Goal: Task Accomplishment & Management: Use online tool/utility

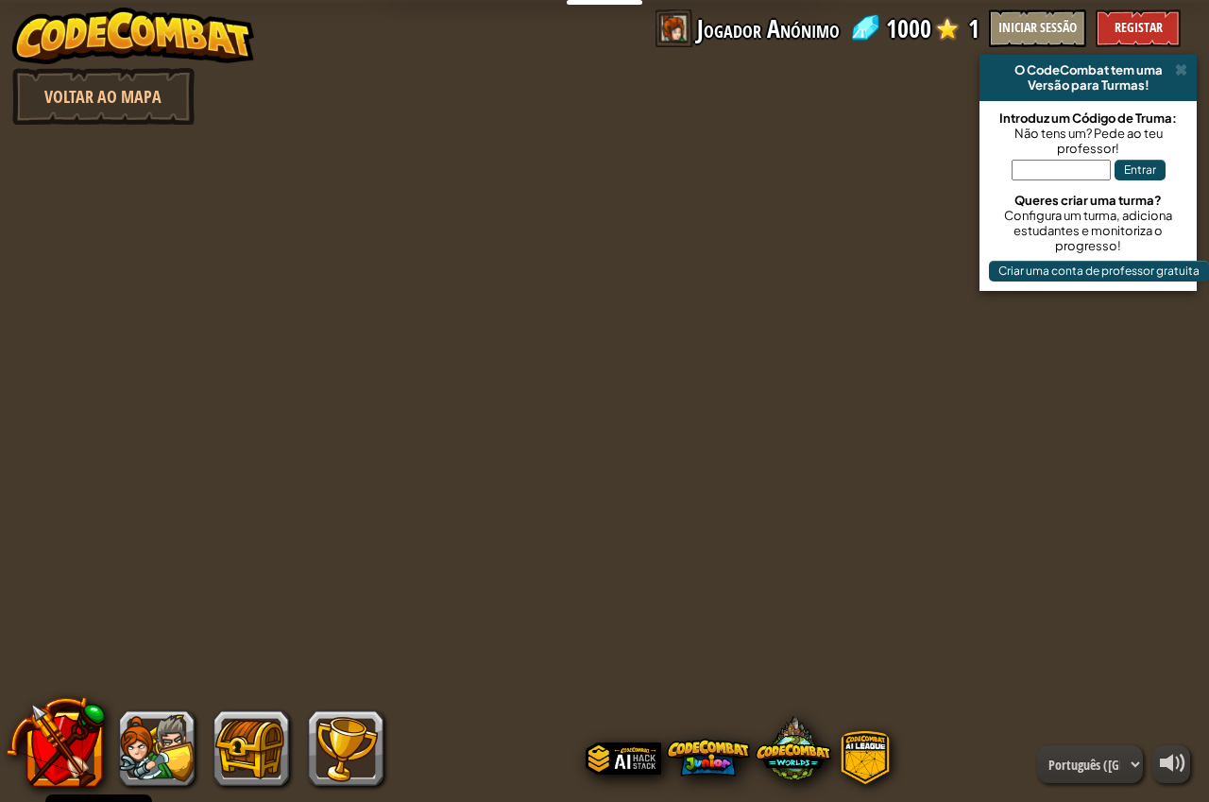
select select "pt-PT"
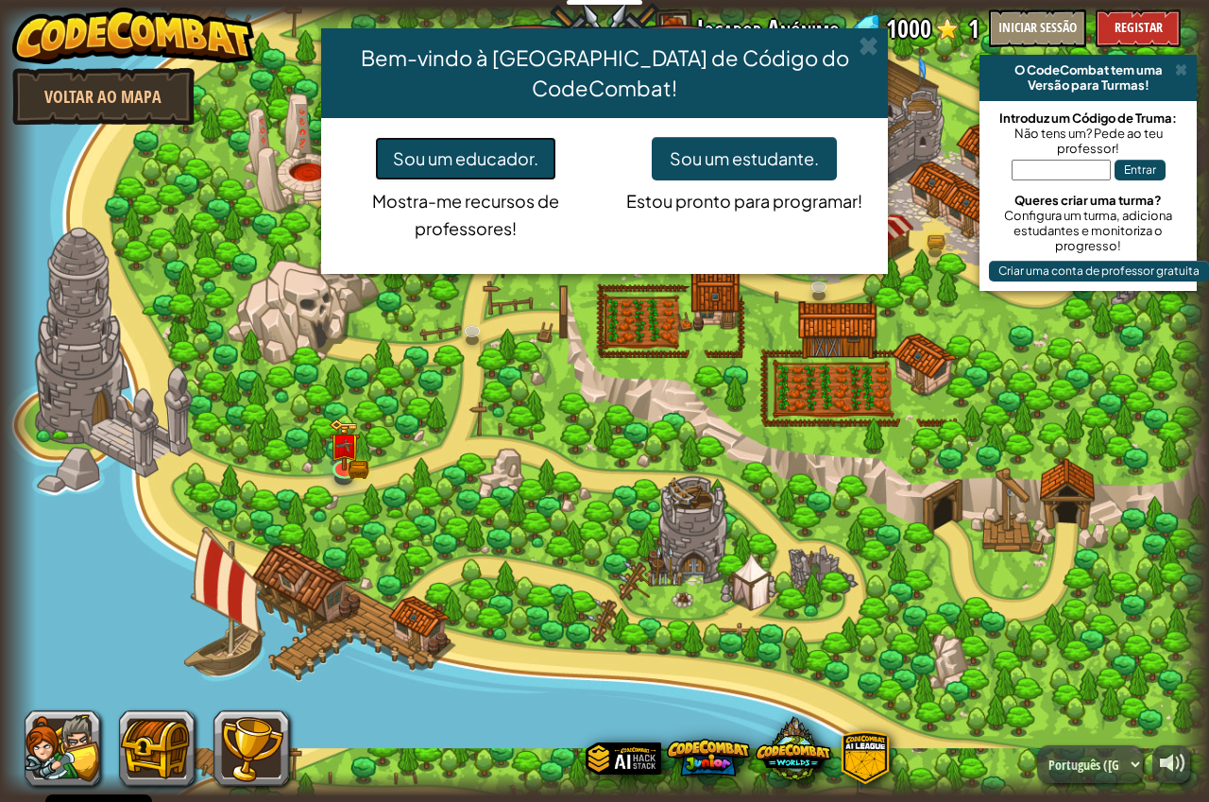
click at [504, 141] on button "Sou um educador." at bounding box center [465, 158] width 181 height 43
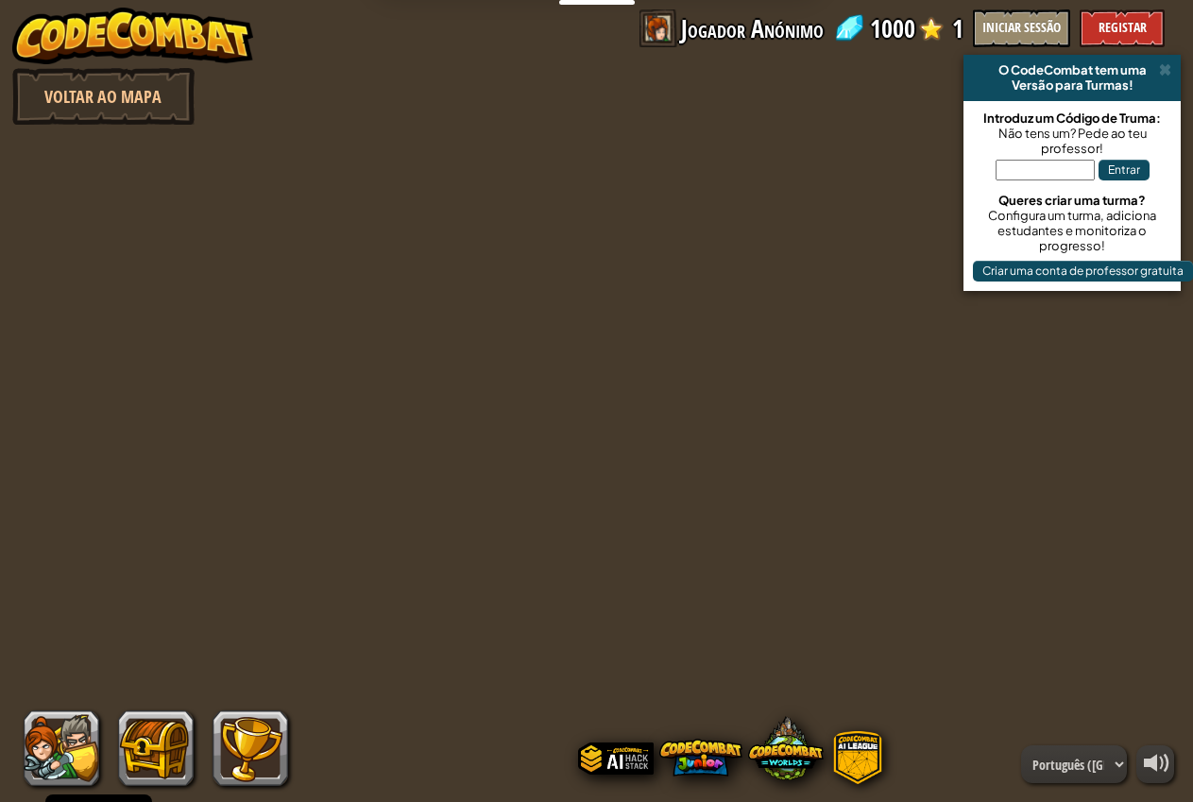
select select "pt-PT"
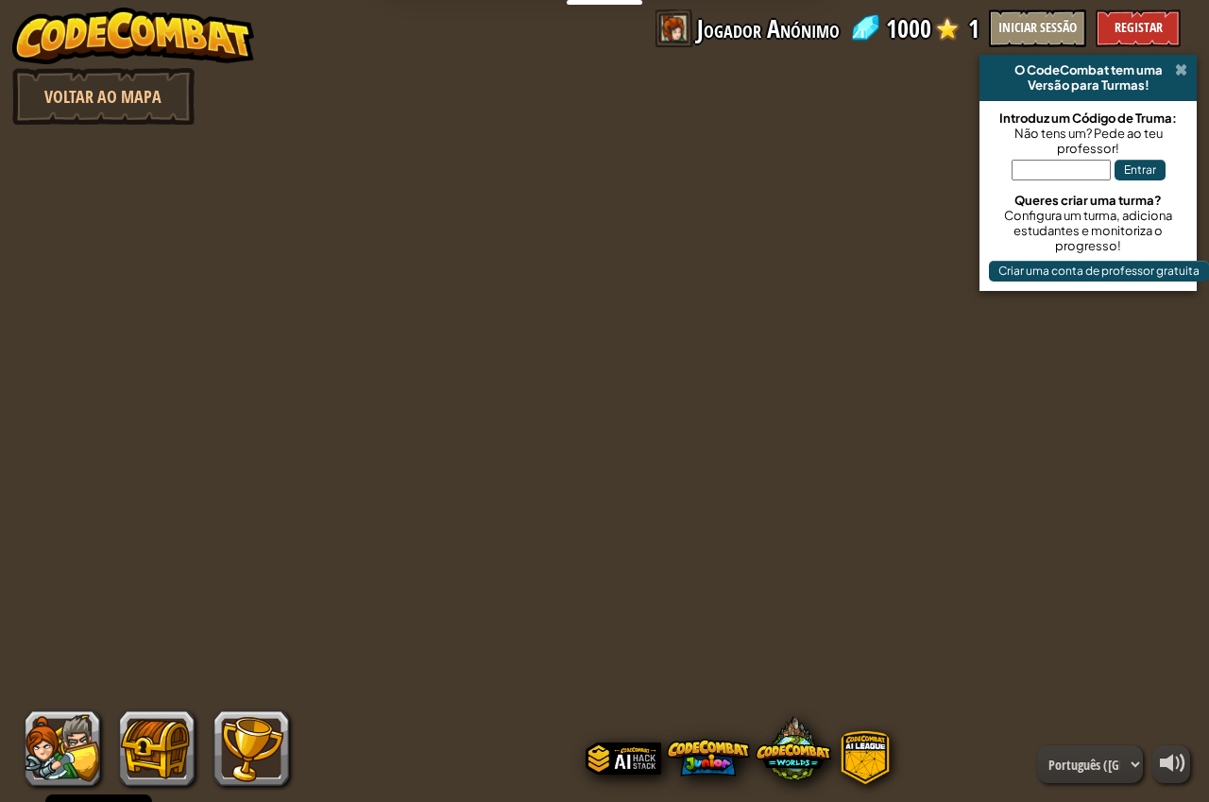
click at [1180, 64] on span at bounding box center [1181, 69] width 12 height 15
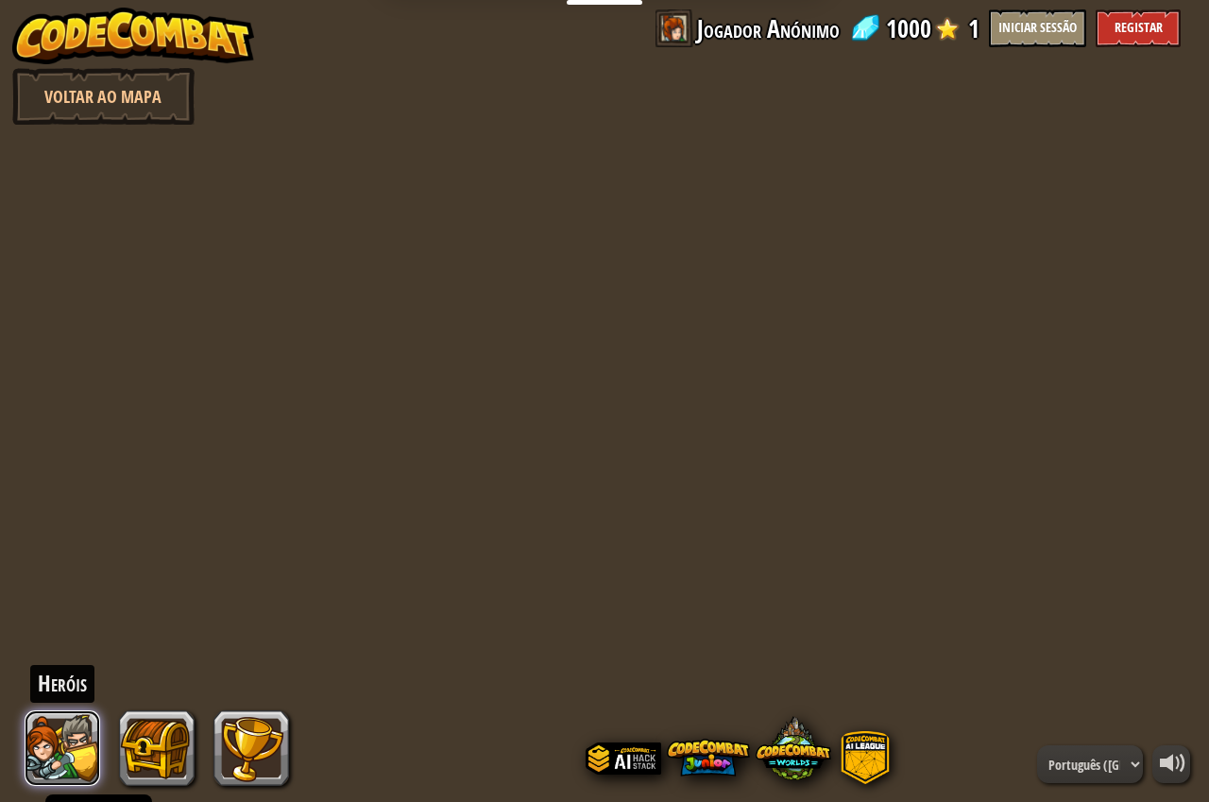
click at [72, 728] on button at bounding box center [63, 748] width 76 height 76
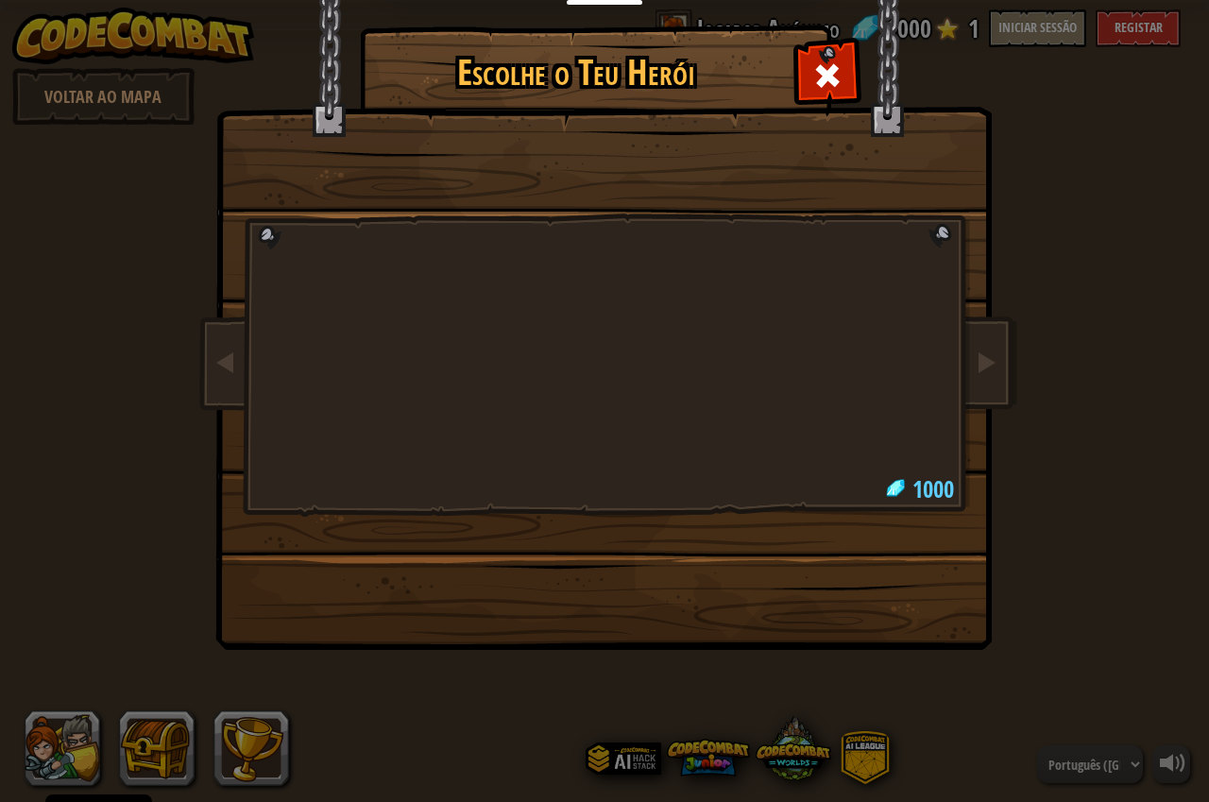
click at [49, 746] on div "Escolhe o Teu Herói 1000" at bounding box center [604, 401] width 1209 height 802
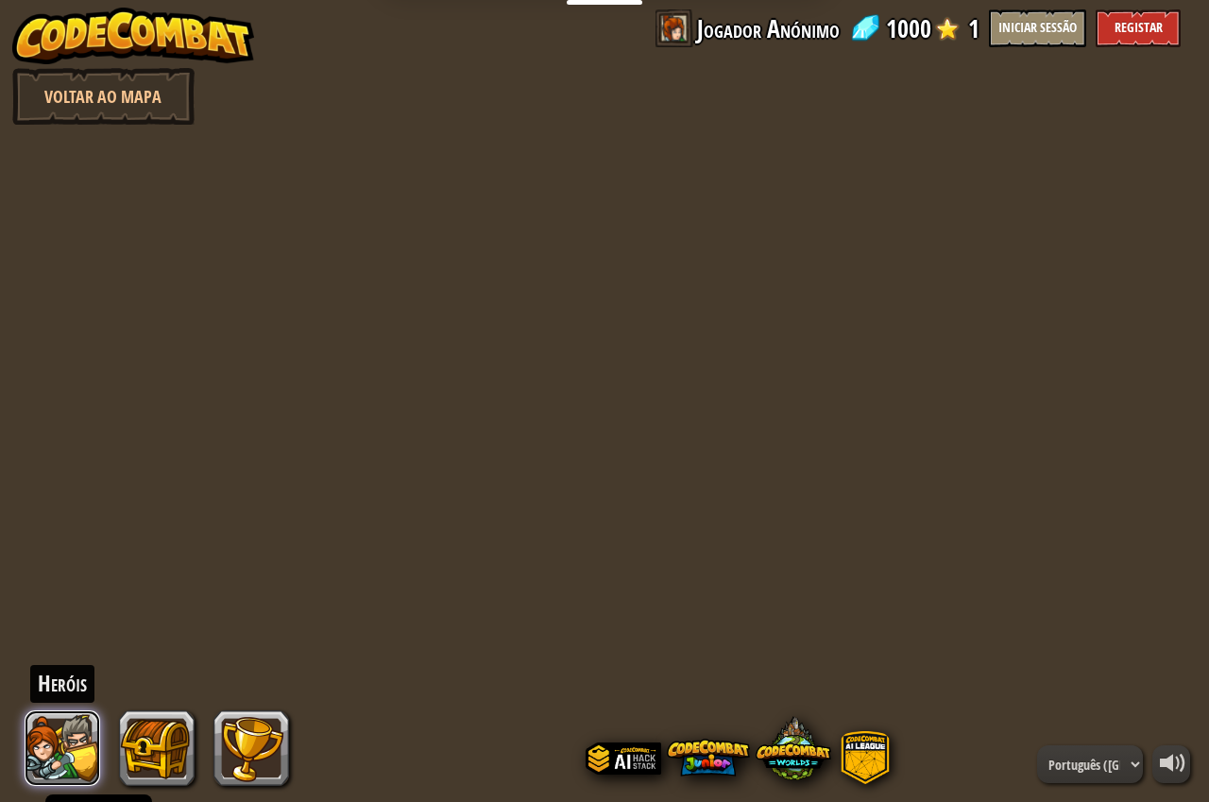
click at [93, 743] on button at bounding box center [63, 748] width 76 height 76
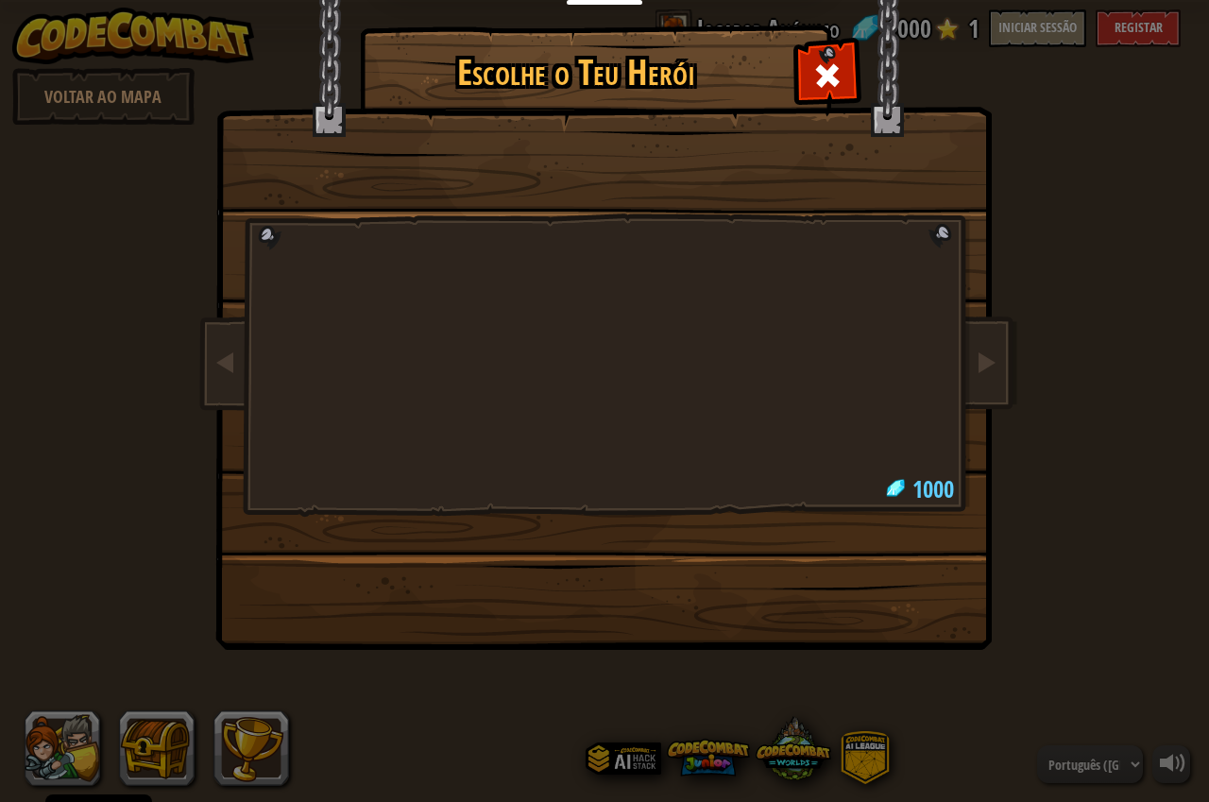
select select "pt-PT"
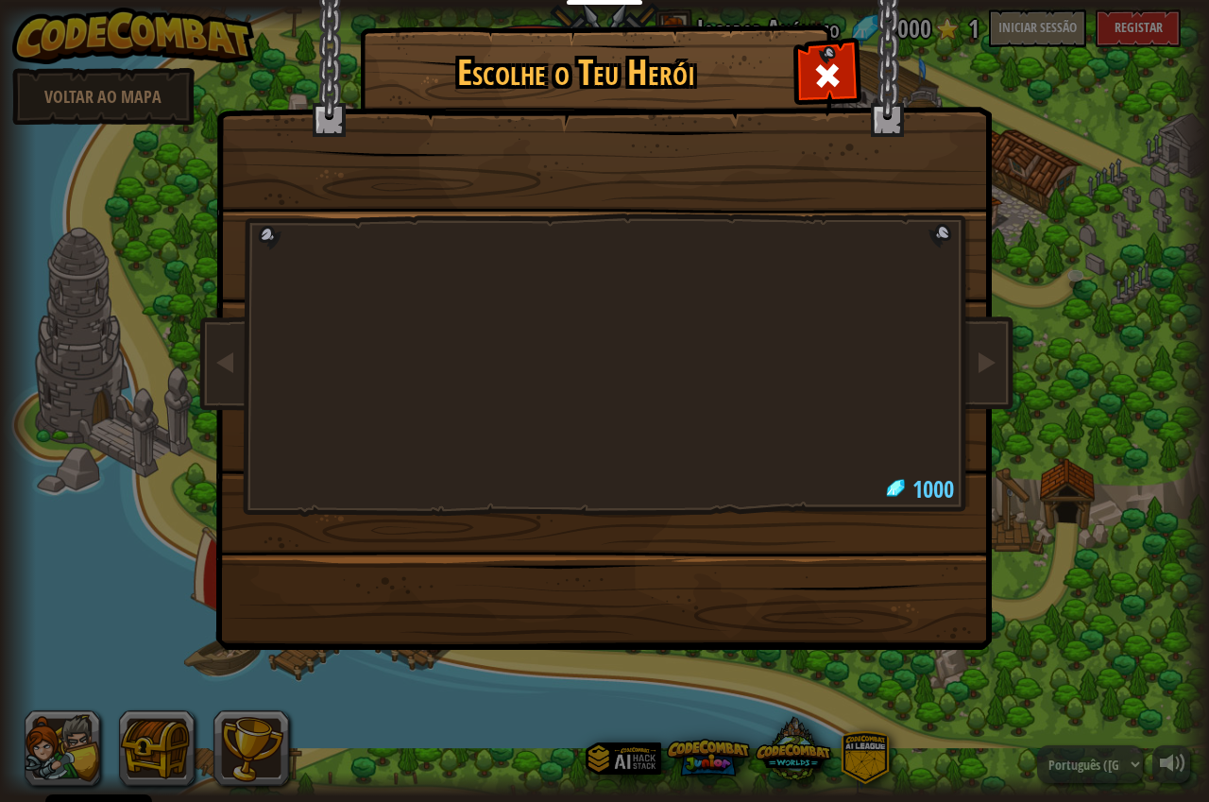
click at [76, 741] on div "Escolhe o Teu Herói 1000" at bounding box center [604, 401] width 1209 height 802
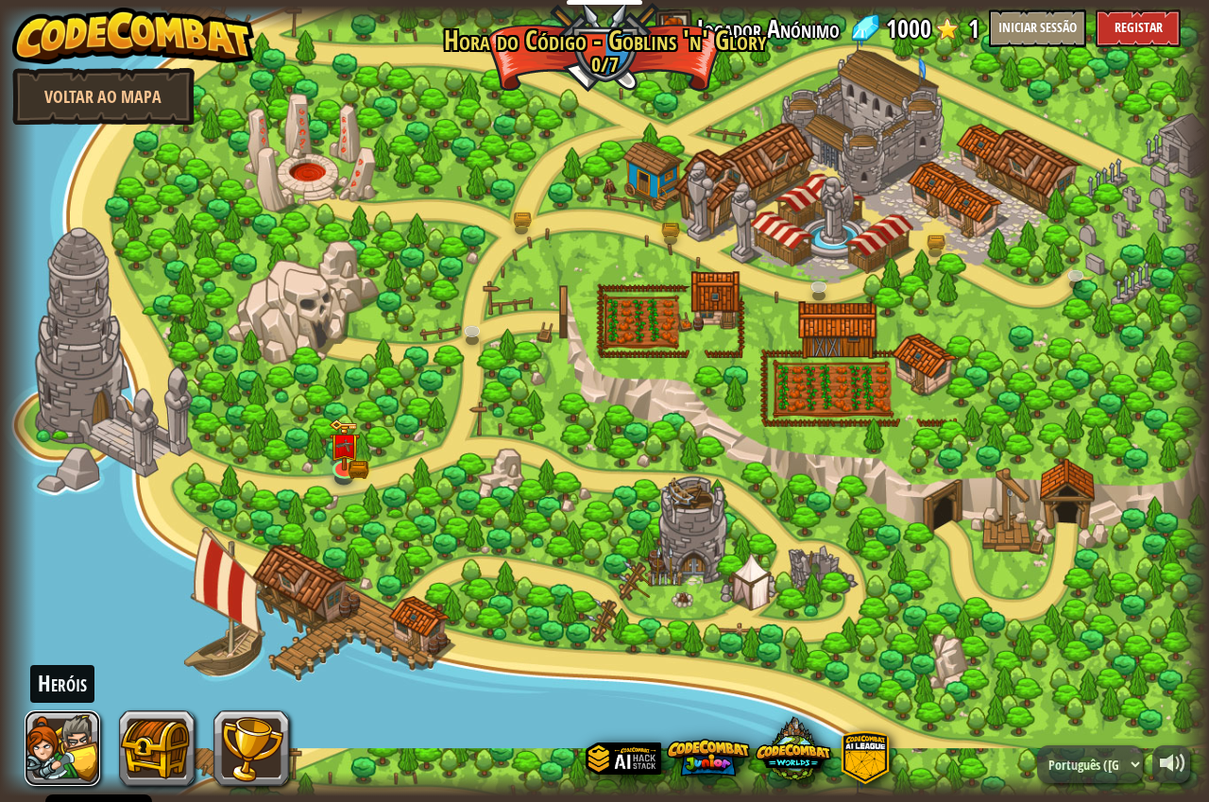
click at [76, 741] on button at bounding box center [63, 748] width 76 height 76
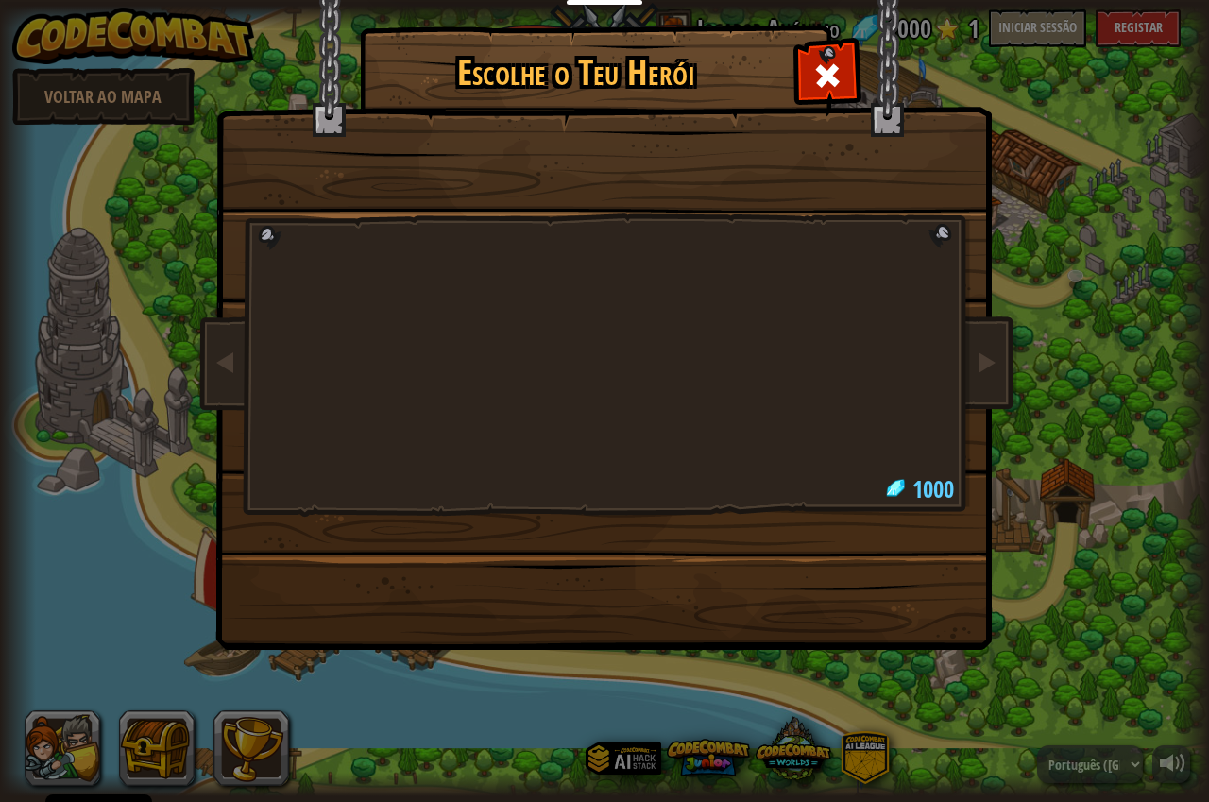
click at [76, 741] on div "Escolhe o Teu Herói 1000" at bounding box center [604, 401] width 1209 height 802
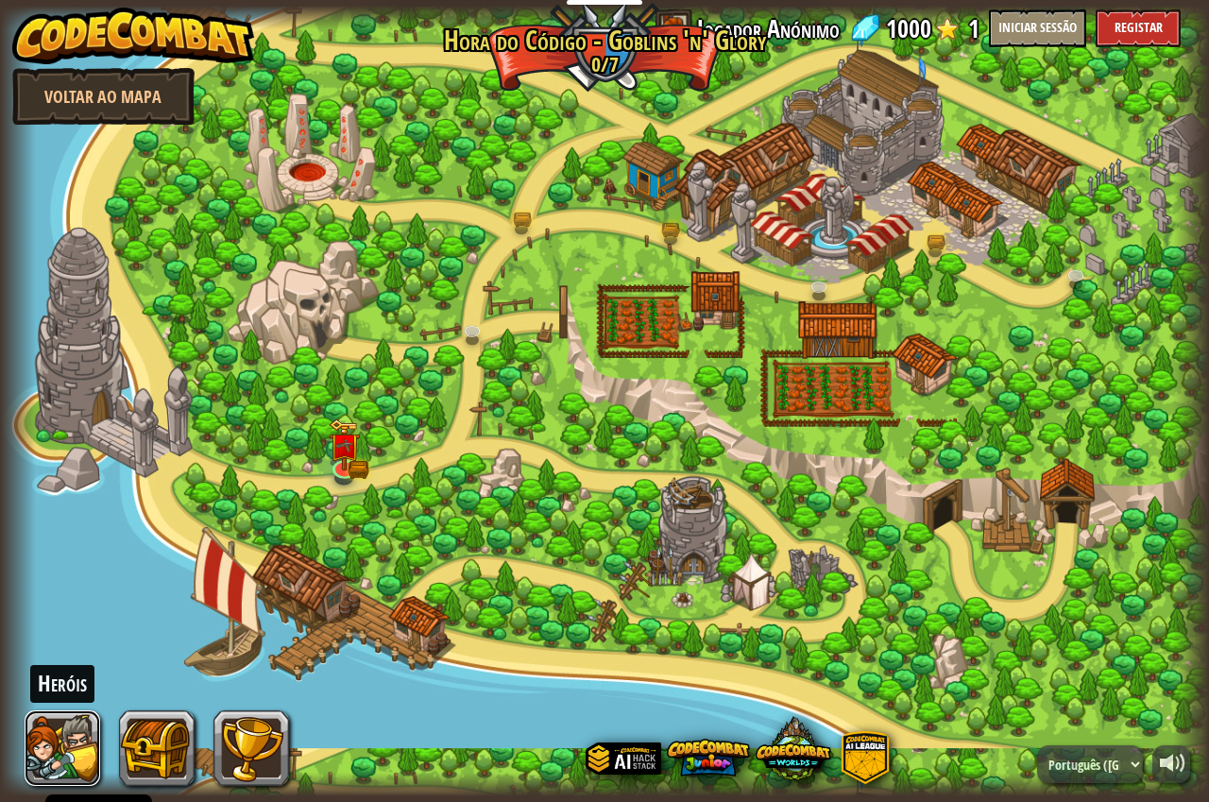
click at [76, 741] on button at bounding box center [63, 748] width 76 height 76
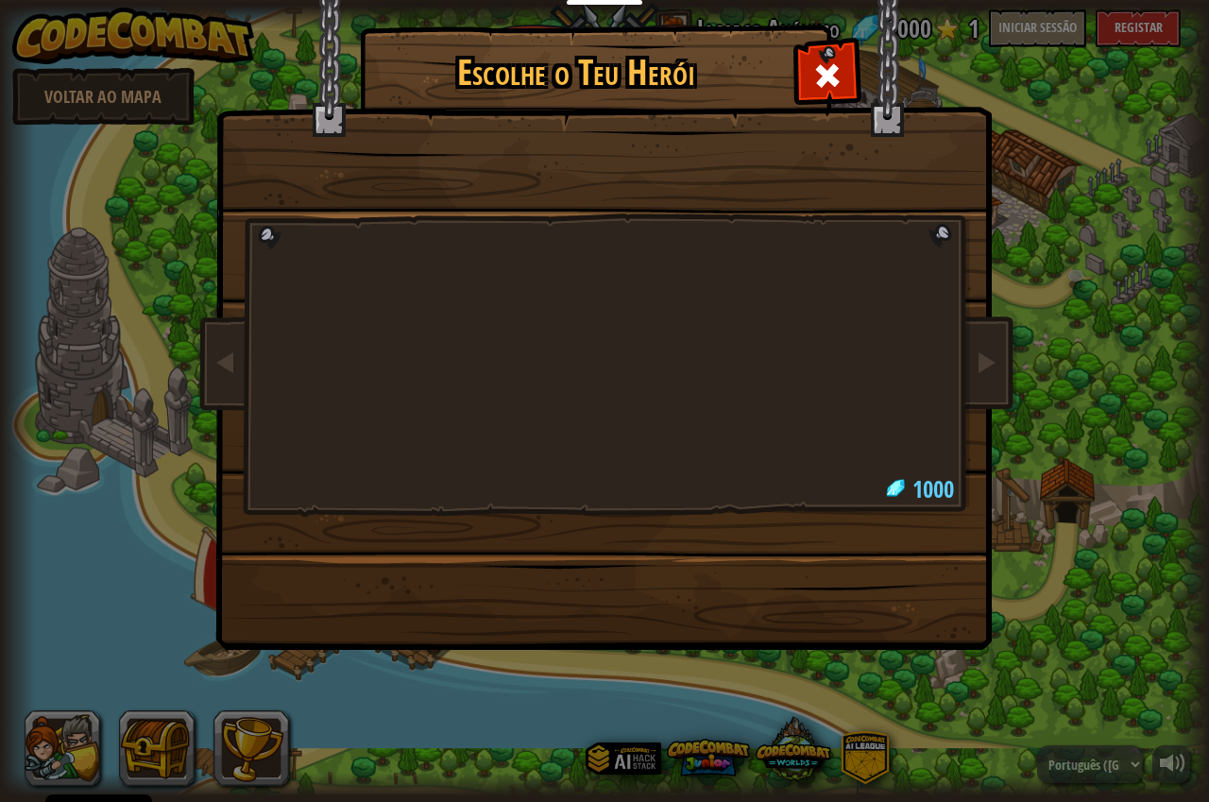
click at [76, 741] on div "Escolhe o Teu Herói 1000" at bounding box center [604, 401] width 1209 height 802
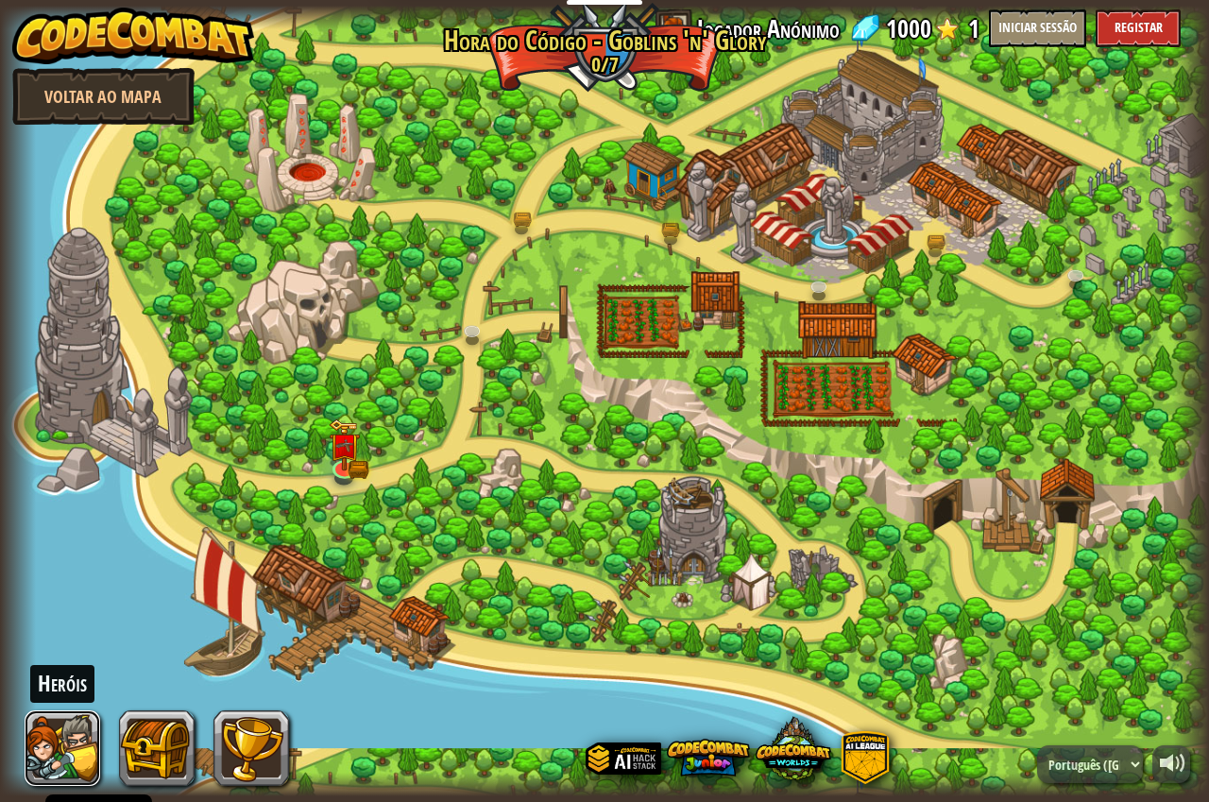
click at [76, 741] on button at bounding box center [63, 748] width 76 height 76
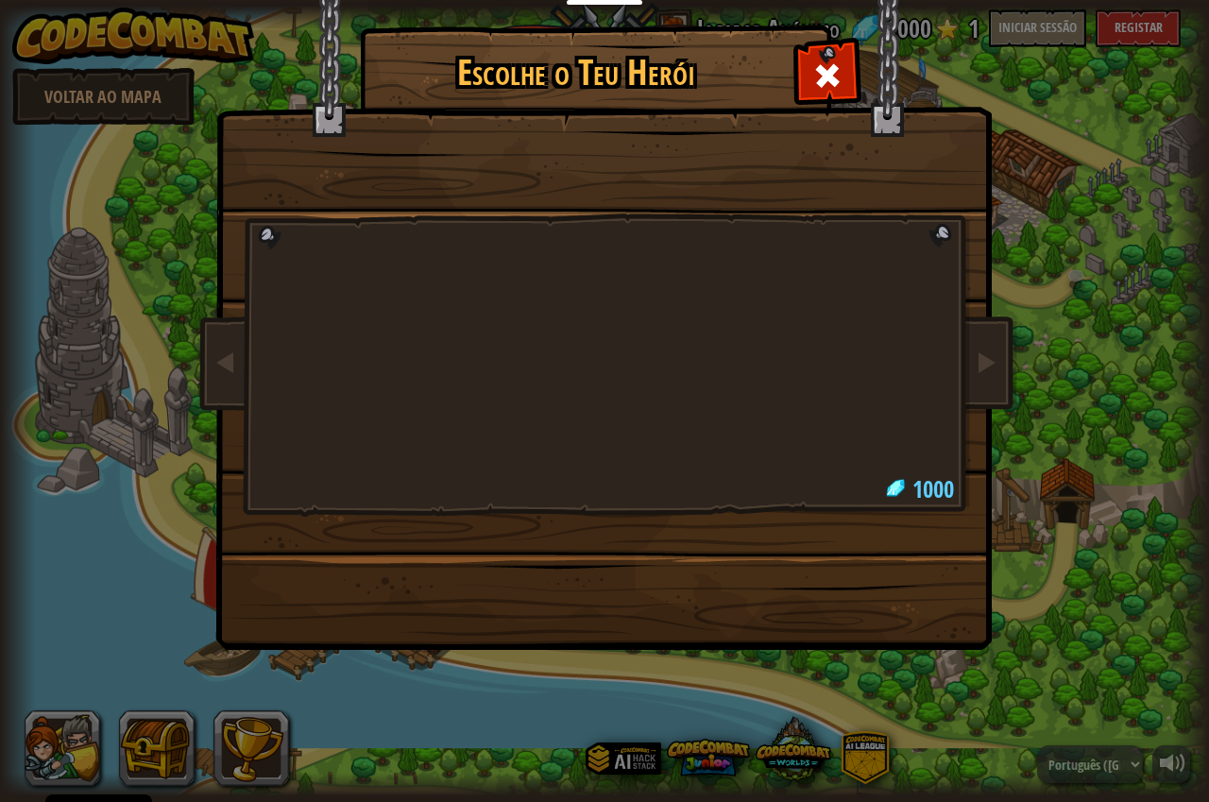
click at [76, 741] on div "Escolhe o Teu Herói 1000" at bounding box center [604, 401] width 1209 height 802
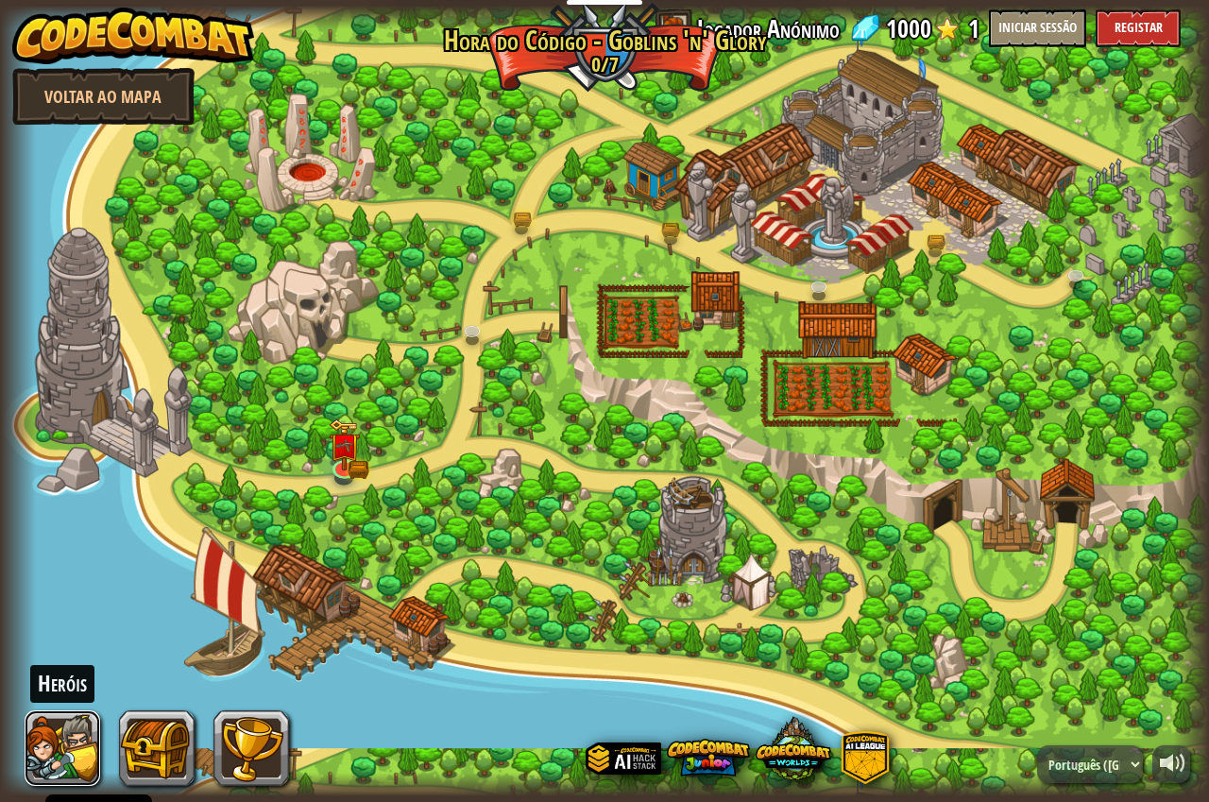
click at [76, 741] on button at bounding box center [63, 748] width 76 height 76
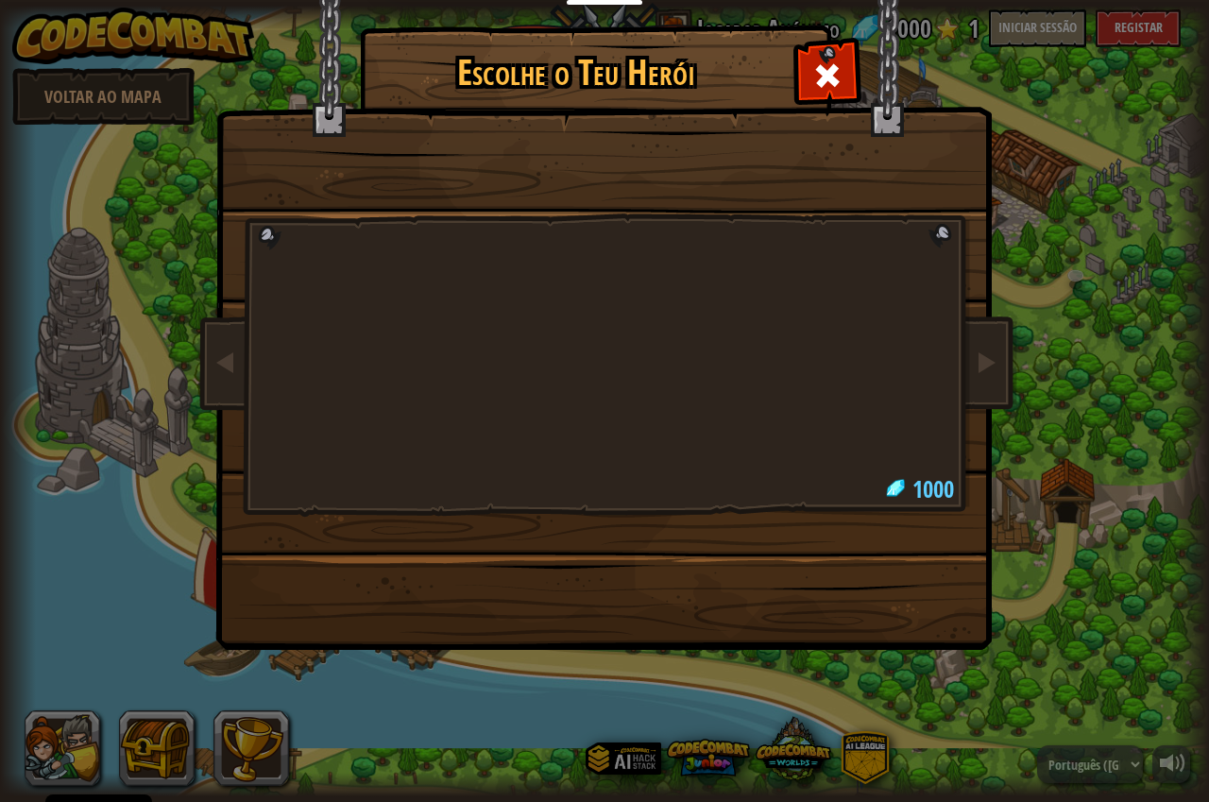
click at [76, 741] on div "Escolhe o Teu Herói 1000" at bounding box center [604, 401] width 1209 height 802
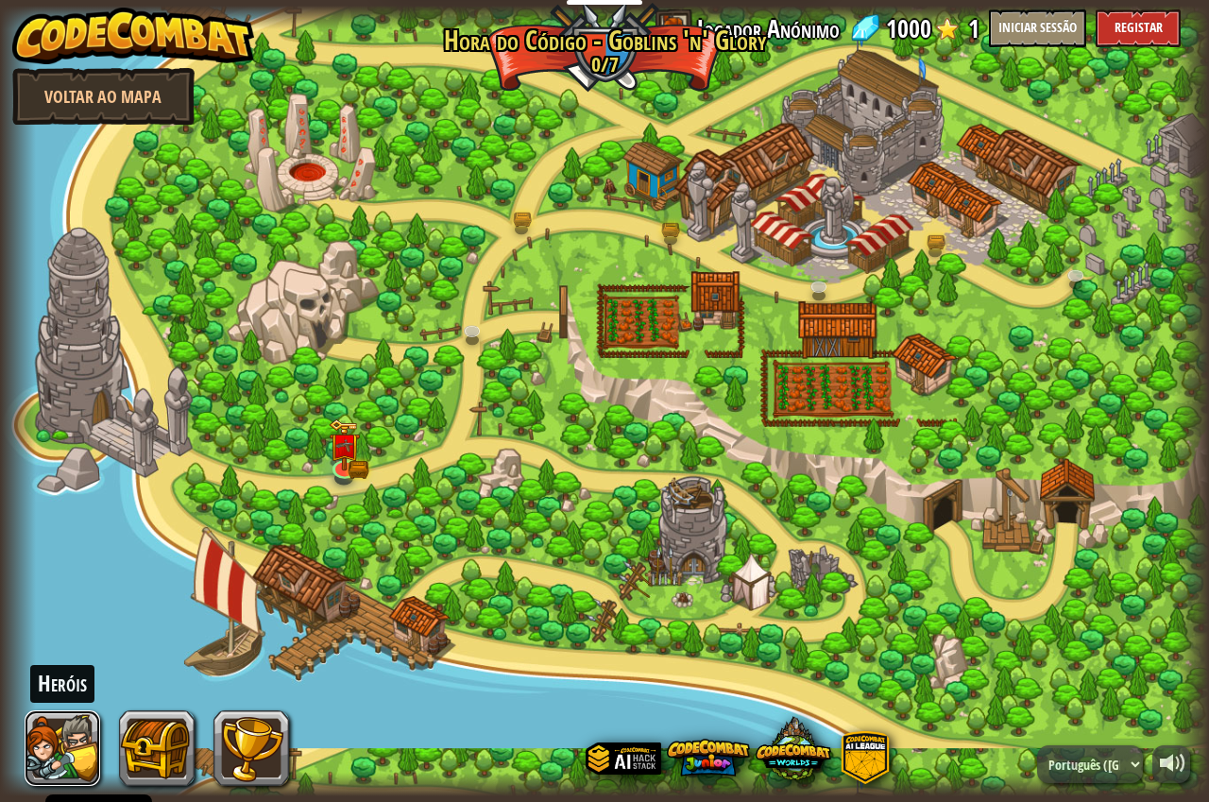
click at [76, 741] on button at bounding box center [63, 748] width 76 height 76
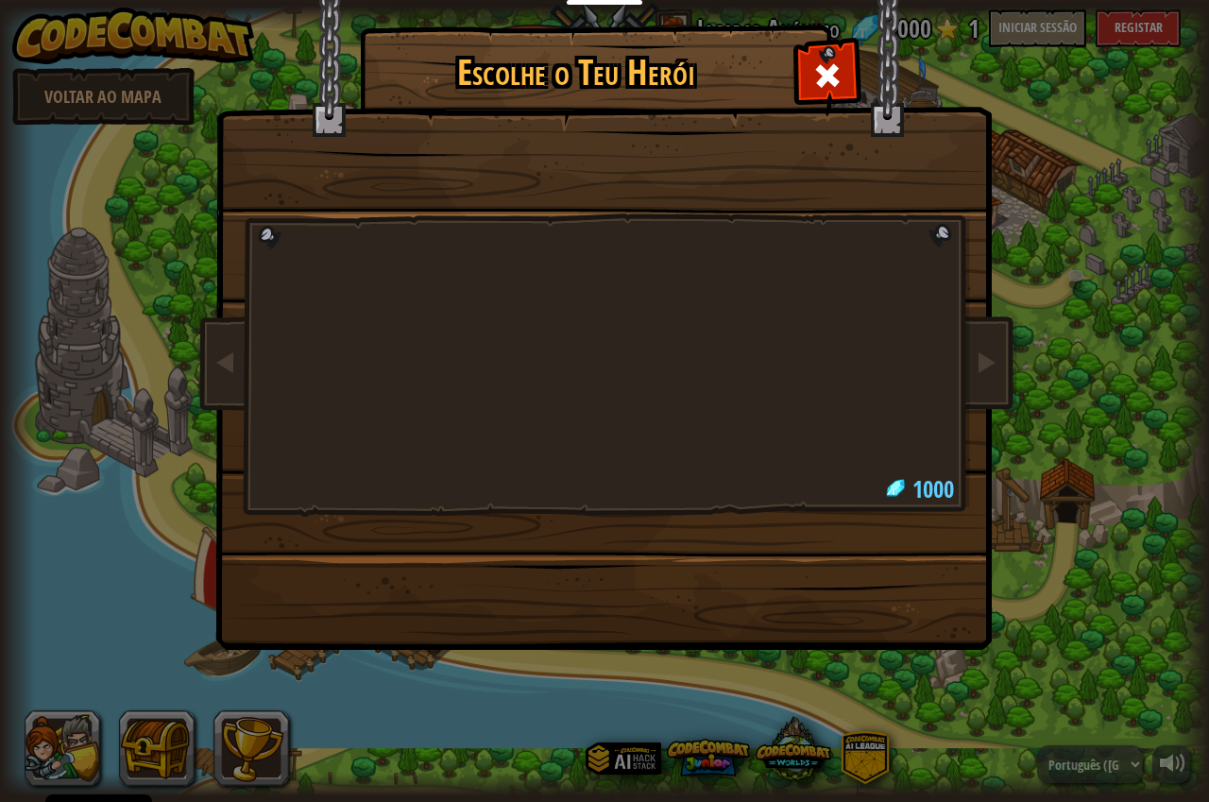
click at [70, 743] on div "Escolhe o Teu Herói 1000" at bounding box center [604, 401] width 1209 height 802
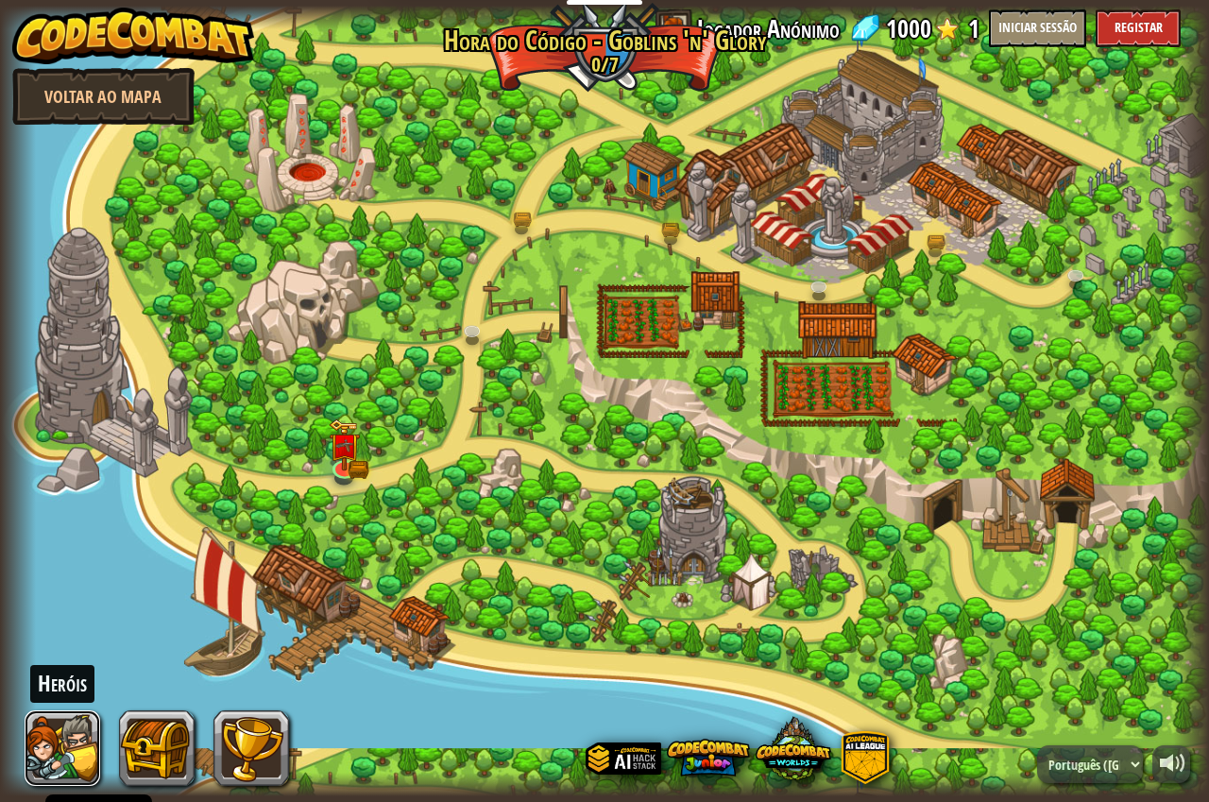
click at [70, 743] on button at bounding box center [63, 748] width 76 height 76
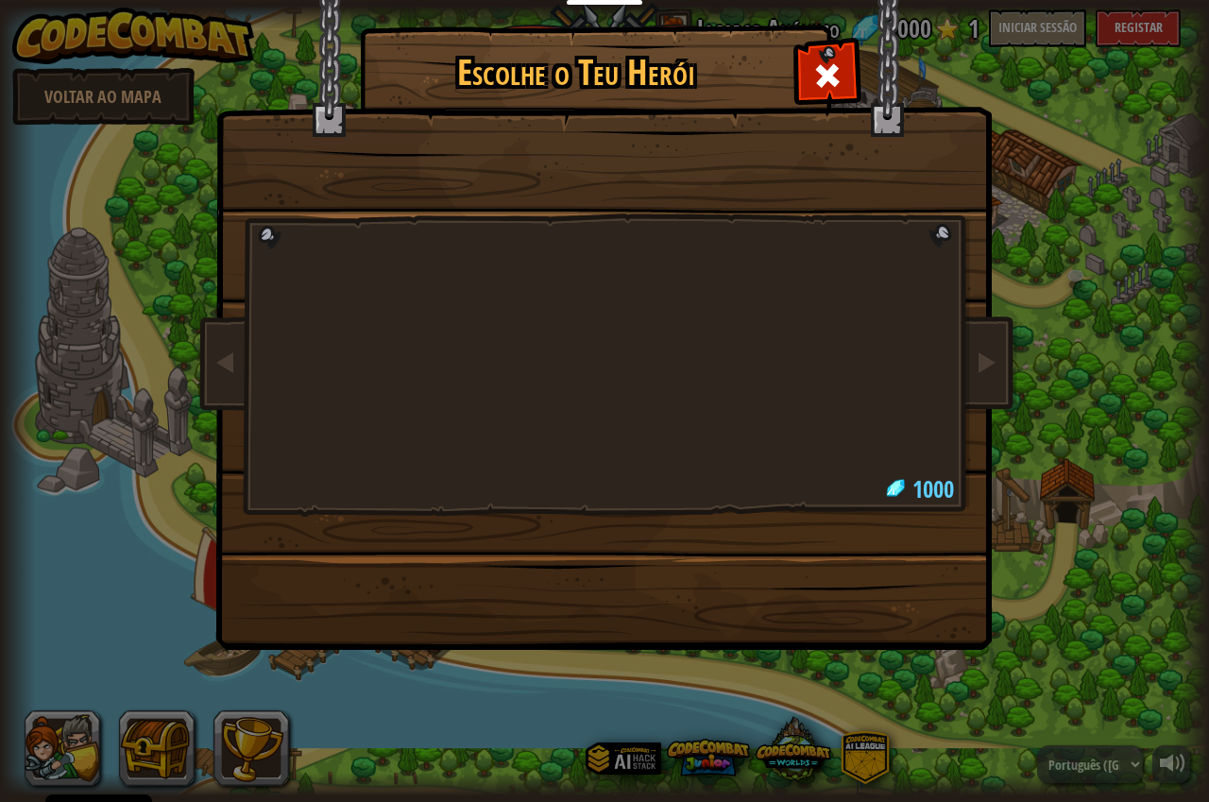
click at [70, 743] on div "Escolhe o Teu Herói 1000" at bounding box center [604, 401] width 1209 height 802
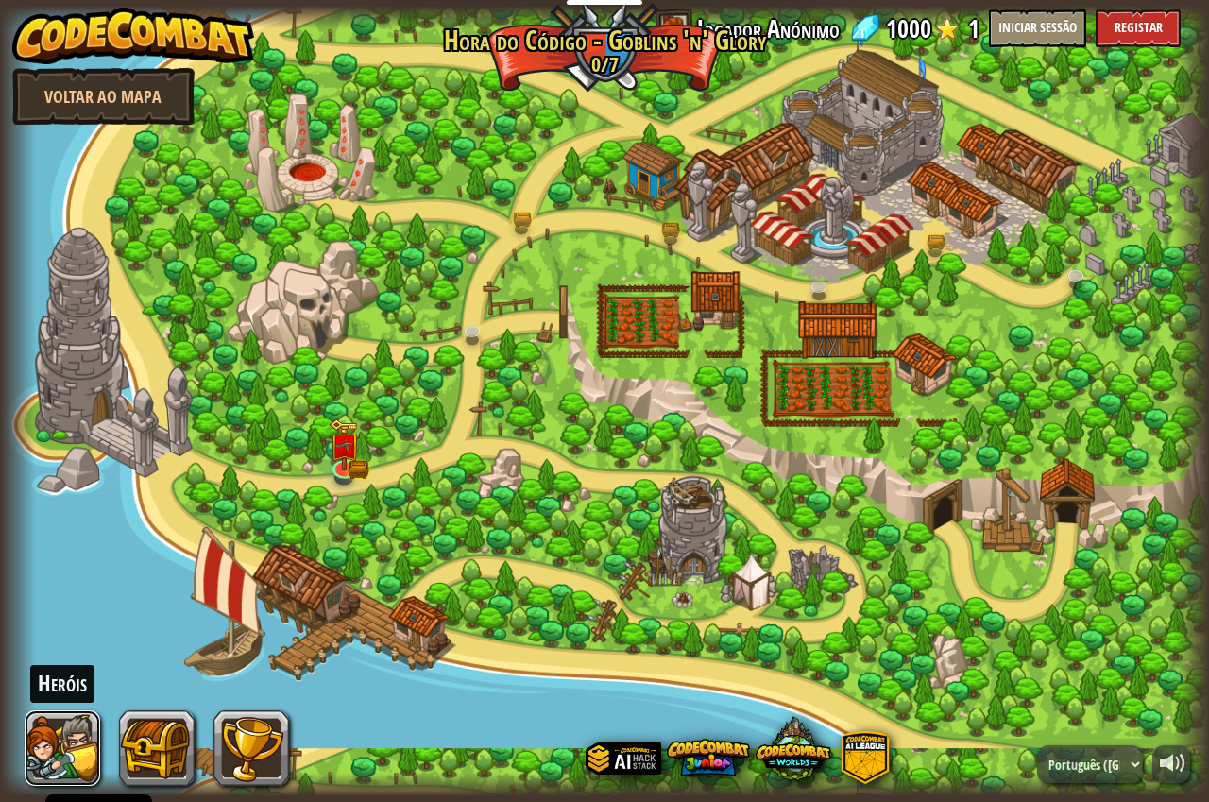
click at [70, 743] on button at bounding box center [63, 748] width 76 height 76
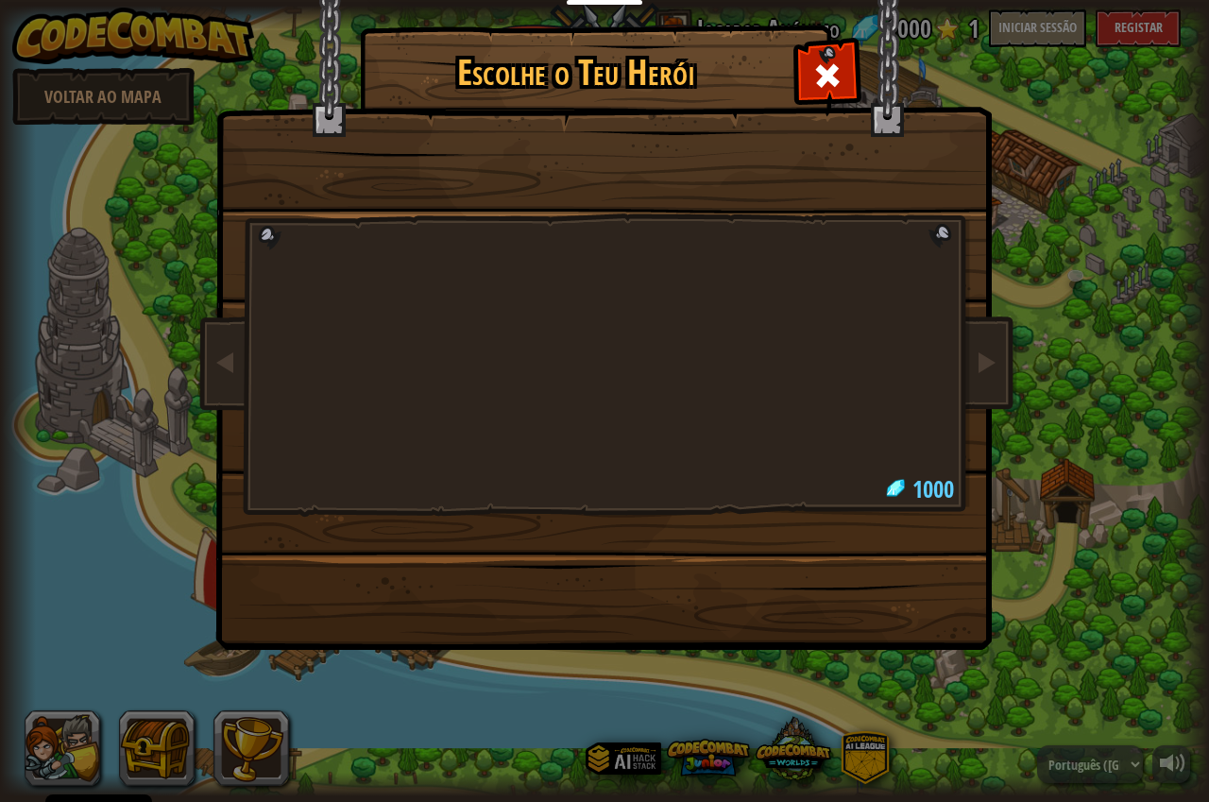
click at [70, 743] on div "Escolhe o Teu Herói 1000" at bounding box center [604, 401] width 1209 height 802
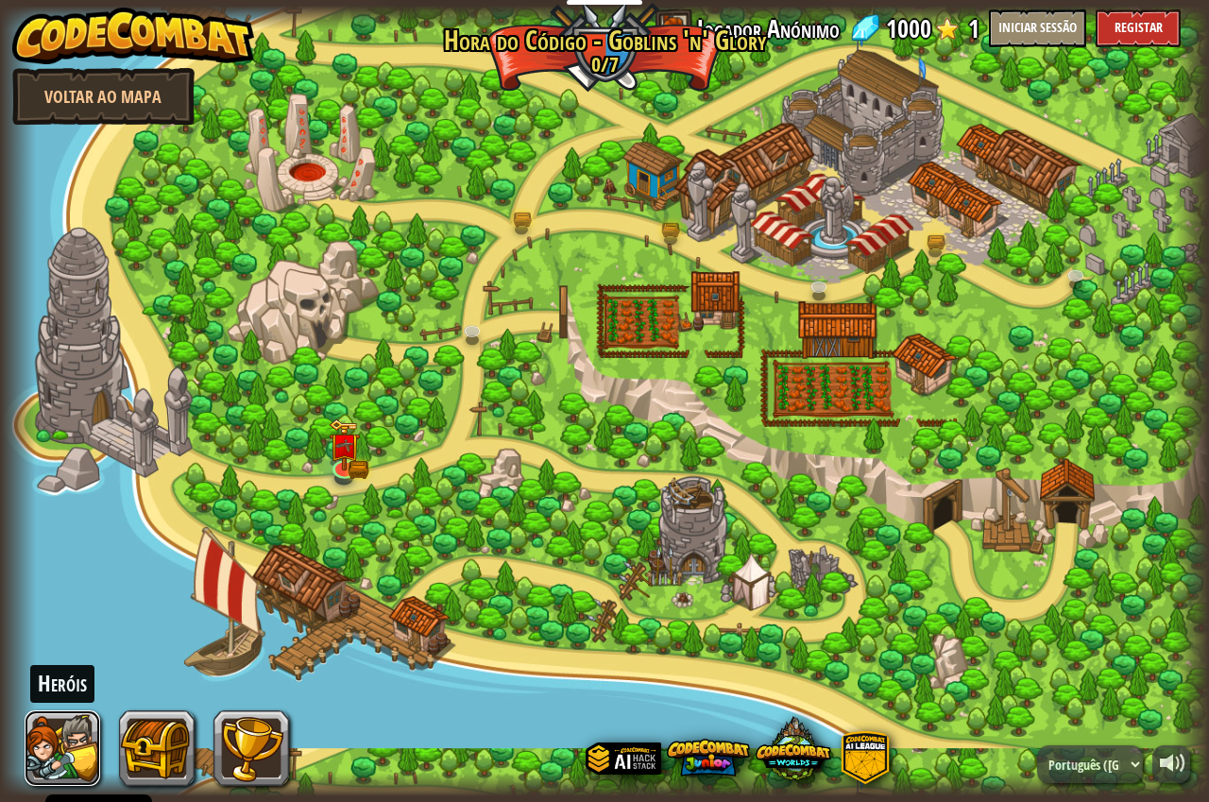
click at [70, 743] on button at bounding box center [63, 748] width 76 height 76
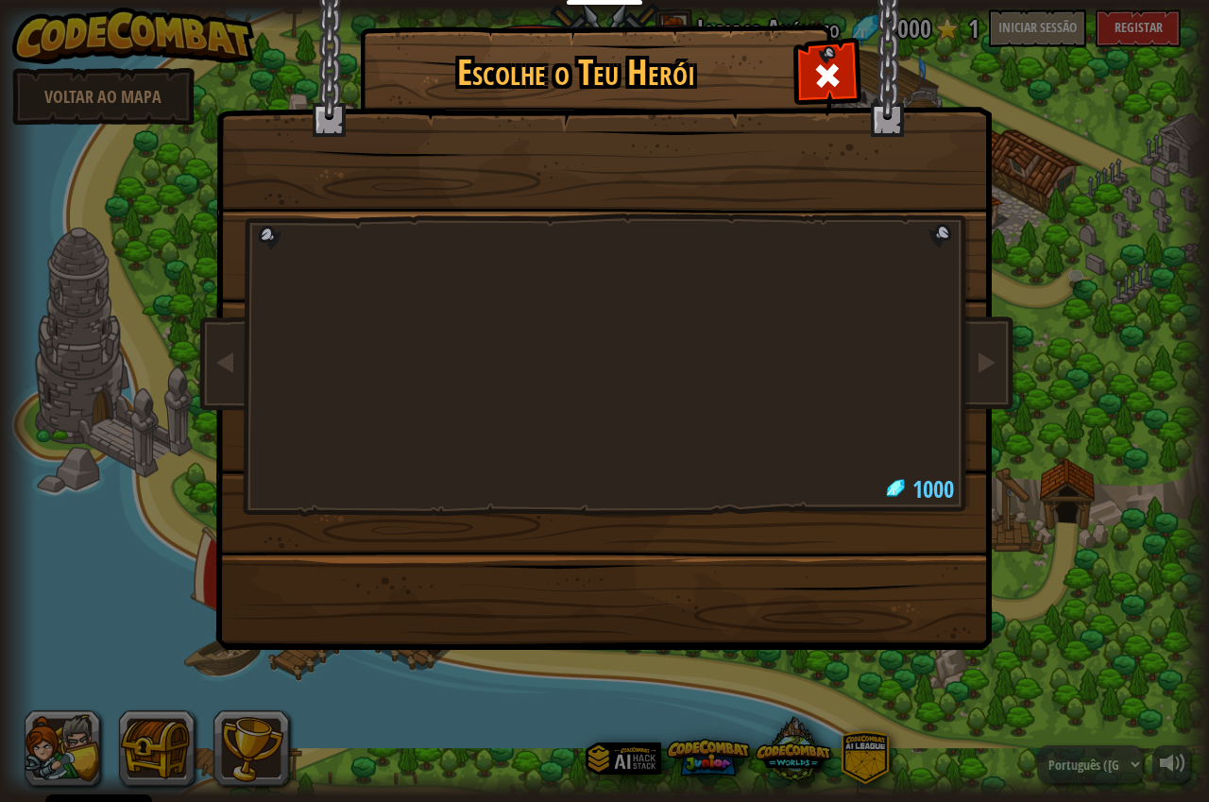
click at [70, 743] on div "Escolhe o Teu Herói 1000" at bounding box center [604, 401] width 1209 height 802
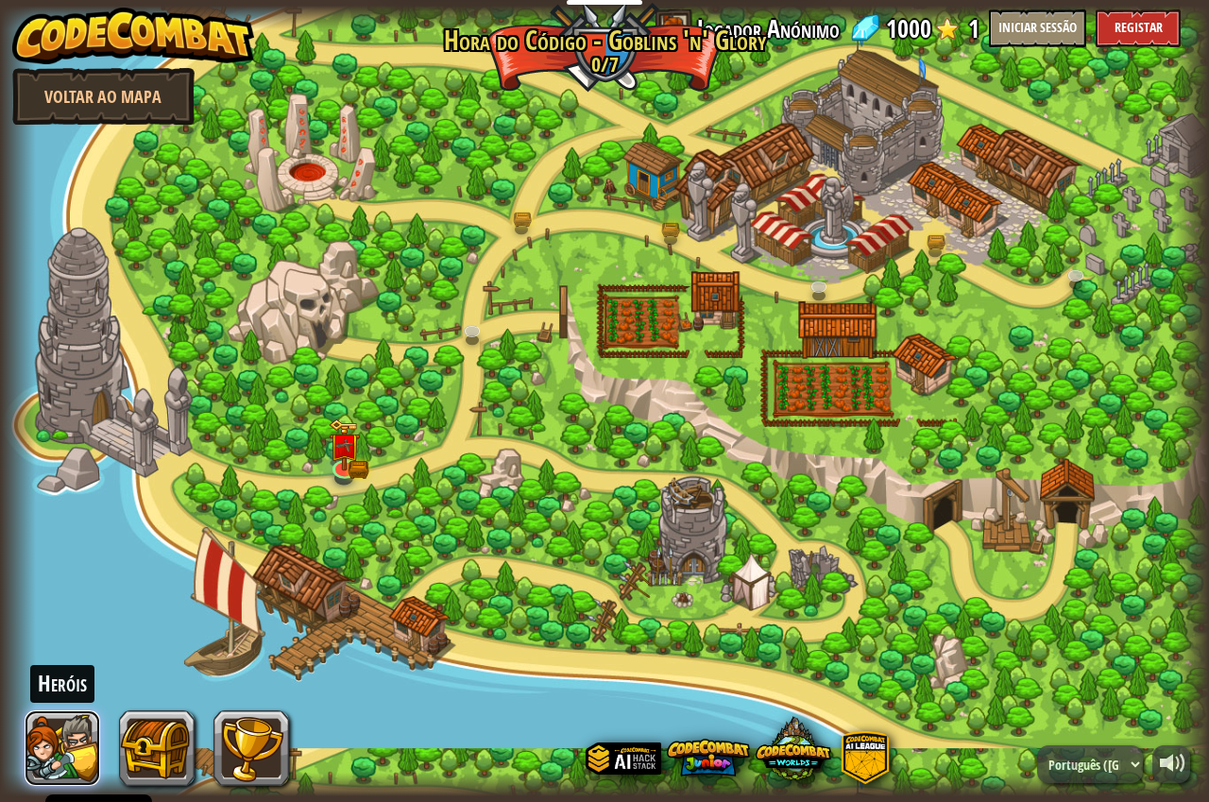
click at [60, 746] on button at bounding box center [63, 748] width 76 height 76
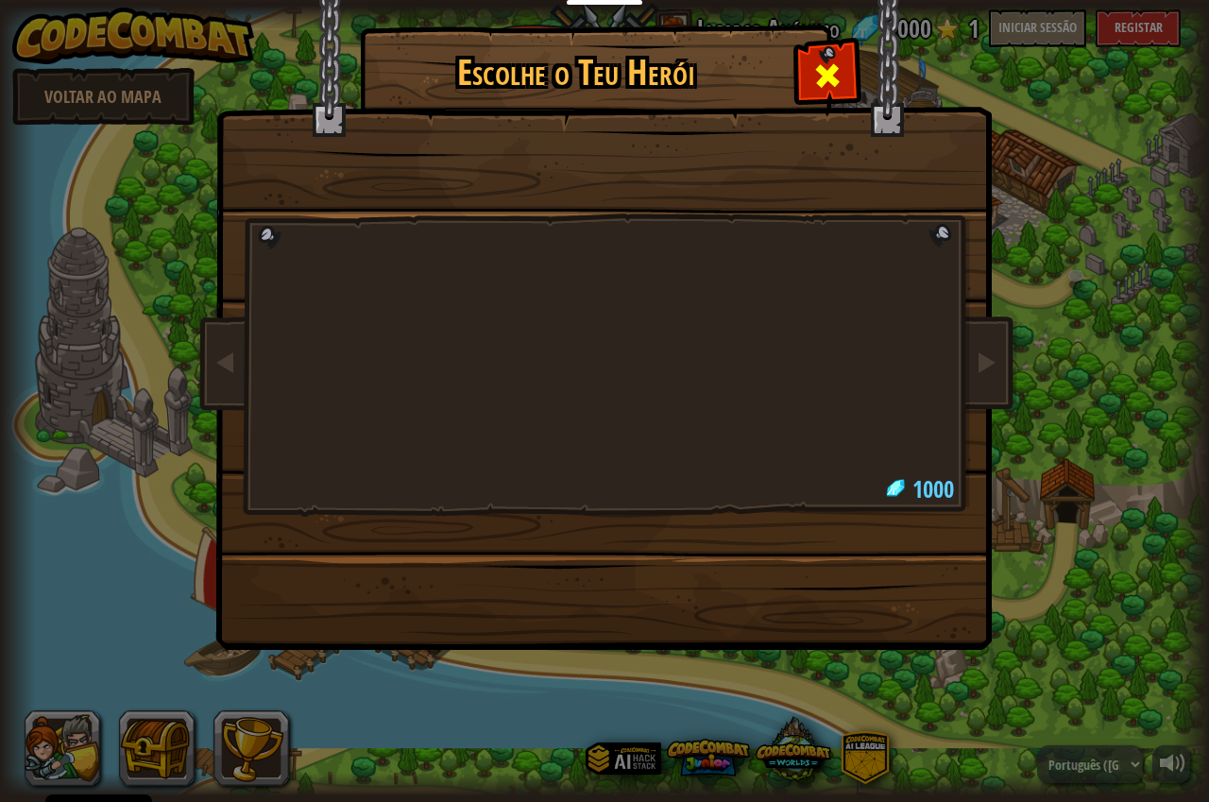
click at [826, 73] on span at bounding box center [827, 75] width 30 height 30
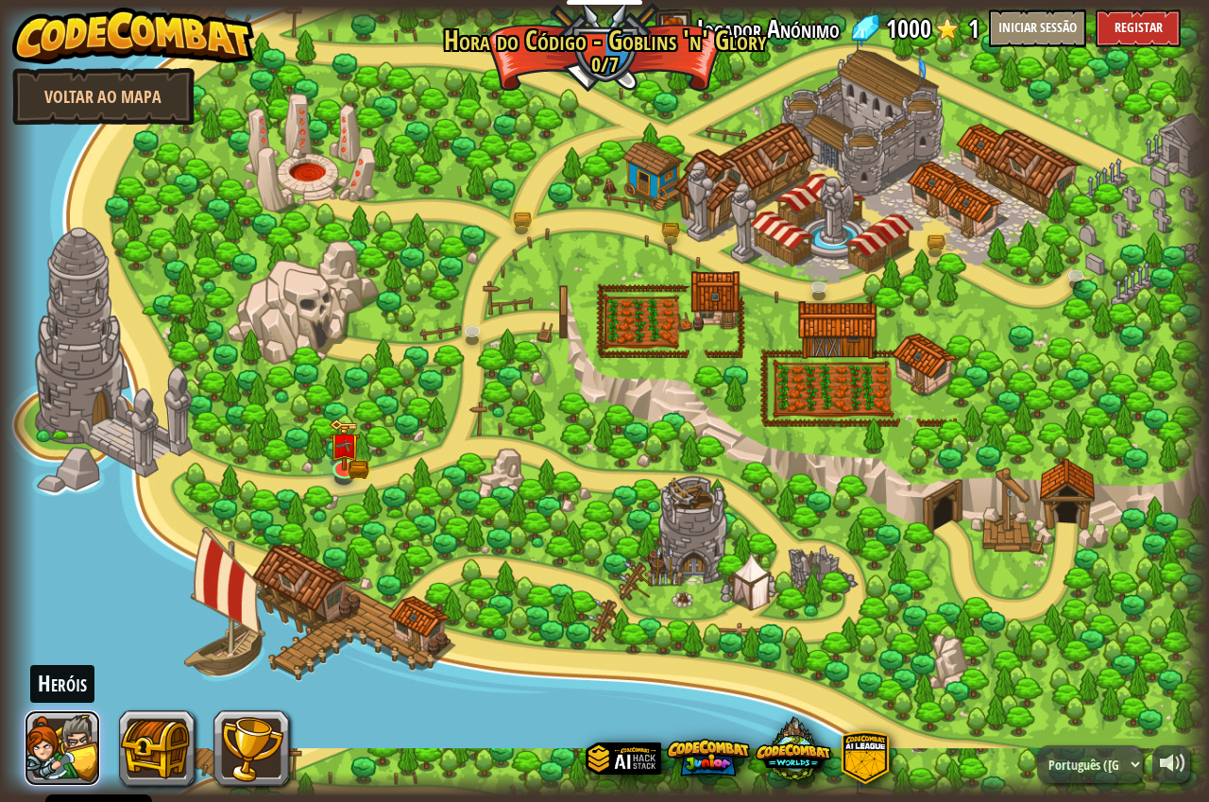
click at [76, 768] on button at bounding box center [63, 748] width 76 height 76
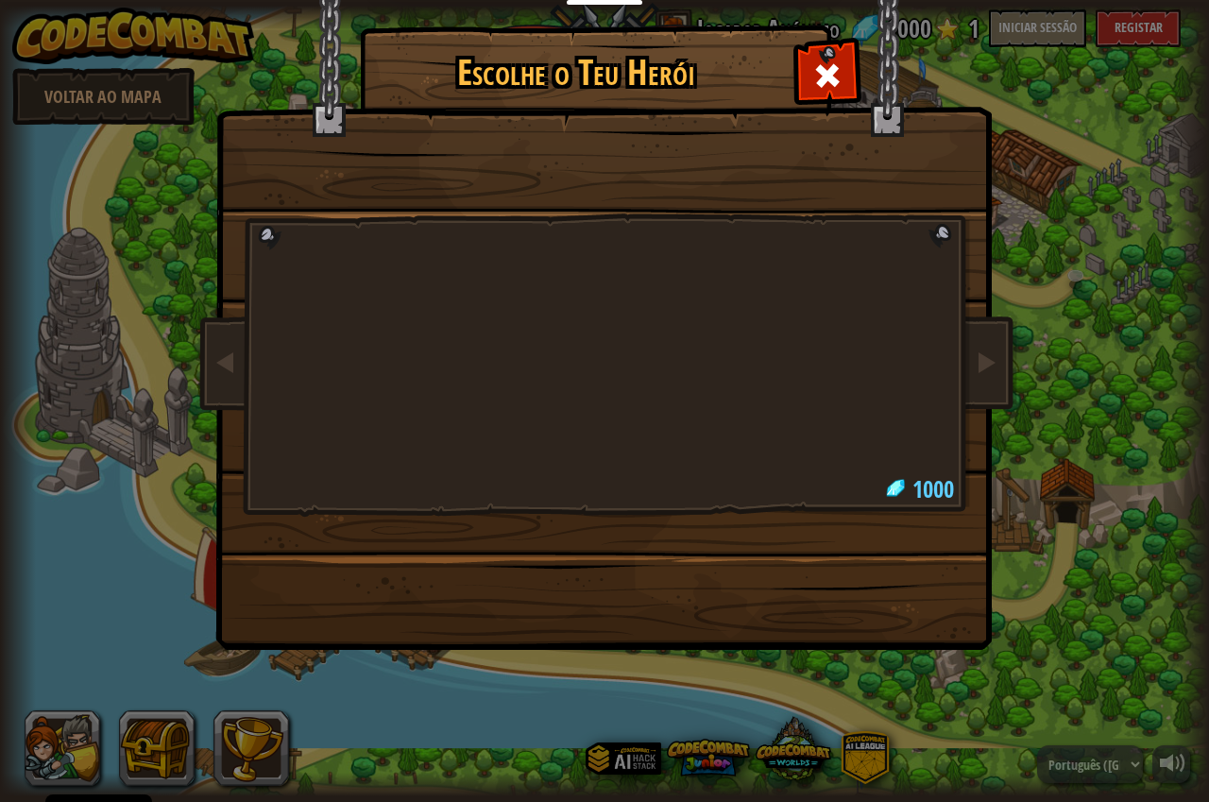
click at [76, 772] on div "Escolhe o Teu Herói 1000" at bounding box center [604, 401] width 1209 height 802
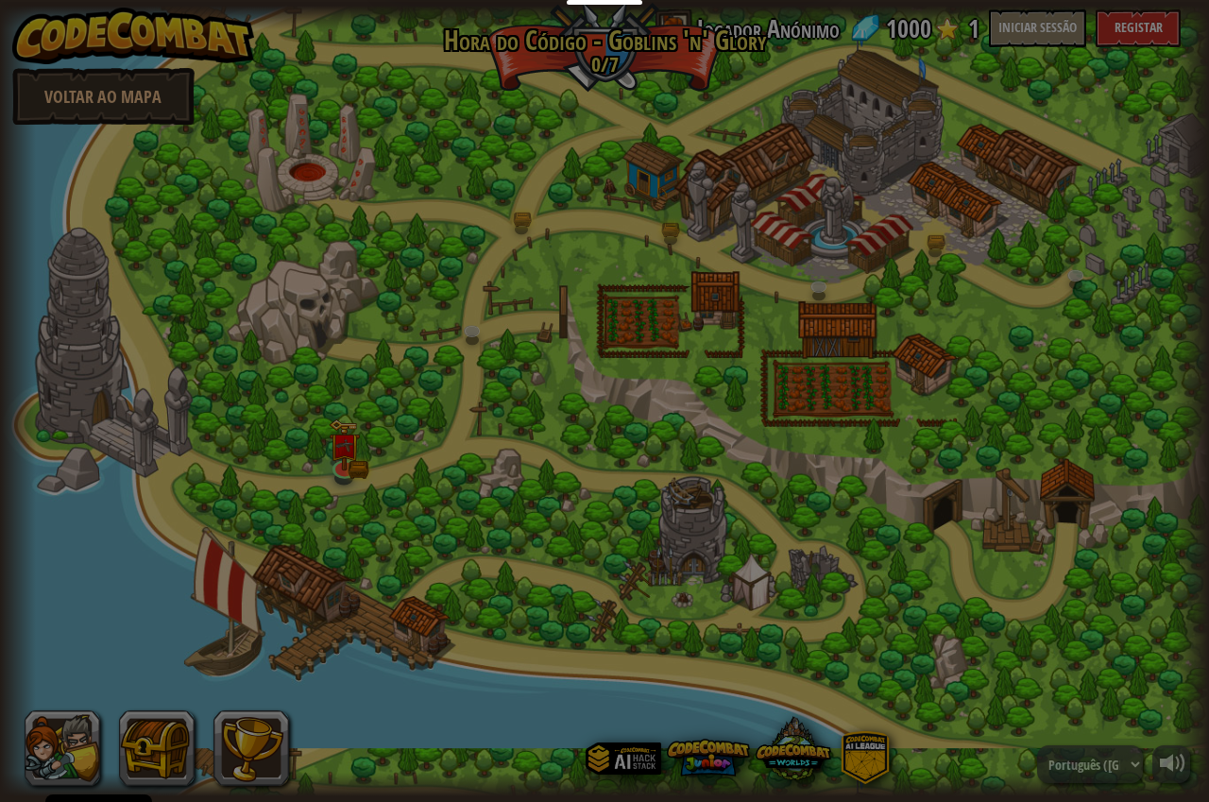
click at [76, 772] on div "Escolhe o Teu Herói 1000" at bounding box center [604, 401] width 1209 height 802
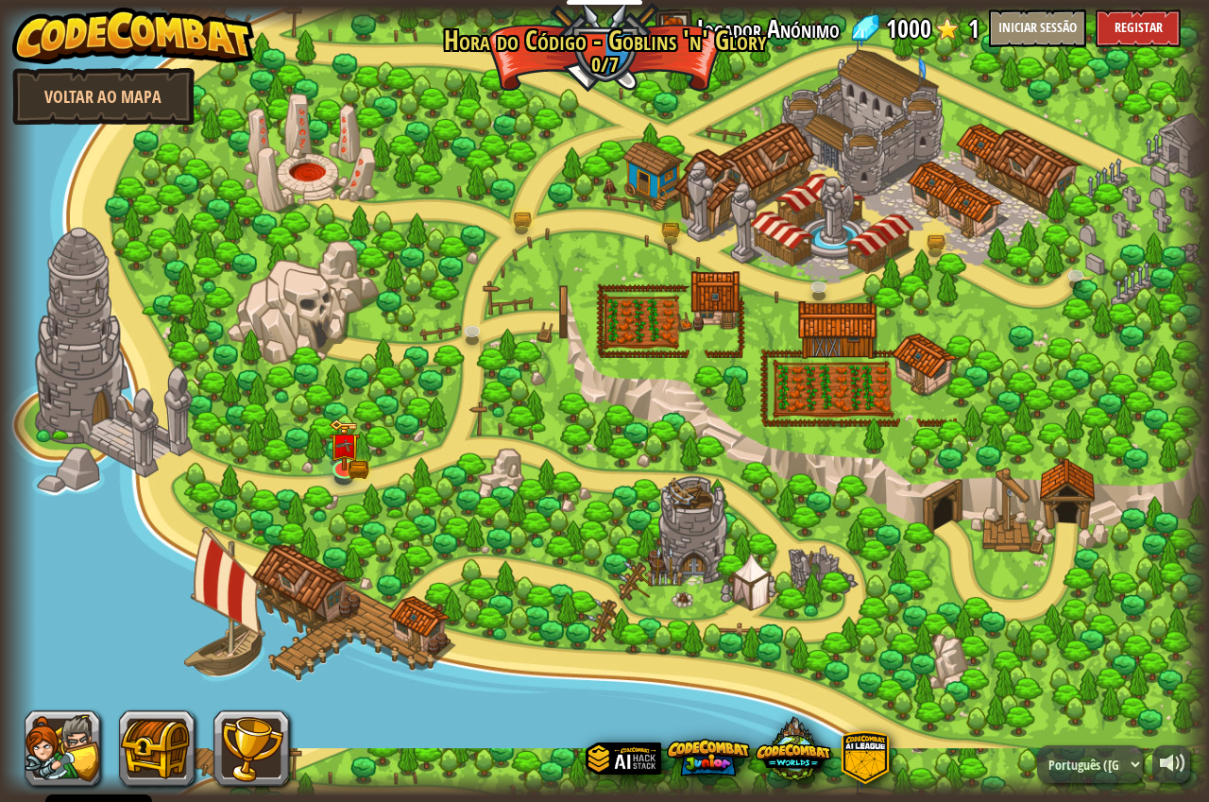
click at [76, 772] on div at bounding box center [604, 401] width 1209 height 802
click at [76, 772] on button at bounding box center [63, 748] width 76 height 76
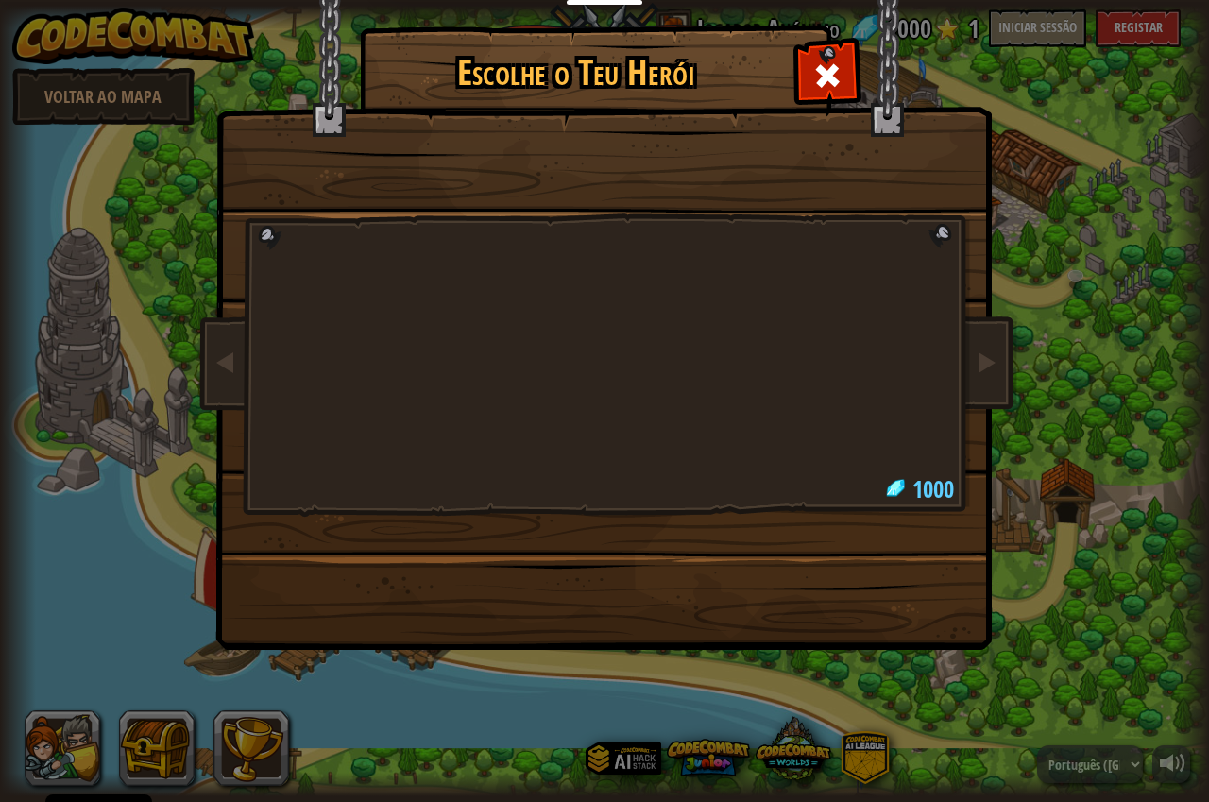
click at [76, 772] on div "Escolhe o Teu Herói 1000" at bounding box center [604, 401] width 1209 height 802
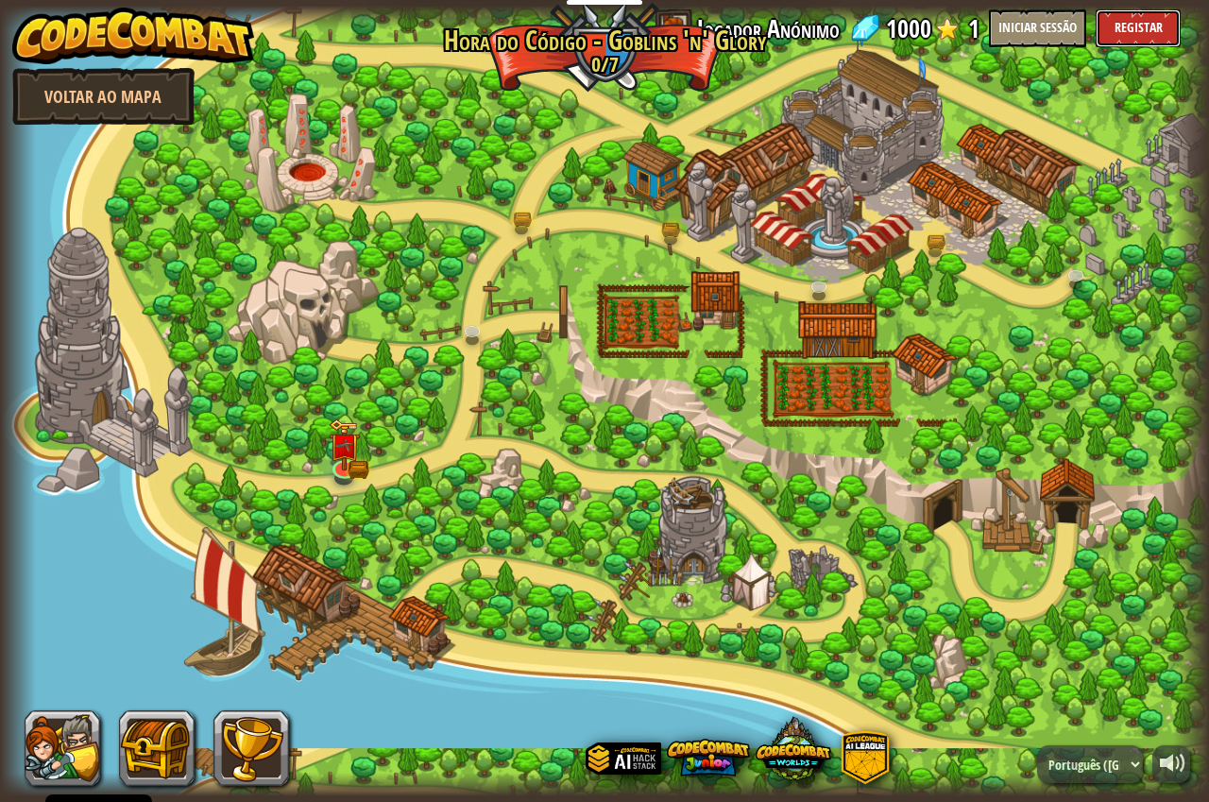
click at [1134, 26] on button "Registar" at bounding box center [1138, 28] width 85 height 38
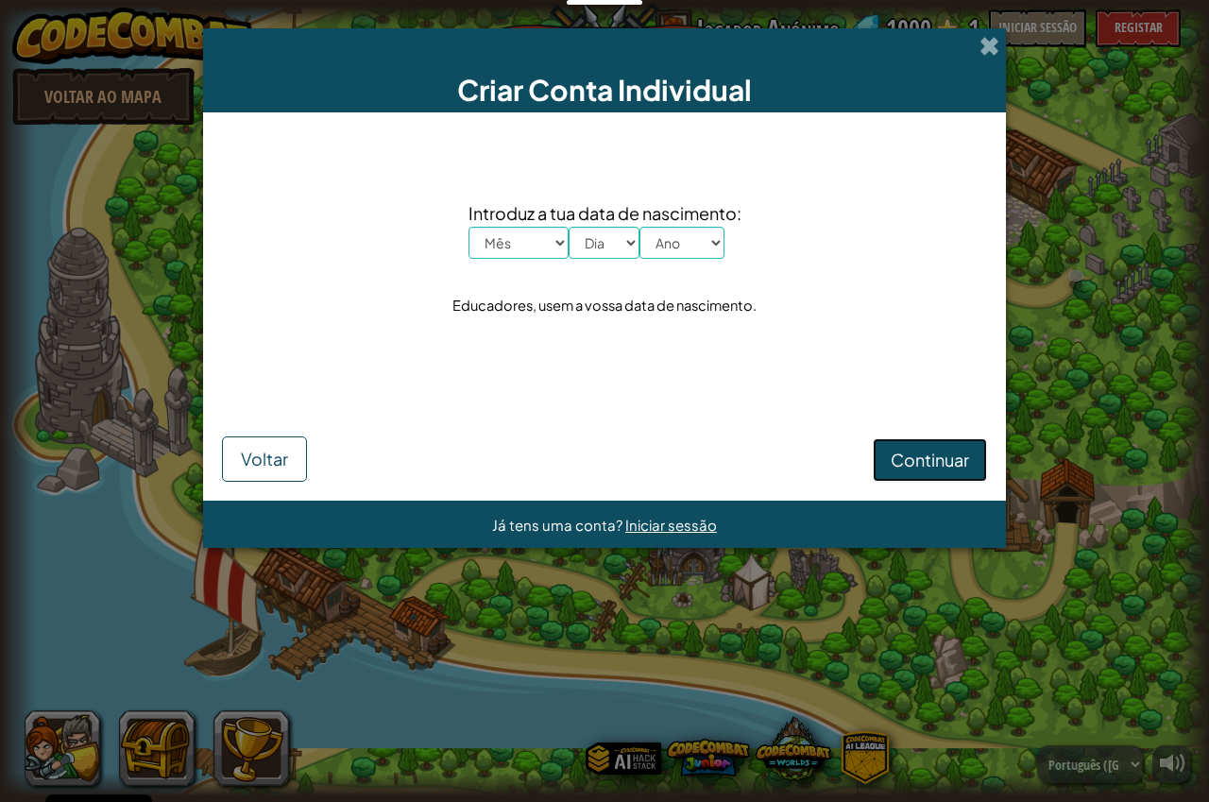
click at [897, 468] on span "Continuar" at bounding box center [930, 460] width 78 height 22
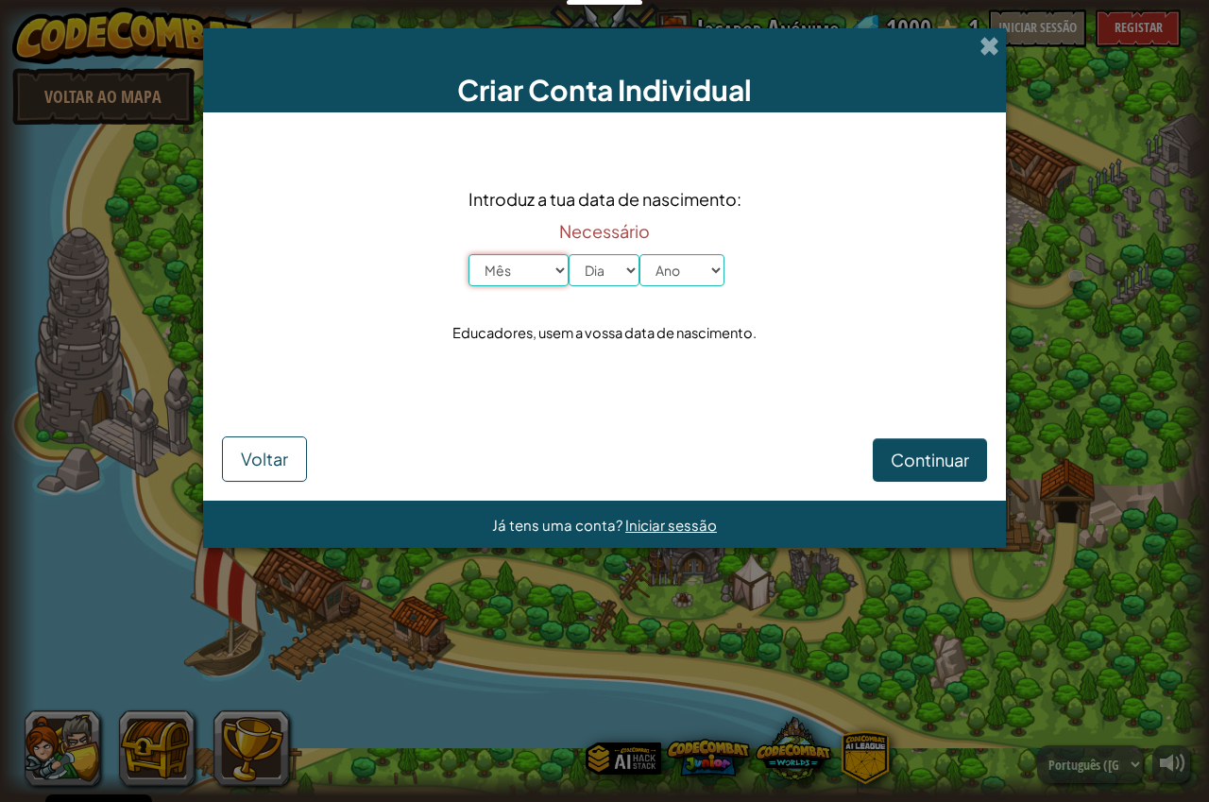
click at [565, 268] on select "Mês janeiro fevereiro março abril maio junho julho agosto setembro outubro nove…" at bounding box center [519, 270] width 100 height 32
click at [551, 271] on select "Mês janeiro fevereiro março abril maio junho julho agosto setembro outubro nove…" at bounding box center [519, 270] width 100 height 32
click at [548, 276] on select "Mês janeiro fevereiro março abril maio junho julho agosto setembro outubro nove…" at bounding box center [519, 270] width 100 height 32
select select "1"
click at [469, 254] on select "Mês janeiro fevereiro março abril maio junho julho agosto setembro outubro nove…" at bounding box center [519, 270] width 100 height 32
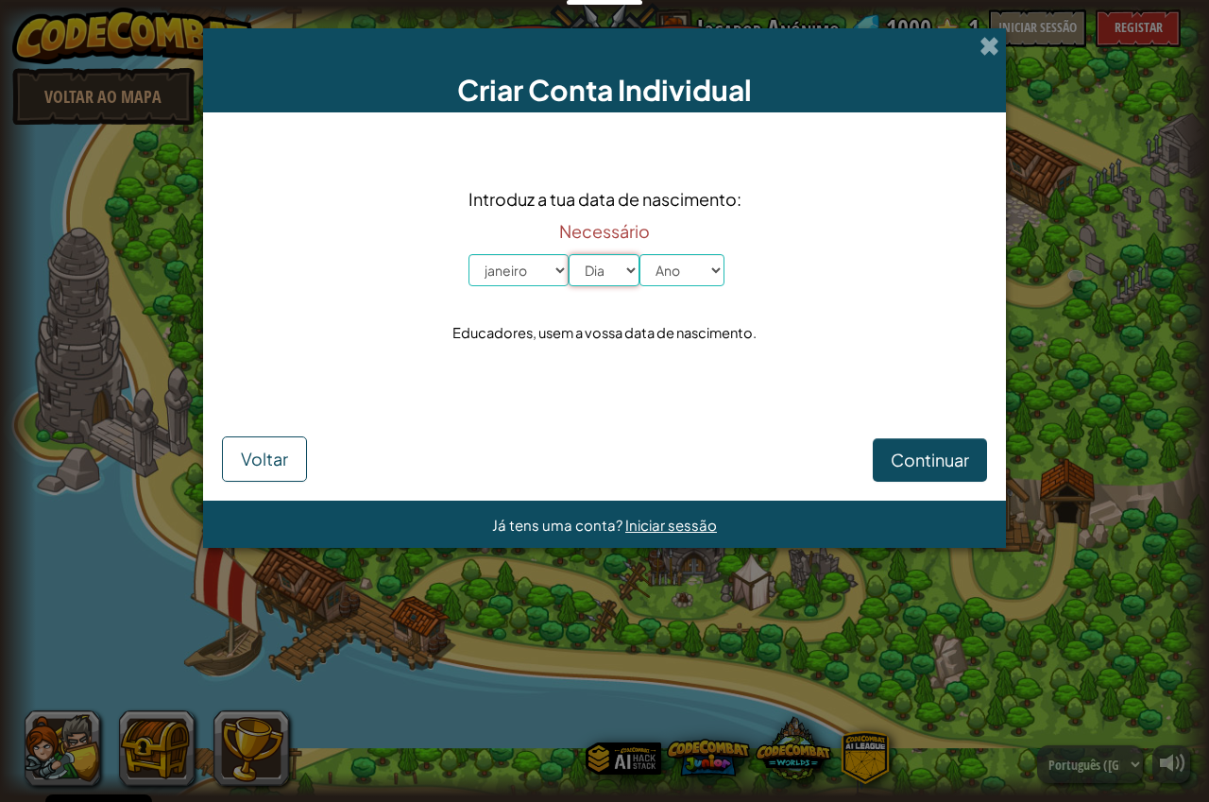
click at [577, 280] on select "Dia 1 2 3 4 5 6 7 8 9 10 11 12 13 14 15 16 17 18 19 20 21 22 23 24 25 26 27 28 …" at bounding box center [604, 270] width 71 height 32
select select "2"
click at [569, 254] on select "Dia 1 2 3 4 5 6 7 8 9 10 11 12 13 14 15 16 17 18 19 20 21 22 23 24 25 26 27 28 …" at bounding box center [604, 270] width 71 height 32
click at [669, 283] on select "Ano 2025 2024 2023 2022 2021 2020 2019 2018 2017 2016 2015 2014 2013 2012 2011 …" at bounding box center [682, 270] width 85 height 32
click at [640, 254] on select "Ano 2025 2024 2023 2022 2021 2020 2019 2018 2017 2016 2015 2014 2013 2012 2011 …" at bounding box center [682, 270] width 85 height 32
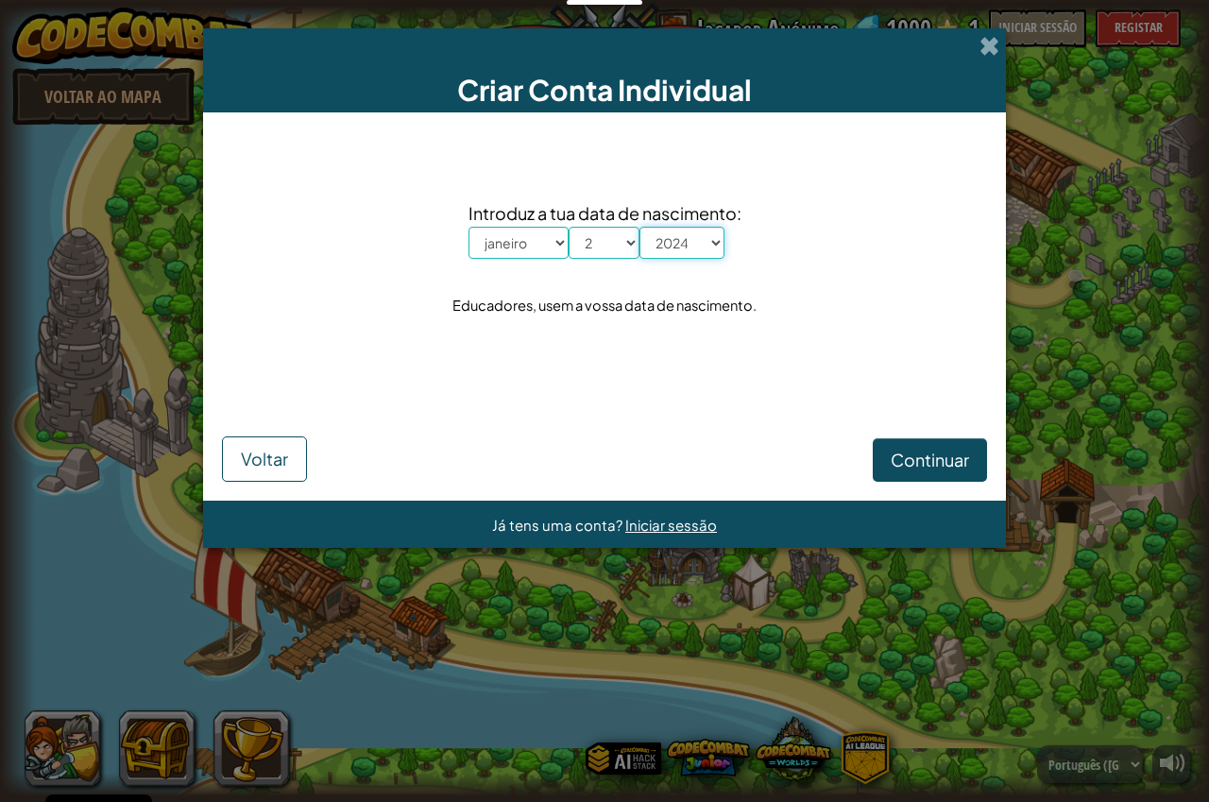
click at [699, 248] on select "Ano 2025 2024 2023 2022 2021 2020 2019 2018 2017 2016 2015 2014 2013 2012 2011 …" at bounding box center [682, 243] width 85 height 32
select select "1935"
click at [640, 227] on select "Ano 2025 2024 2023 2022 2021 2020 2019 2018 2017 2016 2015 2014 2013 2012 2011 …" at bounding box center [682, 243] width 85 height 32
click at [904, 451] on span "Continuar" at bounding box center [930, 460] width 78 height 22
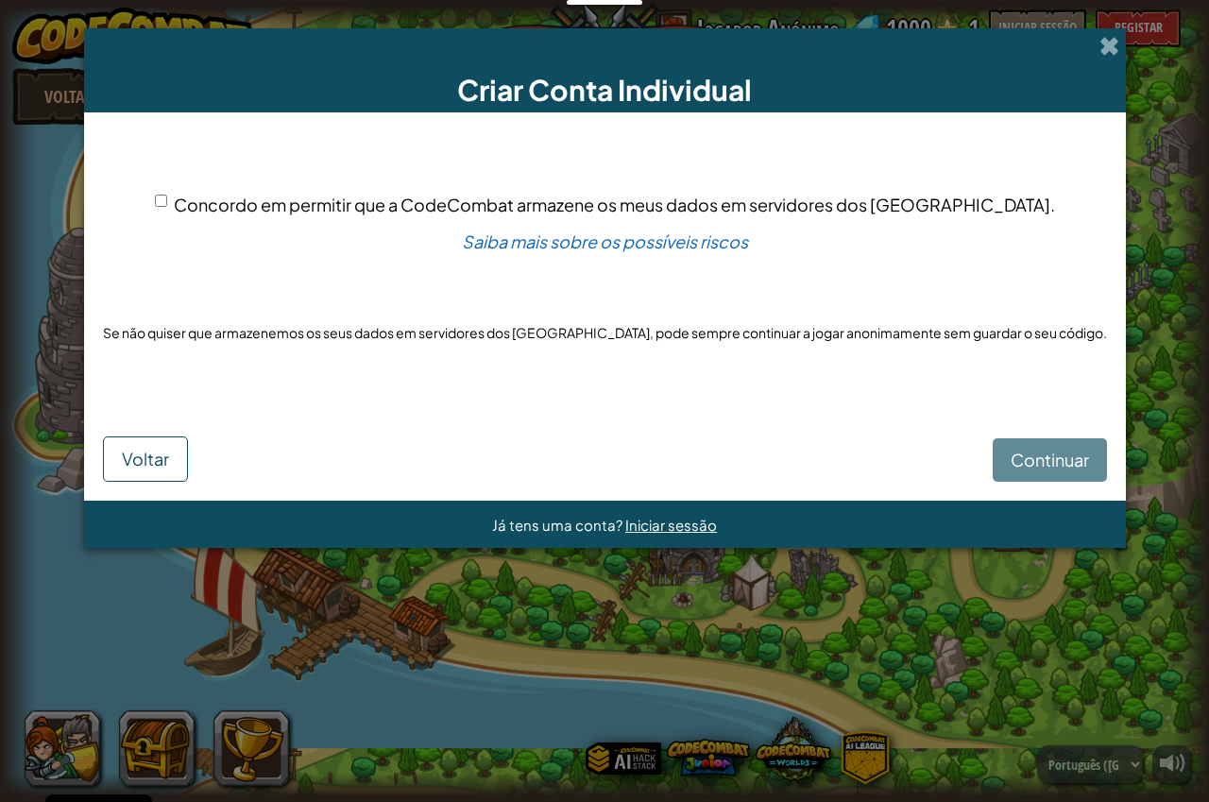
click at [478, 203] on span "Concordo em permitir que a CodeCombat armazene os meus dados em servidores dos …" at bounding box center [614, 205] width 881 height 22
click at [167, 203] on input "Concordo em permitir que a CodeCombat armazene os meus dados em servidores dos …" at bounding box center [161, 201] width 12 height 12
checkbox input "true"
click at [1011, 461] on span "Continuar" at bounding box center [1050, 460] width 78 height 22
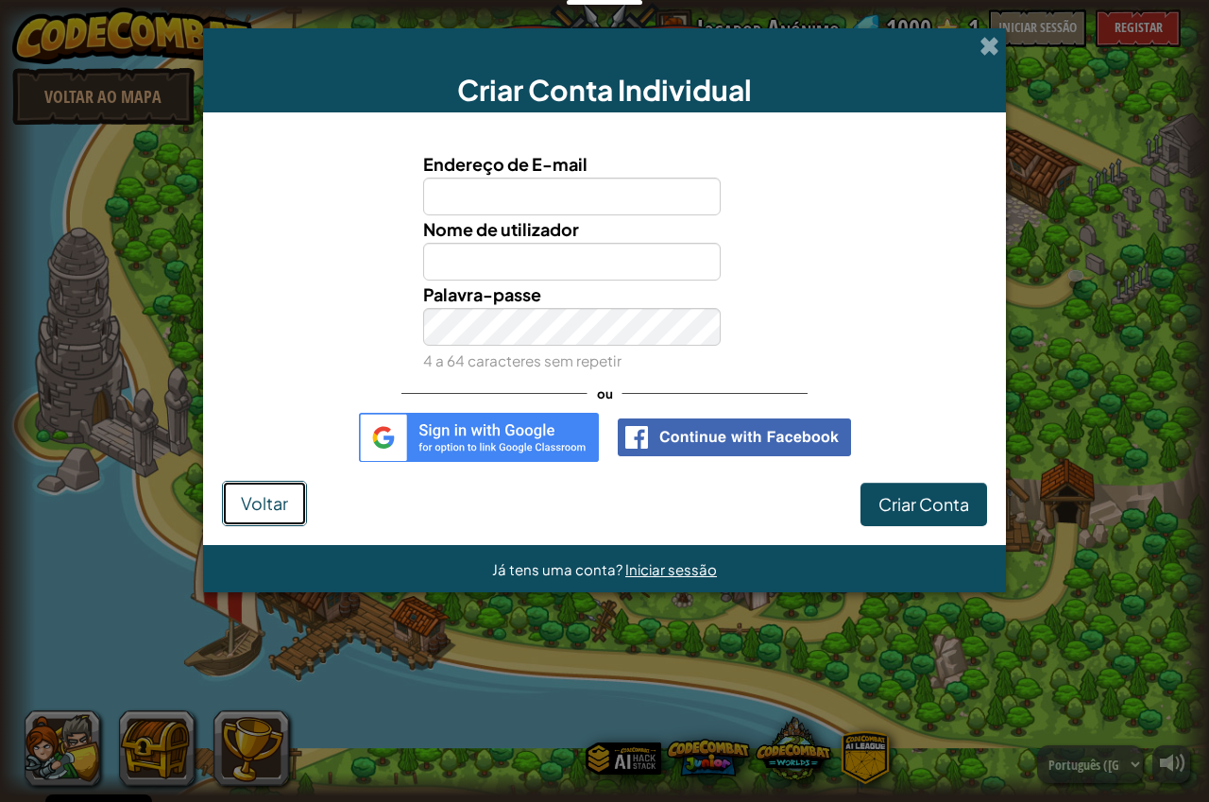
click at [261, 492] on span "Voltar" at bounding box center [264, 503] width 47 height 22
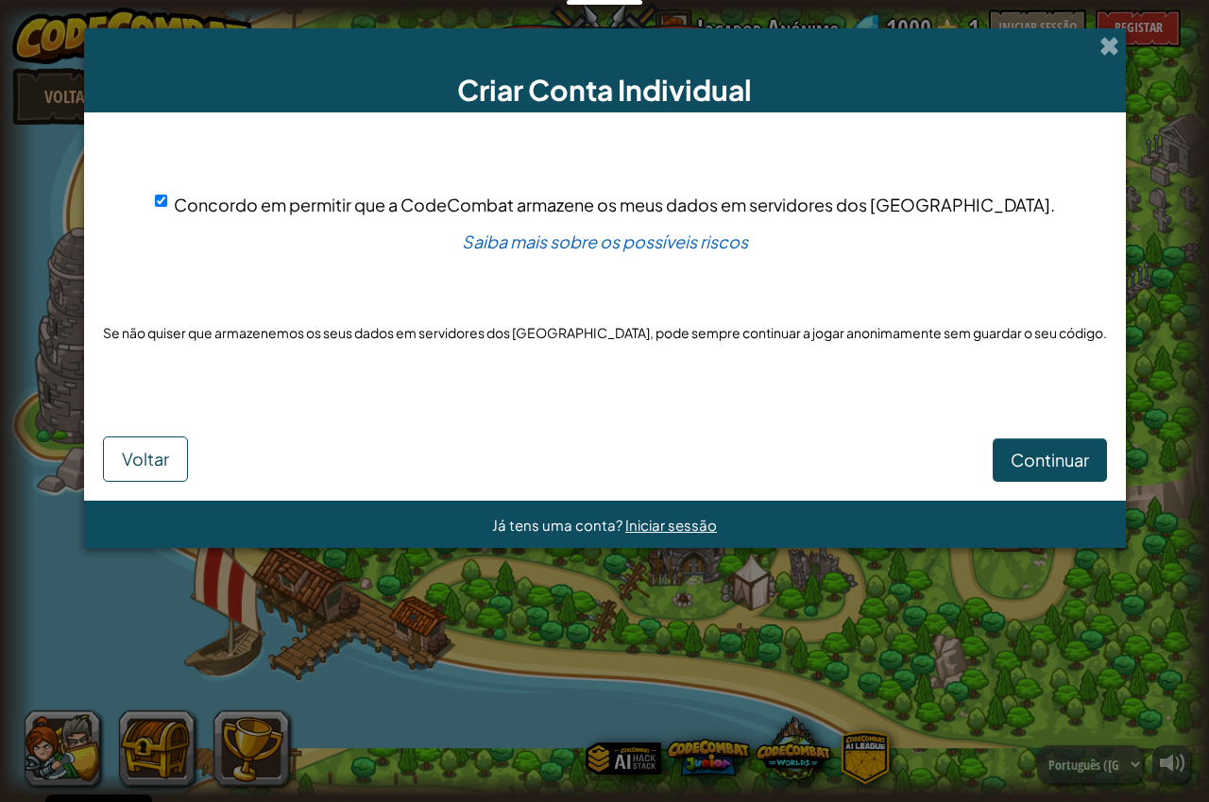
click at [261, 483] on form "Concordo em permitir que a CodeCombat armazene os meus dados em servidores dos …" at bounding box center [605, 306] width 1042 height 388
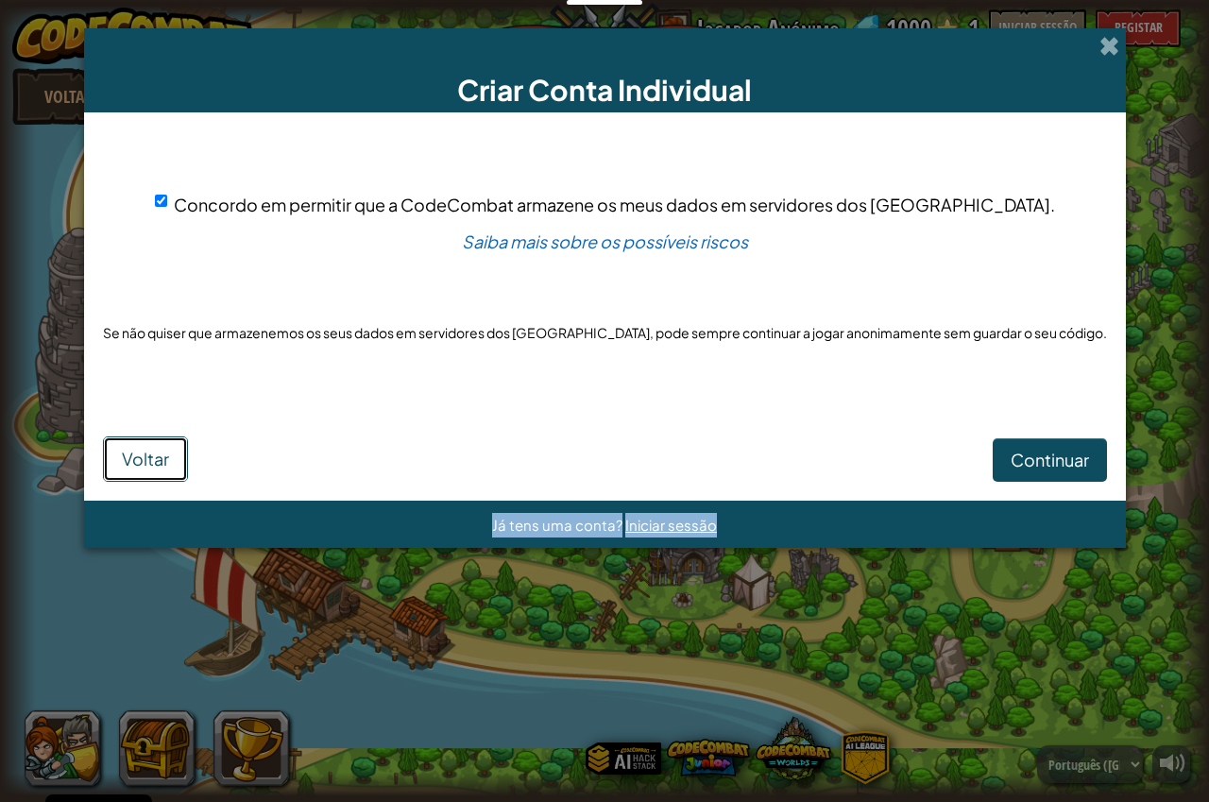
click at [188, 469] on button "Voltar" at bounding box center [145, 458] width 85 height 45
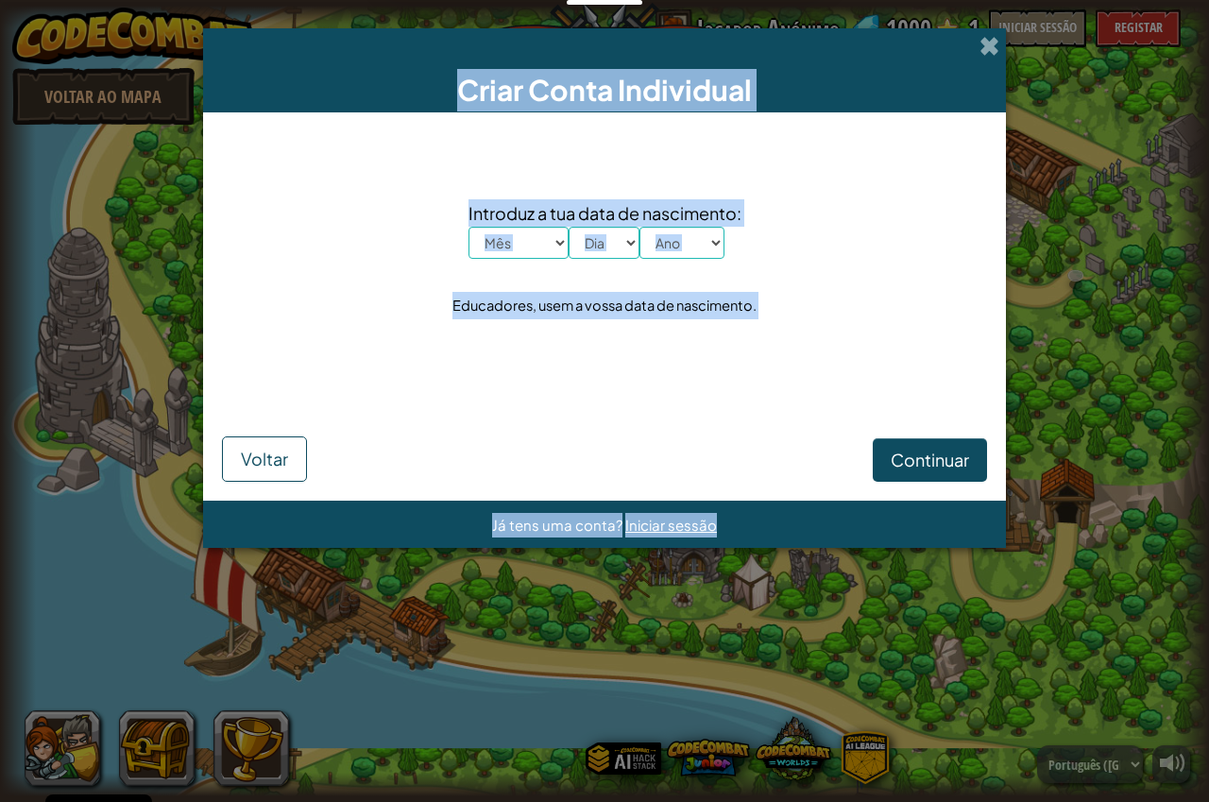
click at [231, 462] on button "Voltar" at bounding box center [264, 458] width 85 height 45
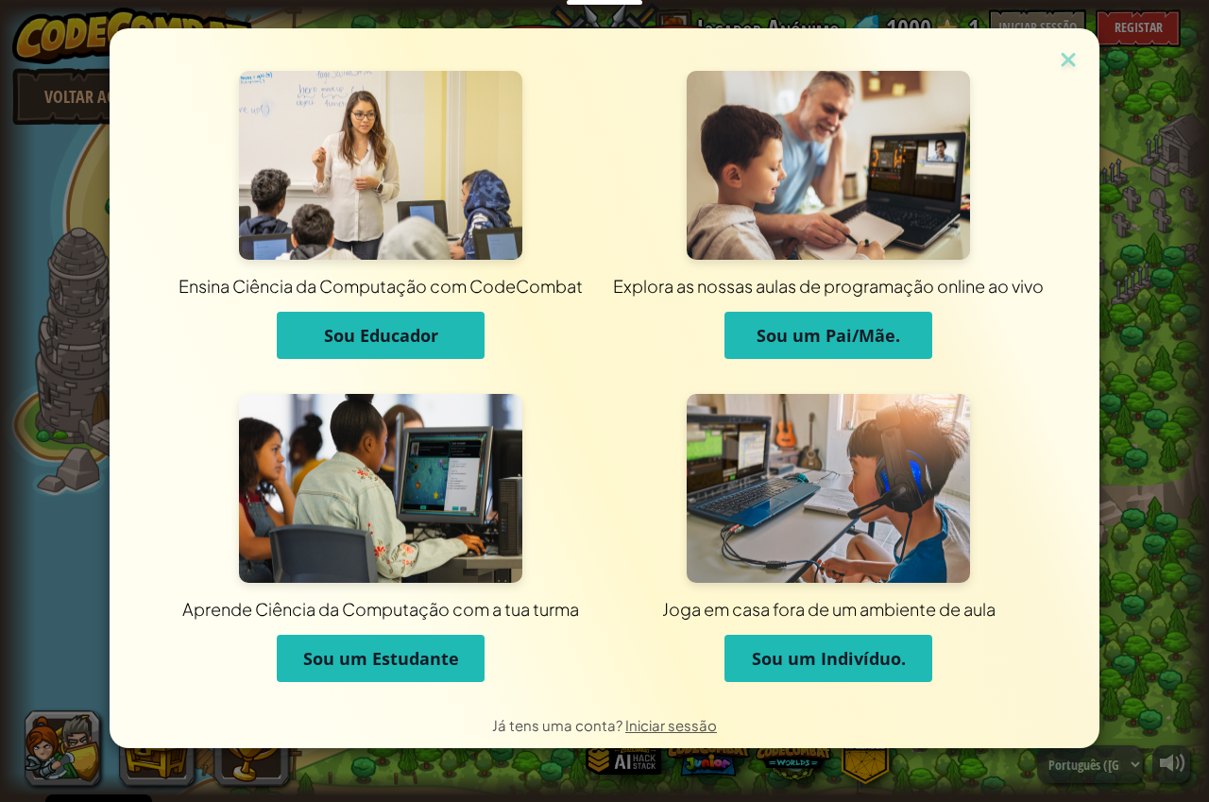
click at [1120, 171] on div "Ensina Ciência da Computação com CodeCombat Sou Educador Explora as nossas aula…" at bounding box center [604, 401] width 1209 height 802
click at [94, 138] on div "Ensina Ciência da Computação com CodeCombat Sou Educador Explora as nossas aula…" at bounding box center [604, 401] width 1209 height 802
drag, startPoint x: 93, startPoint y: 137, endPoint x: 103, endPoint y: 153, distance: 19.1
click at [95, 140] on div "Ensina Ciência da Computação com CodeCombat Sou Educador Explora as nossas aula…" at bounding box center [604, 401] width 1209 height 802
drag, startPoint x: 446, startPoint y: 657, endPoint x: 385, endPoint y: 574, distance: 102.0
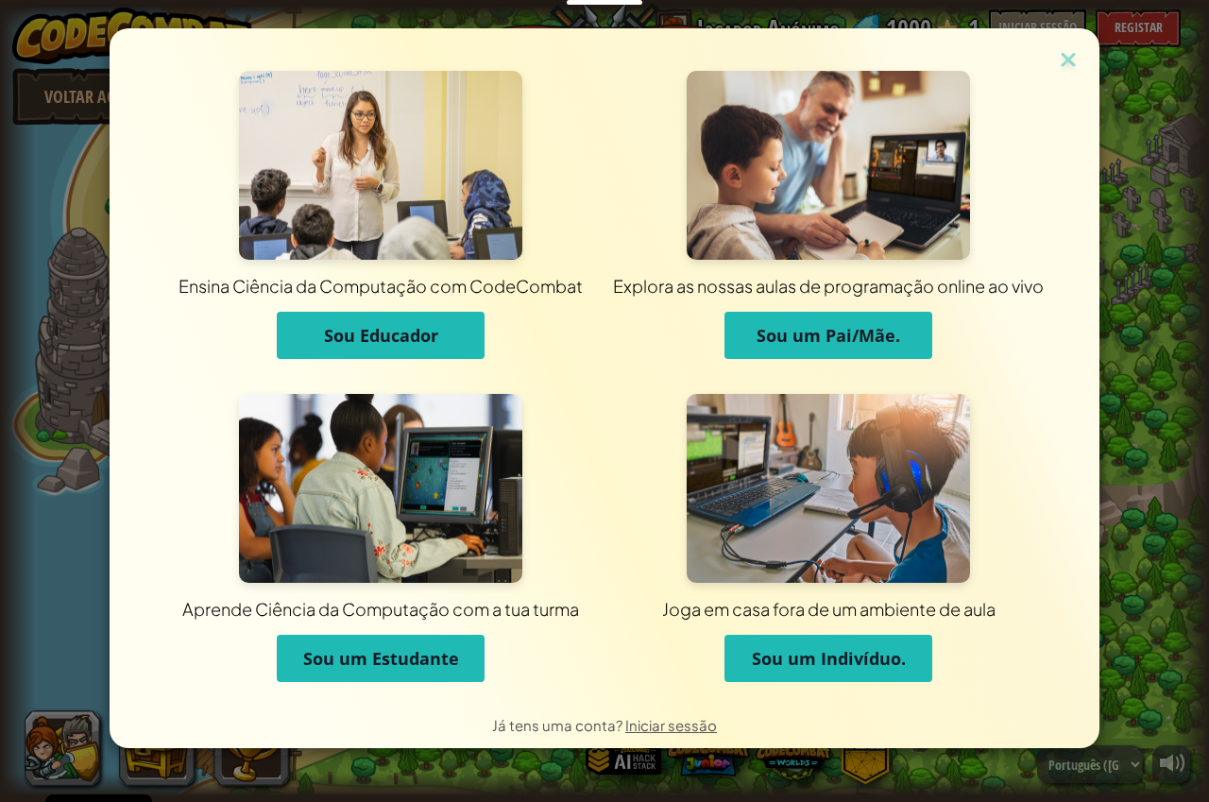
click at [446, 658] on span "Sou um Estudante" at bounding box center [381, 658] width 156 height 23
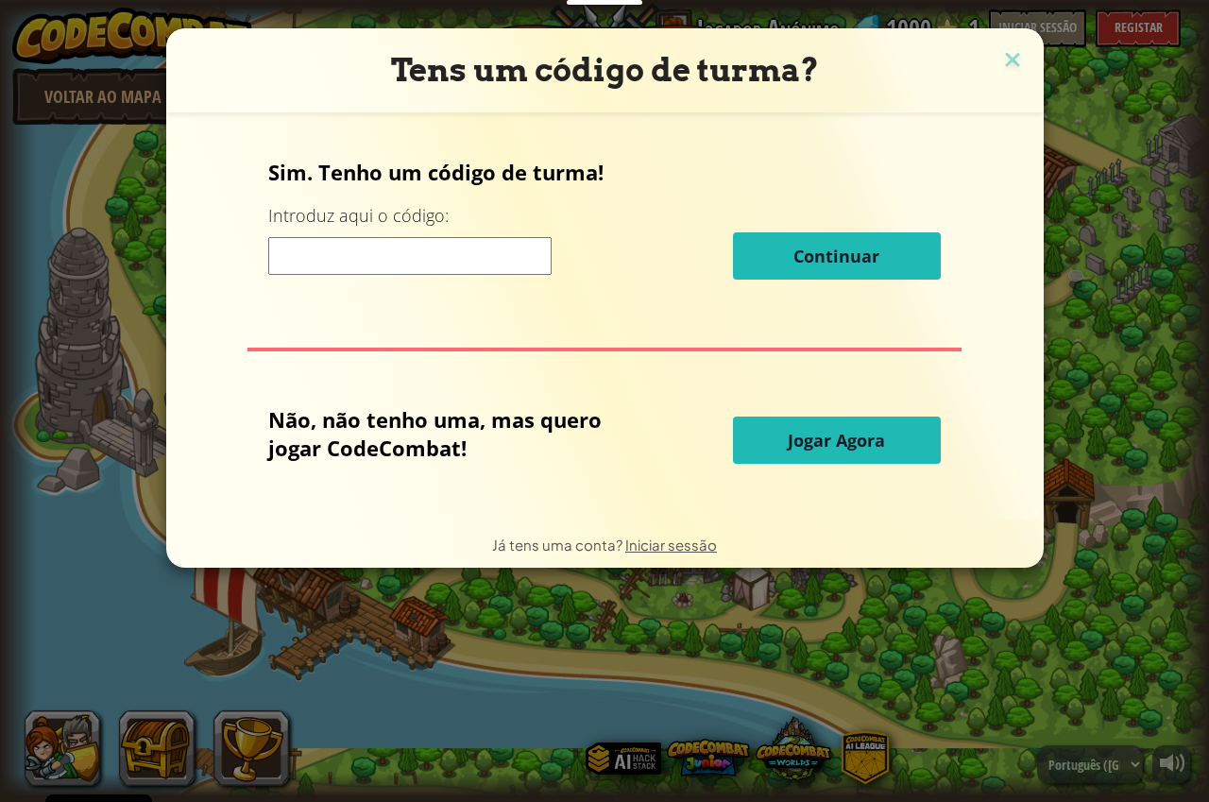
click at [1020, 147] on div "Sim. Tenho um código de turma! Introduz aqui o código: Continuar Não, não tenho…" at bounding box center [605, 316] width 840 height 370
click at [1045, 38] on div "Tens um código de turma? Sim. Tenho um código de turma! Introduz aqui o código:…" at bounding box center [604, 401] width 1209 height 802
click at [812, 426] on button "Jogar Agora" at bounding box center [837, 440] width 208 height 47
select select "pt-PT"
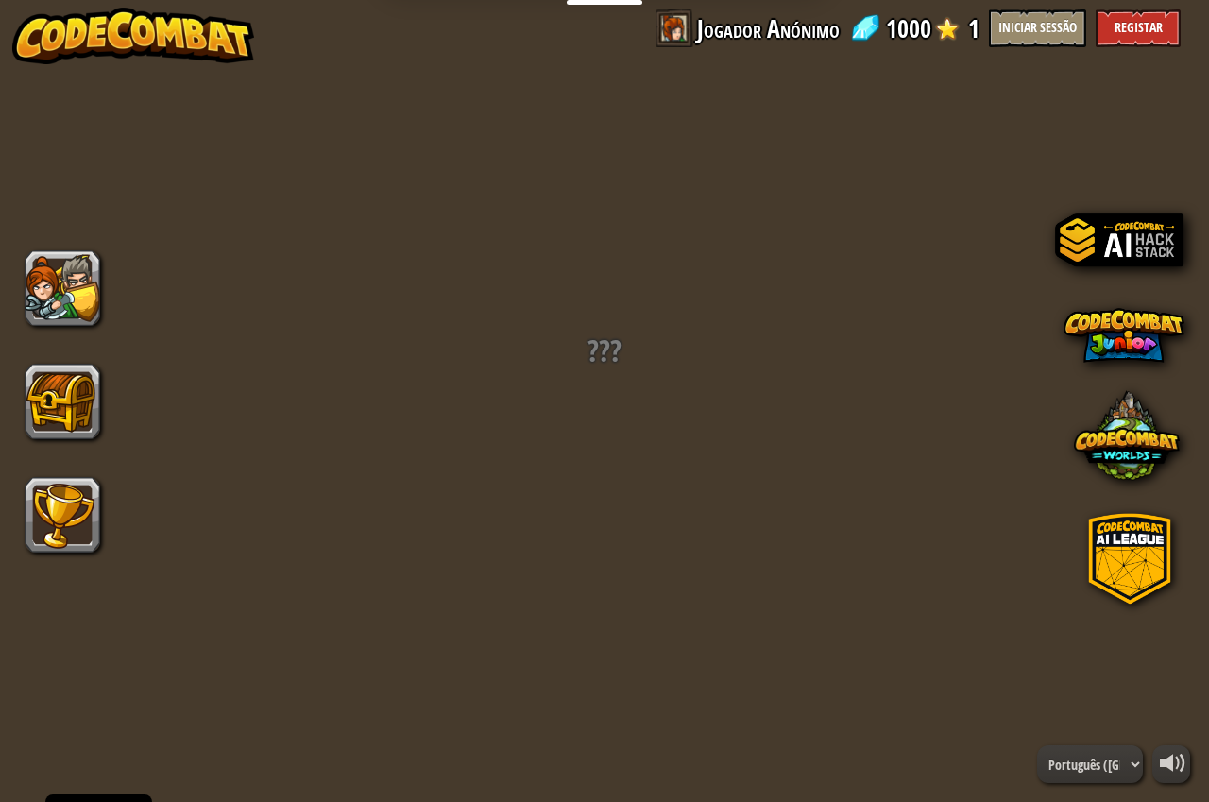
select select "pt-PT"
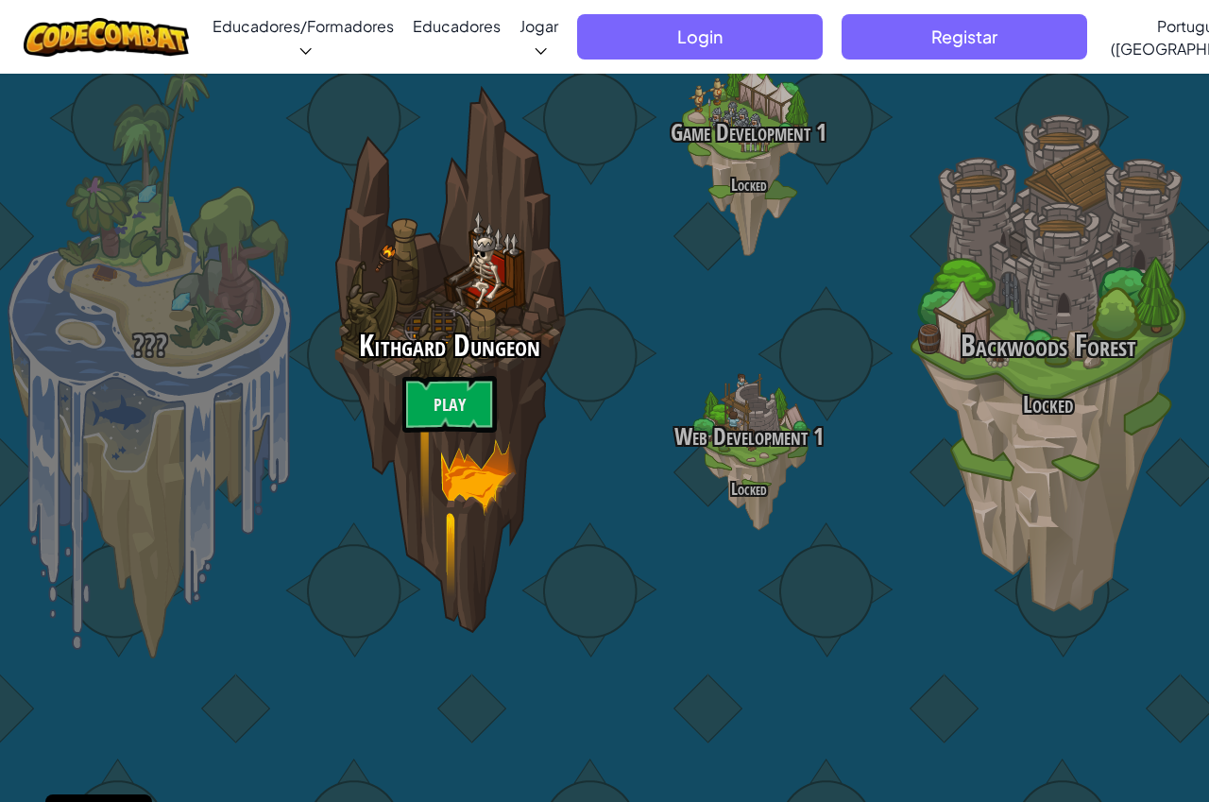
select select "pt-PT"
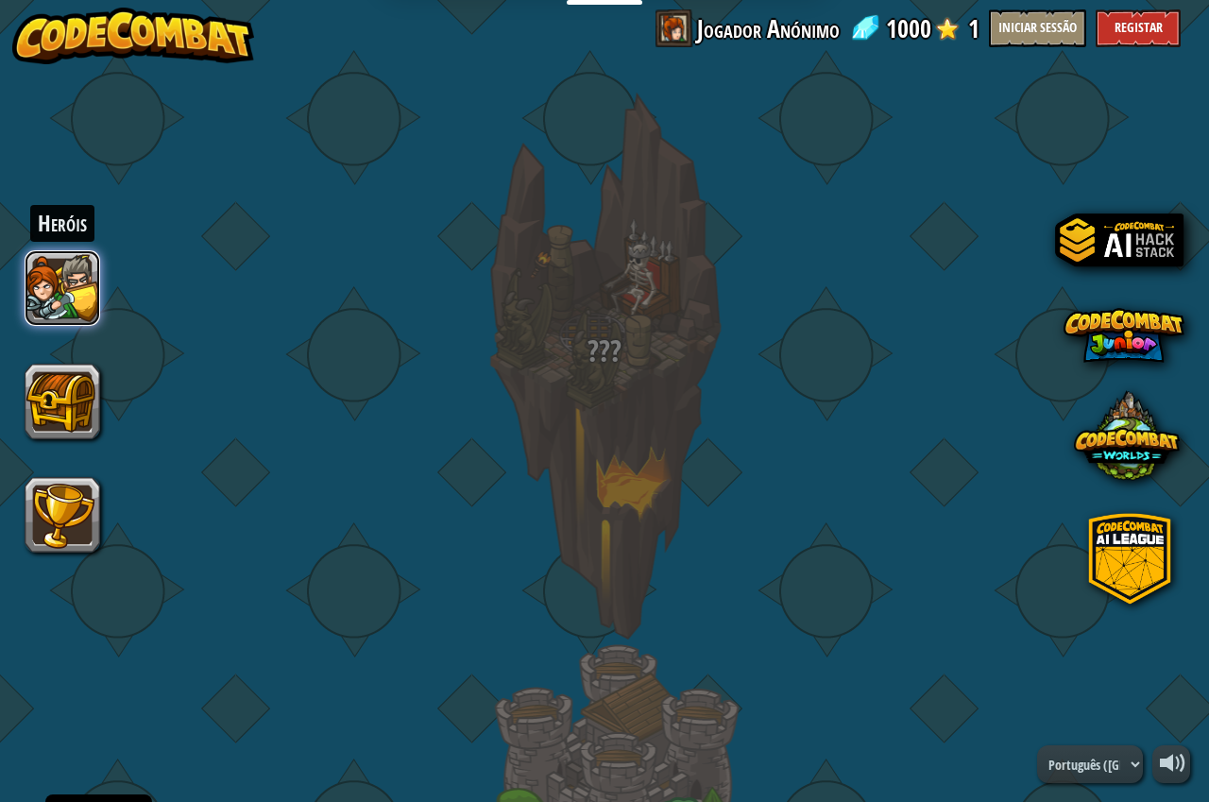
click at [55, 282] on button at bounding box center [63, 288] width 76 height 76
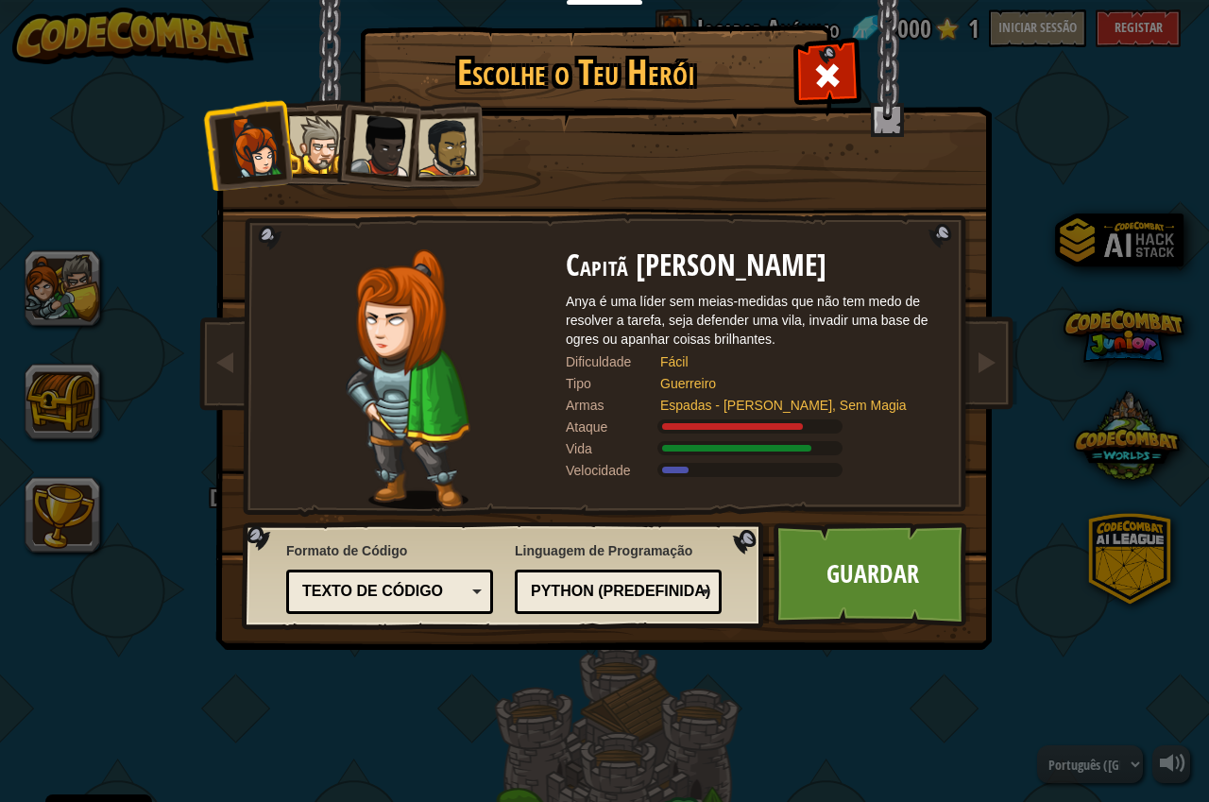
select select "pt-PT"
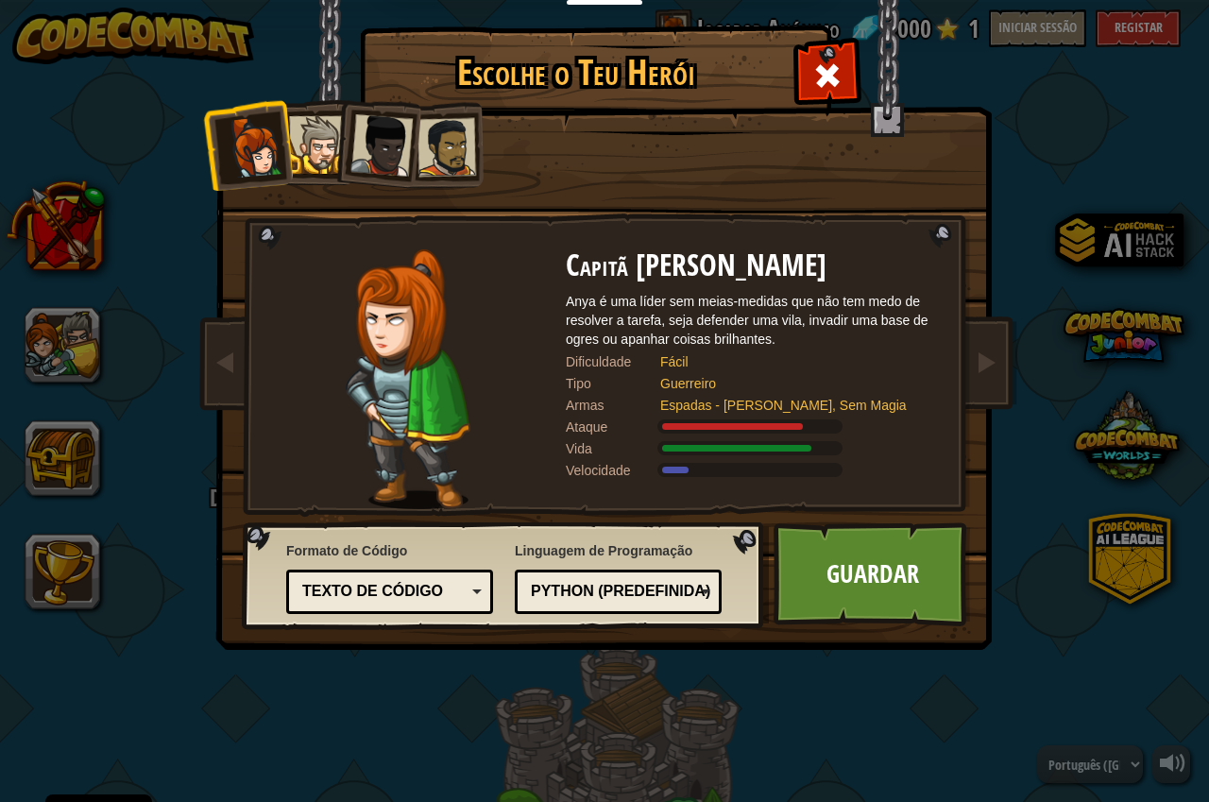
click at [398, 125] on div at bounding box center [381, 145] width 62 height 62
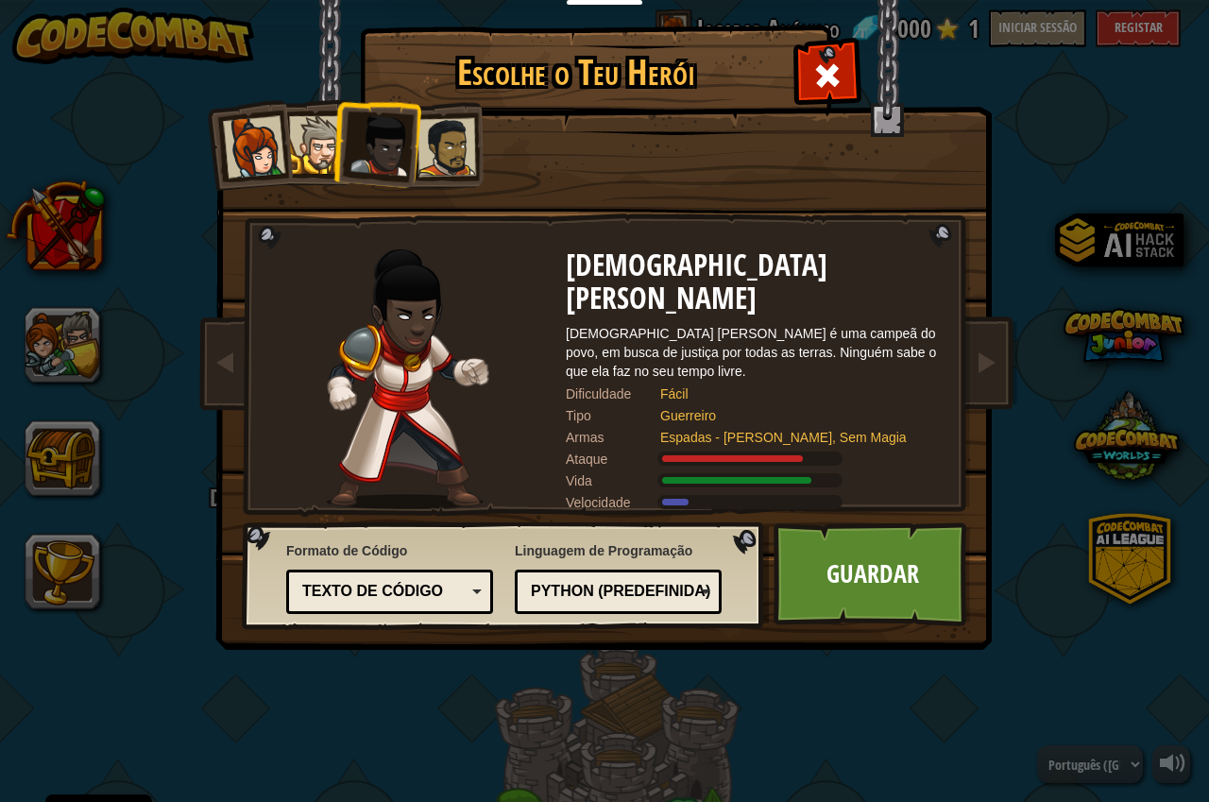
click at [323, 141] on div at bounding box center [318, 145] width 58 height 58
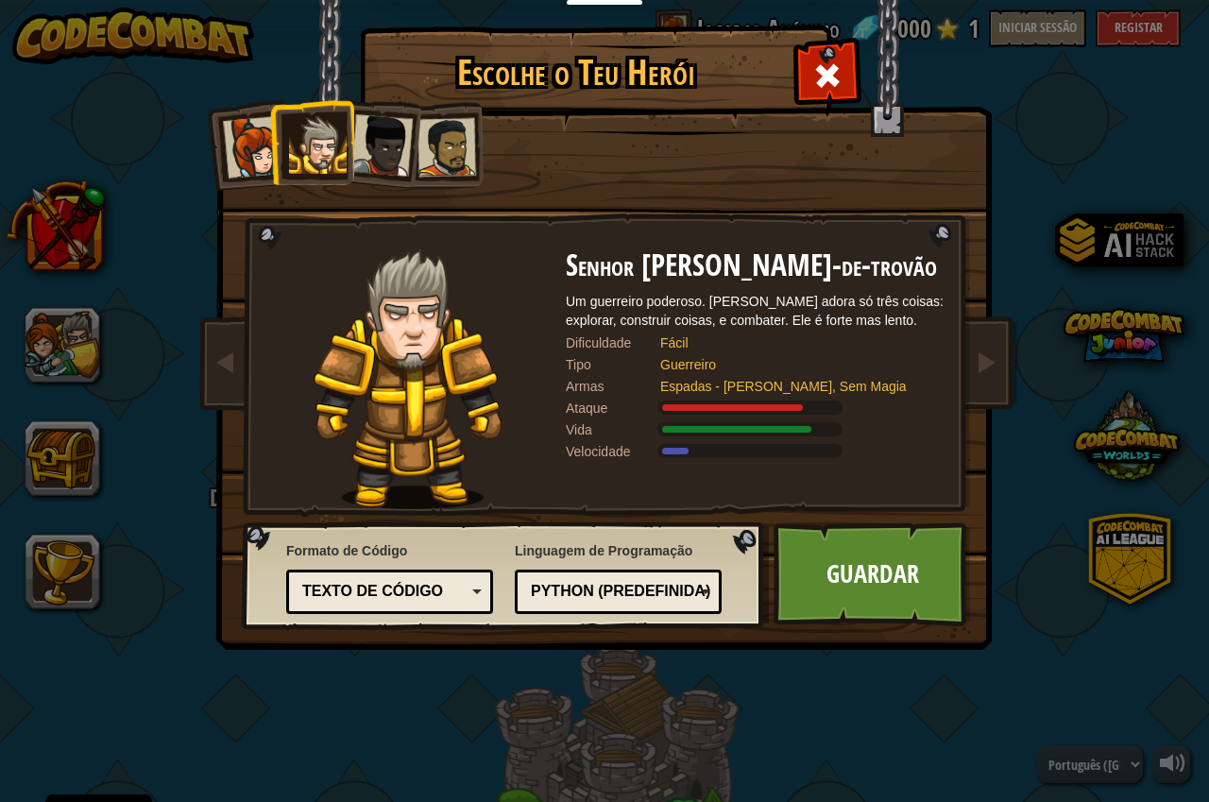
click at [248, 164] on div at bounding box center [254, 147] width 62 height 62
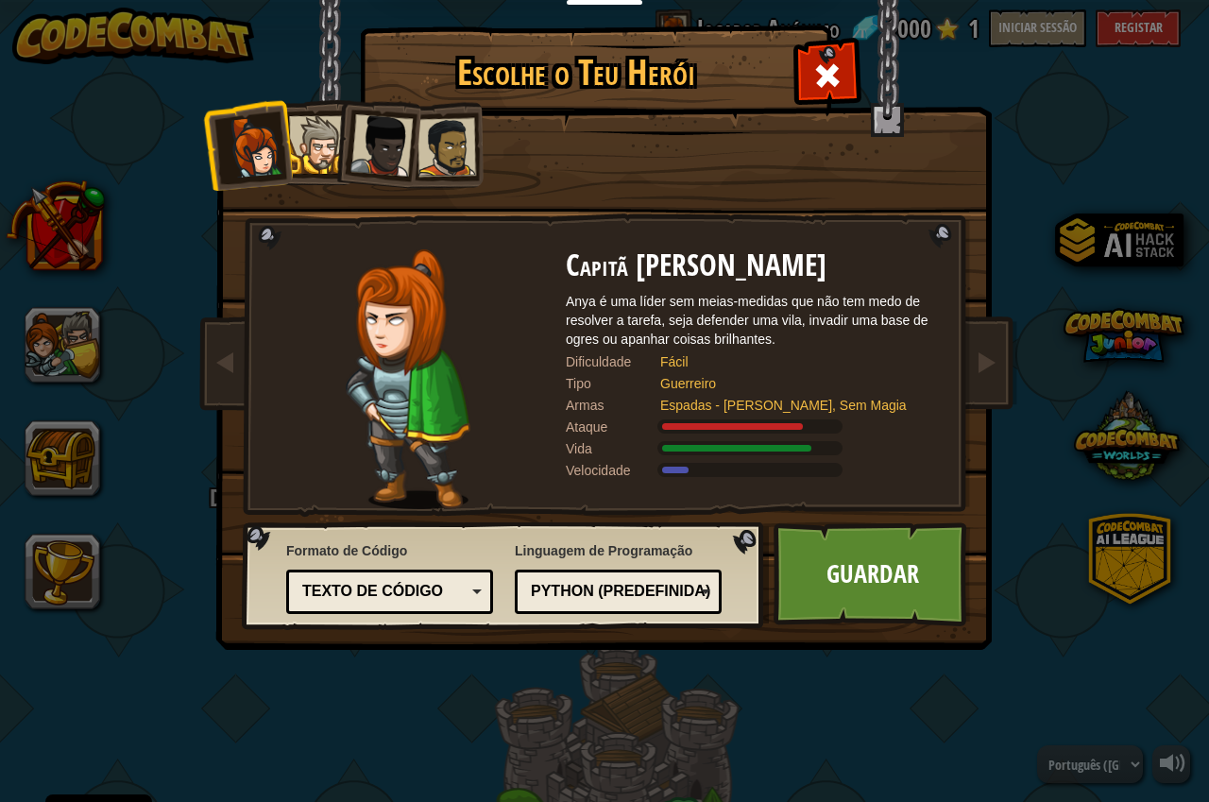
click at [366, 145] on div at bounding box center [381, 145] width 62 height 62
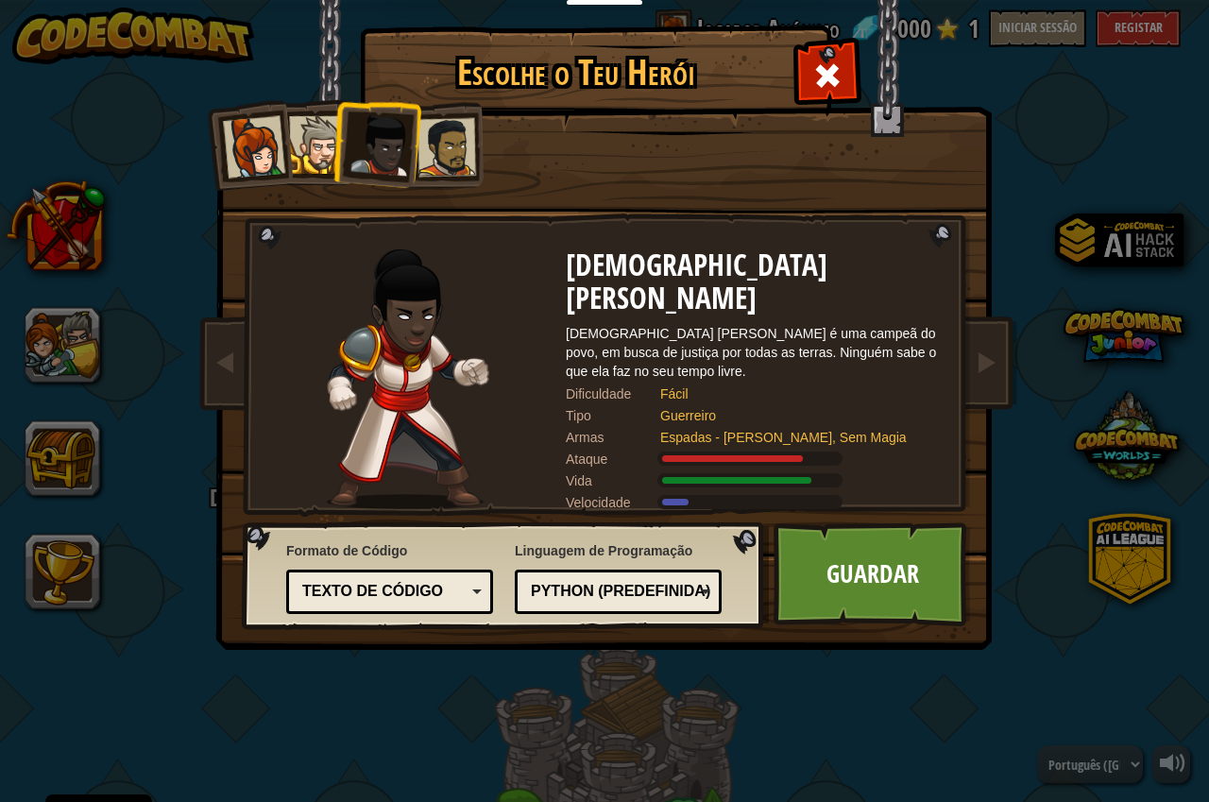
click at [409, 126] on div at bounding box center [381, 145] width 62 height 62
click at [448, 131] on div at bounding box center [447, 147] width 59 height 59
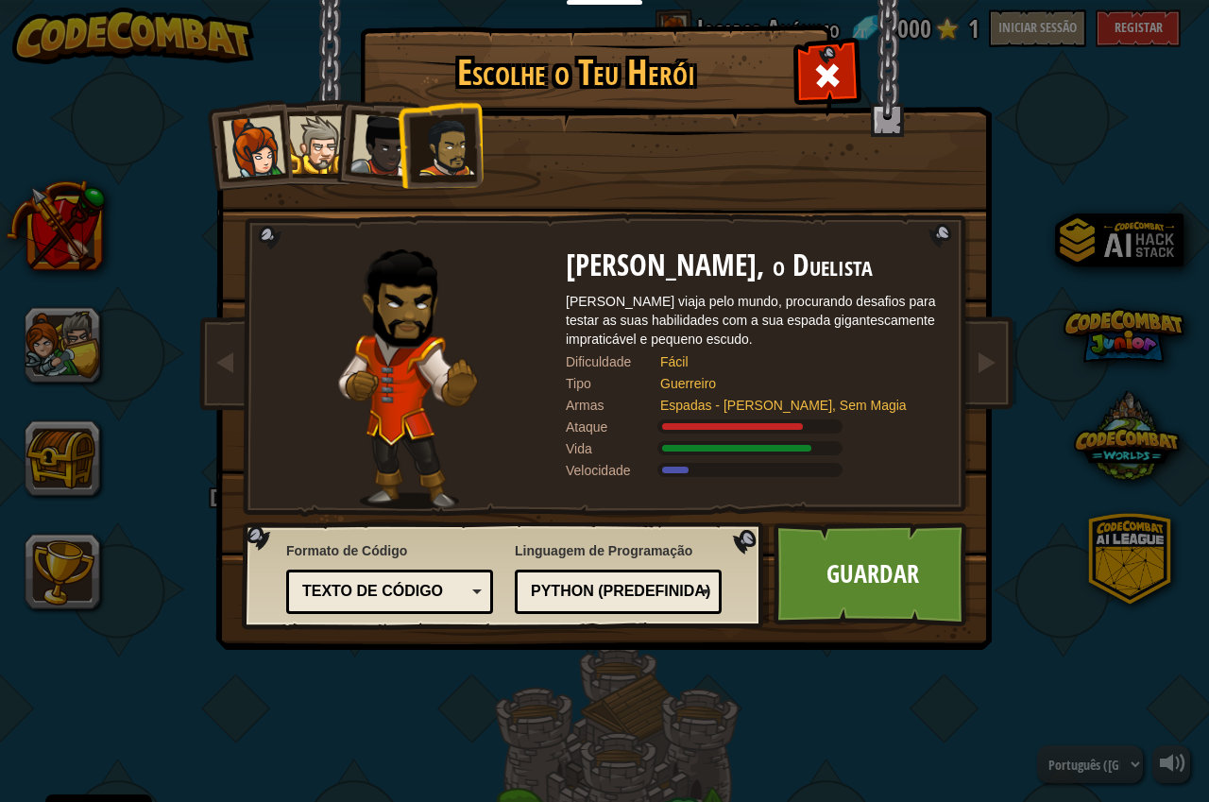
click at [307, 149] on div at bounding box center [318, 145] width 58 height 58
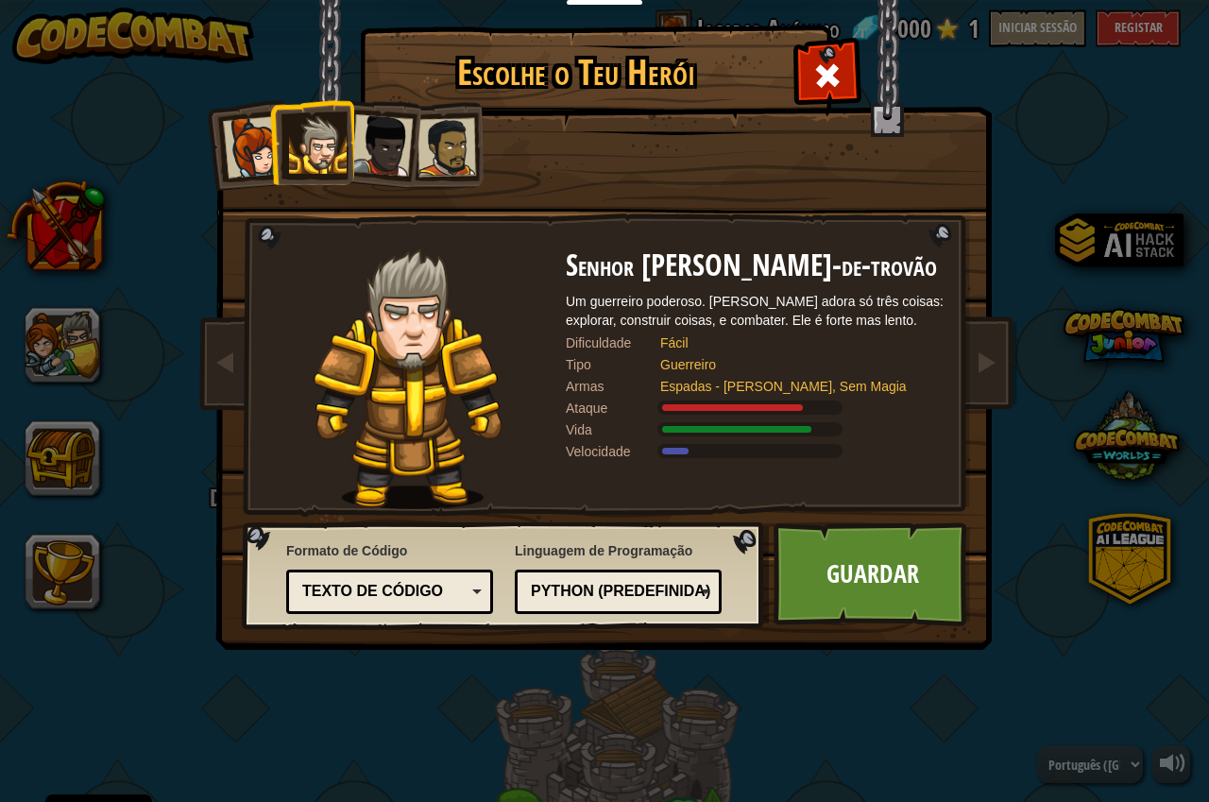
click at [672, 579] on div "Python (Predefinida)" at bounding box center [618, 591] width 182 height 29
click at [495, 592] on div "Formato de Código Texto de código Blocos e código Blocos Blocos (ícones) Texto …" at bounding box center [503, 575] width 511 height 96
click at [478, 590] on div "Texto de código" at bounding box center [390, 591] width 182 height 29
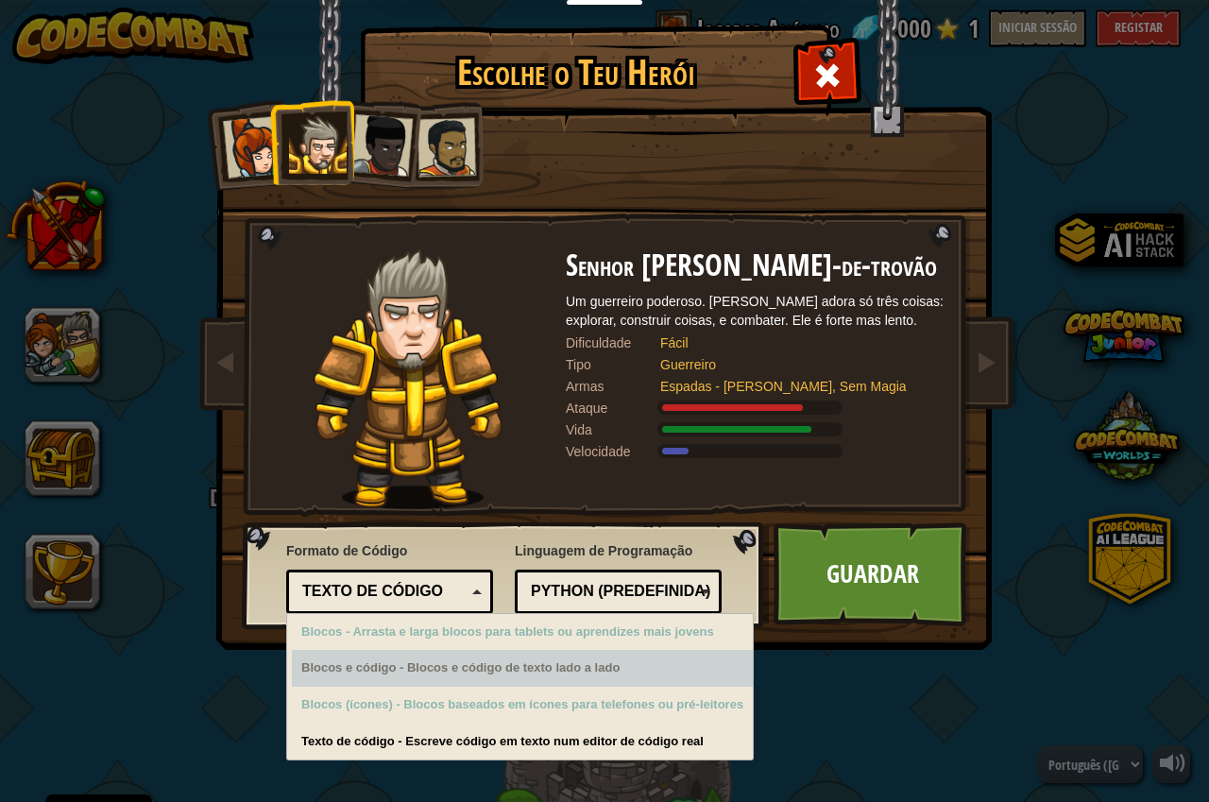
click at [477, 668] on div "Blocos e código - Blocos e código de texto lado a lado" at bounding box center [522, 668] width 461 height 37
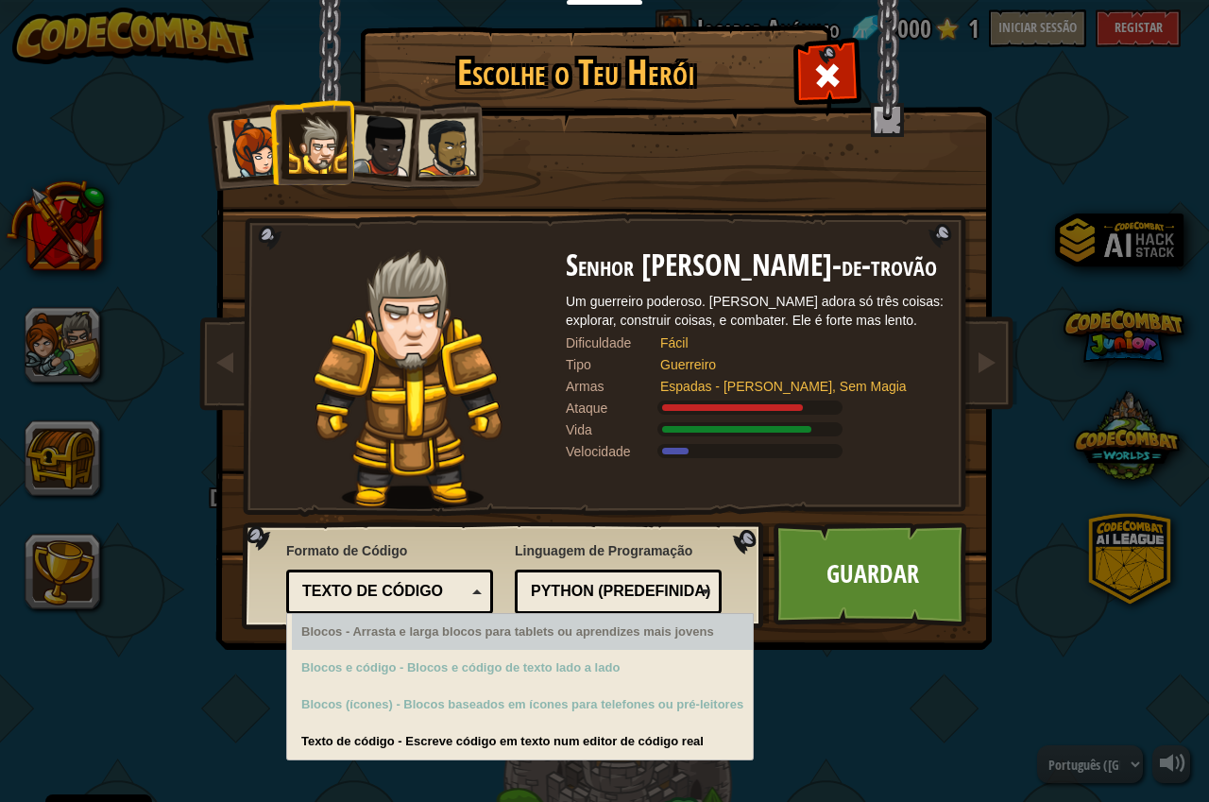
click at [464, 602] on div "Texto de código" at bounding box center [383, 592] width 163 height 22
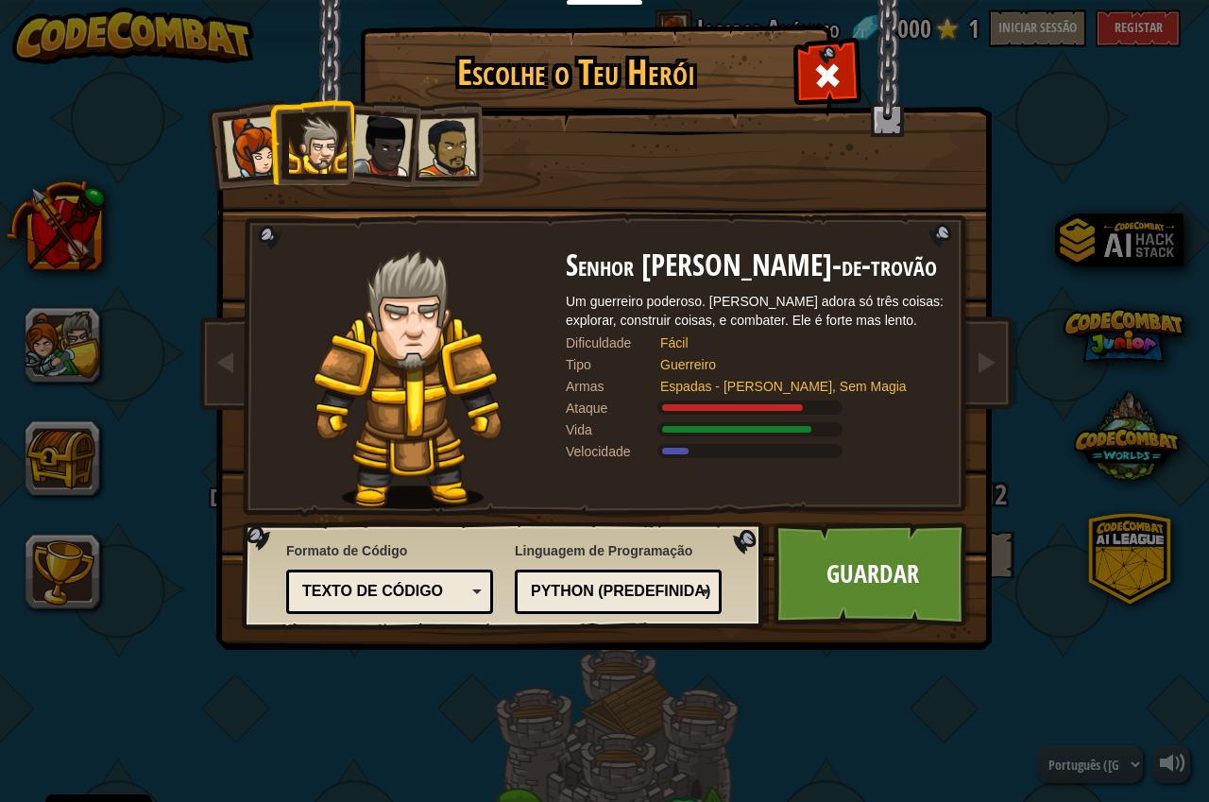
click at [789, 552] on link "Guardar" at bounding box center [872, 574] width 197 height 104
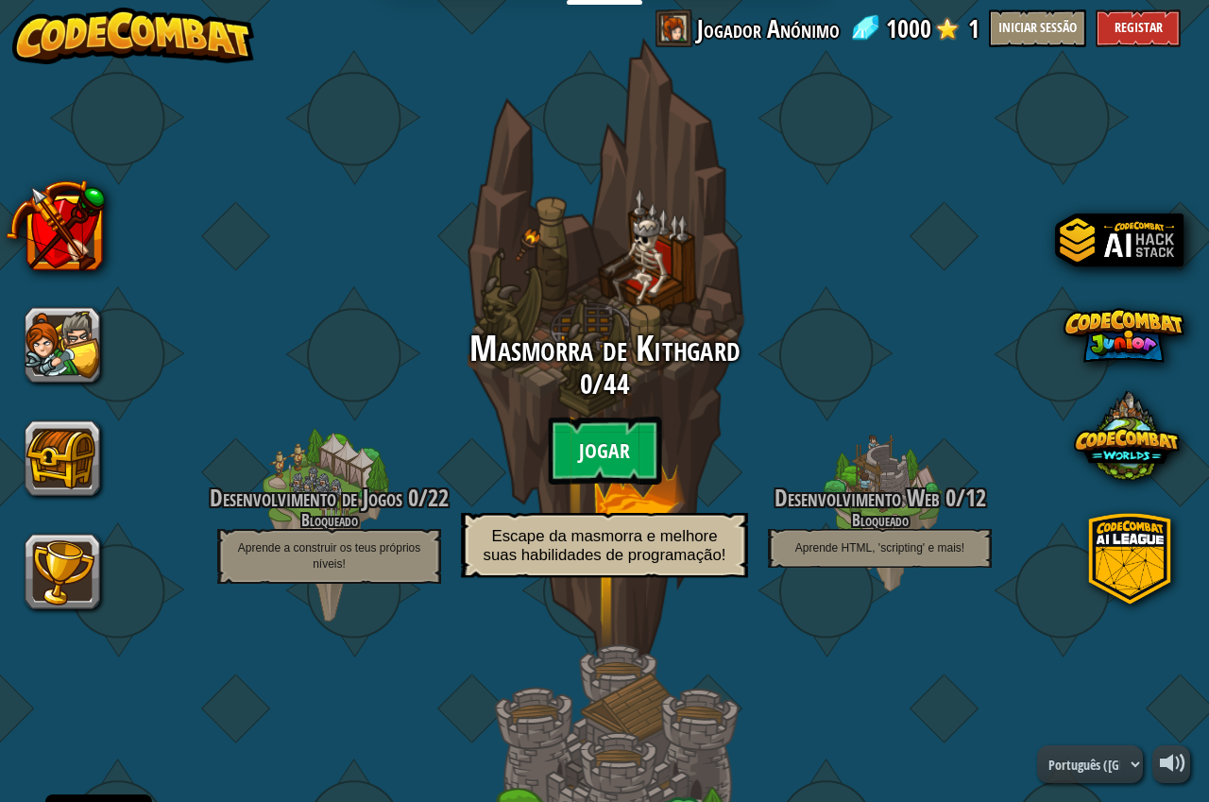
click at [644, 434] on btn "Jogar" at bounding box center [604, 451] width 113 height 68
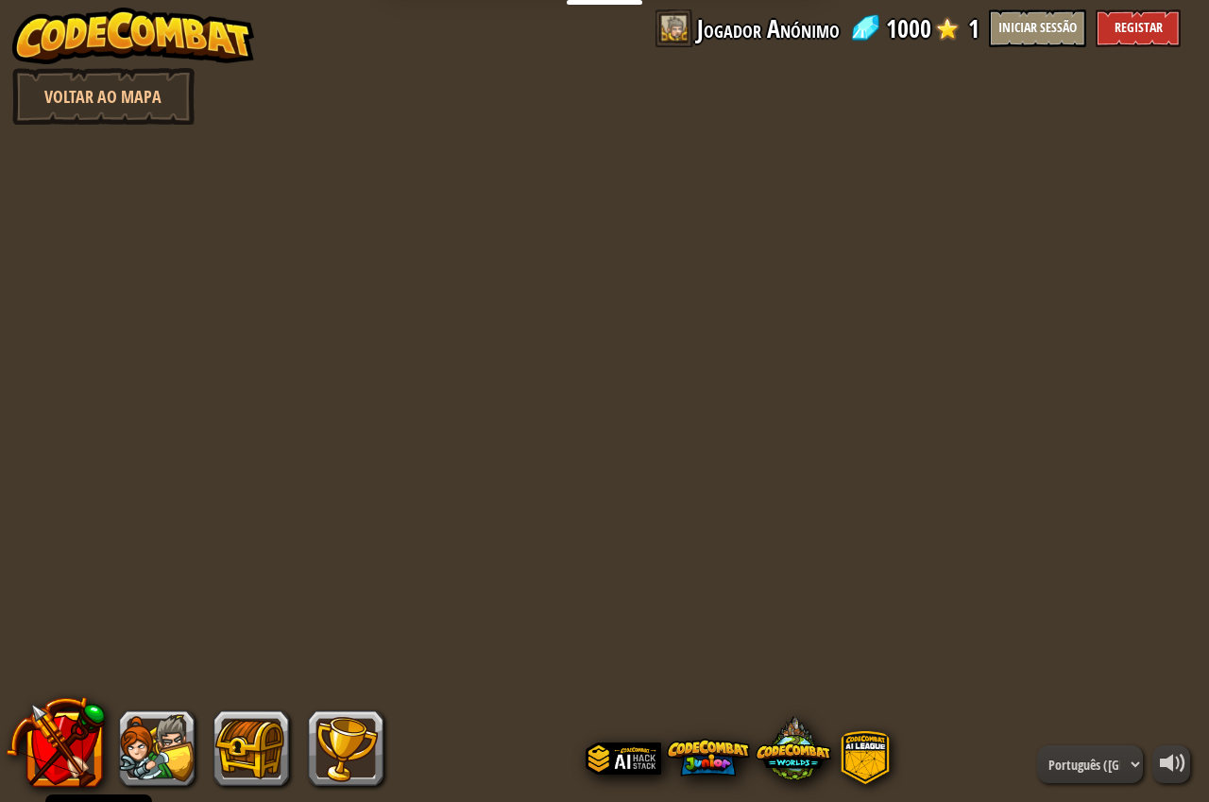
select select "pt-PT"
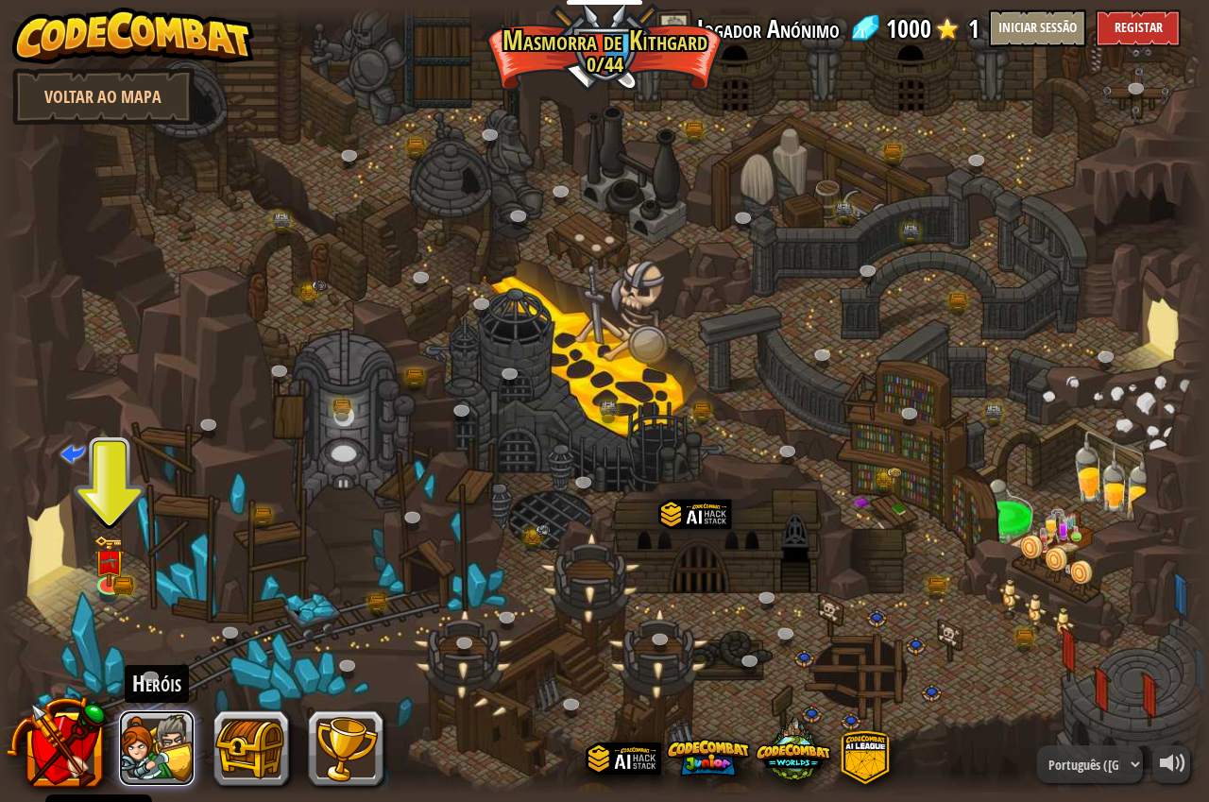
click at [141, 759] on button at bounding box center [157, 748] width 76 height 76
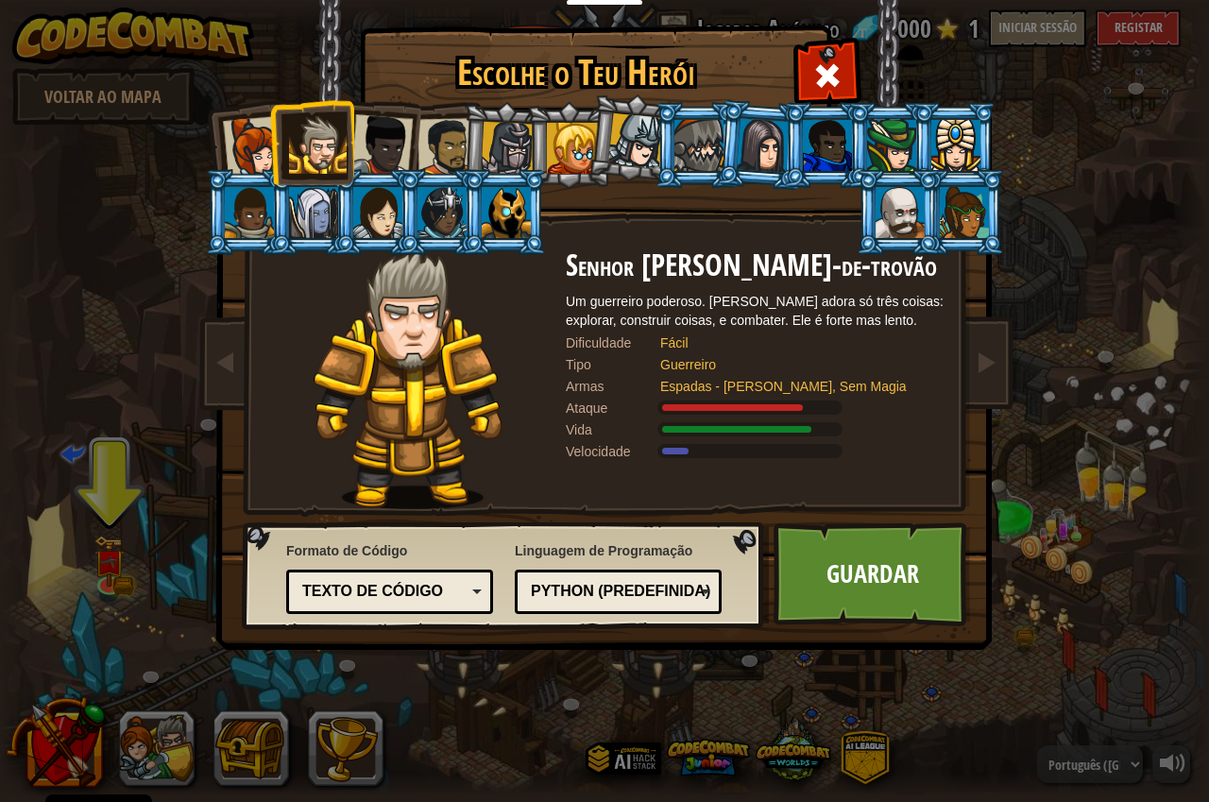
click at [538, 138] on li at bounding box center [568, 145] width 85 height 86
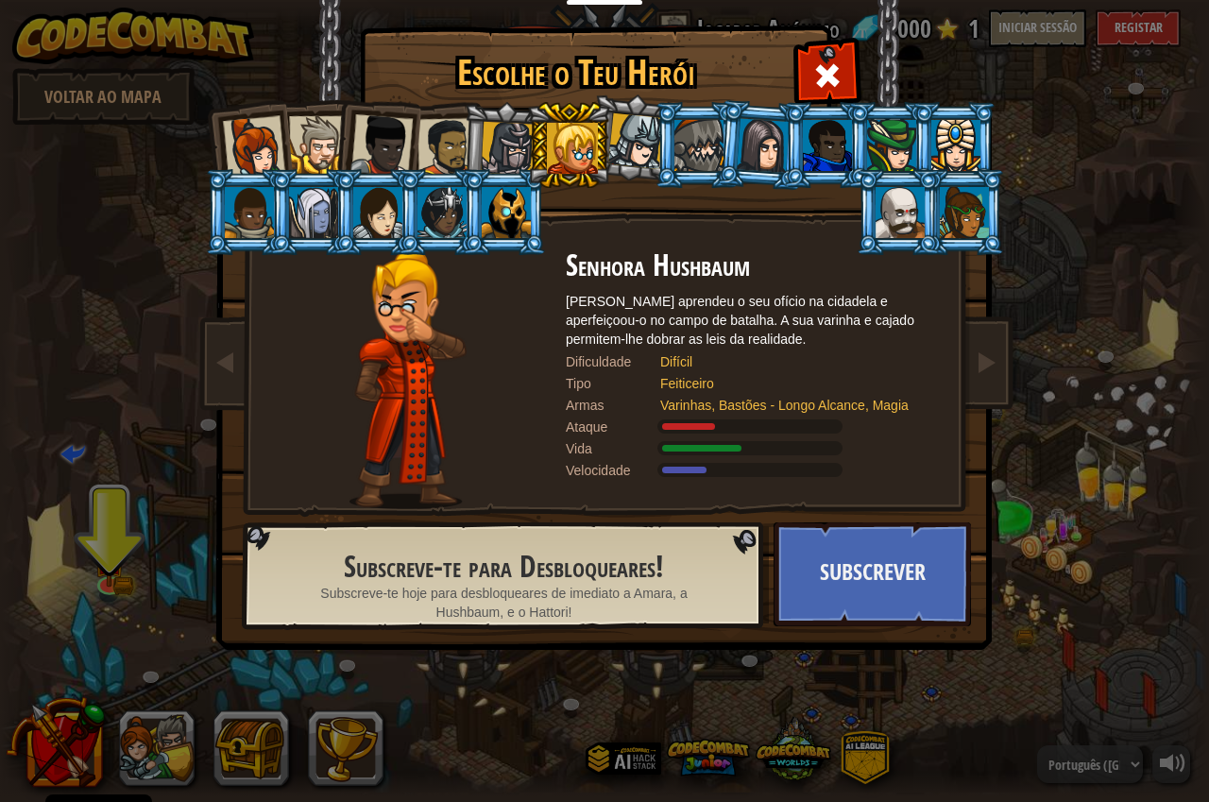
click at [527, 136] on li at bounding box center [568, 145] width 85 height 86
click at [903, 203] on div at bounding box center [900, 212] width 49 height 51
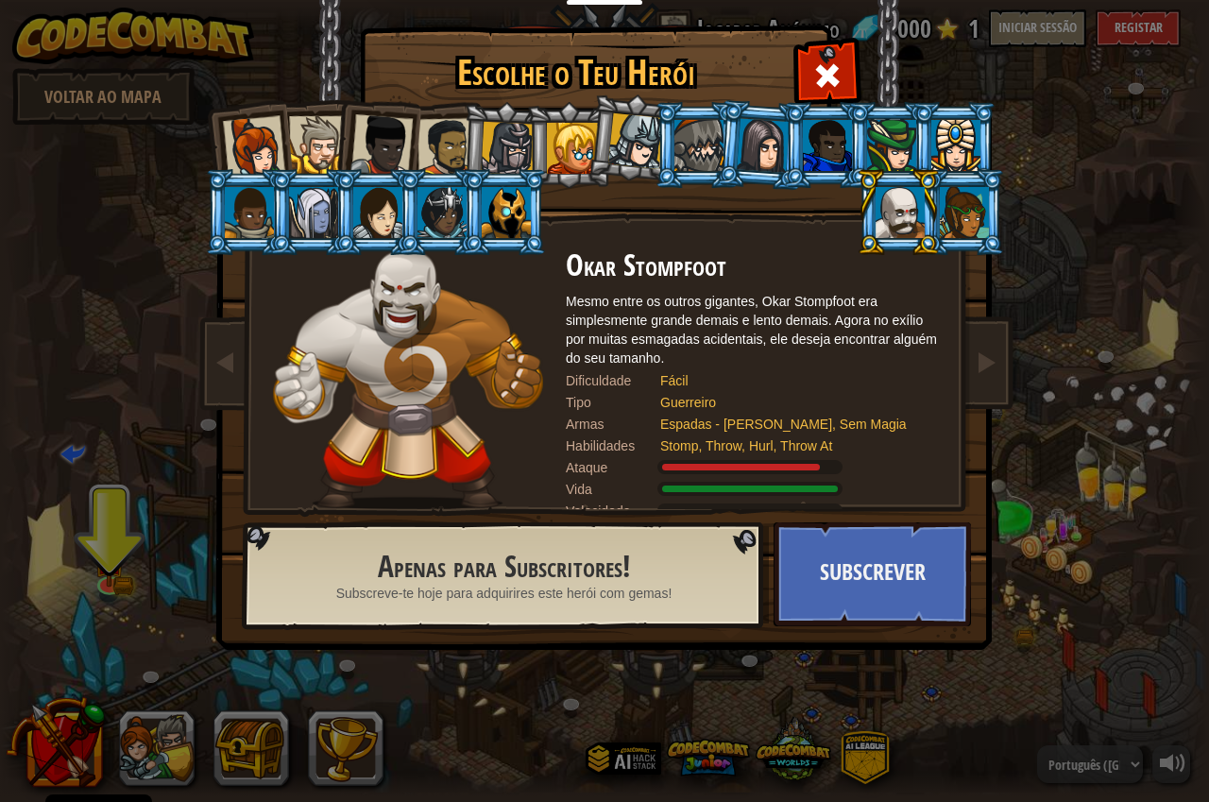
click at [887, 153] on div at bounding box center [891, 145] width 49 height 51
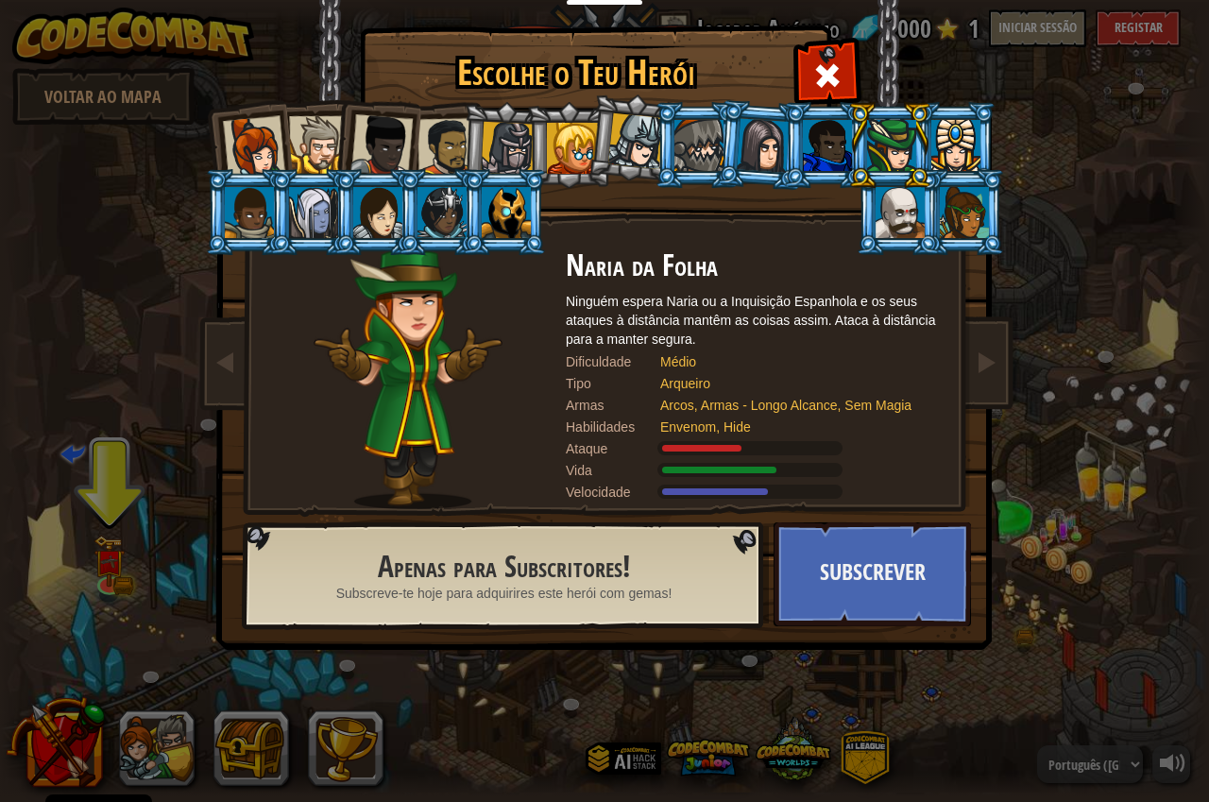
drag, startPoint x: 845, startPoint y: 162, endPoint x: 801, endPoint y: 162, distance: 43.5
click at [819, 162] on div at bounding box center [827, 145] width 49 height 51
drag, startPoint x: 779, startPoint y: 158, endPoint x: 770, endPoint y: 154, distance: 10.2
click at [778, 158] on div at bounding box center [763, 145] width 53 height 54
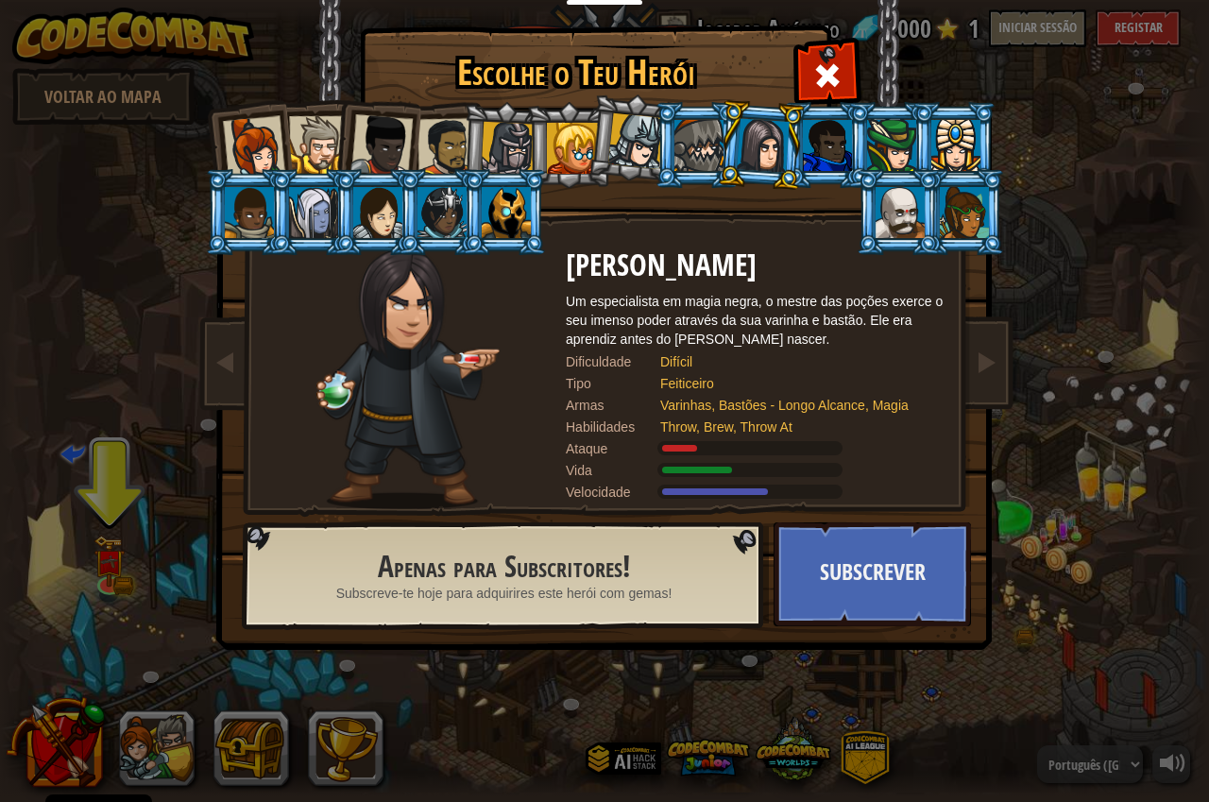
click at [745, 165] on div at bounding box center [763, 145] width 53 height 54
drag, startPoint x: 521, startPoint y: 237, endPoint x: 450, endPoint y: 232, distance: 72.0
click at [496, 238] on li at bounding box center [504, 212] width 85 height 86
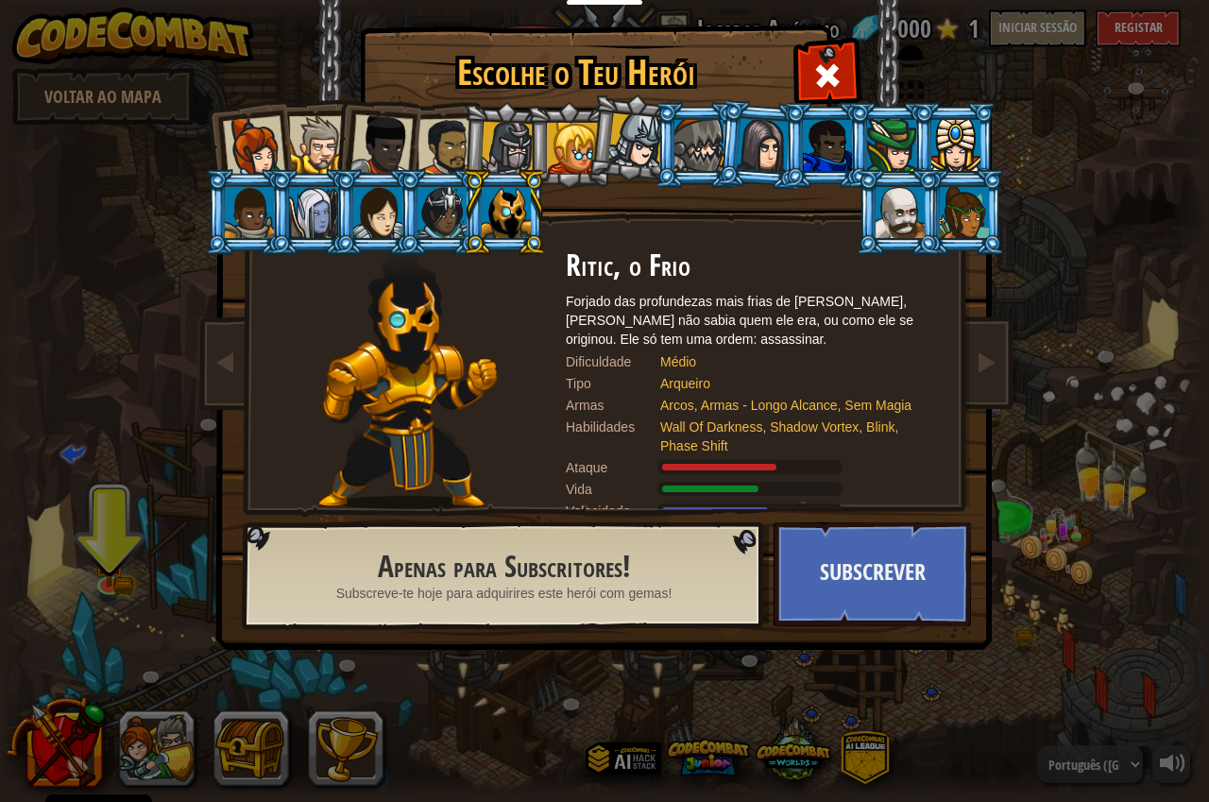
drag, startPoint x: 438, startPoint y: 236, endPoint x: 402, endPoint y: 230, distance: 37.4
click at [406, 230] on li at bounding box center [440, 212] width 85 height 86
click at [374, 229] on div at bounding box center [377, 212] width 49 height 51
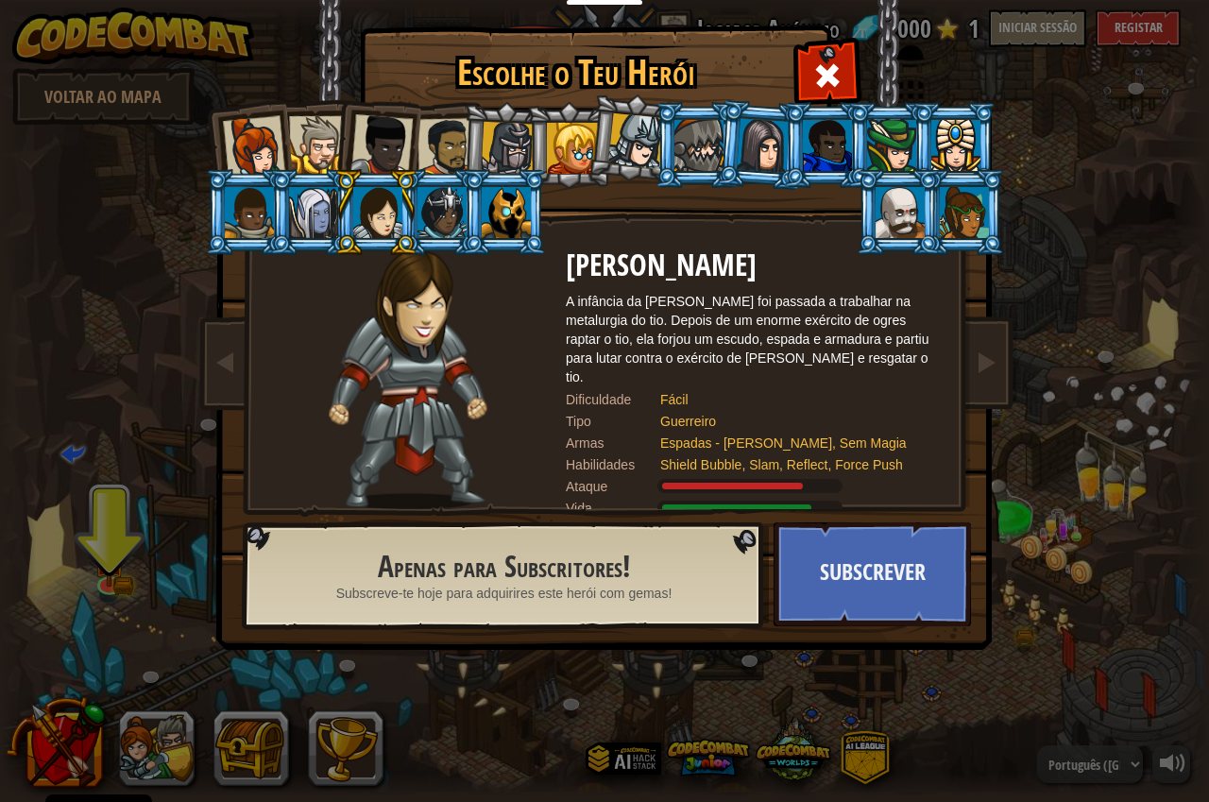
click at [355, 231] on div at bounding box center [377, 212] width 49 height 51
click at [332, 235] on div at bounding box center [313, 212] width 49 height 51
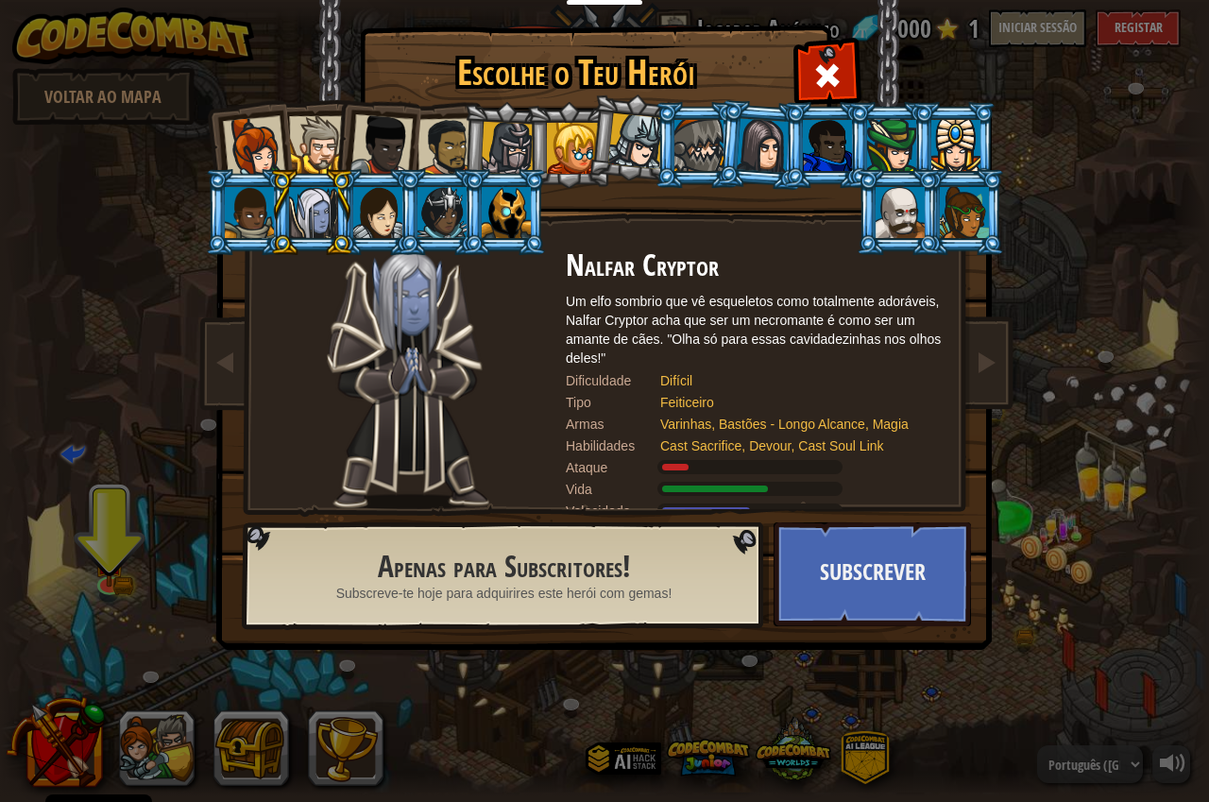
click at [476, 152] on li at bounding box center [505, 145] width 90 height 91
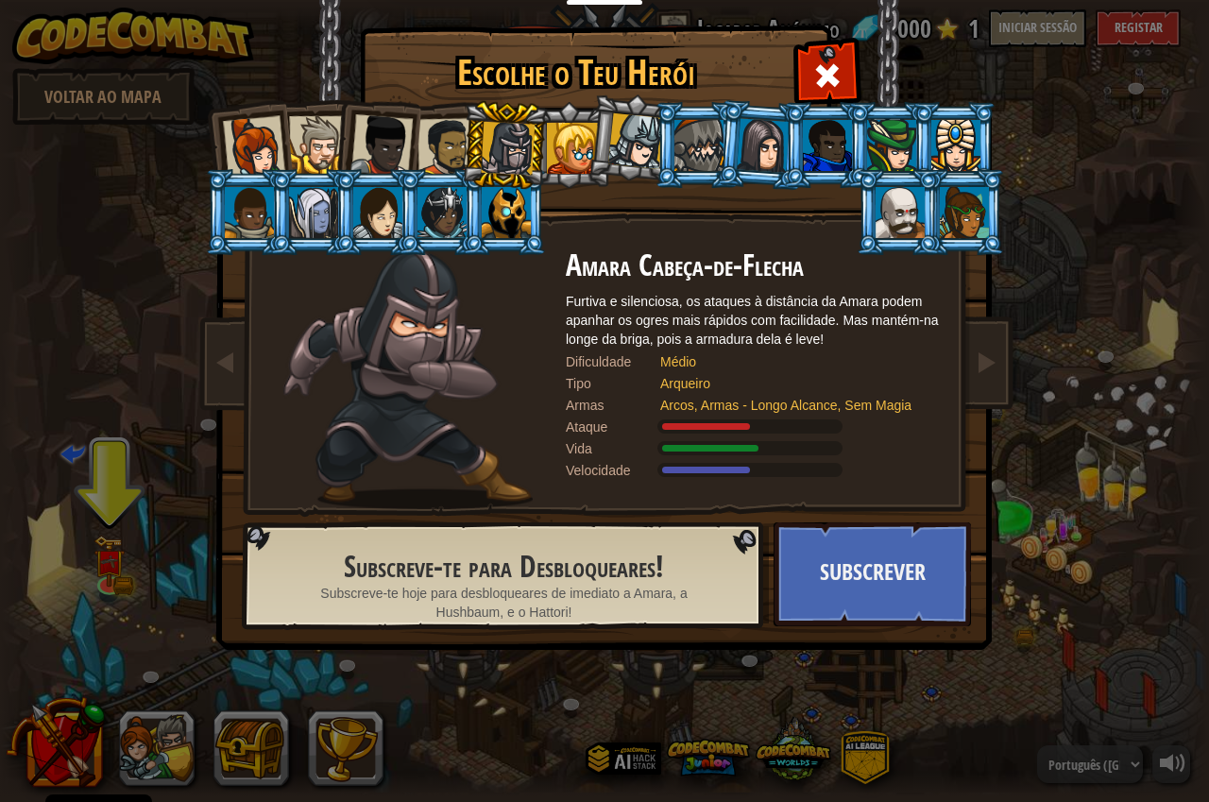
click at [513, 139] on div at bounding box center [508, 149] width 54 height 54
click at [433, 150] on div at bounding box center [447, 147] width 59 height 59
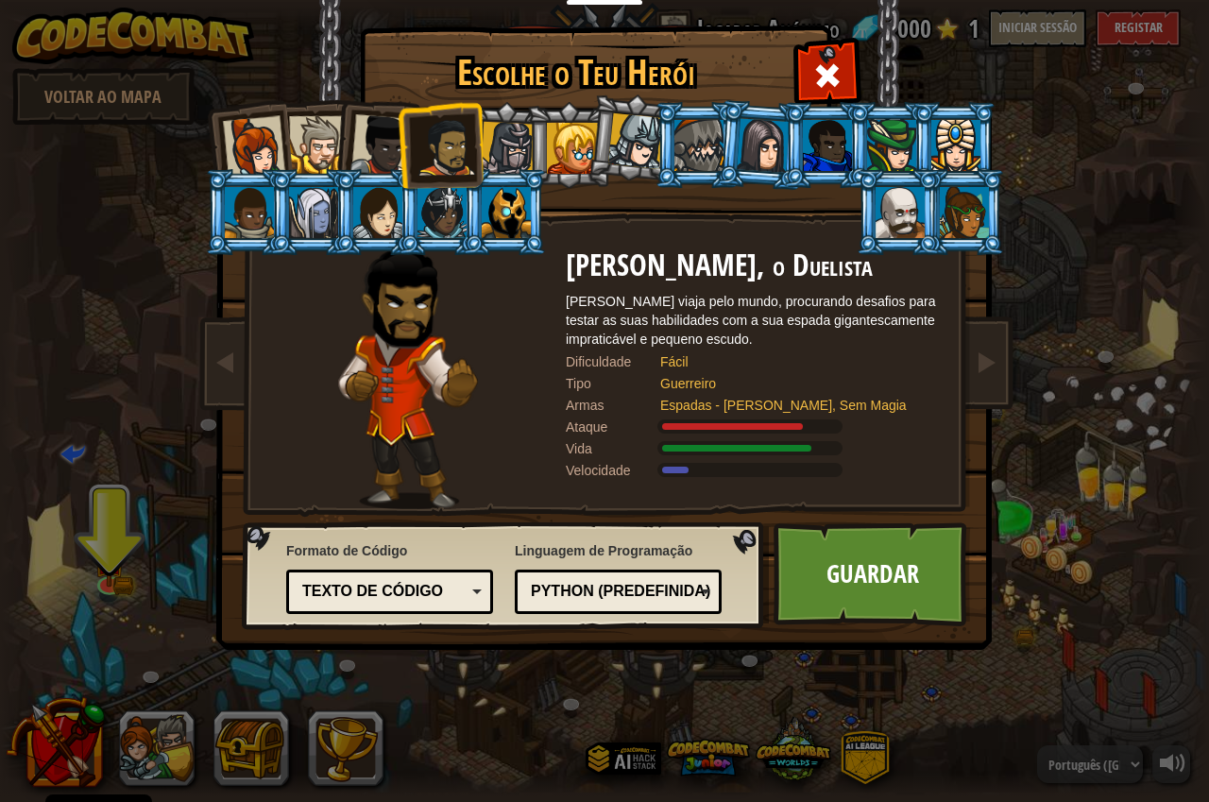
click at [409, 156] on li at bounding box center [440, 145] width 87 height 88
click at [364, 151] on div at bounding box center [381, 145] width 62 height 62
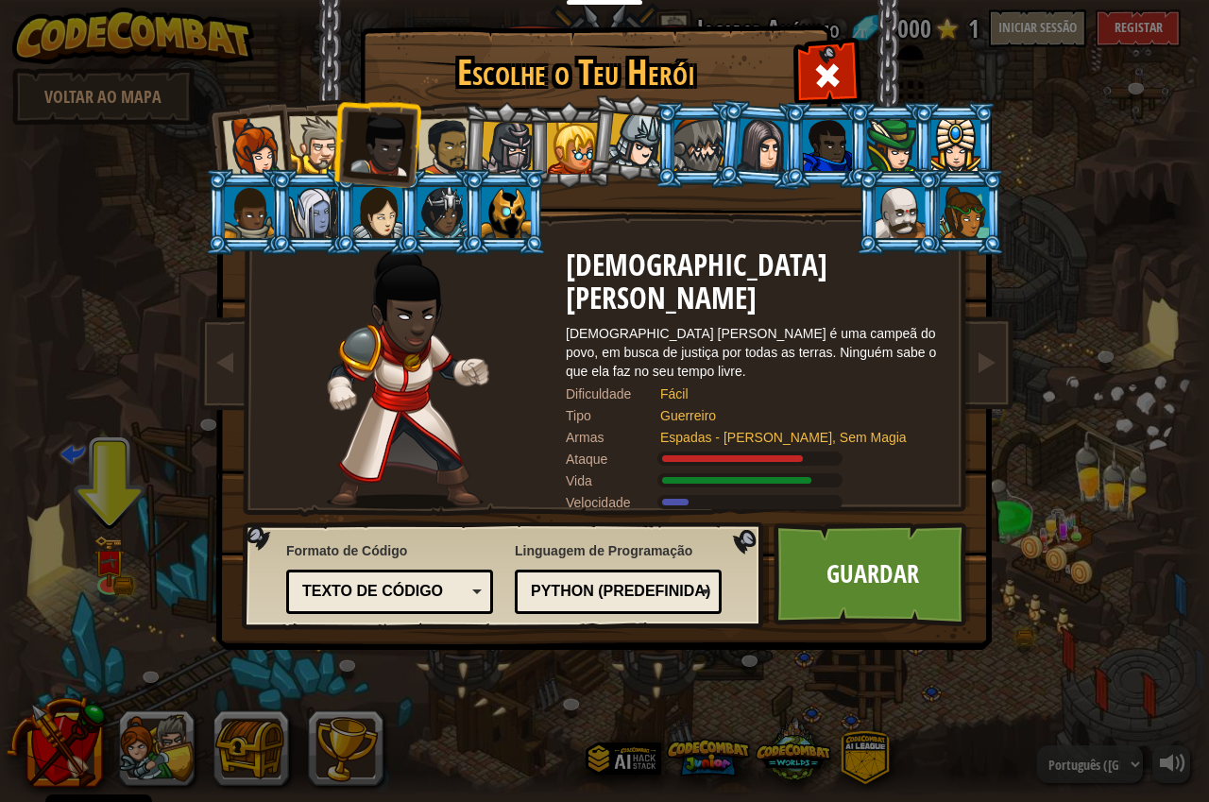
click at [297, 201] on div at bounding box center [313, 212] width 49 height 51
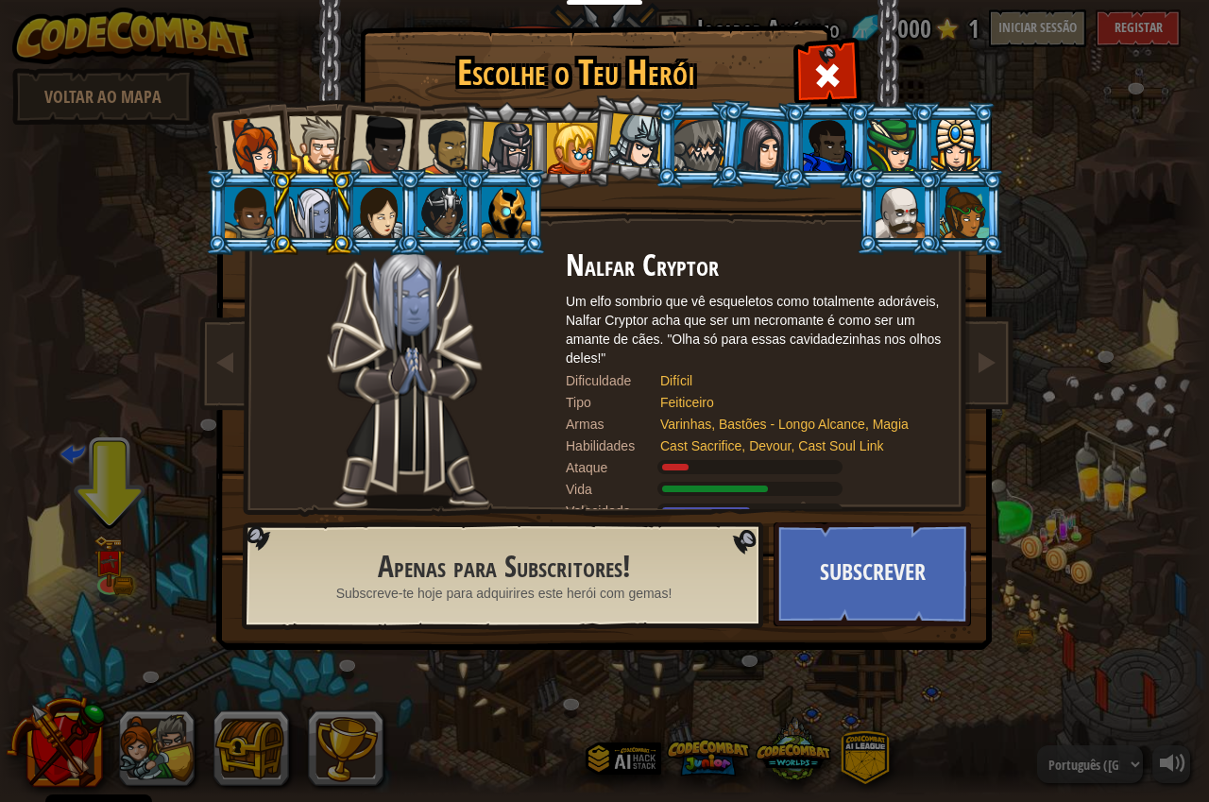
click at [312, 165] on div at bounding box center [318, 145] width 58 height 58
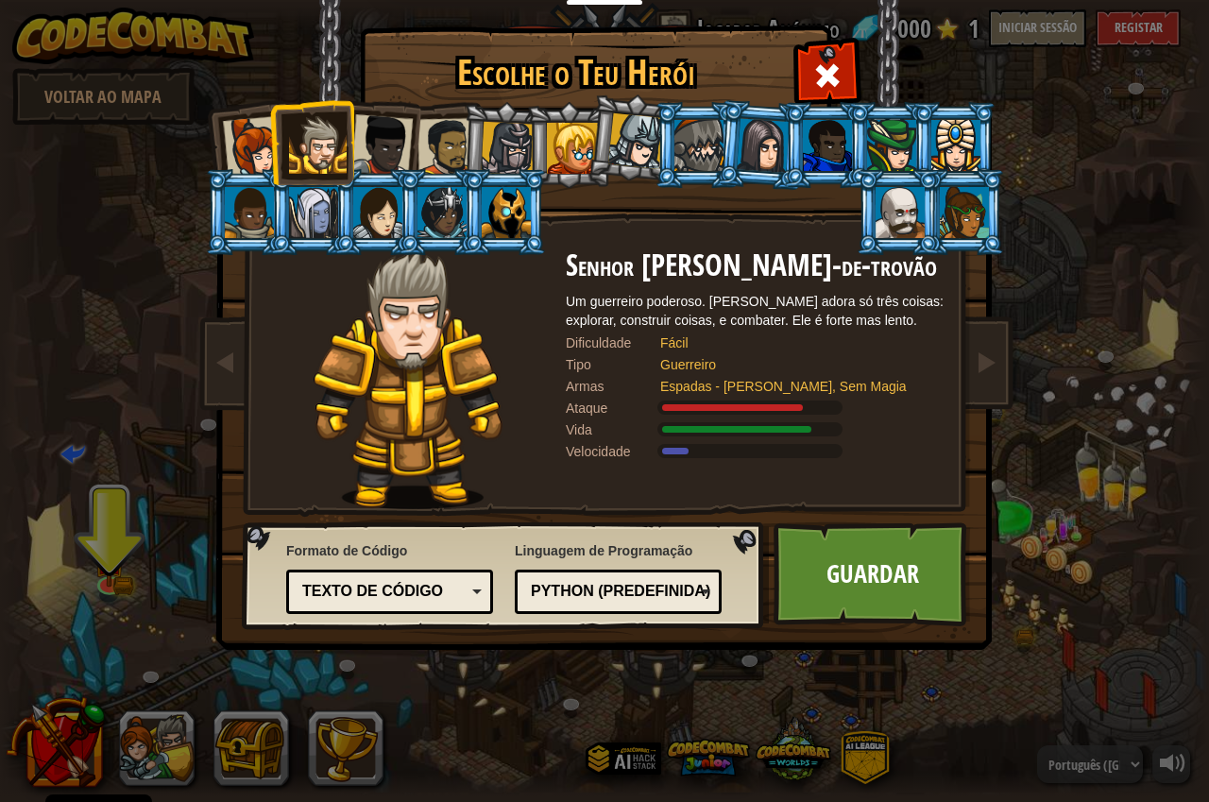
click at [712, 128] on div at bounding box center [699, 145] width 49 height 51
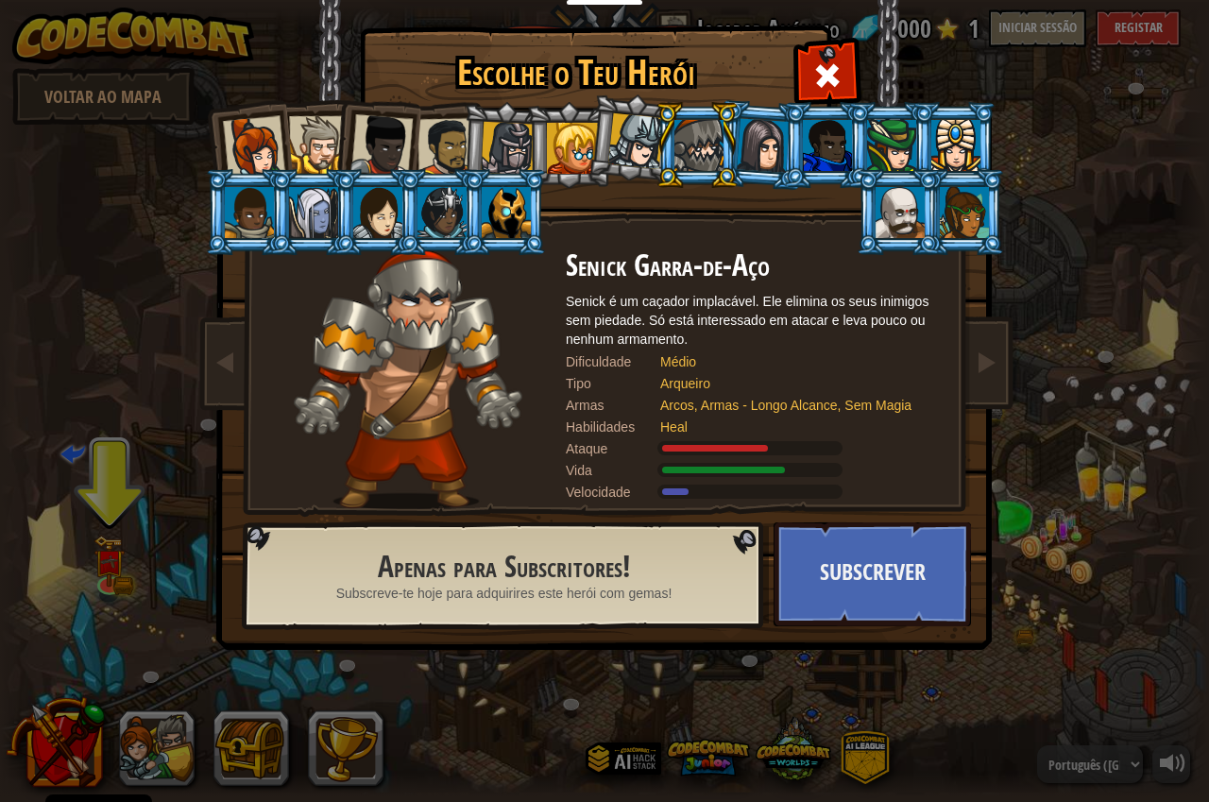
click at [958, 141] on div at bounding box center [955, 145] width 49 height 51
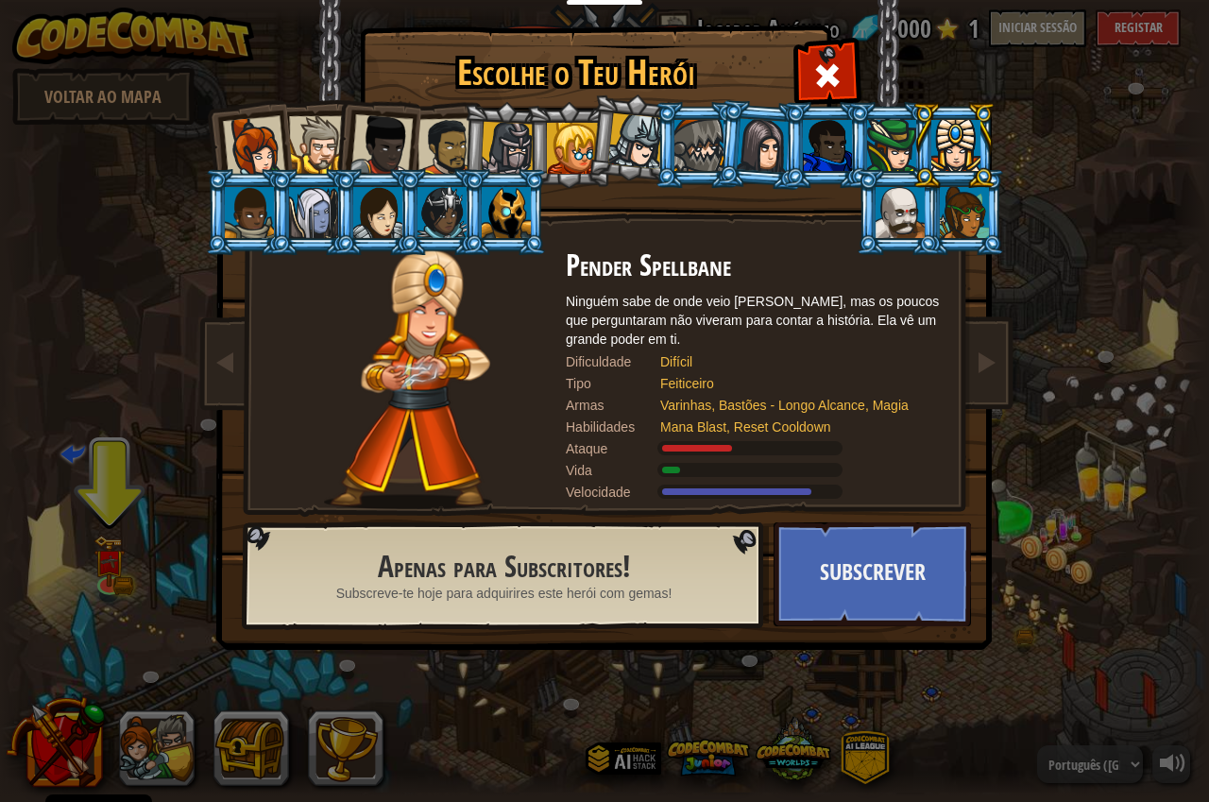
click at [625, 145] on div at bounding box center [636, 141] width 56 height 56
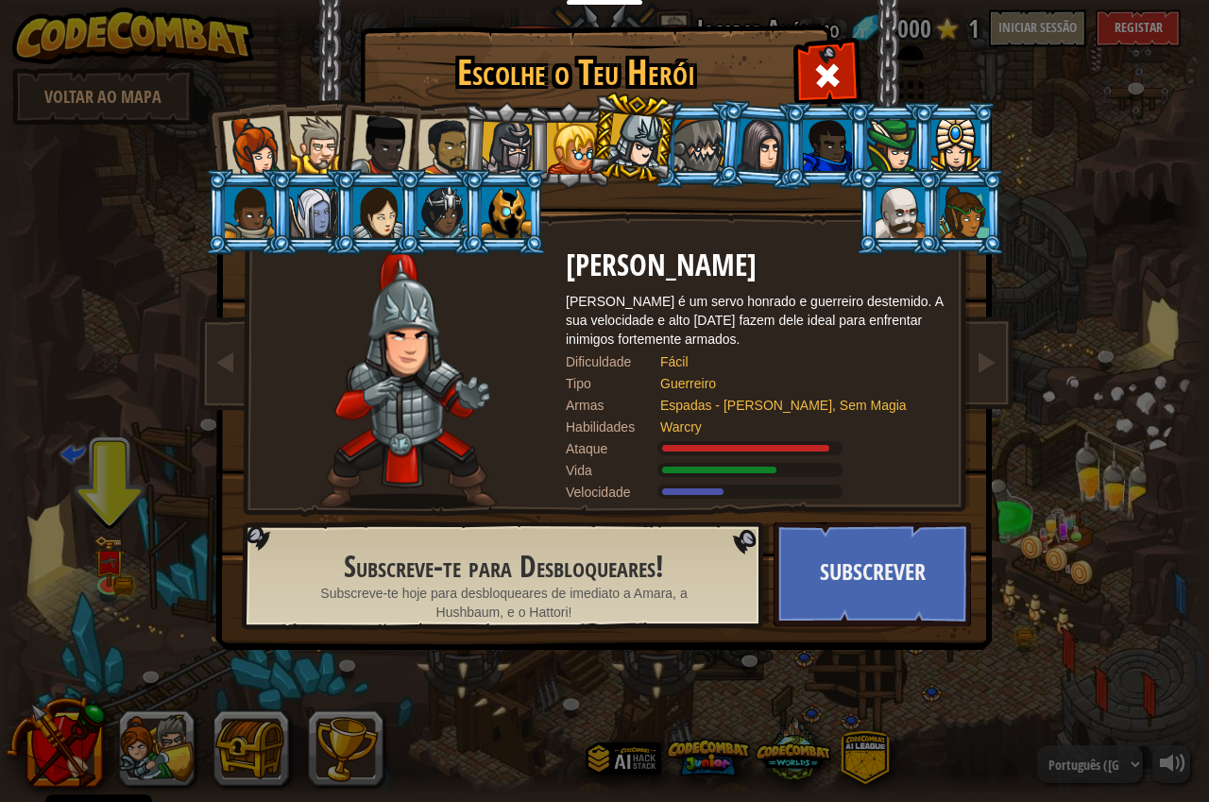
click at [558, 145] on div at bounding box center [572, 148] width 51 height 51
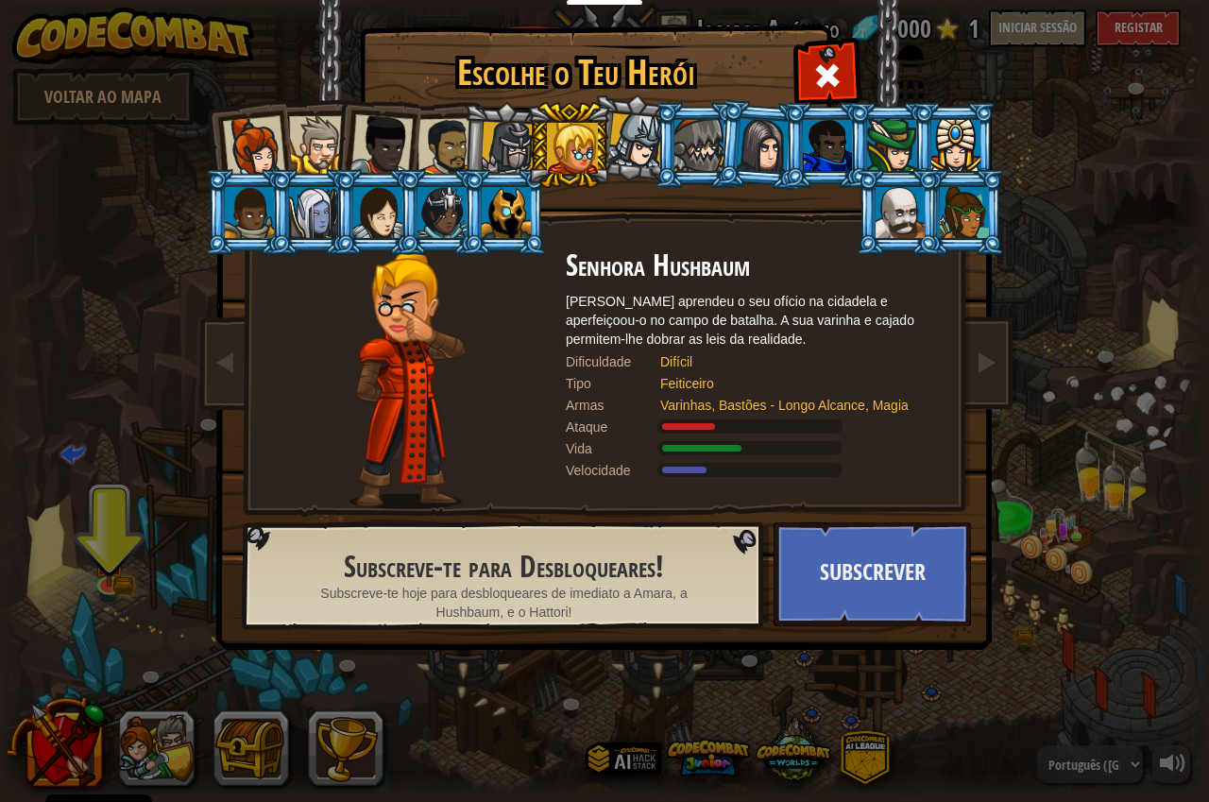
click at [504, 146] on div at bounding box center [508, 149] width 54 height 54
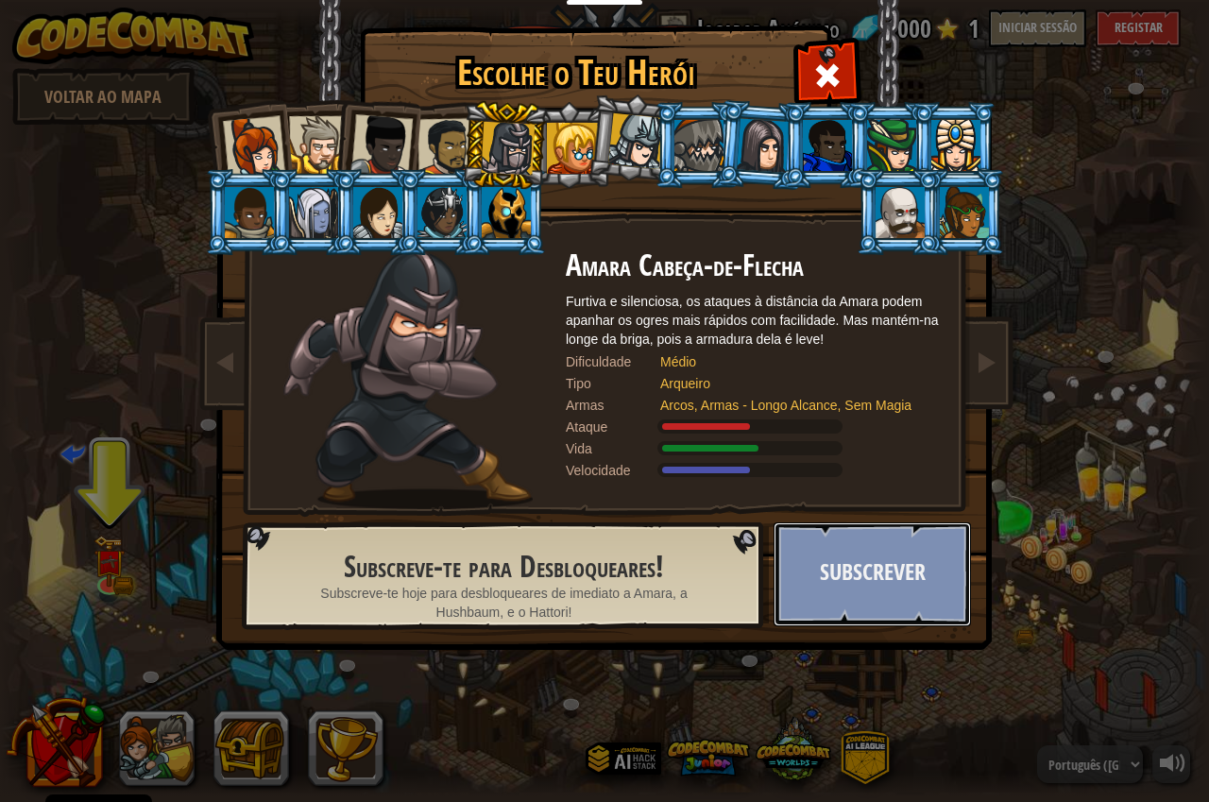
click at [867, 572] on button "Subscrever" at bounding box center [872, 574] width 197 height 104
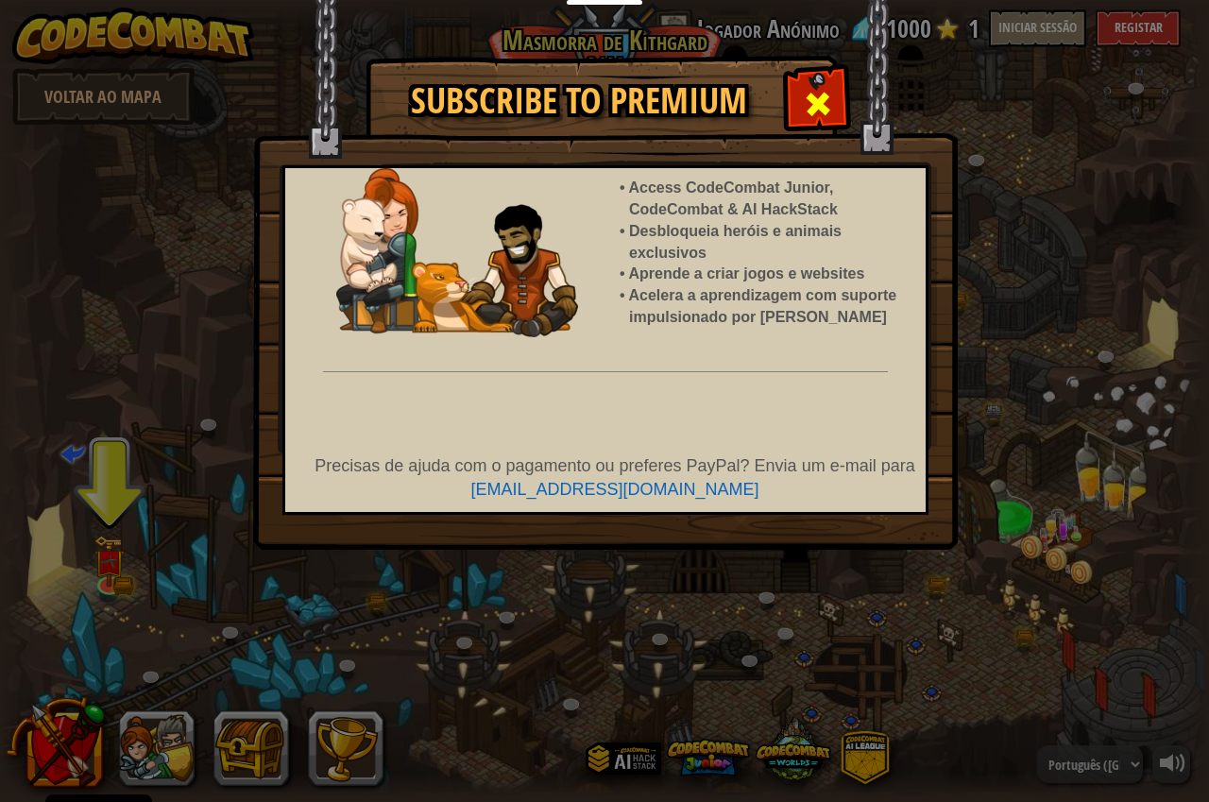
click at [808, 94] on span at bounding box center [818, 104] width 30 height 30
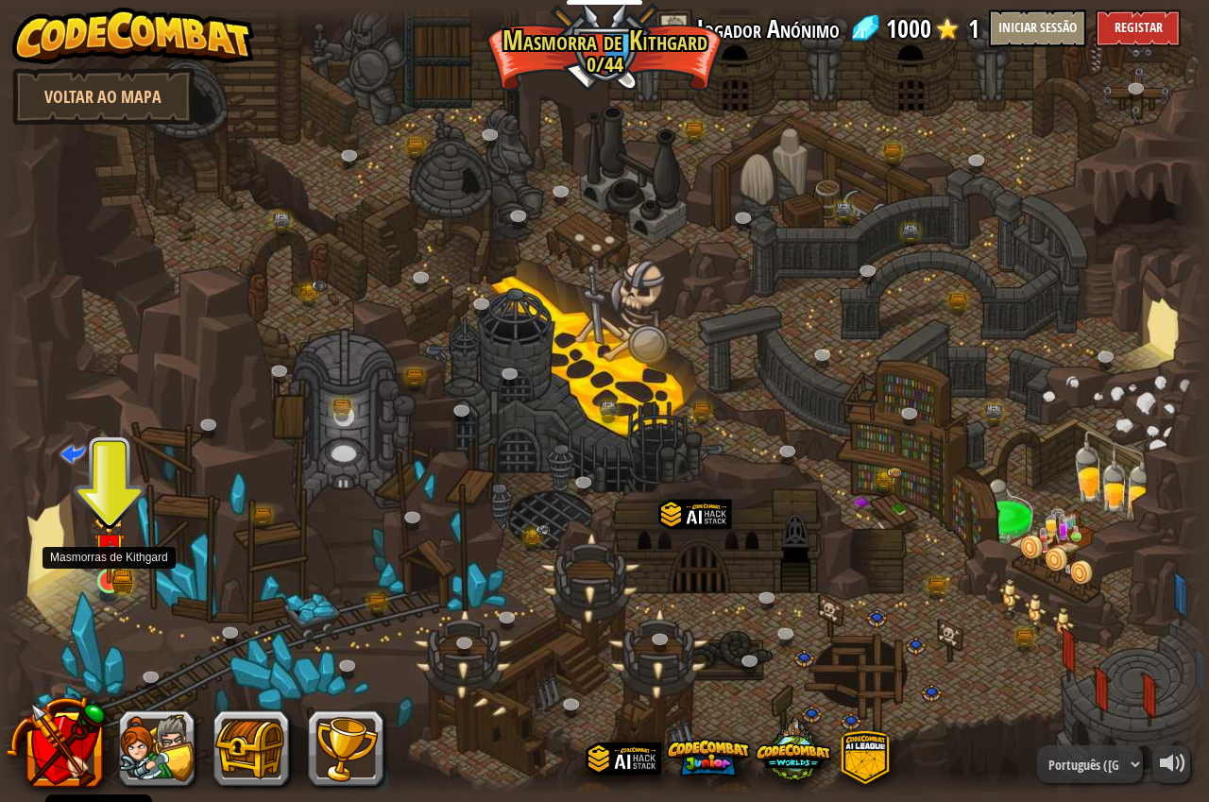
click at [103, 570] on img at bounding box center [109, 548] width 31 height 69
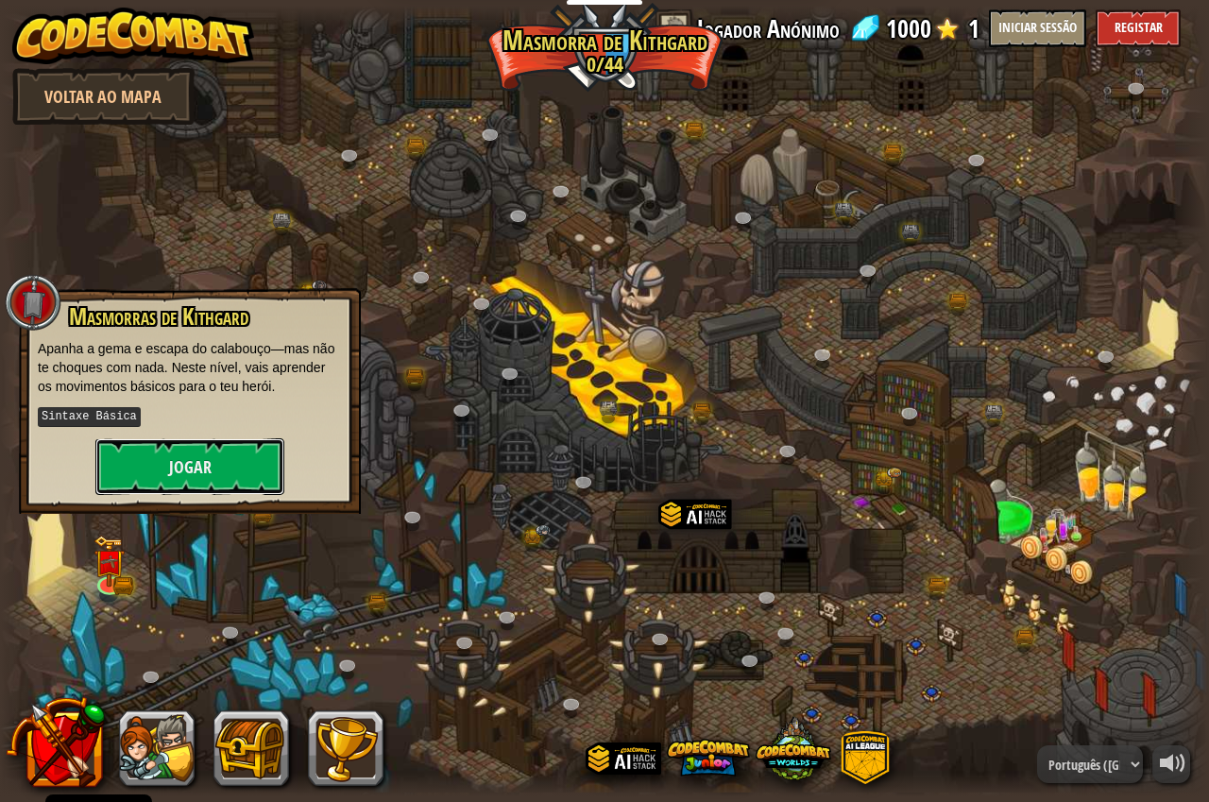
click at [176, 461] on button "Jogar" at bounding box center [189, 466] width 189 height 57
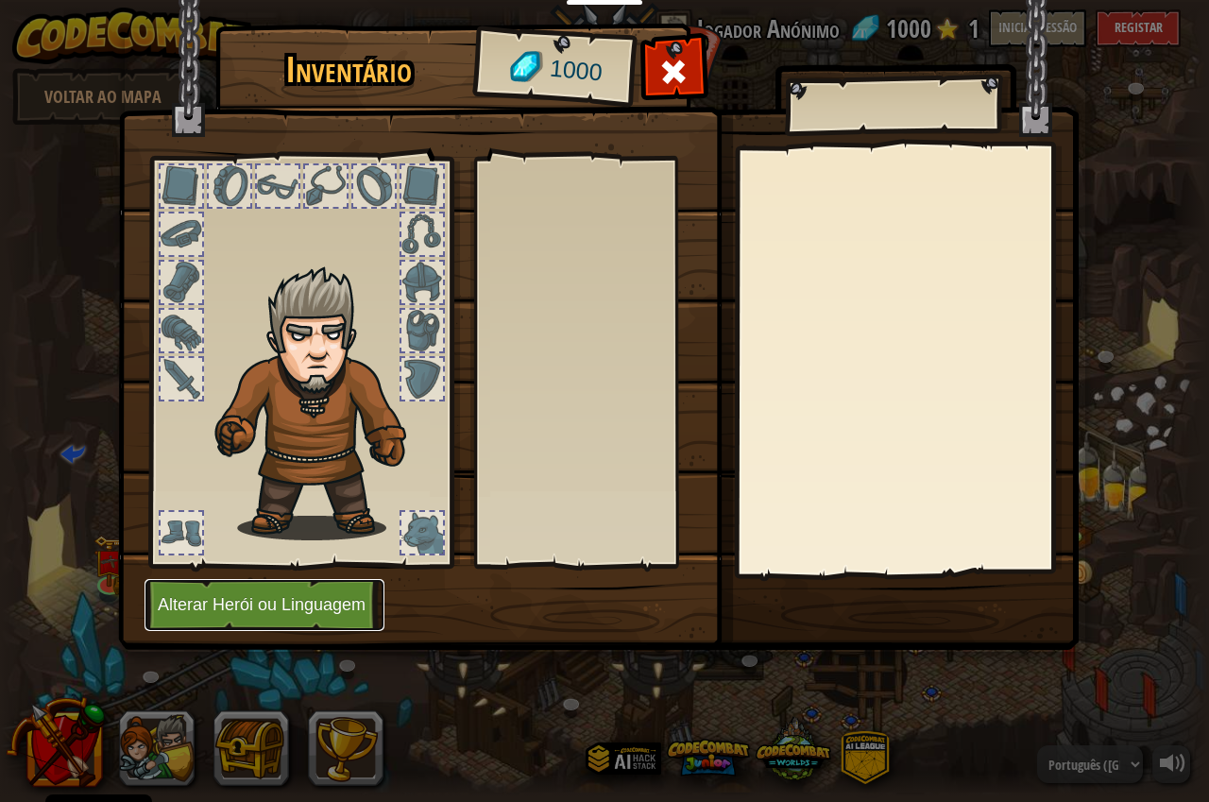
drag, startPoint x: 282, startPoint y: 595, endPoint x: 91, endPoint y: 726, distance: 231.9
click at [91, 726] on div "Inventário 1000 Equipar Desequipar Subscreve-te para Desbloqueares! (restrito n…" at bounding box center [604, 401] width 1209 height 802
click at [670, 74] on span at bounding box center [673, 72] width 30 height 30
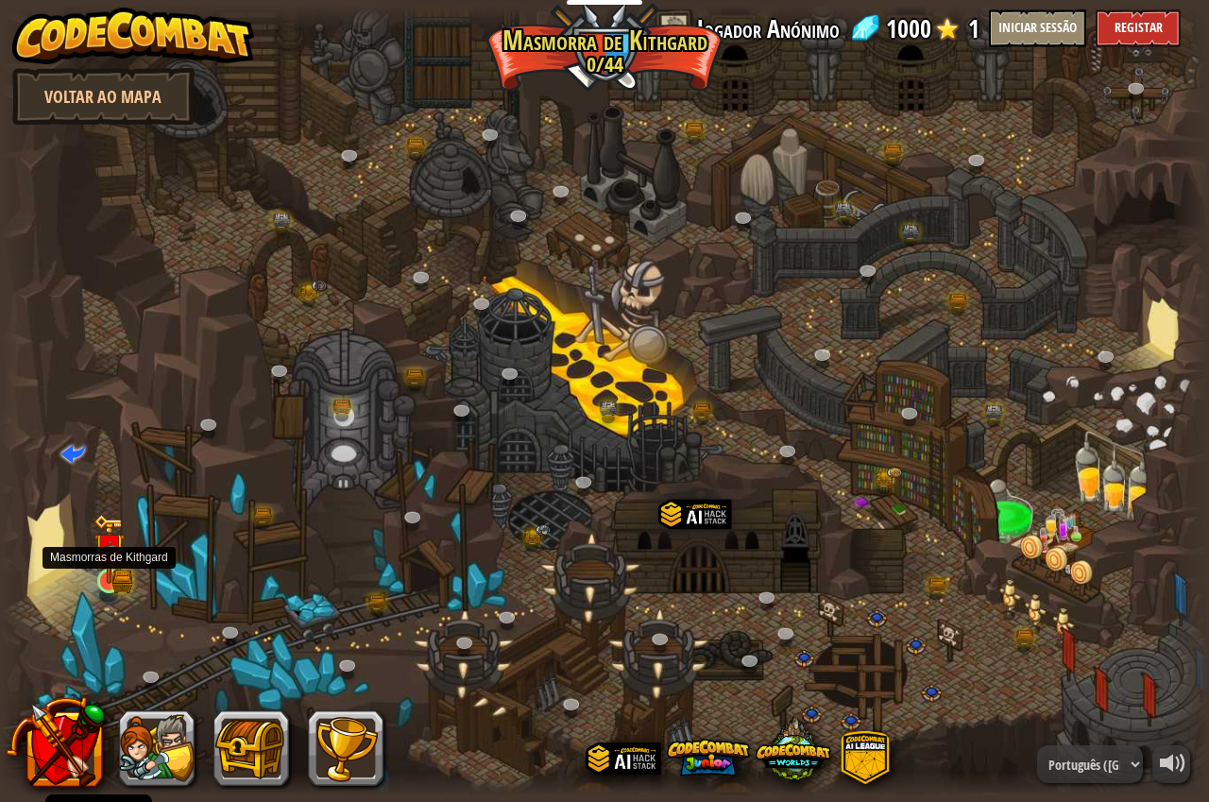
click at [113, 581] on img at bounding box center [109, 548] width 31 height 69
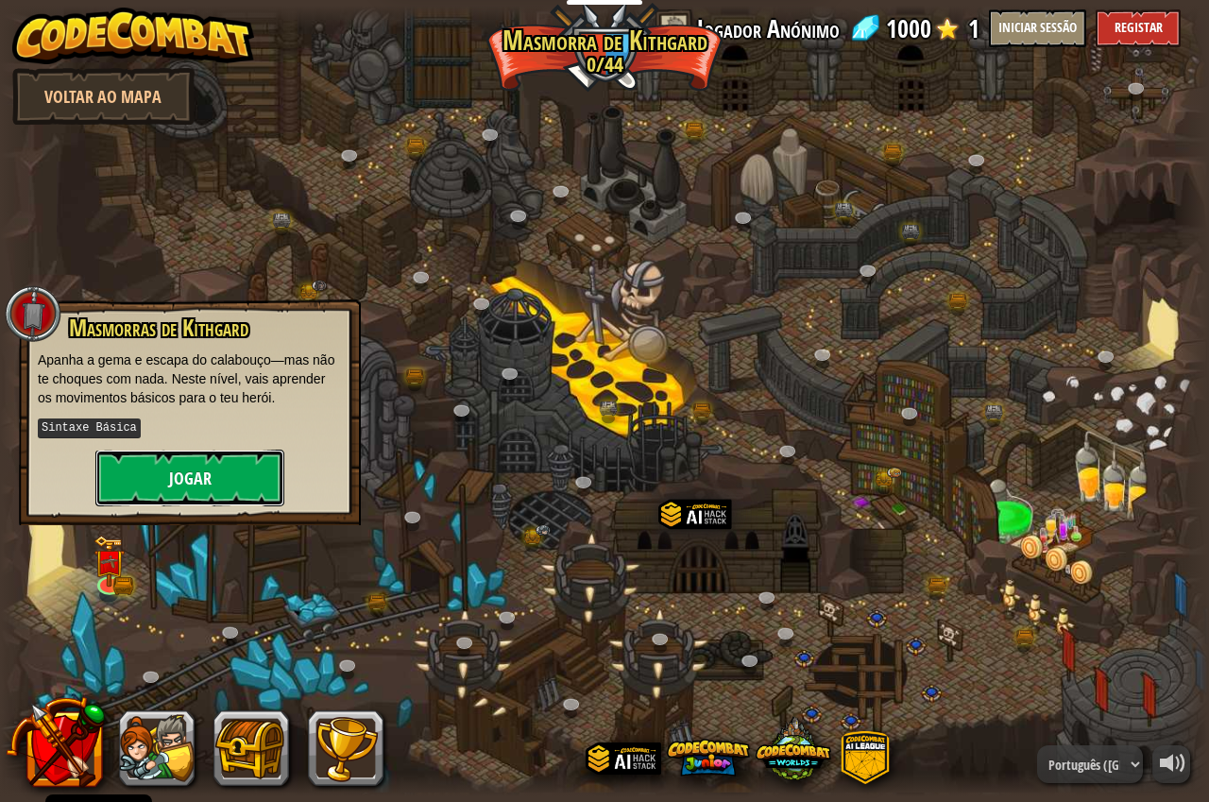
click at [202, 482] on button "Jogar" at bounding box center [189, 478] width 189 height 57
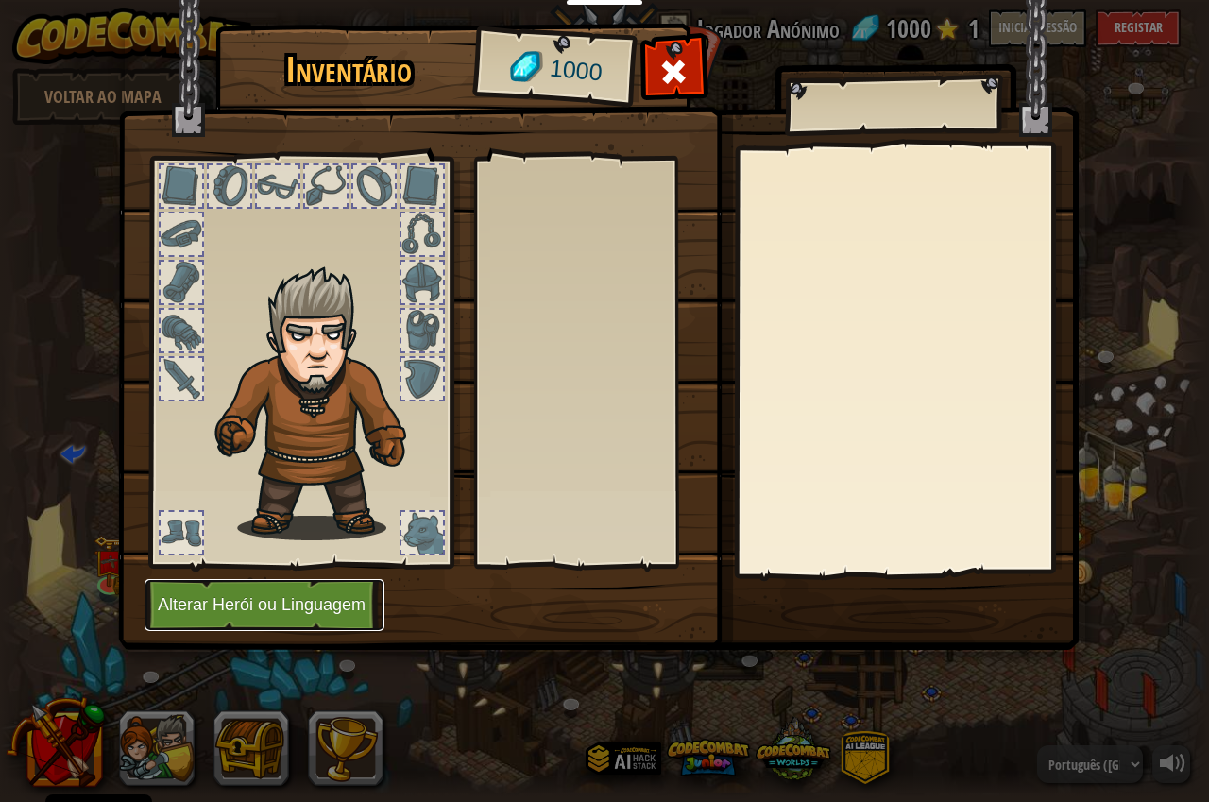
click at [240, 599] on button "Alterar Herói ou Linguagem" at bounding box center [265, 605] width 240 height 52
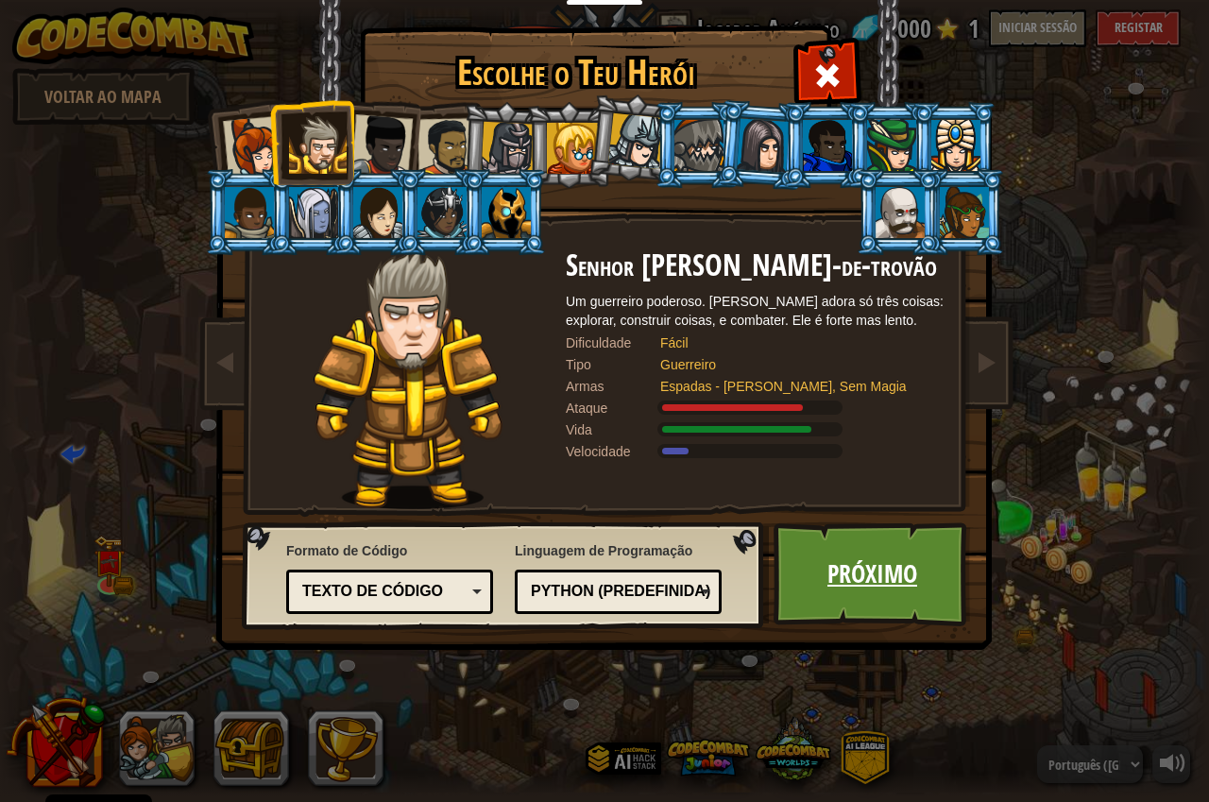
click at [913, 560] on link "Próximo" at bounding box center [872, 574] width 197 height 104
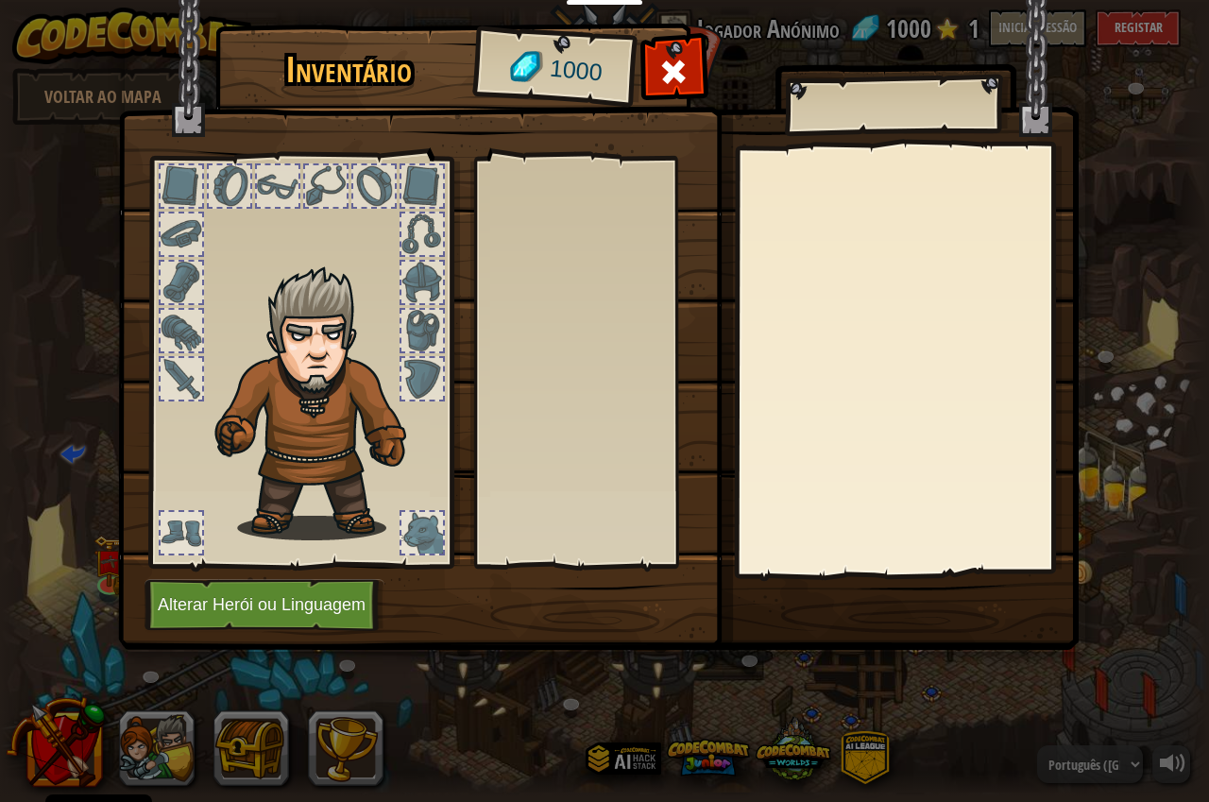
click at [606, 459] on div at bounding box center [603, 362] width 239 height 394
drag, startPoint x: 590, startPoint y: 573, endPoint x: 629, endPoint y: 528, distance: 59.5
click at [597, 567] on div "Inventário 1000 Equipar Desequipar Subscreve-te para Desbloqueares! (restrito n…" at bounding box center [605, 340] width 961 height 624
drag, startPoint x: 639, startPoint y: 511, endPoint x: 619, endPoint y: 269, distance: 242.7
click at [626, 286] on div at bounding box center [603, 362] width 239 height 394
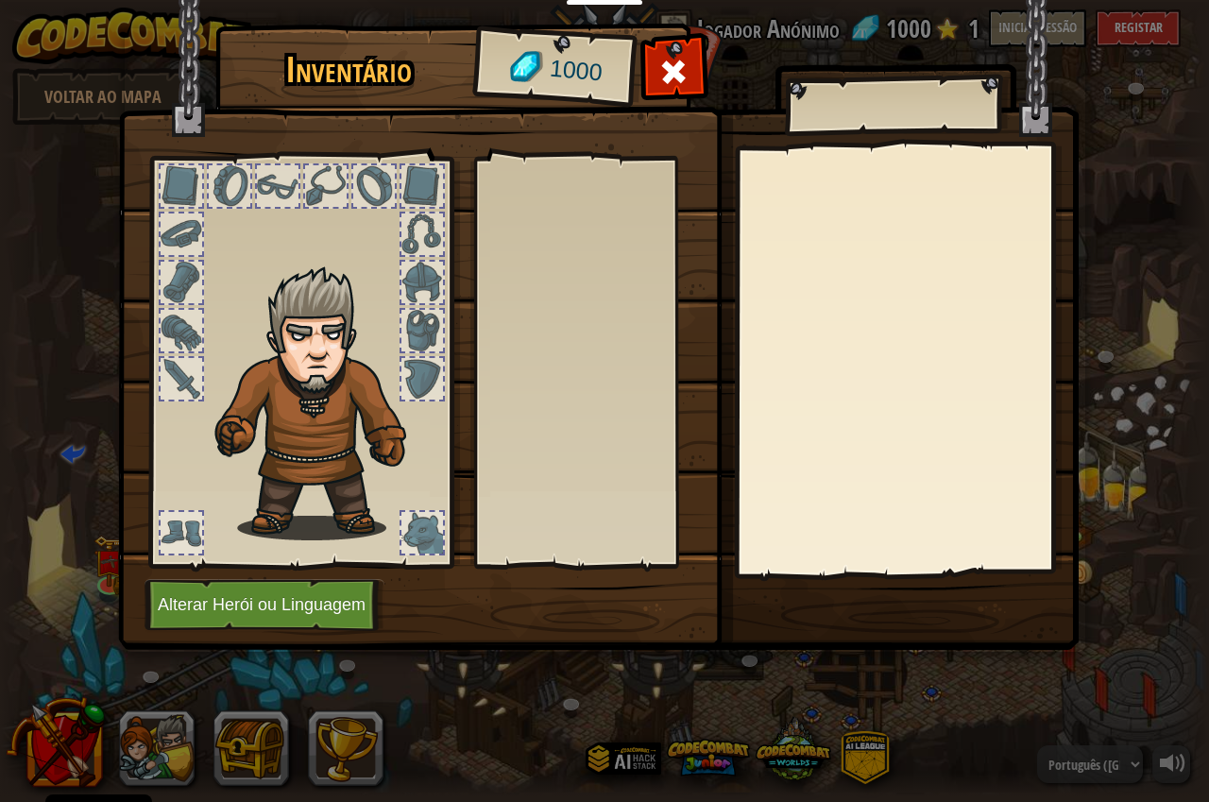
drag, startPoint x: 618, startPoint y: 267, endPoint x: 594, endPoint y: 256, distance: 26.2
click at [612, 260] on div at bounding box center [603, 362] width 239 height 394
drag, startPoint x: 594, startPoint y: 256, endPoint x: 568, endPoint y: 266, distance: 28.4
click at [574, 263] on div at bounding box center [603, 362] width 239 height 394
drag, startPoint x: 560, startPoint y: 299, endPoint x: 560, endPoint y: 350, distance: 51.0
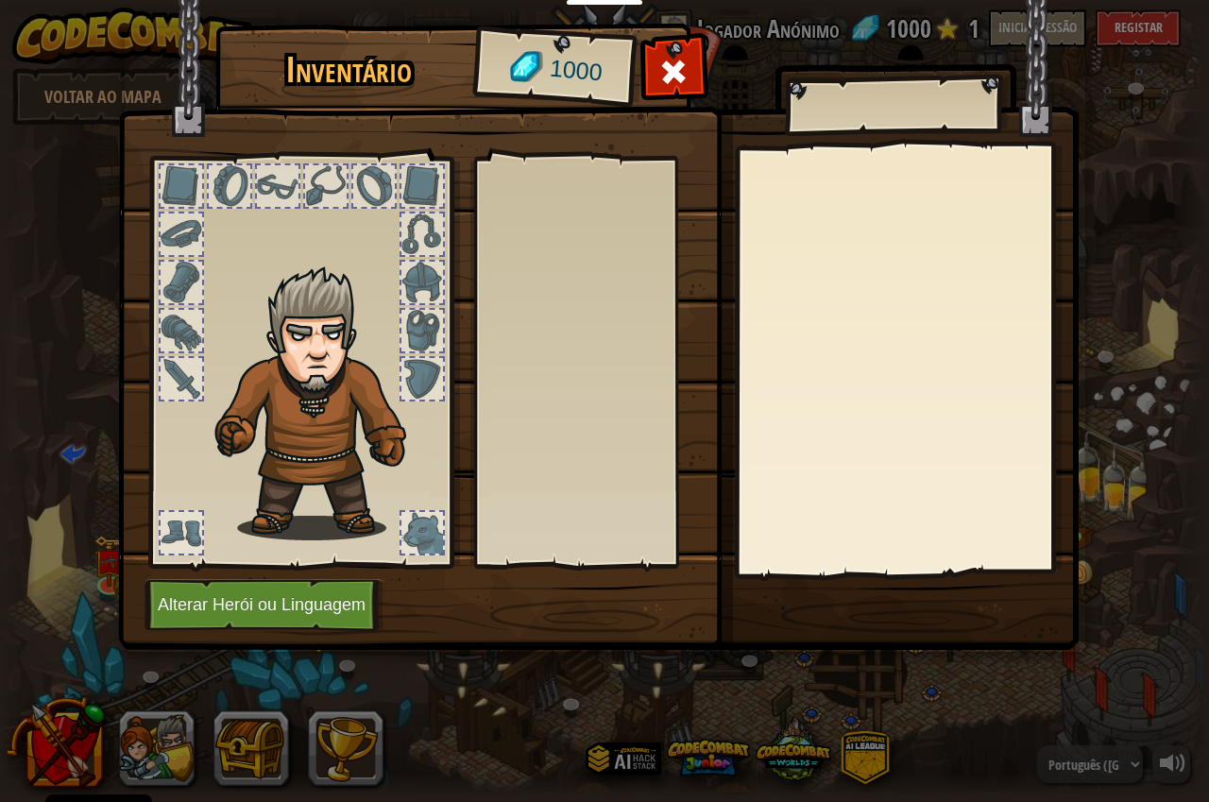
click at [560, 350] on div at bounding box center [603, 362] width 239 height 394
drag, startPoint x: 553, startPoint y: 417, endPoint x: 346, endPoint y: 526, distance: 234.1
click at [415, 535] on div "Inventário 1000 Equipar Desequipar Subscreve-te para Desbloqueares! (restrito n…" at bounding box center [605, 340] width 961 height 624
drag, startPoint x: 576, startPoint y: 469, endPoint x: 590, endPoint y: 474, distance: 14.4
click at [584, 474] on div at bounding box center [603, 362] width 239 height 394
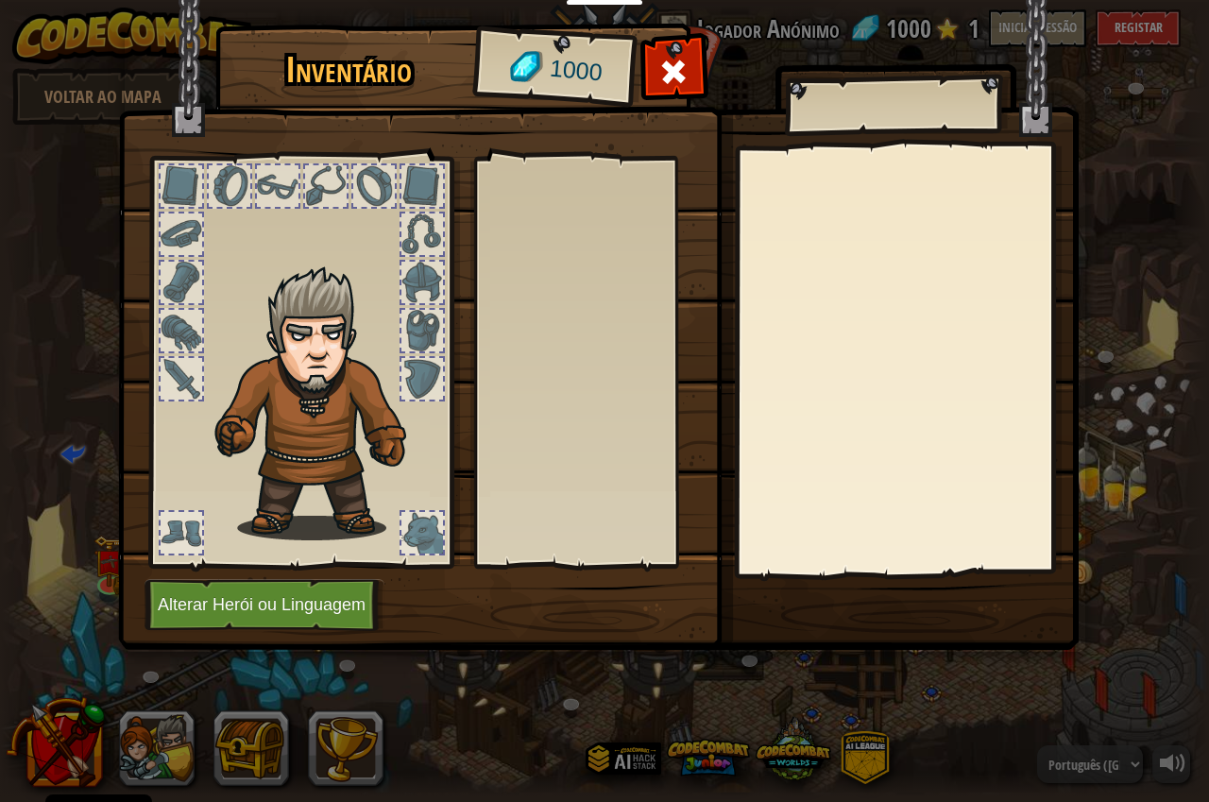
drag, startPoint x: 592, startPoint y: 473, endPoint x: 592, endPoint y: 446, distance: 27.4
click at [592, 470] on div at bounding box center [603, 362] width 239 height 394
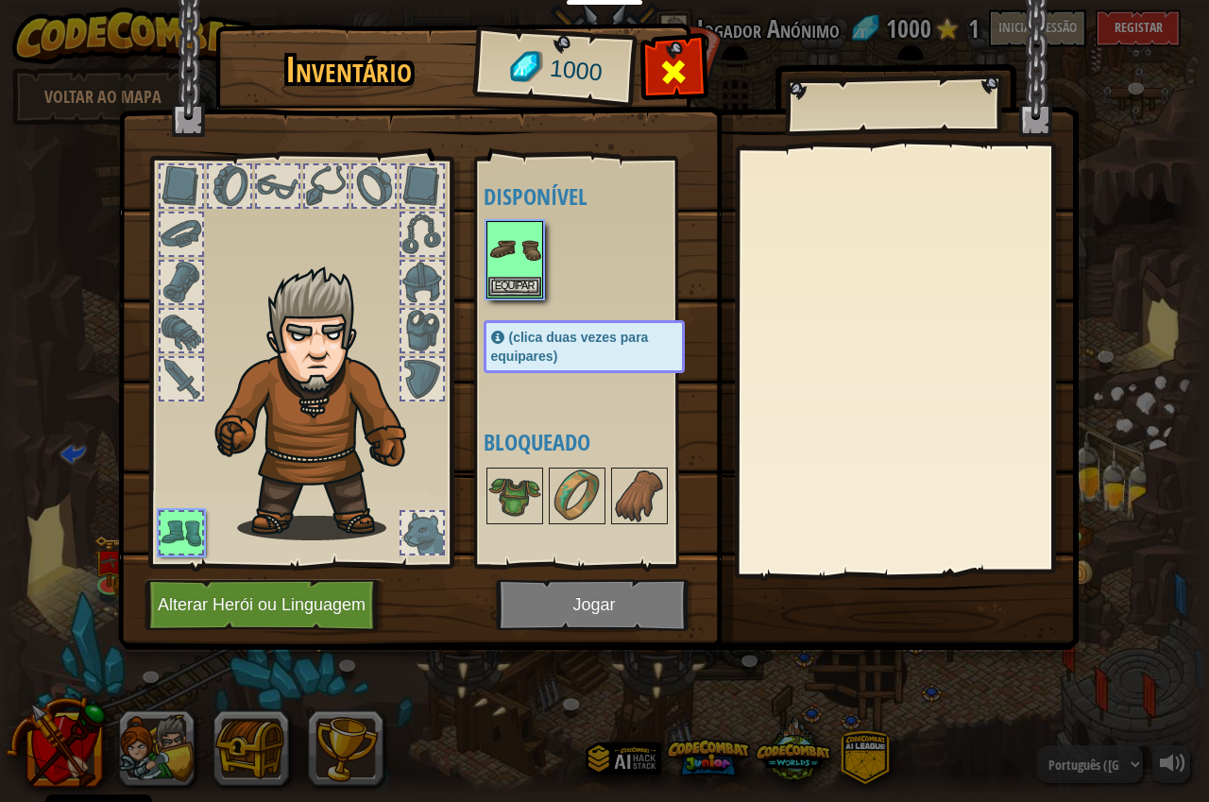
click at [669, 76] on span at bounding box center [673, 72] width 30 height 30
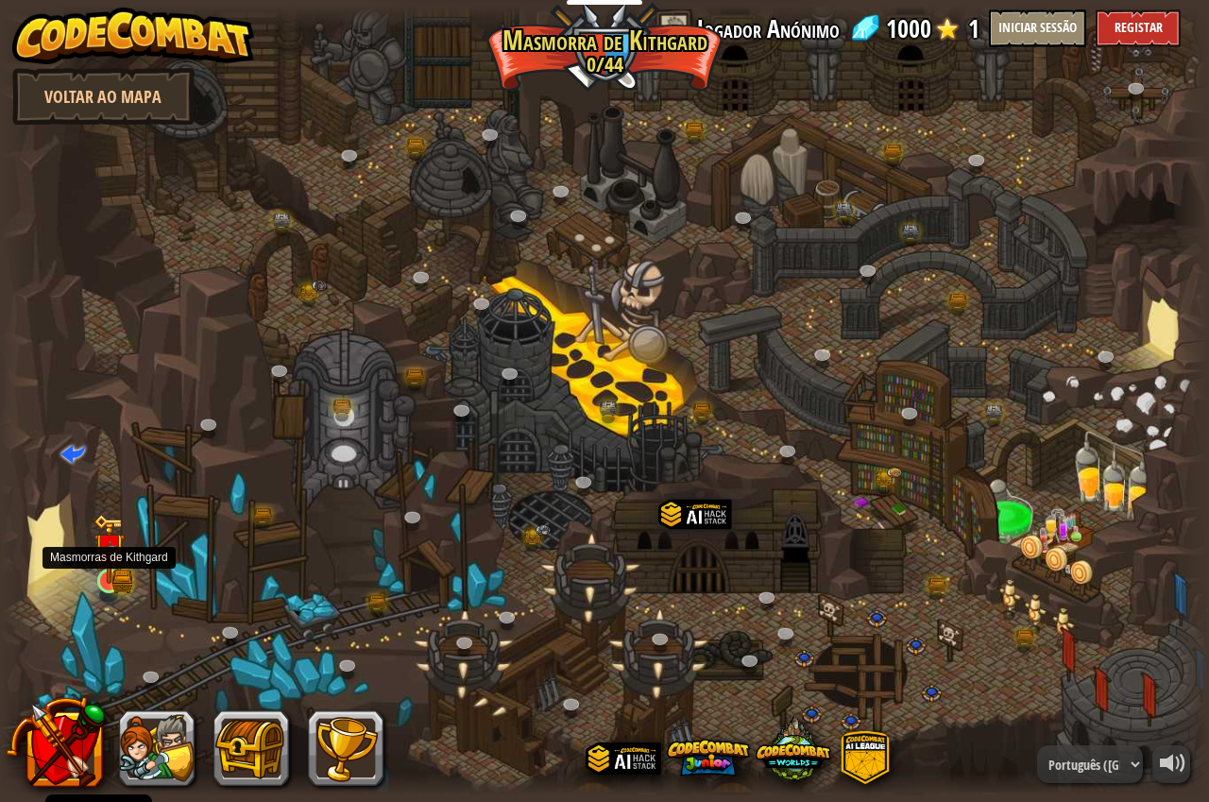
click at [111, 583] on img at bounding box center [109, 548] width 31 height 69
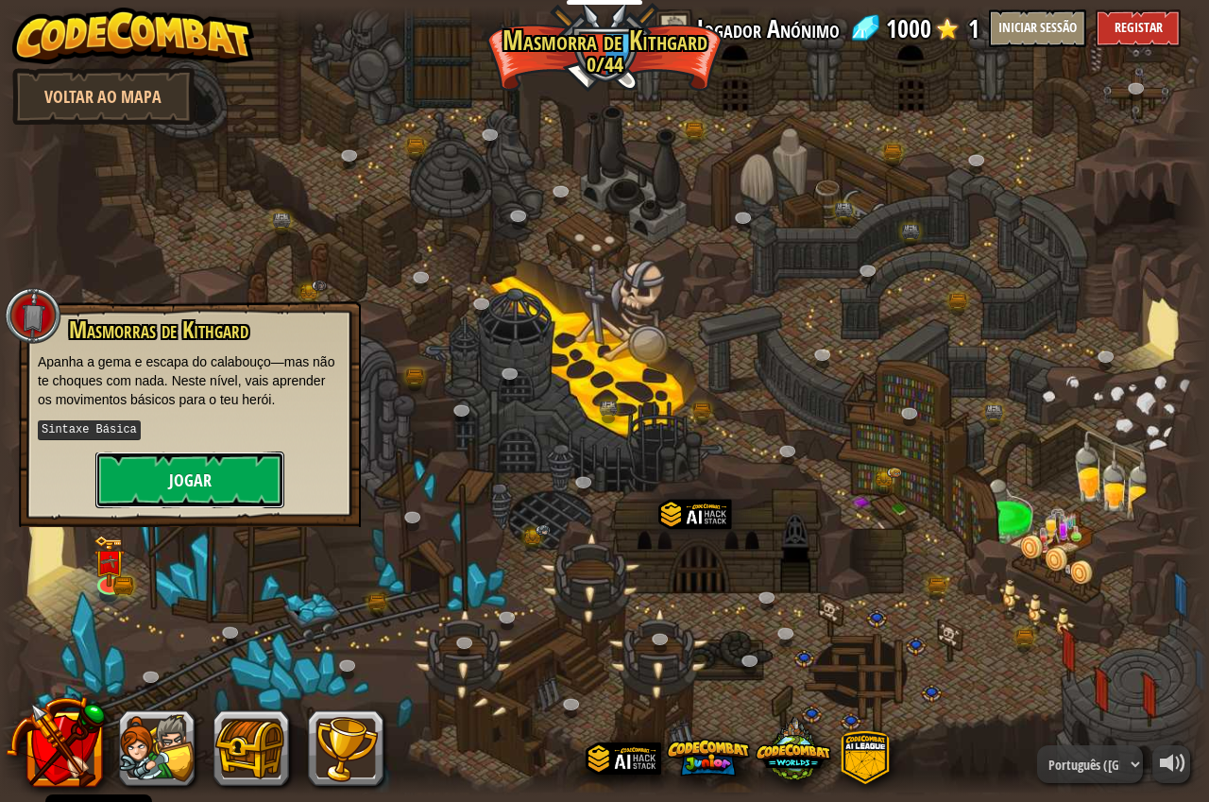
click at [147, 501] on button "Jogar" at bounding box center [189, 480] width 189 height 57
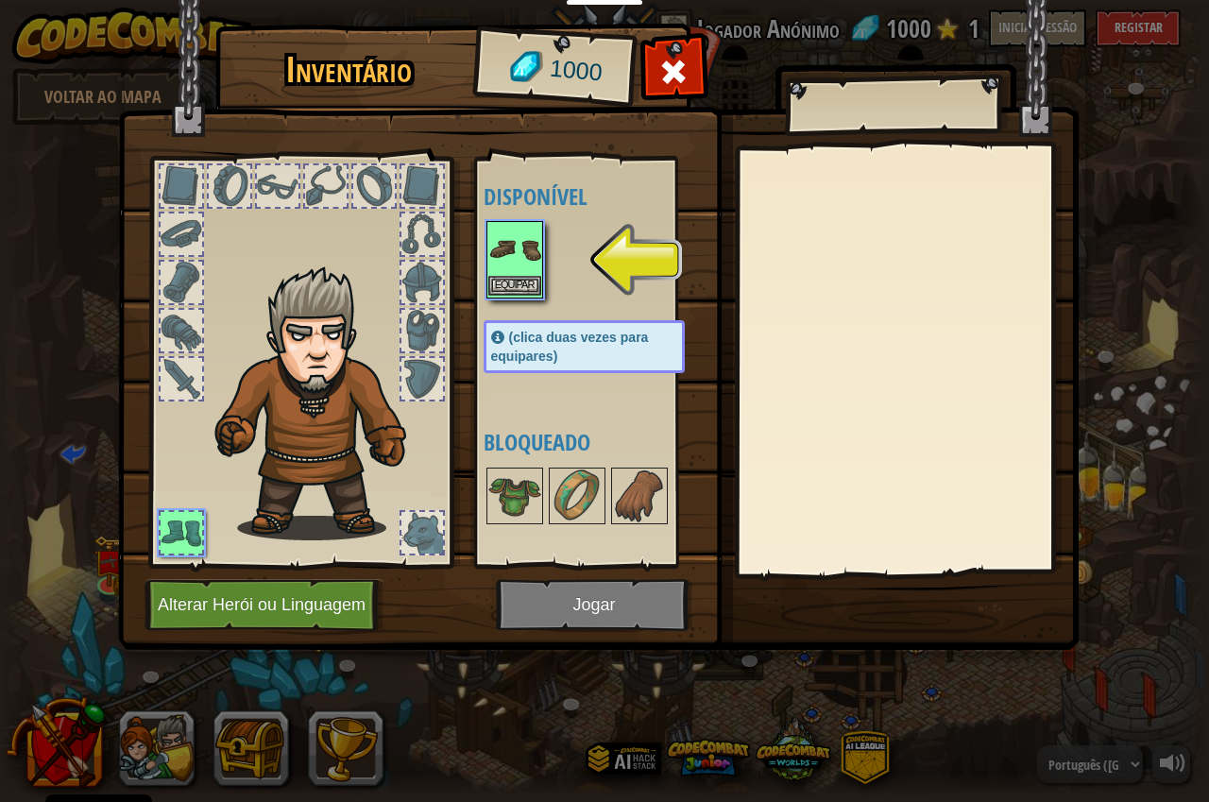
click at [521, 269] on img at bounding box center [514, 249] width 53 height 53
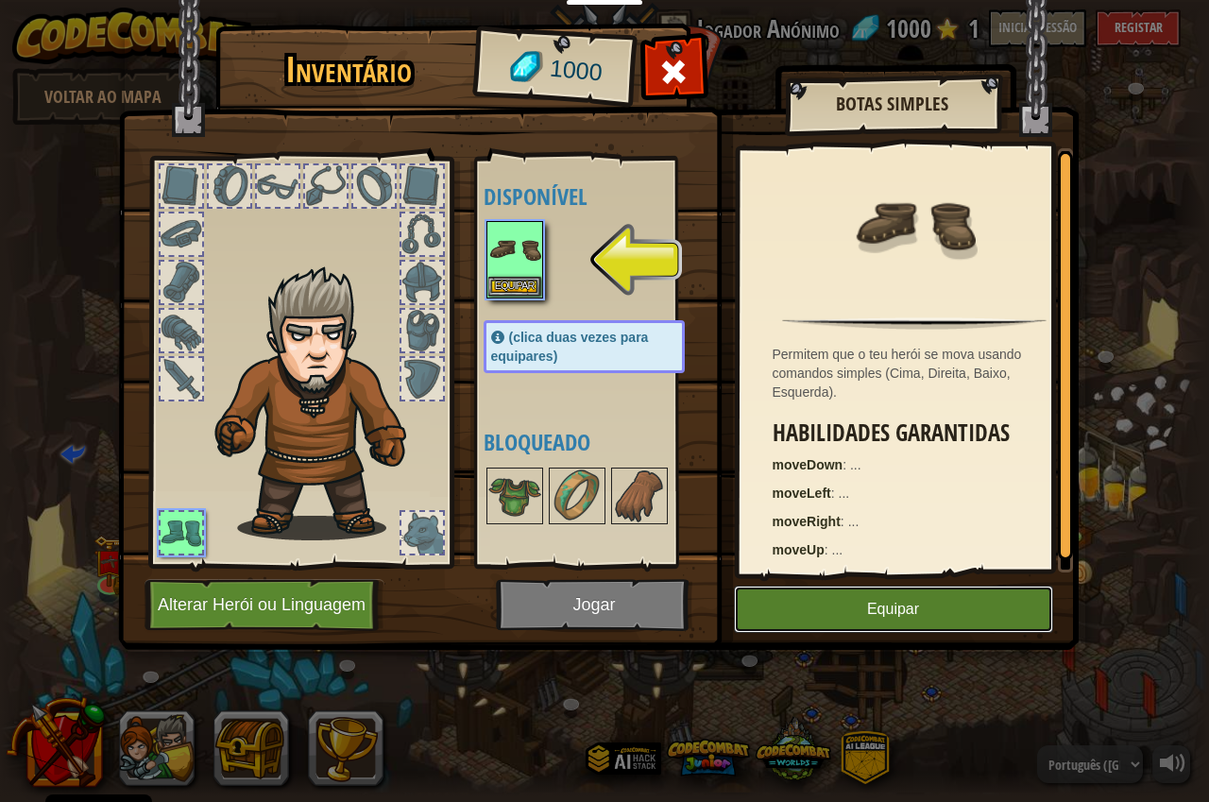
click at [847, 602] on button "Equipar" at bounding box center [893, 609] width 319 height 47
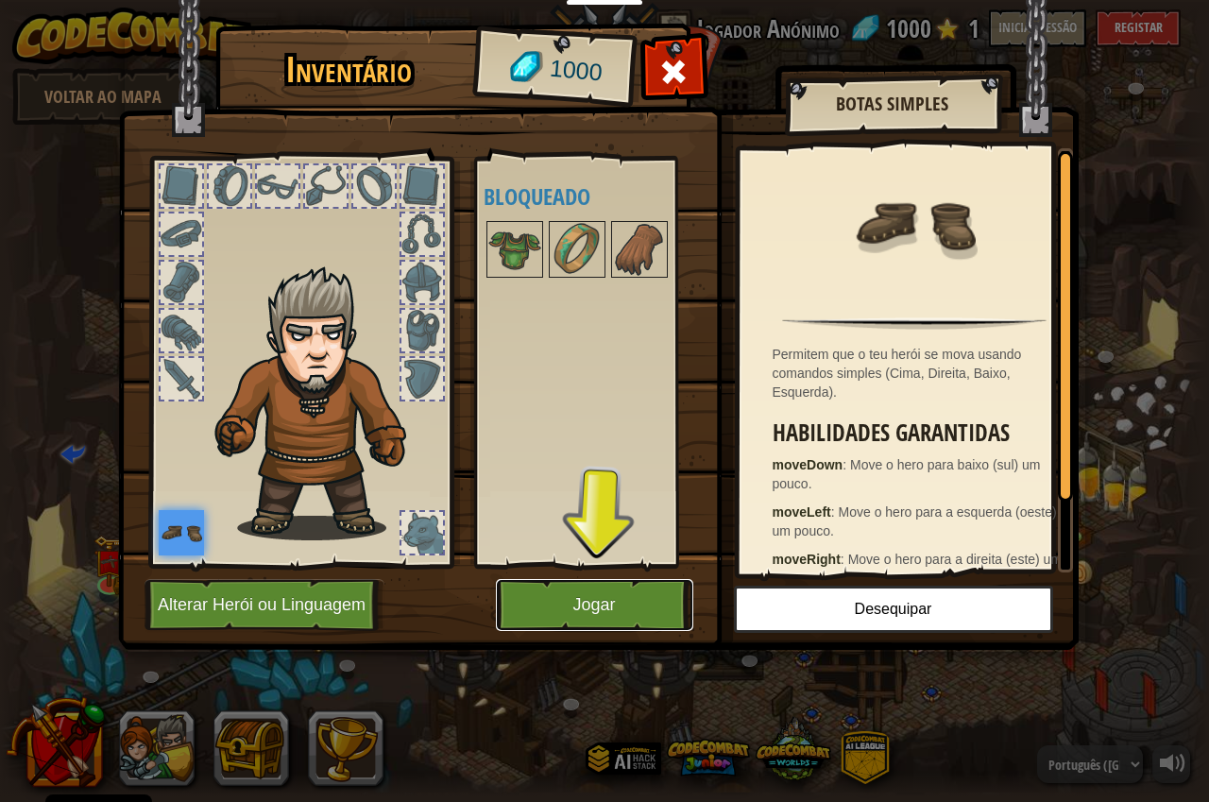
click at [641, 605] on button "Jogar" at bounding box center [594, 605] width 197 height 52
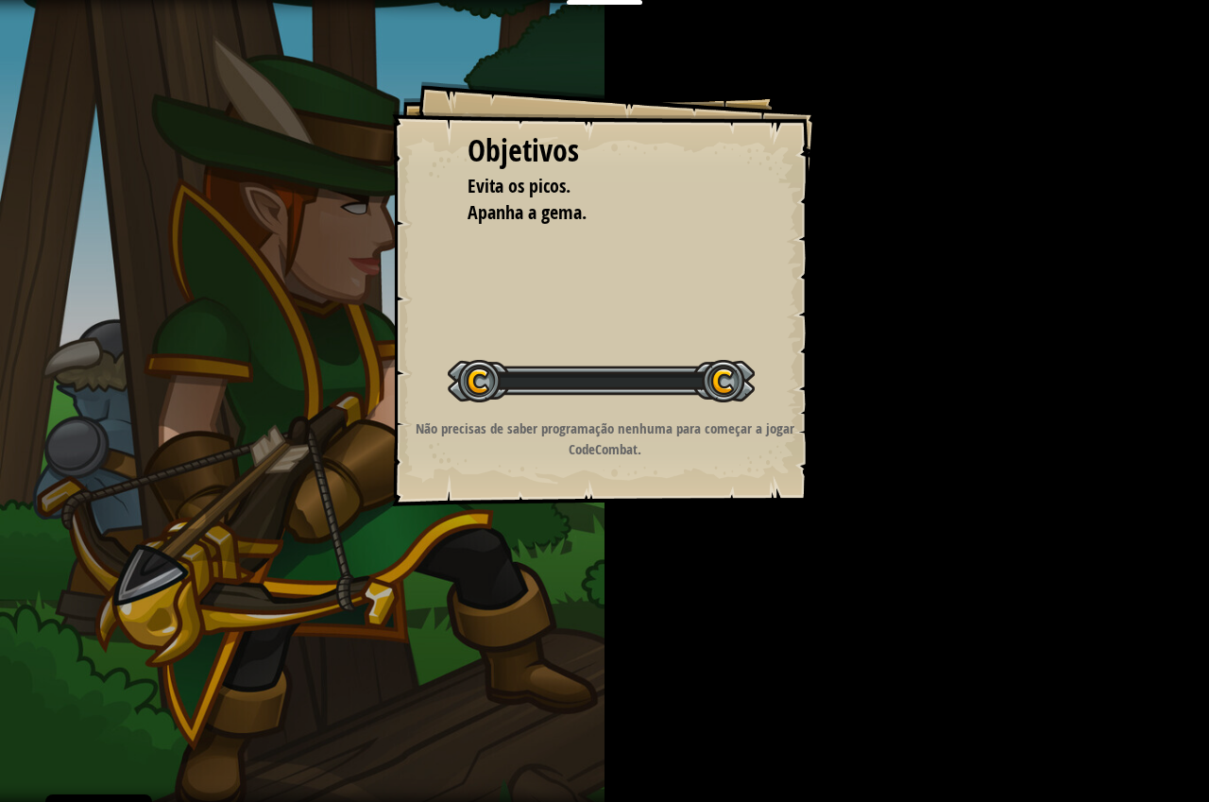
click at [621, 606] on div "Objetivos Evita os picos. Apanha a gema. Iniciar Nível Erro a carregar do servi…" at bounding box center [604, 401] width 1209 height 802
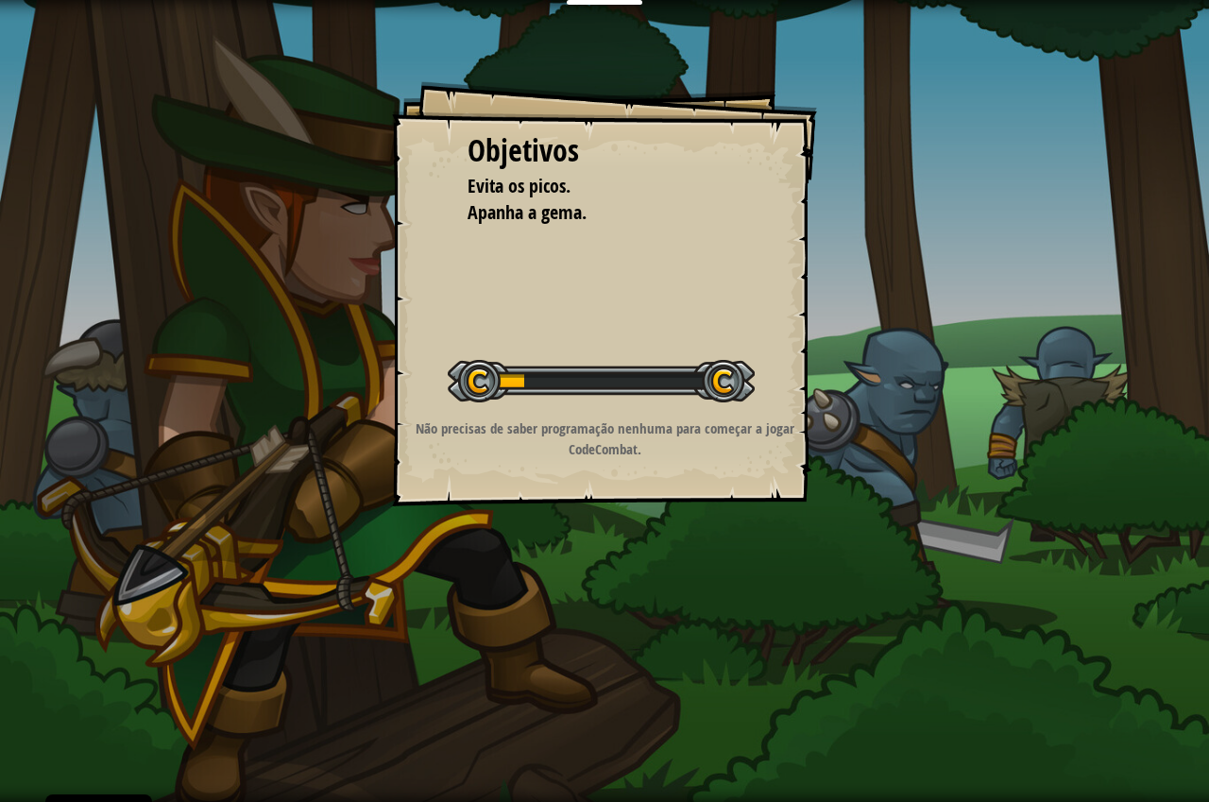
drag, startPoint x: 1035, startPoint y: 678, endPoint x: 1011, endPoint y: 658, distance: 32.2
click at [1033, 675] on div "Objetivos Evita os picos. Apanha a gema. Iniciar Nível Erro a carregar do servi…" at bounding box center [604, 401] width 1209 height 802
drag, startPoint x: 771, startPoint y: 458, endPoint x: 610, endPoint y: 381, distance: 178.3
click at [621, 381] on div "Objetivos Evita os picos. Apanha a gema. Iniciar Nível Erro a carregar do servi…" at bounding box center [604, 293] width 425 height 425
drag, startPoint x: 599, startPoint y: 426, endPoint x: 0, endPoint y: -67, distance: 775.8
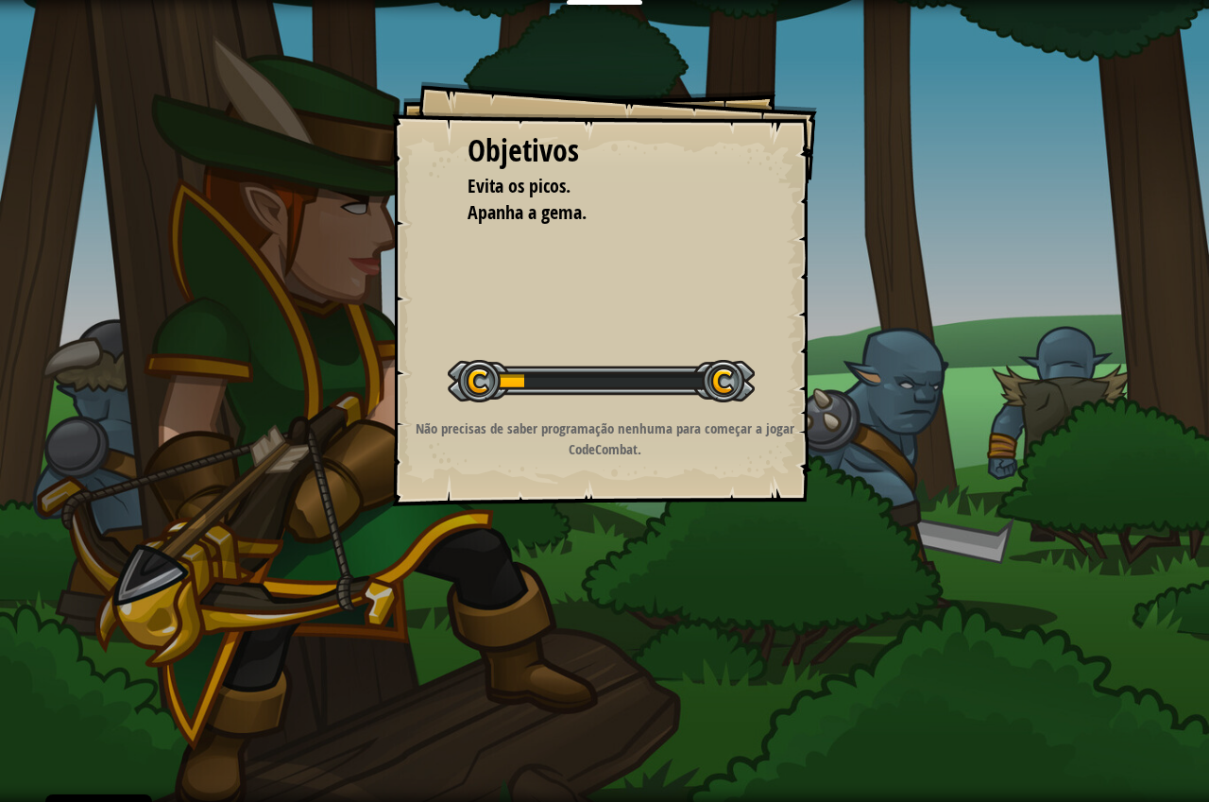
click at [0, 0] on html "Cookie Policy O CodeCombat usa alguns cookies essenciais e não-essenciais. Avis…" at bounding box center [604, 0] width 1209 height 0
click at [599, 399] on div at bounding box center [601, 381] width 307 height 43
drag, startPoint x: 591, startPoint y: 380, endPoint x: 507, endPoint y: 369, distance: 84.7
click at [552, 377] on div at bounding box center [601, 381] width 307 height 43
click at [487, 336] on div "Objetivos Evita os picos. Apanha a gema. Iniciar Nível Erro a carregar do servi…" at bounding box center [604, 293] width 425 height 425
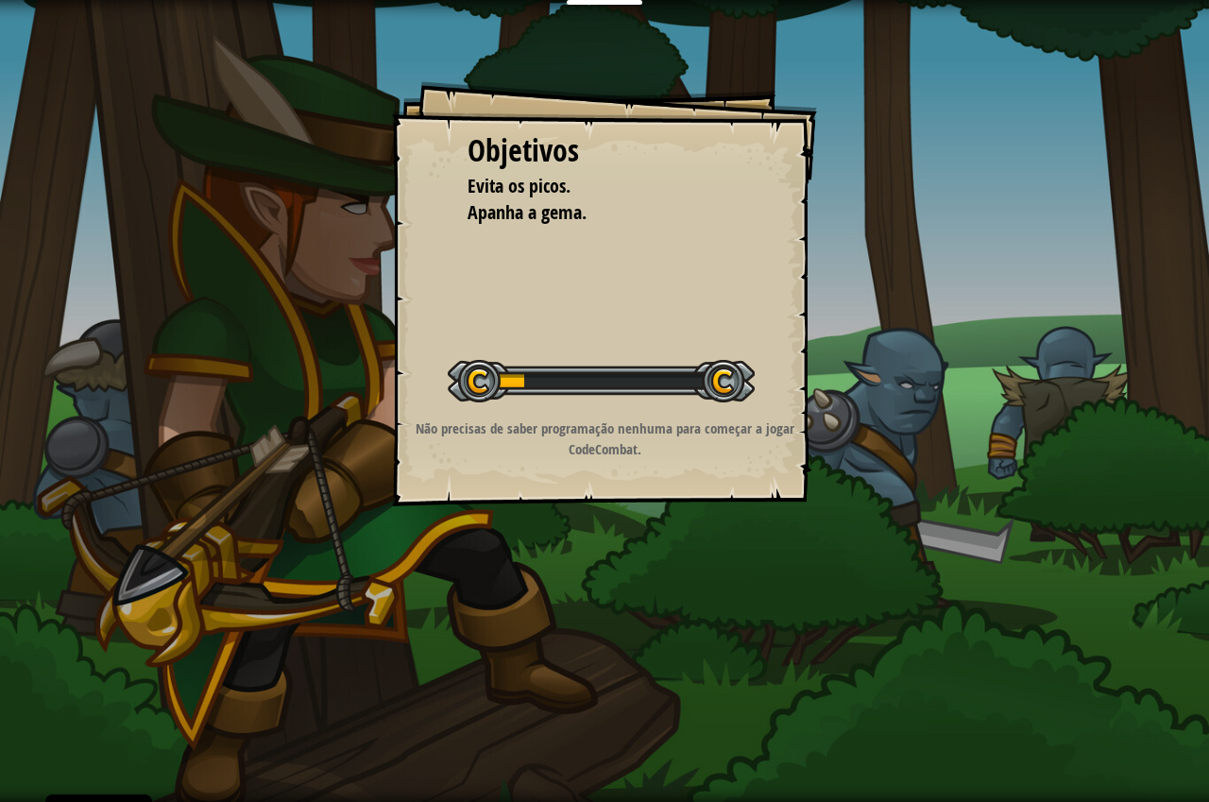
drag, startPoint x: 492, startPoint y: 239, endPoint x: 504, endPoint y: 216, distance: 25.8
click at [498, 224] on div "Objetivos Evita os picos. Apanha a gema. Iniciar Nível Erro a carregar do servi…" at bounding box center [604, 293] width 425 height 425
drag, startPoint x: 500, startPoint y: 204, endPoint x: 778, endPoint y: 294, distance: 291.9
click at [504, 204] on span "Apanha a gema." at bounding box center [527, 212] width 119 height 26
drag, startPoint x: 778, startPoint y: 294, endPoint x: 827, endPoint y: 312, distance: 52.3
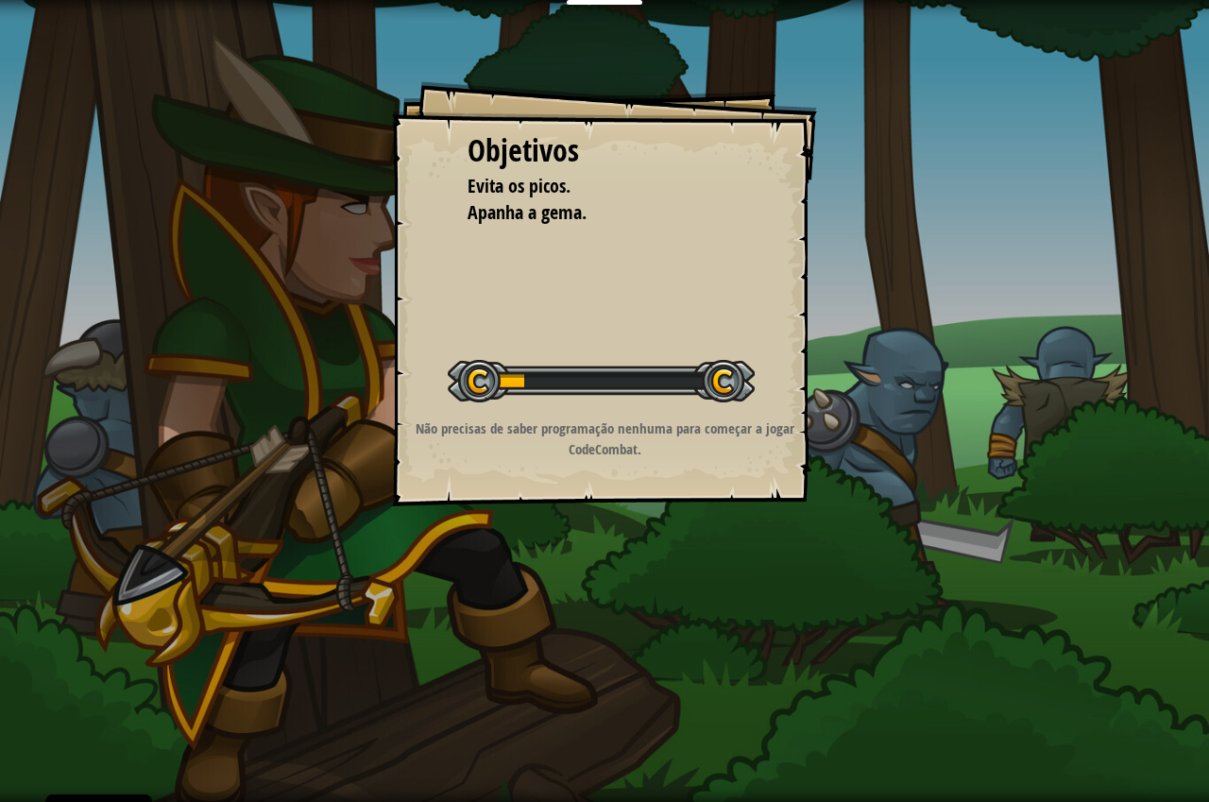
click at [812, 304] on div "Objetivos Evita os picos. Apanha a gema. Iniciar Nível Erro a carregar do servi…" at bounding box center [604, 293] width 425 height 425
drag, startPoint x: 886, startPoint y: 366, endPoint x: 904, endPoint y: 368, distance: 18.2
click at [904, 368] on div "Objetivos Evita os picos. Apanha a gema. Iniciar Nível Erro a carregar do servi…" at bounding box center [604, 401] width 1209 height 802
drag, startPoint x: 900, startPoint y: 372, endPoint x: 853, endPoint y: 379, distance: 47.7
click at [863, 379] on div "Objetivos Evita os picos. Apanha a gema. Iniciar Nível Erro a carregar do servi…" at bounding box center [604, 401] width 1209 height 802
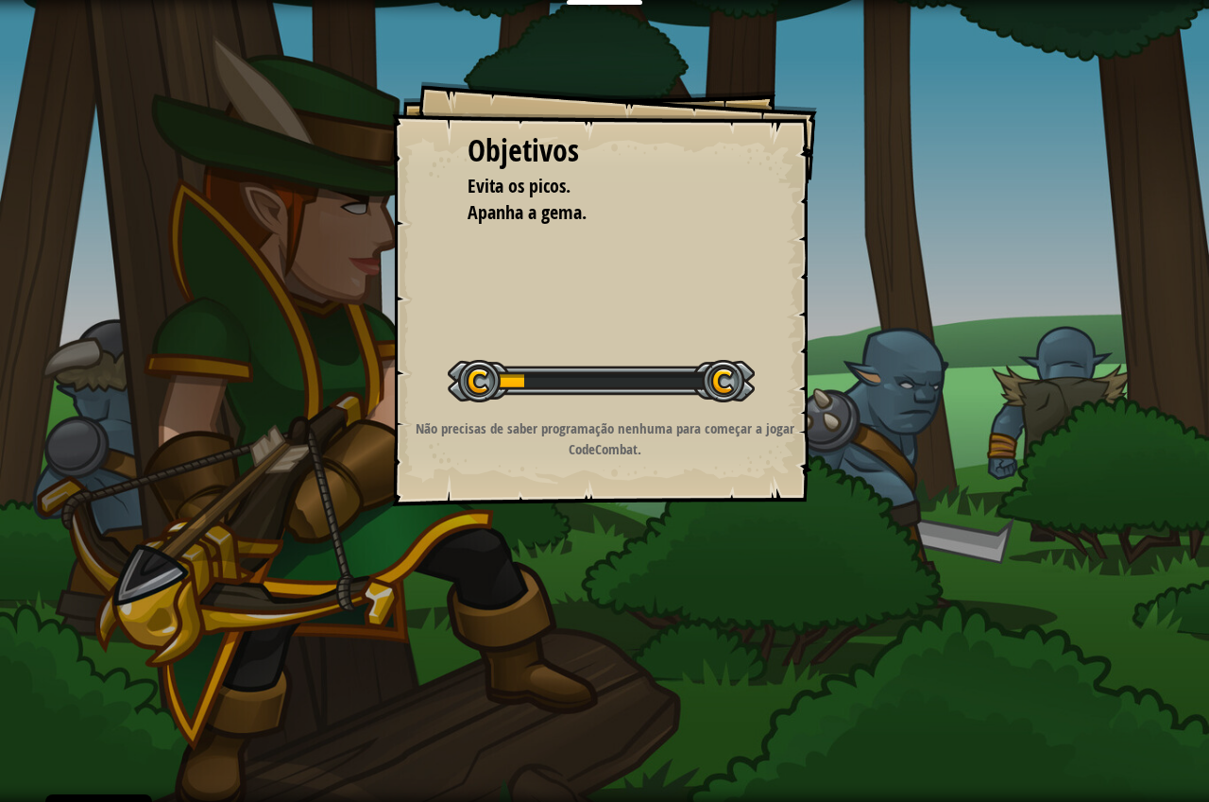
drag, startPoint x: 740, startPoint y: 388, endPoint x: 296, endPoint y: 339, distance: 446.7
click at [697, 386] on div "Objetivos Evita os picos. Apanha a gema. Iniciar Nível Erro a carregar do servi…" at bounding box center [604, 401] width 1209 height 802
drag, startPoint x: 296, startPoint y: 339, endPoint x: 173, endPoint y: 354, distance: 123.7
click at [173, 354] on div "Objetivos Evita os picos. Apanha a gema. Iniciar Nível Erro a carregar do servi…" at bounding box center [604, 401] width 1209 height 802
drag, startPoint x: 173, startPoint y: 354, endPoint x: 201, endPoint y: 326, distance: 40.1
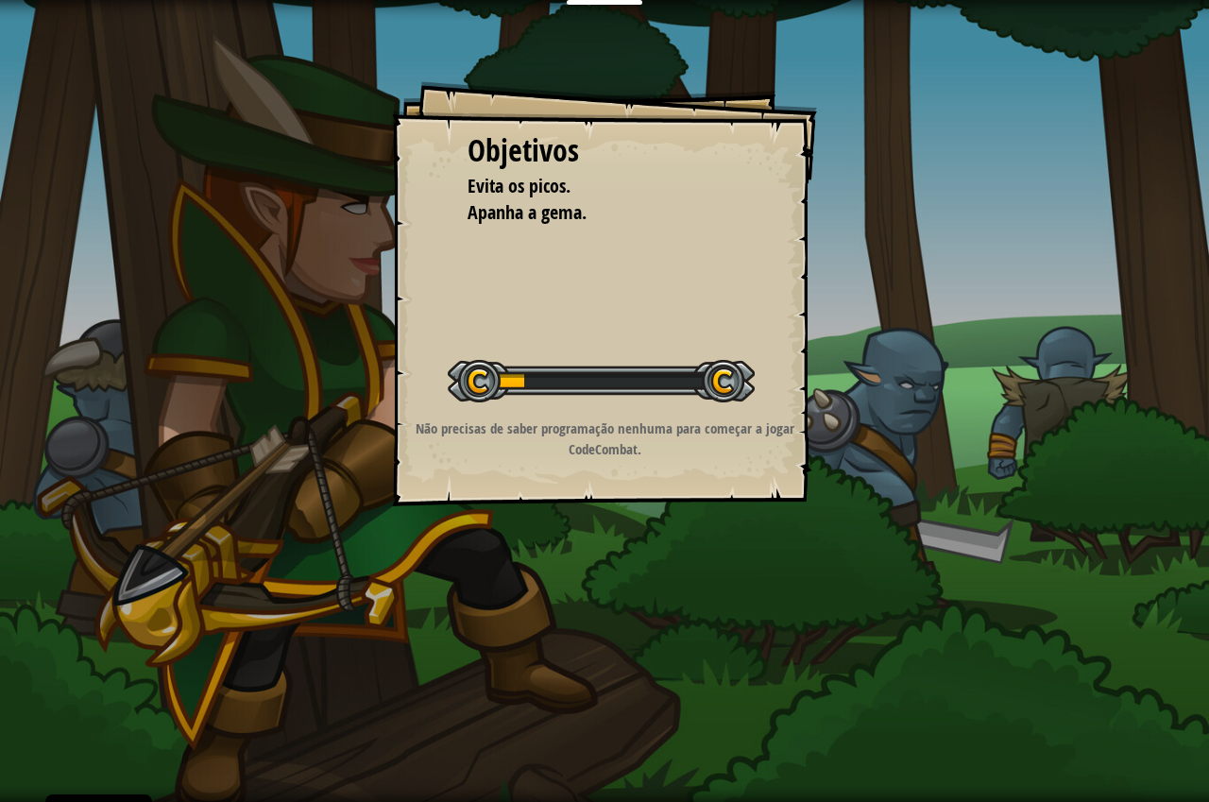
click at [194, 333] on div "Objetivos Evita os picos. Apanha a gema. Iniciar Nível Erro a carregar do servi…" at bounding box center [604, 401] width 1209 height 802
click at [514, 313] on div "Objetivos Evita os picos. Apanha a gema. Iniciar Nível Erro a carregar do servi…" at bounding box center [604, 293] width 425 height 425
drag, startPoint x: 444, startPoint y: 303, endPoint x: 310, endPoint y: 272, distance: 137.7
click at [432, 301] on div "Objetivos Evita os picos. Apanha a gema. Iniciar Nível Erro a carregar do servi…" at bounding box center [604, 293] width 425 height 425
click at [0, 3] on div "Objetivos Evita os picos. Apanha a gema. Iniciar Nível Erro a carregar do servi…" at bounding box center [604, 401] width 1209 height 802
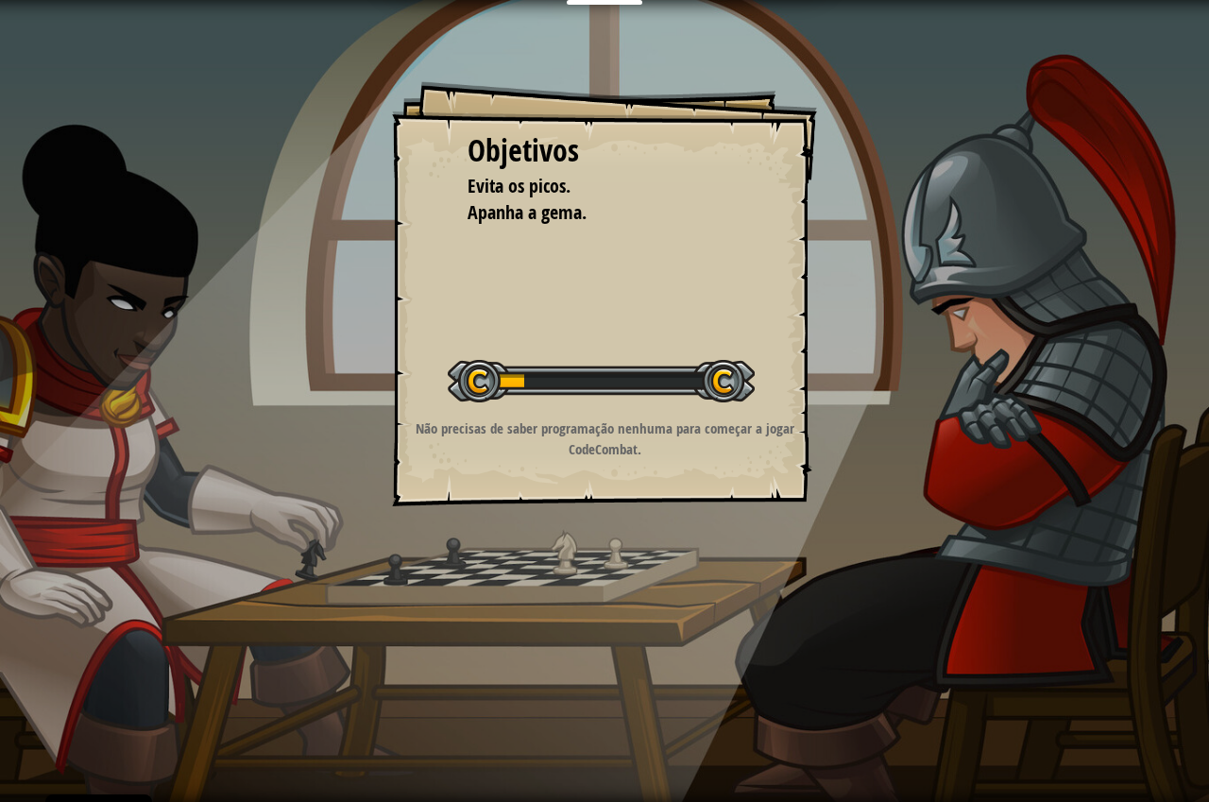
click at [641, 446] on p "Não precisas de saber programação nenhuma para começar a jogar CodeCombat." at bounding box center [605, 439] width 379 height 41
click at [635, 445] on p "Não precisas de saber programação nenhuma para começar a jogar CodeCombat." at bounding box center [605, 439] width 379 height 41
drag, startPoint x: 625, startPoint y: 444, endPoint x: 557, endPoint y: 424, distance: 70.9
click at [597, 436] on p "Não precisas de saber programação nenhuma para começar a jogar CodeCombat." at bounding box center [605, 439] width 379 height 41
drag, startPoint x: 83, startPoint y: 128, endPoint x: 211, endPoint y: 350, distance: 256.0
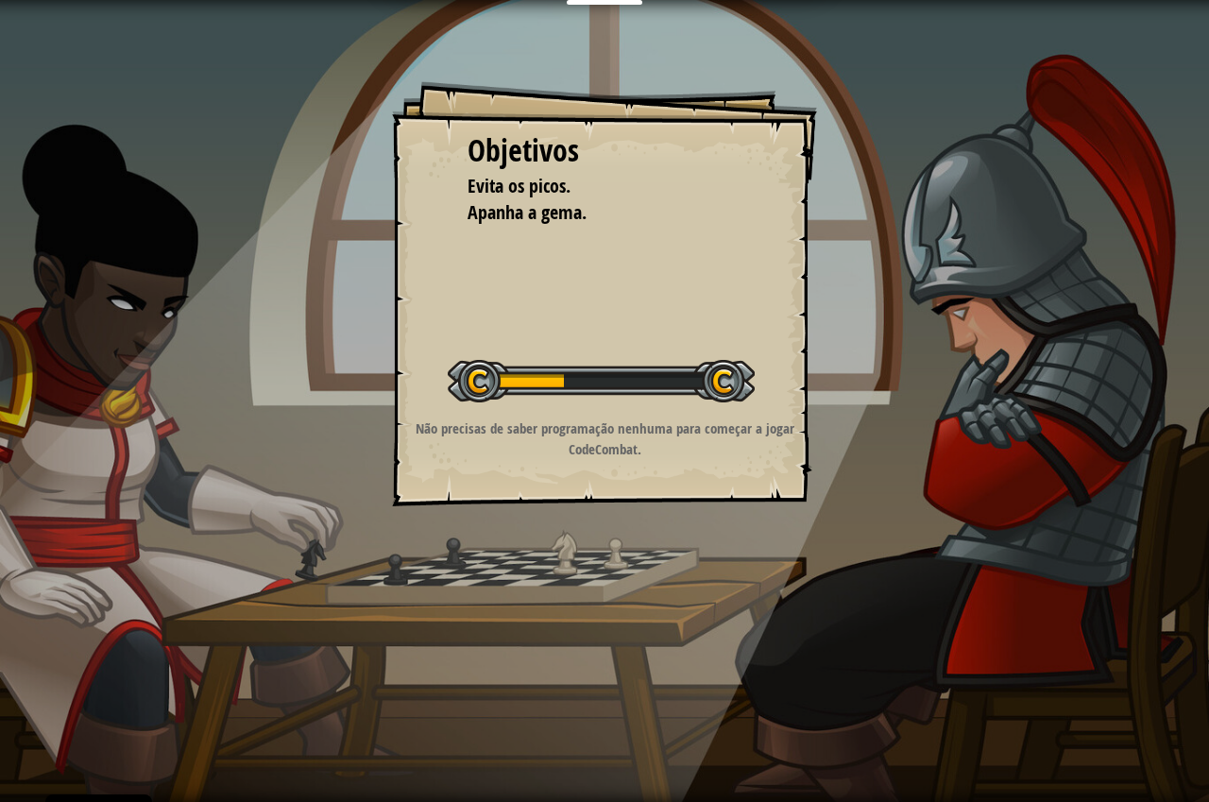
click at [173, 111] on div "Objetivos Evita os picos. Apanha a gema. Iniciar Nível Erro a carregar do servi…" at bounding box center [604, 401] width 1209 height 802
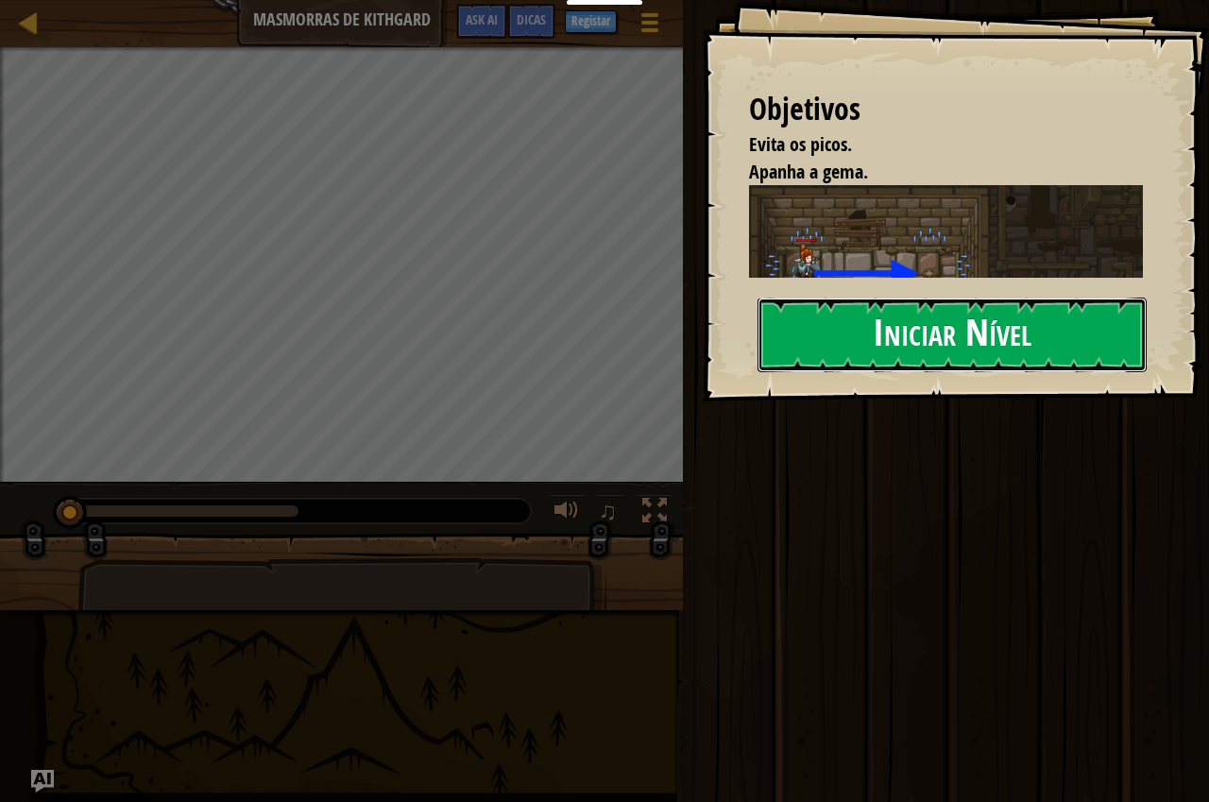
click at [998, 325] on button "Iniciar Nível" at bounding box center [952, 335] width 389 height 75
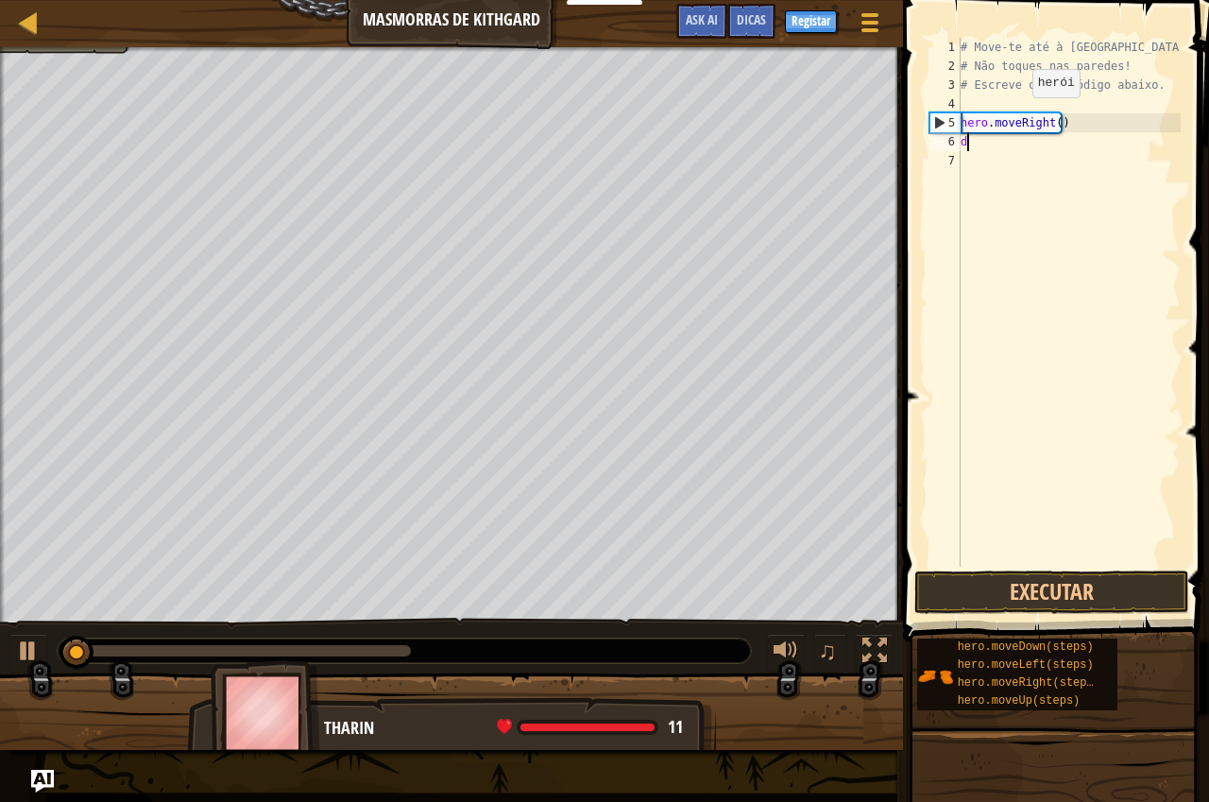
scroll to position [9, 0]
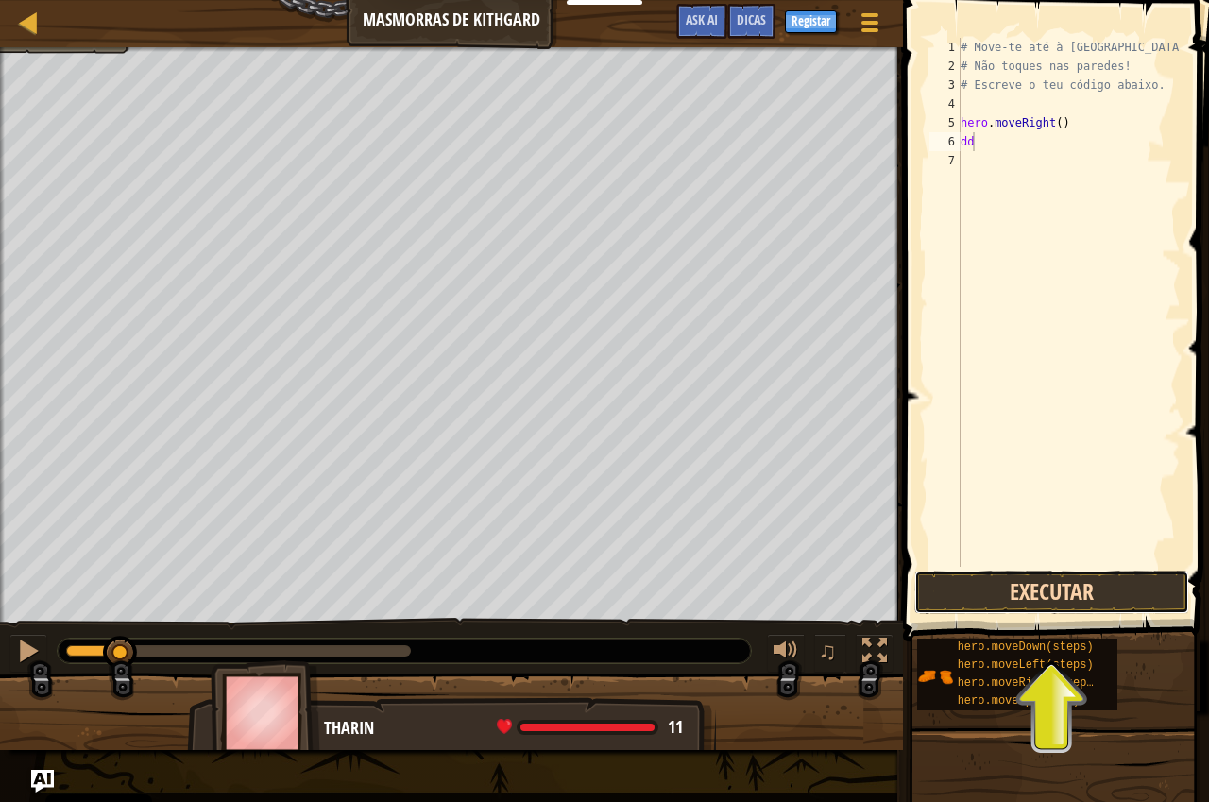
click at [1039, 603] on button "Executar" at bounding box center [1051, 592] width 275 height 43
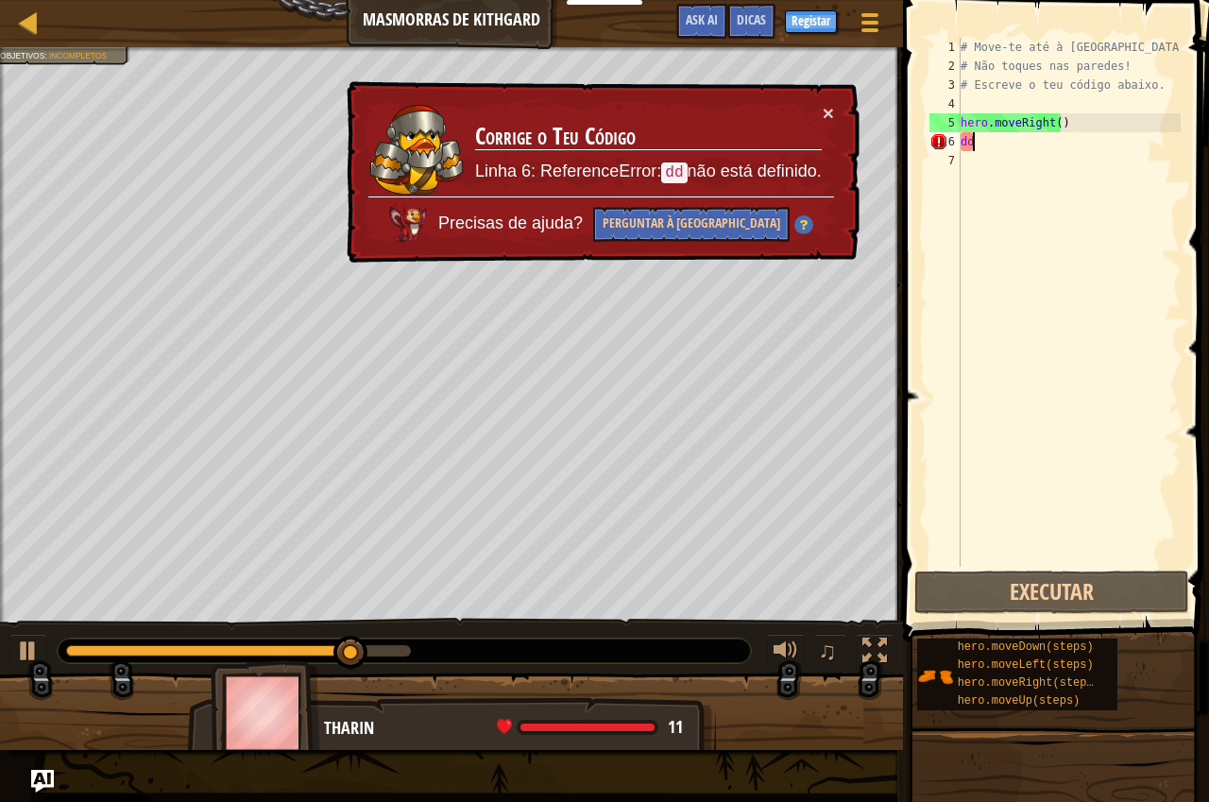
type textarea "d"
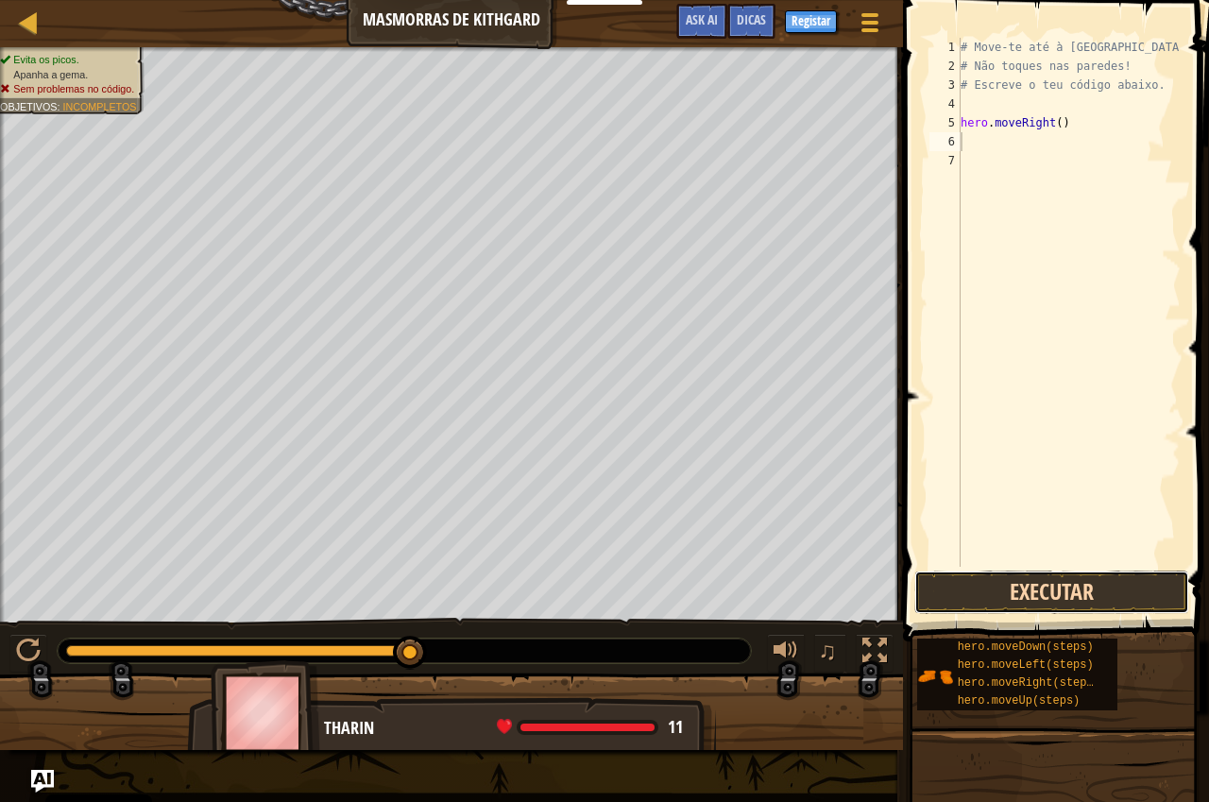
click at [1059, 585] on button "Executar" at bounding box center [1051, 592] width 275 height 43
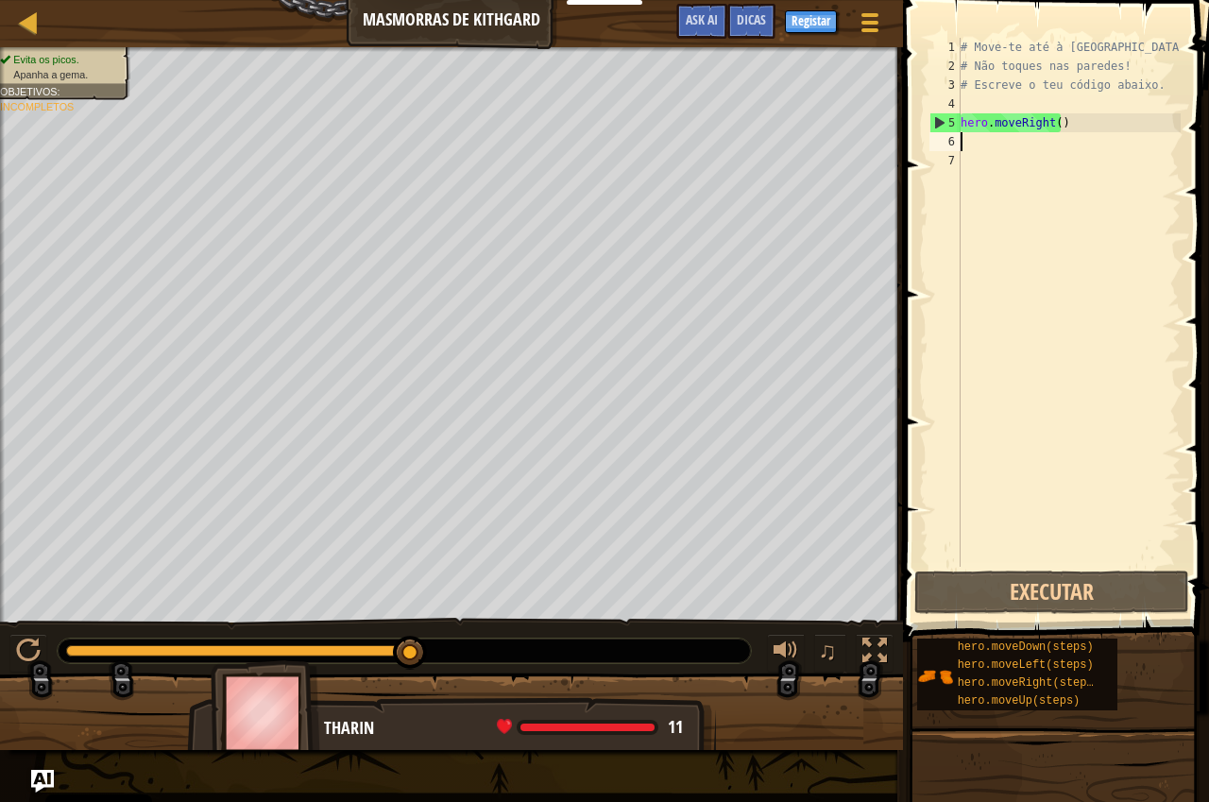
click at [1004, 154] on div "# Move-te até à [GEOGRAPHIC_DATA]. # Não toques nas paredes! # Escreve o teu có…" at bounding box center [1069, 321] width 224 height 567
click at [997, 140] on div "# Move-te até à [GEOGRAPHIC_DATA]. # Não toques nas paredes! # Escreve o teu có…" at bounding box center [1069, 321] width 224 height 567
type textarea "h"
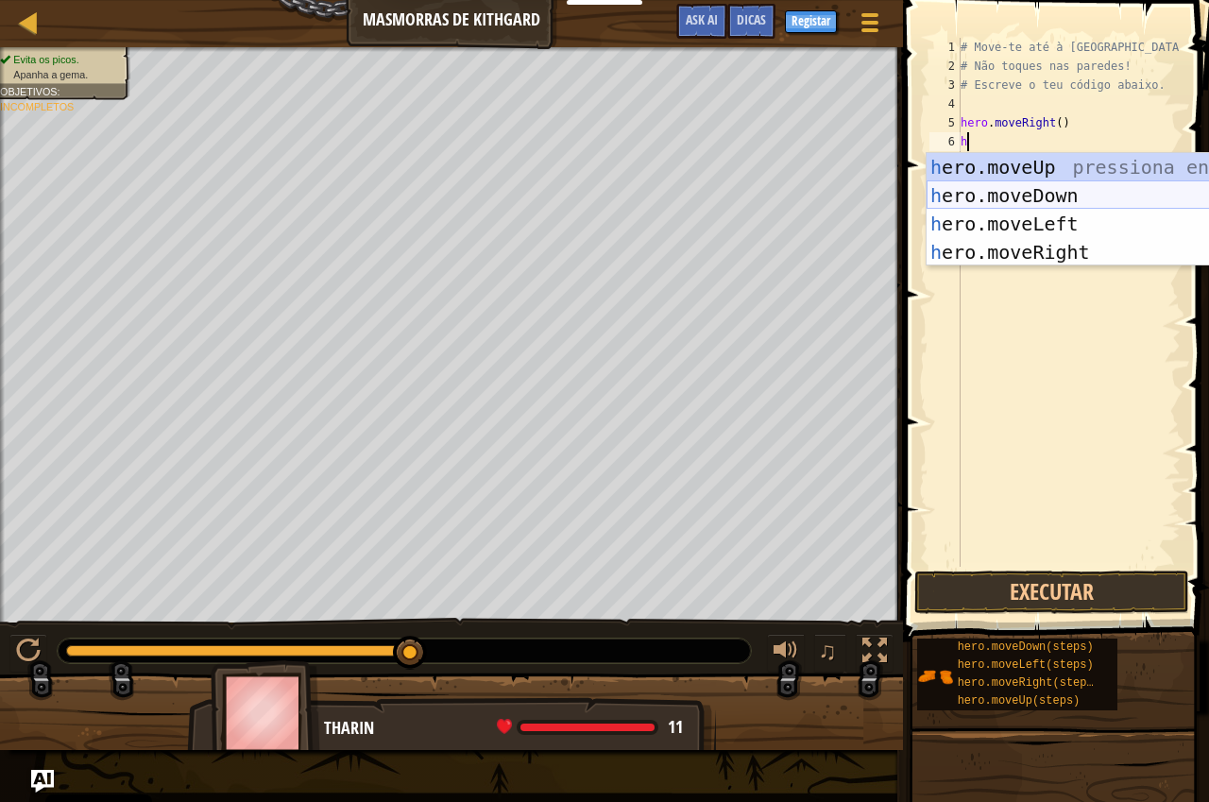
click at [1043, 191] on div "h ero.moveUp pressiona enter h ero.moveDown pressiona enter h ero.moveLeft pres…" at bounding box center [1105, 238] width 357 height 170
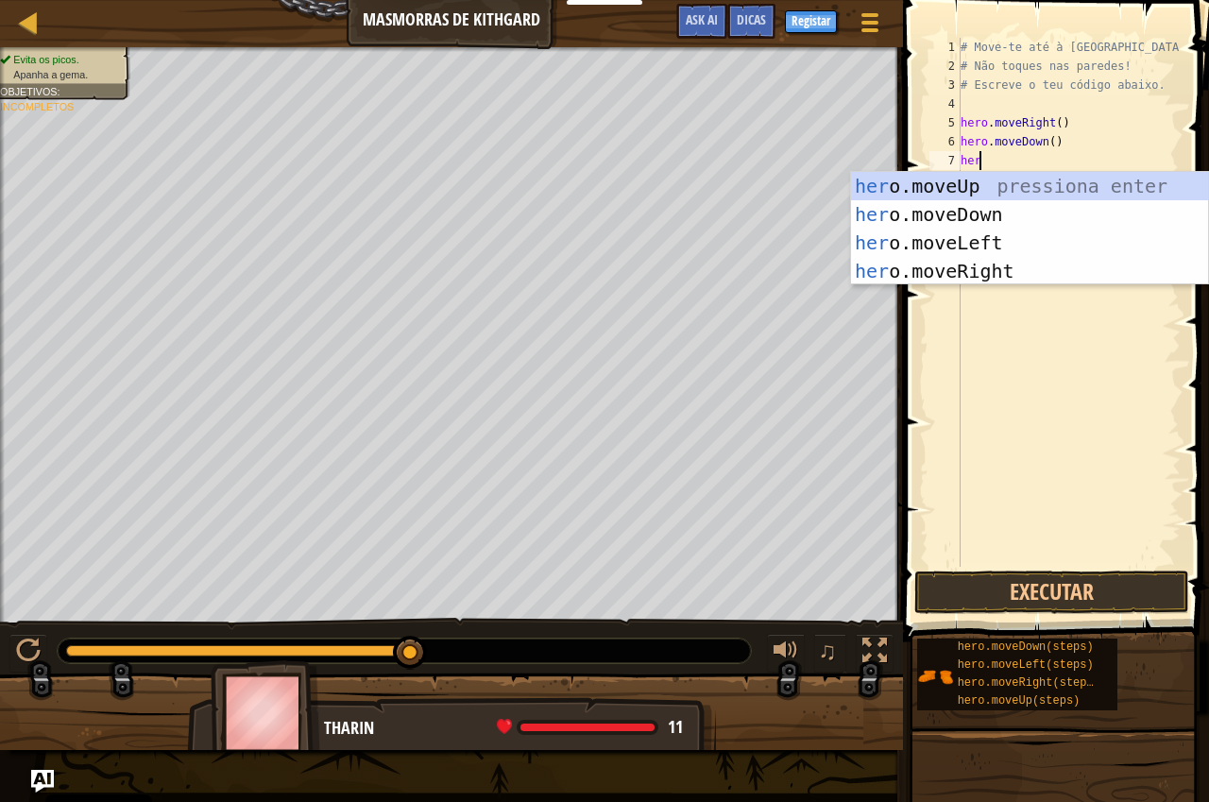
type textarea "hero"
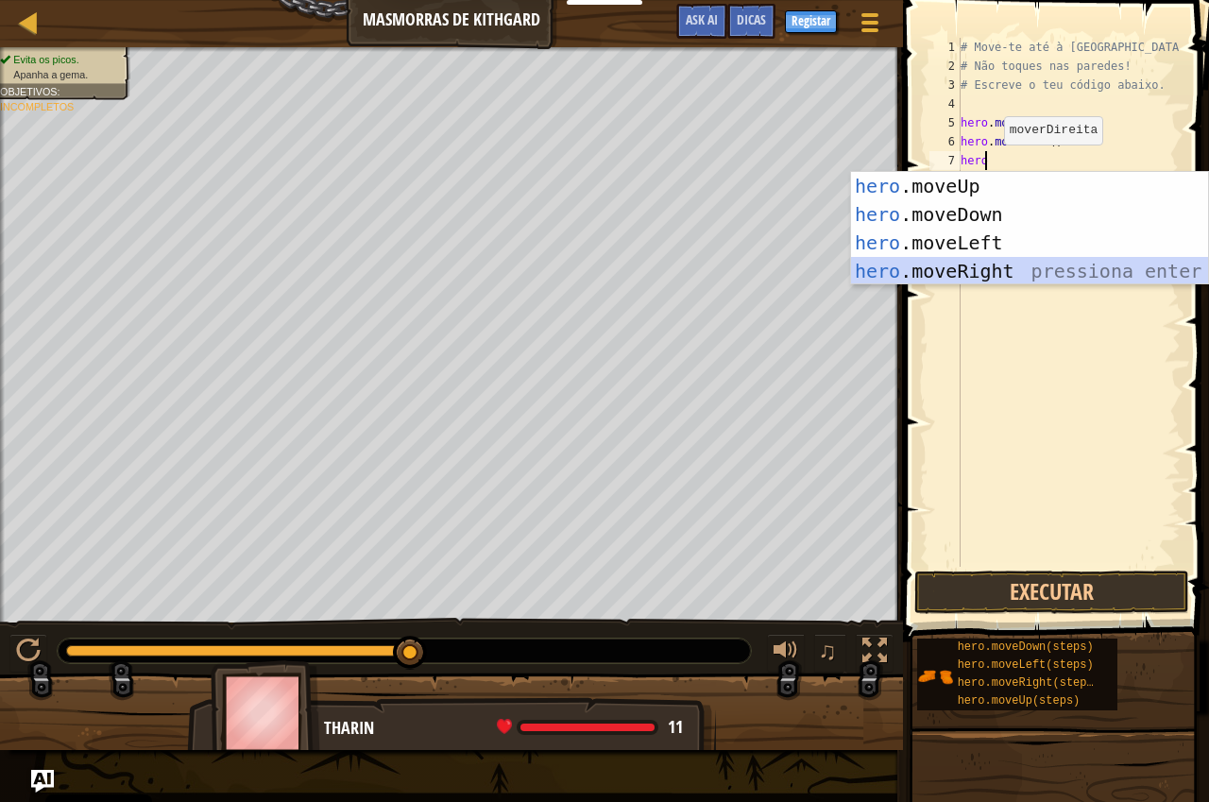
click at [989, 264] on div "hero .moveUp pressiona enter hero .moveDown pressiona enter hero .moveLeft pres…" at bounding box center [1029, 257] width 357 height 170
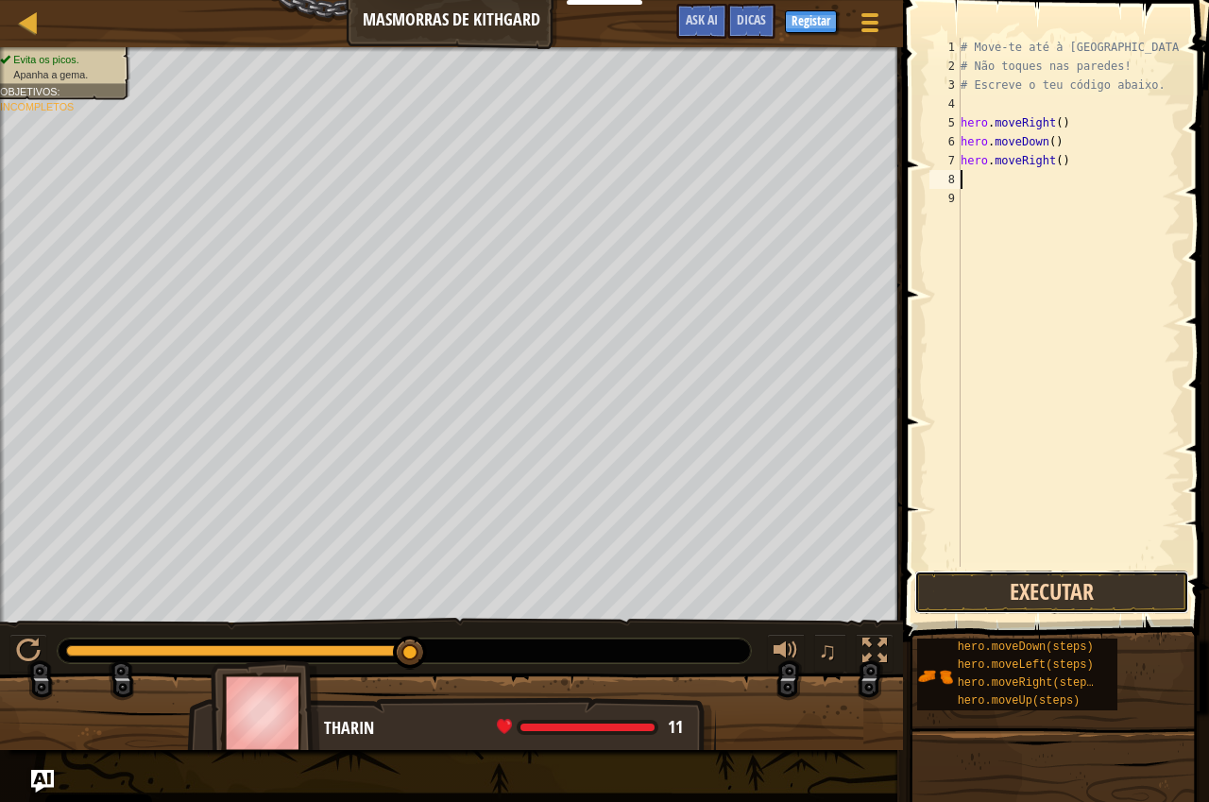
drag, startPoint x: 1052, startPoint y: 593, endPoint x: 1056, endPoint y: 573, distance: 20.2
click at [1052, 592] on button "Executar" at bounding box center [1051, 592] width 275 height 43
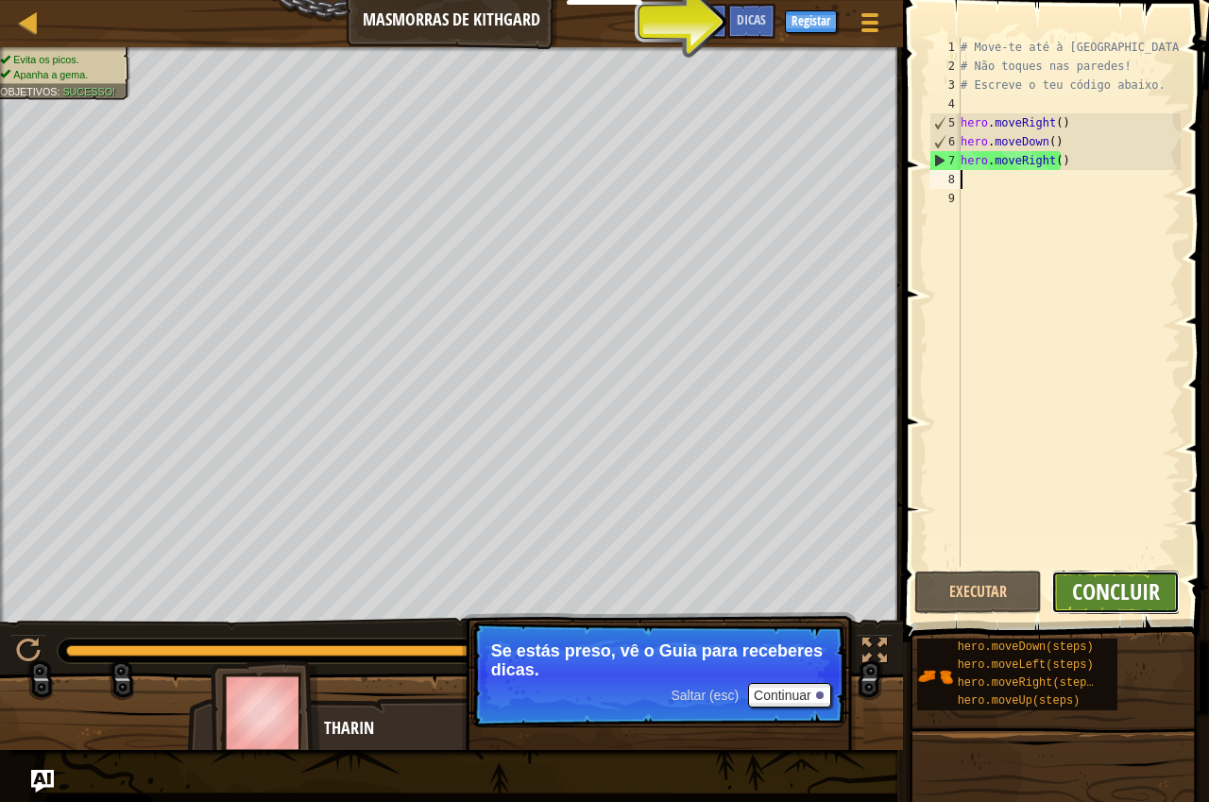
click at [1111, 580] on span "Concluir" at bounding box center [1116, 591] width 88 height 30
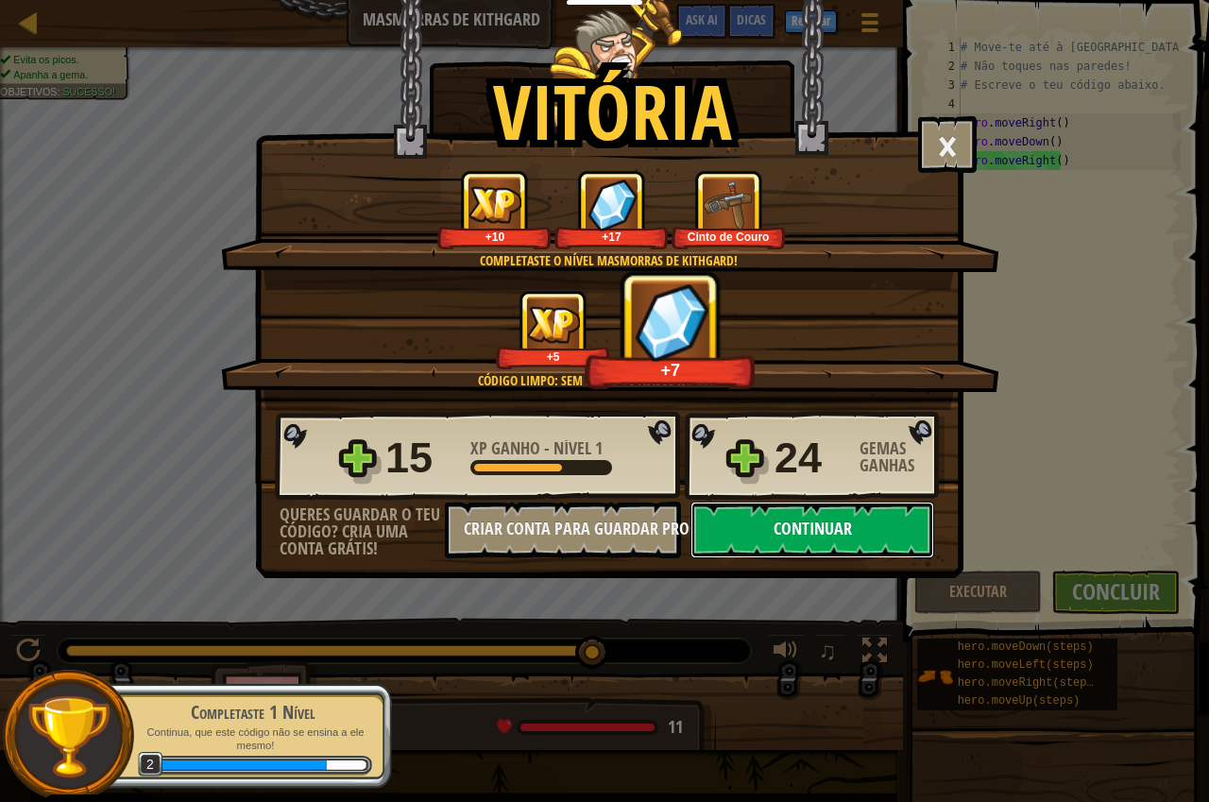
click at [838, 530] on button "Continuar" at bounding box center [813, 530] width 244 height 57
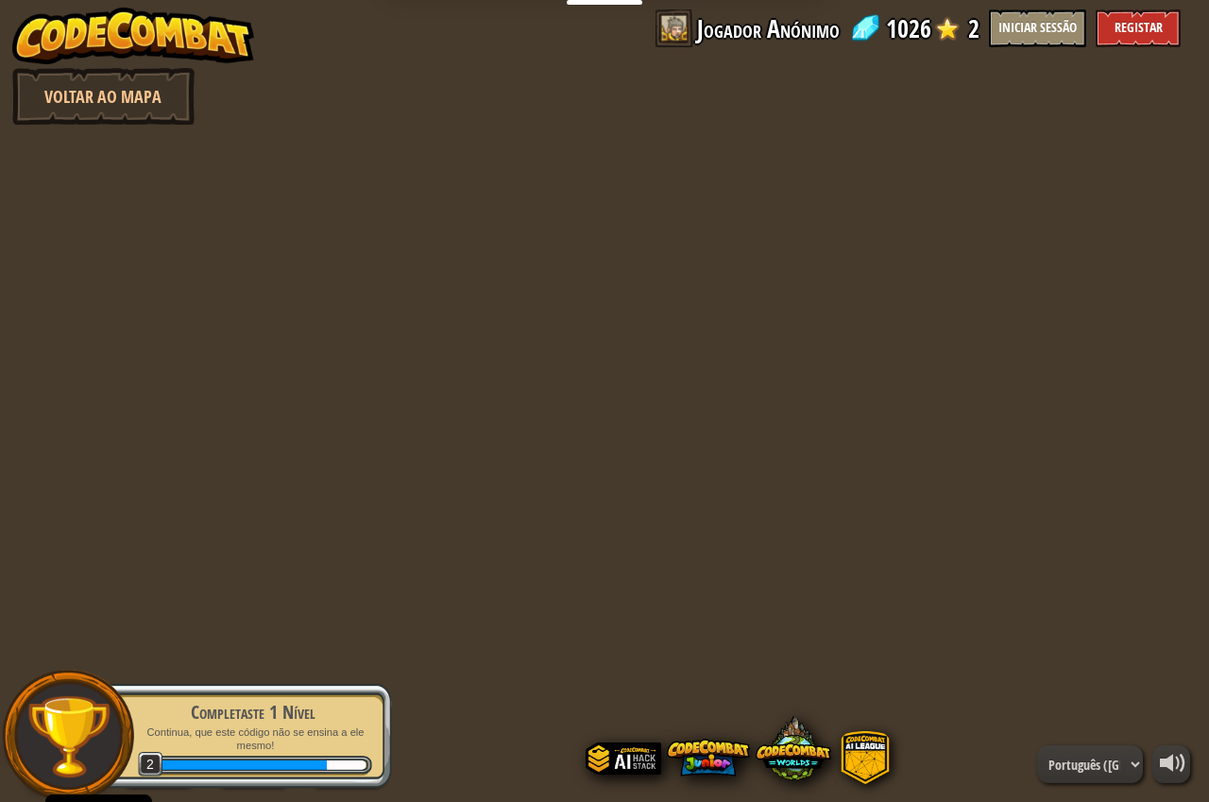
select select "pt-PT"
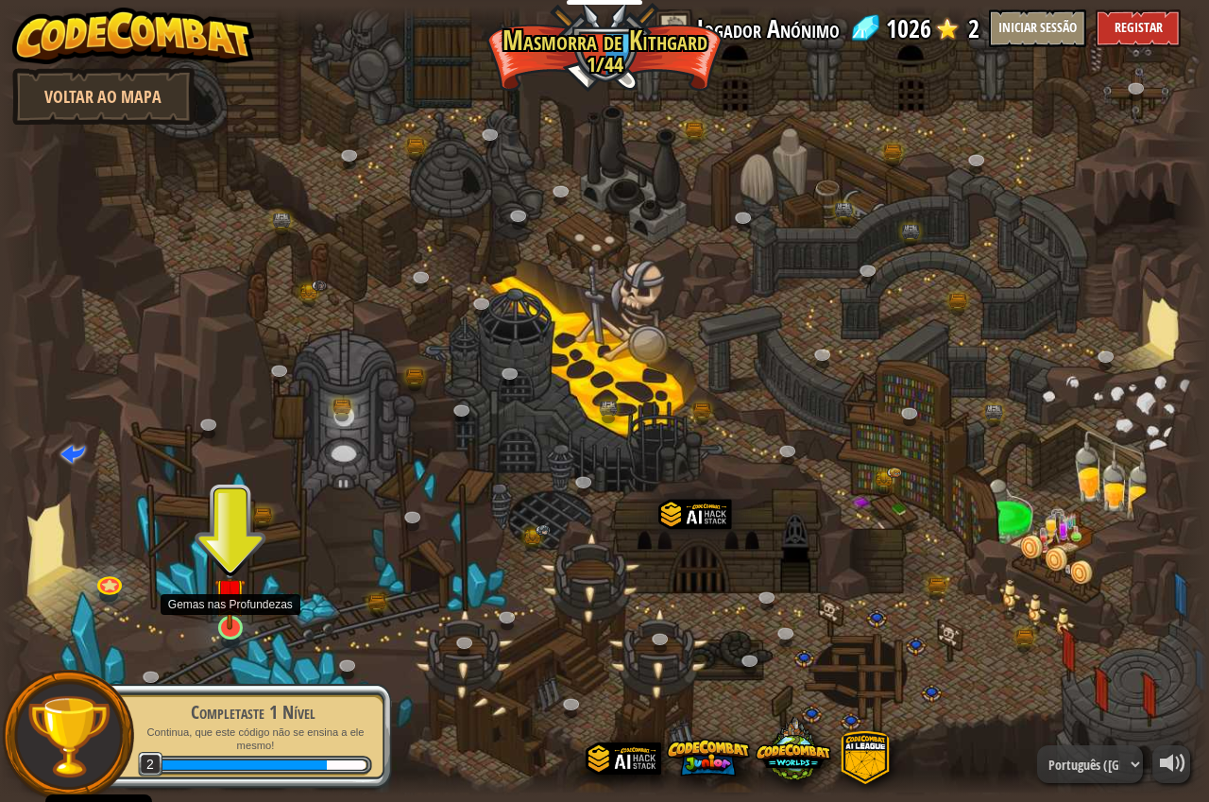
click at [228, 628] on img at bounding box center [229, 593] width 31 height 72
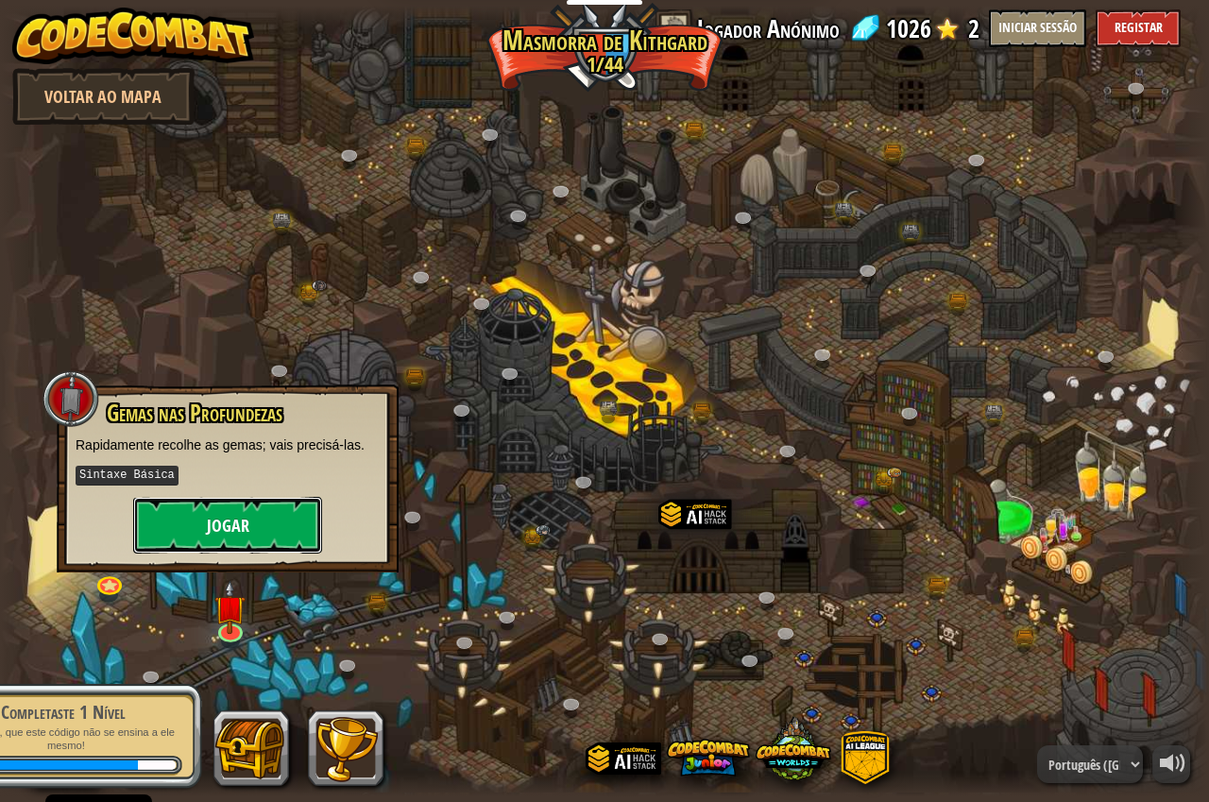
click at [273, 538] on button "Jogar" at bounding box center [227, 525] width 189 height 57
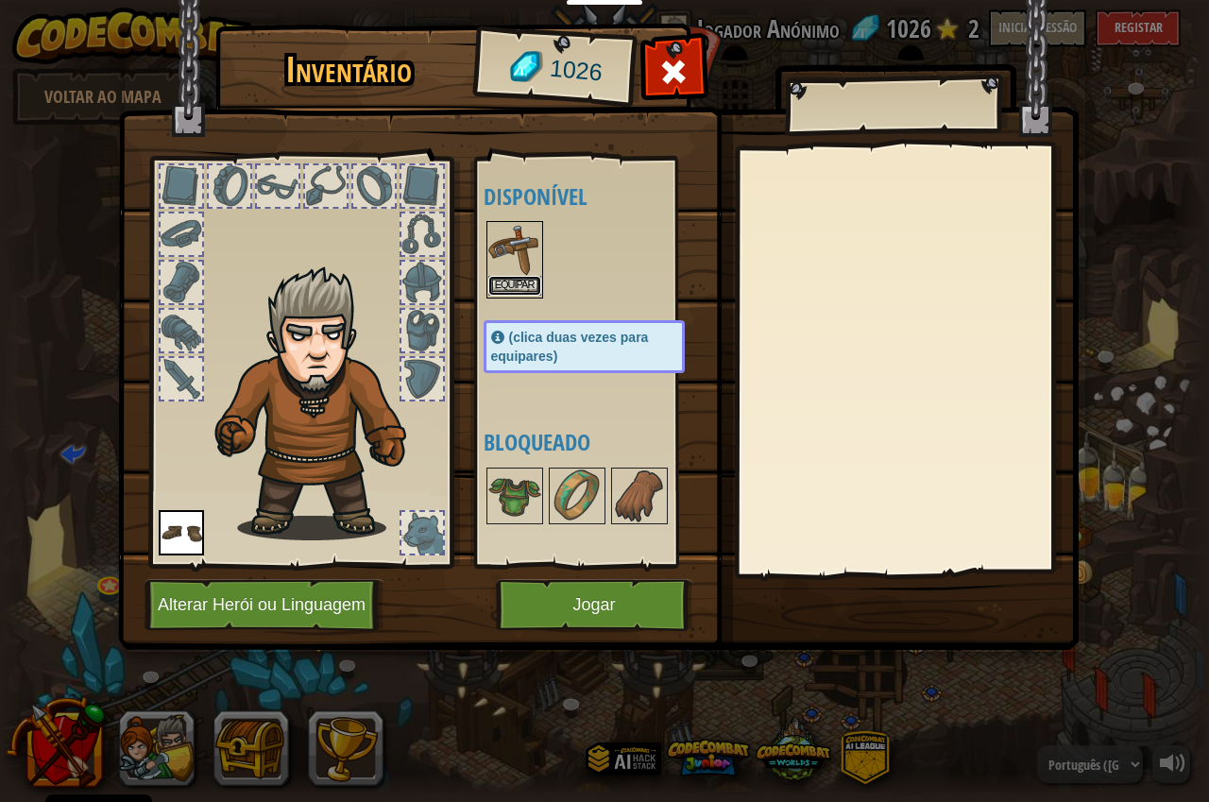
click at [513, 282] on button "Equipar" at bounding box center [514, 286] width 53 height 20
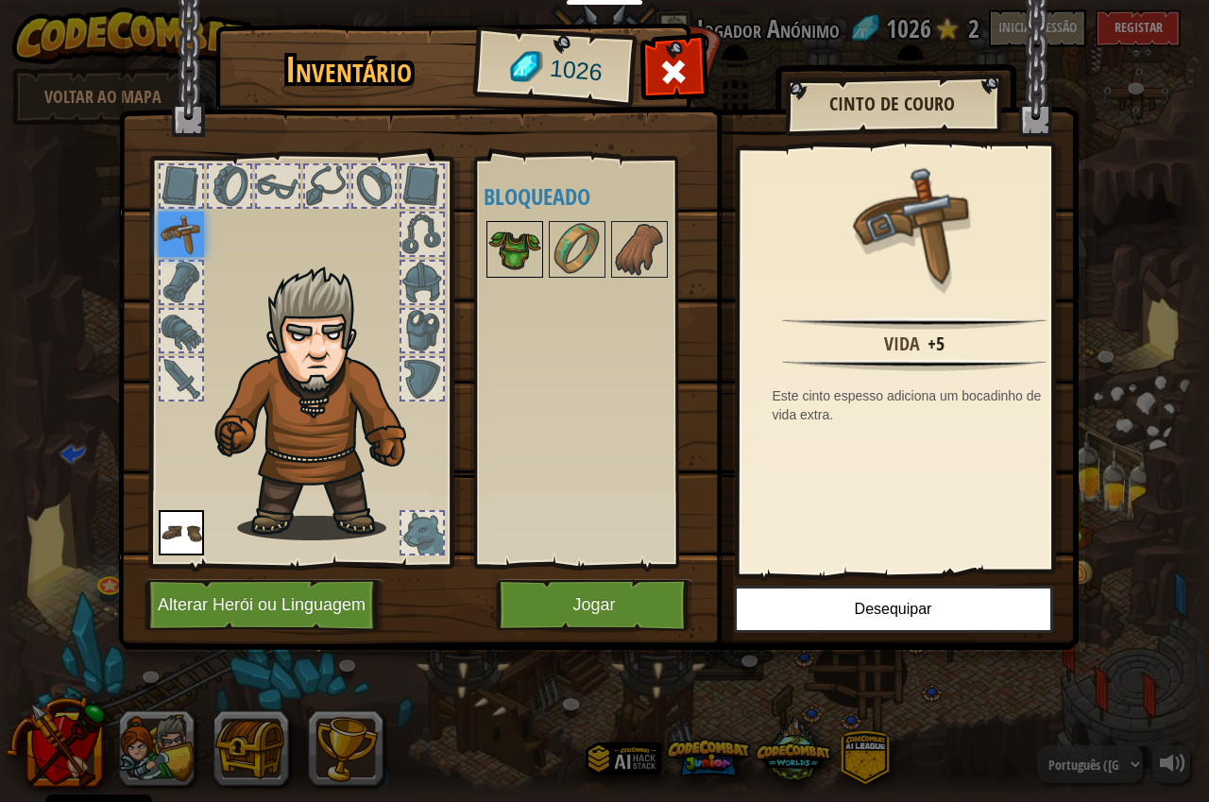
click at [517, 253] on img at bounding box center [514, 249] width 53 height 53
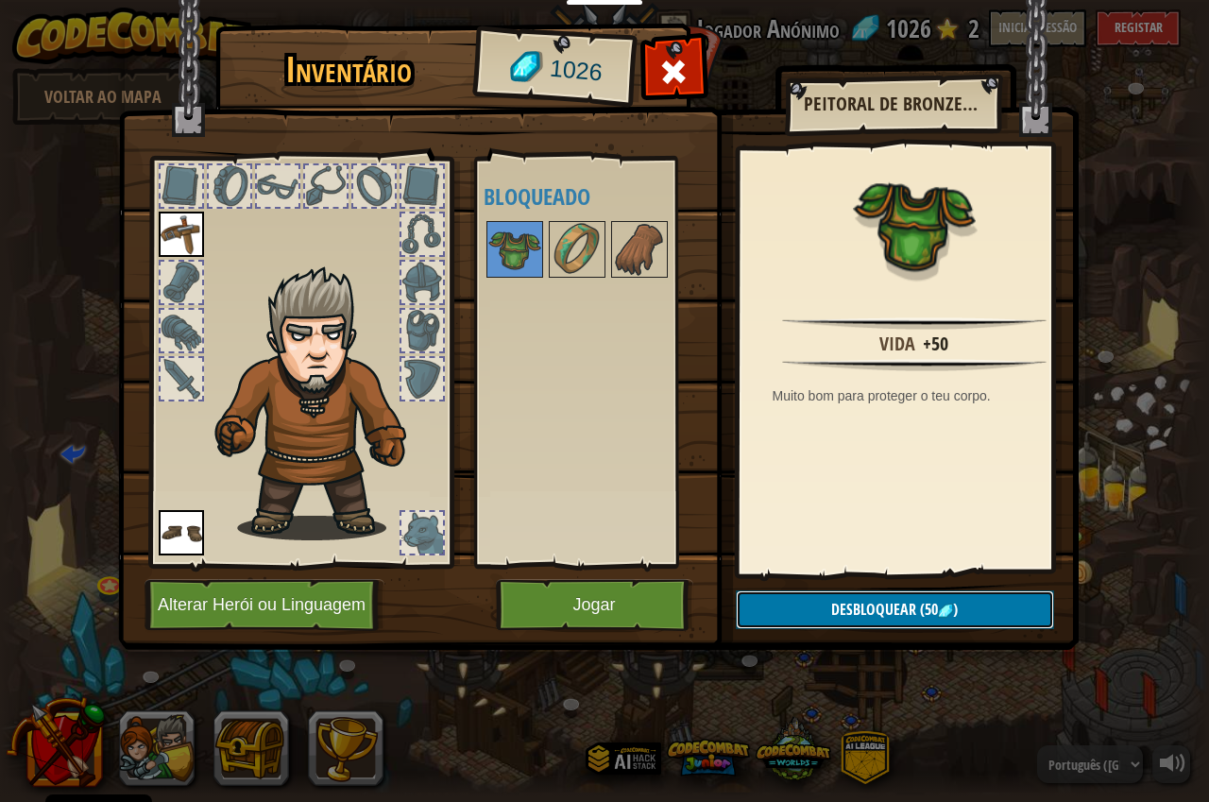
click at [863, 609] on span "Desbloquear" at bounding box center [873, 609] width 85 height 21
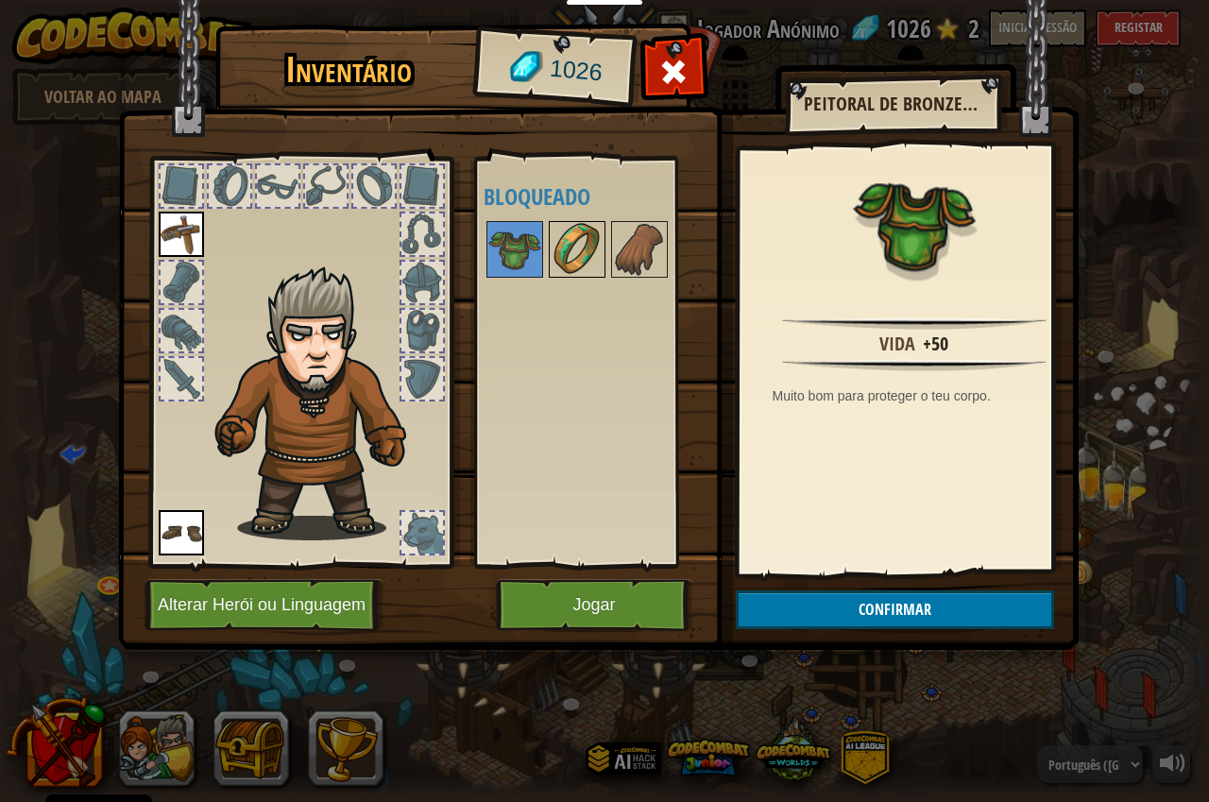
click at [575, 258] on img at bounding box center [577, 249] width 53 height 53
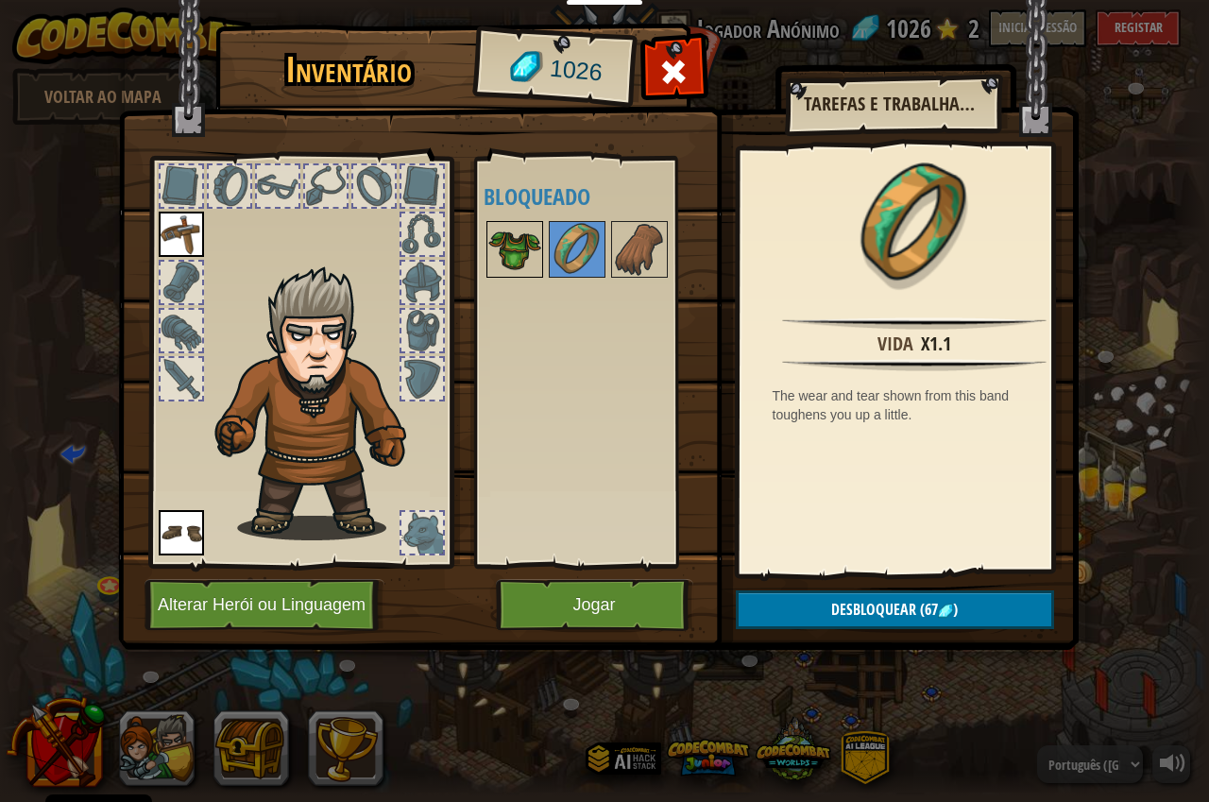
click at [504, 276] on img at bounding box center [514, 249] width 53 height 53
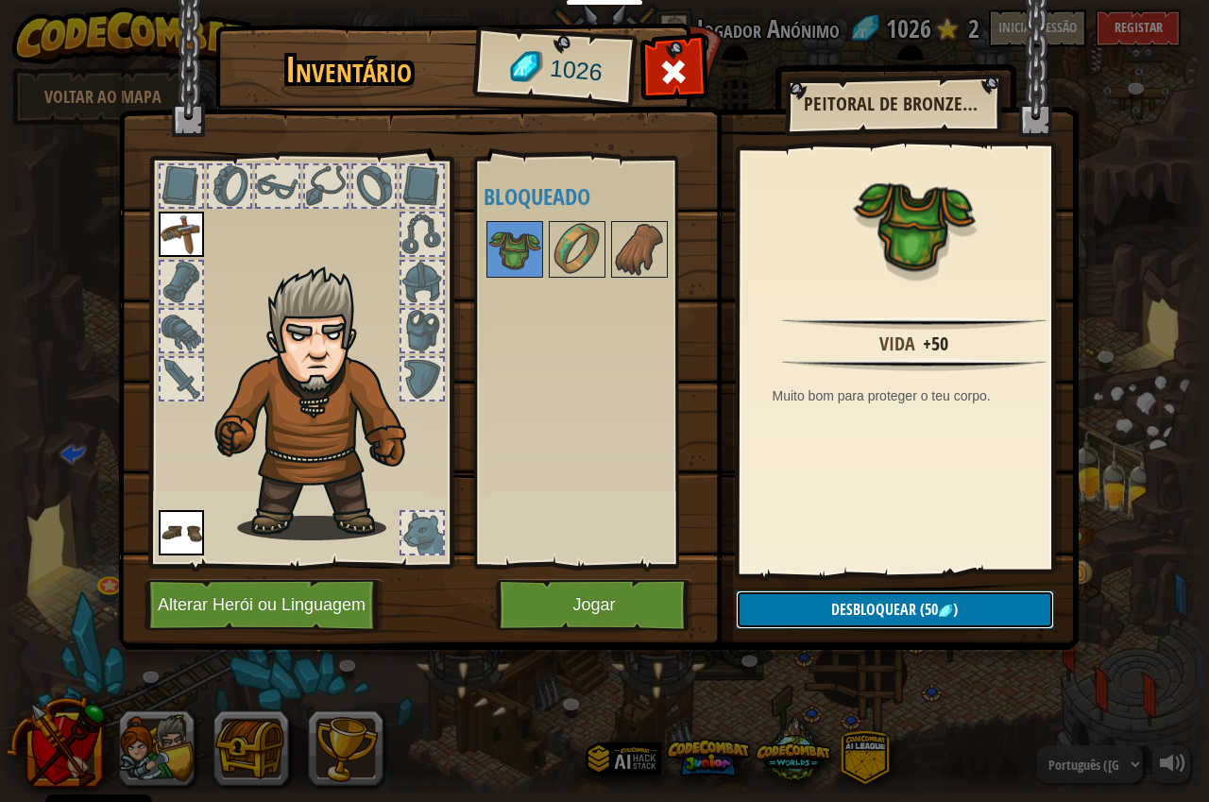
click at [951, 613] on img at bounding box center [945, 611] width 15 height 15
click at [899, 612] on button "Confirmar" at bounding box center [895, 609] width 318 height 39
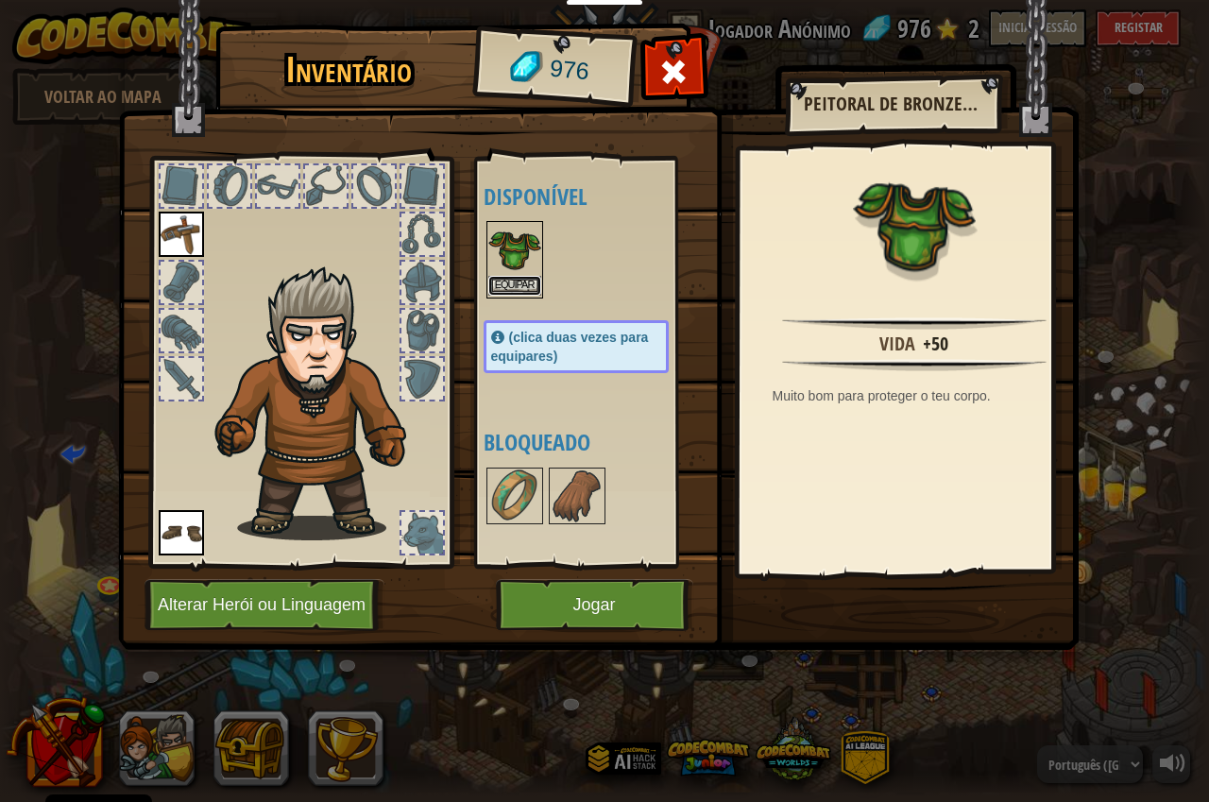
click at [510, 282] on button "Equipar" at bounding box center [514, 286] width 53 height 20
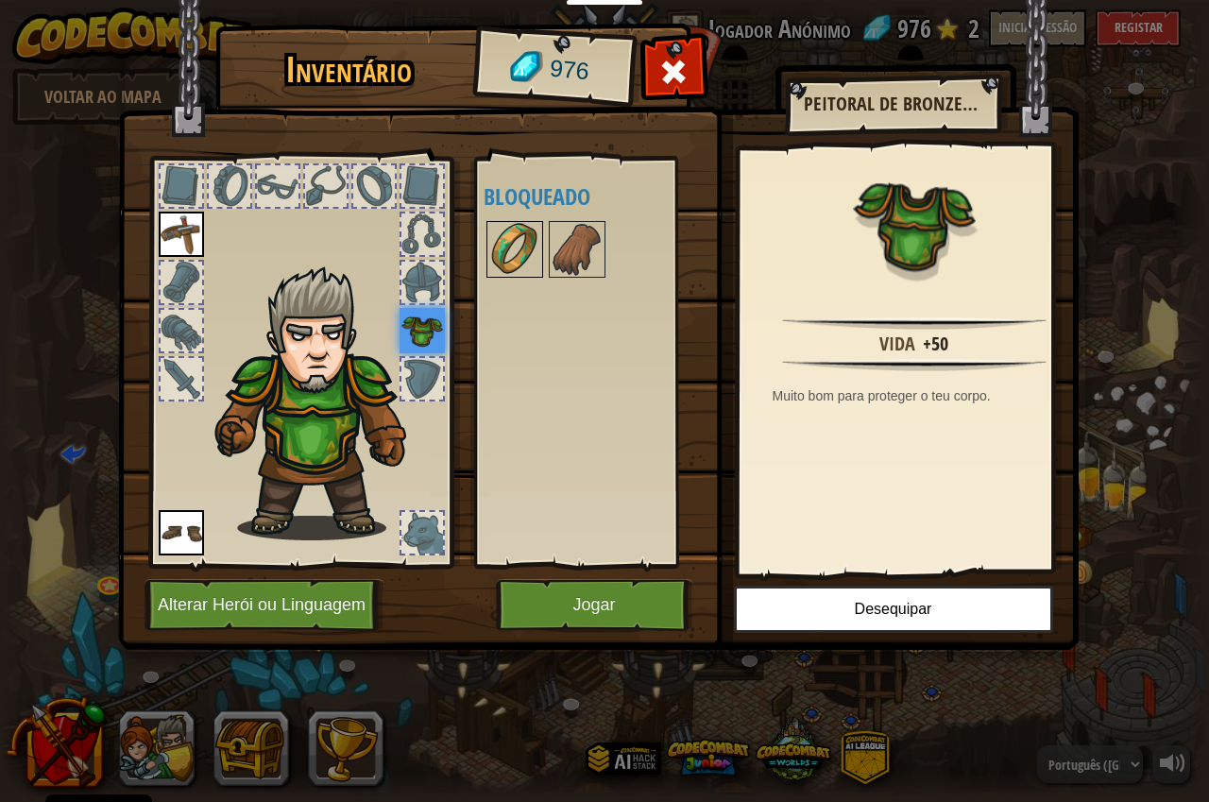
drag, startPoint x: 504, startPoint y: 244, endPoint x: 533, endPoint y: 267, distance: 37.6
click at [502, 244] on img at bounding box center [514, 249] width 53 height 53
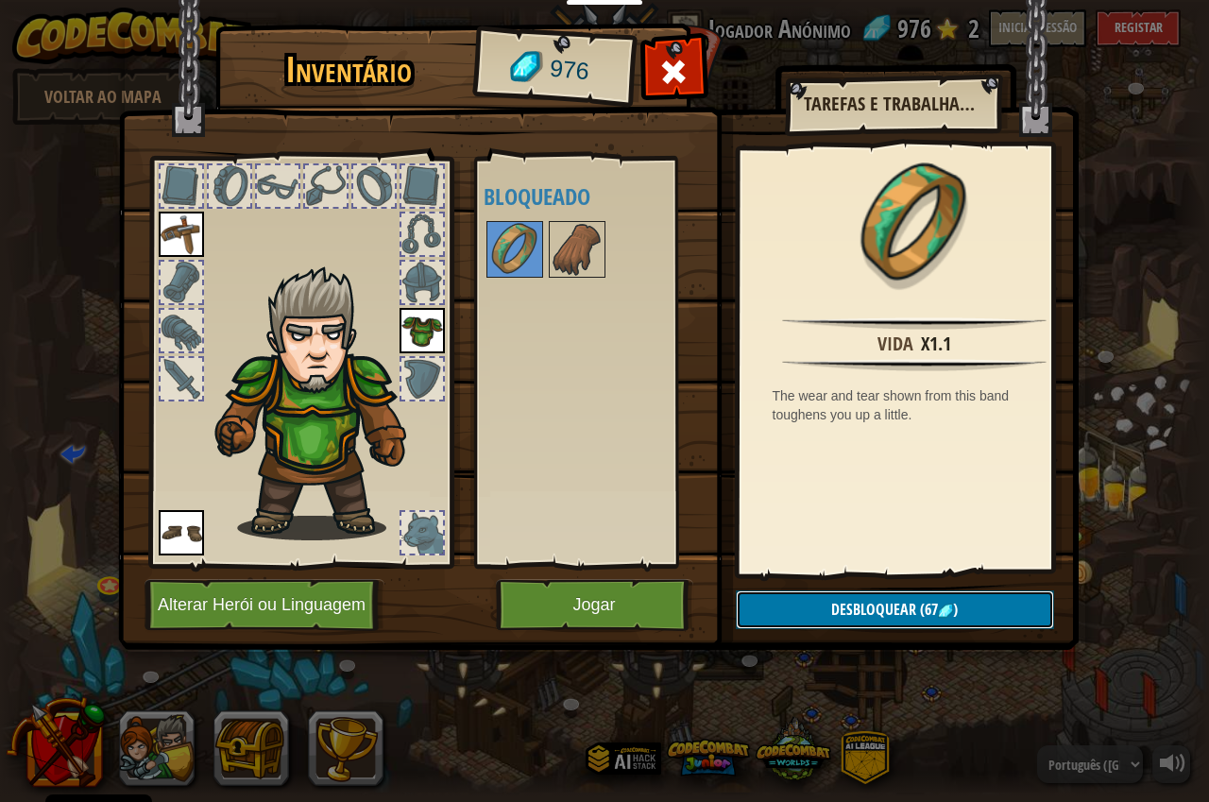
click at [869, 609] on span "Desbloquear" at bounding box center [873, 609] width 85 height 21
click at [869, 609] on button "Confirmar" at bounding box center [895, 609] width 318 height 39
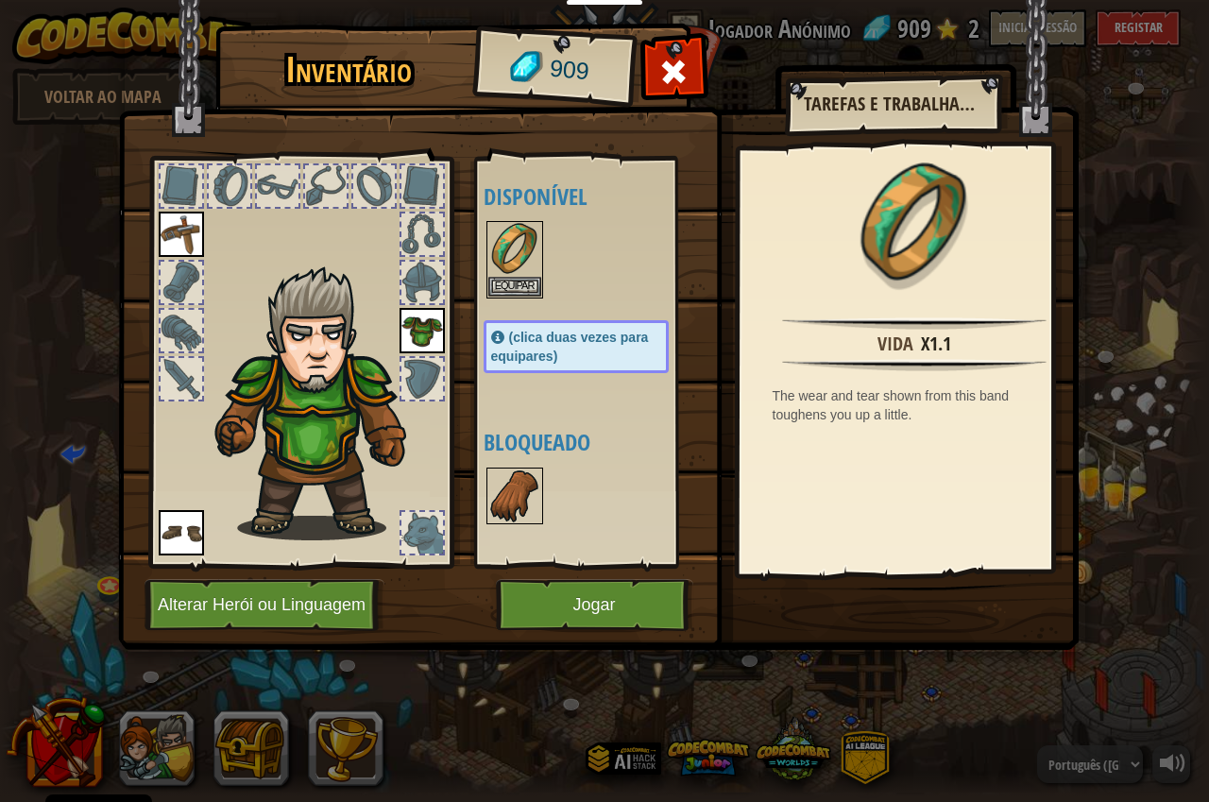
click at [518, 485] on img at bounding box center [514, 496] width 53 height 53
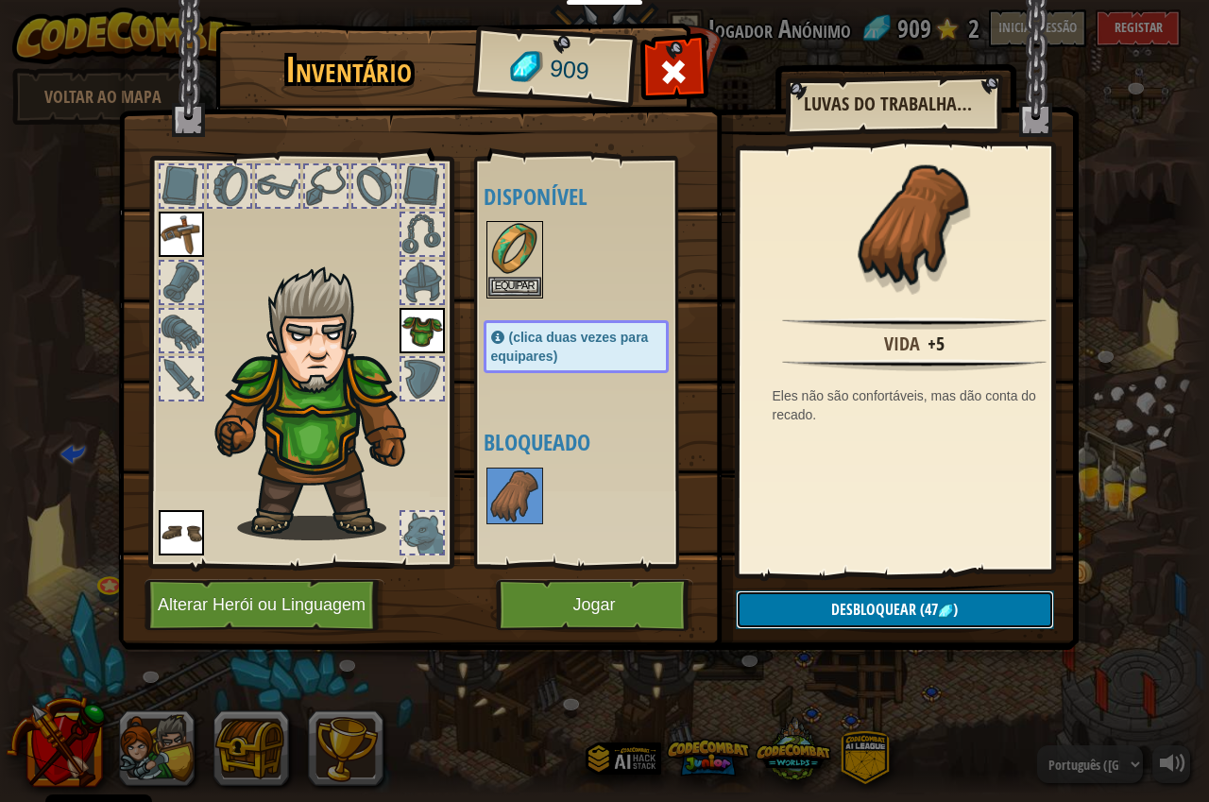
click at [807, 602] on button "Desbloquear (47 )" at bounding box center [895, 609] width 318 height 39
click at [807, 602] on button "Confirmar" at bounding box center [895, 609] width 318 height 39
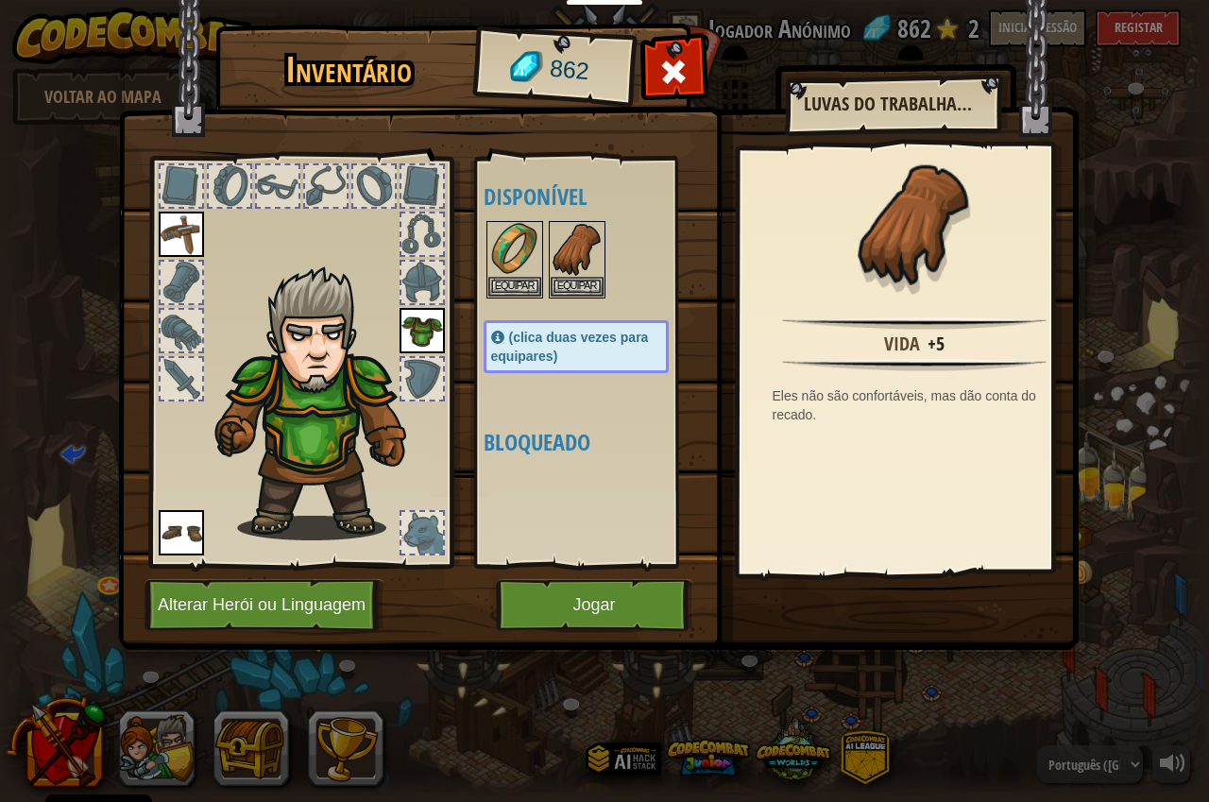
click at [807, 602] on img at bounding box center [598, 307] width 961 height 686
click at [593, 286] on button "Equipar" at bounding box center [577, 286] width 53 height 20
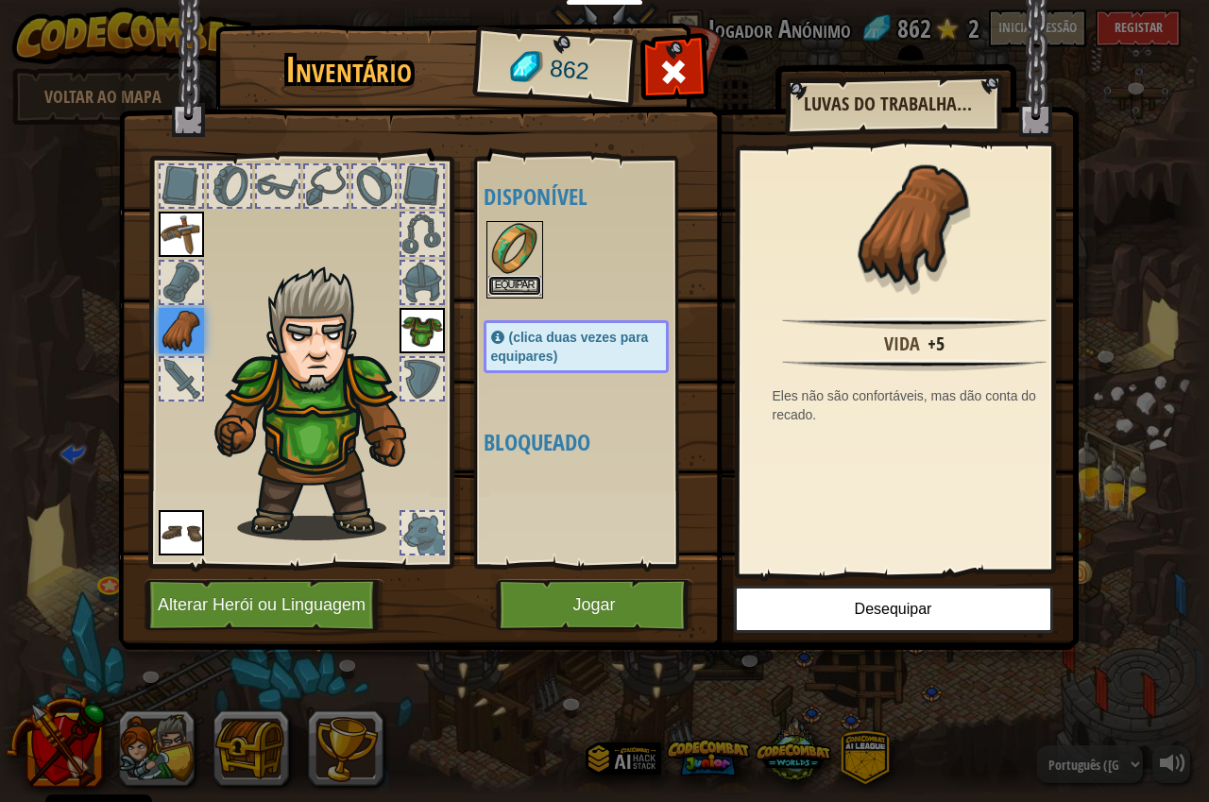
click at [527, 285] on button "Equipar" at bounding box center [514, 286] width 53 height 20
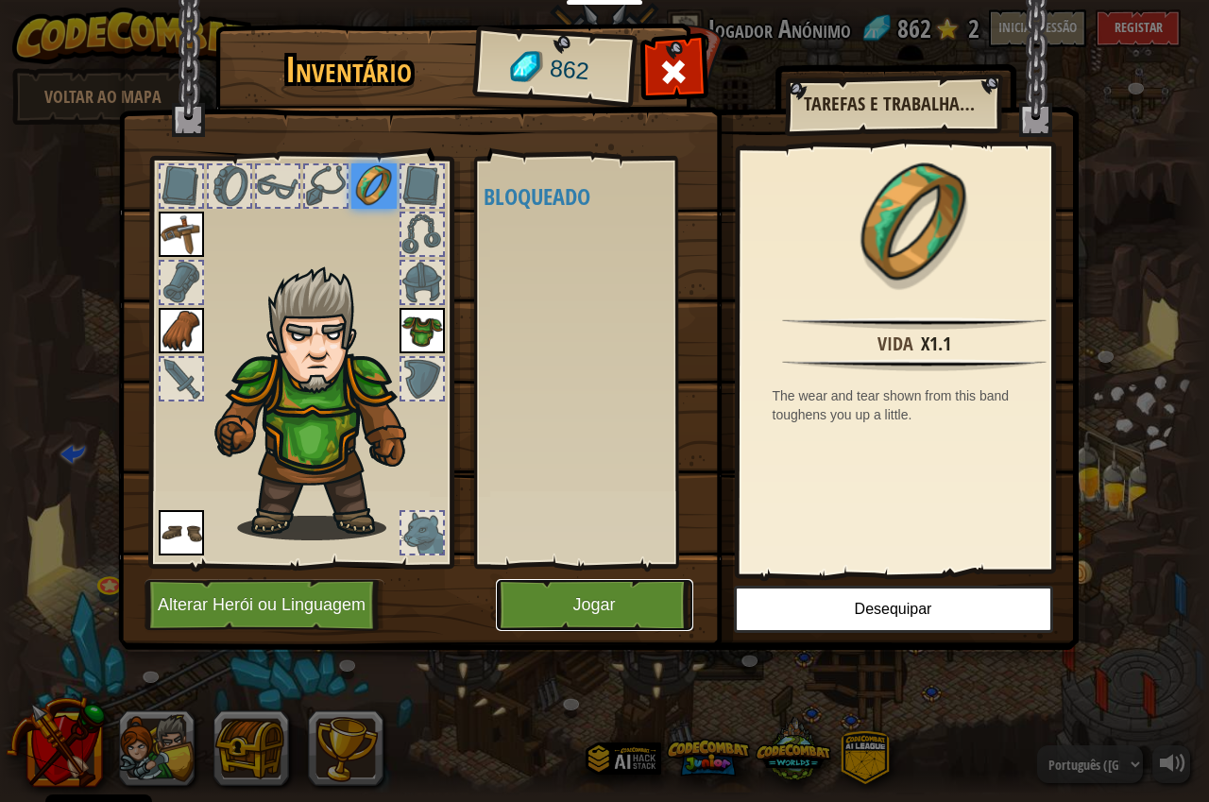
click at [594, 604] on button "Jogar" at bounding box center [594, 605] width 197 height 52
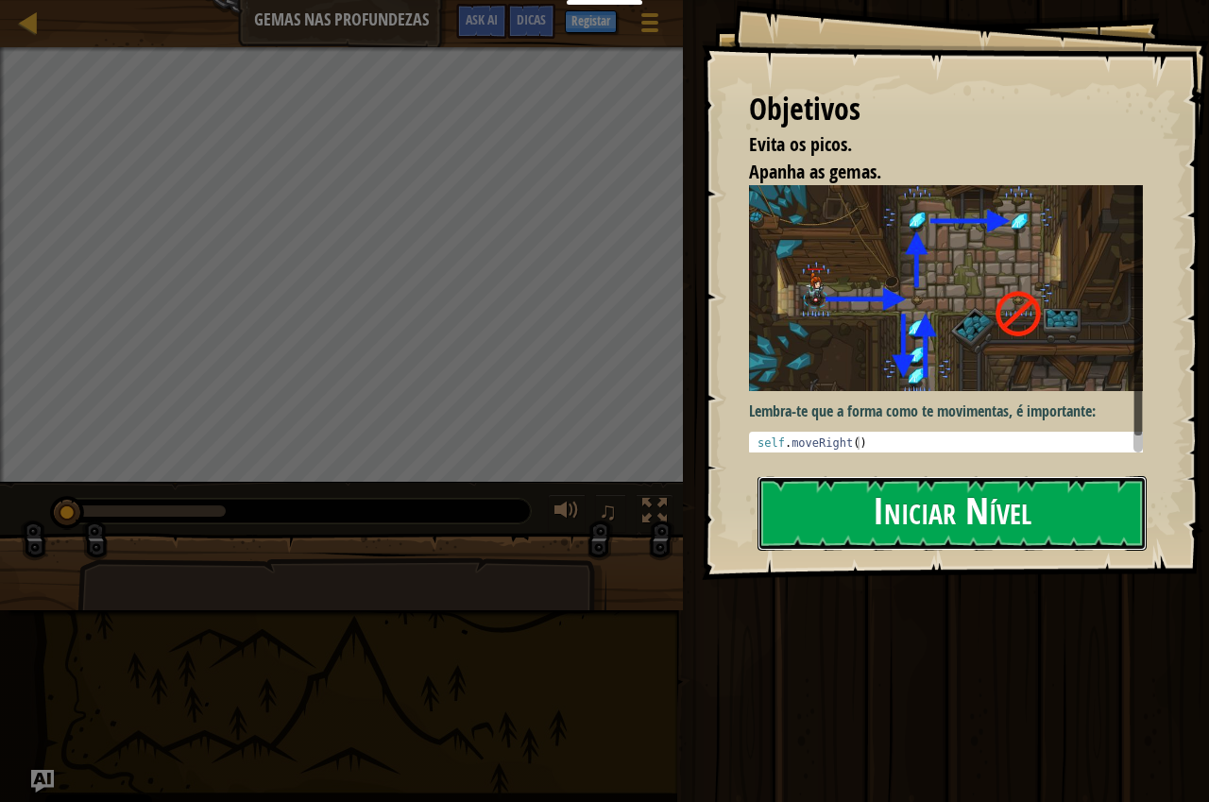
click at [958, 525] on button "Iniciar Nível" at bounding box center [952, 513] width 389 height 75
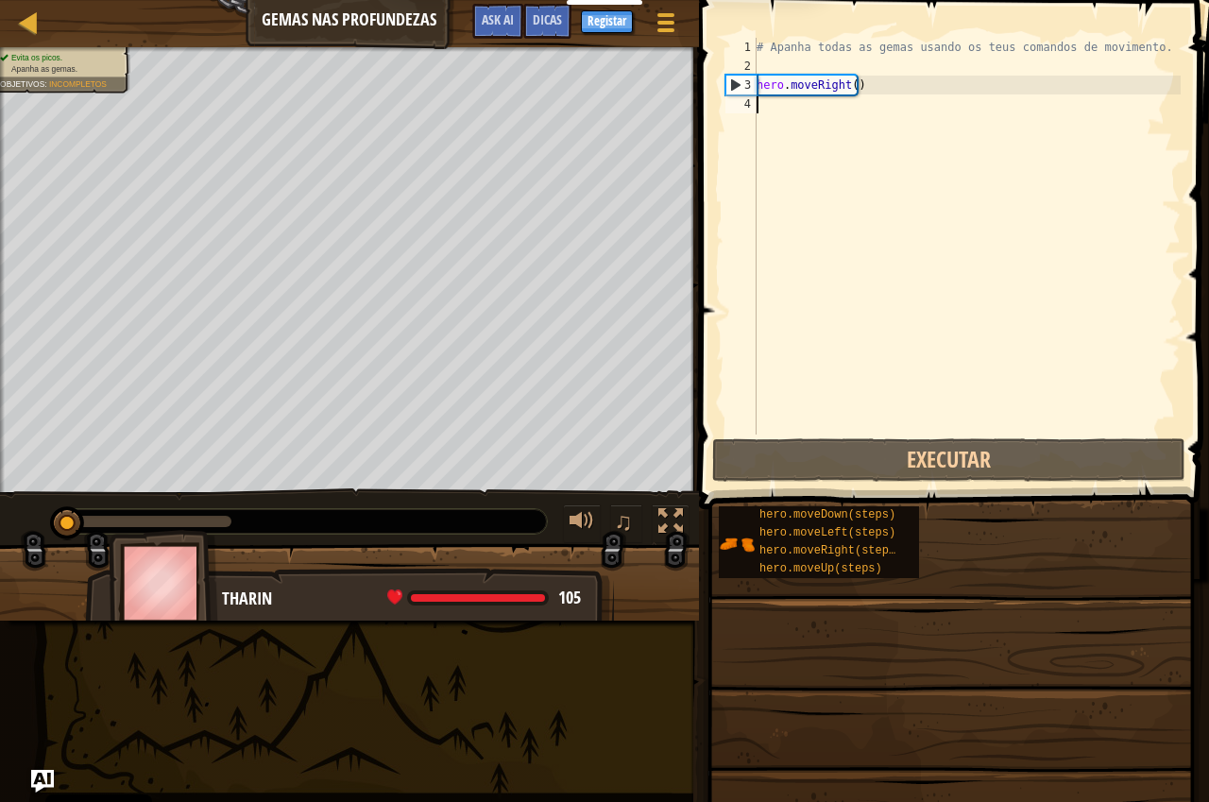
click at [765, 109] on div "# Apanha todas as gemas usando os teus comandos de movimento. hero . moveRight …" at bounding box center [967, 255] width 428 height 435
type textarea "h"
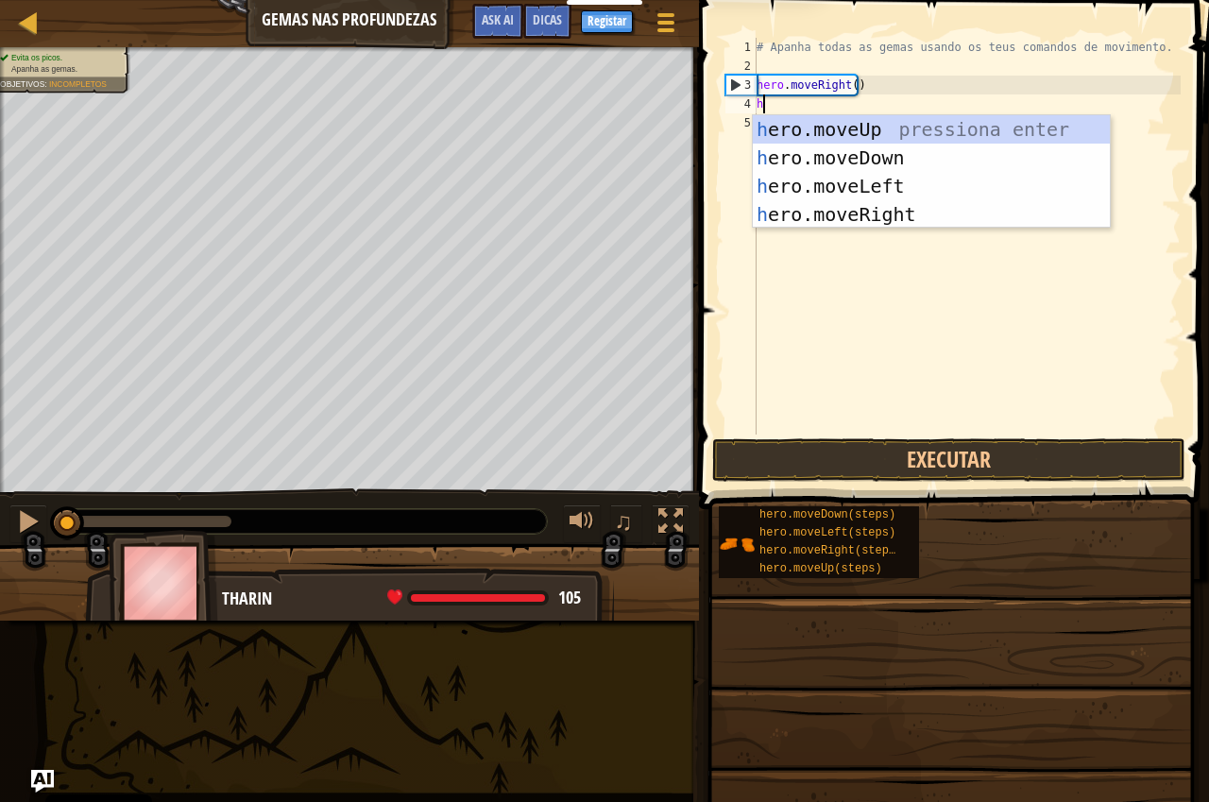
scroll to position [9, 0]
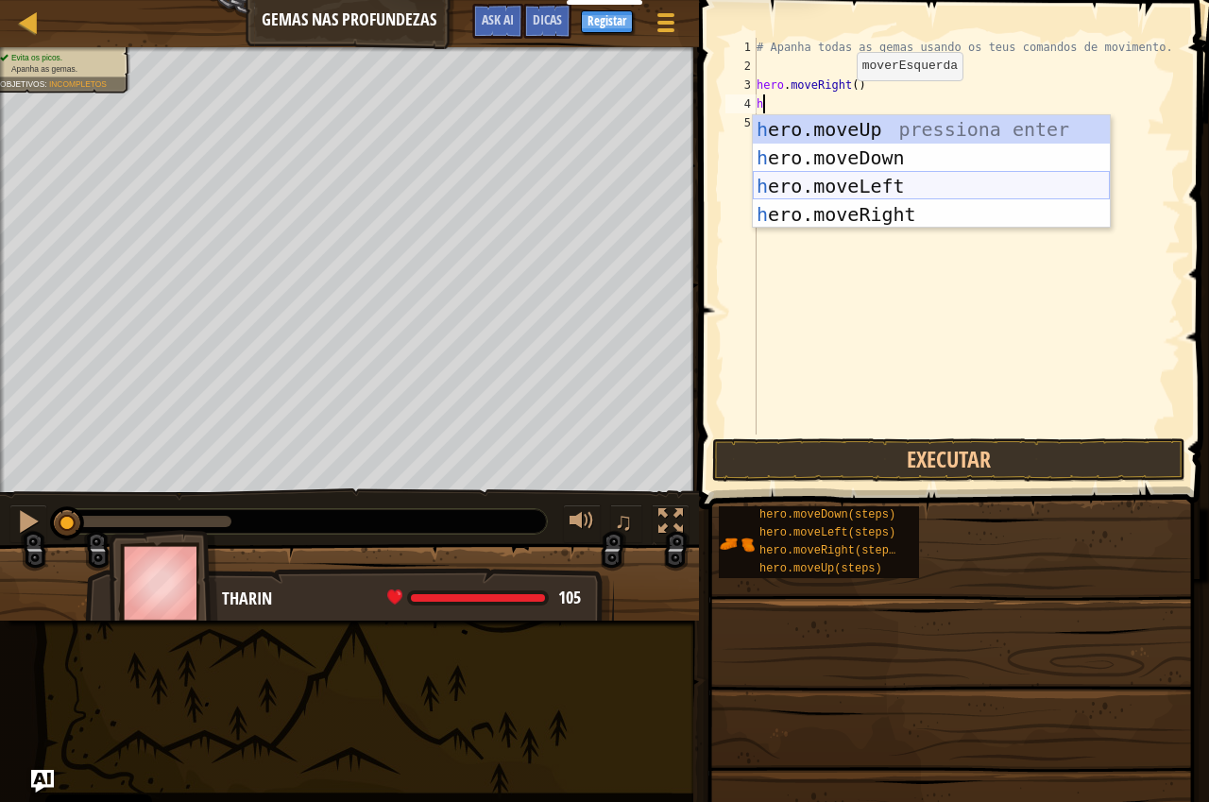
click at [892, 190] on div "h ero.moveUp pressiona enter h ero.moveDown pressiona enter h ero.moveLeft pres…" at bounding box center [931, 200] width 357 height 170
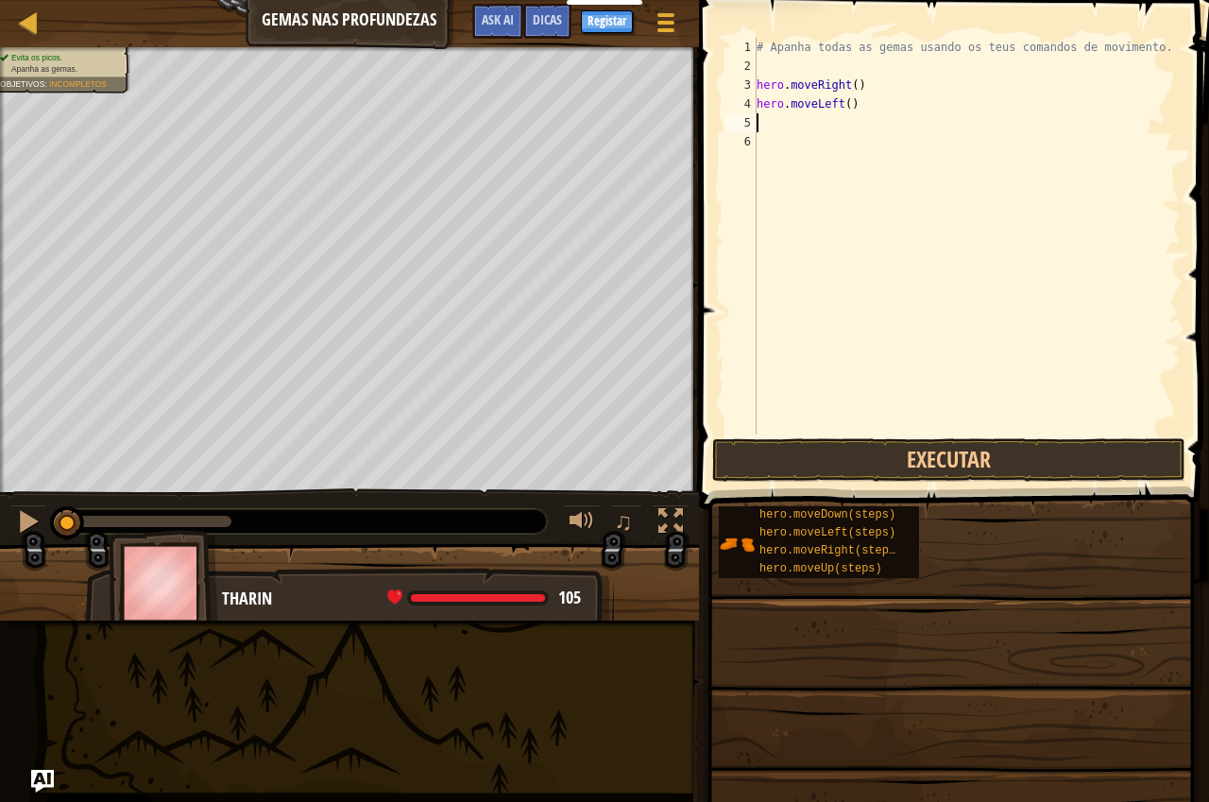
click at [859, 109] on div "# Apanha todas as gemas usando os teus comandos de movimento. hero . moveRight …" at bounding box center [967, 255] width 428 height 435
click at [828, 107] on div "# Apanha todas as gemas usando os teus comandos de movimento. hero . moveRight …" at bounding box center [967, 255] width 428 height 435
click at [846, 108] on div "# Apanha todas as gemas usando os teus comandos de movimento. hero . moveRight …" at bounding box center [967, 255] width 428 height 435
click at [845, 108] on div "# Apanha todas as gemas usando os teus comandos de movimento. hero . moveRight …" at bounding box center [967, 255] width 428 height 435
type textarea "h"
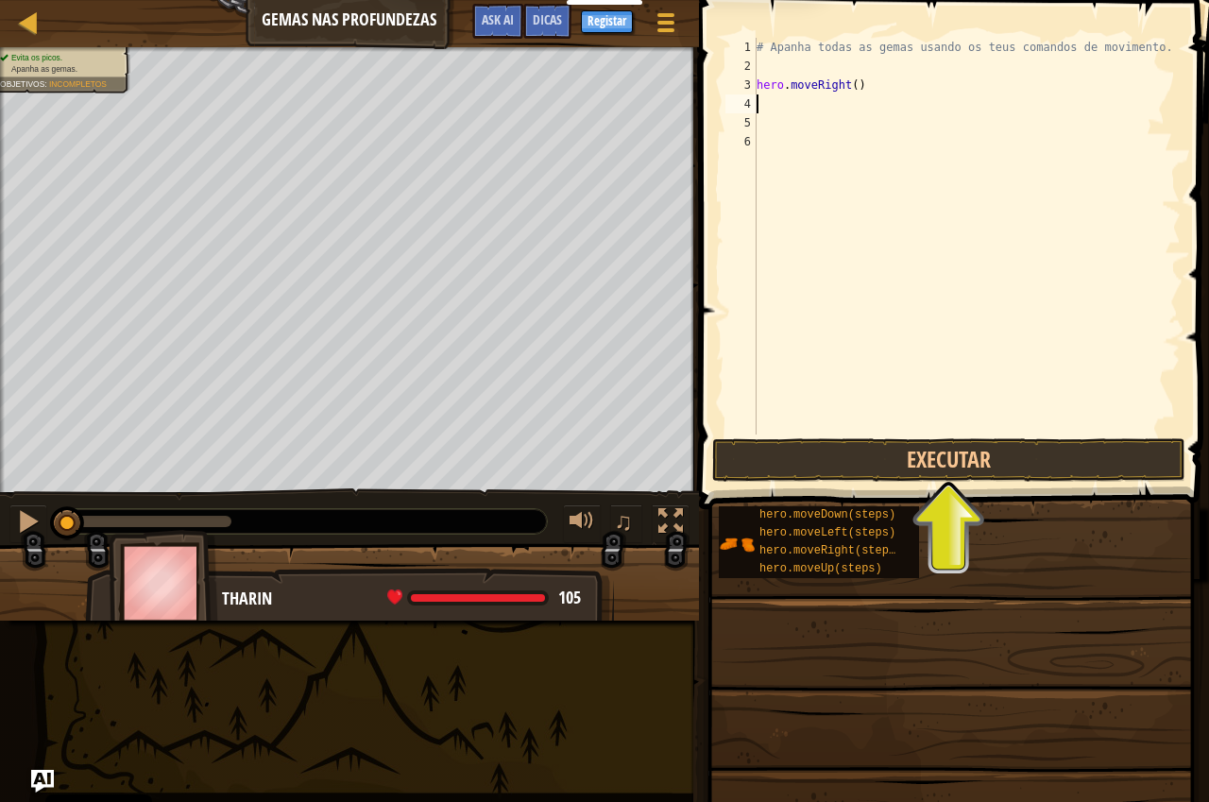
type textarea "h"
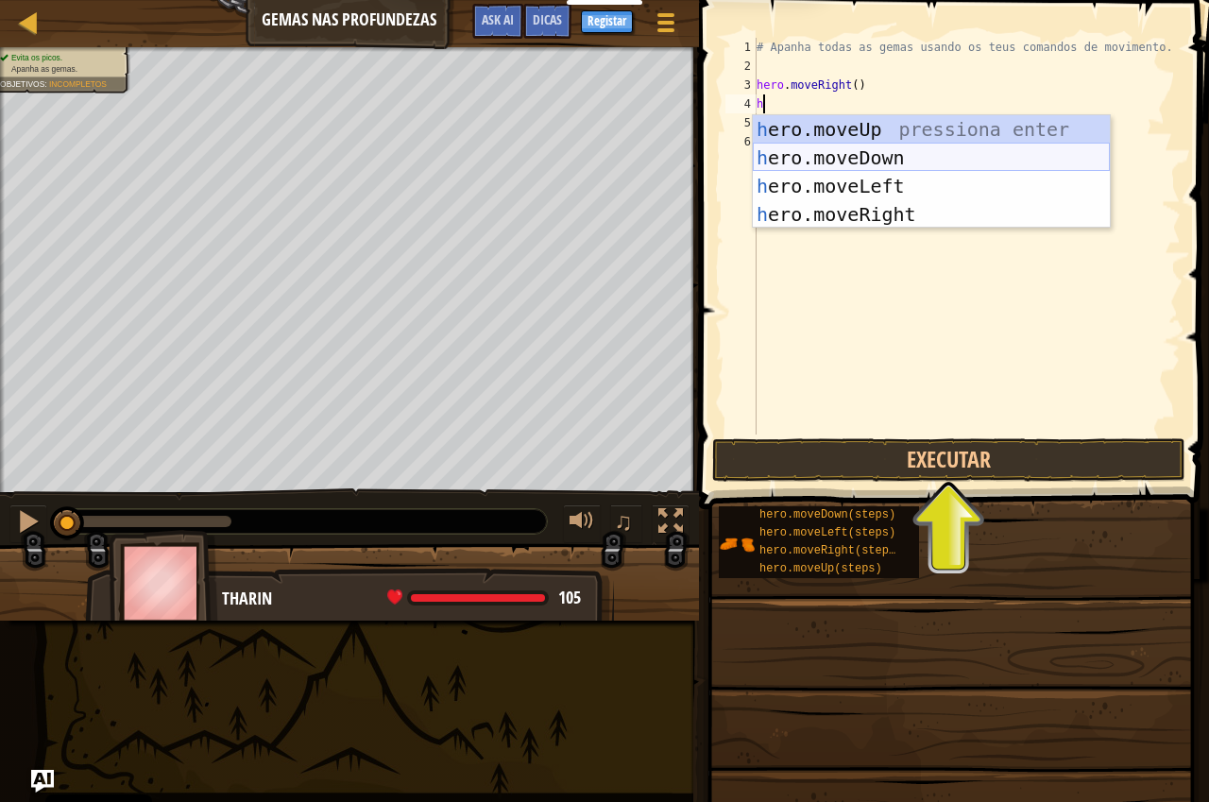
click at [900, 158] on div "h ero.moveUp pressiona enter h ero.moveDown pressiona enter h ero.moveLeft pres…" at bounding box center [931, 200] width 357 height 170
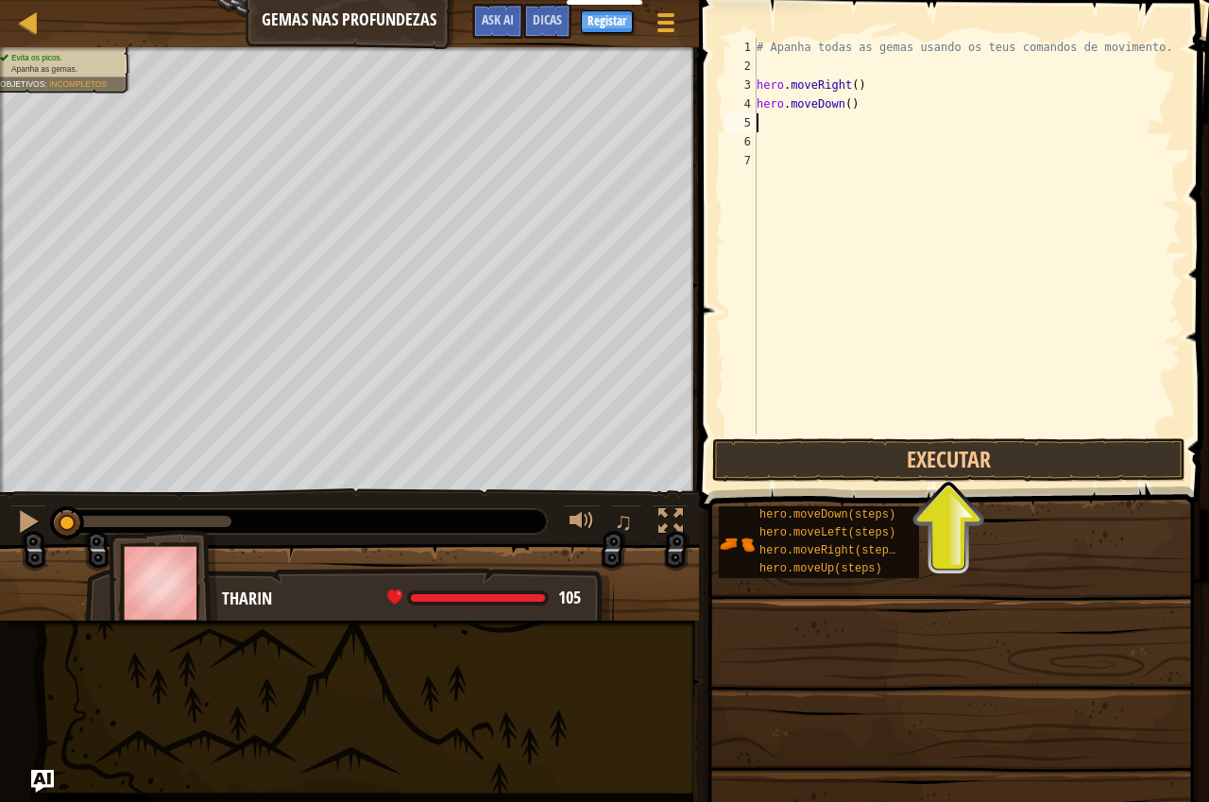
click at [808, 127] on div "# Apanha todas as gemas usando os teus comandos de movimento. hero . moveRight …" at bounding box center [967, 255] width 428 height 435
drag, startPoint x: 808, startPoint y: 127, endPoint x: 781, endPoint y: 126, distance: 26.5
click at [781, 126] on div "# Apanha todas as gemas usando os teus comandos de movimento. hero . moveRight …" at bounding box center [967, 255] width 428 height 435
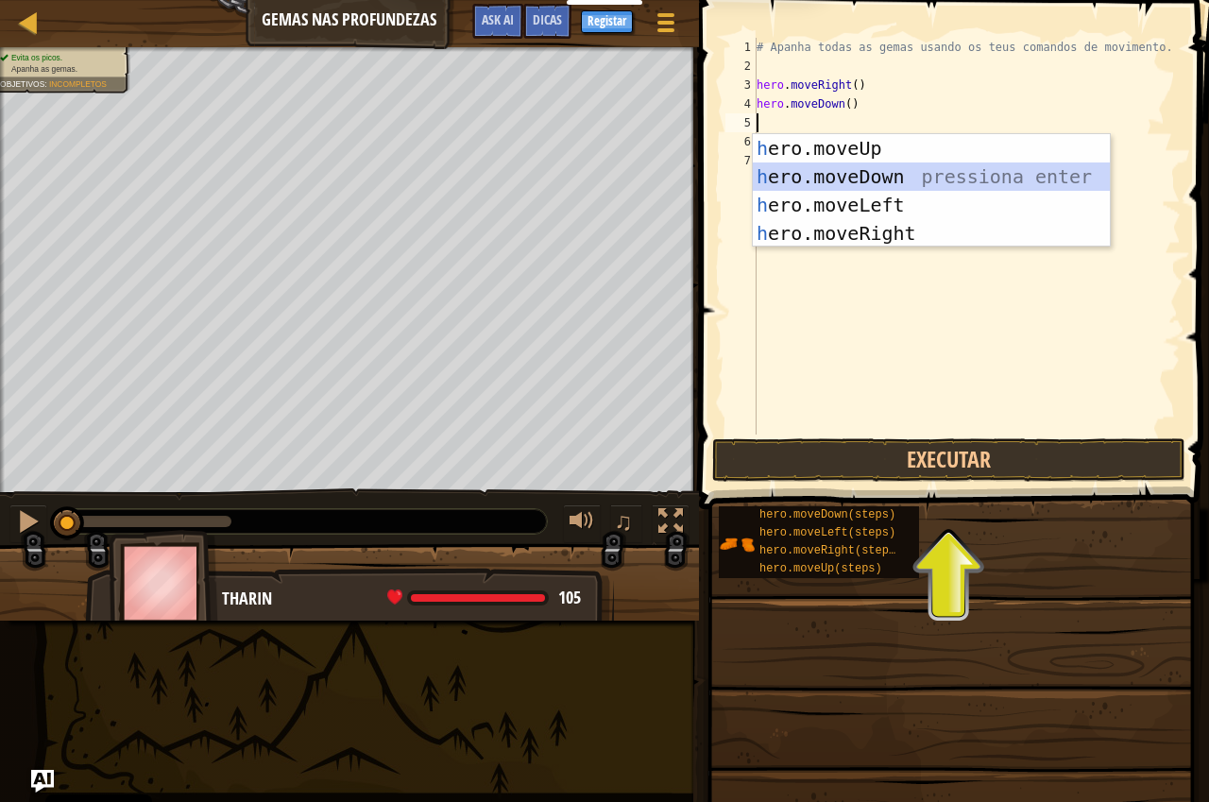
type textarea "h"
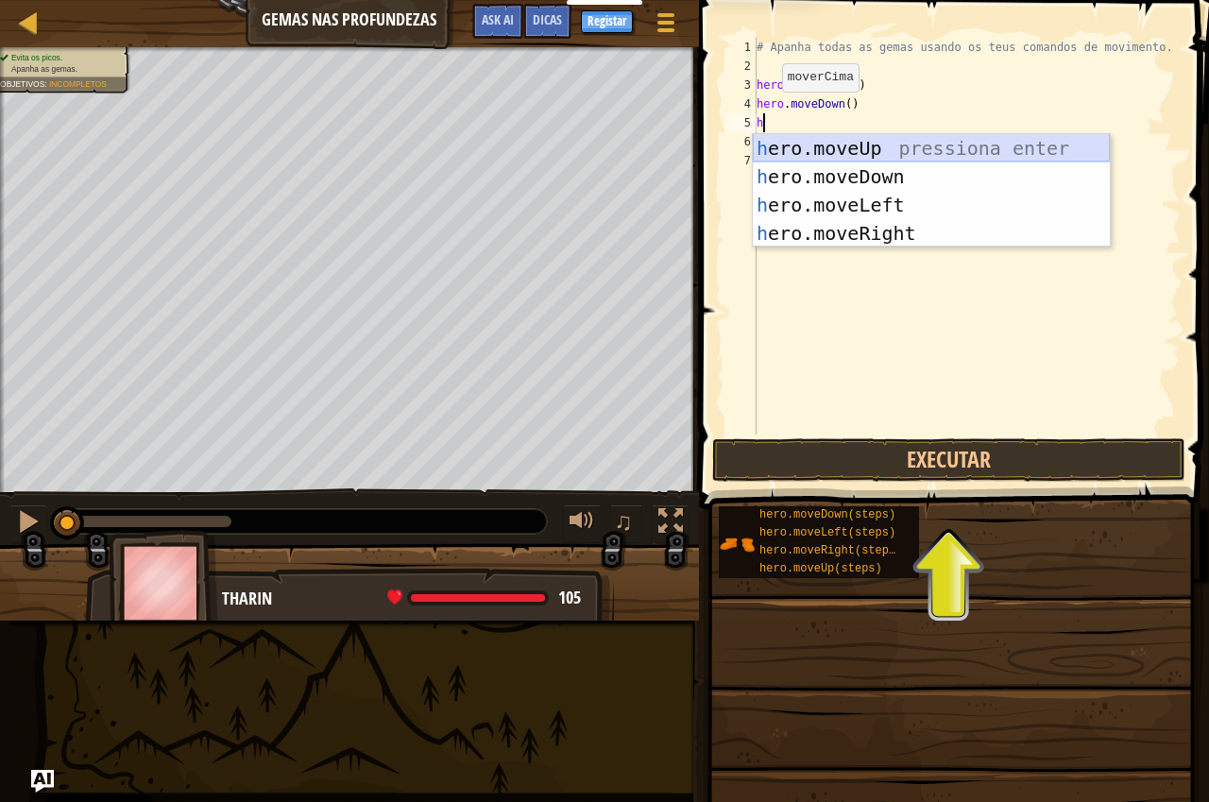
click at [856, 145] on div "h ero.moveUp pressiona enter h ero.moveDown pressiona enter h ero.moveLeft pres…" at bounding box center [931, 219] width 357 height 170
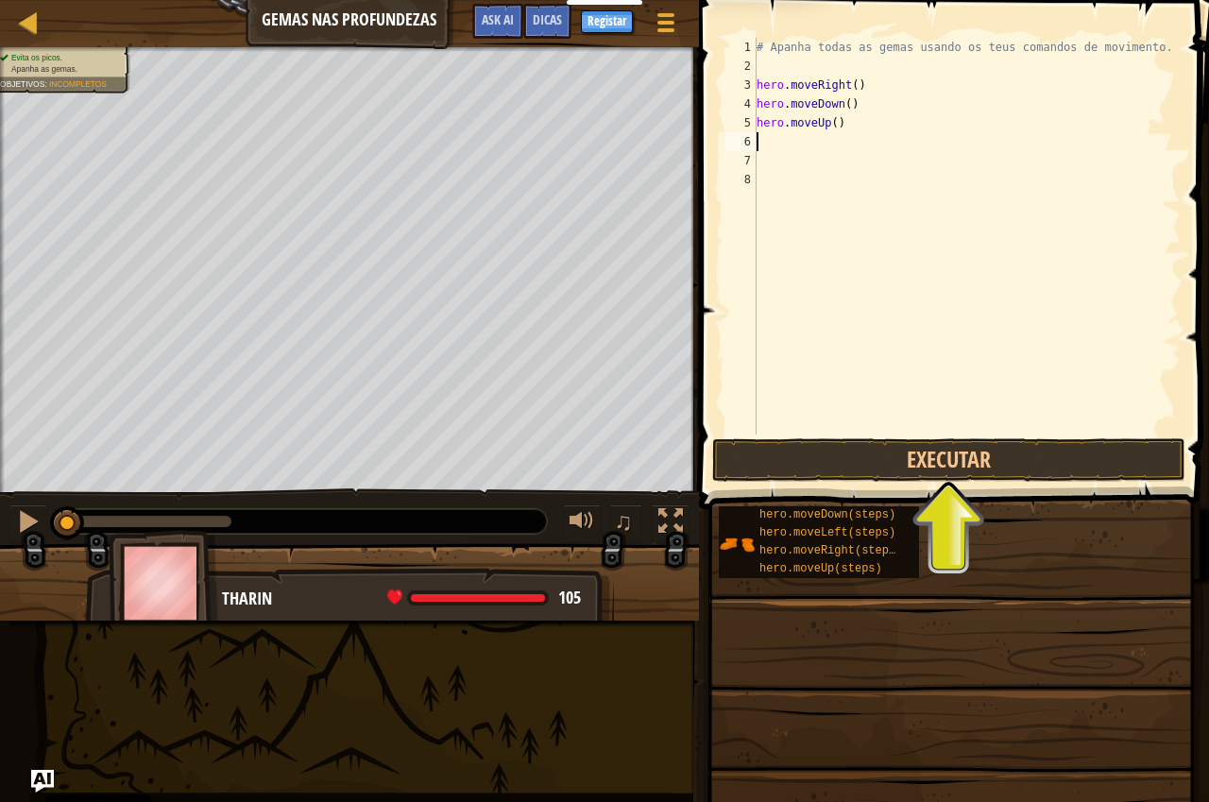
type textarea "h"
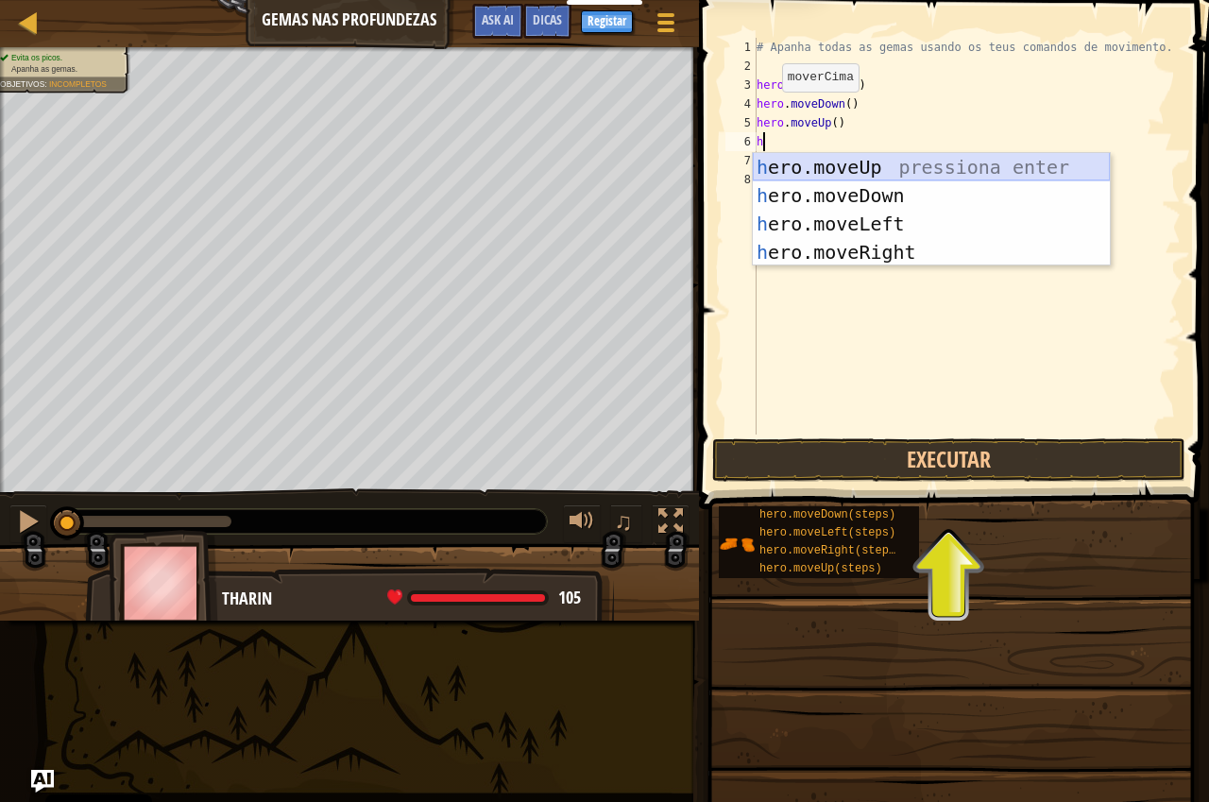
click at [809, 165] on div "h ero.moveUp pressiona enter h ero.moveDown pressiona enter h ero.moveLeft pres…" at bounding box center [931, 238] width 357 height 170
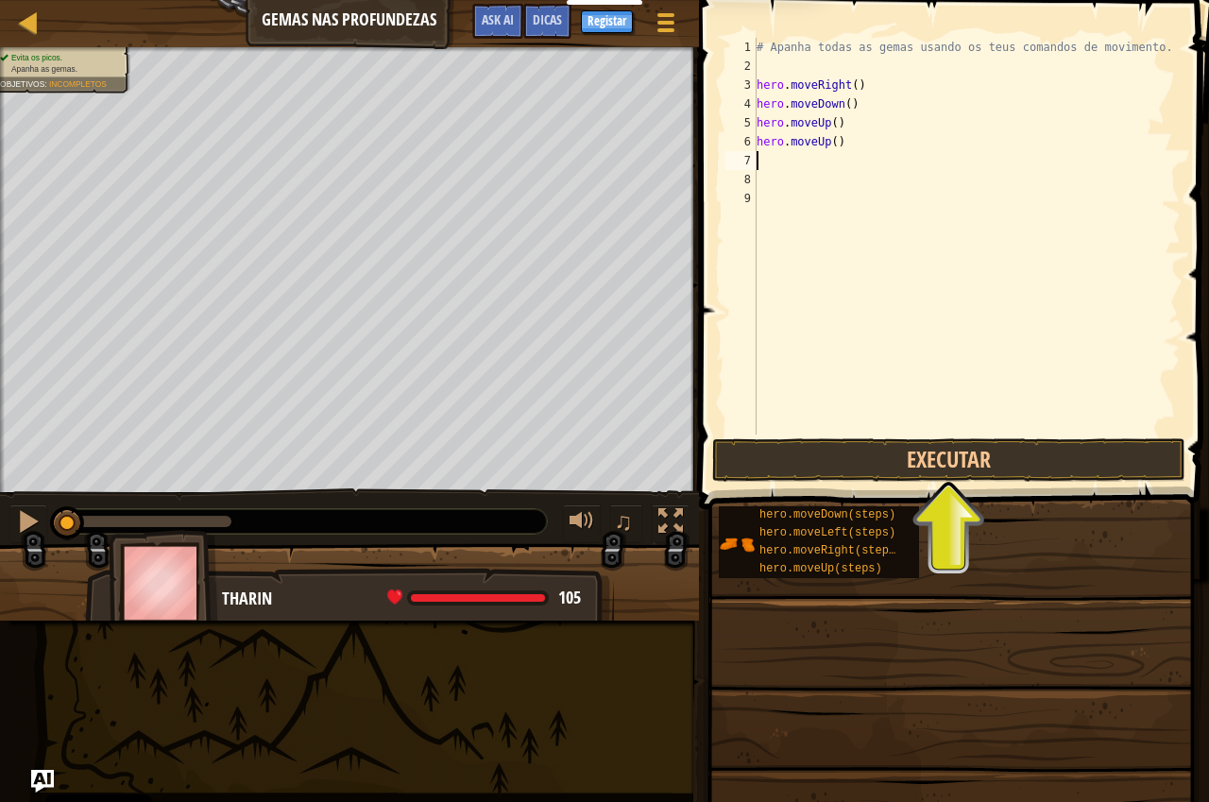
click at [771, 164] on div "# Apanha todas as gemas usando os teus comandos de movimento. hero . moveRight …" at bounding box center [967, 255] width 428 height 435
type textarea "h"
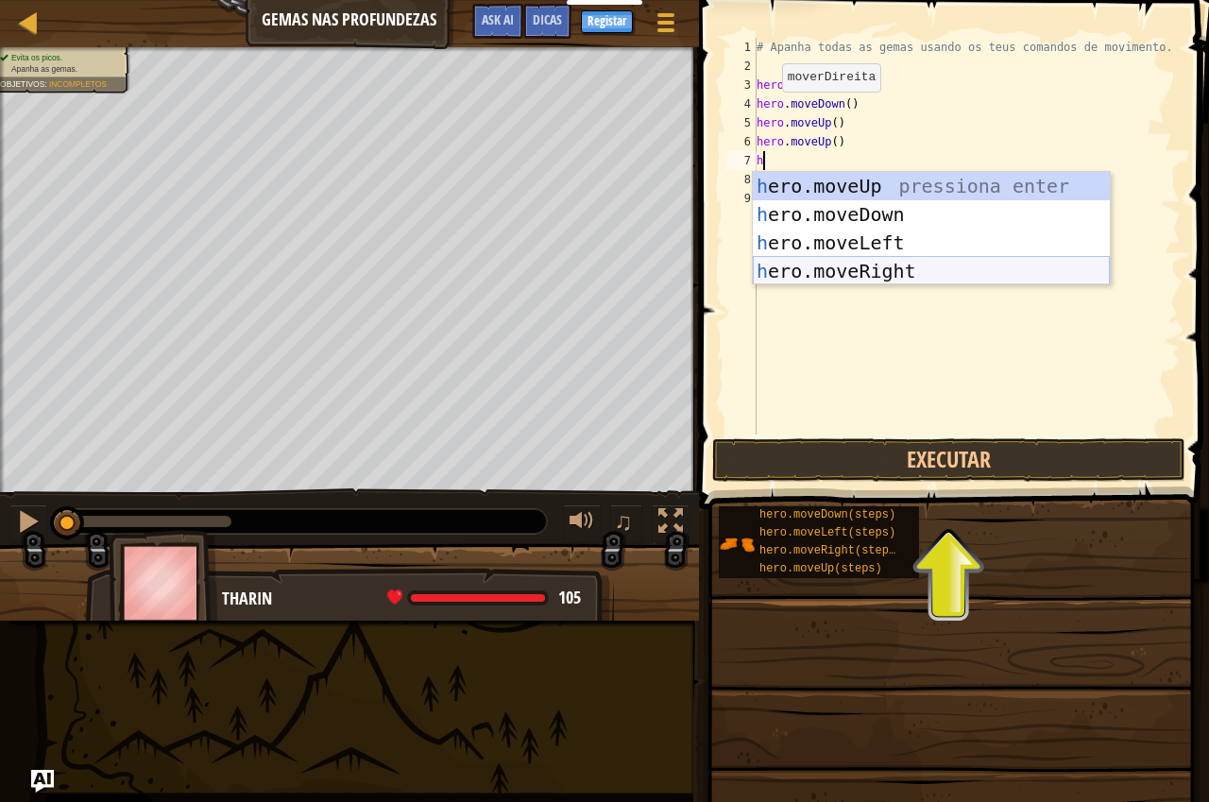
click at [865, 270] on div "h ero.moveUp pressiona enter h ero.moveDown pressiona enter h ero.moveLeft pres…" at bounding box center [931, 257] width 357 height 170
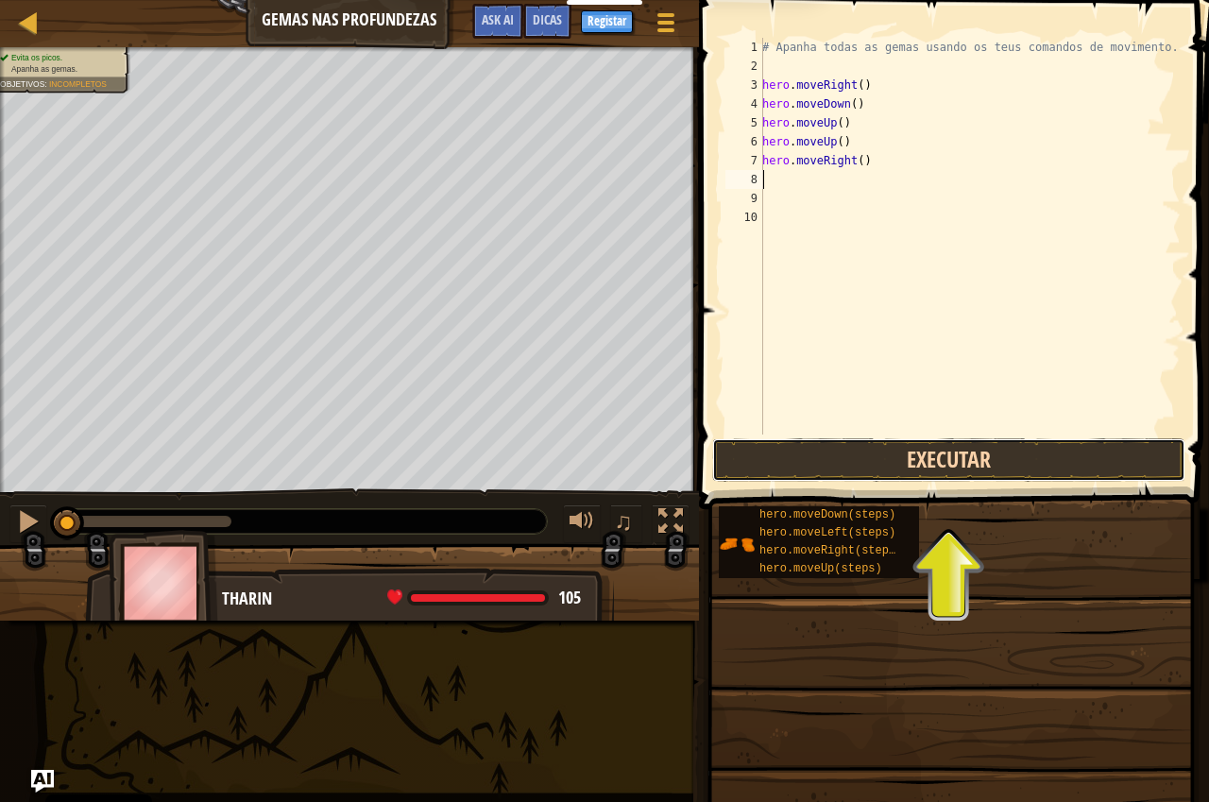
click at [955, 458] on button "Executar" at bounding box center [948, 459] width 473 height 43
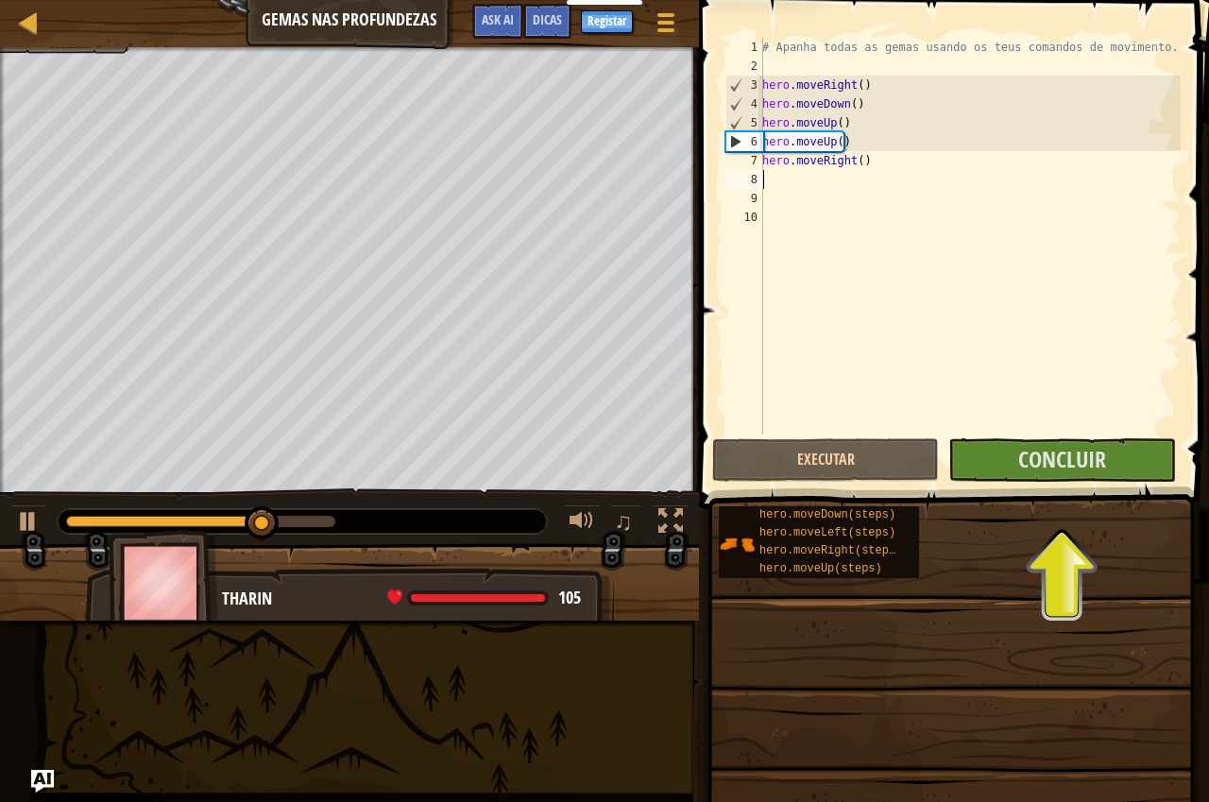
click at [1056, 499] on span at bounding box center [951, 766] width 497 height 559
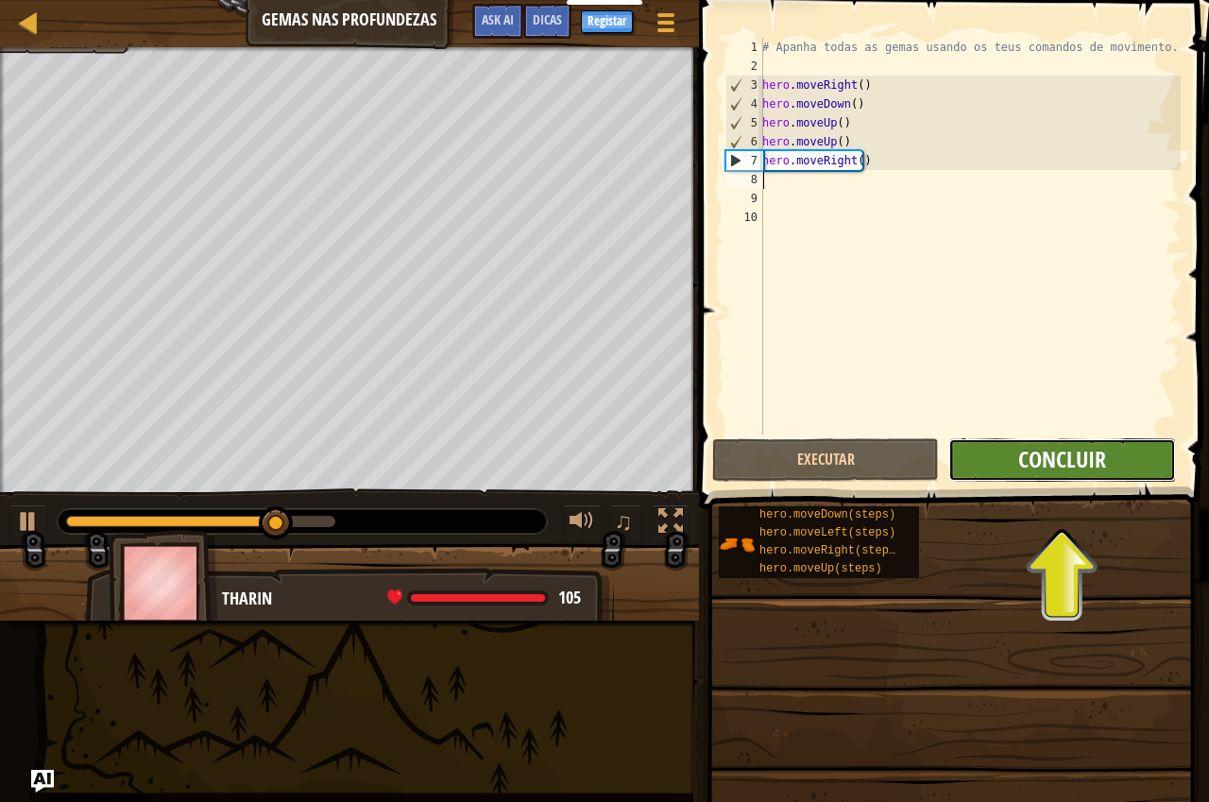
click at [1052, 457] on span "Concluir" at bounding box center [1062, 459] width 88 height 30
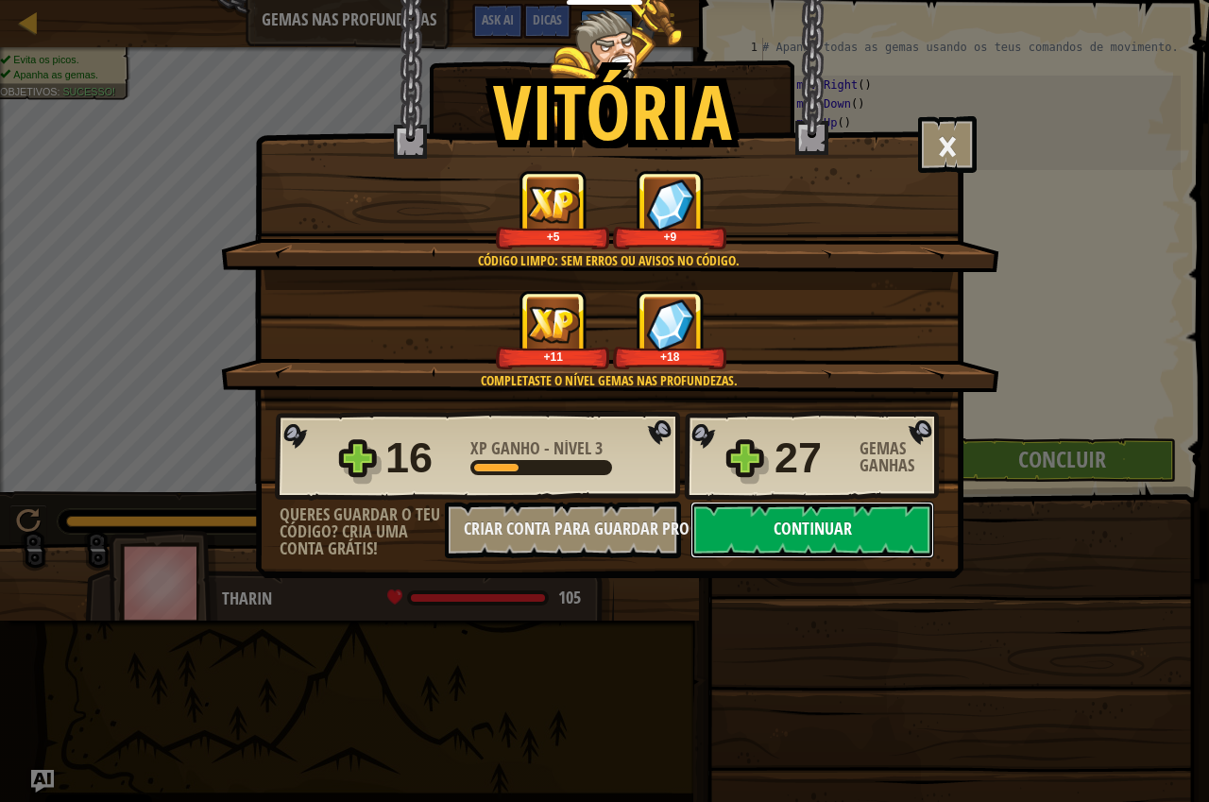
click at [846, 536] on button "Continuar" at bounding box center [813, 530] width 244 height 57
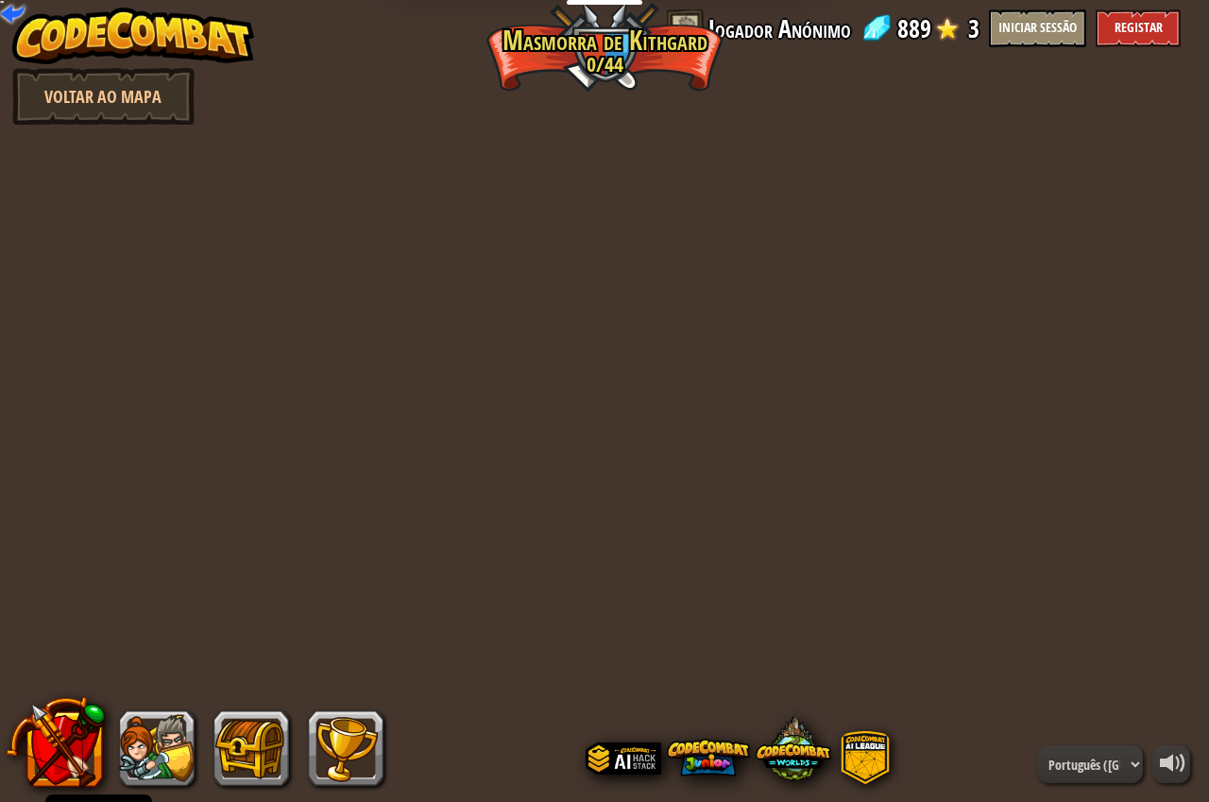
select select "pt-PT"
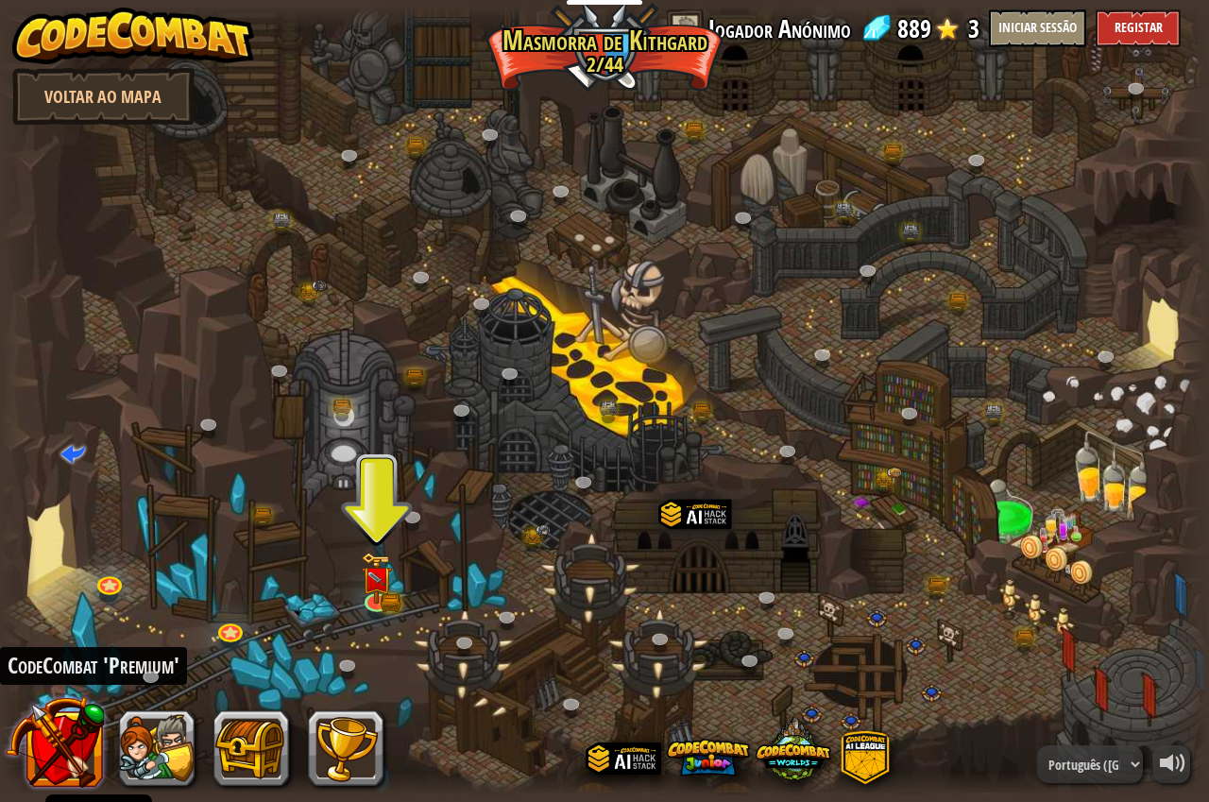
click at [63, 735] on button at bounding box center [54, 741] width 99 height 99
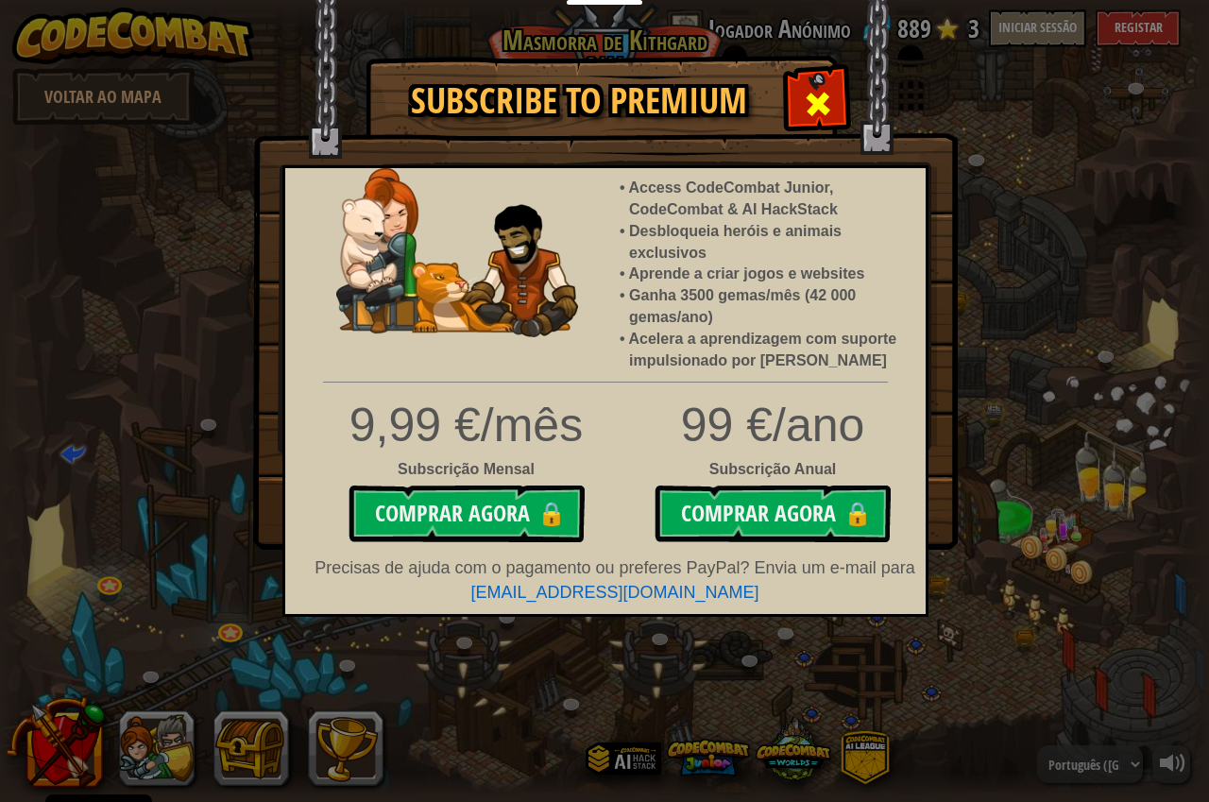
click at [826, 90] on span at bounding box center [818, 104] width 30 height 30
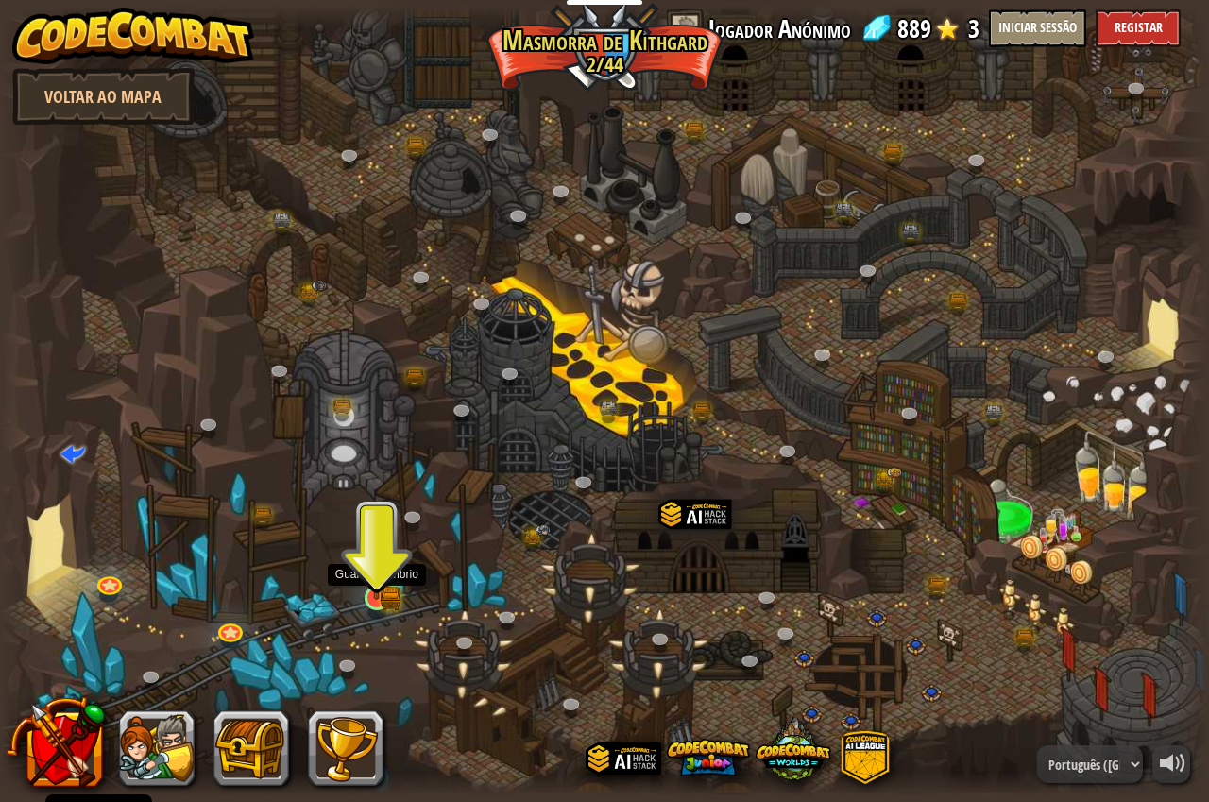
click at [368, 598] on img at bounding box center [376, 565] width 31 height 69
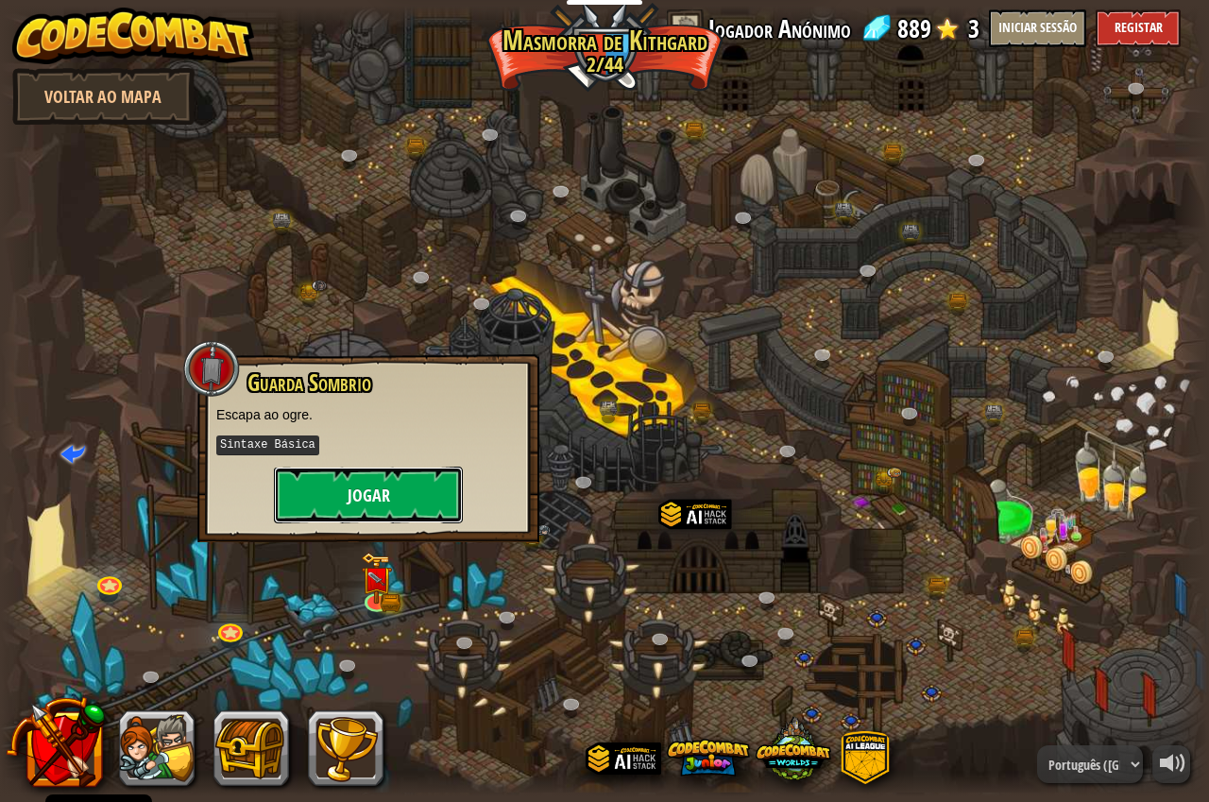
click at [368, 506] on button "Jogar" at bounding box center [368, 495] width 189 height 57
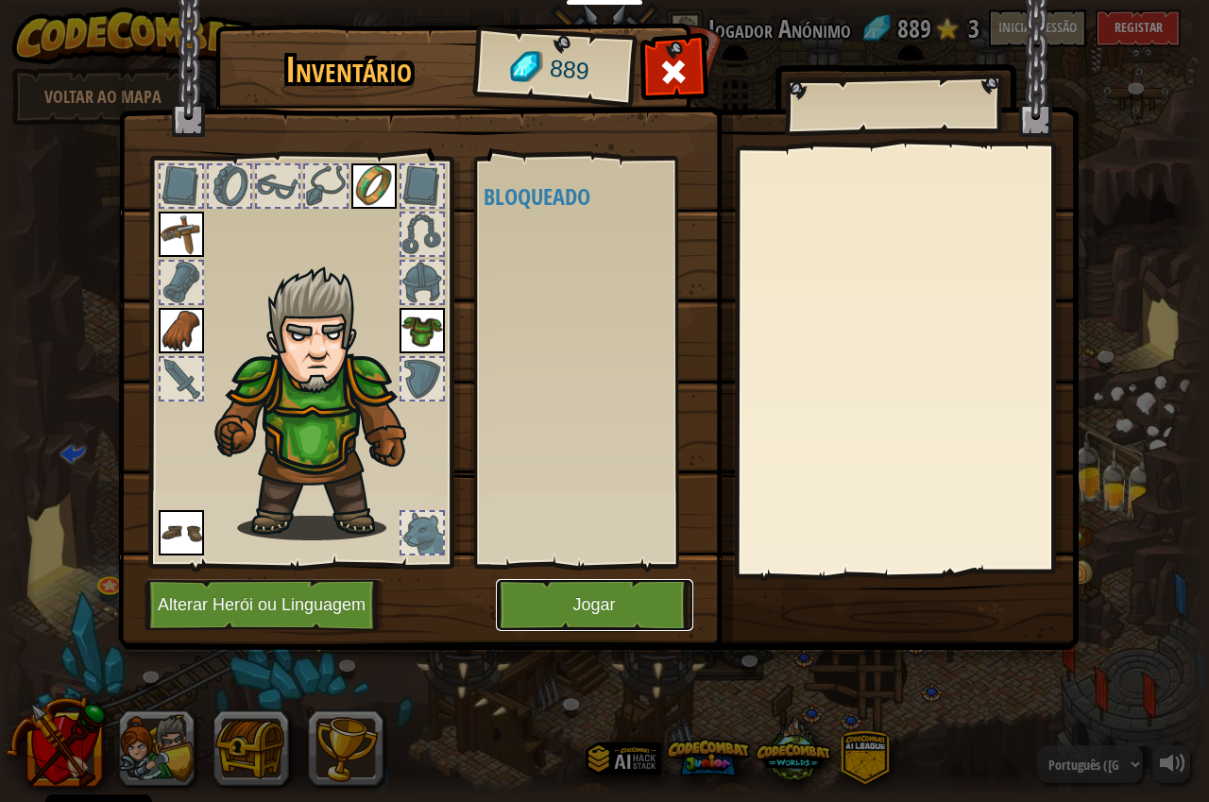
click at [641, 598] on button "Jogar" at bounding box center [594, 605] width 197 height 52
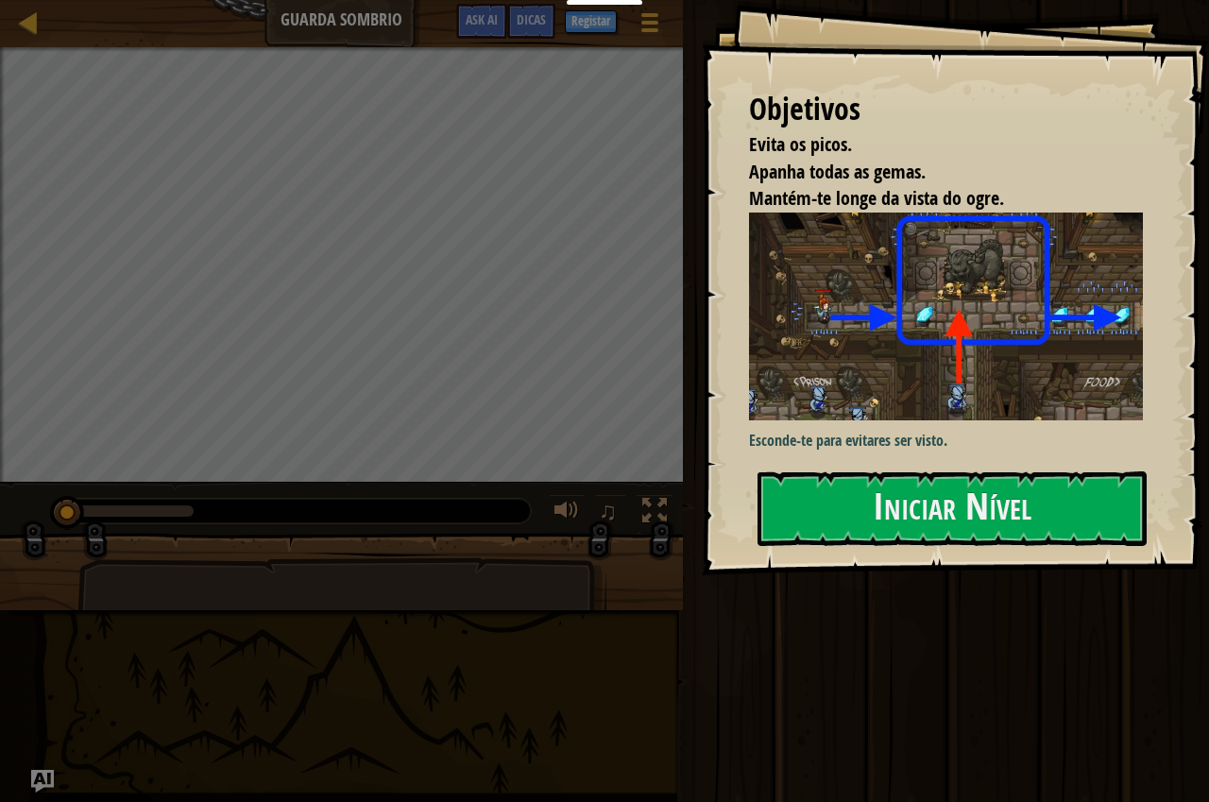
click at [962, 453] on div "Esconde-te para evitares ser visto." at bounding box center [954, 333] width 410 height 241
click at [949, 491] on button "Iniciar Nível" at bounding box center [952, 508] width 389 height 75
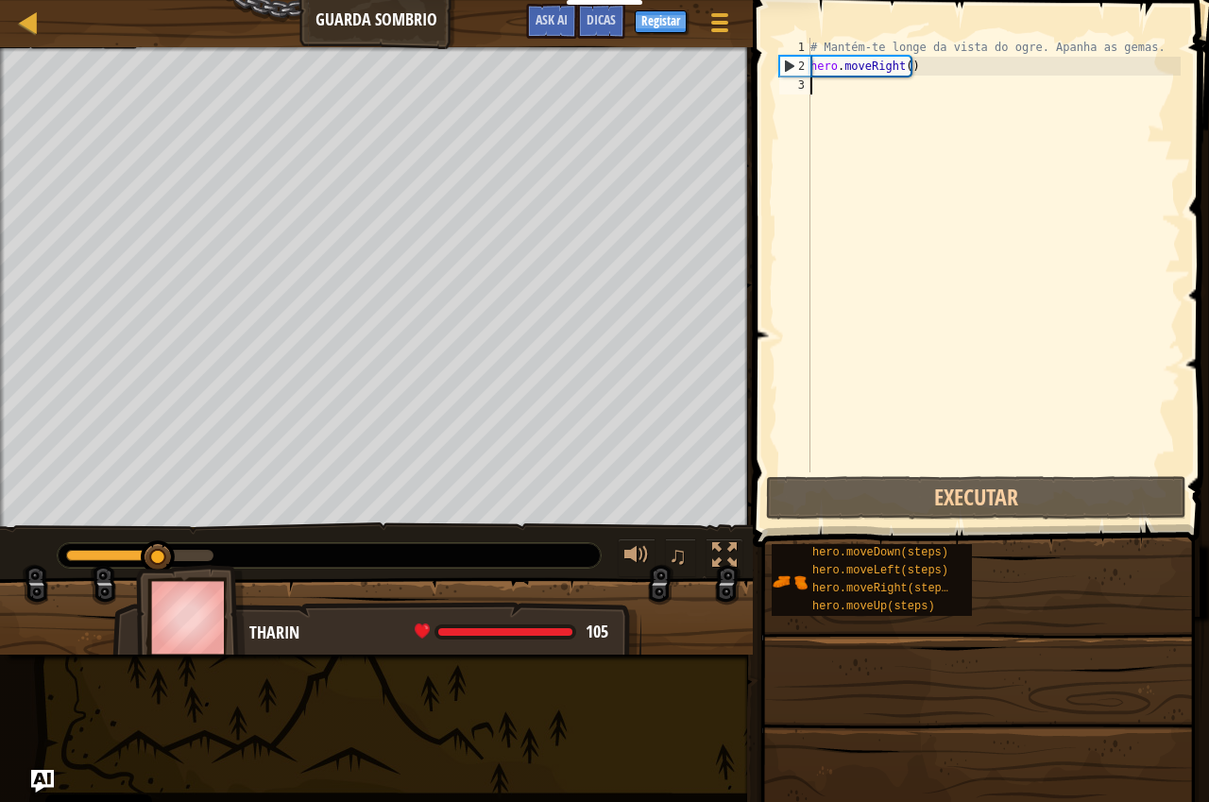
click at [877, 109] on div "# Mantém-te longe da vista do ogre. Apanha as gemas. hero . moveRight ( )" at bounding box center [994, 274] width 374 height 472
type textarea "h"
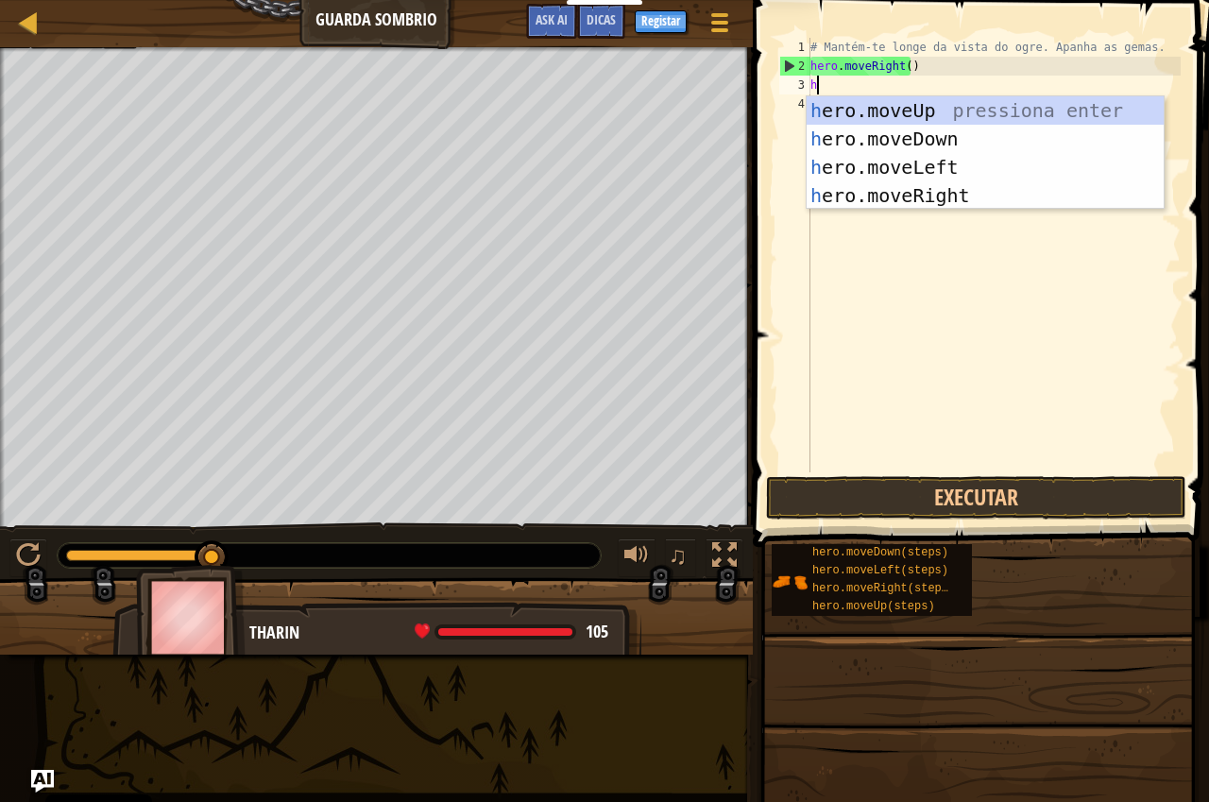
scroll to position [9, 0]
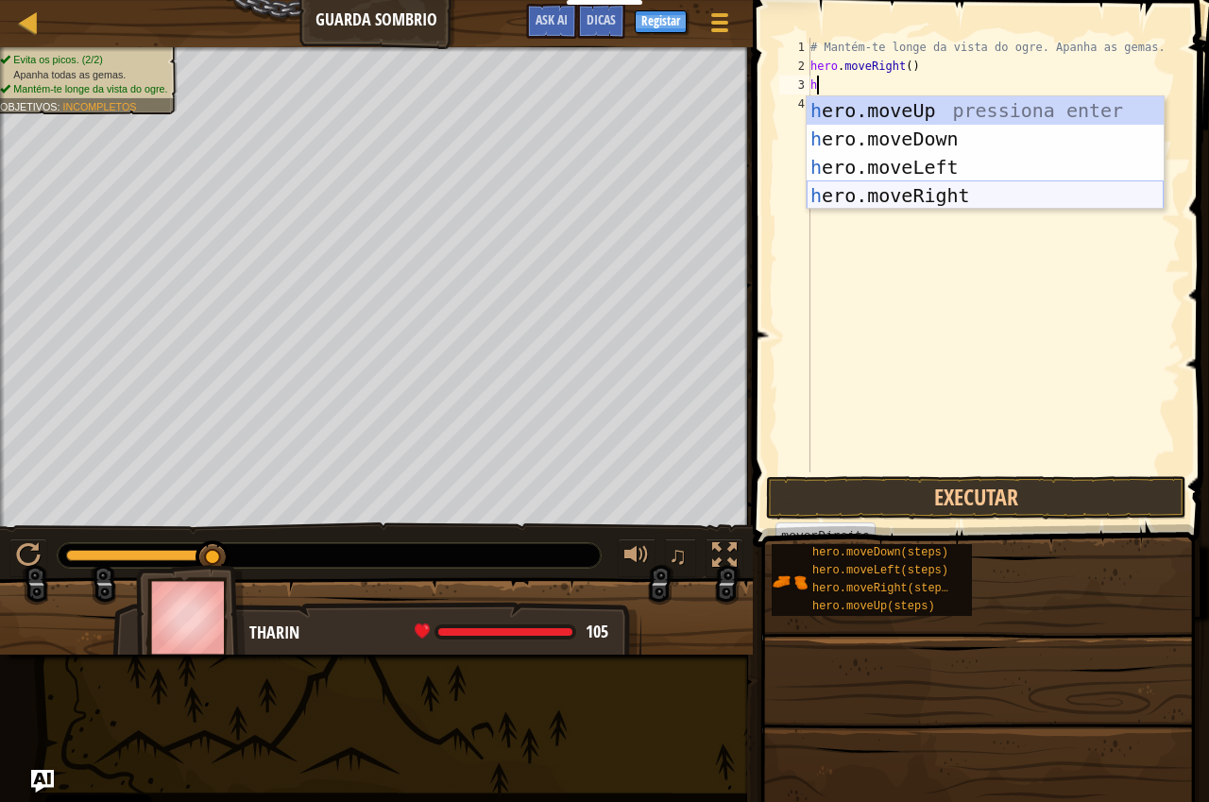
click at [953, 195] on div "h ero.moveUp pressiona enter h ero.moveDown pressiona enter h ero.moveLeft pres…" at bounding box center [985, 181] width 357 height 170
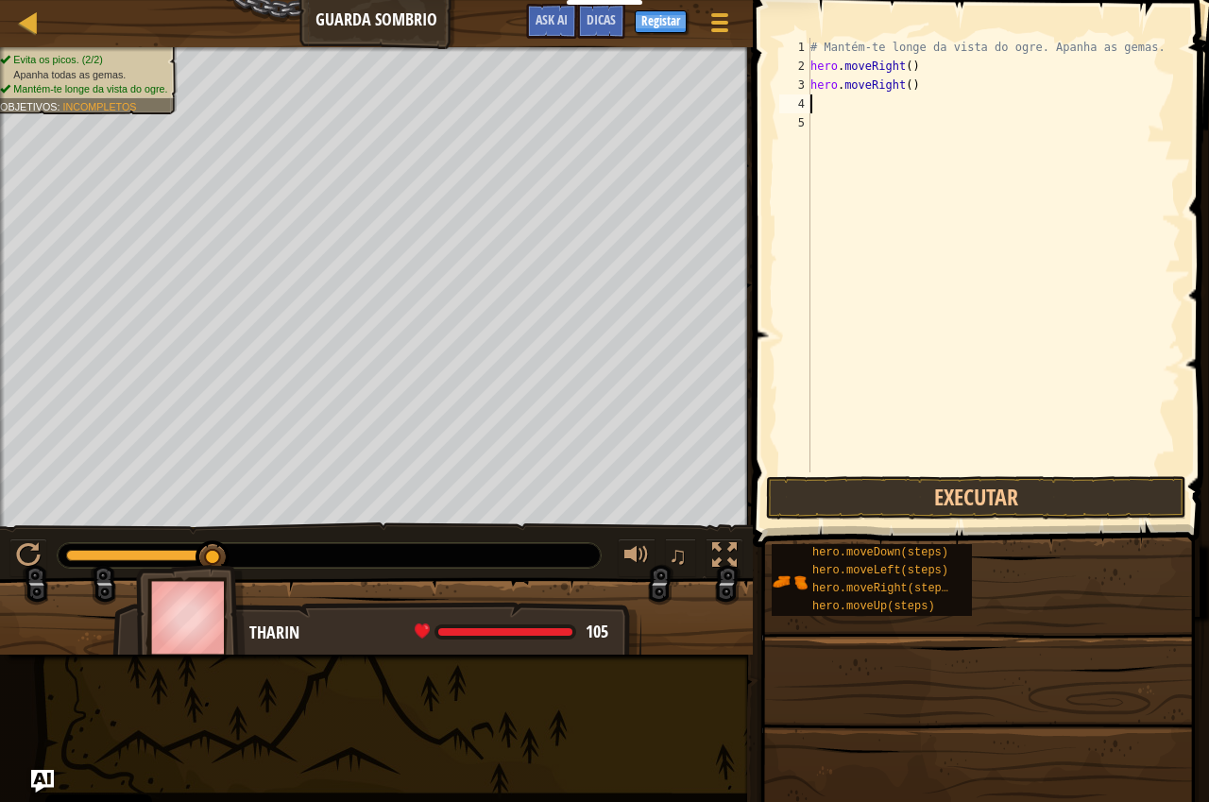
type textarea "h"
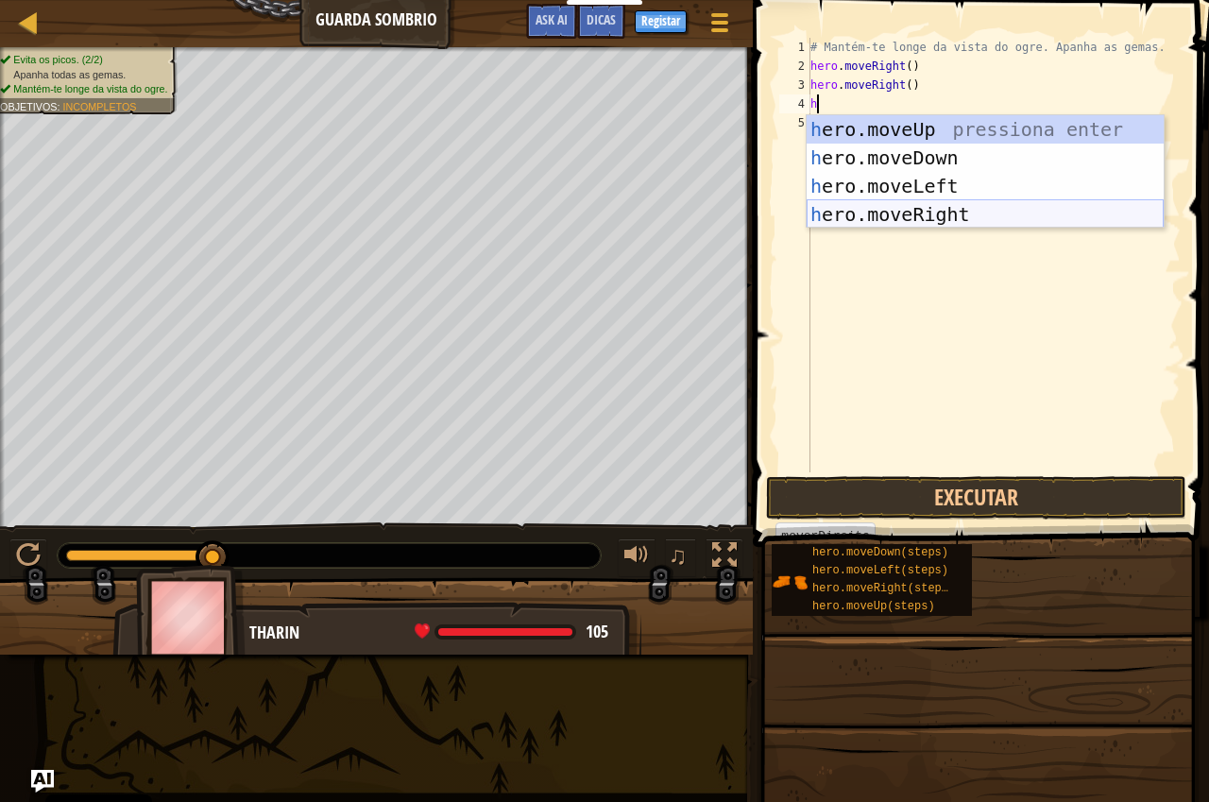
click at [926, 210] on div "h ero.moveUp pressiona enter h ero.moveDown pressiona enter h ero.moveLeft pres…" at bounding box center [985, 200] width 357 height 170
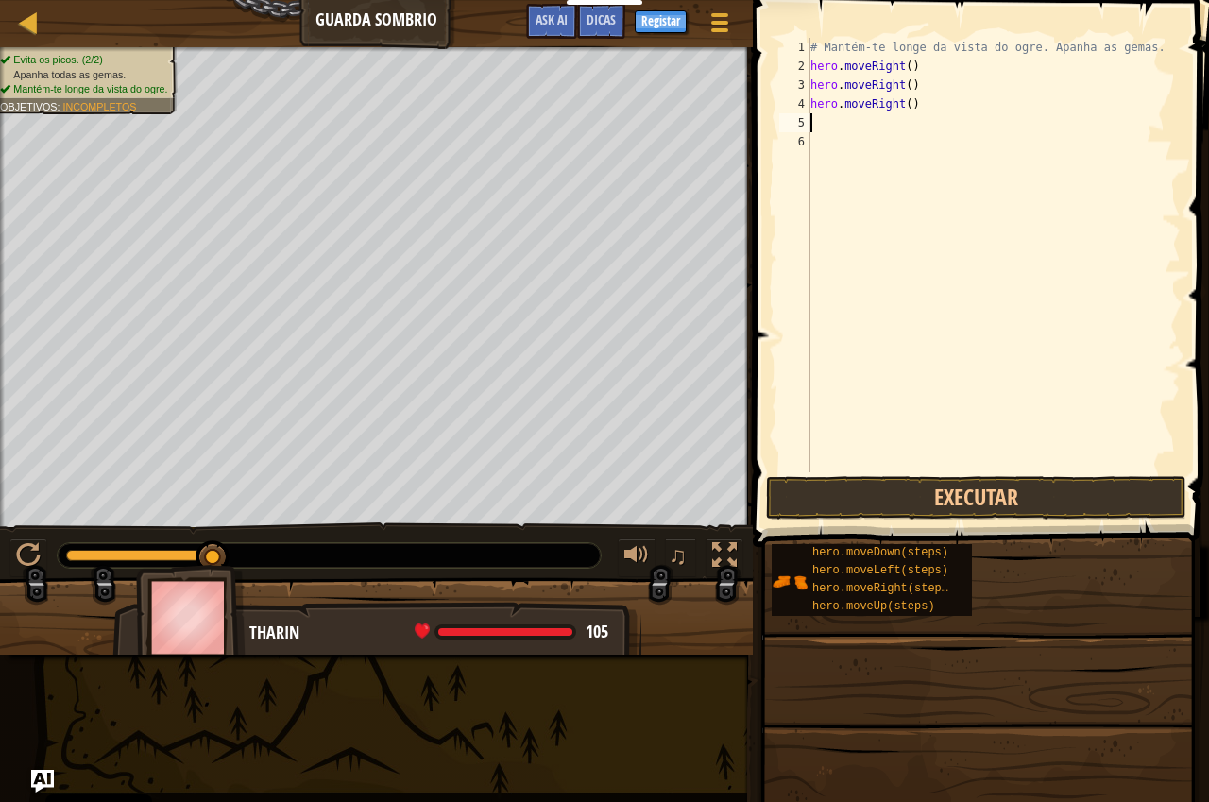
type textarea "h"
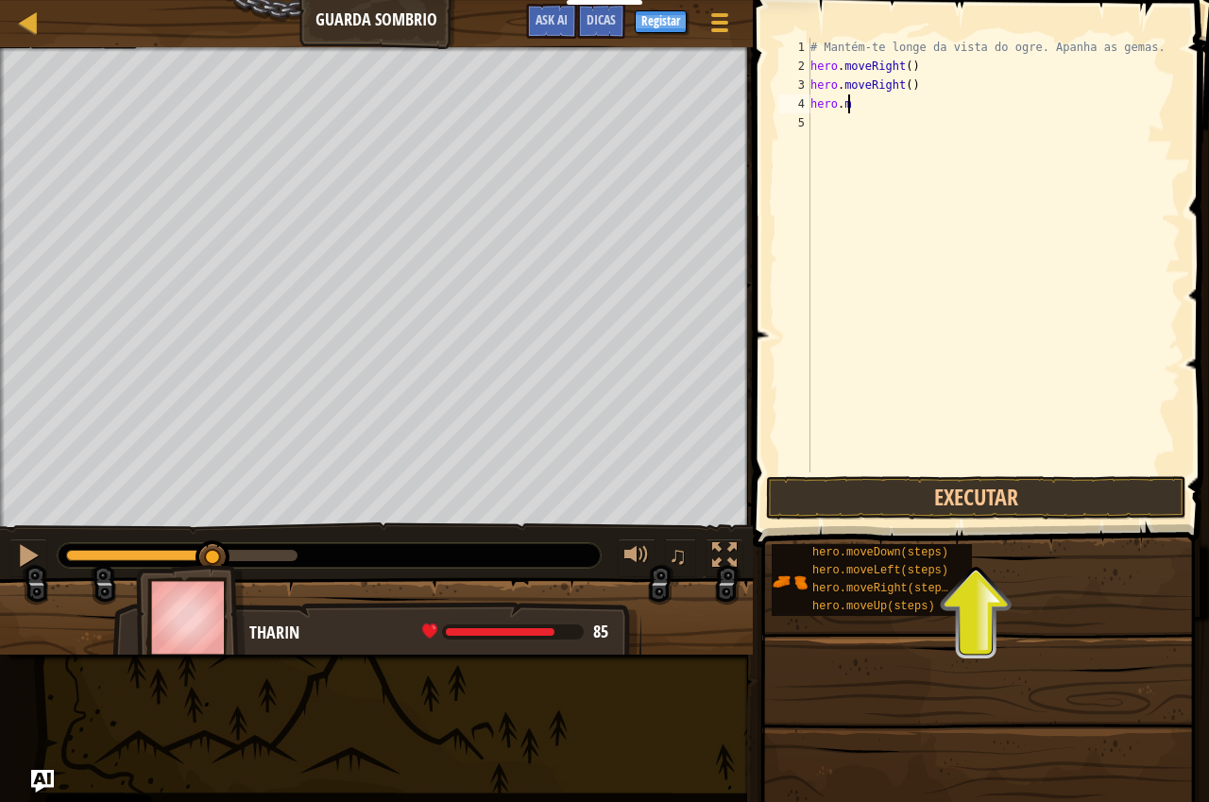
type textarea "h"
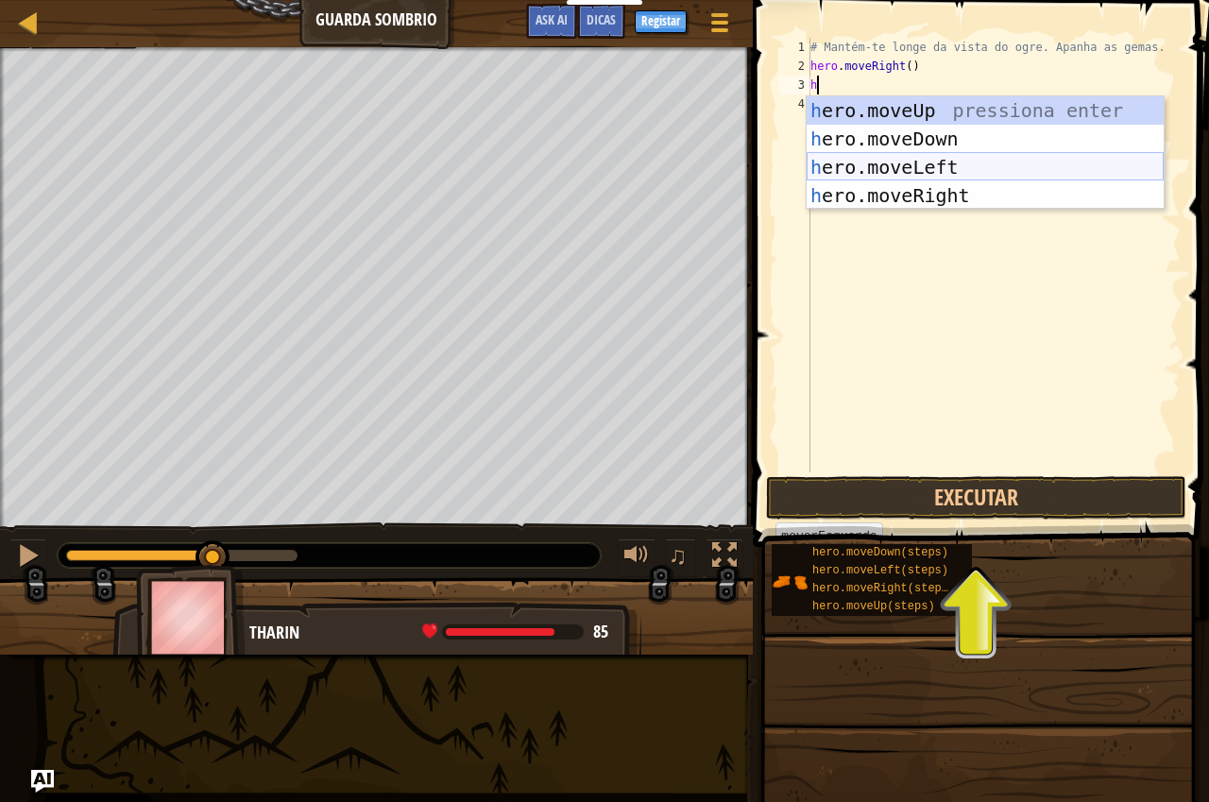
click at [925, 112] on div "h ero.moveUp pressiona enter h ero.moveDown pressiona enter h ero.moveLeft pres…" at bounding box center [985, 181] width 357 height 170
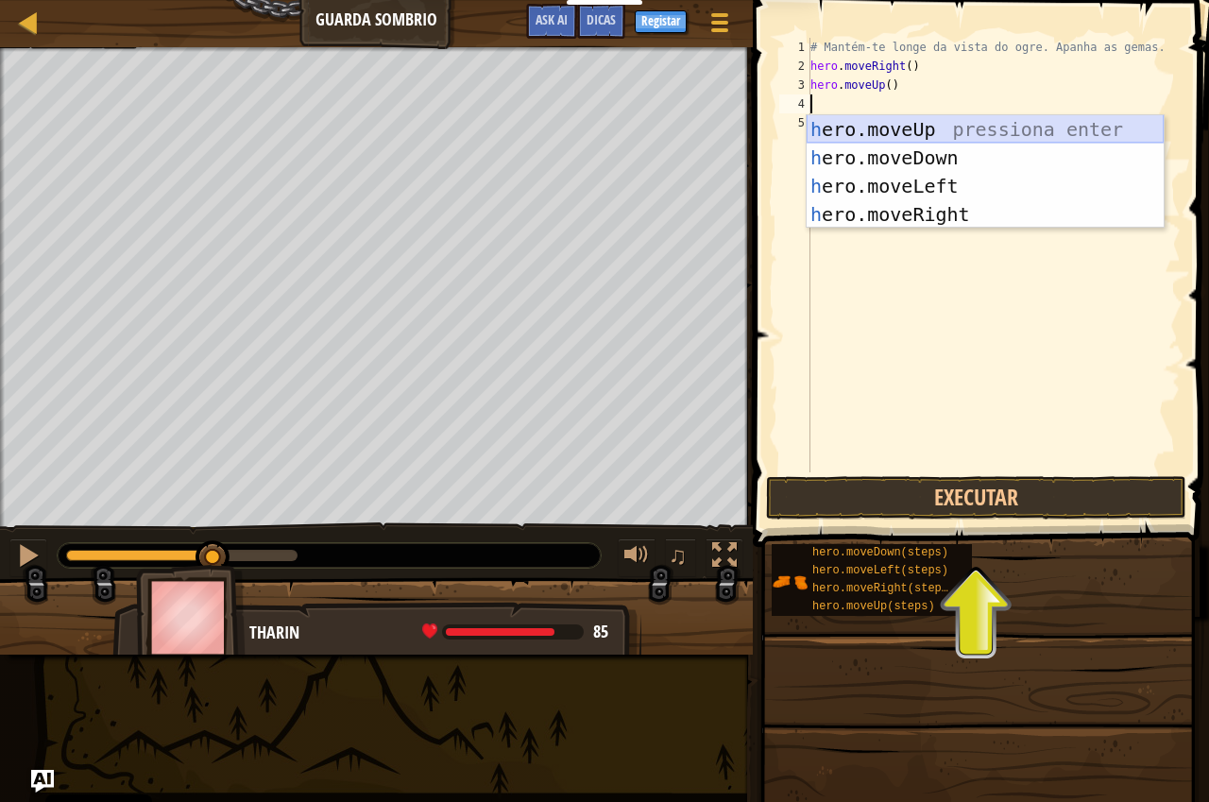
type textarea "h"
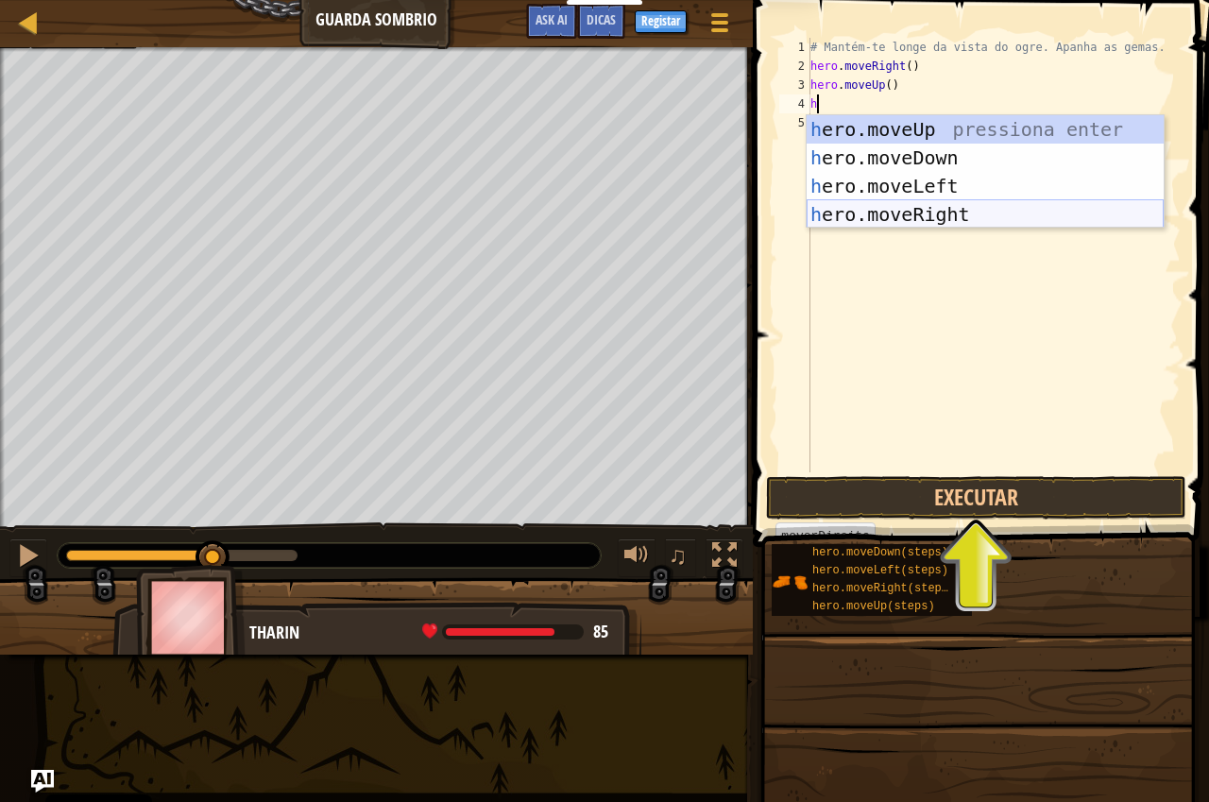
click at [873, 215] on div "h ero.moveUp pressiona enter h ero.moveDown pressiona enter h ero.moveLeft pres…" at bounding box center [985, 200] width 357 height 170
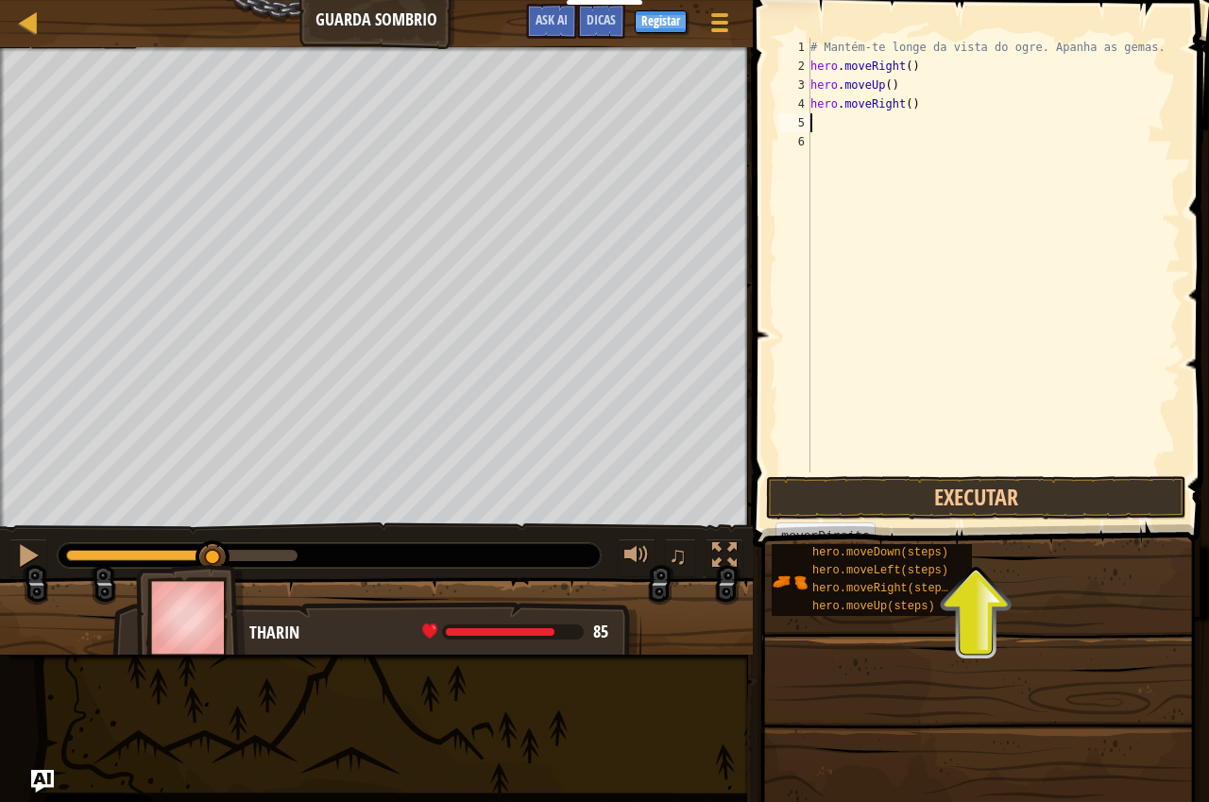
type textarea "h"
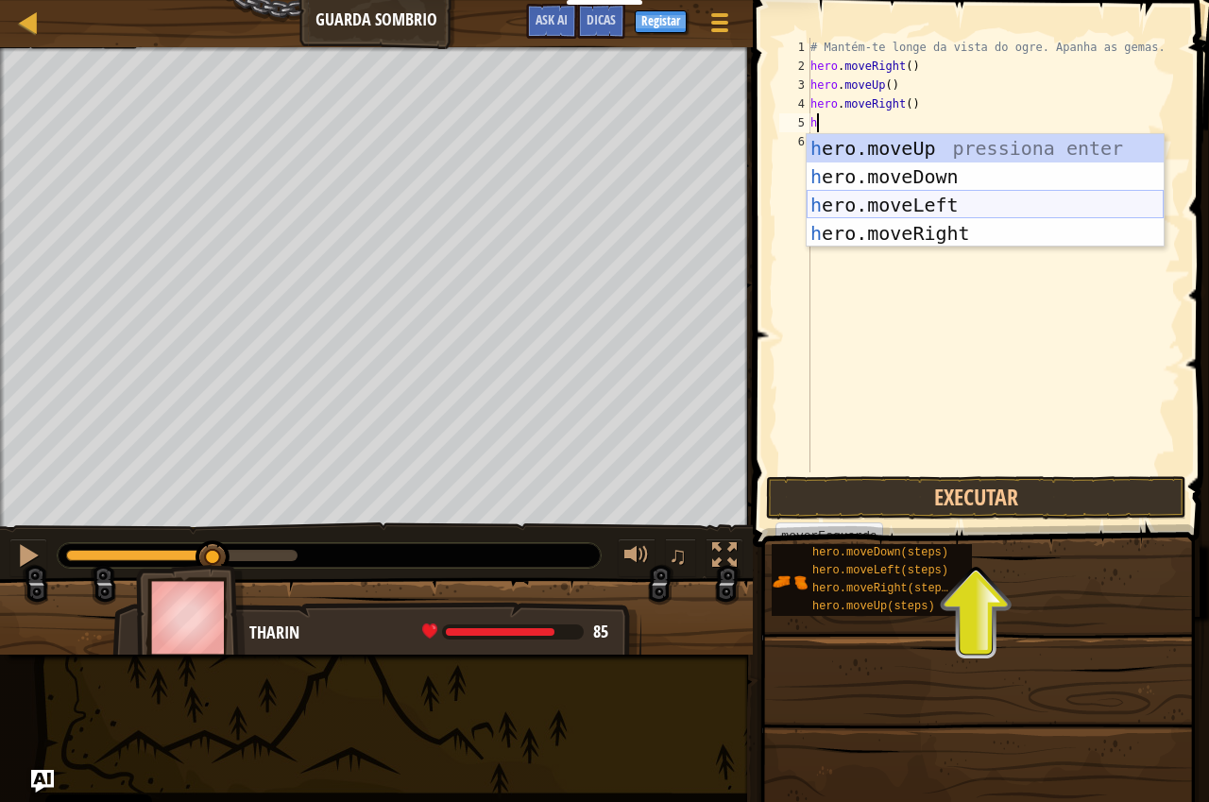
click at [925, 172] on div "h ero.moveUp pressiona enter h ero.moveDown pressiona enter h ero.moveLeft pres…" at bounding box center [985, 219] width 357 height 170
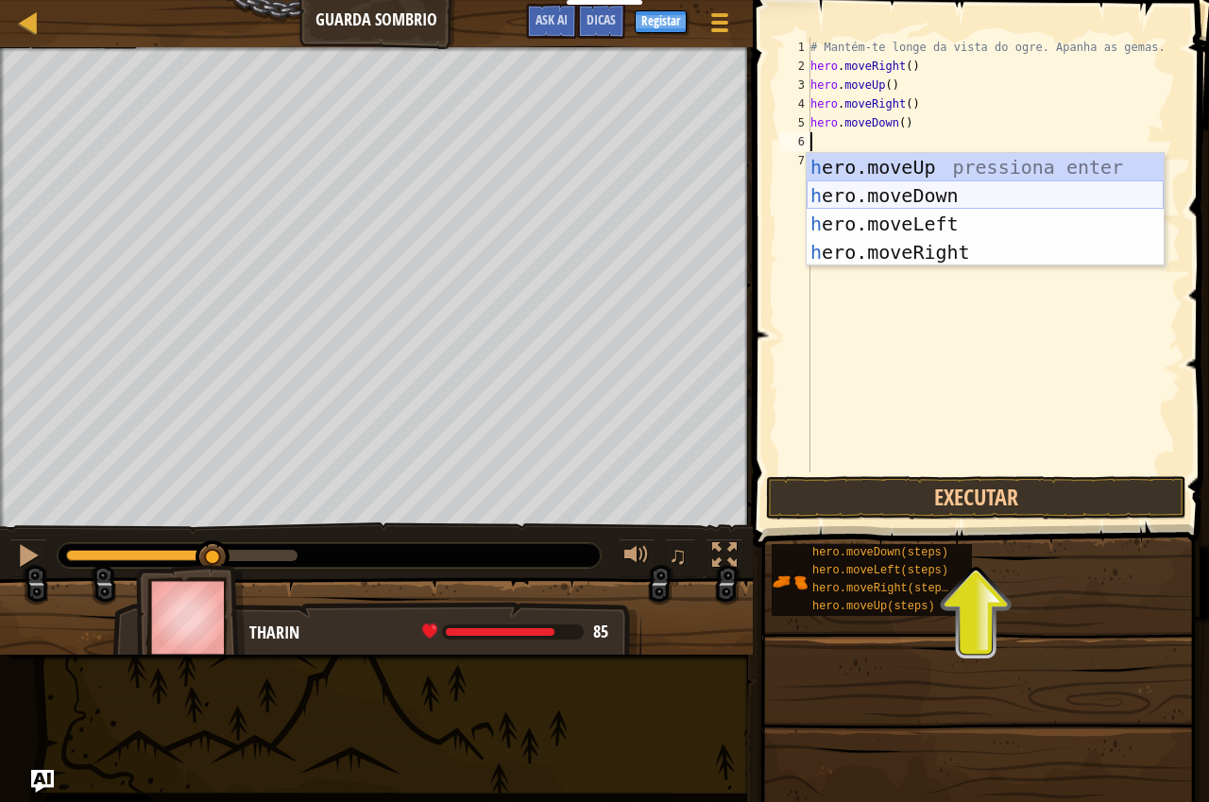
type textarea "h"
click at [958, 245] on div "h ero.moveUp pressiona enter h ero.moveDown pressiona enter h ero.moveLeft pres…" at bounding box center [985, 238] width 357 height 170
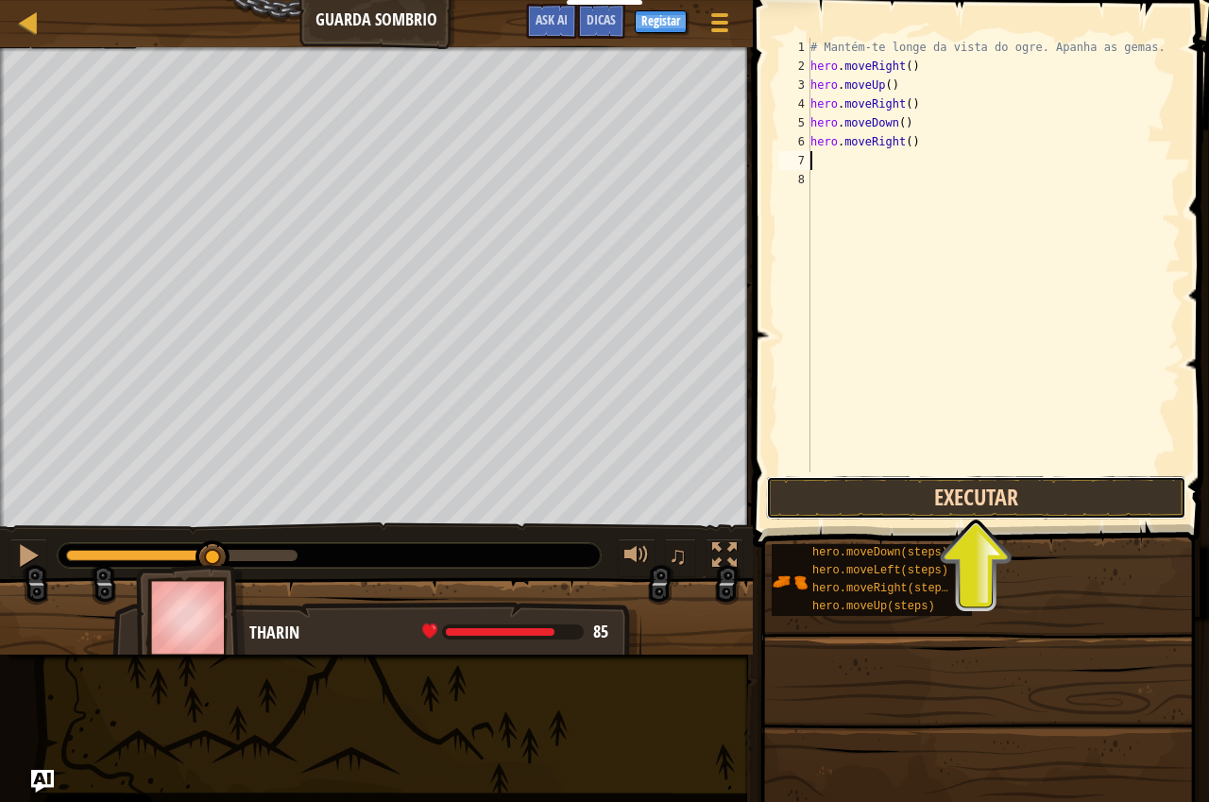
click at [980, 499] on button "Executar" at bounding box center [976, 497] width 420 height 43
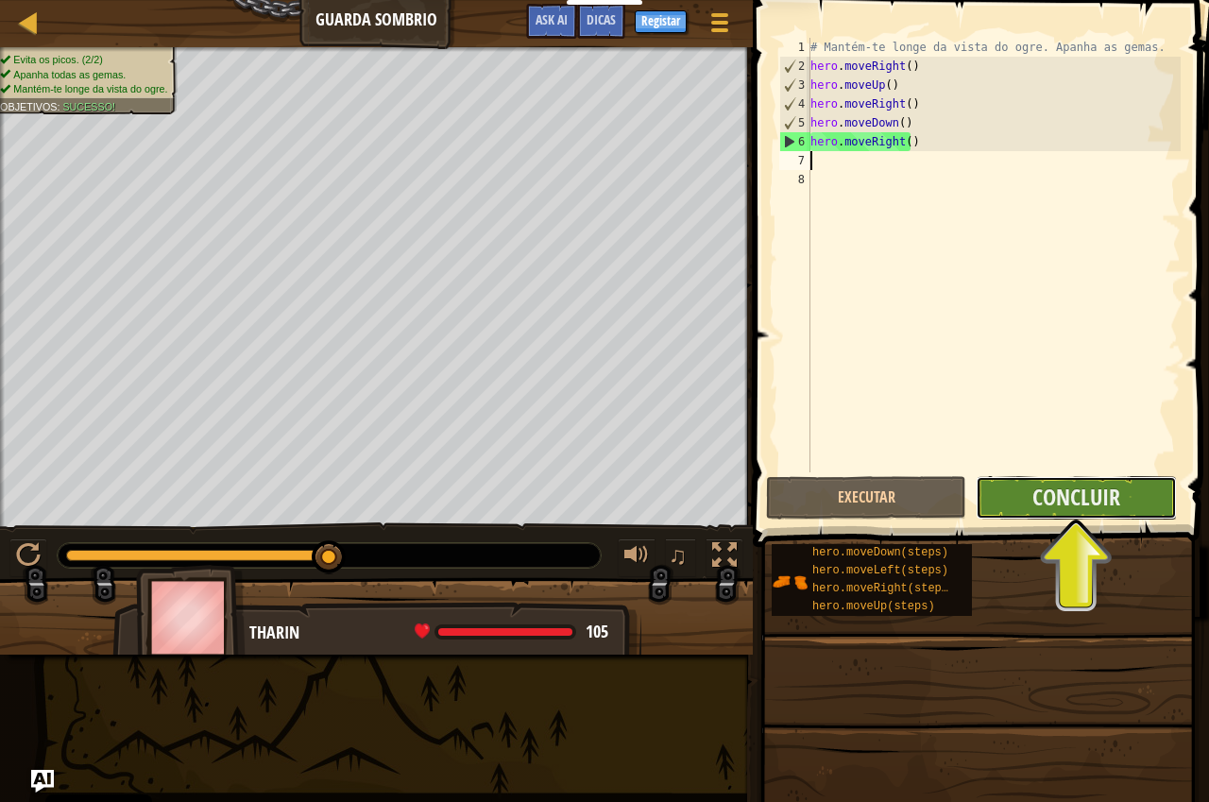
click at [1003, 492] on button "Concluir" at bounding box center [1076, 497] width 200 height 43
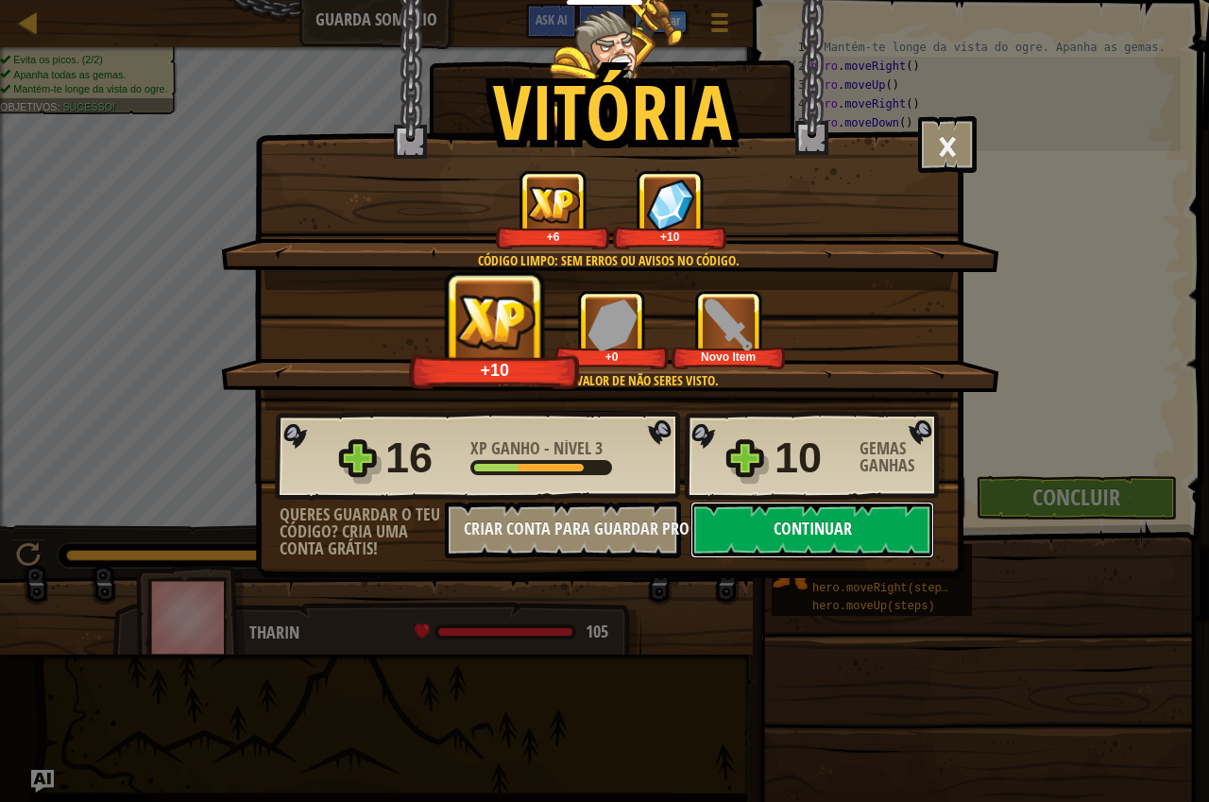
click at [761, 526] on button "Continuar" at bounding box center [813, 530] width 244 height 57
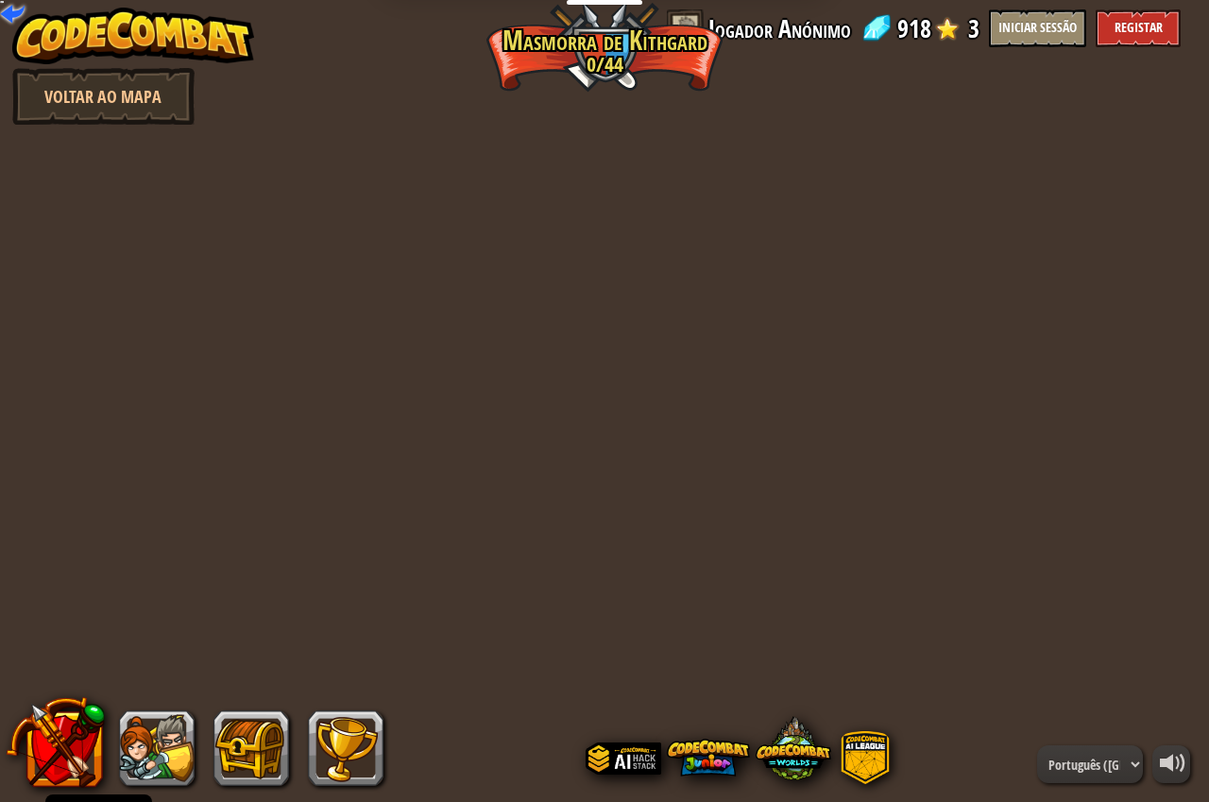
select select "pt-PT"
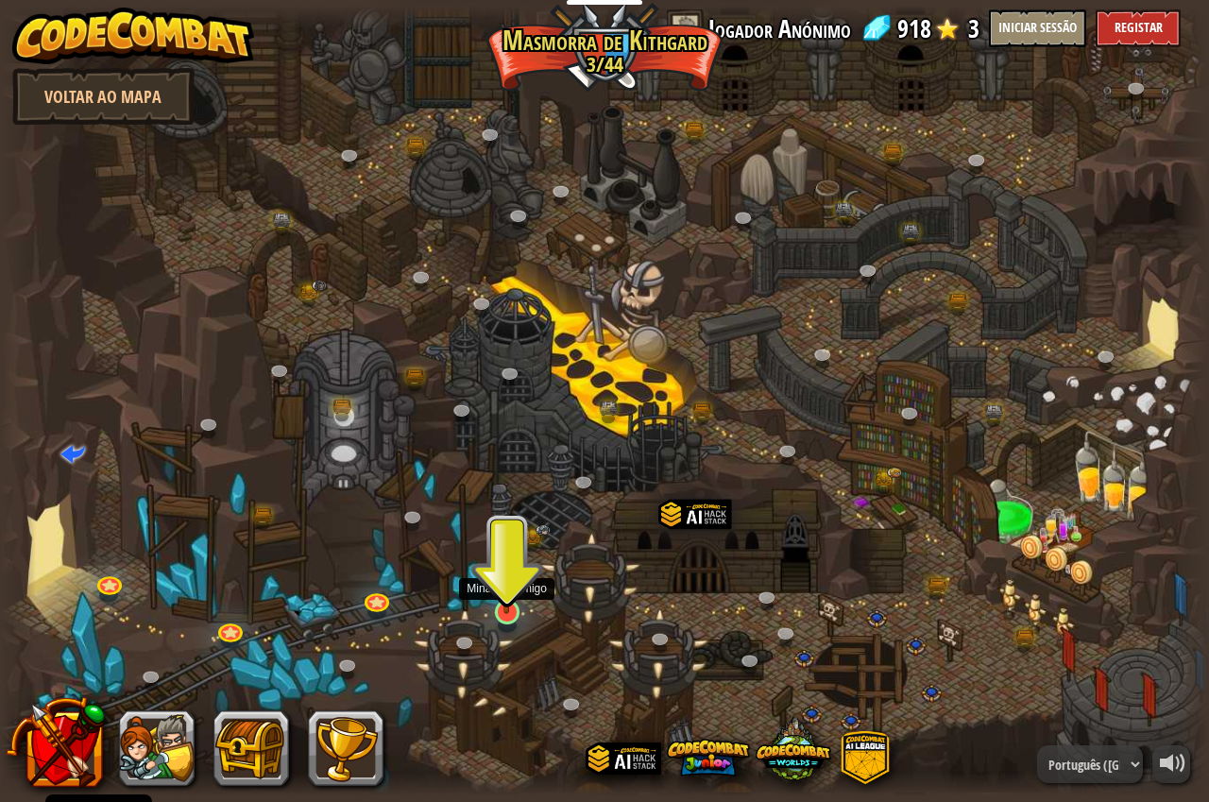
click at [508, 604] on img at bounding box center [506, 578] width 31 height 72
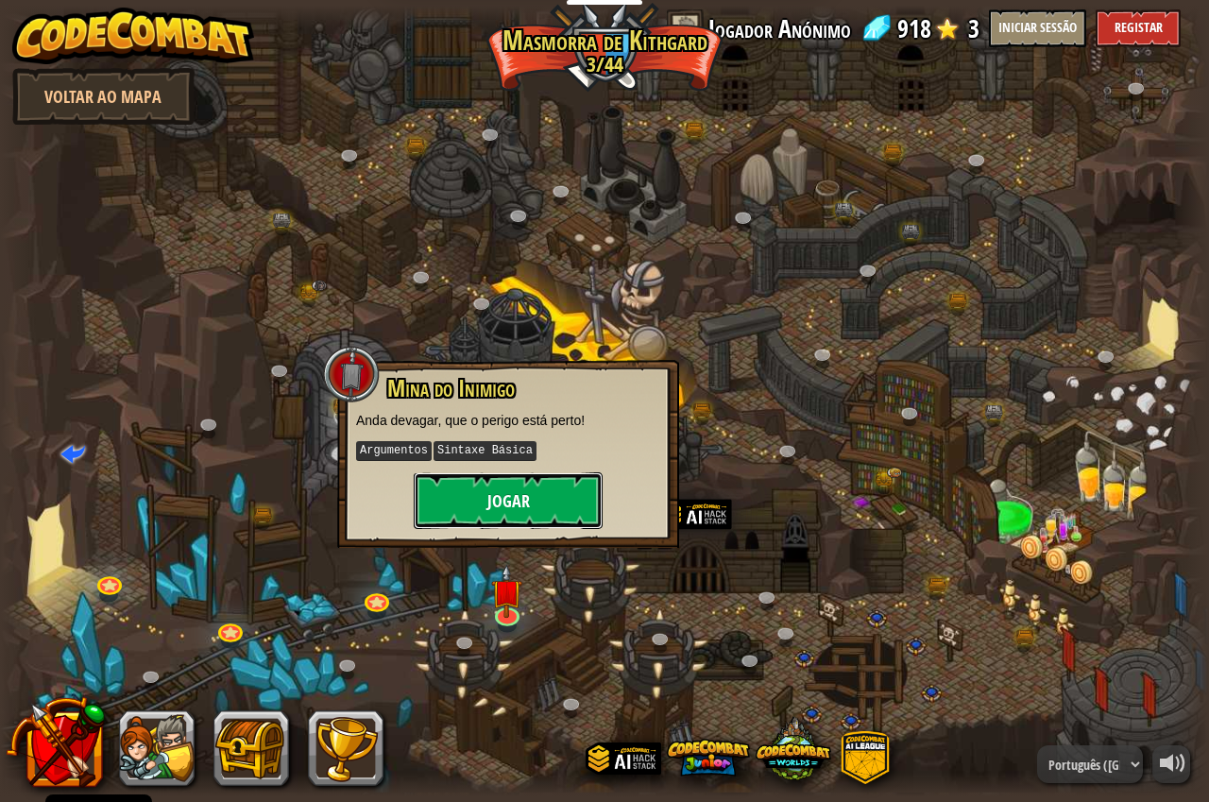
click at [514, 511] on button "Jogar" at bounding box center [508, 500] width 189 height 57
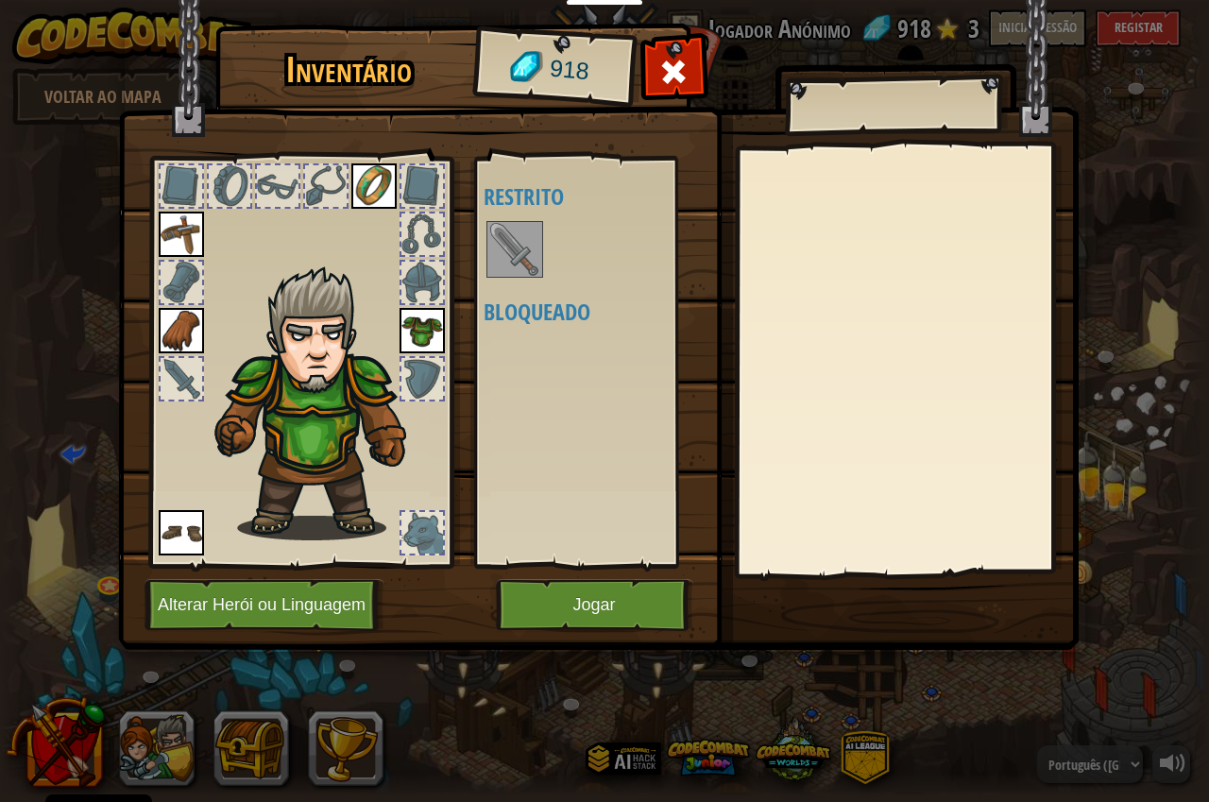
click at [521, 262] on img at bounding box center [514, 249] width 53 height 53
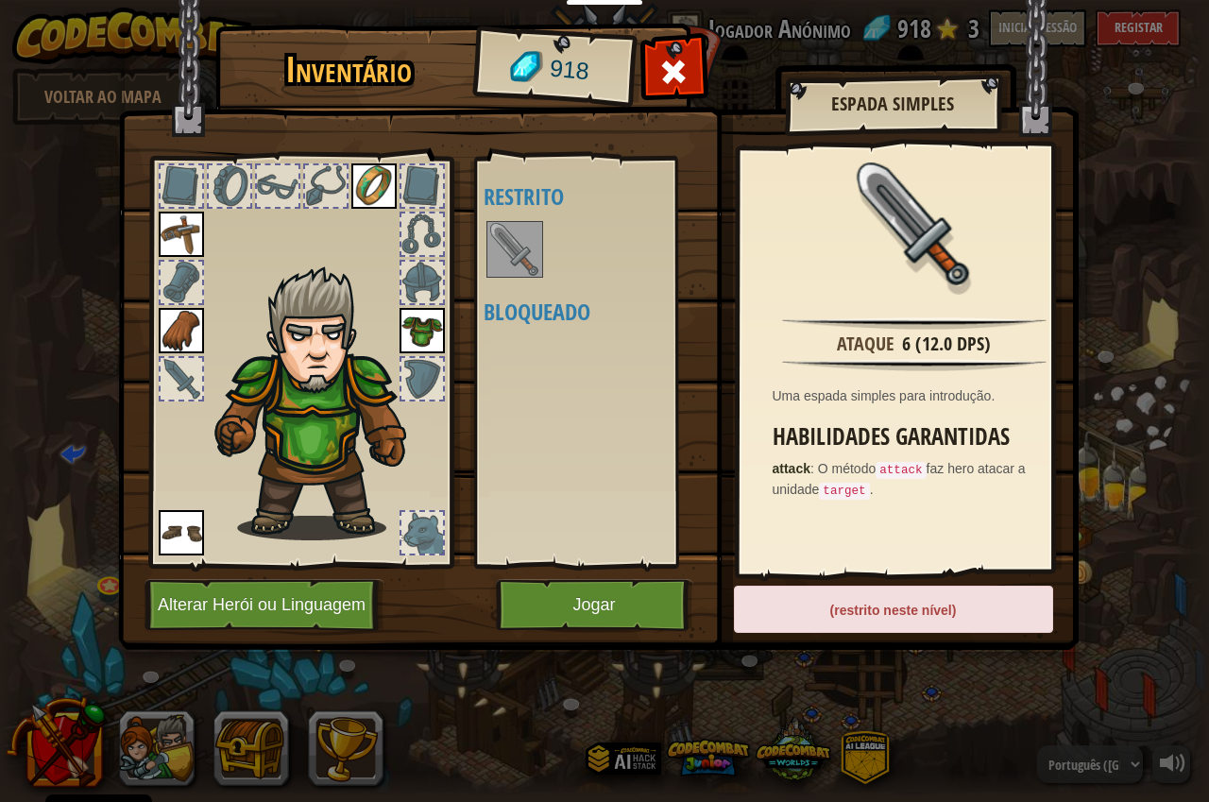
click at [873, 603] on div "(restrito neste nível)" at bounding box center [893, 609] width 319 height 47
click at [872, 600] on div "(restrito neste nível)" at bounding box center [893, 609] width 319 height 47
click at [610, 598] on button "Jogar" at bounding box center [594, 605] width 197 height 52
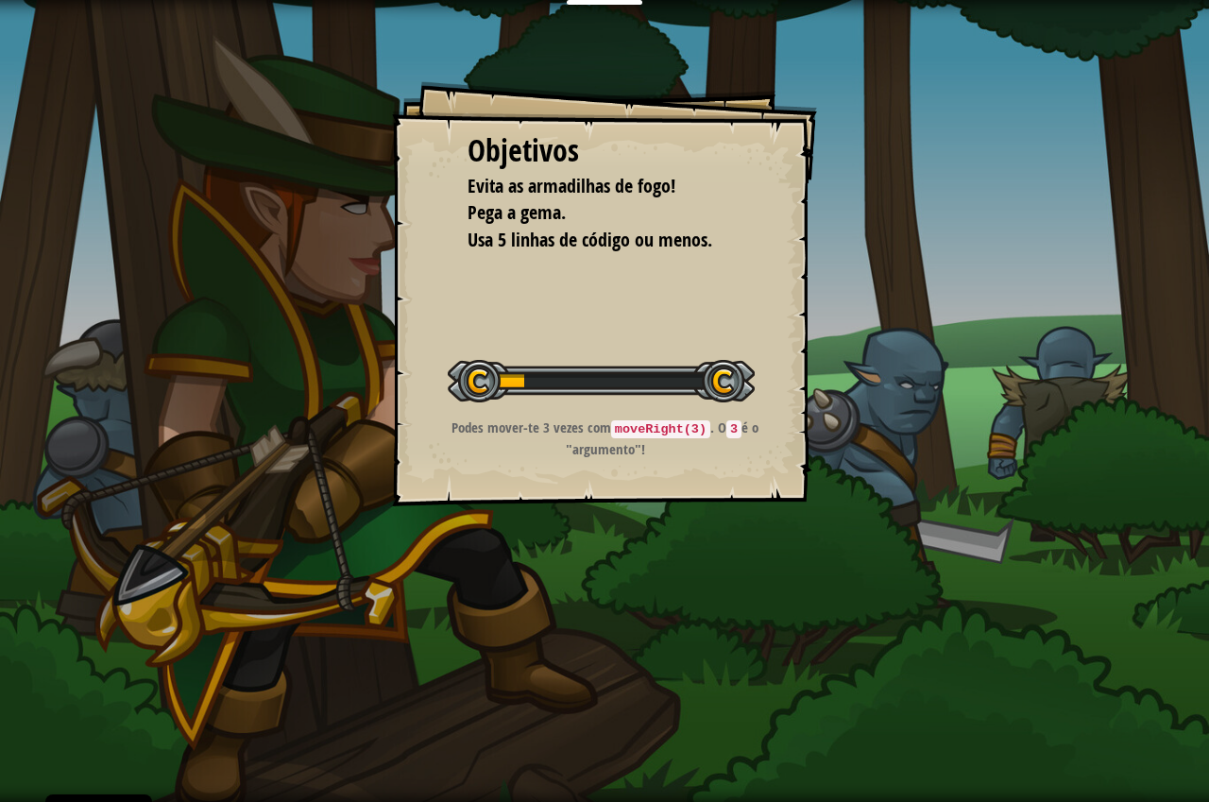
drag, startPoint x: 521, startPoint y: 356, endPoint x: 543, endPoint y: 389, distance: 40.1
click at [510, 387] on div "Iniciar Nível" at bounding box center [601, 379] width 307 height 76
drag, startPoint x: 543, startPoint y: 389, endPoint x: 590, endPoint y: 386, distance: 46.4
click at [573, 391] on div at bounding box center [601, 381] width 307 height 43
click at [623, 416] on div "Iniciar Nível" at bounding box center [601, 379] width 307 height 76
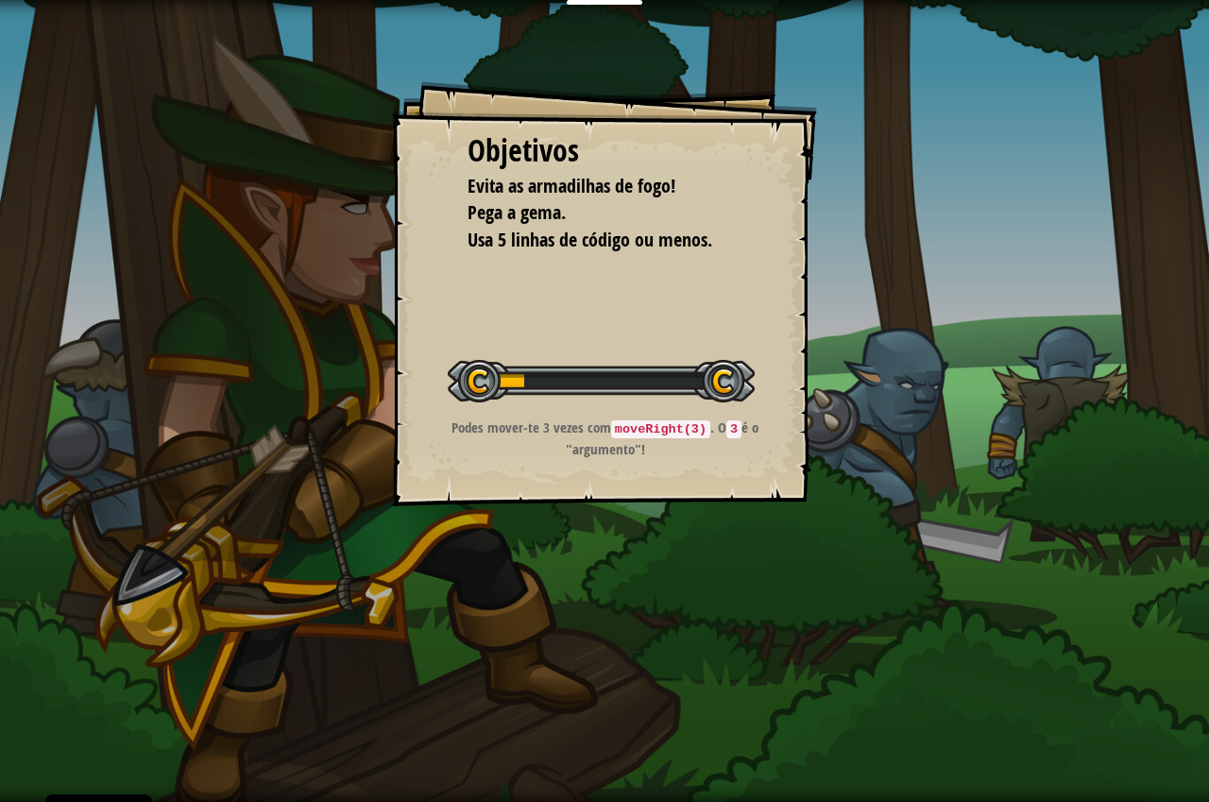
drag, startPoint x: 690, startPoint y: 457, endPoint x: 656, endPoint y: 457, distance: 34.0
click at [684, 461] on div "Podes mover-te 3 vezes com moveRight(3) . O 3 é o "argumento"!" at bounding box center [605, 443] width 379 height 51
drag, startPoint x: 656, startPoint y: 451, endPoint x: 644, endPoint y: 390, distance: 61.5
click at [647, 387] on div "Objetivos Evita as armadilhas de fogo! Pega a gema. Usa 5 linhas de código ou m…" at bounding box center [604, 293] width 425 height 425
click at [354, 604] on div "Objetivos Evita as armadilhas de fogo! Pega a gema. Usa 5 linhas de código ou m…" at bounding box center [604, 401] width 1209 height 802
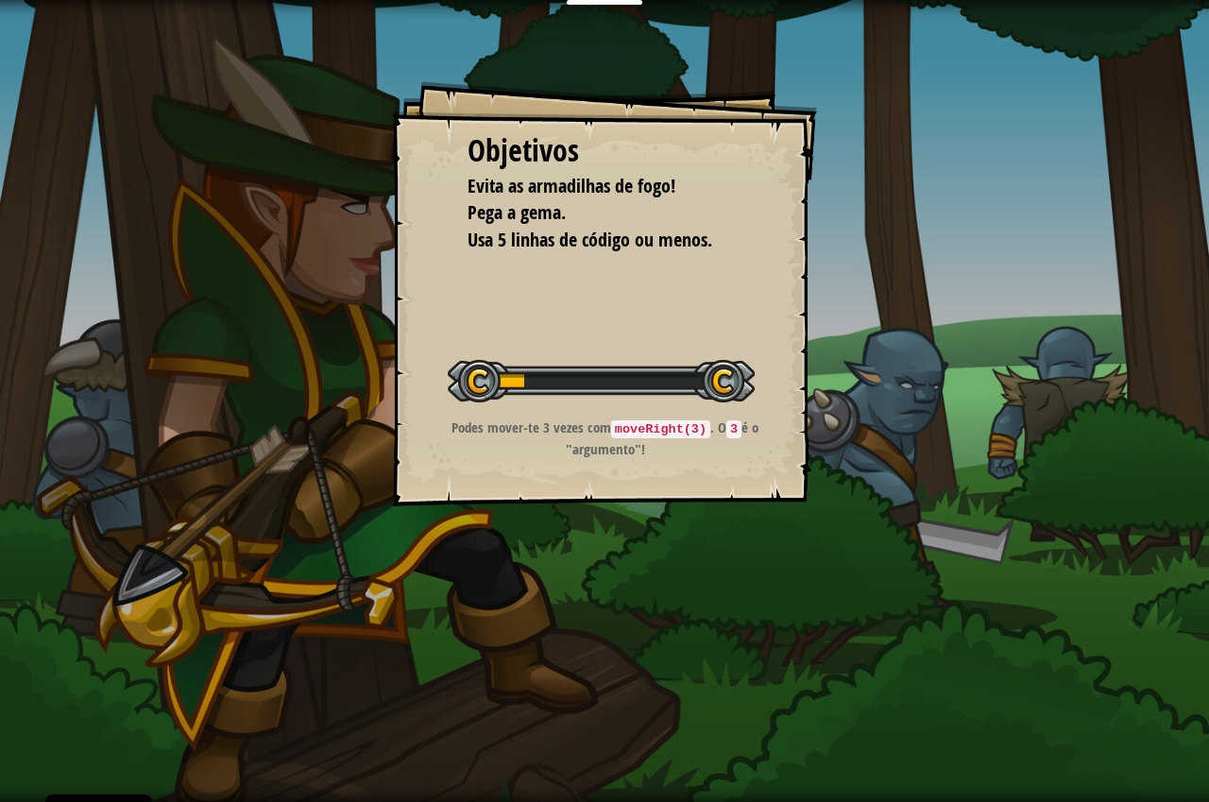
click at [367, 588] on div "Objetivos Evita as armadilhas de fogo! Pega a gema. Usa 5 linhas de código ou m…" at bounding box center [604, 401] width 1209 height 802
click at [568, 451] on p "Podes mover-te 3 vezes com moveRight(3) . O 3 é o "argumento"!" at bounding box center [605, 439] width 379 height 42
click at [656, 468] on div "Podes mover-te 3 vezes com moveRight(3) . O 3 é o "argumento"!" at bounding box center [605, 443] width 379 height 51
click at [580, 499] on div "Objetivos Evita as armadilhas de fogo! Pega a gema. Usa 5 linhas de código ou m…" at bounding box center [604, 293] width 425 height 425
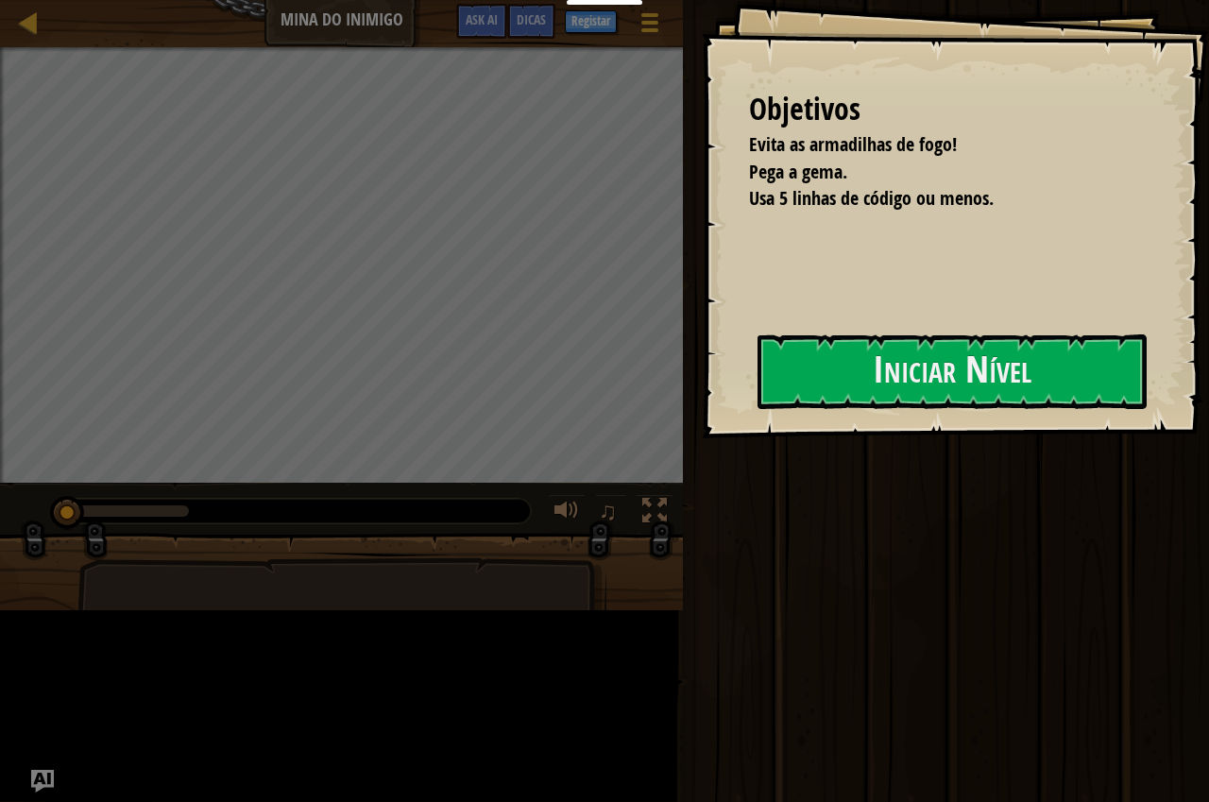
drag, startPoint x: 538, startPoint y: 448, endPoint x: 623, endPoint y: 378, distance: 110.1
click at [758, 406] on button "Iniciar Nível" at bounding box center [952, 371] width 389 height 75
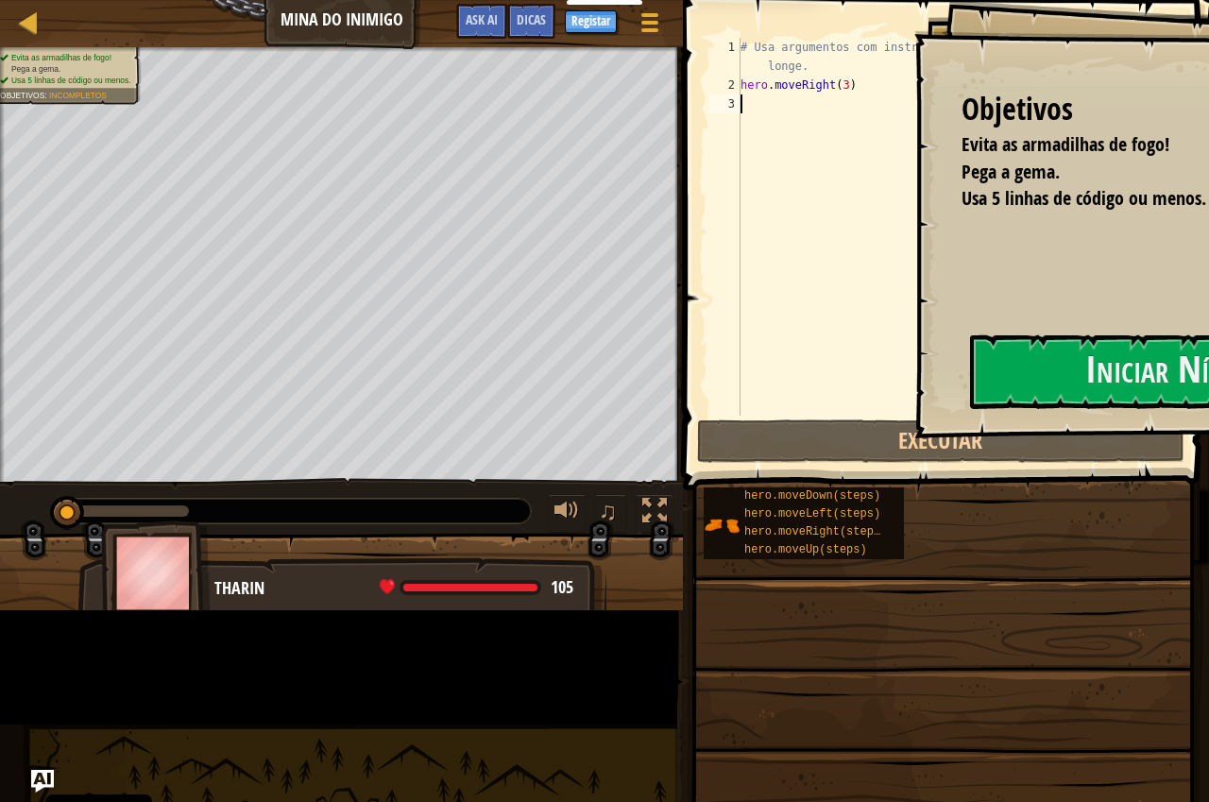
drag, startPoint x: 623, startPoint y: 378, endPoint x: 657, endPoint y: 339, distance: 51.5
click at [914, 364] on div "Objetivos Evita as armadilhas de fogo! Pega a gema. Usa 5 linhas de código ou m…" at bounding box center [1167, 219] width 507 height 438
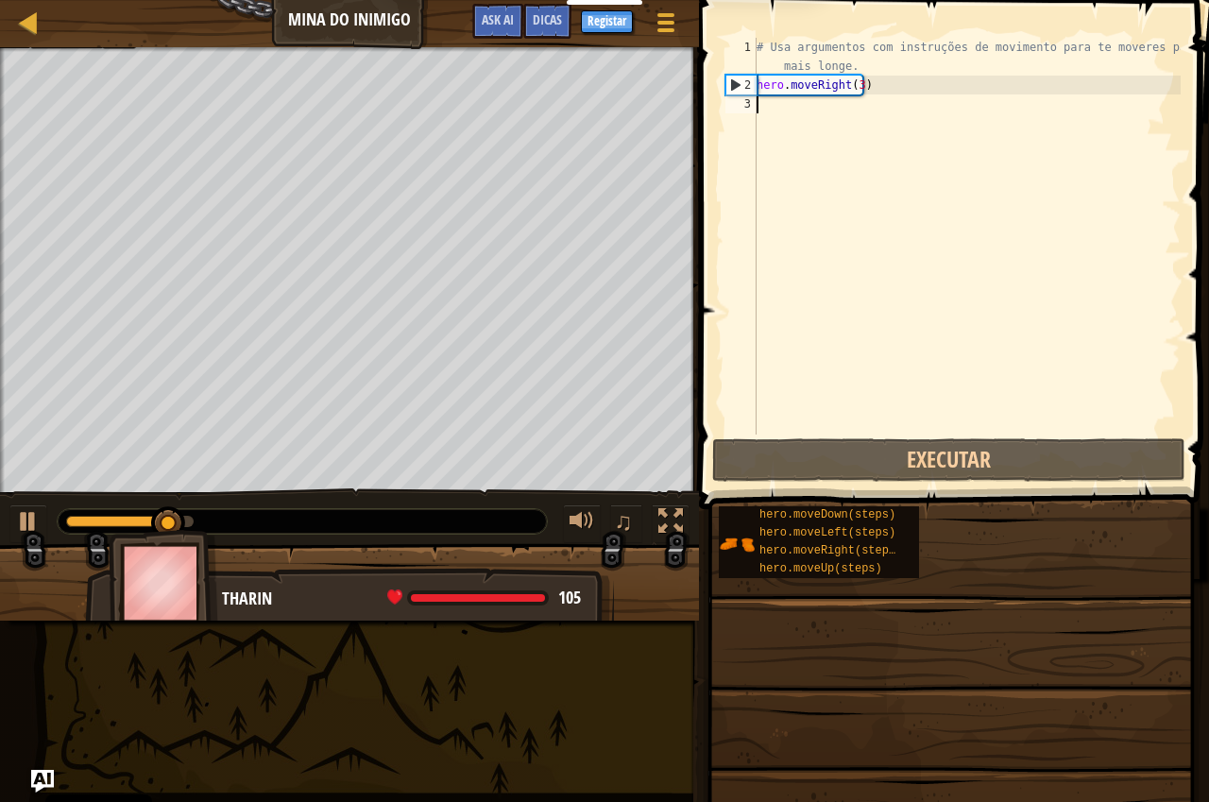
click at [815, 107] on div "# Usa argumentos com instruções de movimento para te moveres para mais longe. h…" at bounding box center [967, 264] width 428 height 453
type textarea "h"
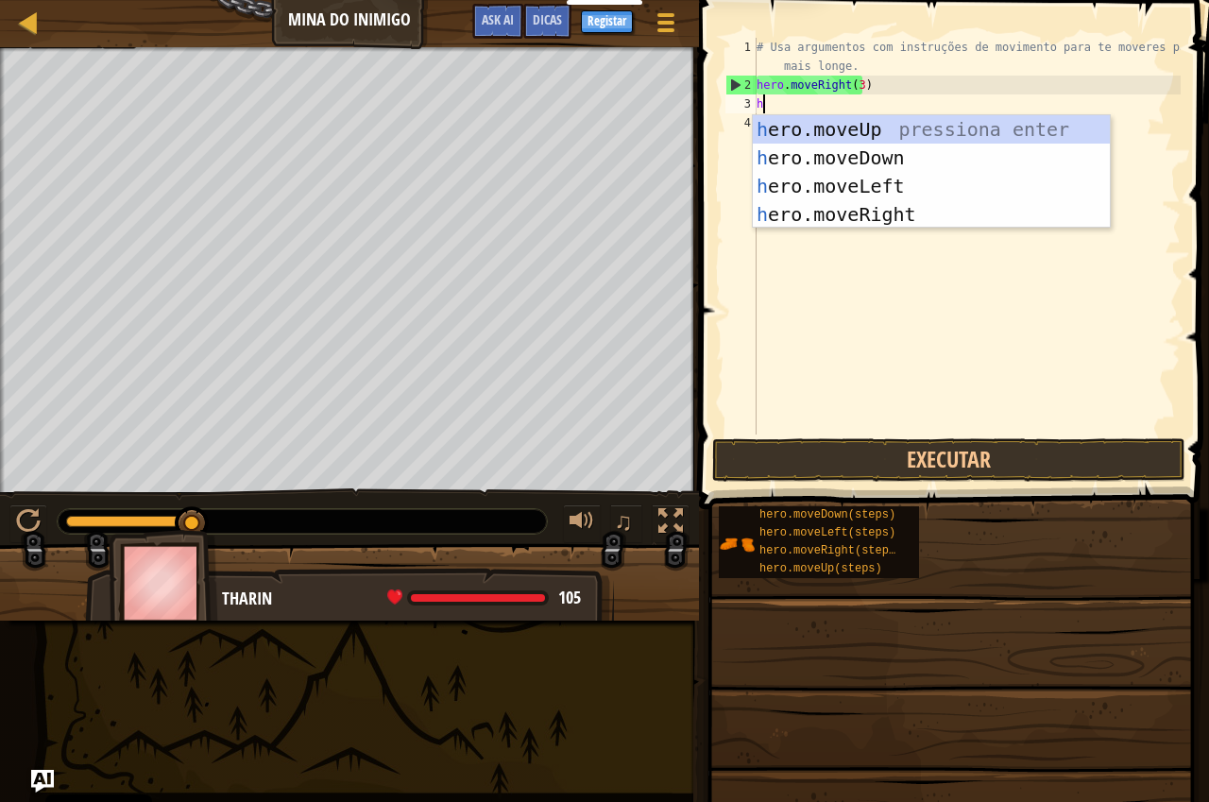
scroll to position [9, 0]
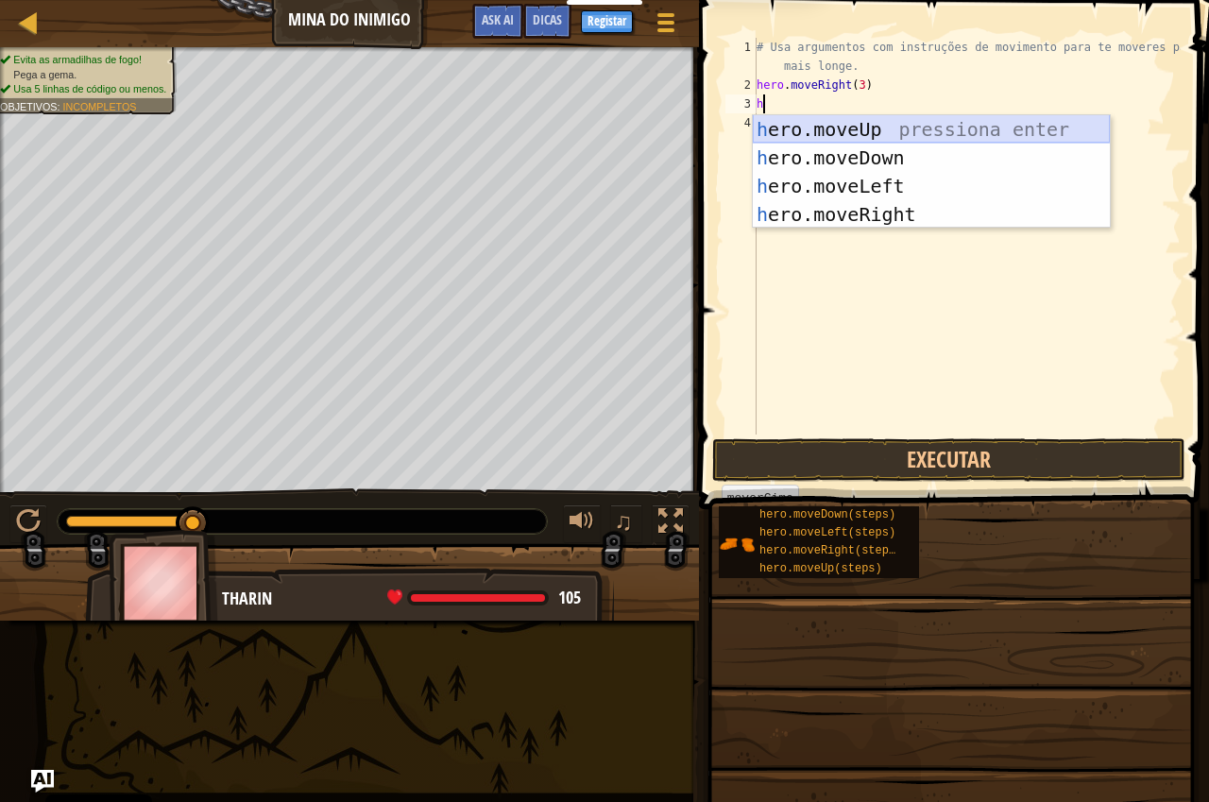
click at [846, 127] on div "h ero.moveUp pressiona enter h ero.moveDown pressiona enter h ero.moveLeft pres…" at bounding box center [931, 200] width 357 height 170
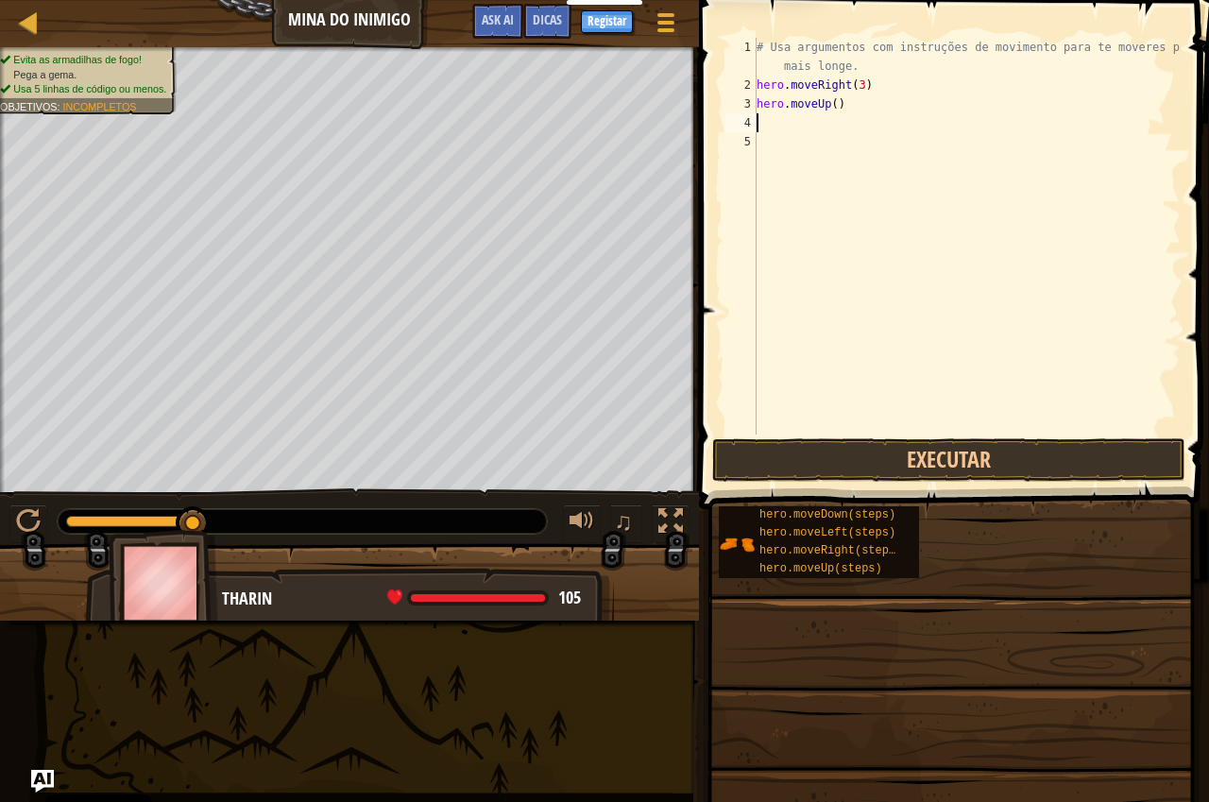
type textarea "h"
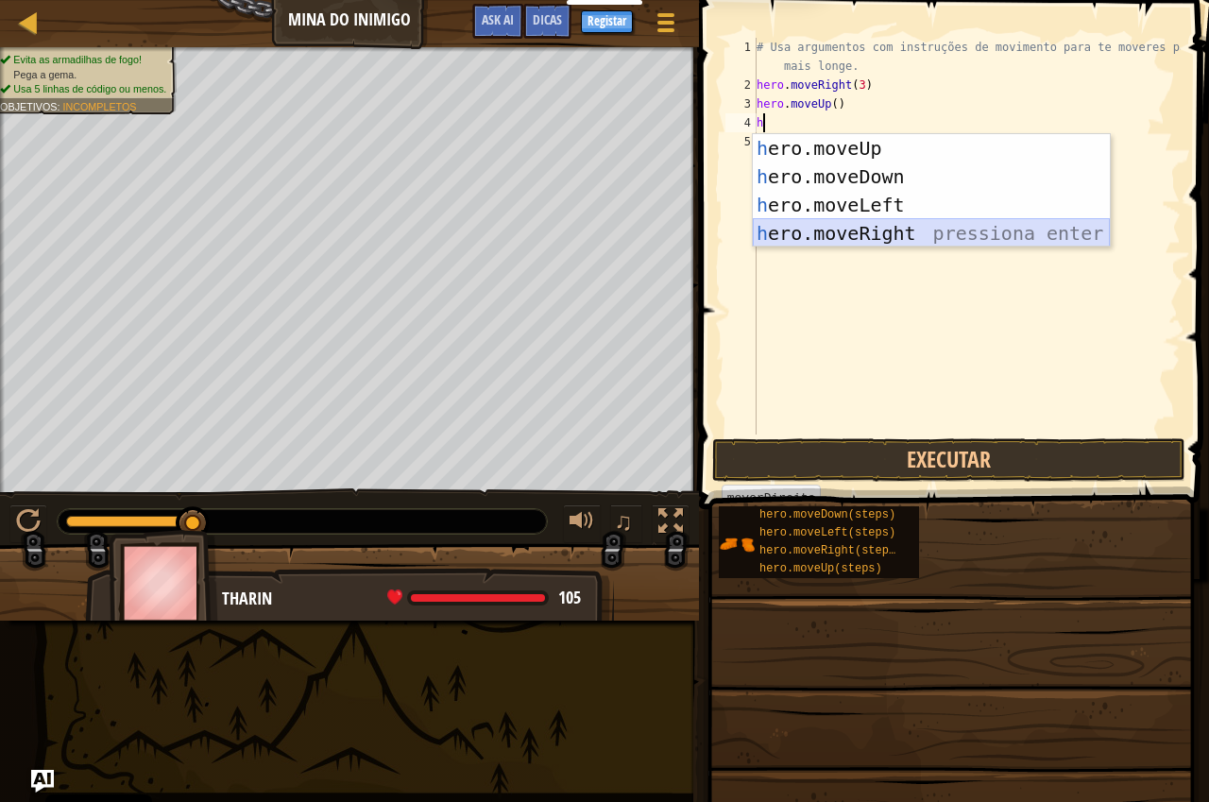
click at [868, 229] on div "h ero.moveUp pressiona enter h ero.moveDown pressiona enter h ero.moveLeft pres…" at bounding box center [931, 219] width 357 height 170
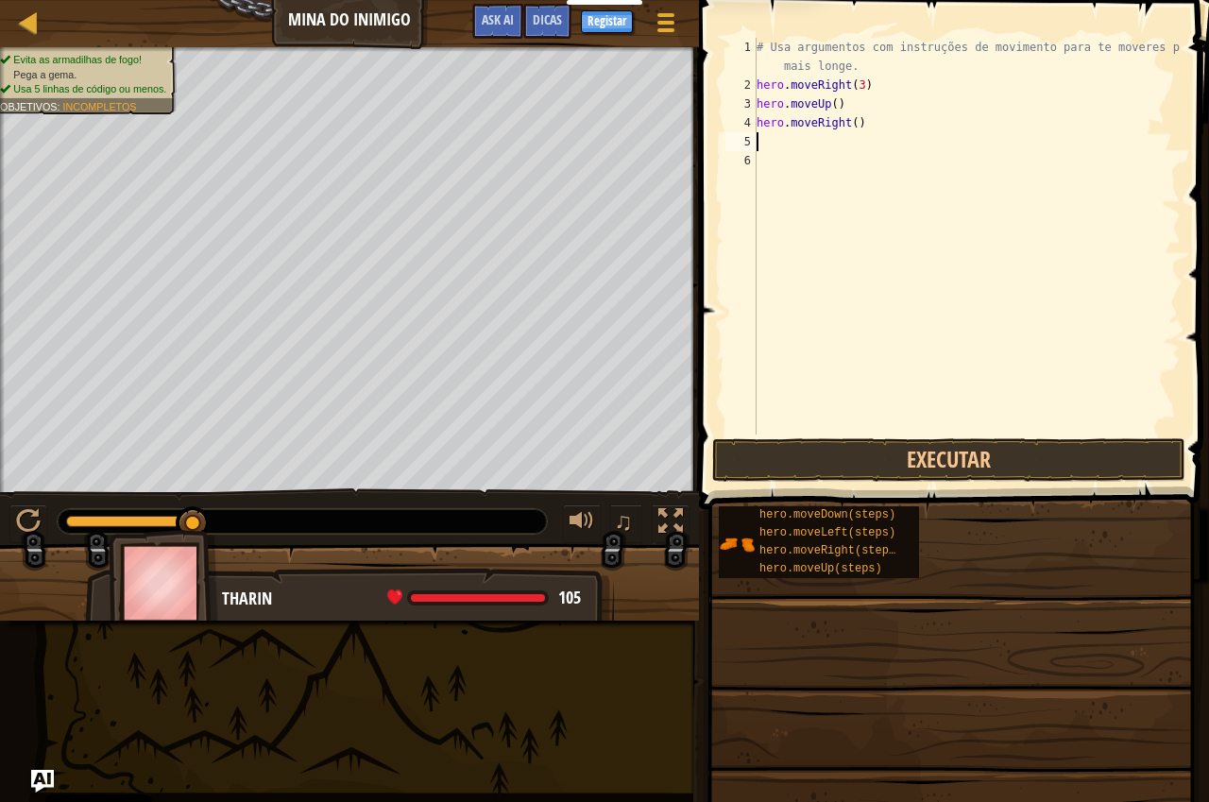
type textarea "h"
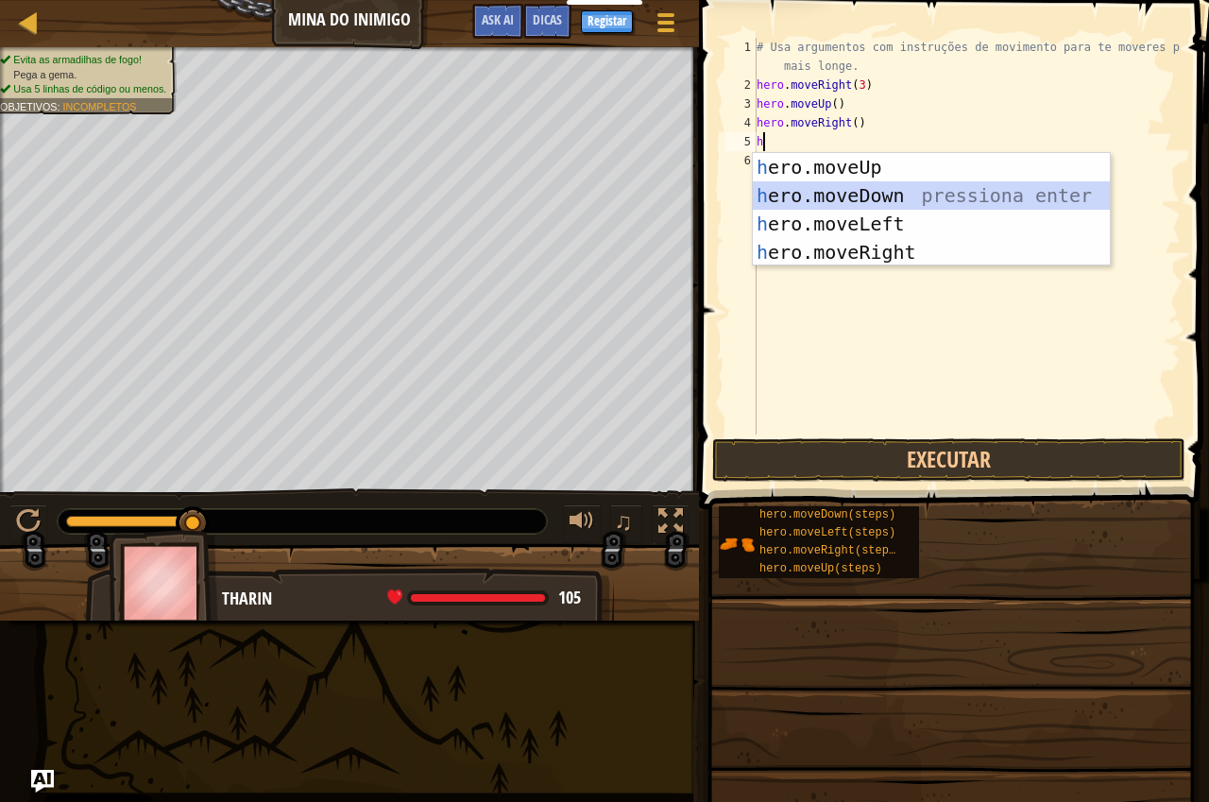
click at [891, 189] on div "h ero.moveUp pressiona enter h ero.moveDown pressiona enter h ero.moveLeft pres…" at bounding box center [931, 238] width 357 height 170
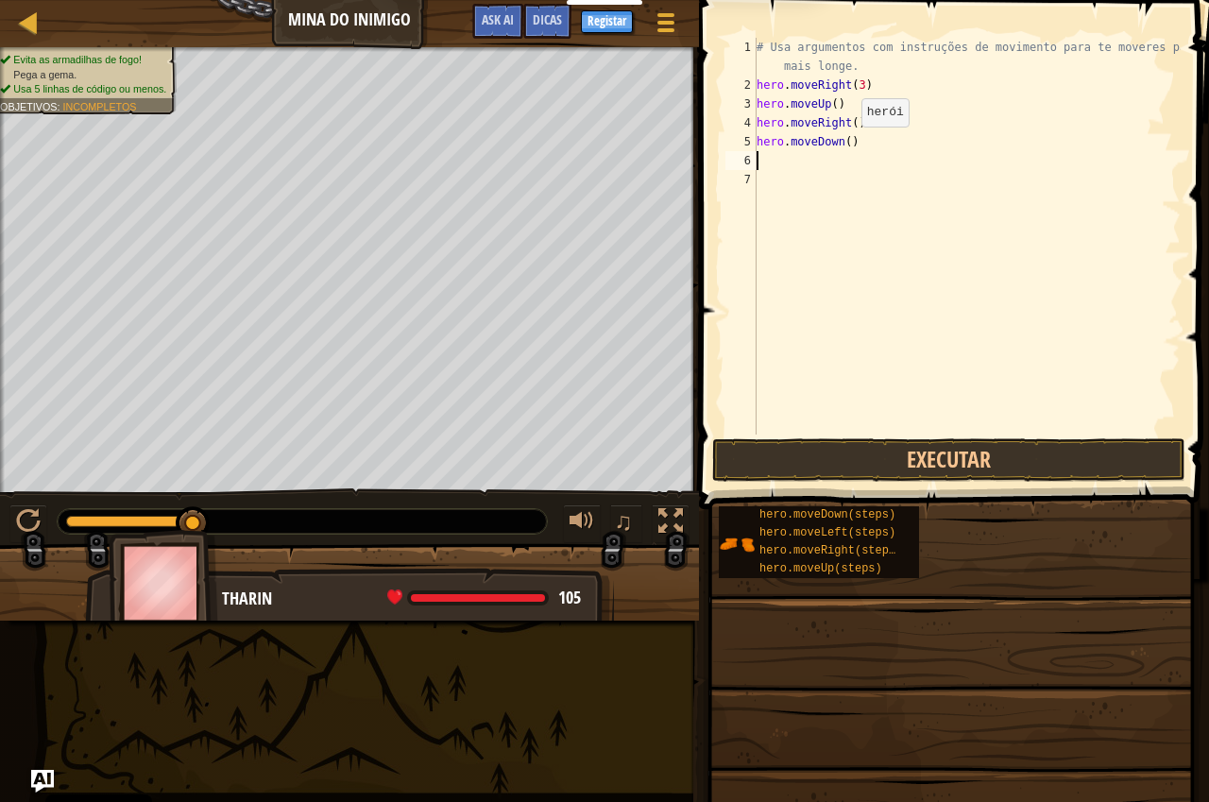
click at [846, 145] on div "# Usa argumentos com instruções de movimento para te moveres para mais longe. h…" at bounding box center [967, 264] width 428 height 453
type textarea "hero.moveDown(3)"
click at [792, 168] on div "# Usa argumentos com instruções de movimento para te moveres para mais longe. h…" at bounding box center [967, 264] width 428 height 453
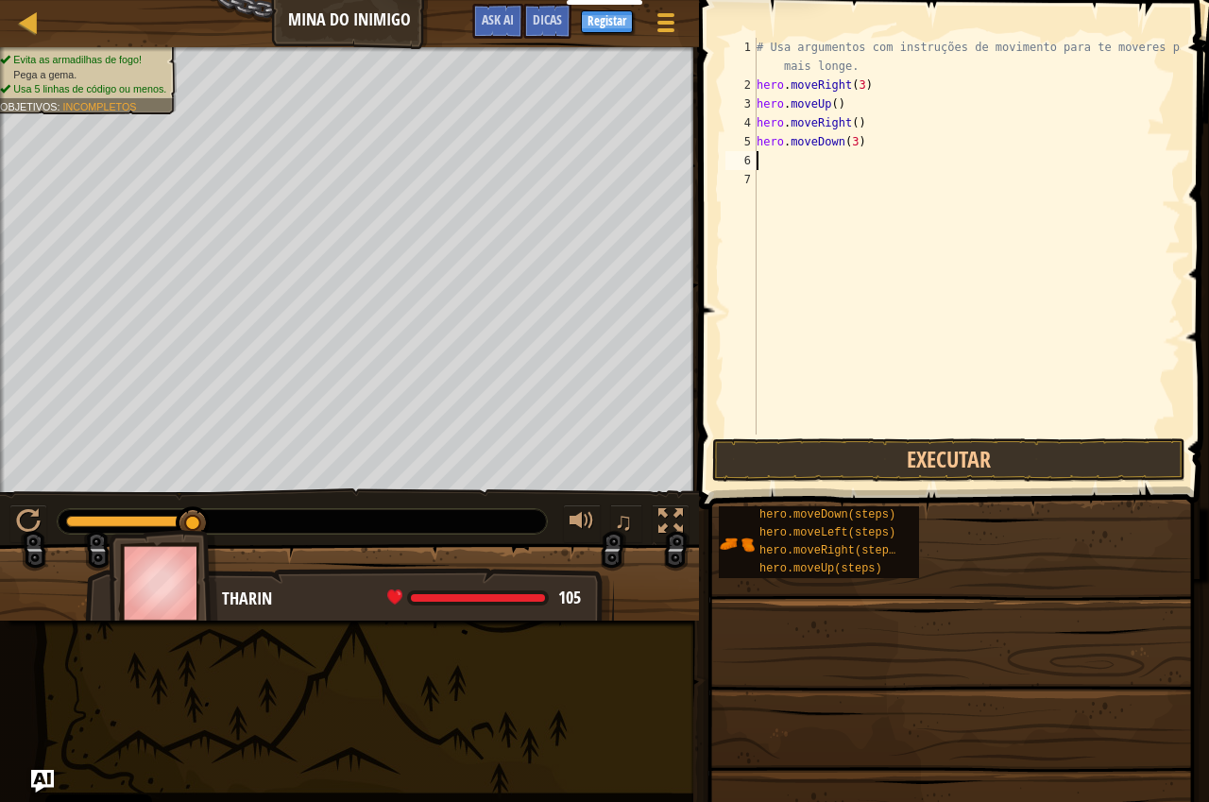
type textarea "h"
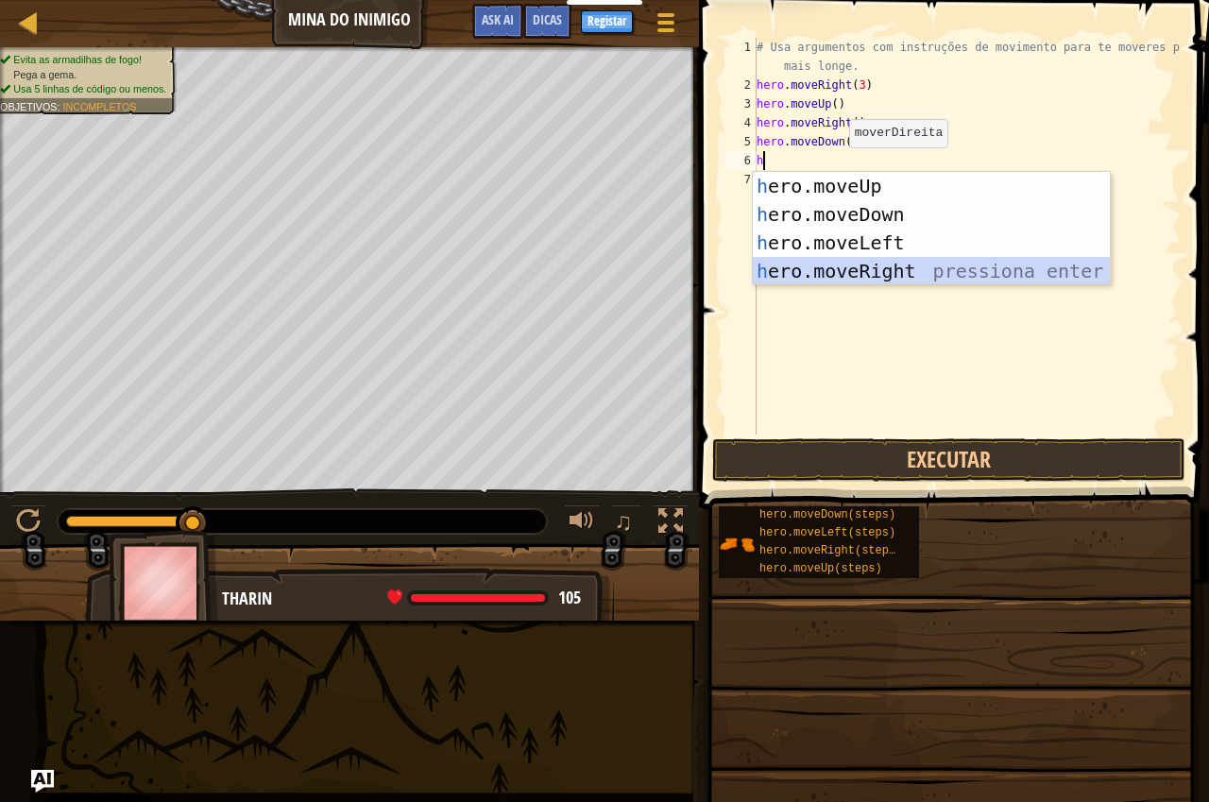
click at [867, 272] on div "h ero.moveUp pressiona enter h ero.moveDown pressiona enter h ero.moveLeft pres…" at bounding box center [931, 257] width 357 height 170
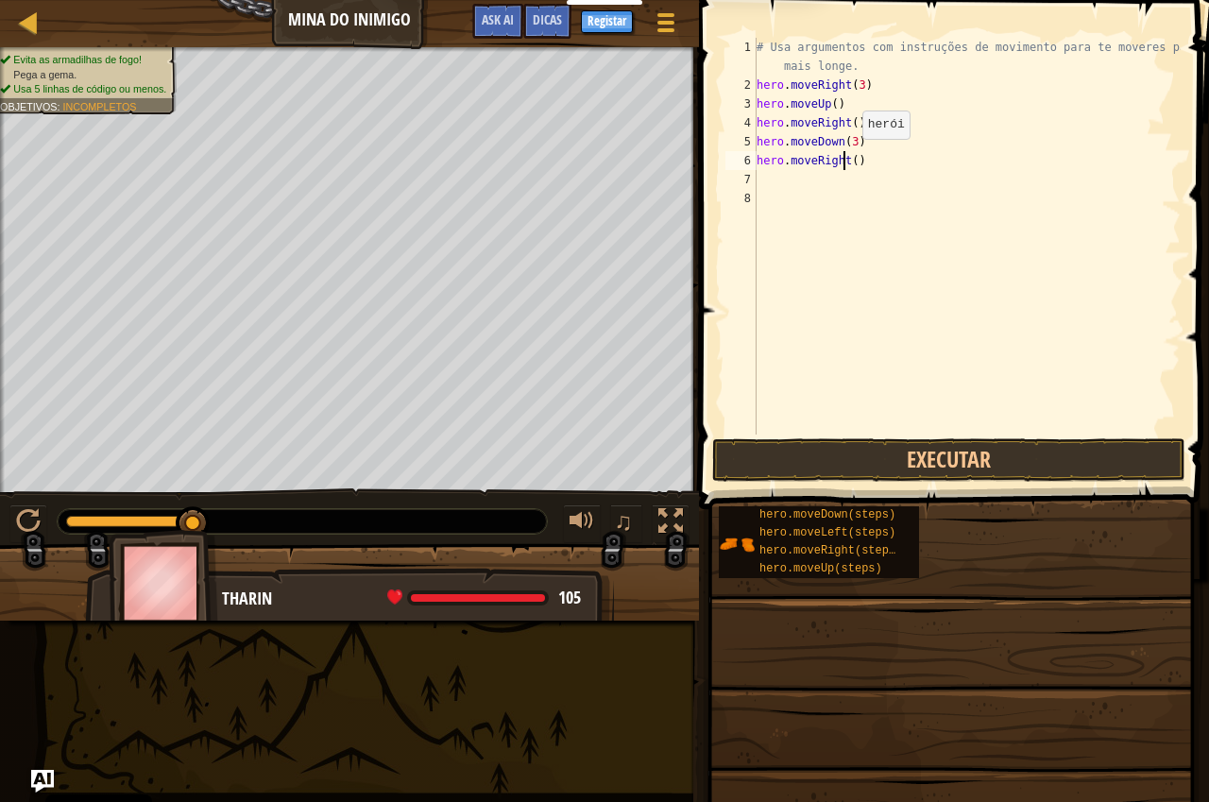
click at [846, 158] on div "# Usa argumentos com instruções de movimento para te moveres para mais longe. h…" at bounding box center [967, 264] width 428 height 453
click at [847, 162] on div "# Usa argumentos com instruções de movimento para te moveres para mais longe. h…" at bounding box center [967, 264] width 428 height 453
type textarea "hero.moveRight(3)"
click at [933, 444] on button "Executar" at bounding box center [948, 459] width 473 height 43
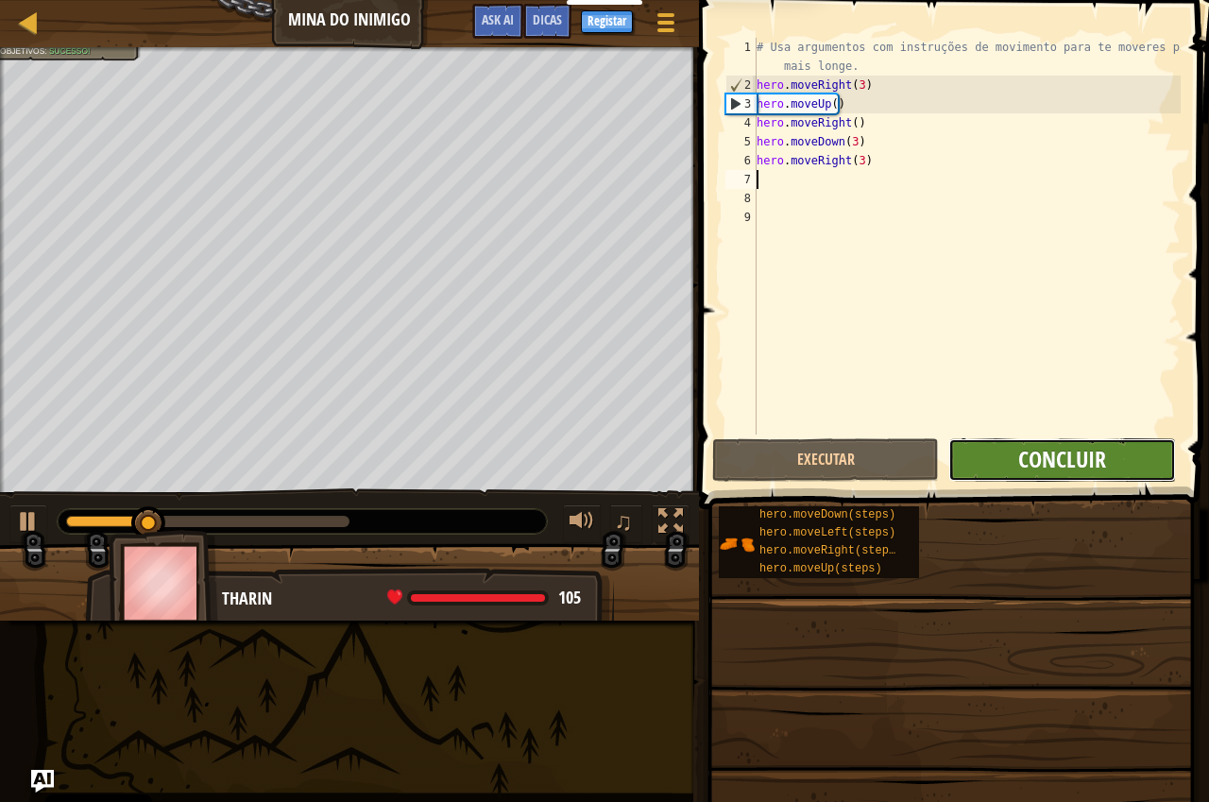
click at [1069, 461] on span "Concluir" at bounding box center [1062, 459] width 88 height 30
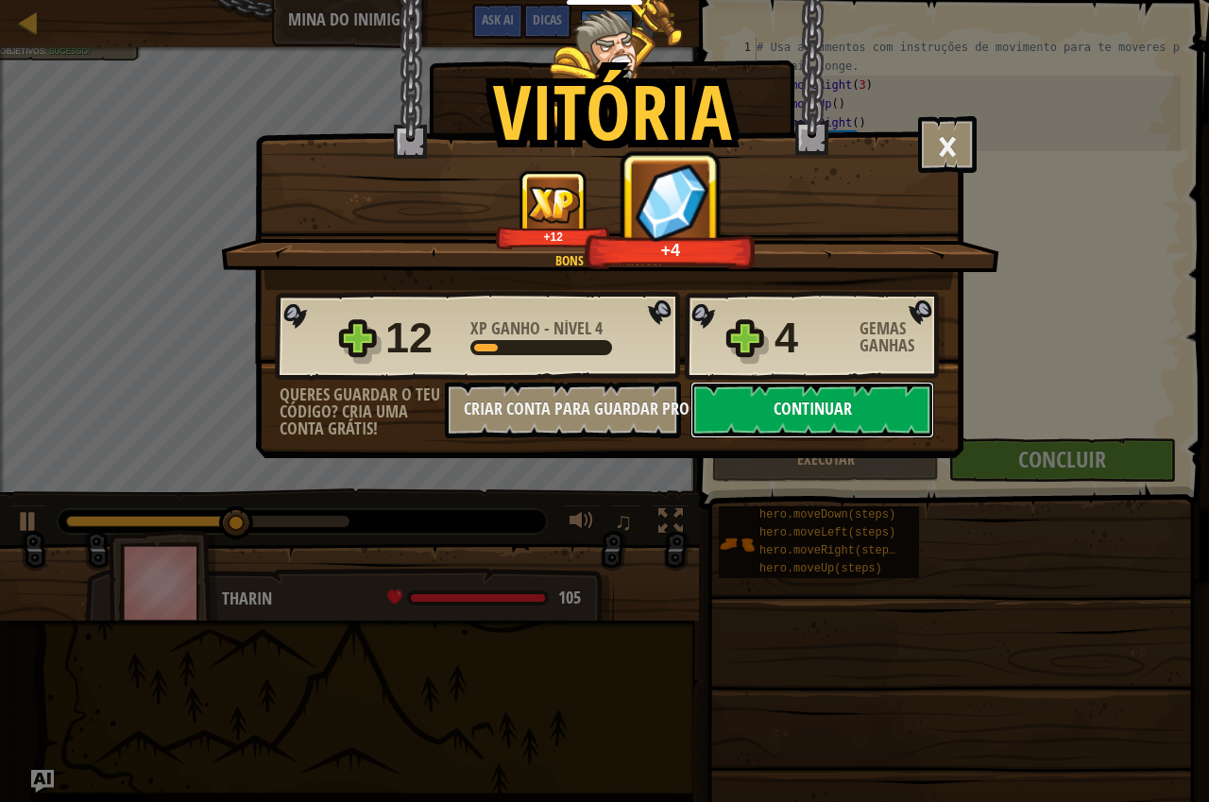
click at [766, 415] on button "Continuar" at bounding box center [813, 410] width 244 height 57
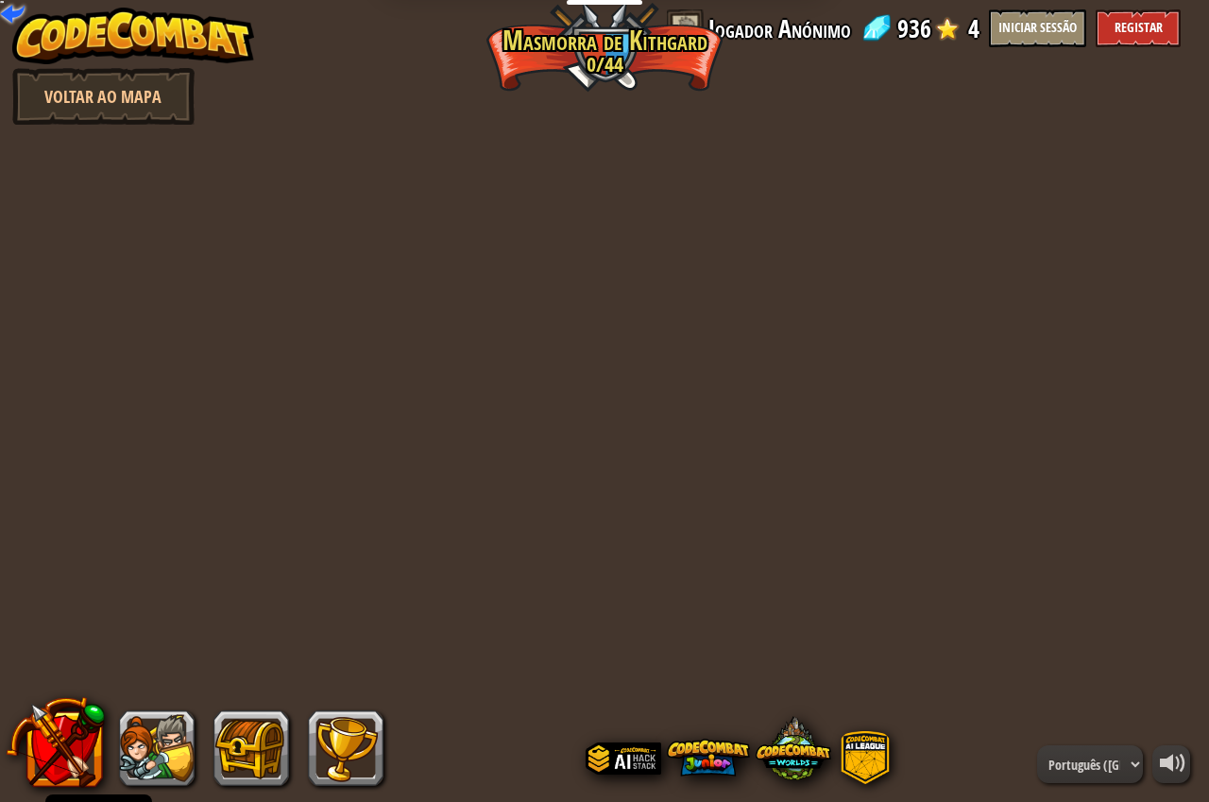
select select "pt-PT"
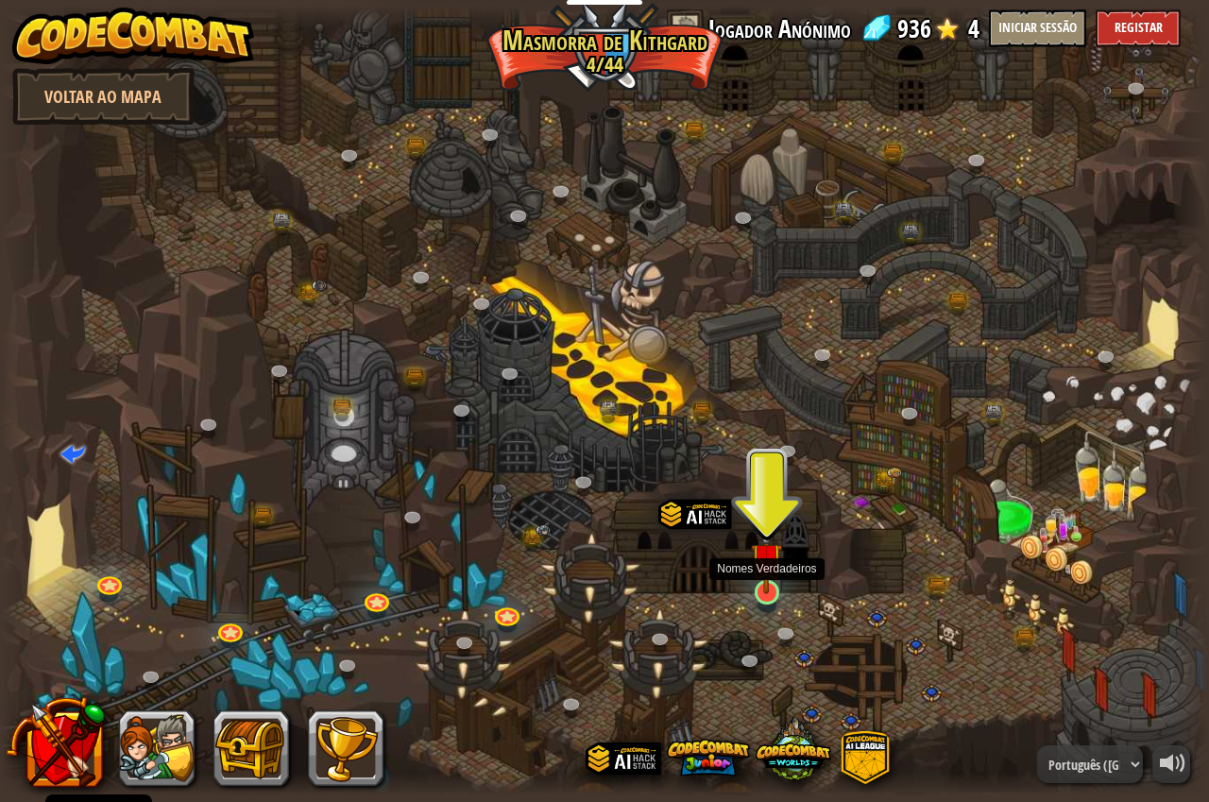
click at [763, 586] on img at bounding box center [766, 558] width 31 height 72
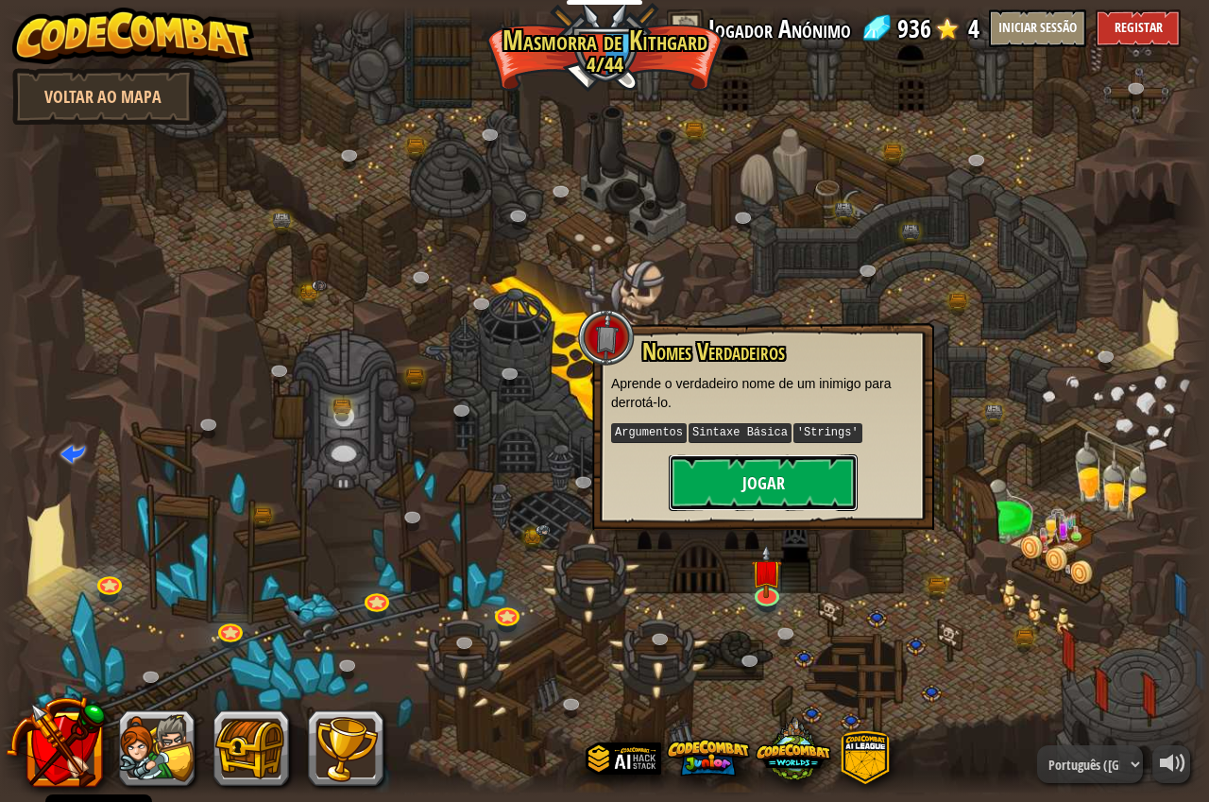
click at [744, 487] on button "Jogar" at bounding box center [763, 482] width 189 height 57
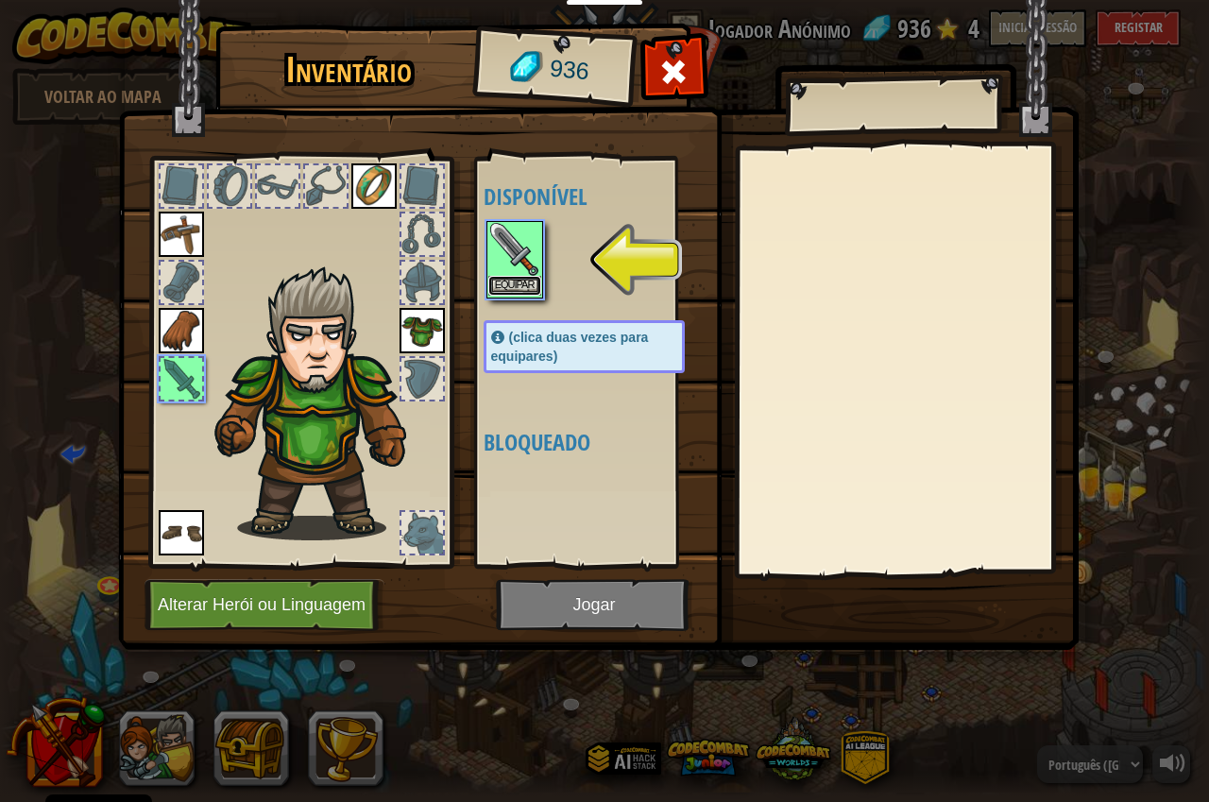
click at [522, 283] on button "Equipar" at bounding box center [514, 286] width 53 height 20
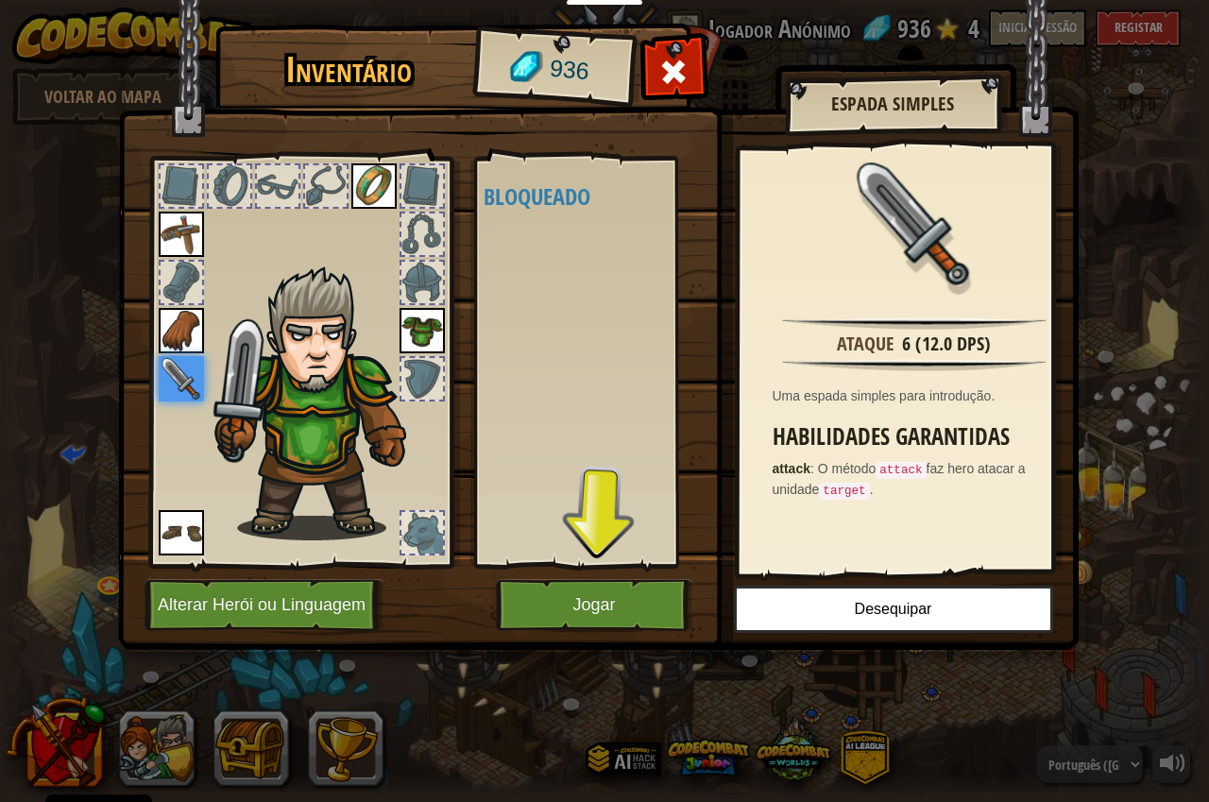
click at [564, 566] on div "Disponível [GEOGRAPHIC_DATA] [GEOGRAPHIC_DATA] [GEOGRAPHIC_DATA] [GEOGRAPHIC_DA…" at bounding box center [590, 362] width 231 height 411
click at [562, 590] on button "Jogar" at bounding box center [594, 605] width 197 height 52
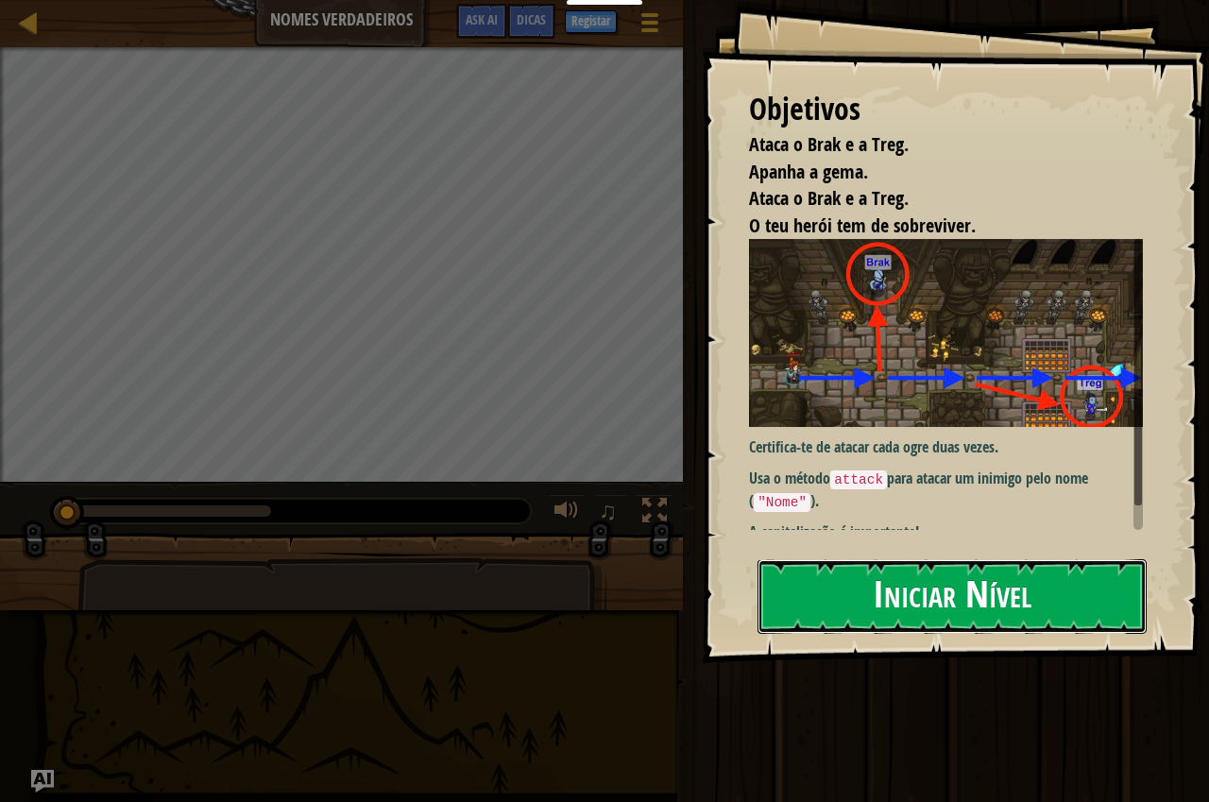
click at [928, 587] on button "Iniciar Nível" at bounding box center [952, 596] width 389 height 75
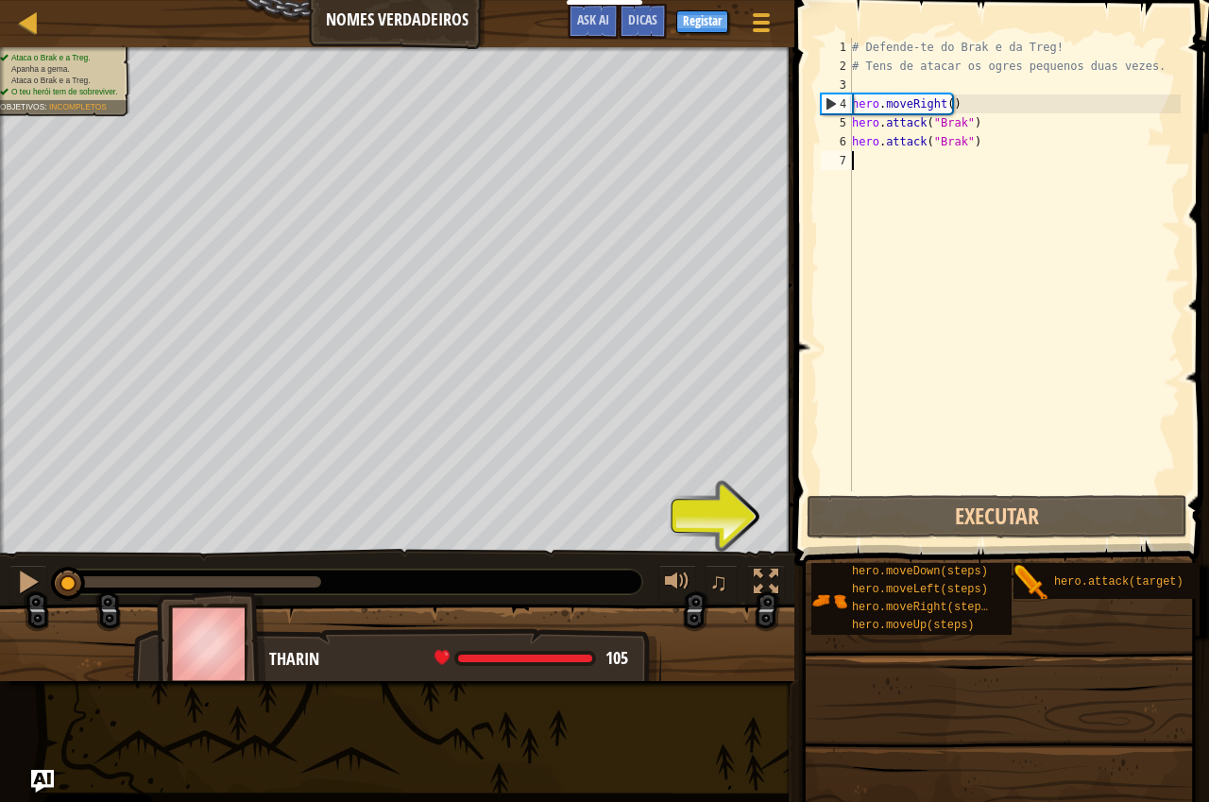
type textarea "h"
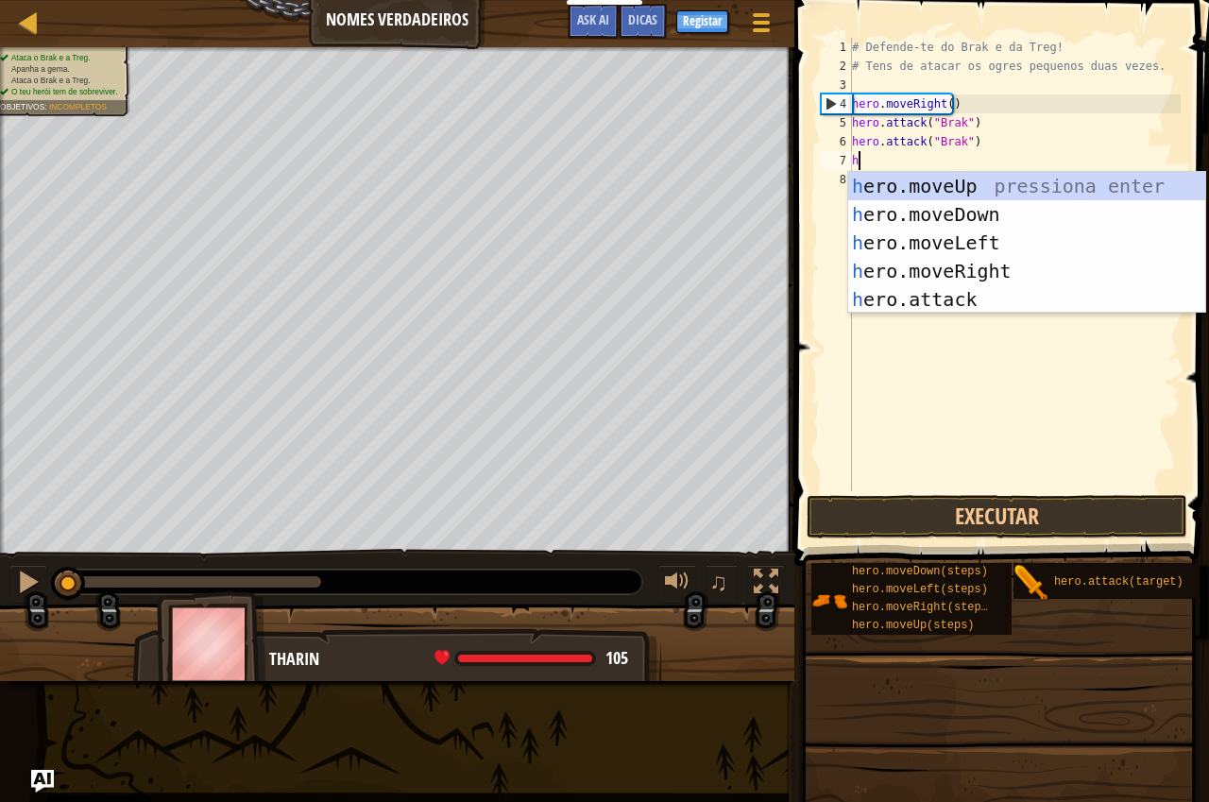
scroll to position [9, 0]
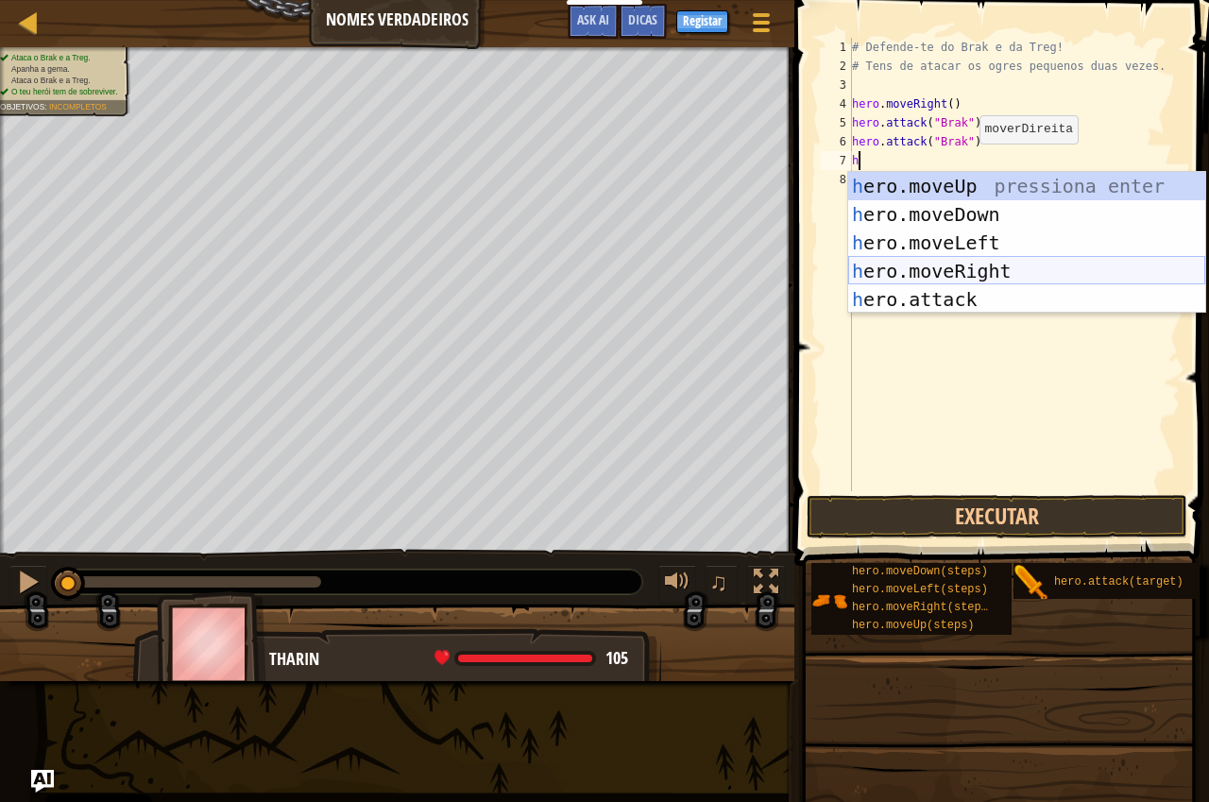
click at [974, 275] on div "h ero.moveUp pressiona enter h ero.moveDown pressiona enter h ero.moveLeft pres…" at bounding box center [1026, 271] width 357 height 198
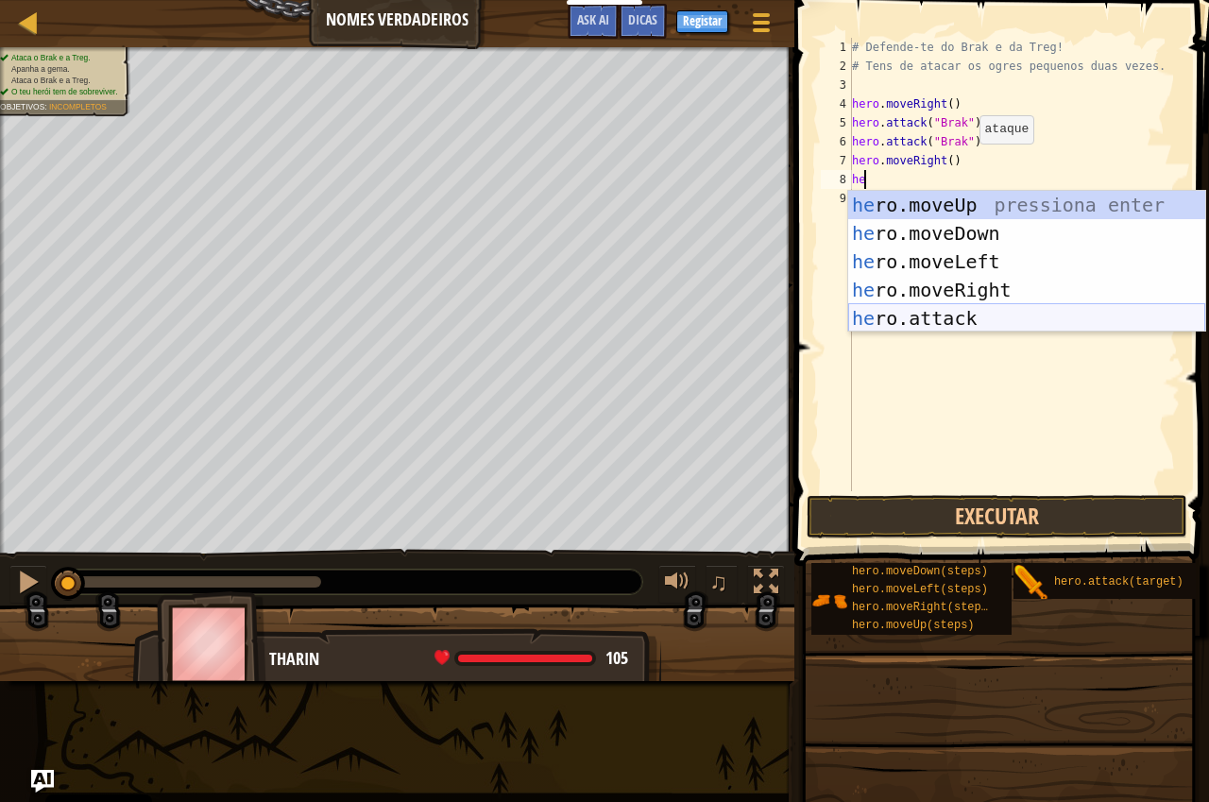
click at [963, 319] on div "he ro.moveUp pressiona enter he ro.moveDown pressiona enter he ro.moveLeft pres…" at bounding box center [1026, 290] width 357 height 198
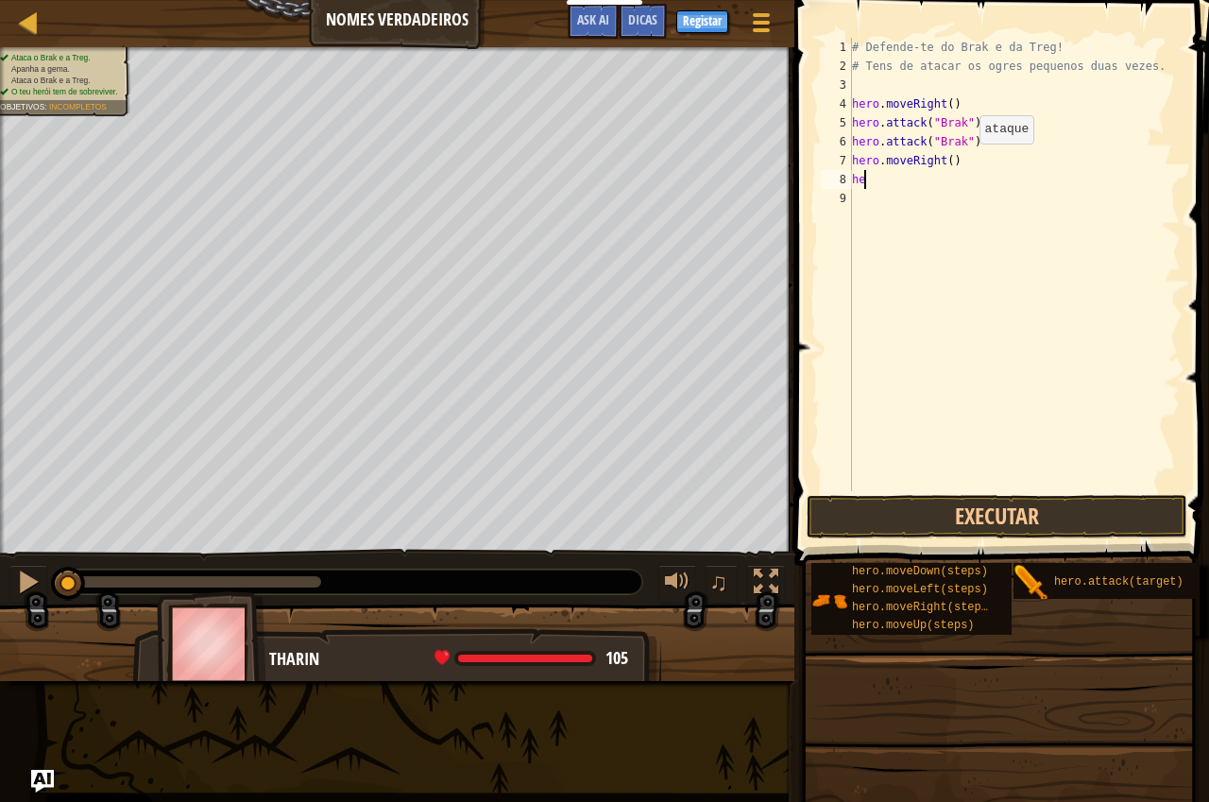
type textarea "hero.attack("Enemy Name")"
click at [916, 227] on div "# Defende-te do Brak e da Treg! # Tens de atacar os ogres pequenos duas vezes. …" at bounding box center [1014, 283] width 333 height 491
click at [995, 178] on div "# Defende-te do Brak e da Treg! # Tens de atacar os ogres pequenos duas vezes. …" at bounding box center [1014, 283] width 333 height 491
type textarea "hero.attack("Treg")"
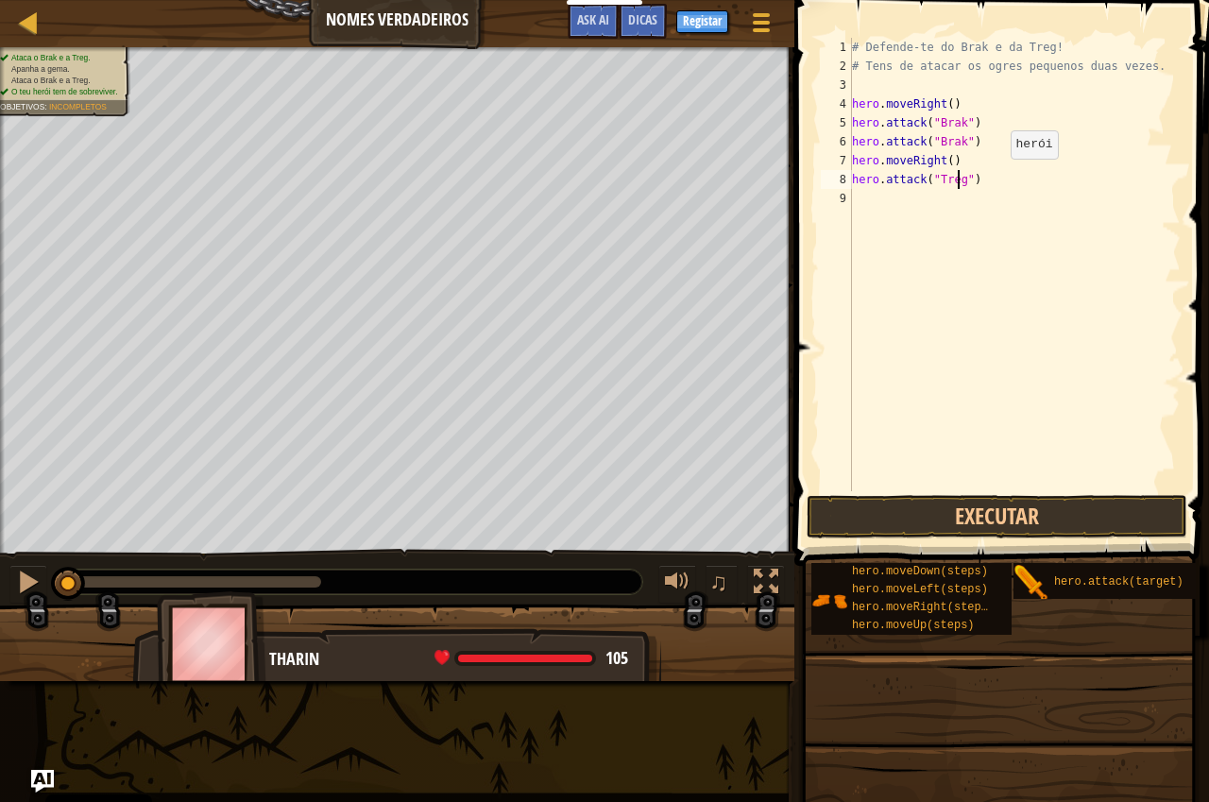
scroll to position [9, 0]
drag, startPoint x: 995, startPoint y: 178, endPoint x: 846, endPoint y: 180, distance: 148.3
click at [846, 180] on div "1 2 3 4 5 6 7 8 9 10 # Defende-te do Brak e da Treg! # Tens de atacar os ogres …" at bounding box center [999, 264] width 364 height 453
type textarea "hero.attack("Treg")"
click at [876, 196] on div "# Defende-te do Brak e da Treg! # Tens de atacar os ogres pequenos duas vezes. …" at bounding box center [1017, 283] width 327 height 491
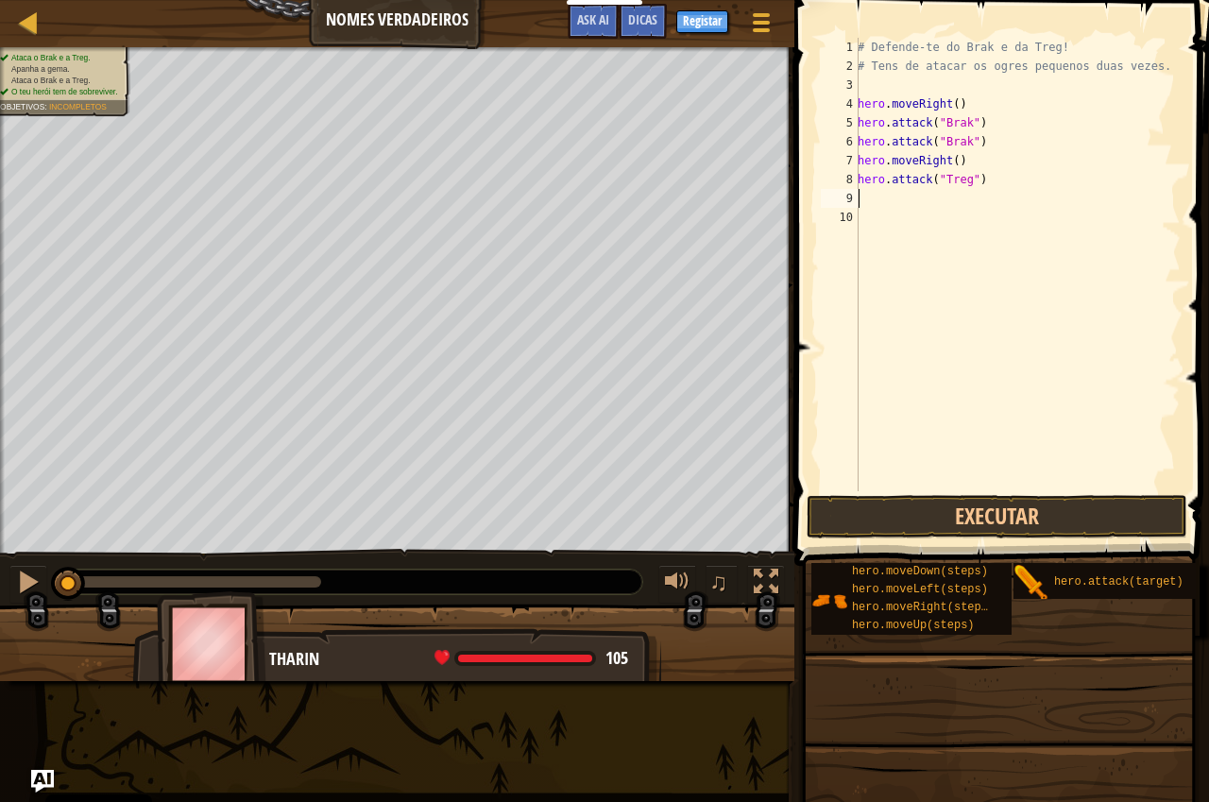
paste textarea "hero.attack("Treg")"
type textarea "hero.attack("Treg")"
click at [1025, 520] on button "Executar" at bounding box center [997, 516] width 381 height 43
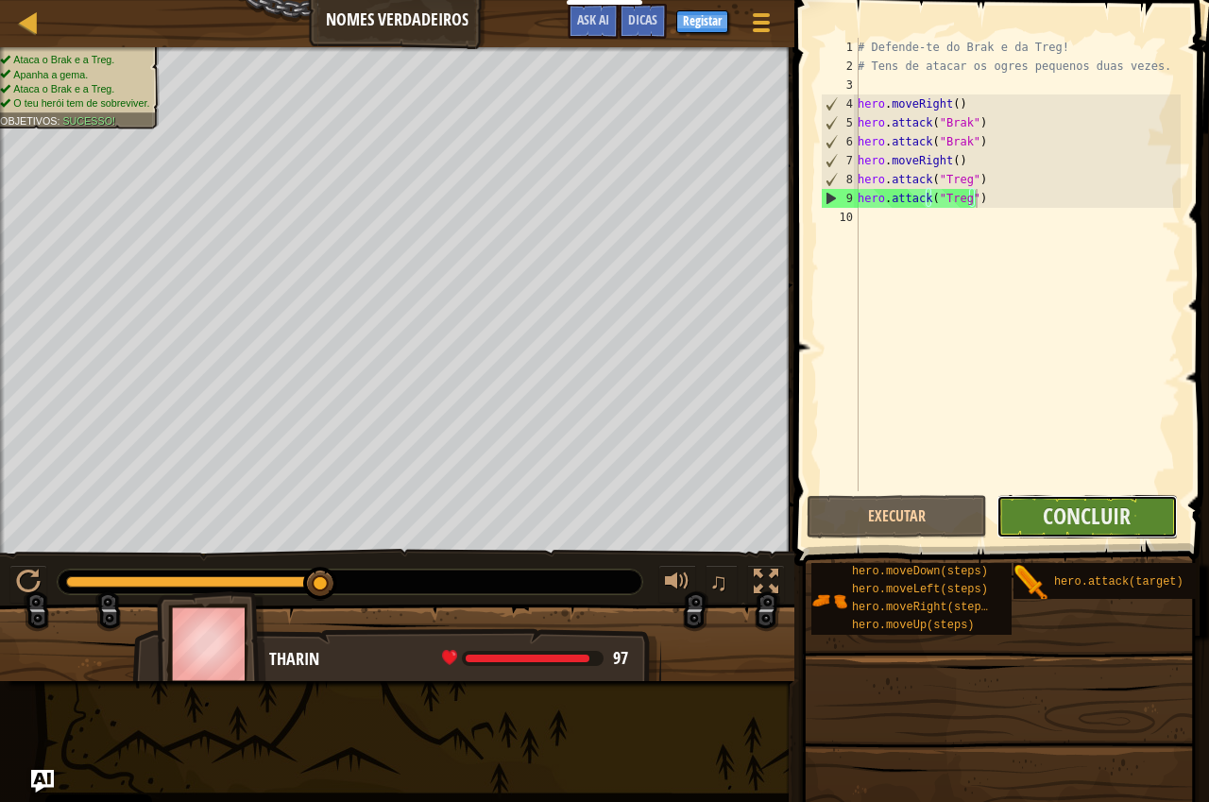
click at [1025, 520] on button "Concluir" at bounding box center [1087, 516] width 180 height 43
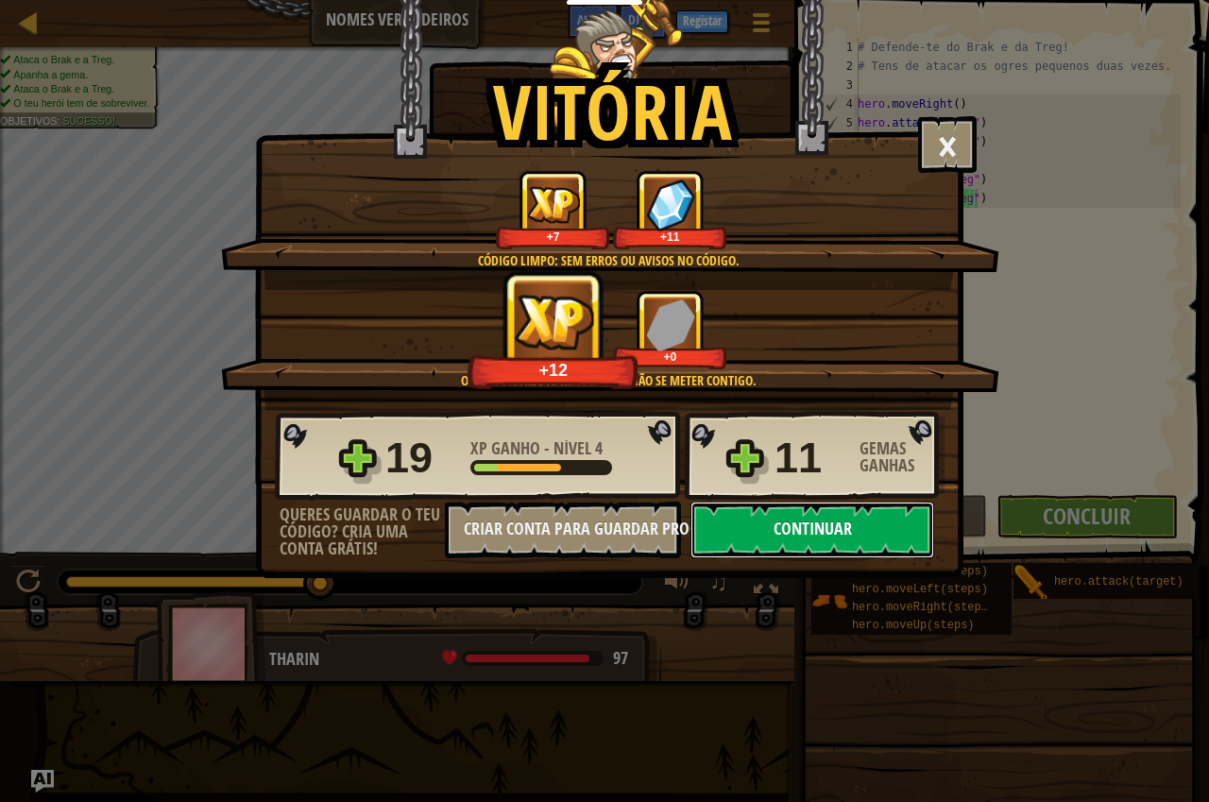
click at [744, 515] on button "Continuar" at bounding box center [813, 530] width 244 height 57
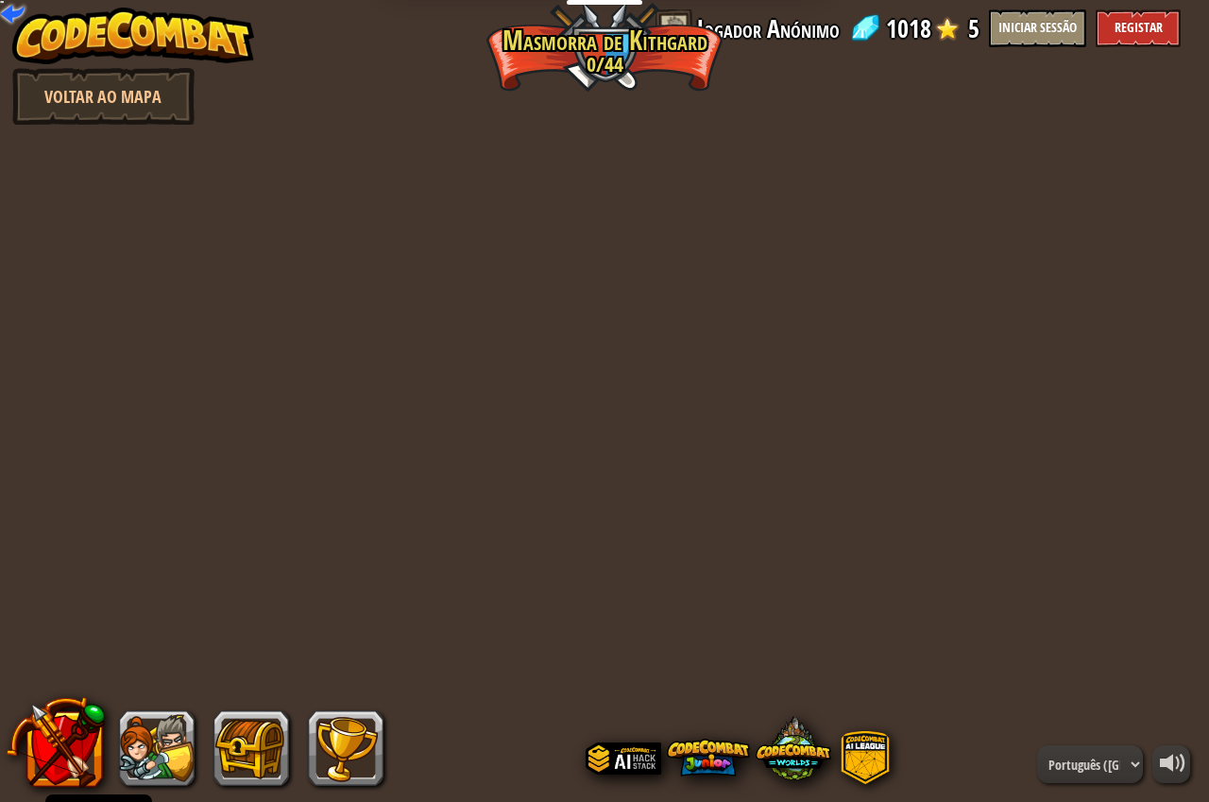
select select "pt-PT"
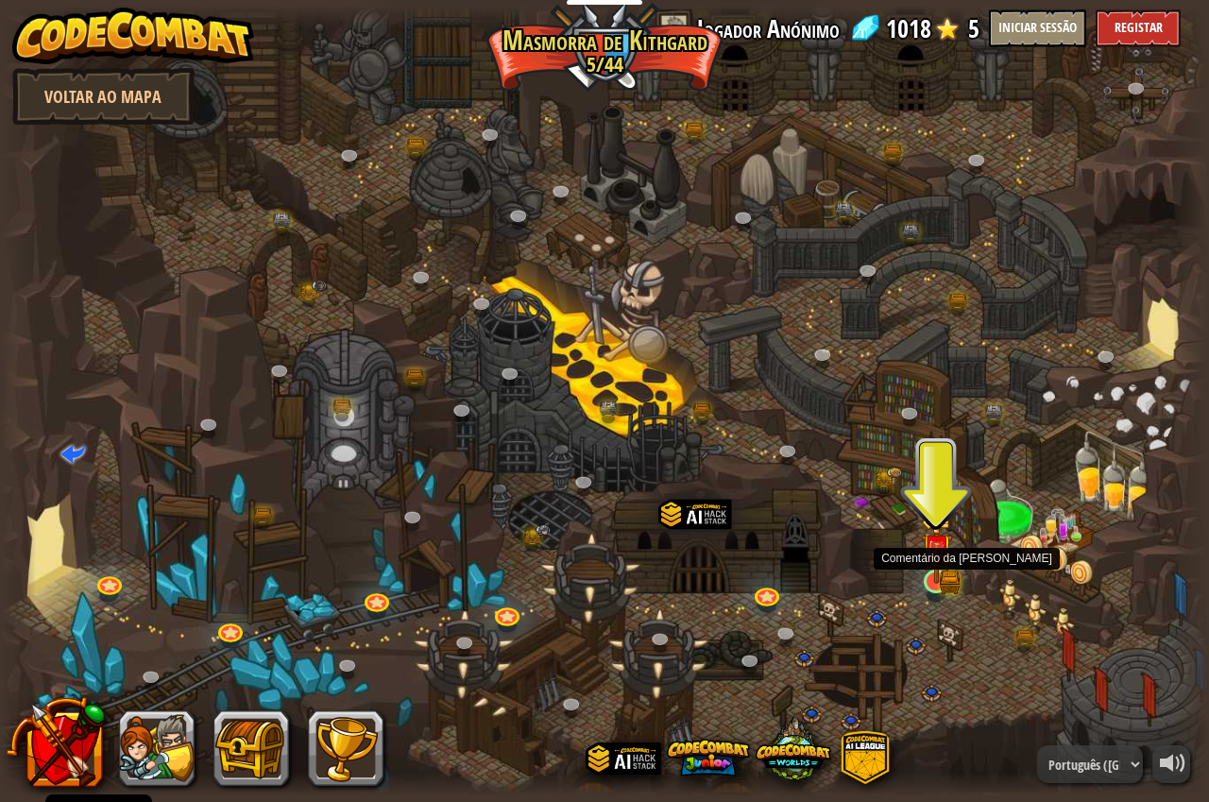
click at [938, 571] on img at bounding box center [936, 549] width 31 height 69
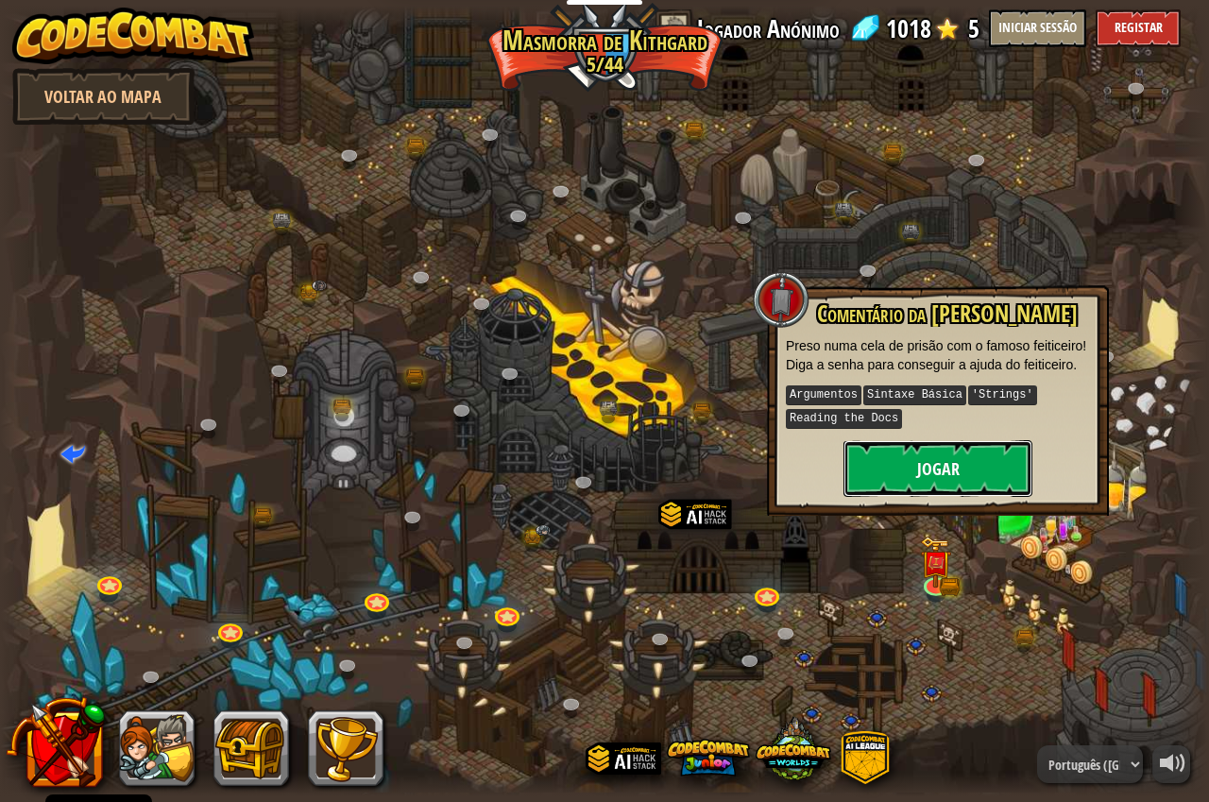
click at [938, 465] on button "Jogar" at bounding box center [938, 468] width 189 height 57
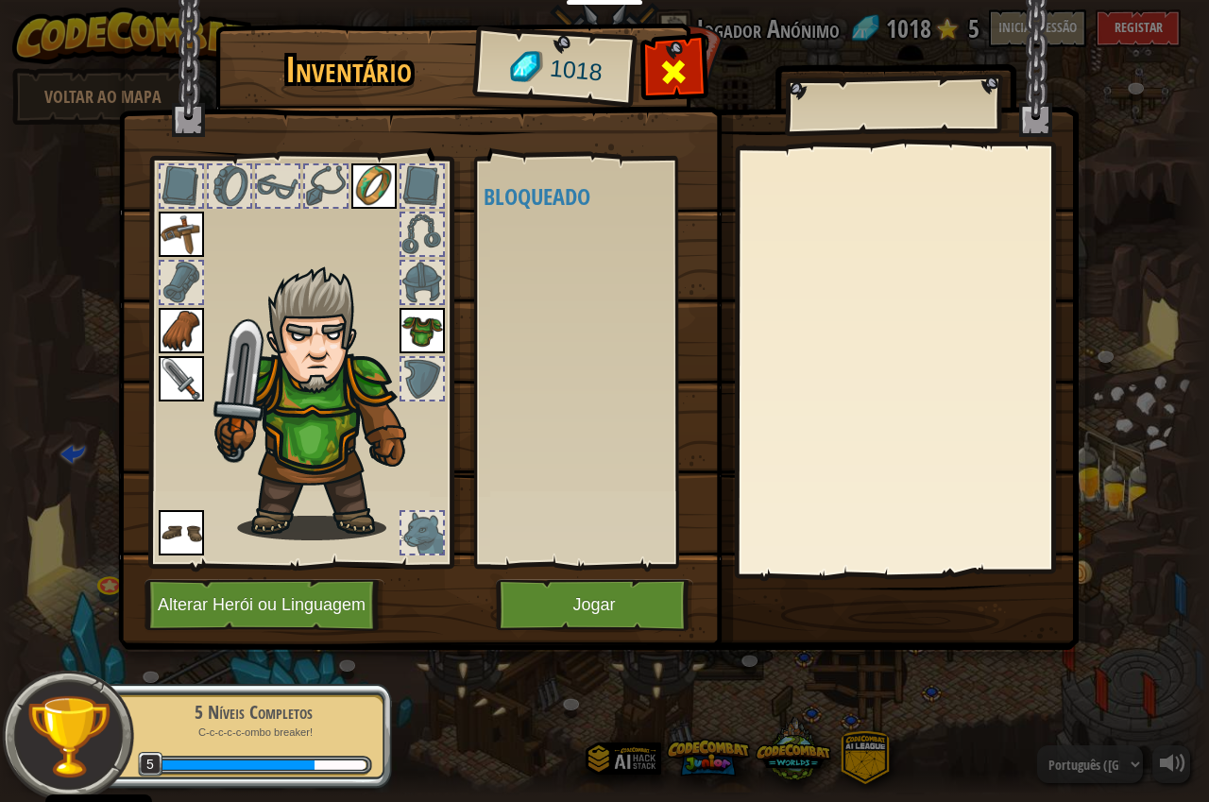
click at [687, 77] on span at bounding box center [673, 72] width 30 height 30
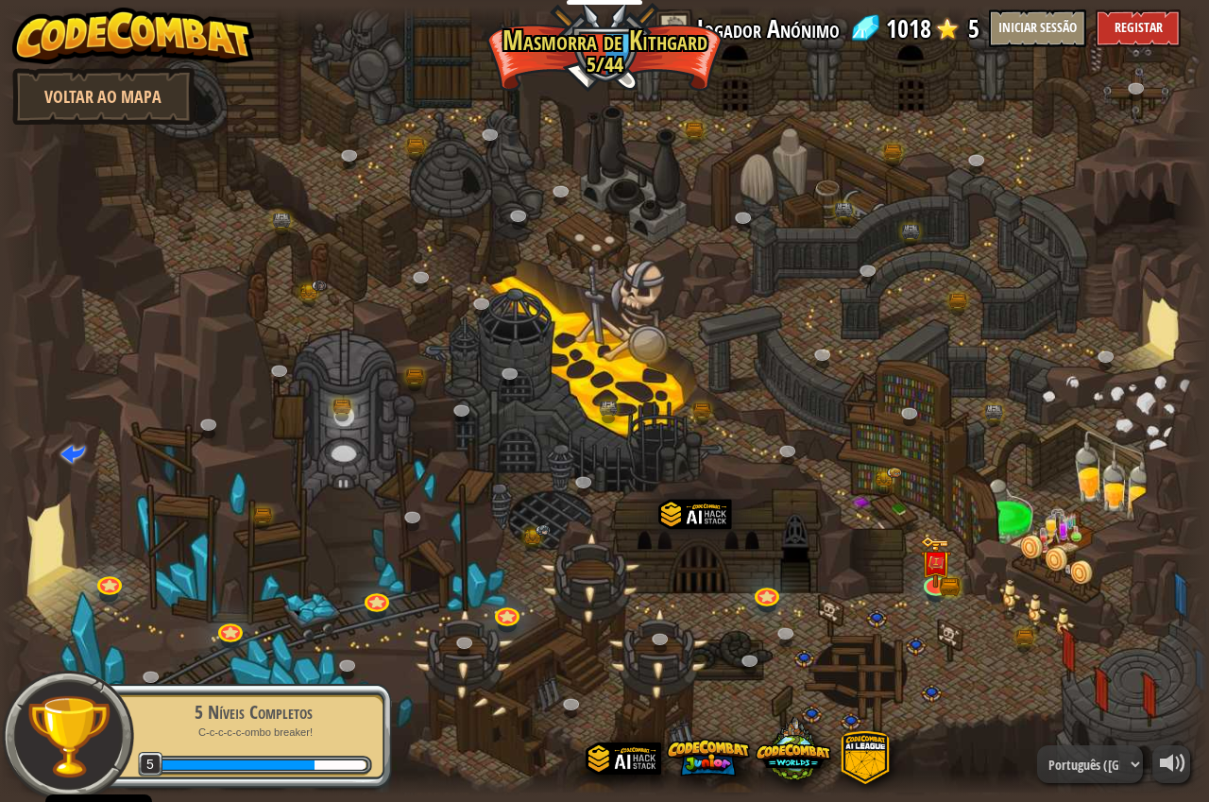
click at [178, 609] on div at bounding box center [604, 401] width 1209 height 791
click at [182, 735] on p "C-c-c-c-c-ombo breaker!" at bounding box center [253, 733] width 238 height 14
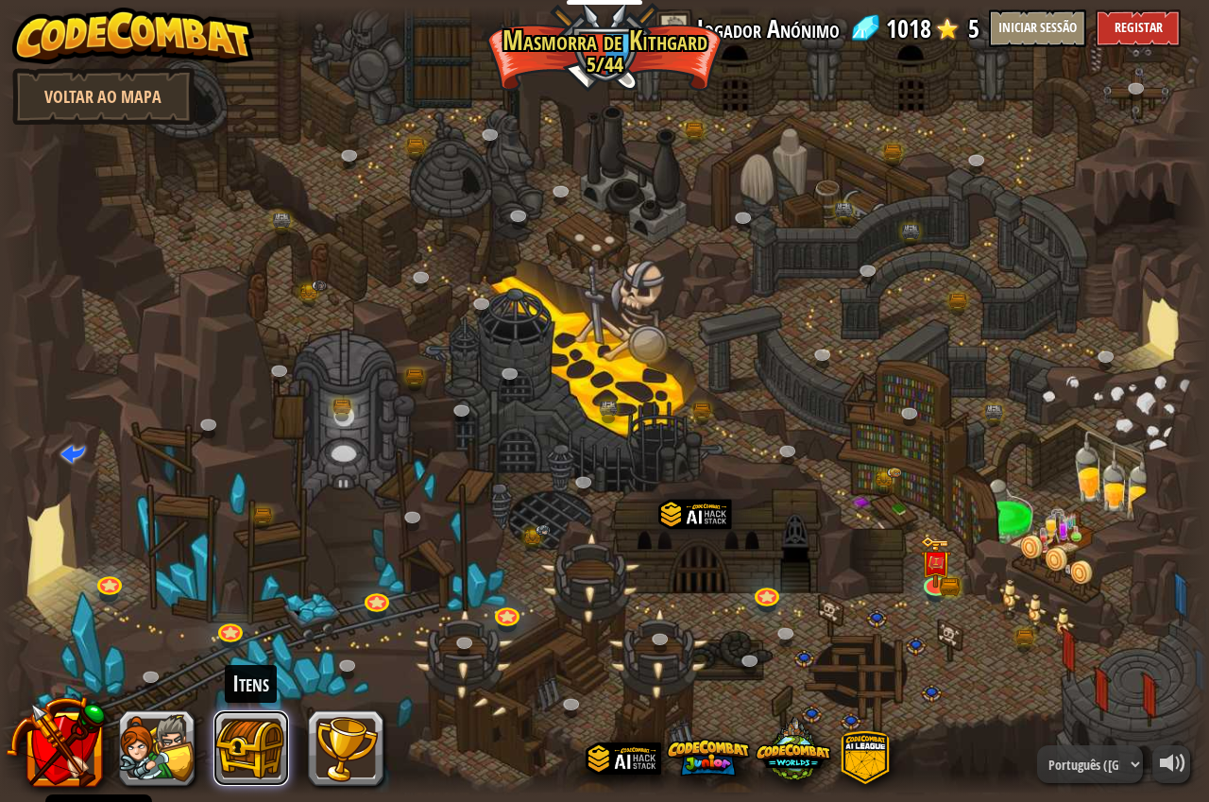
click at [243, 730] on button at bounding box center [252, 748] width 76 height 76
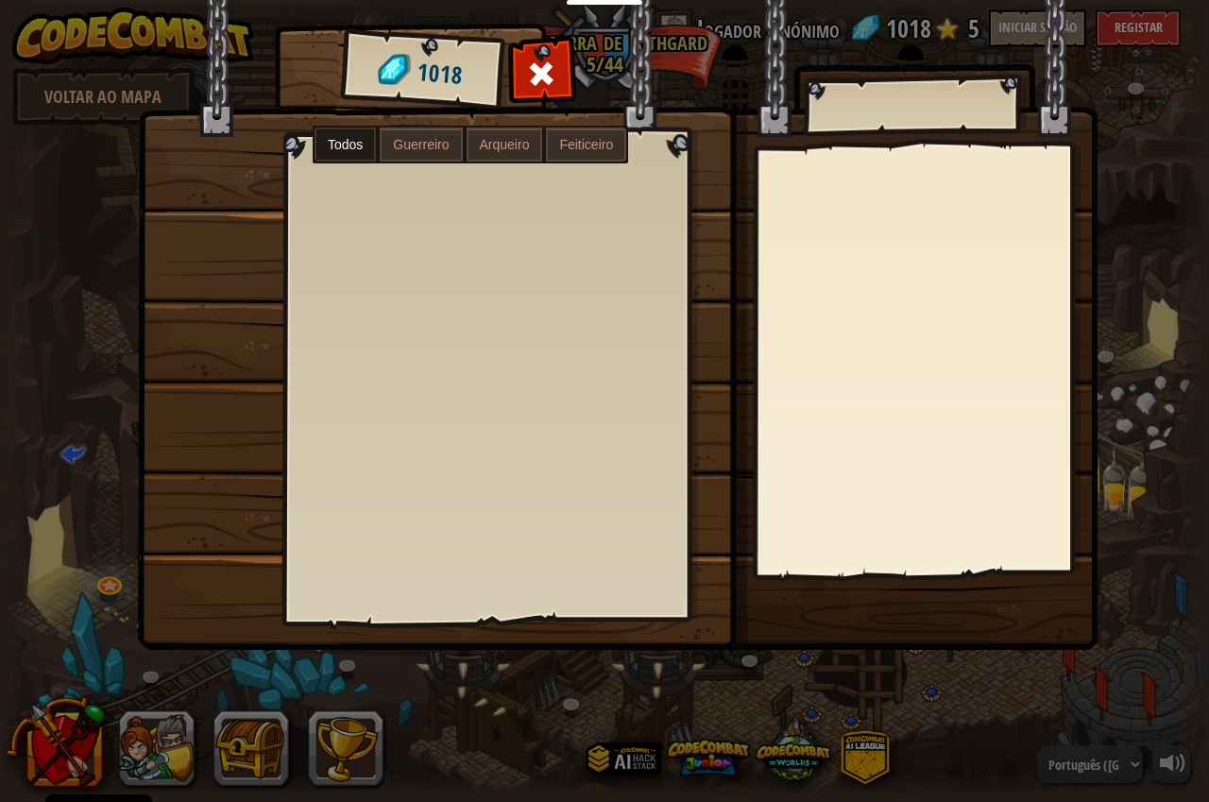
click at [447, 145] on span "Guerreiro" at bounding box center [421, 144] width 56 height 15
click at [522, 143] on span "Arqueiro" at bounding box center [505, 144] width 50 height 15
click at [569, 137] on span "Feiticeiro" at bounding box center [586, 144] width 54 height 15
drag, startPoint x: 513, startPoint y: 141, endPoint x: 443, endPoint y: 142, distance: 69.9
click at [480, 142] on span "Arqueiro" at bounding box center [505, 144] width 50 height 15
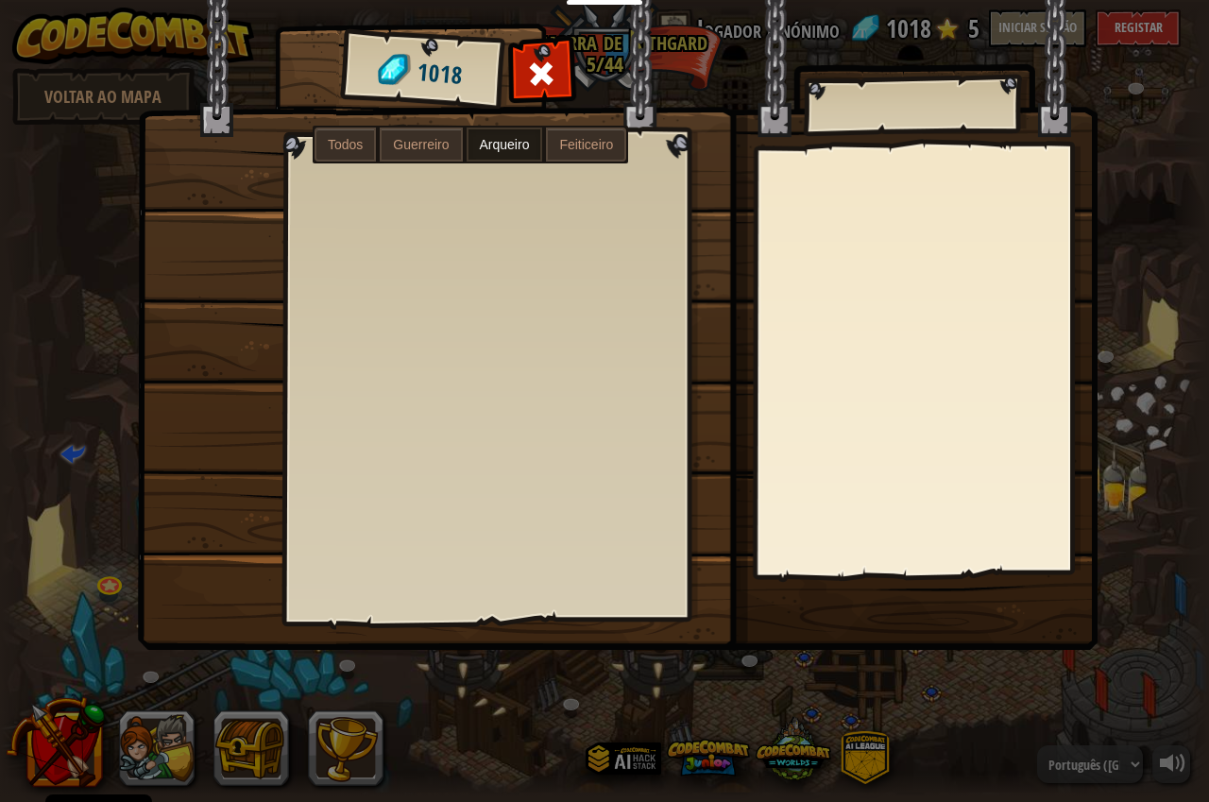
drag, startPoint x: 439, startPoint y: 142, endPoint x: 391, endPoint y: 142, distance: 48.2
click at [408, 142] on span "Guerreiro" at bounding box center [421, 144] width 56 height 15
drag, startPoint x: 383, startPoint y: 140, endPoint x: 367, endPoint y: 139, distance: 15.1
click at [367, 139] on div "Todos Guerreiro Arqueiro Feiticeiro" at bounding box center [471, 145] width 316 height 38
click at [366, 138] on label "Todos" at bounding box center [345, 145] width 61 height 34
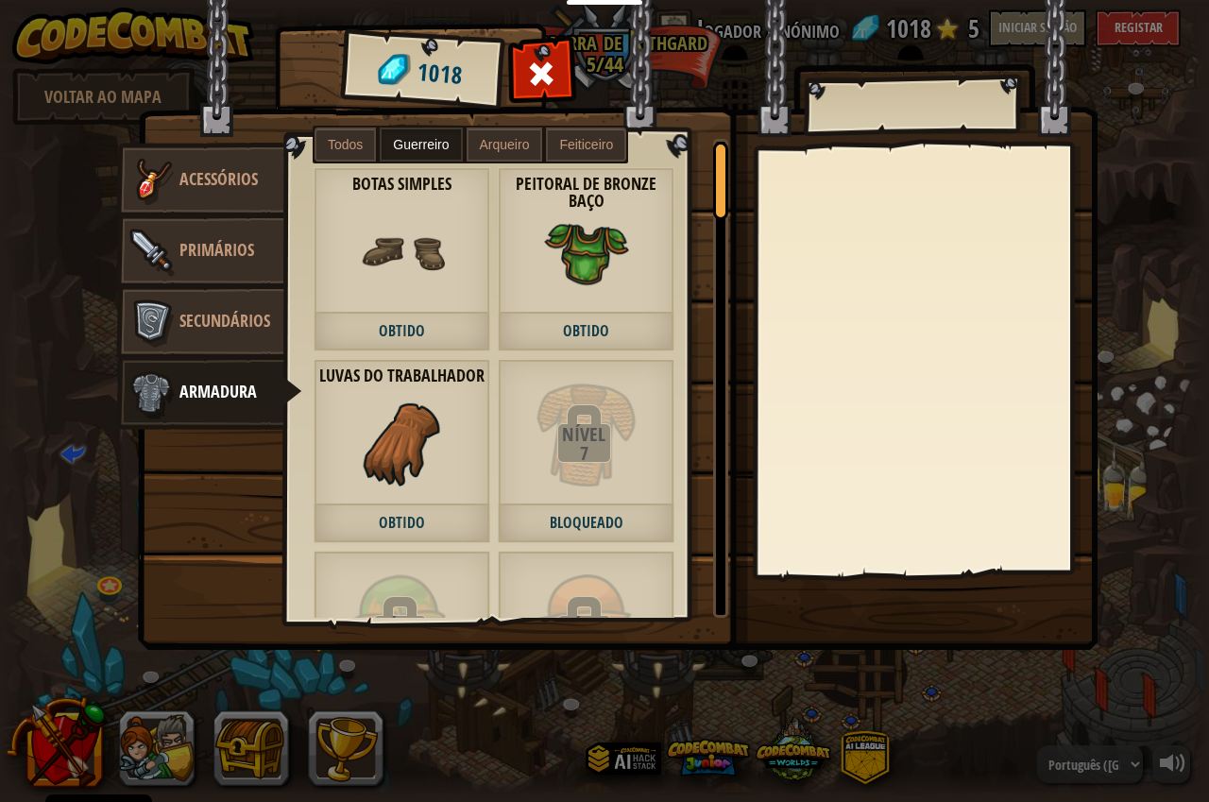
click at [598, 135] on label "Feiticeiro" at bounding box center [586, 145] width 80 height 34
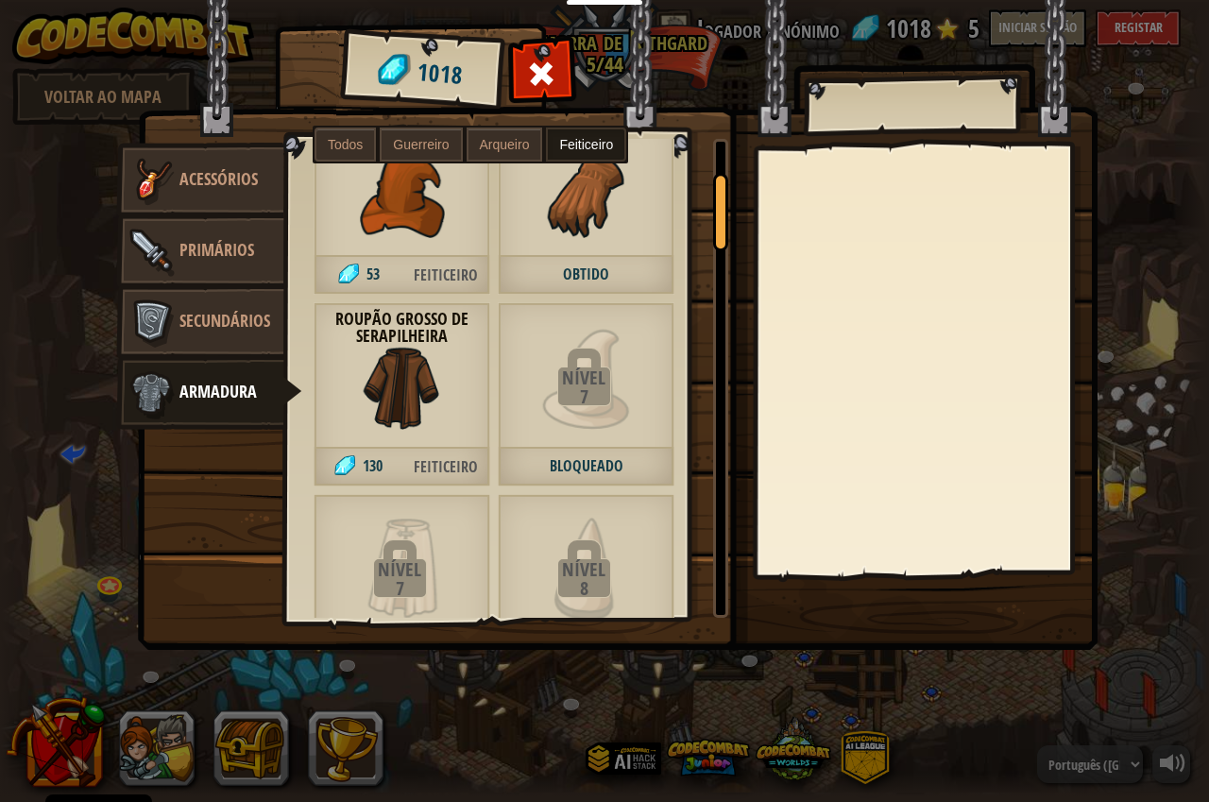
scroll to position [189, 0]
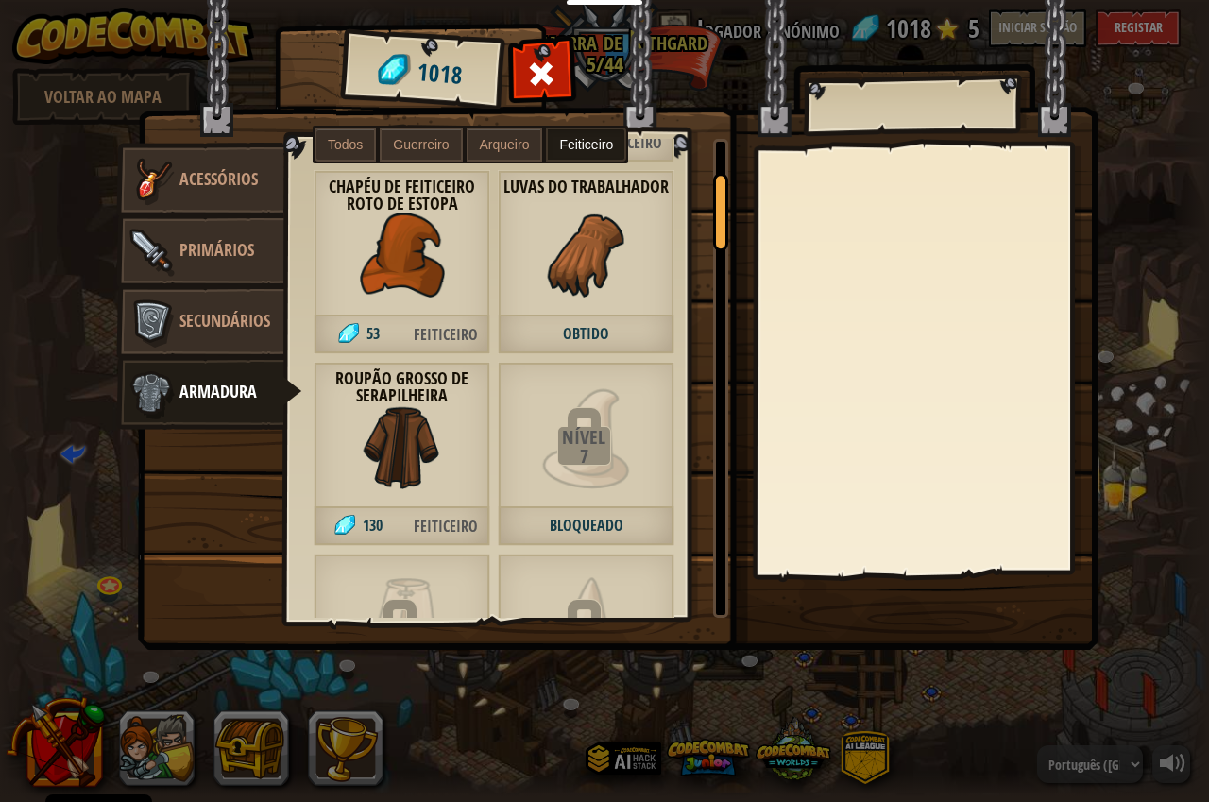
click at [423, 454] on img at bounding box center [402, 446] width 85 height 85
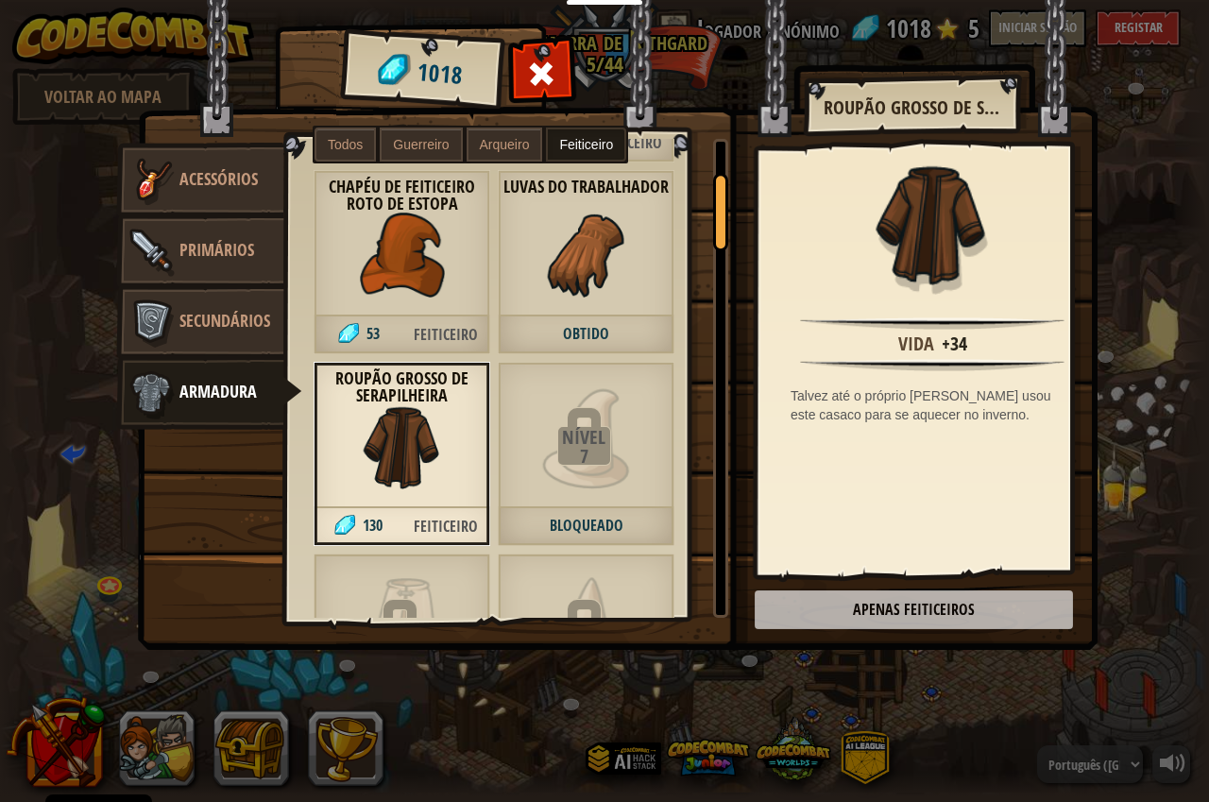
click at [857, 611] on img at bounding box center [618, 307] width 961 height 686
click at [412, 143] on span "Guerreiro" at bounding box center [421, 144] width 56 height 15
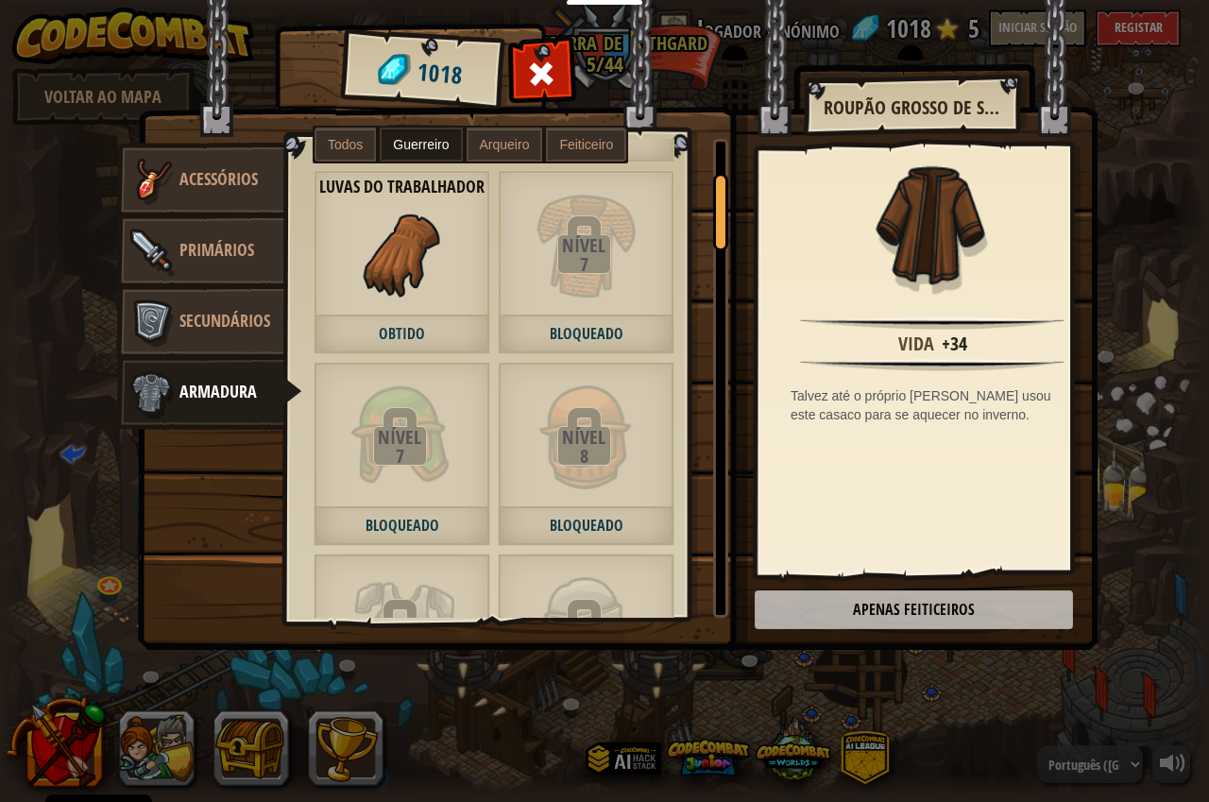
drag, startPoint x: 427, startPoint y: 130, endPoint x: 431, endPoint y: 153, distance: 23.0
click at [431, 153] on label "Guerreiro" at bounding box center [421, 145] width 82 height 34
click at [555, 65] on span at bounding box center [542, 74] width 30 height 30
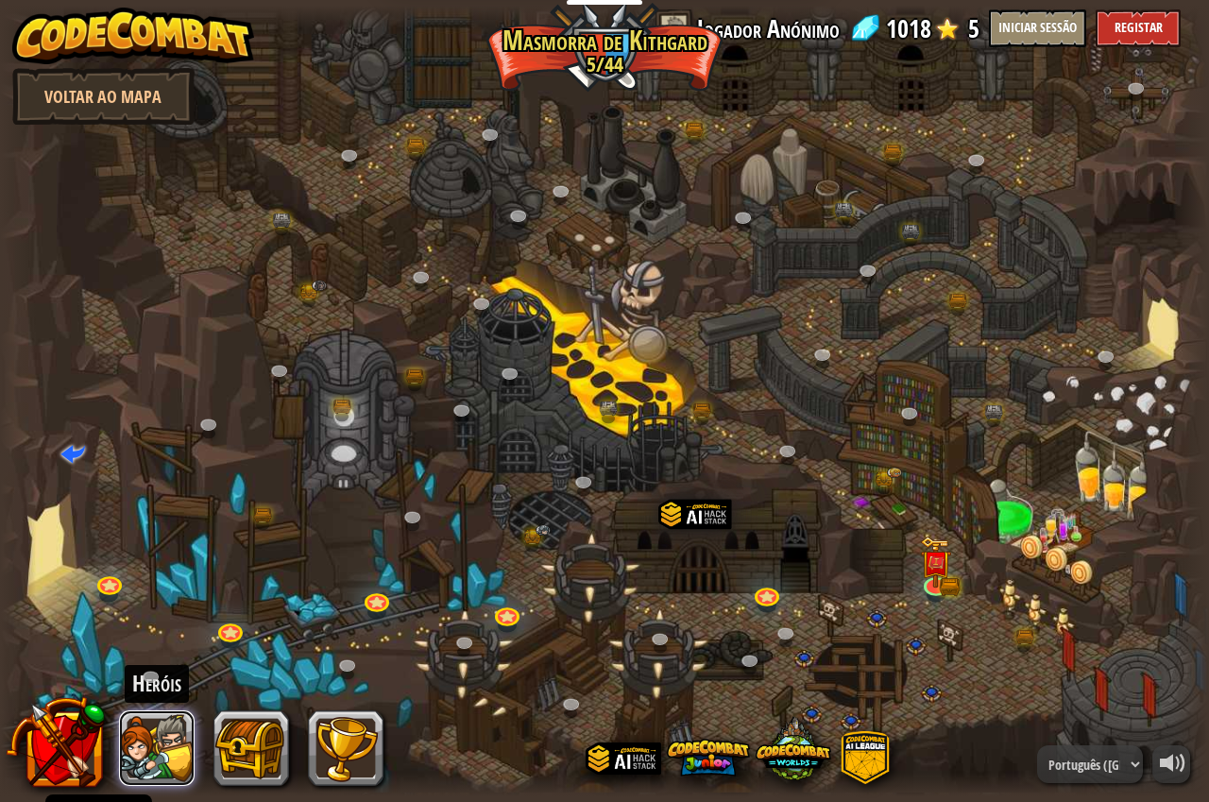
click at [159, 742] on button at bounding box center [157, 748] width 76 height 76
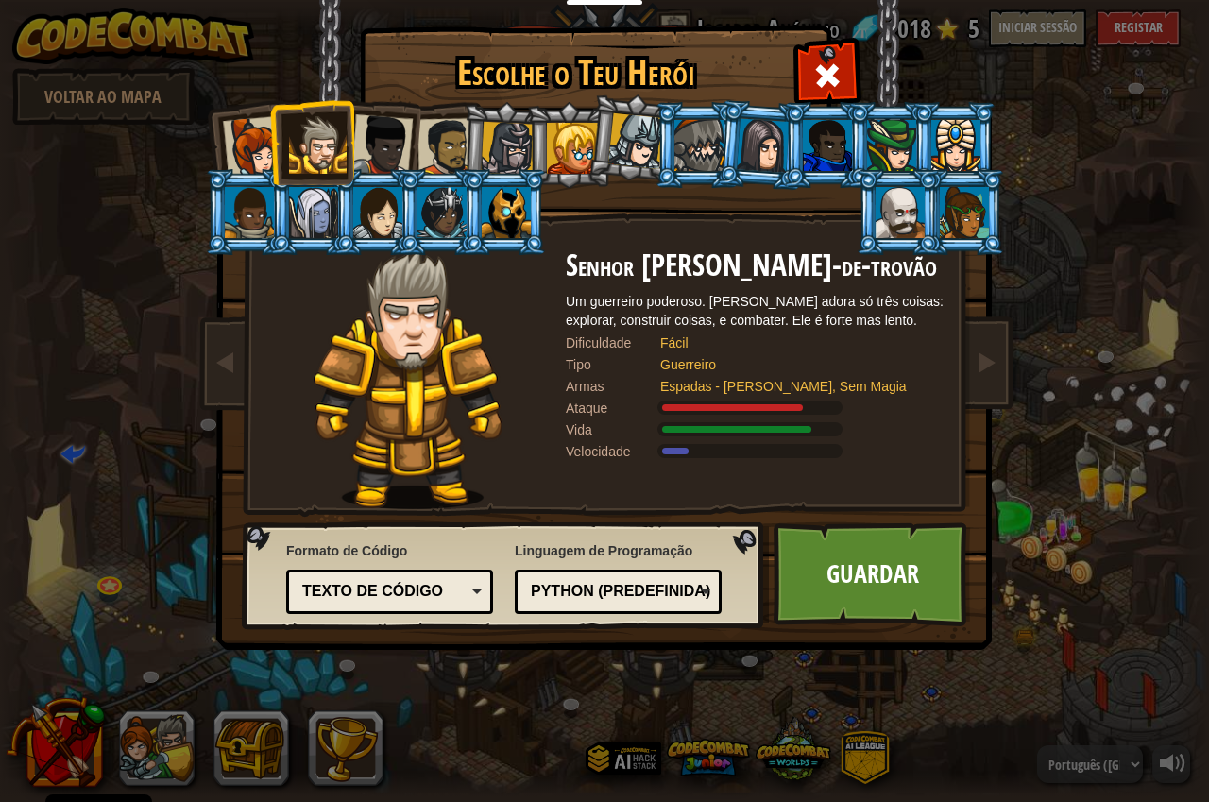
click at [445, 156] on div at bounding box center [447, 147] width 59 height 59
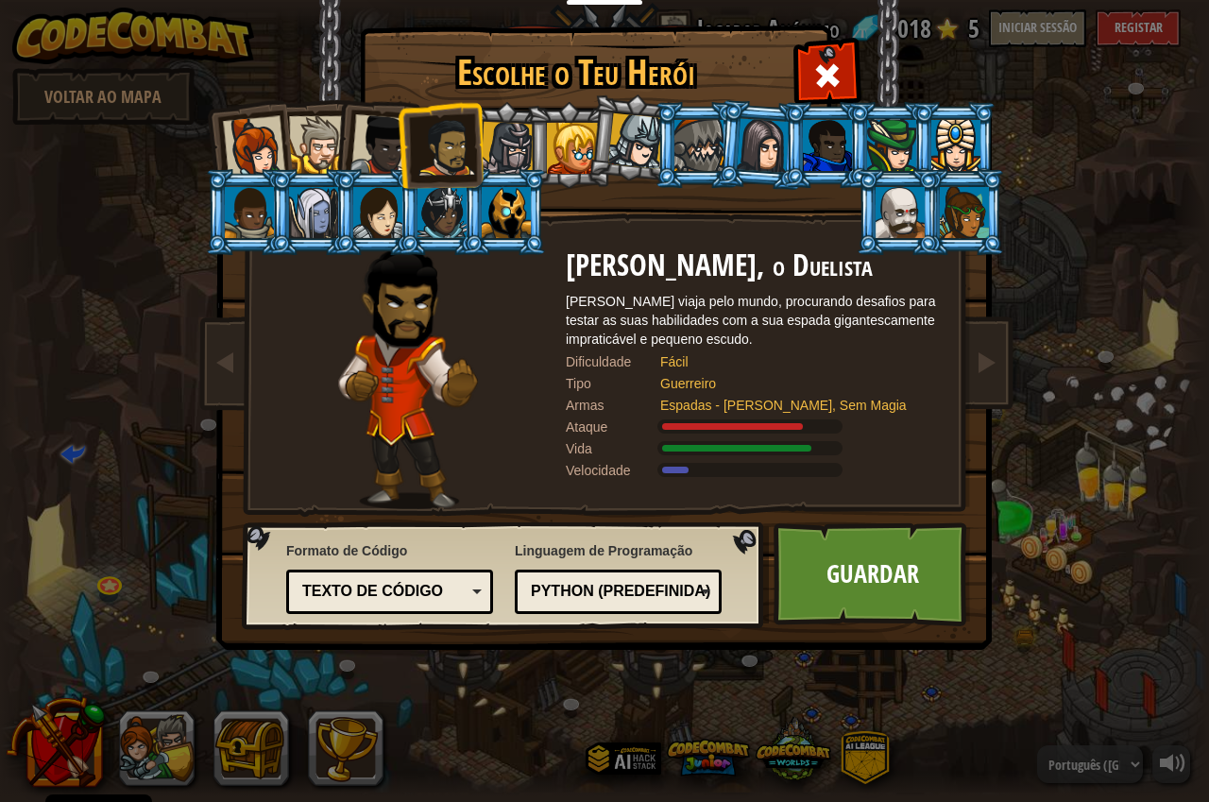
click at [424, 139] on div at bounding box center [447, 147] width 59 height 59
click at [383, 144] on div at bounding box center [381, 145] width 62 height 62
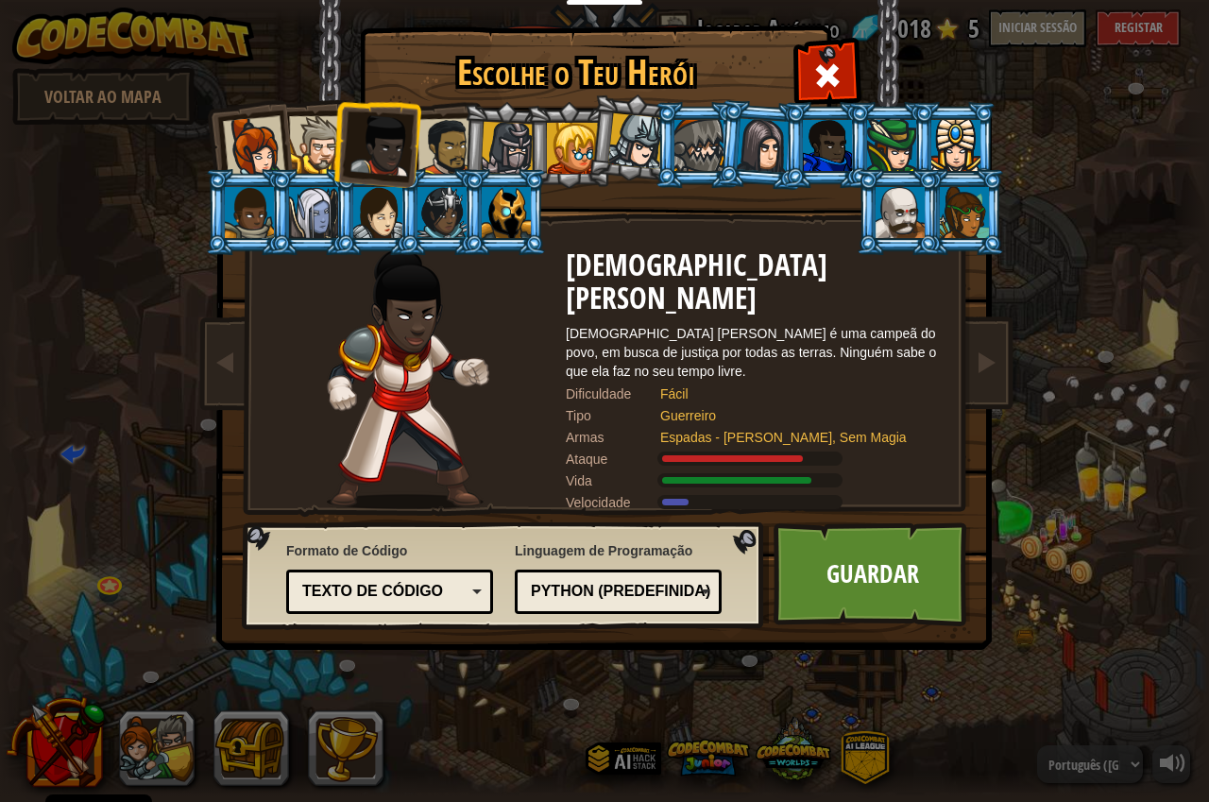
click at [240, 141] on div at bounding box center [254, 147] width 62 height 62
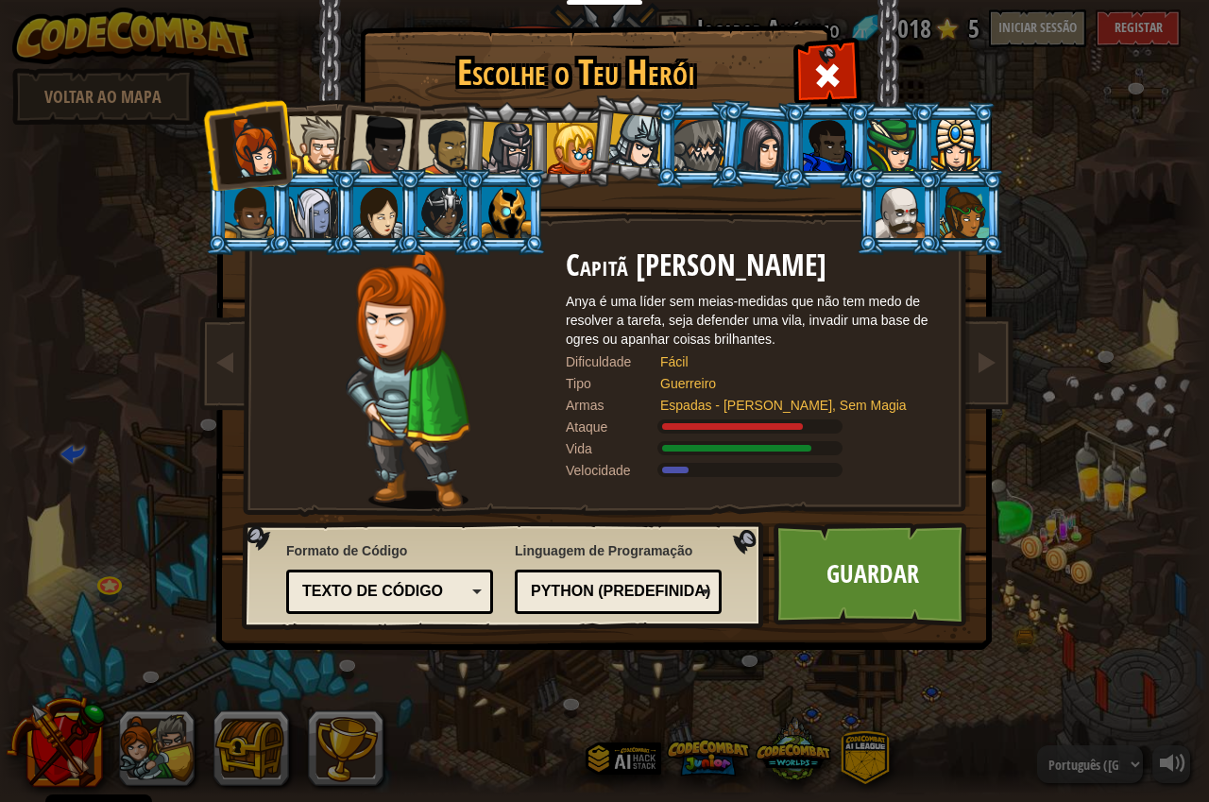
click at [573, 147] on div at bounding box center [572, 148] width 51 height 51
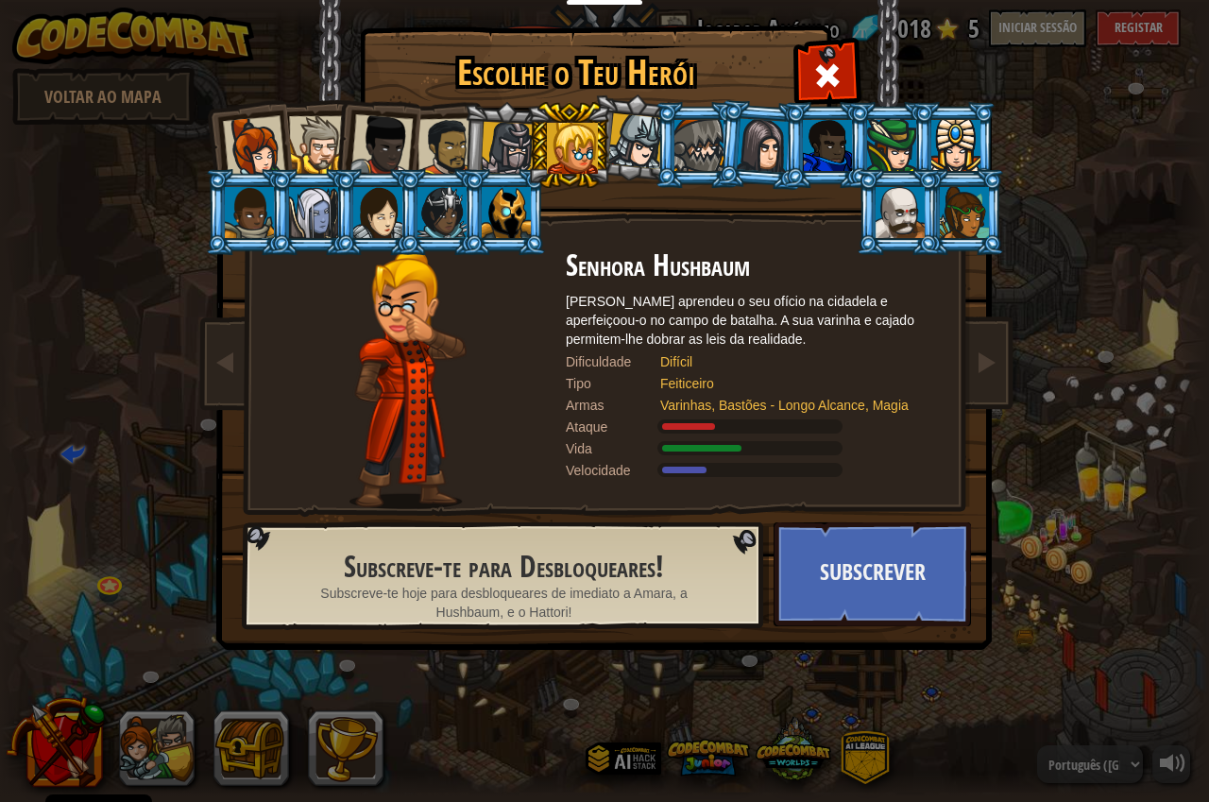
click at [297, 134] on div at bounding box center [318, 145] width 58 height 58
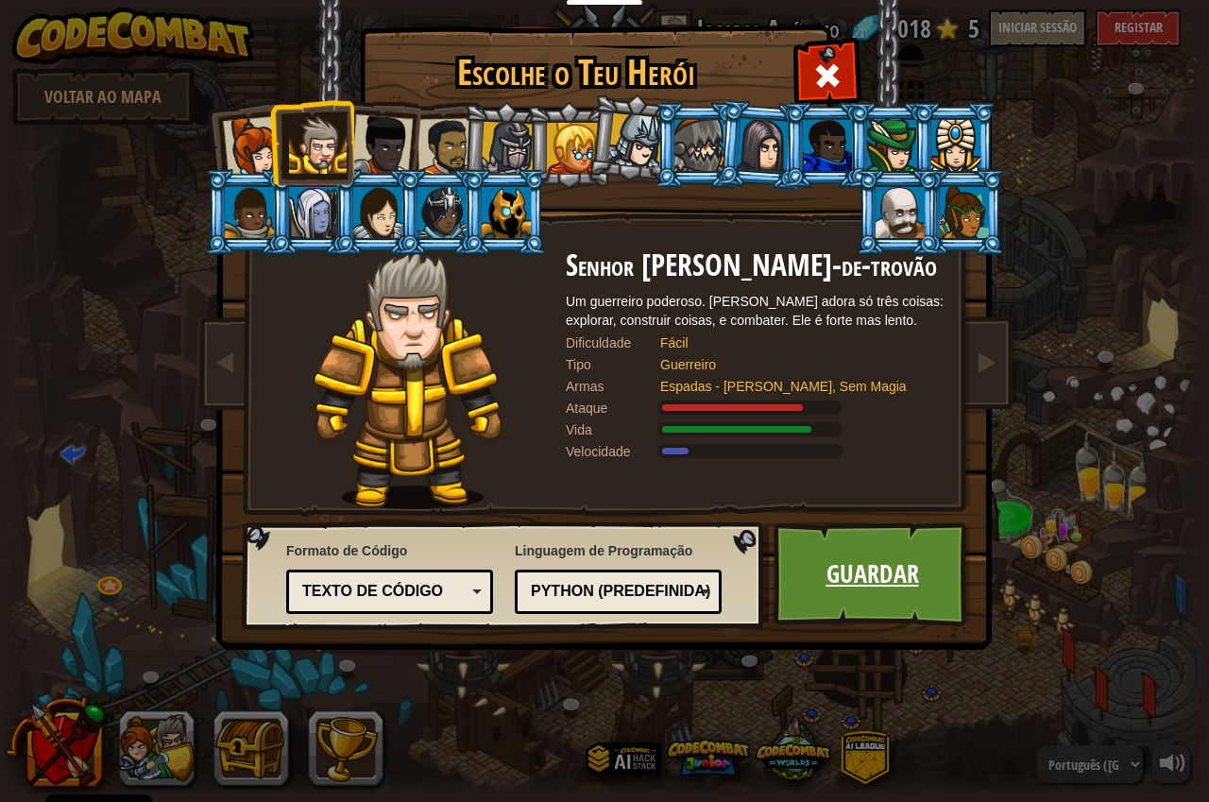
click at [900, 566] on link "Guardar" at bounding box center [872, 574] width 197 height 104
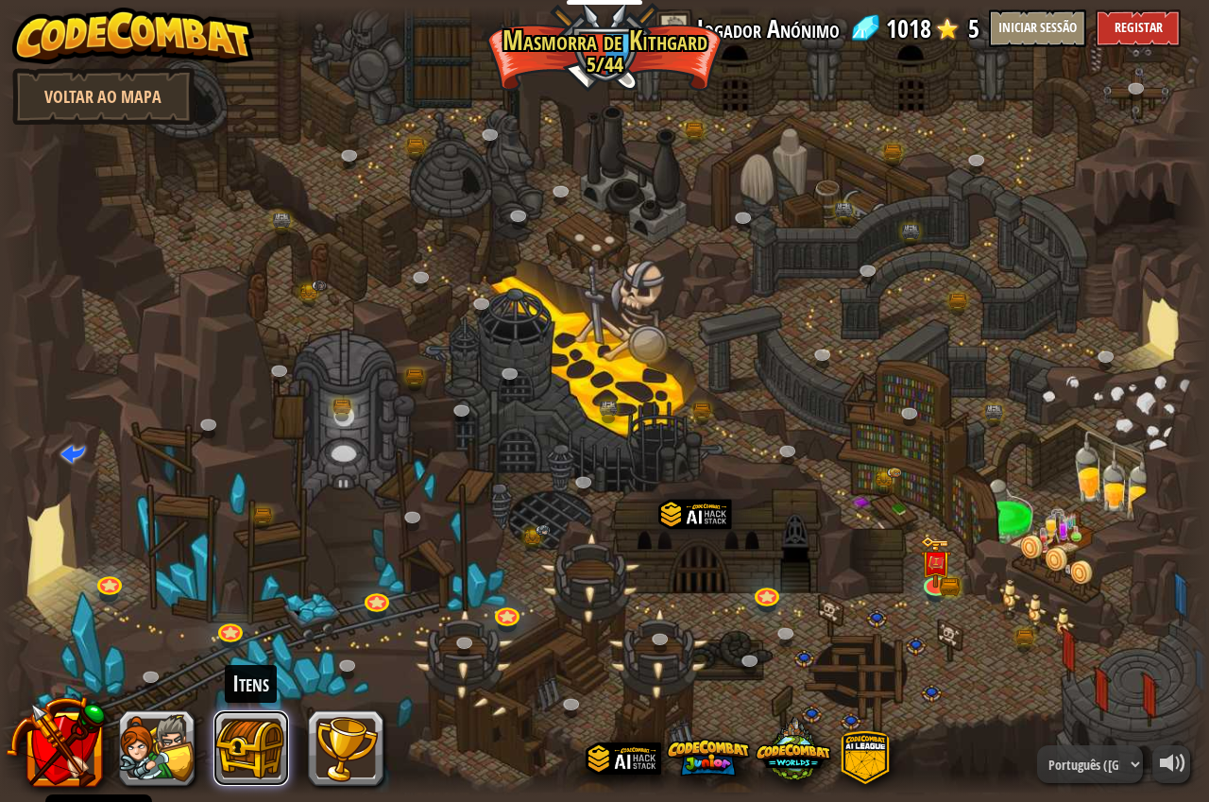
click at [272, 765] on button at bounding box center [252, 748] width 76 height 76
click at [260, 0] on body "Cookie Policy O CodeCombat [GEOGRAPHIC_DATA] alguns cookies essenciais e não-es…" at bounding box center [604, 0] width 1209 height 0
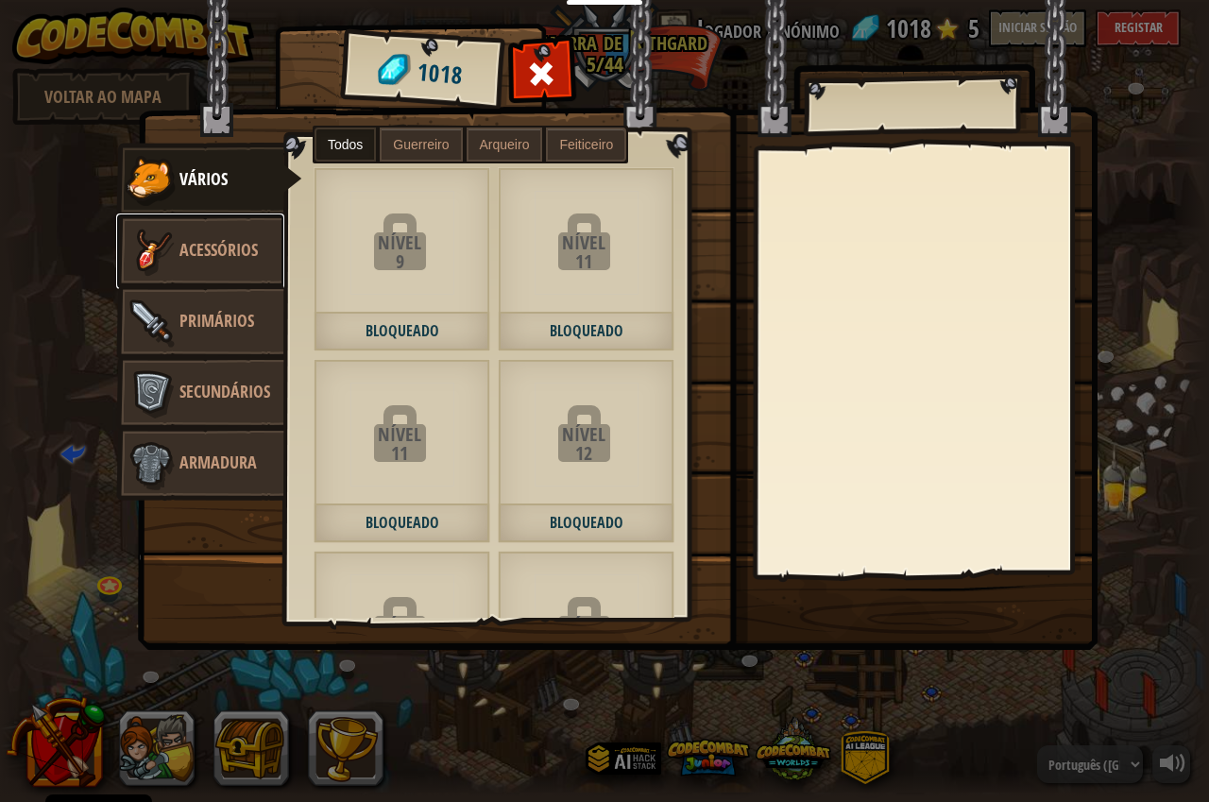
click at [214, 245] on span "Acessórios" at bounding box center [218, 250] width 78 height 24
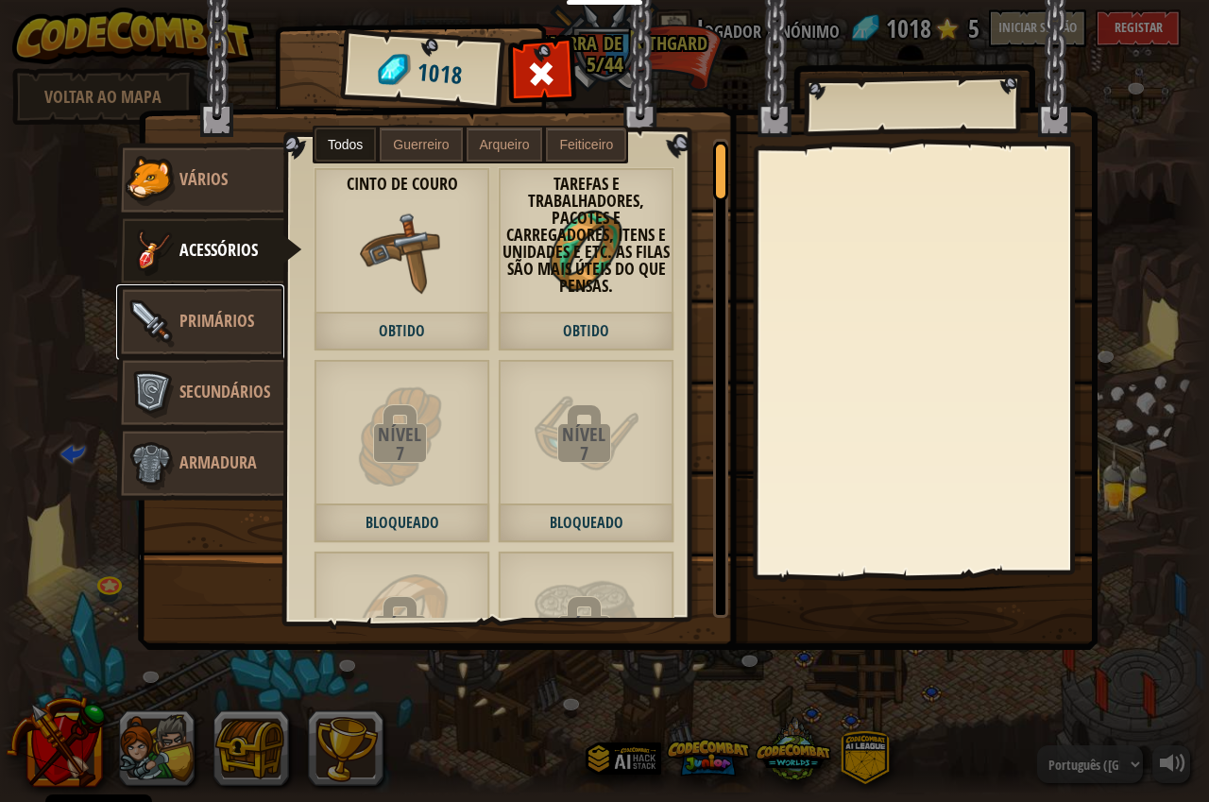
click at [262, 335] on link "Primários" at bounding box center [200, 322] width 168 height 76
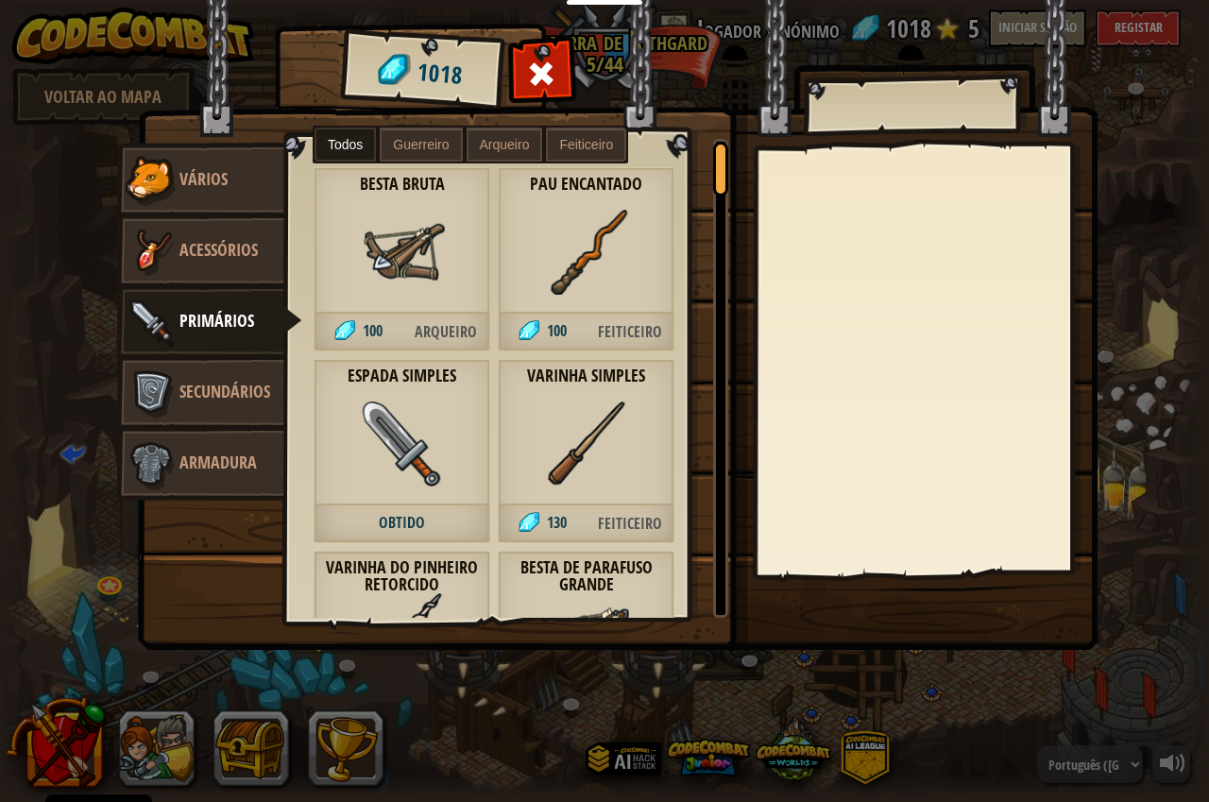
click at [419, 334] on span "Arqueiro" at bounding box center [446, 332] width 88 height 39
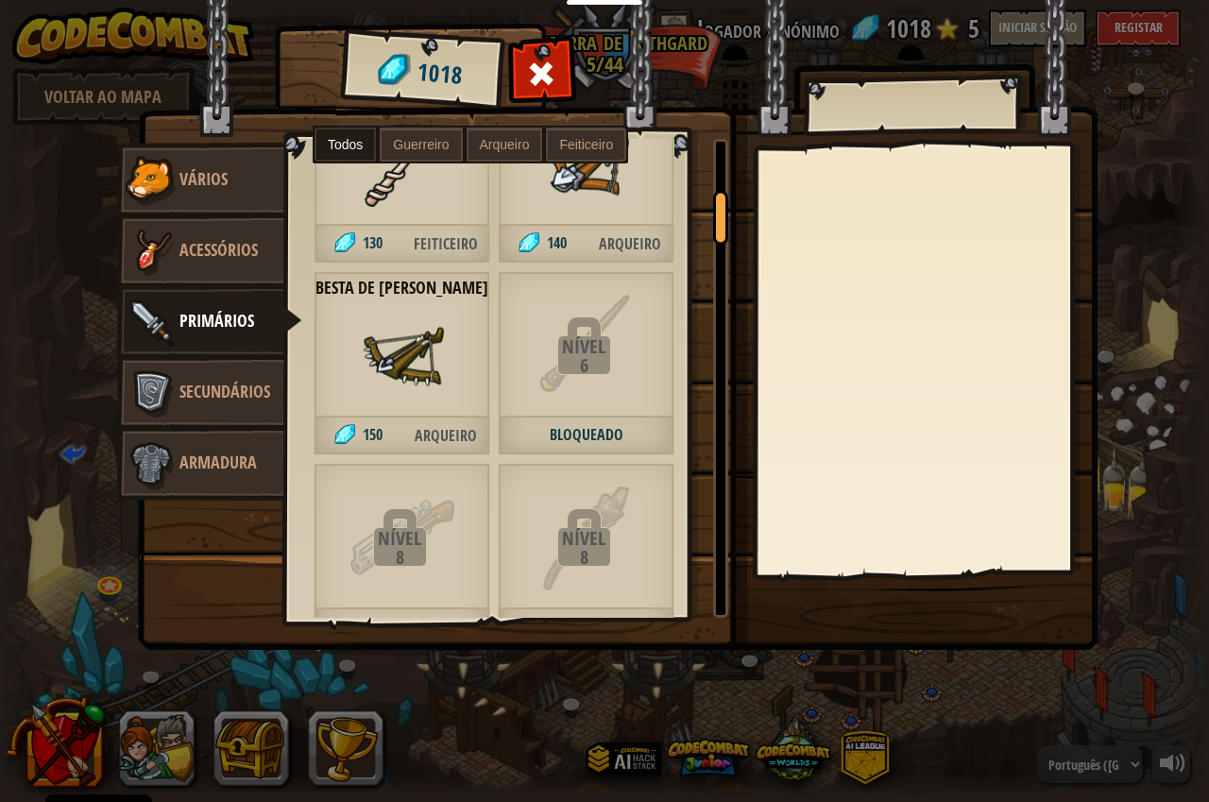
scroll to position [472, 0]
click at [448, 428] on span "Arqueiro" at bounding box center [446, 435] width 88 height 39
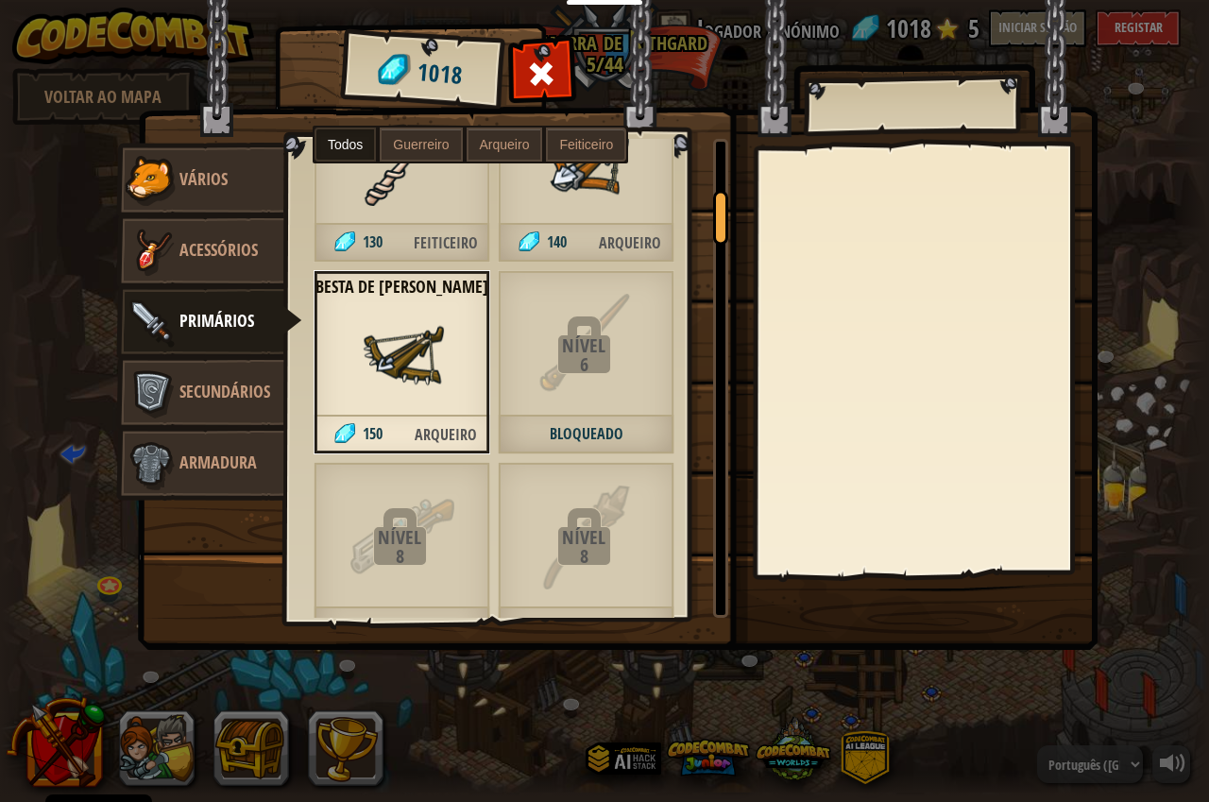
click at [448, 430] on span "Arqueiro" at bounding box center [446, 435] width 88 height 39
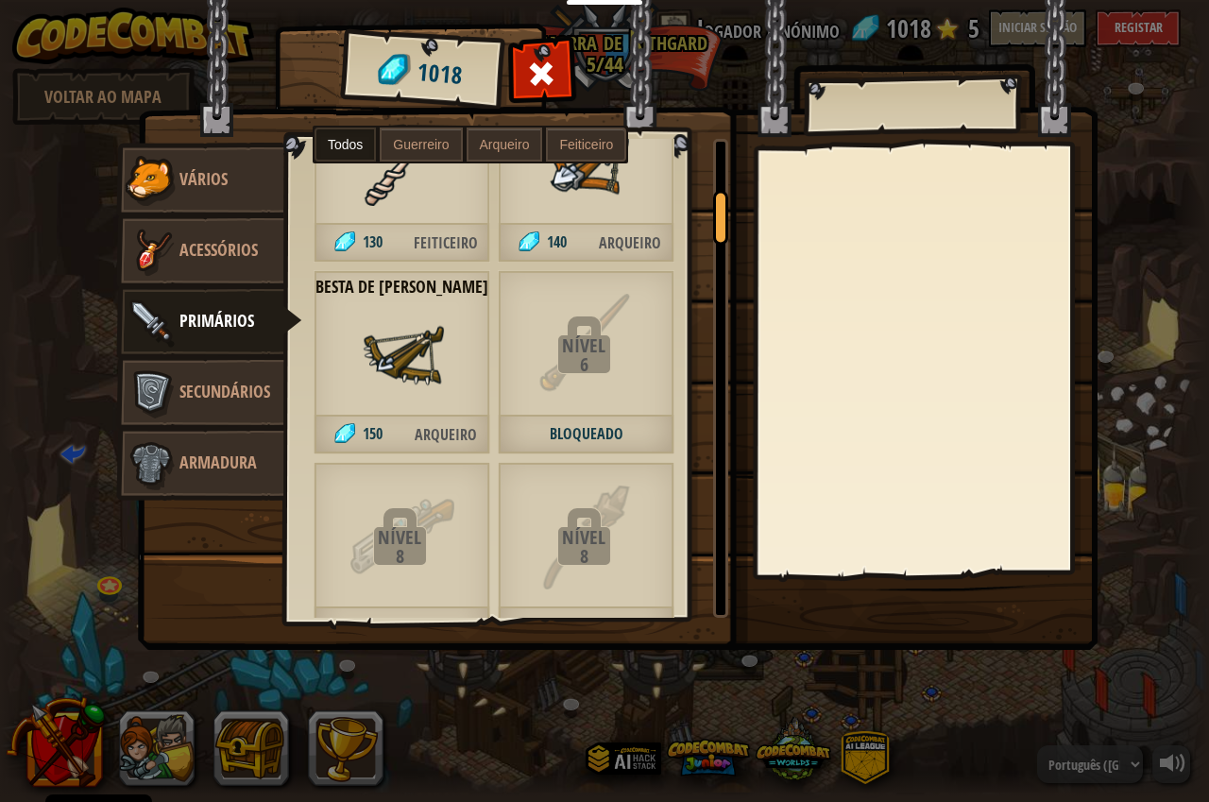
click at [448, 430] on span "Arqueiro" at bounding box center [446, 435] width 88 height 39
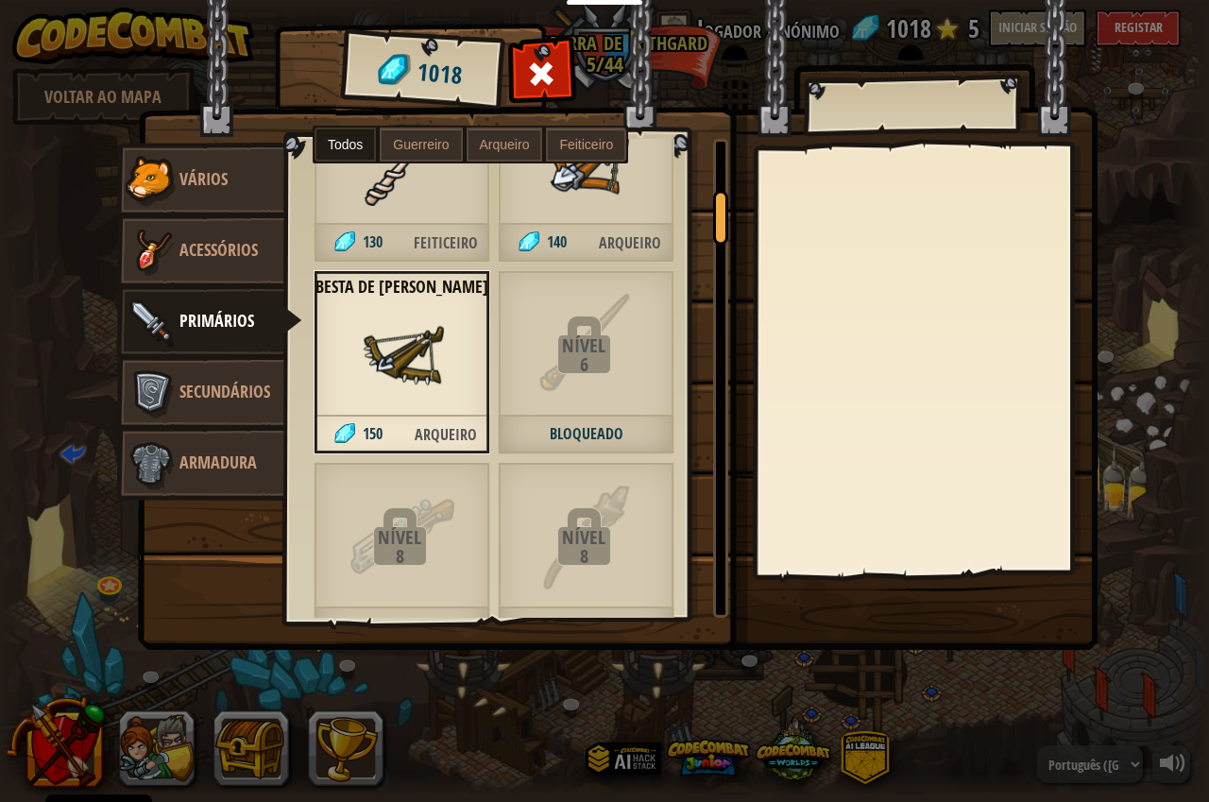
click at [409, 406] on div "Besta de [PERSON_NAME] 150 Arqueiro" at bounding box center [402, 362] width 177 height 184
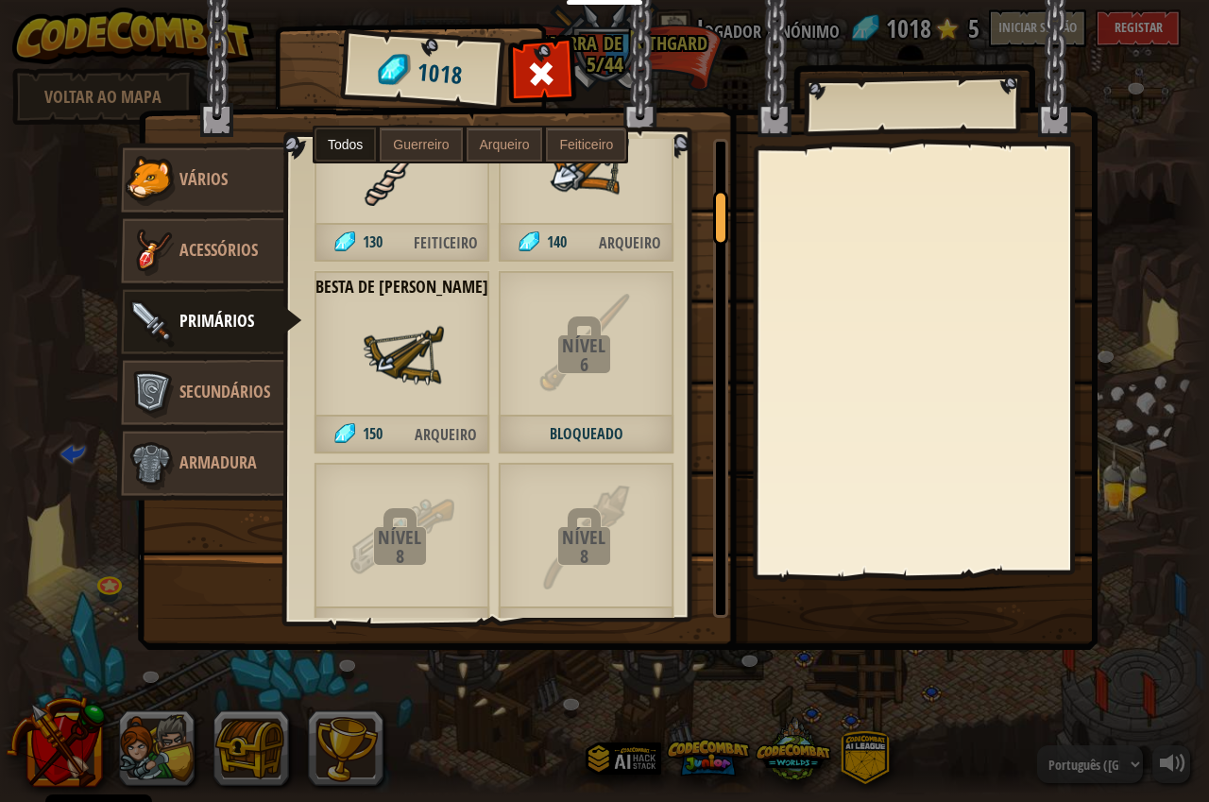
click at [411, 405] on div "Besta de [PERSON_NAME] 150 Arqueiro" at bounding box center [402, 362] width 177 height 184
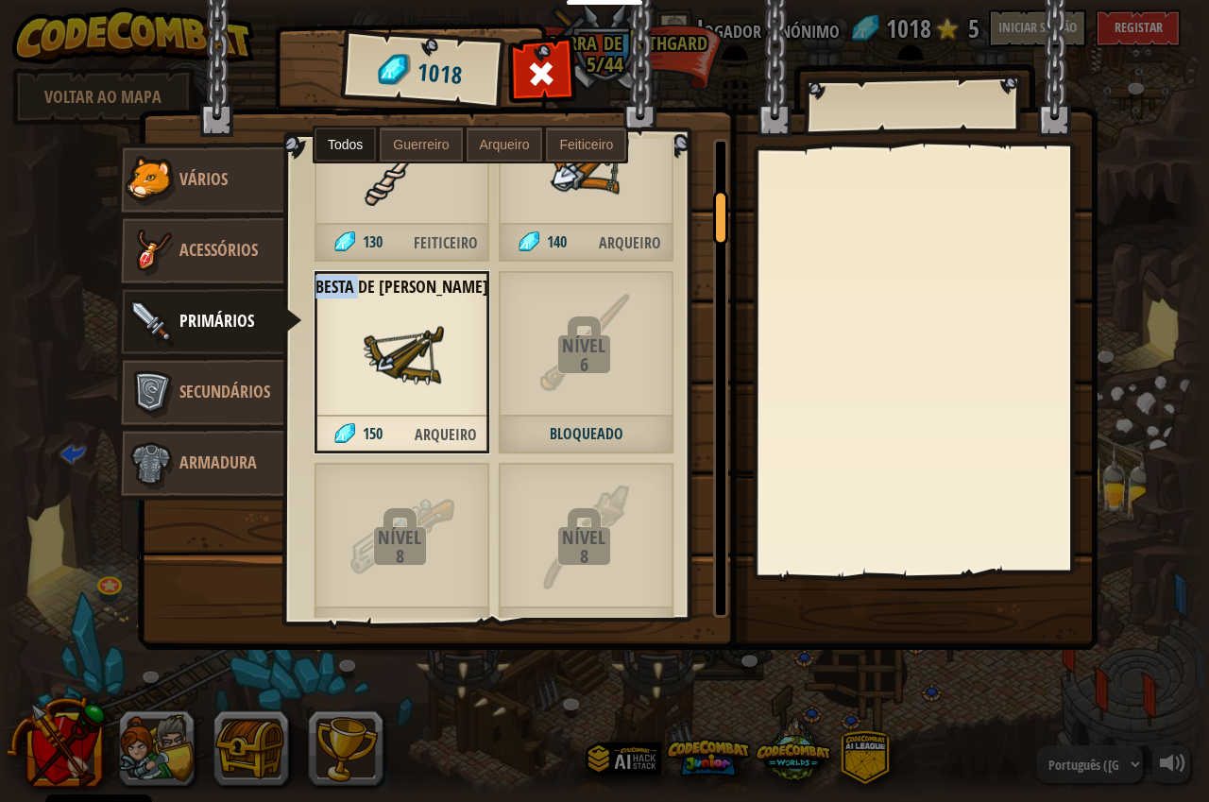
click at [411, 405] on div "Besta de [PERSON_NAME] 150 Arqueiro" at bounding box center [402, 362] width 177 height 184
click at [220, 158] on link "Vários" at bounding box center [200, 181] width 168 height 76
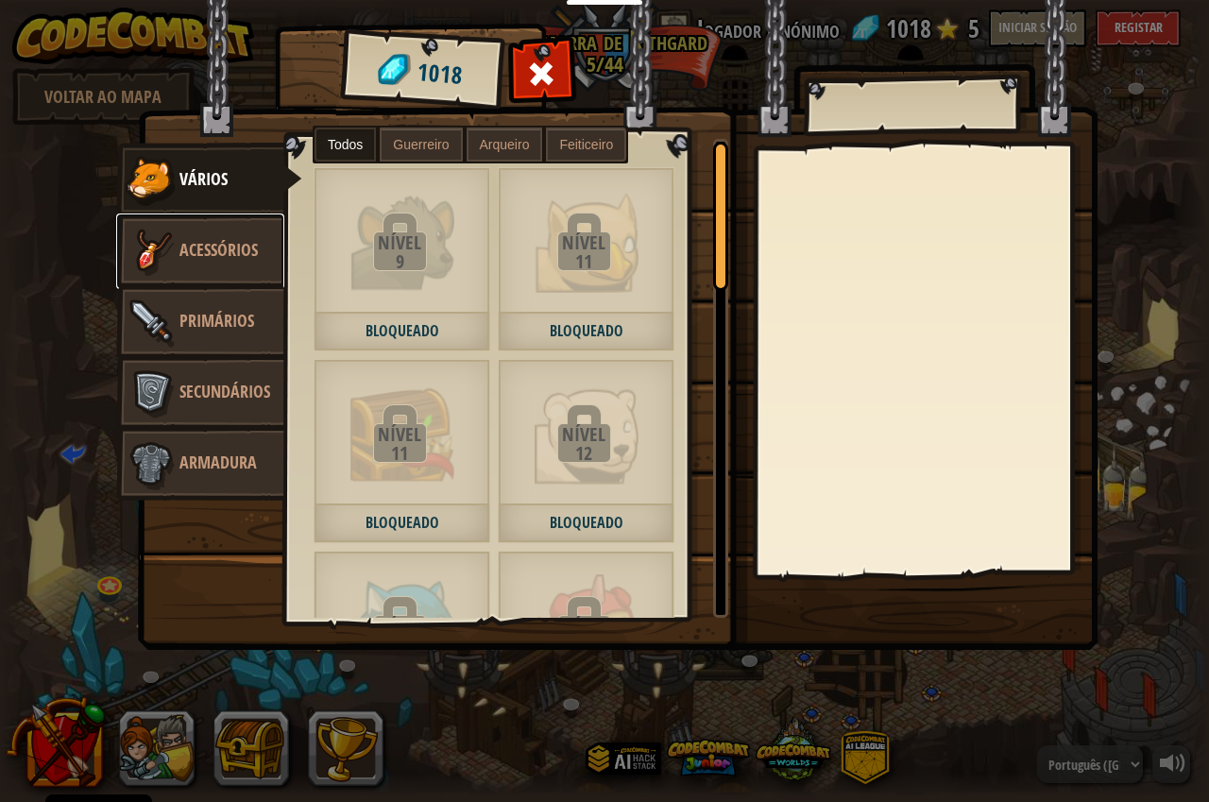
click at [165, 257] on img at bounding box center [151, 251] width 57 height 57
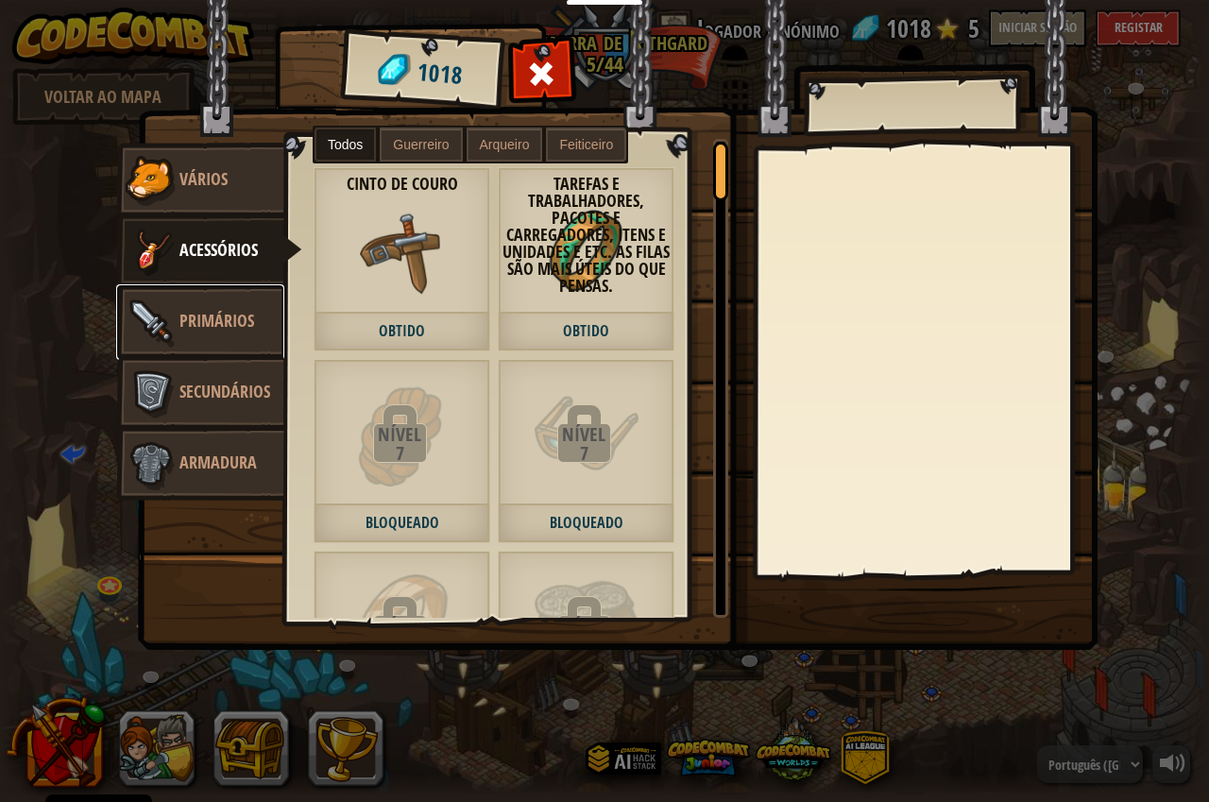
click at [200, 313] on span "Primários" at bounding box center [216, 321] width 75 height 24
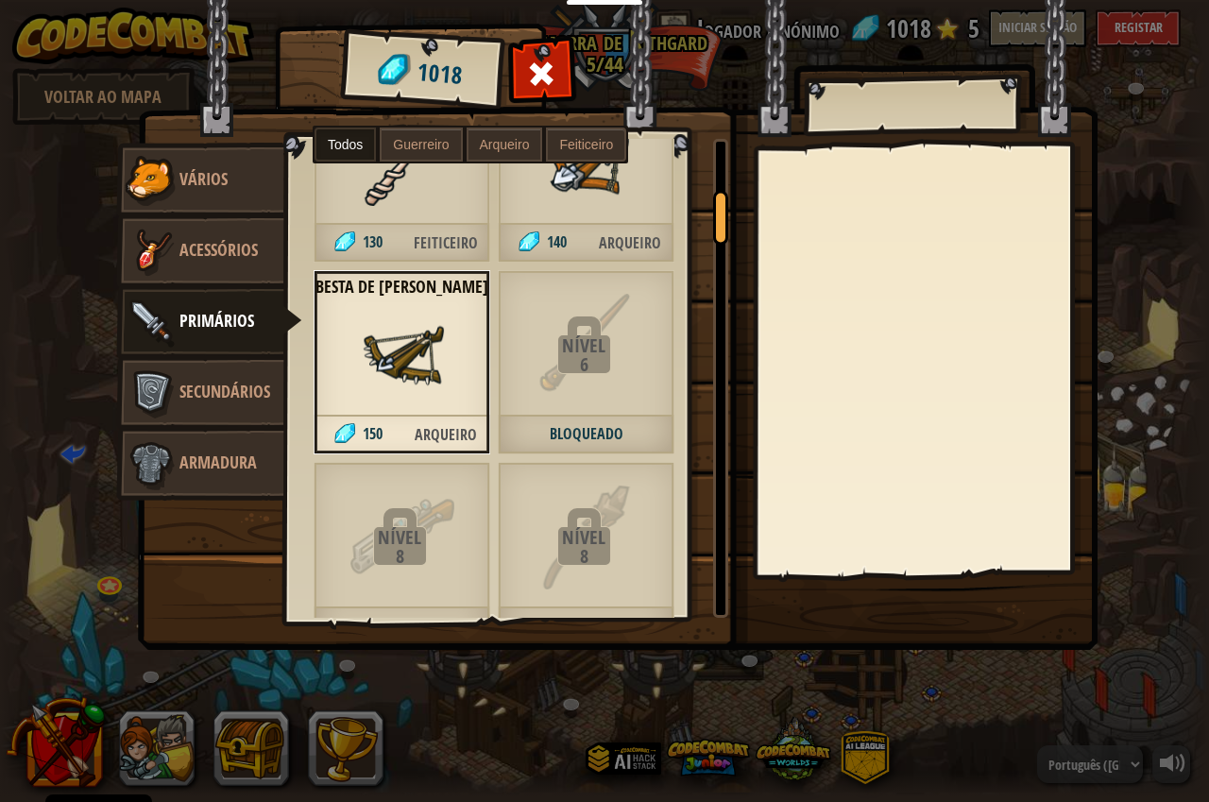
click at [419, 433] on span "Arqueiro" at bounding box center [446, 435] width 88 height 39
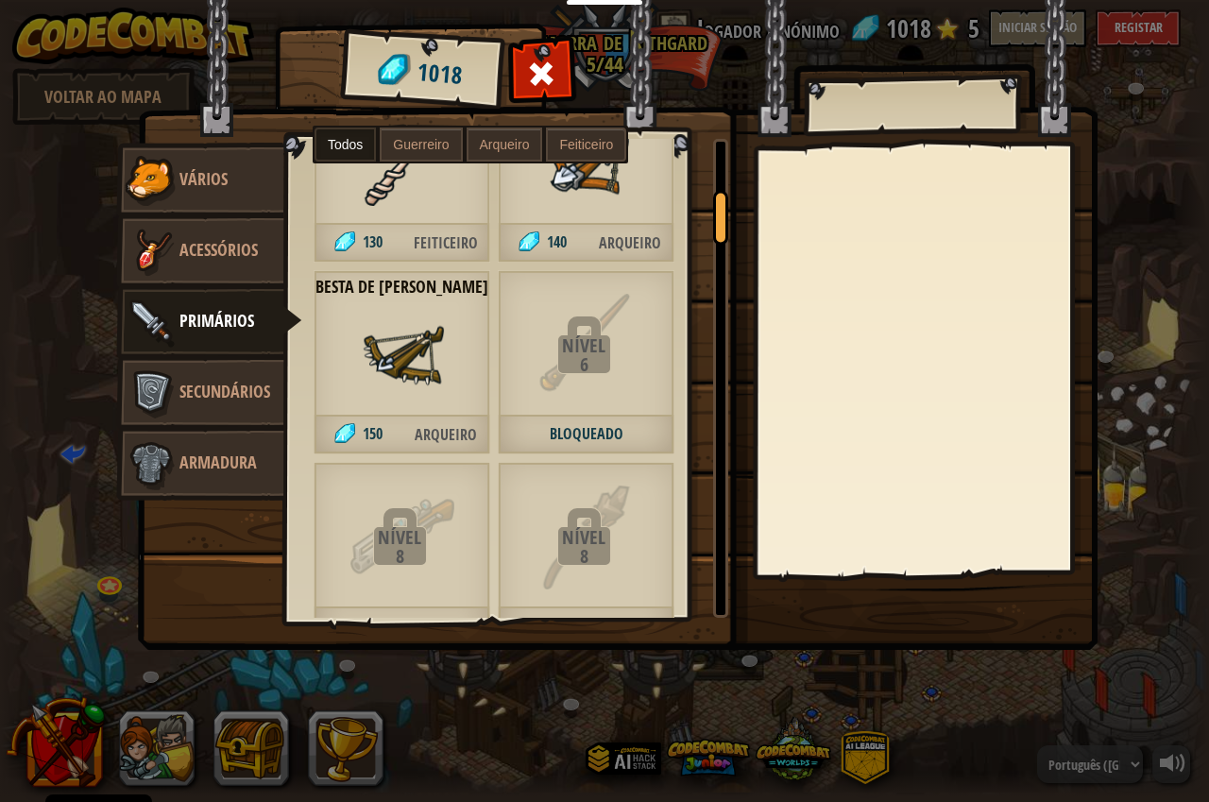
click at [383, 387] on img at bounding box center [402, 355] width 85 height 85
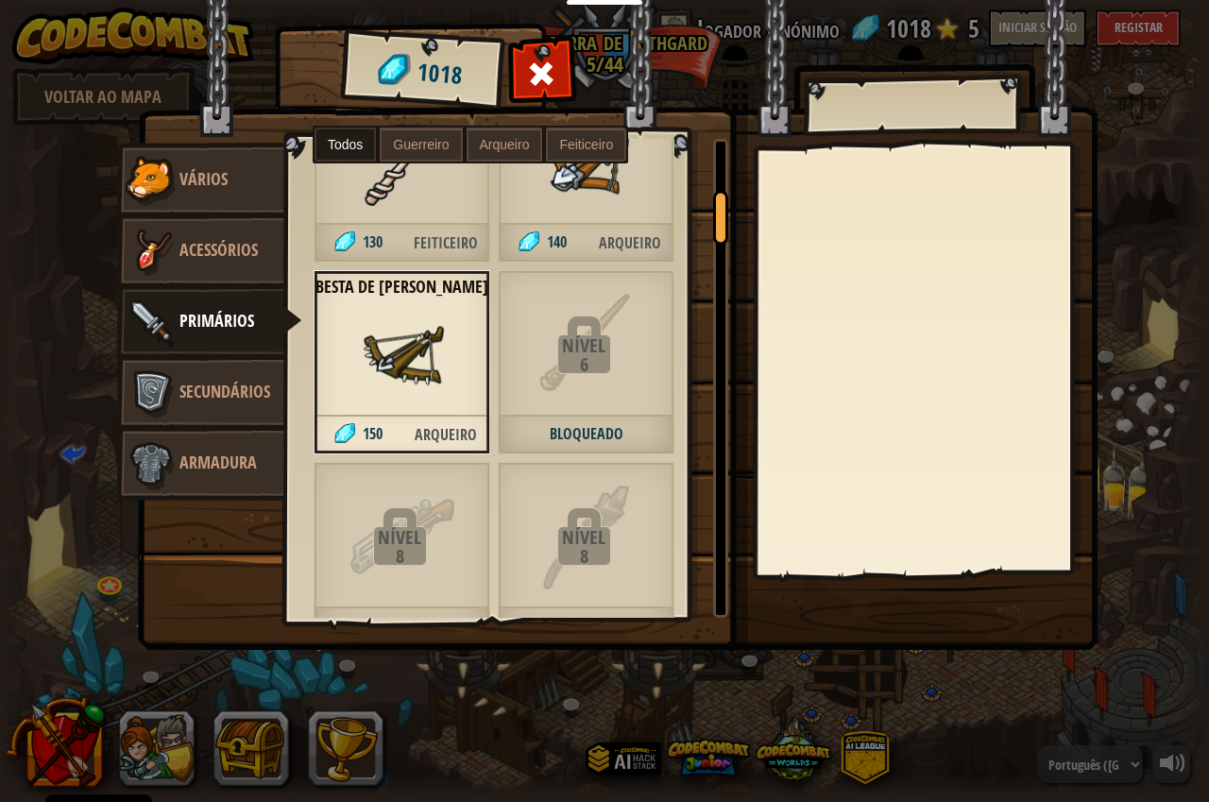
click at [383, 387] on img at bounding box center [402, 355] width 85 height 85
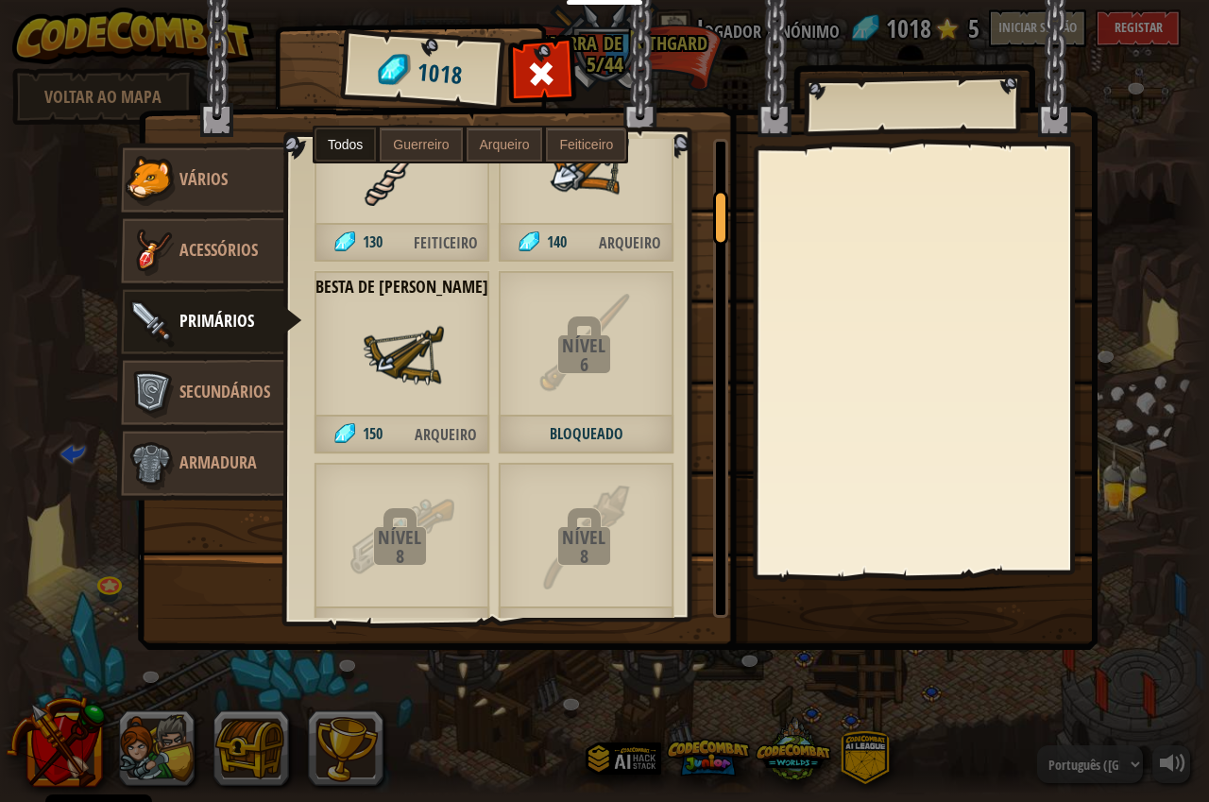
click at [383, 387] on img at bounding box center [402, 355] width 85 height 85
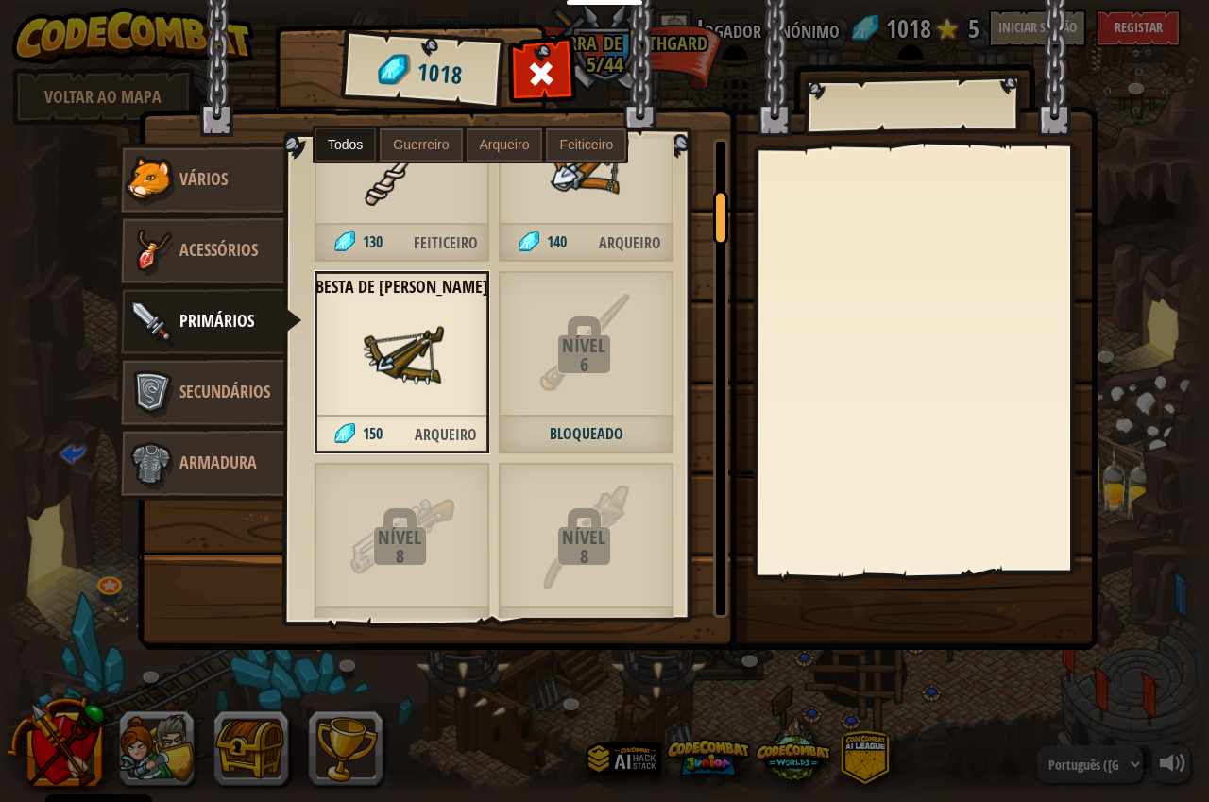
click at [349, 420] on span "150" at bounding box center [359, 435] width 90 height 39
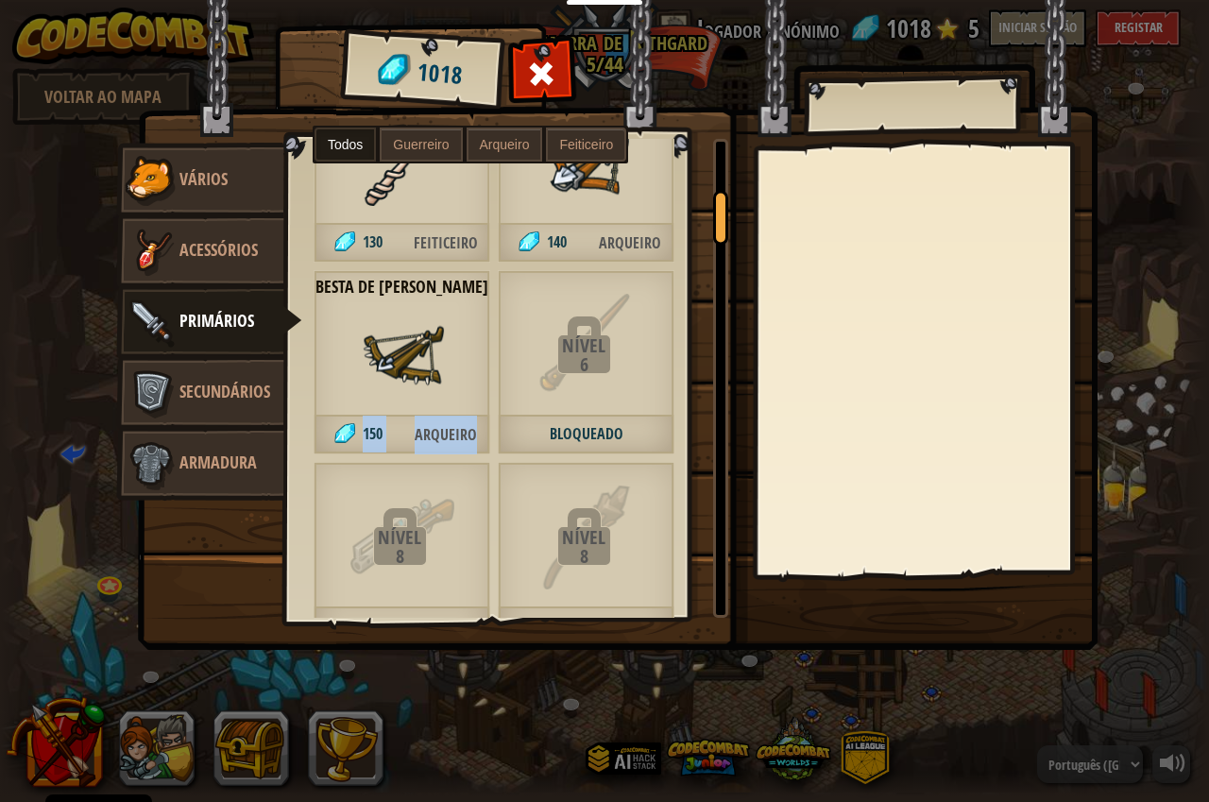
click at [349, 420] on span "150" at bounding box center [359, 435] width 90 height 39
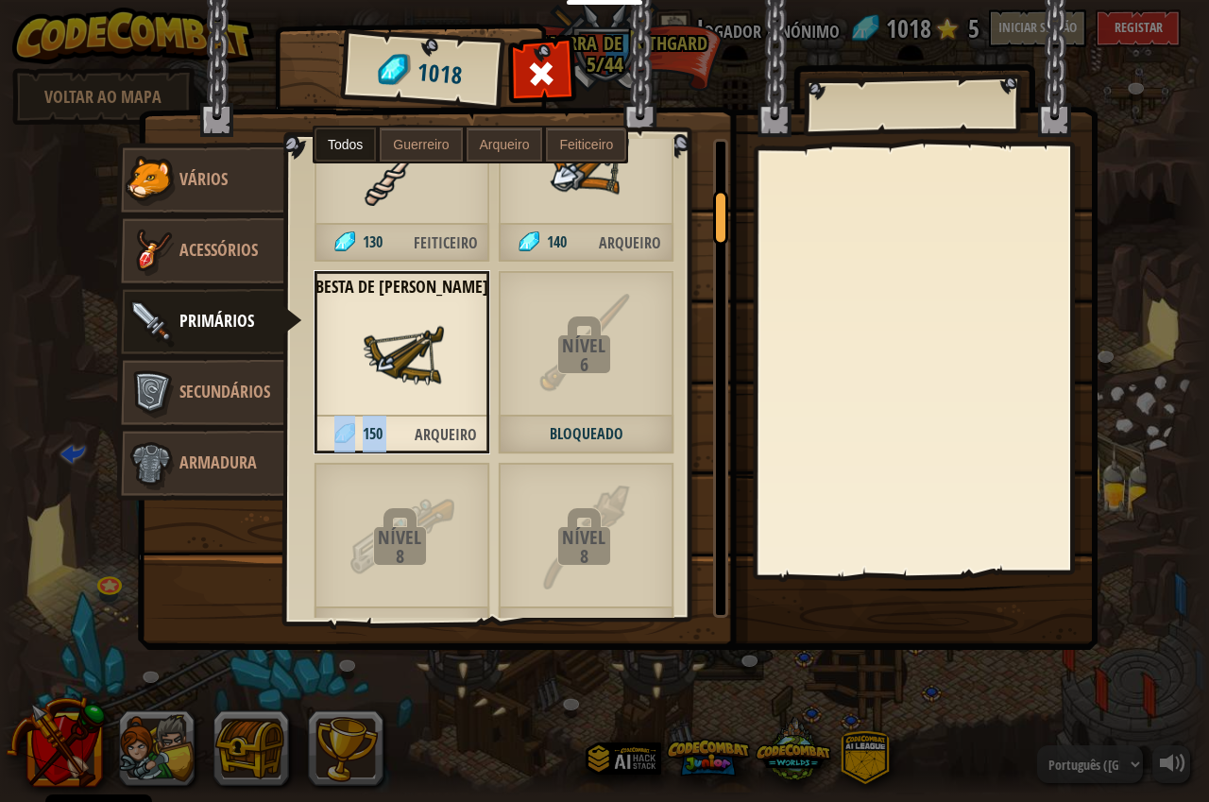
click at [527, 125] on img at bounding box center [618, 307] width 961 height 686
click at [525, 138] on span "Arqueiro" at bounding box center [505, 144] width 50 height 15
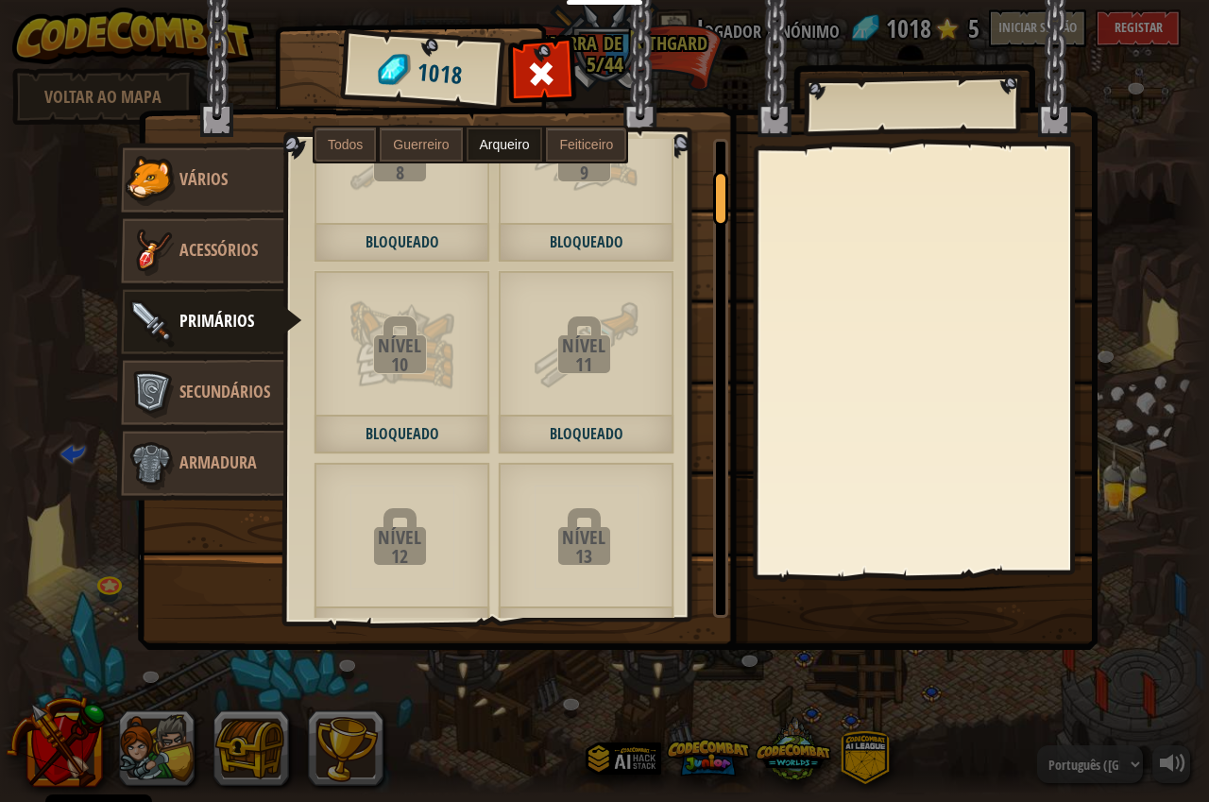
scroll to position [89, 0]
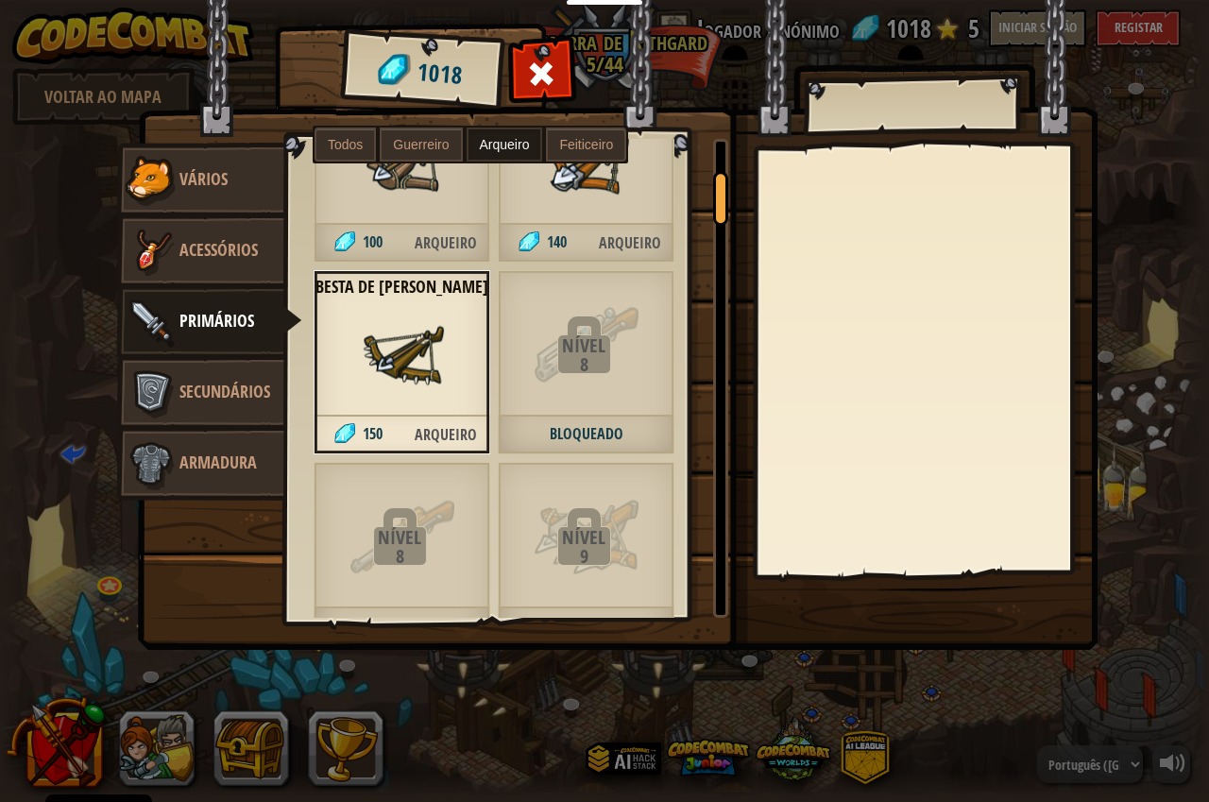
click at [442, 447] on span "Arqueiro" at bounding box center [446, 435] width 88 height 39
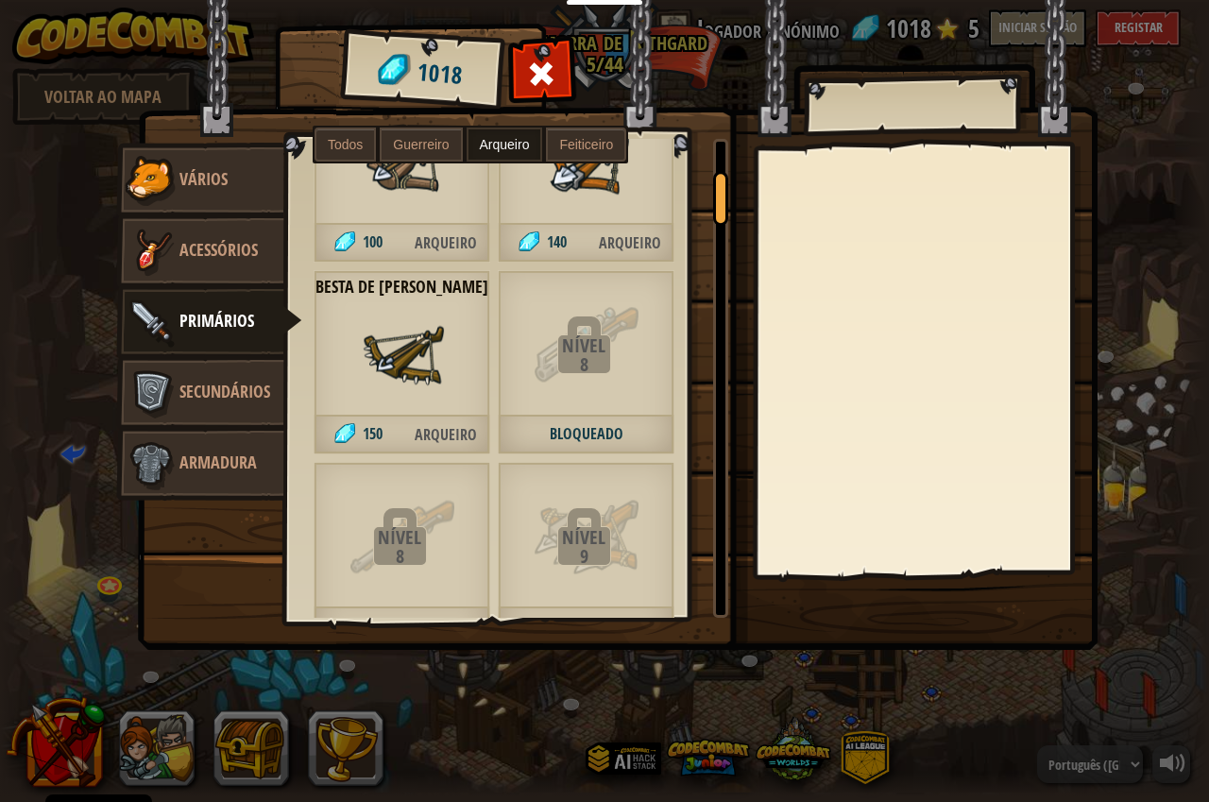
click at [429, 435] on span "Arqueiro" at bounding box center [446, 435] width 88 height 39
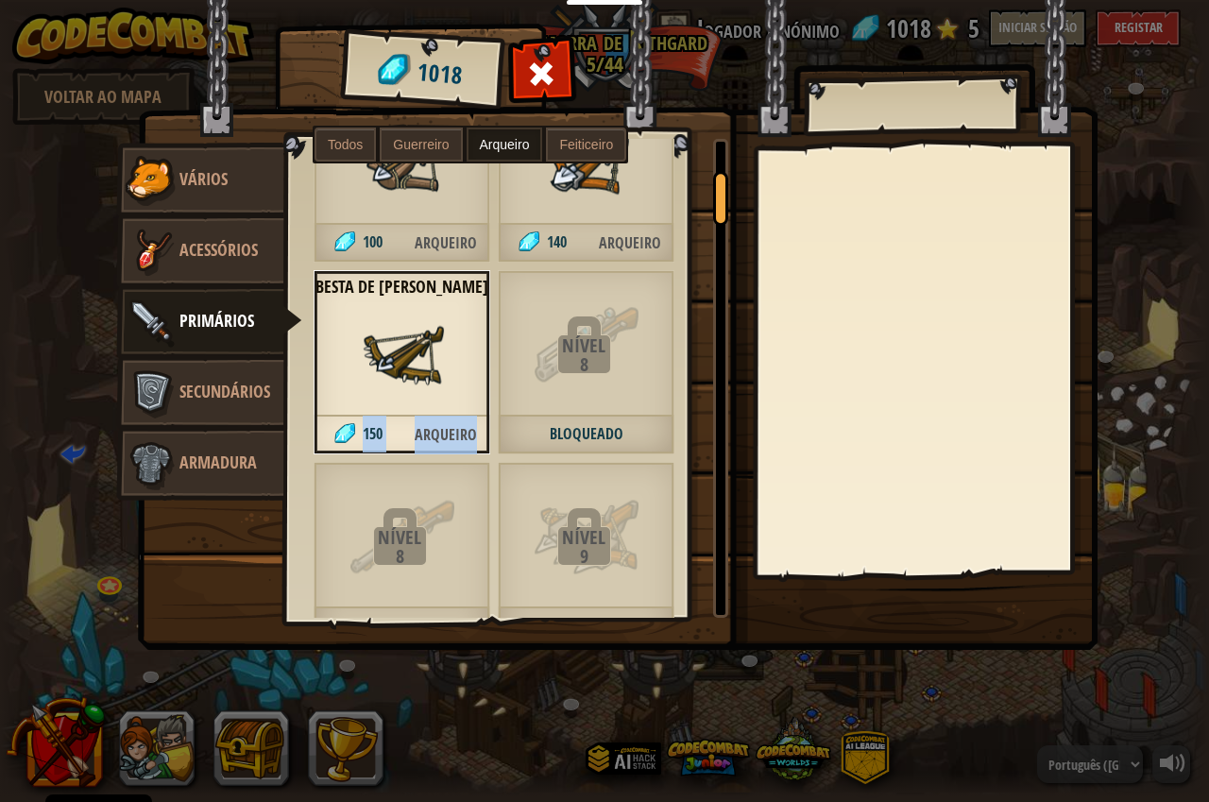
click at [429, 435] on span "Arqueiro" at bounding box center [446, 435] width 88 height 39
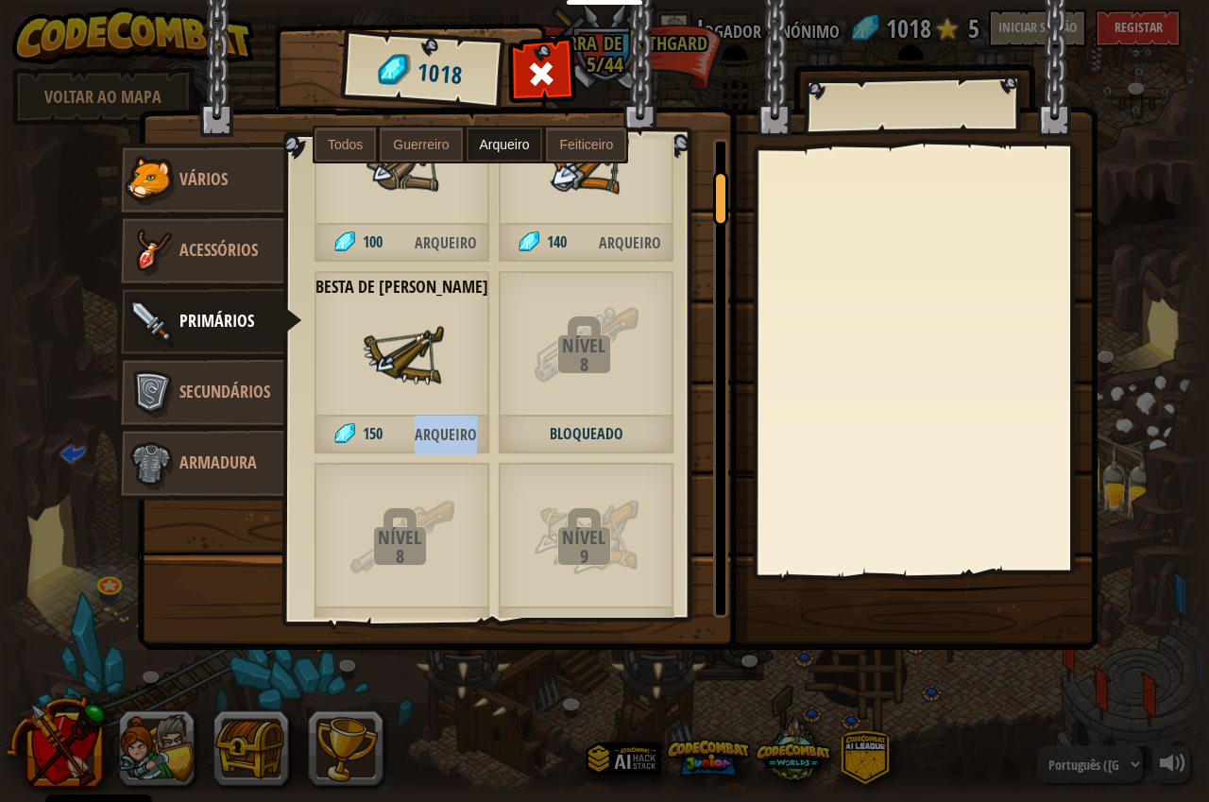
click at [429, 435] on span "Arqueiro" at bounding box center [446, 435] width 88 height 39
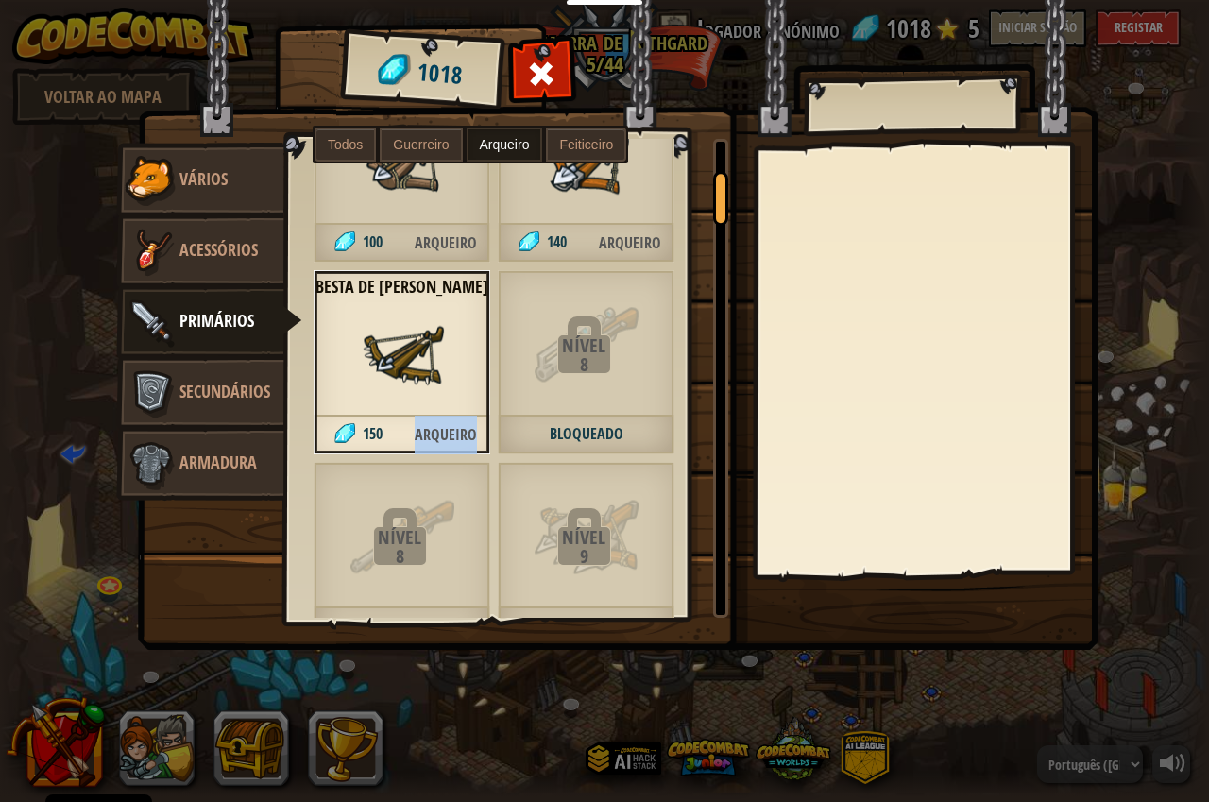
click at [429, 435] on span "Arqueiro" at bounding box center [446, 435] width 88 height 39
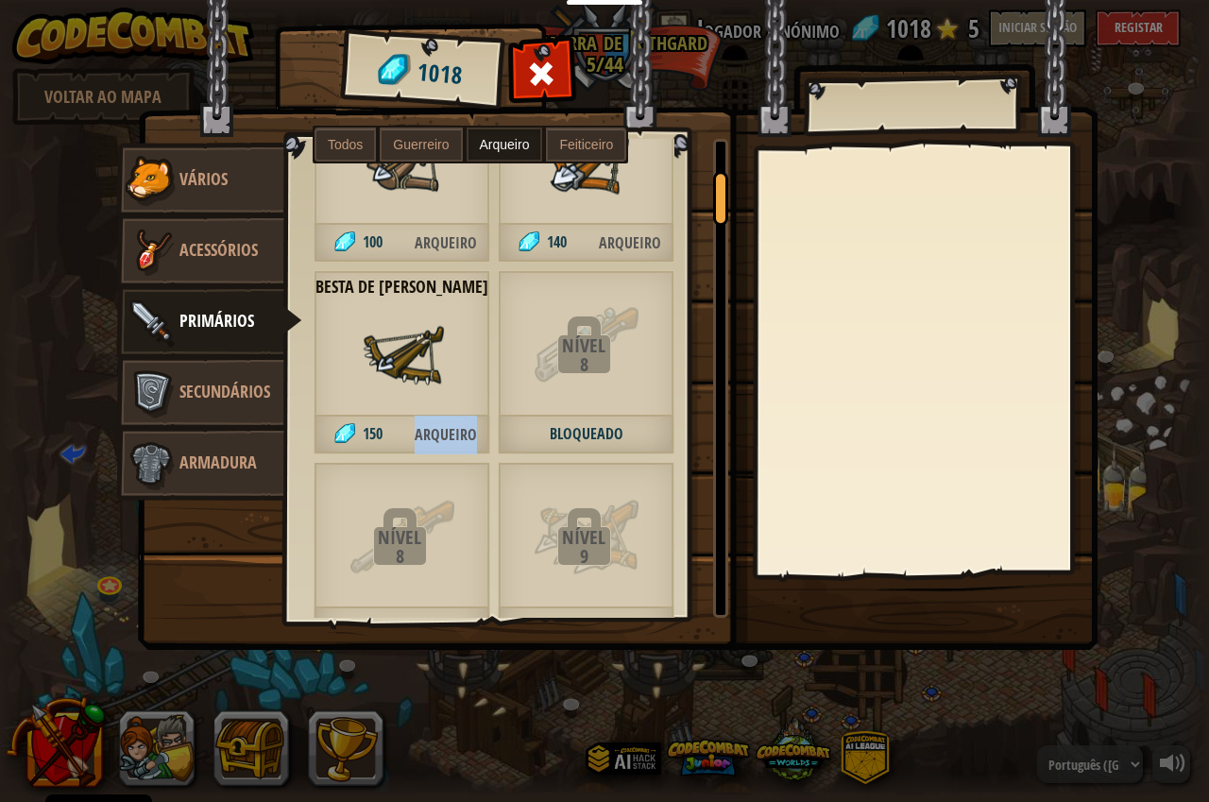
click at [393, 389] on img at bounding box center [402, 355] width 85 height 85
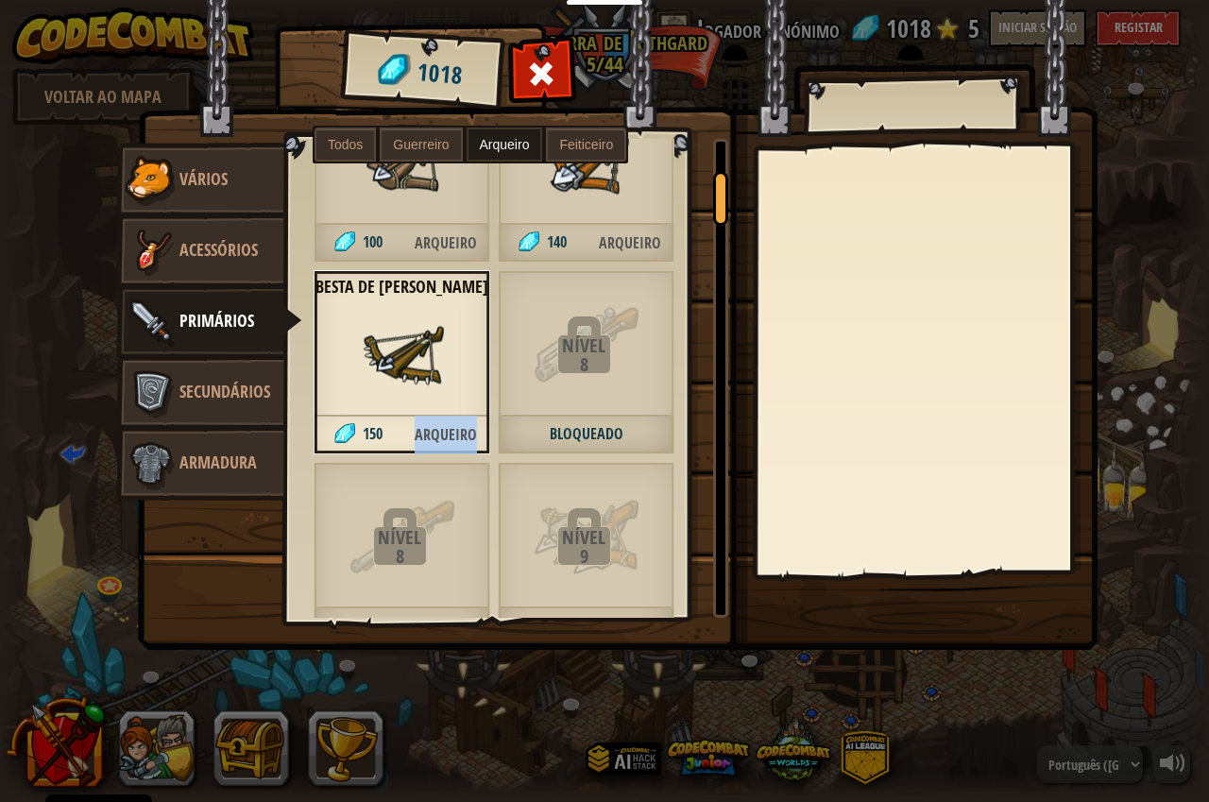
click at [396, 358] on img at bounding box center [402, 355] width 85 height 85
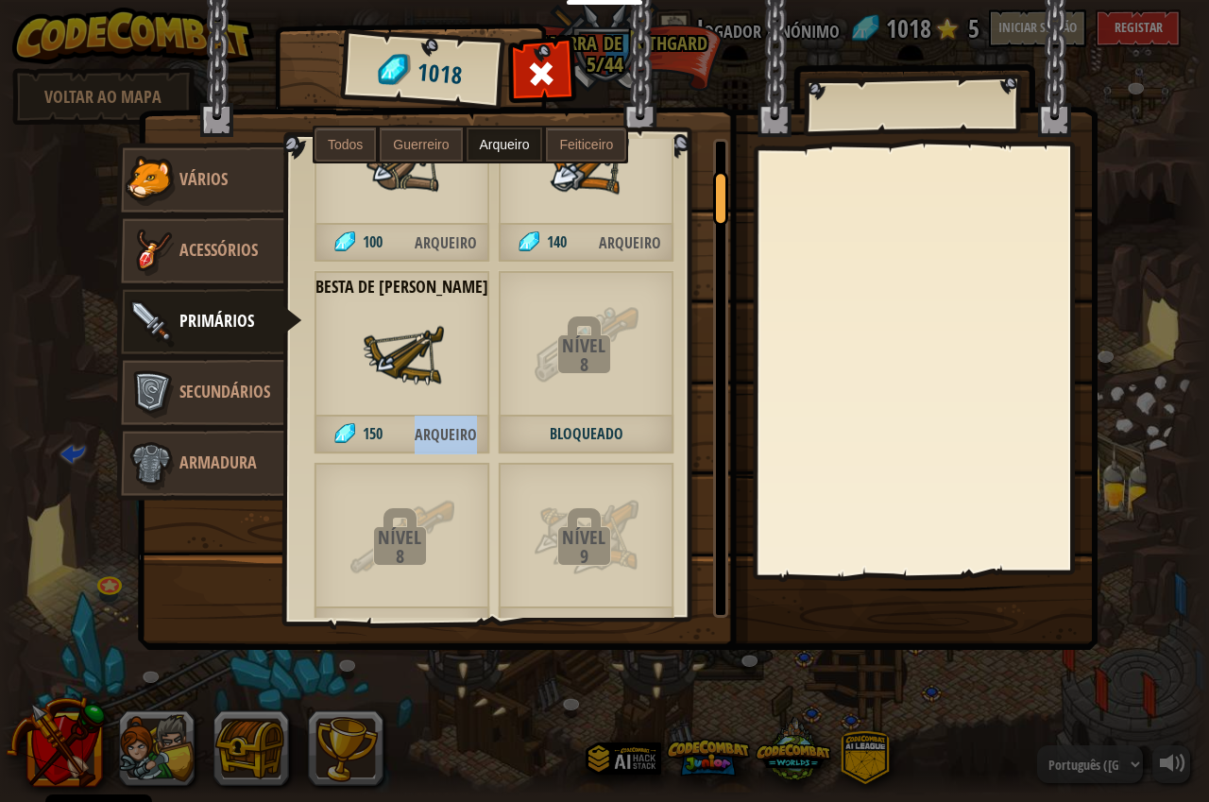
click at [400, 345] on img at bounding box center [402, 355] width 85 height 85
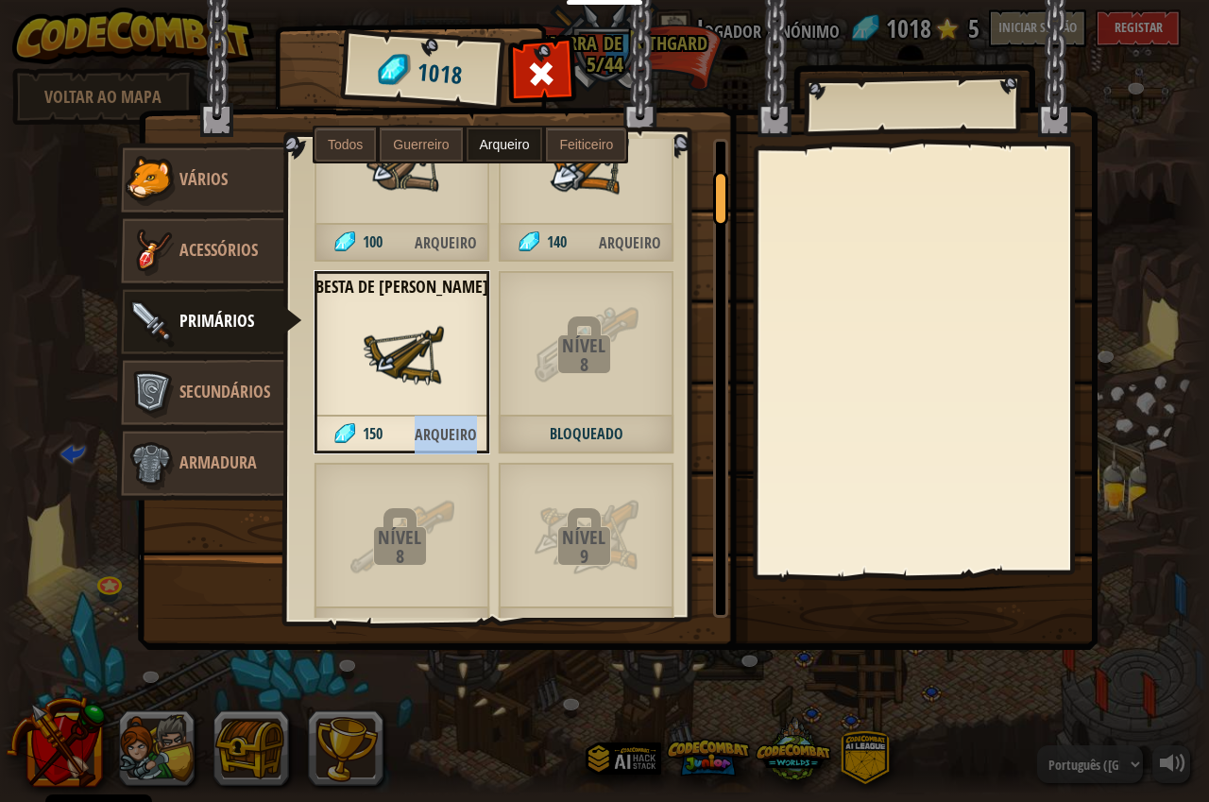
click at [956, 519] on img at bounding box center [618, 307] width 961 height 686
drag, startPoint x: 956, startPoint y: 519, endPoint x: 653, endPoint y: 423, distance: 317.9
click at [906, 510] on img at bounding box center [618, 307] width 961 height 686
click at [224, 451] on span "Armadura" at bounding box center [217, 463] width 77 height 24
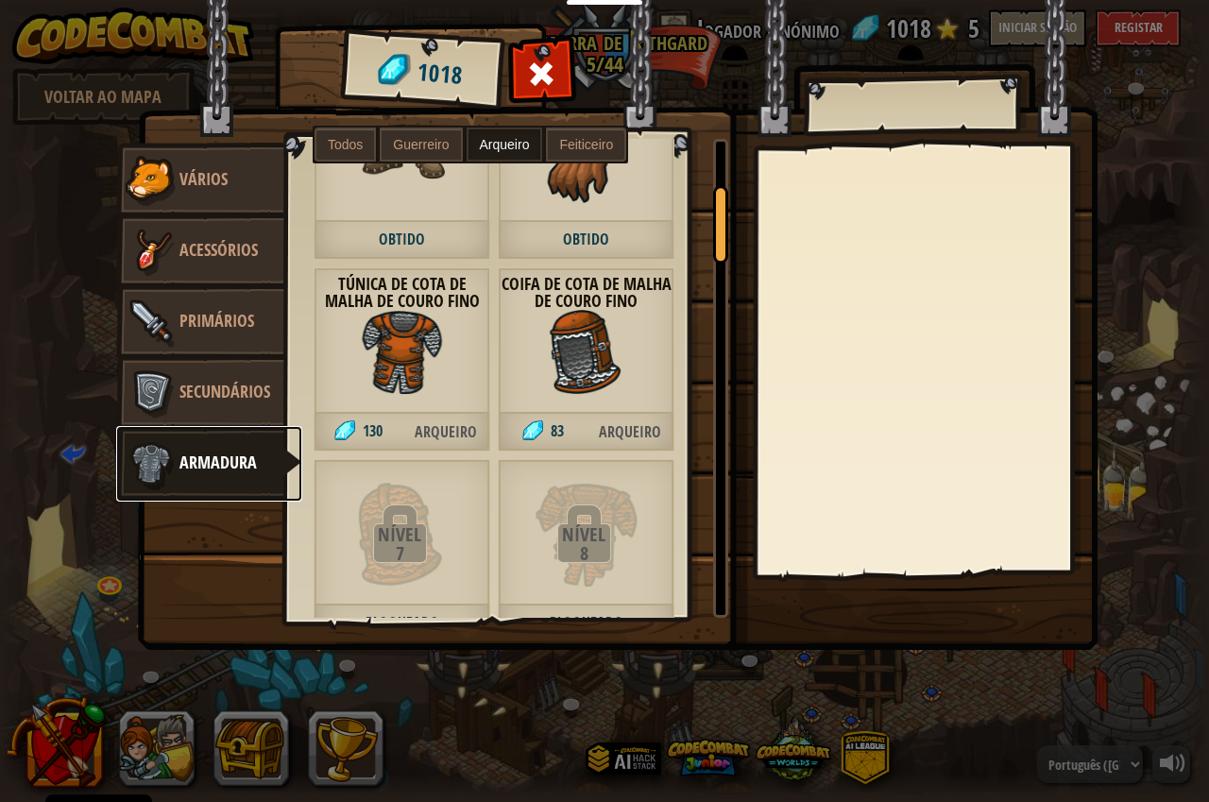
scroll to position [378, 0]
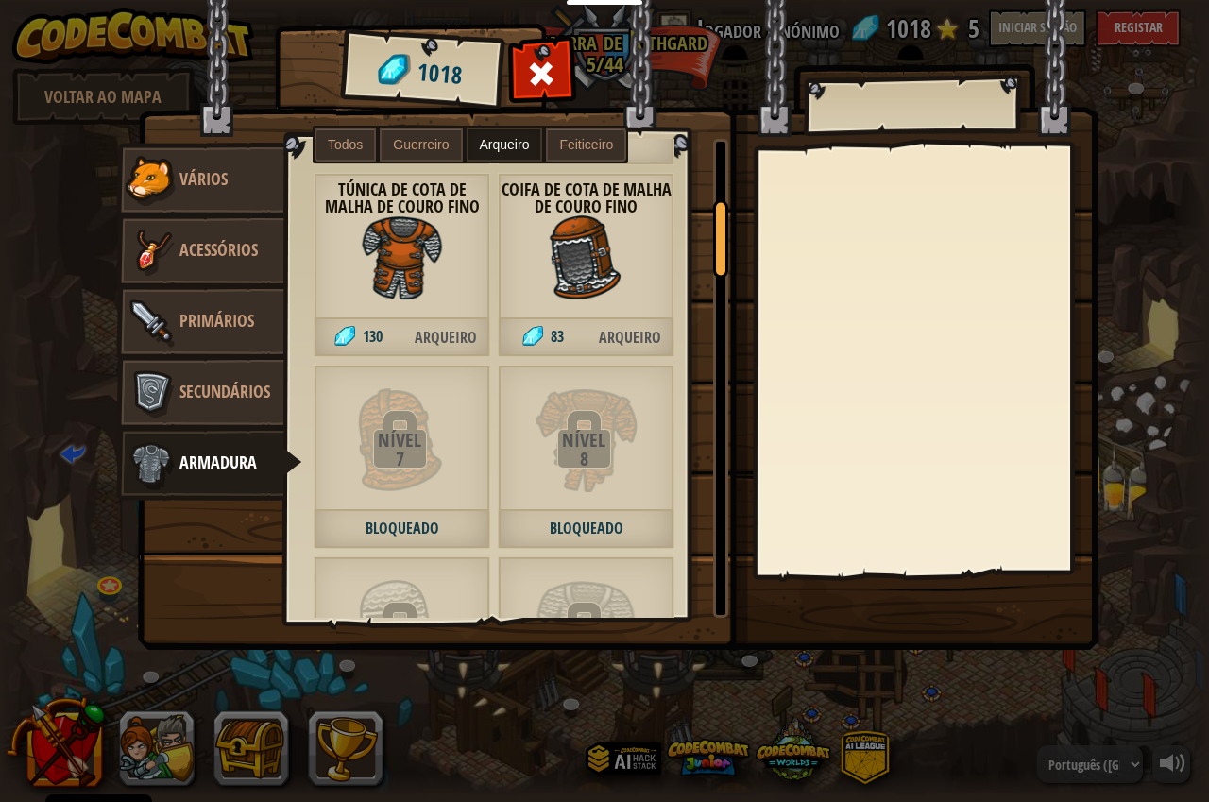
click at [421, 298] on img at bounding box center [402, 257] width 85 height 85
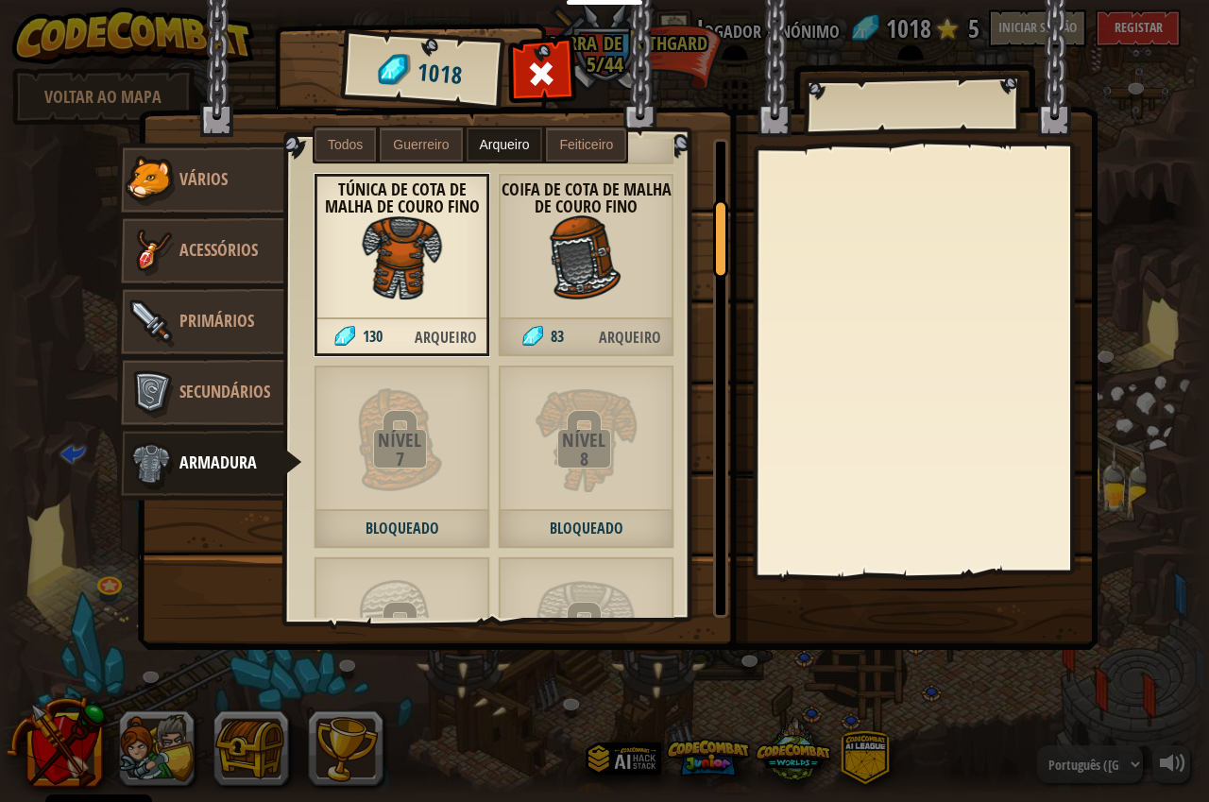
click at [522, 295] on div "Coifa de Cota de Malha de Couro Fino 83 Arqueiro" at bounding box center [586, 265] width 177 height 184
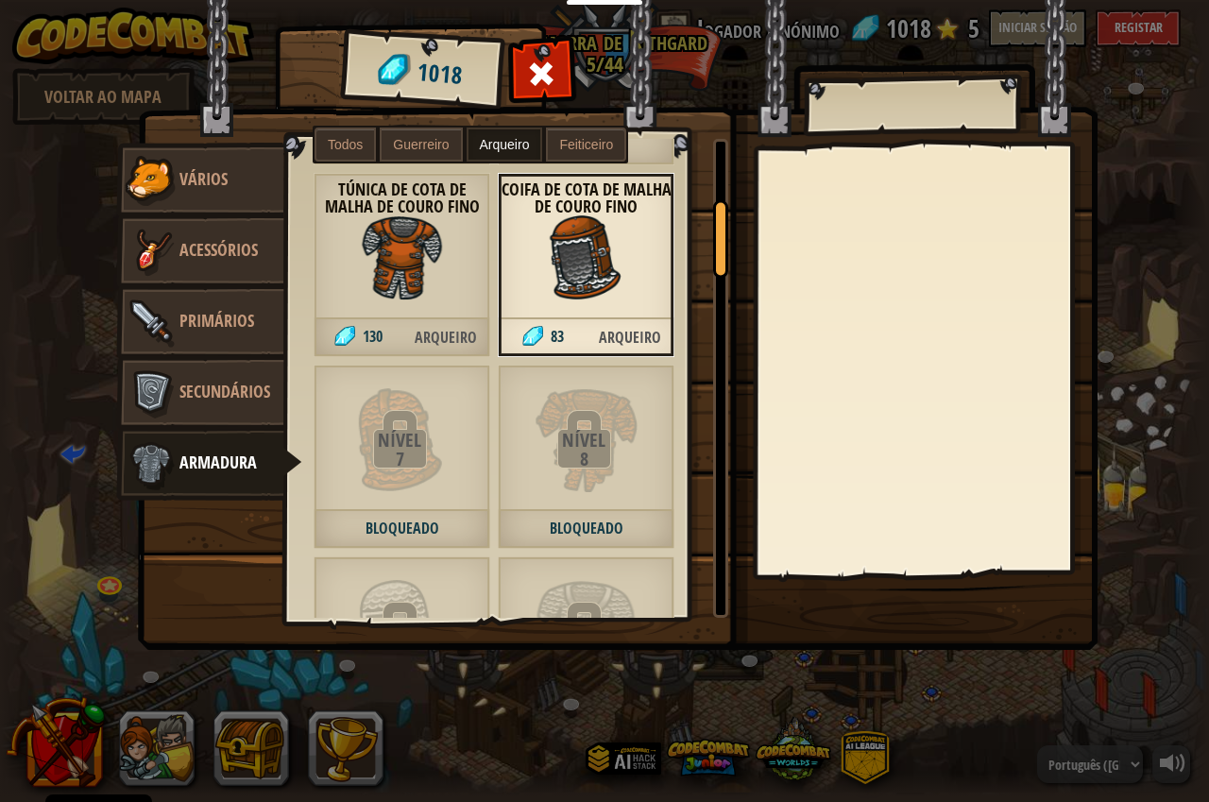
click at [628, 333] on span "Arqueiro" at bounding box center [630, 337] width 88 height 39
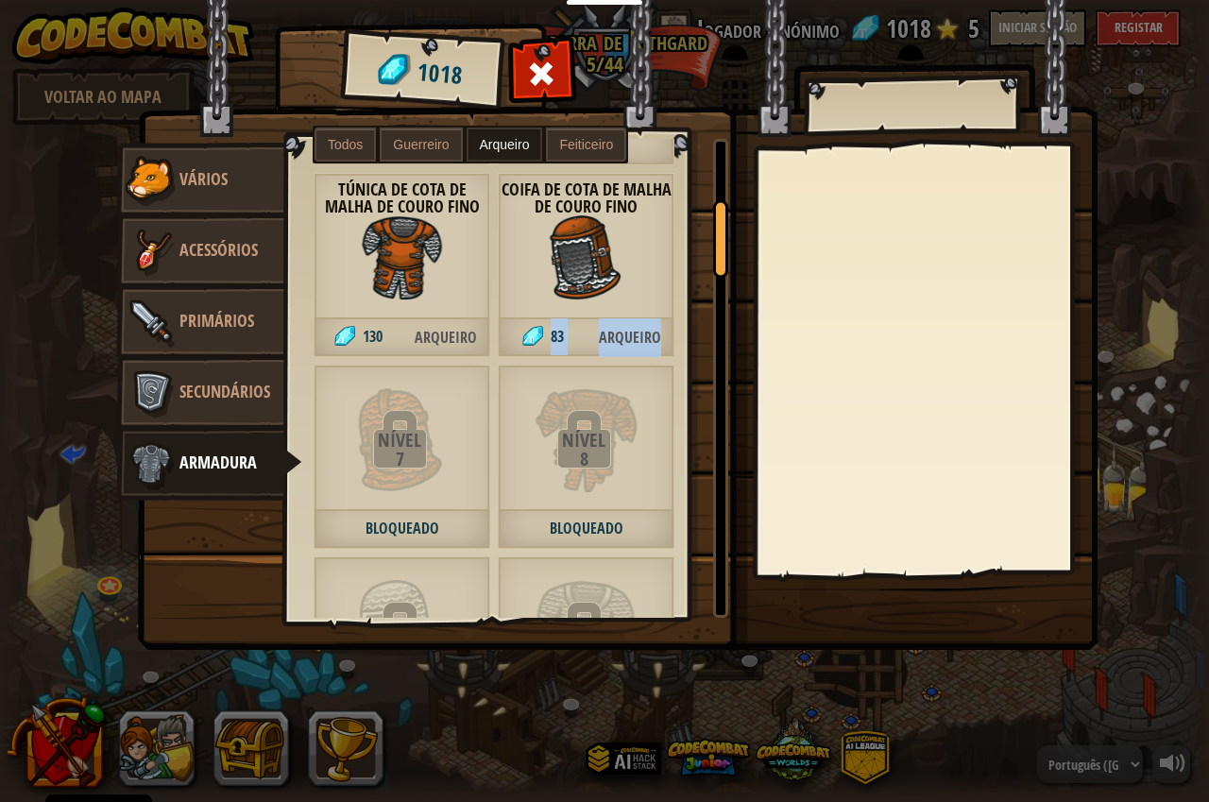
click at [628, 333] on span "Arqueiro" at bounding box center [630, 337] width 88 height 39
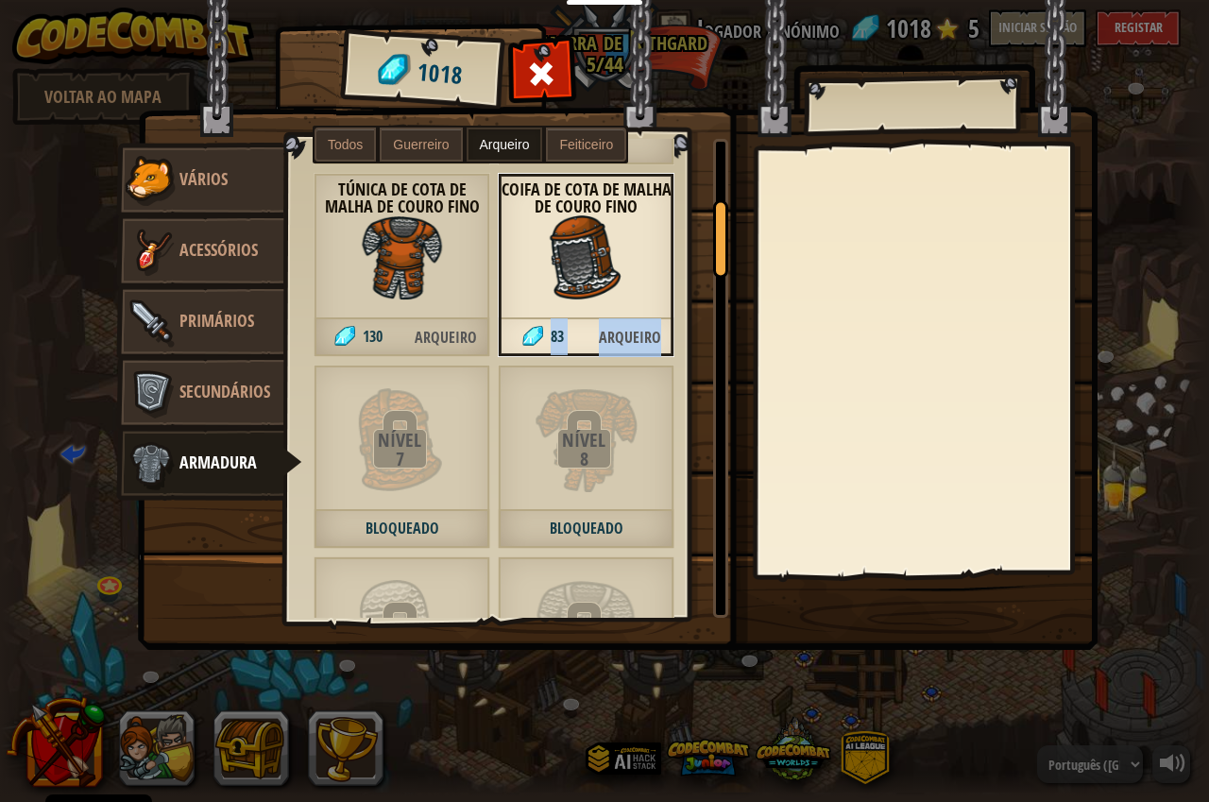
drag, startPoint x: 628, startPoint y: 333, endPoint x: 613, endPoint y: 331, distance: 15.4
click at [613, 331] on span "Arqueiro" at bounding box center [630, 337] width 88 height 39
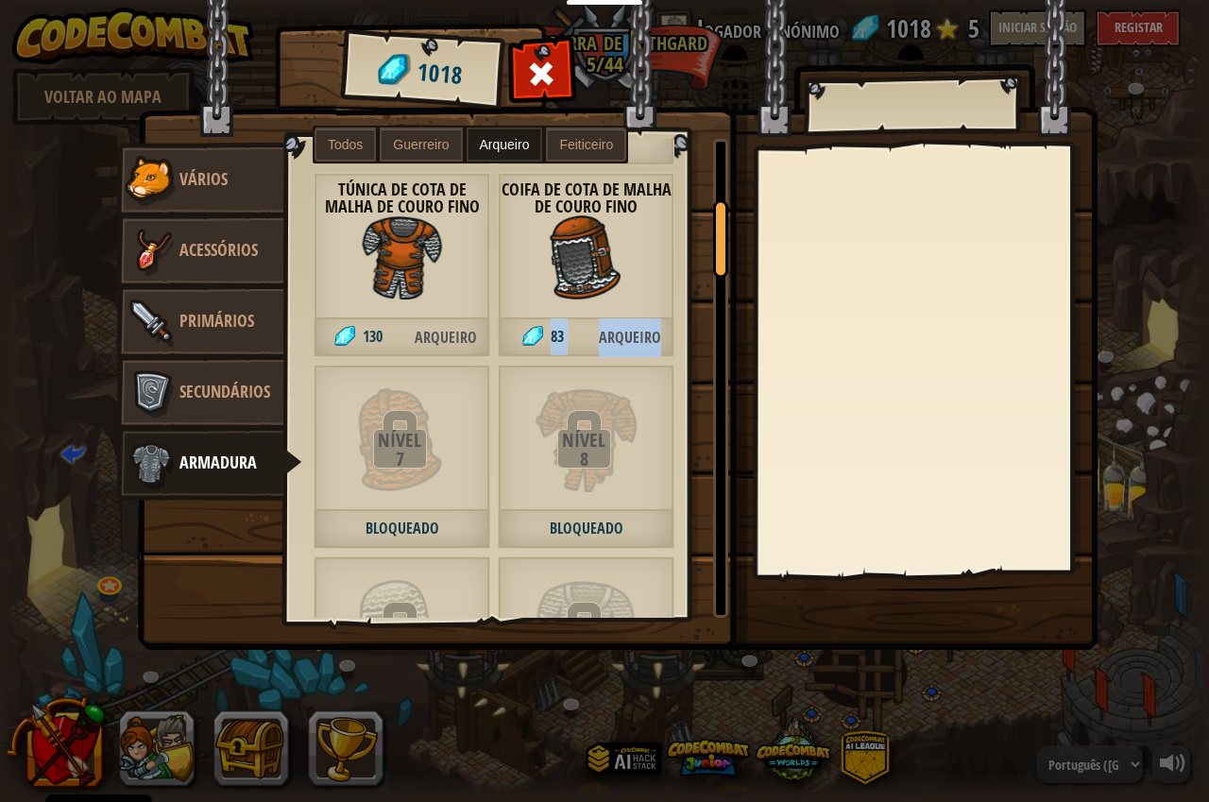
click at [424, 141] on span "Guerreiro" at bounding box center [421, 144] width 56 height 15
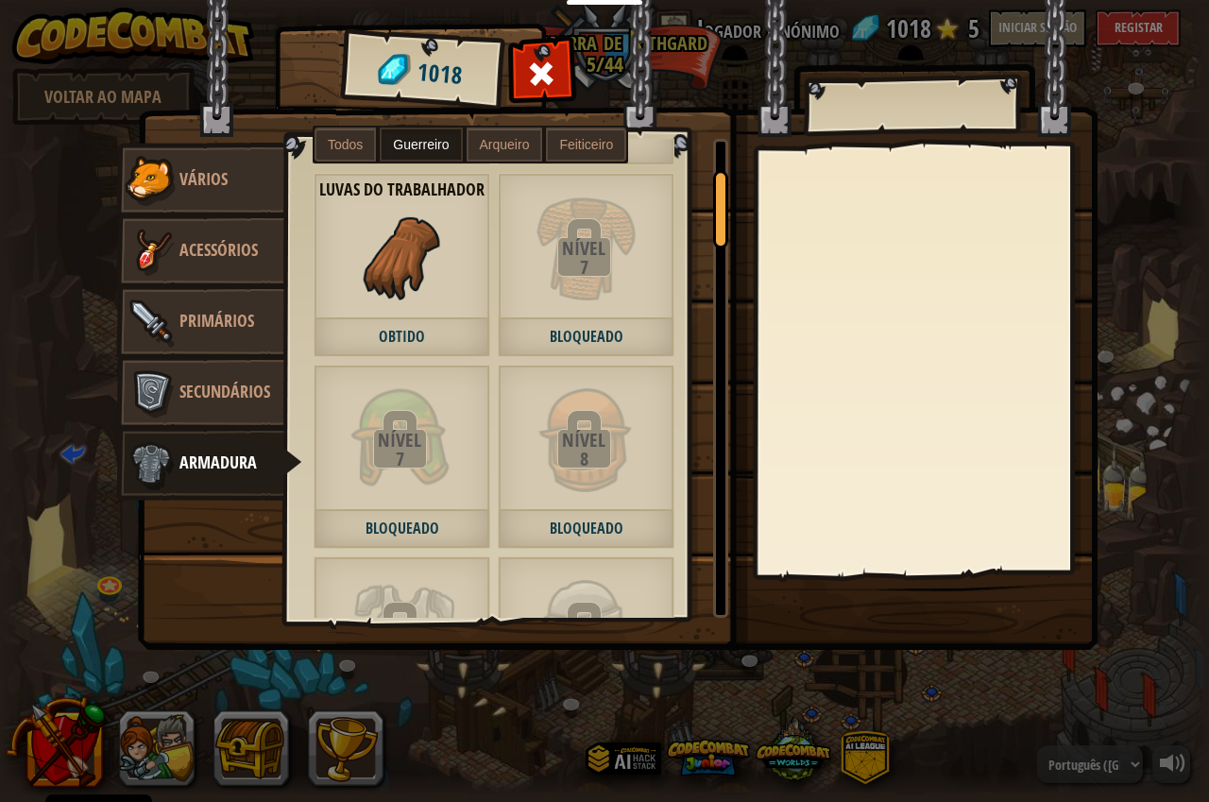
click at [317, 149] on label "Todos" at bounding box center [345, 145] width 61 height 34
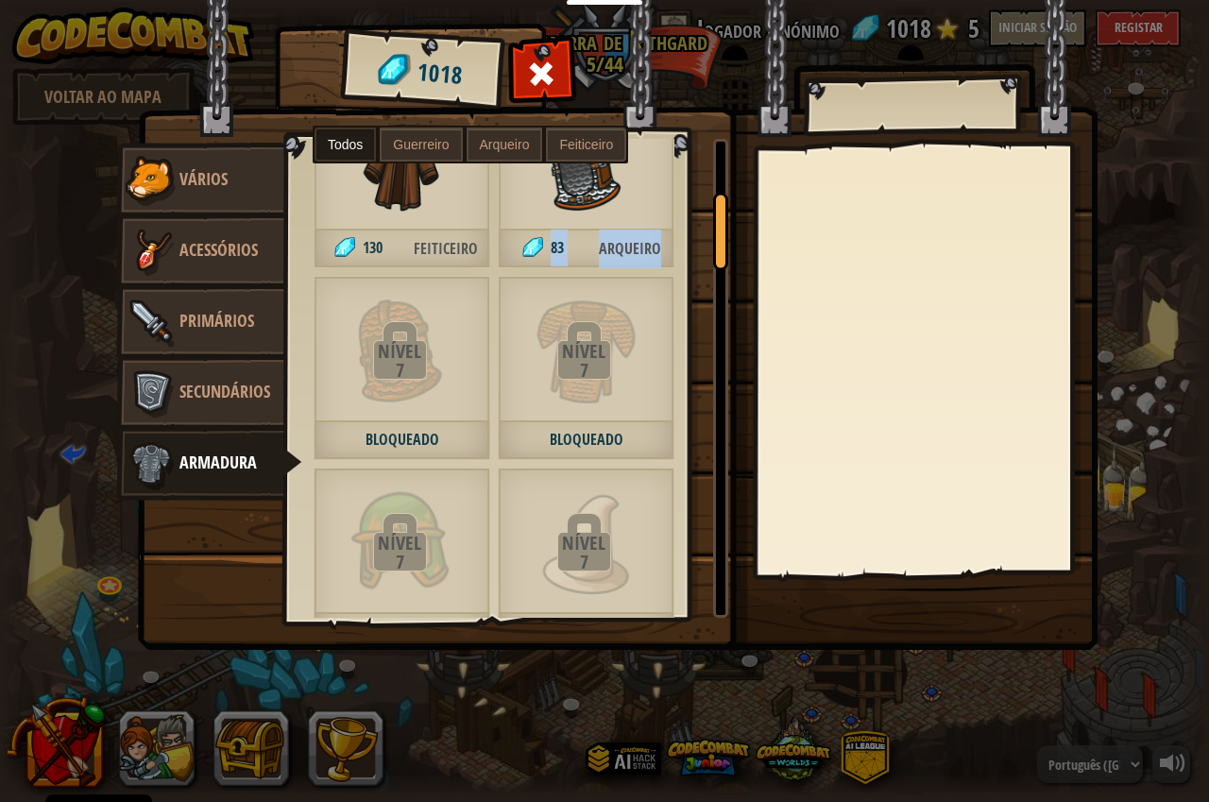
scroll to position [661, 0]
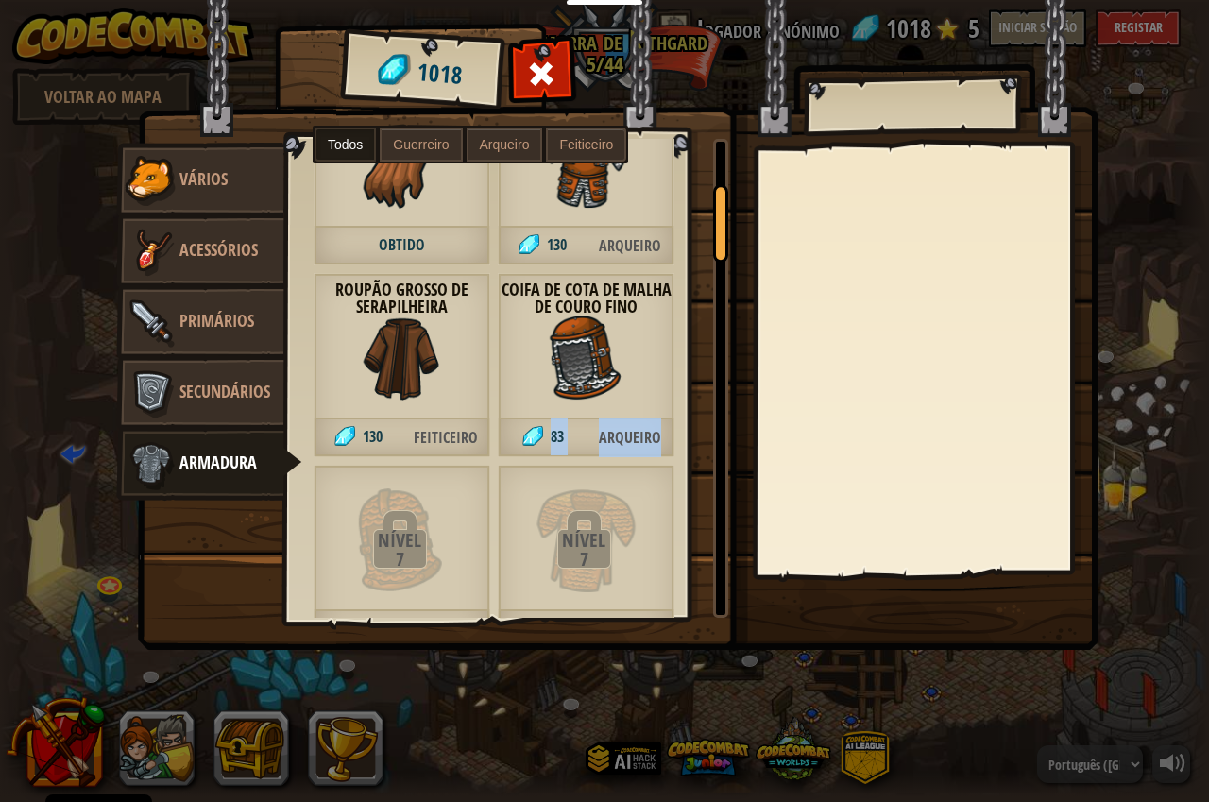
click at [441, 362] on img at bounding box center [402, 358] width 85 height 85
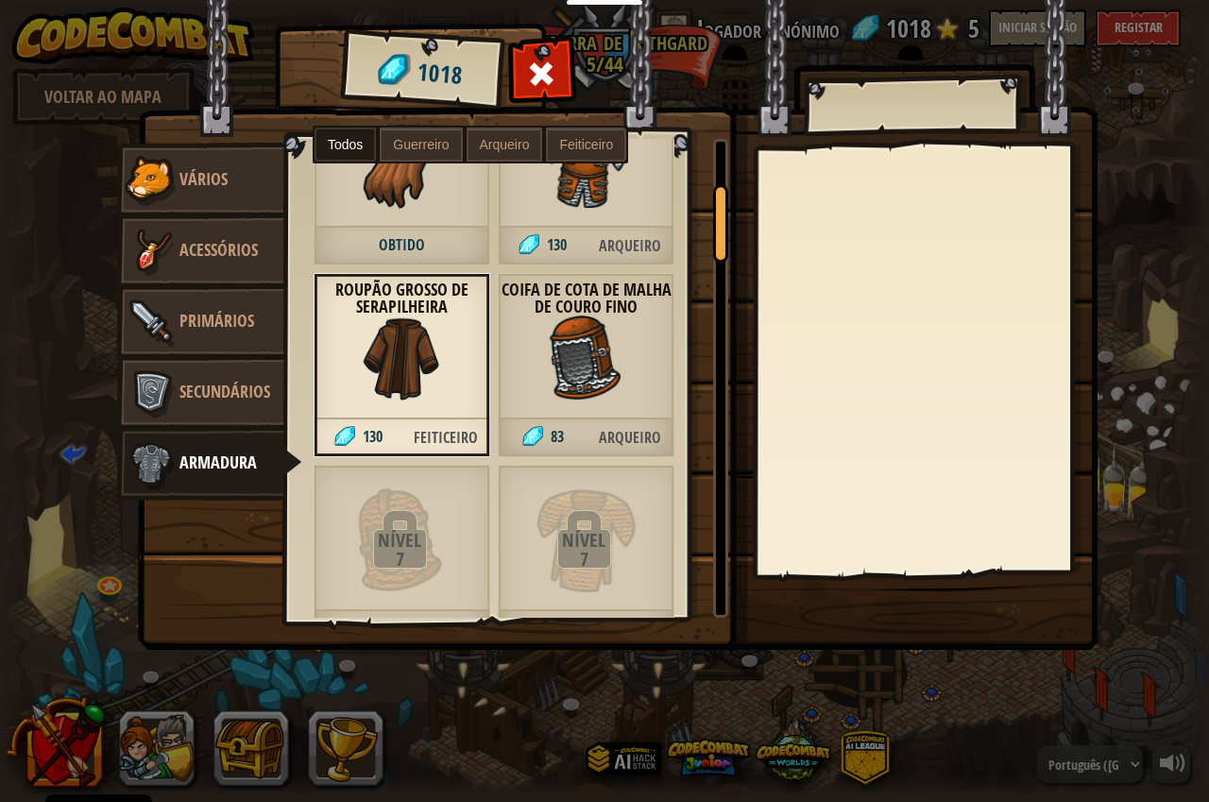
click at [432, 443] on span "Feiticeiro" at bounding box center [446, 438] width 88 height 39
click at [344, 370] on div "Roupão Grosso de Serapilheira 130 Feiticeiro" at bounding box center [402, 365] width 177 height 184
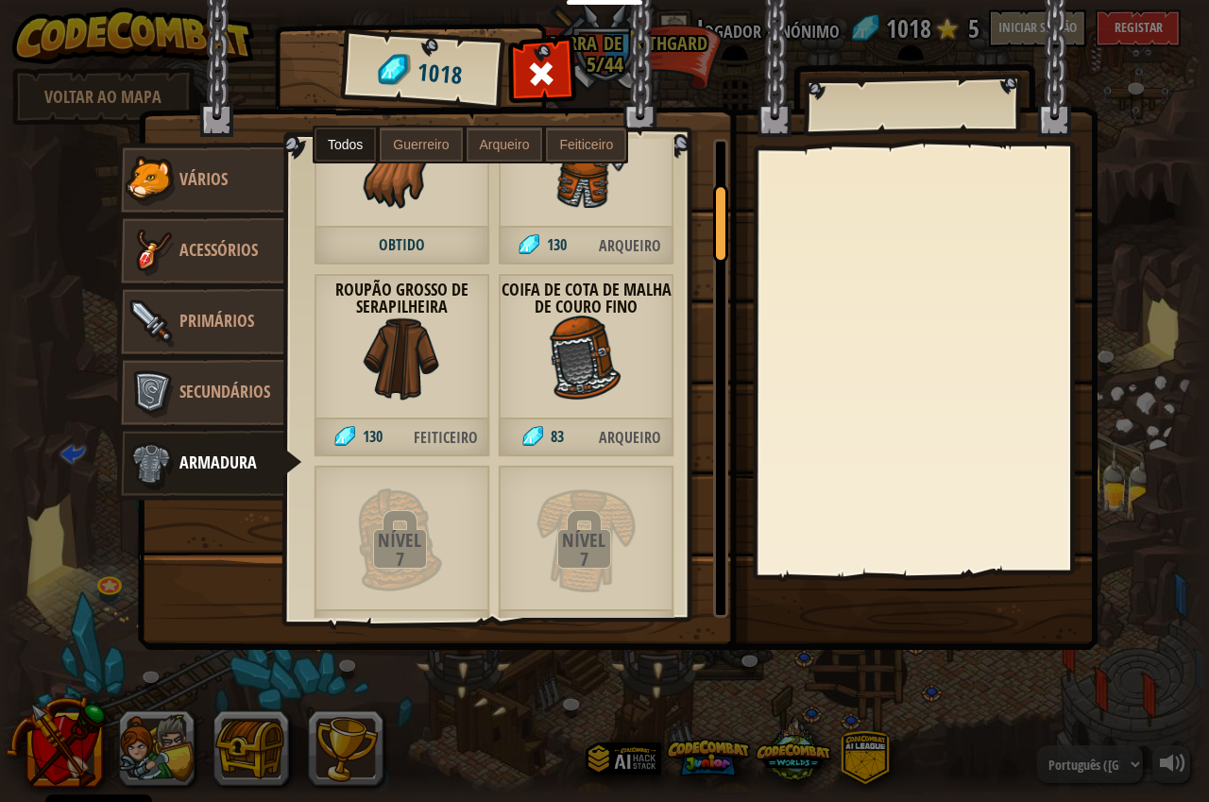
click at [344, 370] on div "Roupão Grosso de Serapilheira 130 Feiticeiro" at bounding box center [402, 365] width 177 height 184
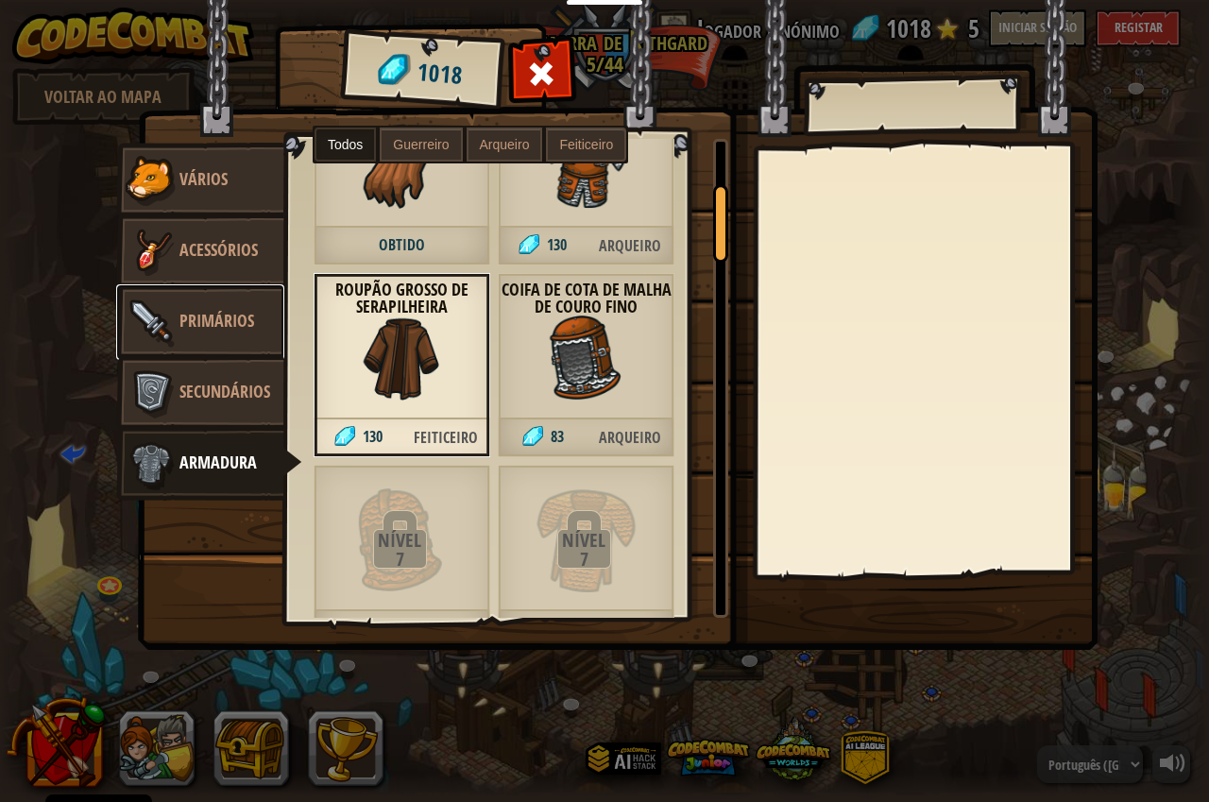
click at [238, 334] on link "Primários" at bounding box center [200, 322] width 168 height 76
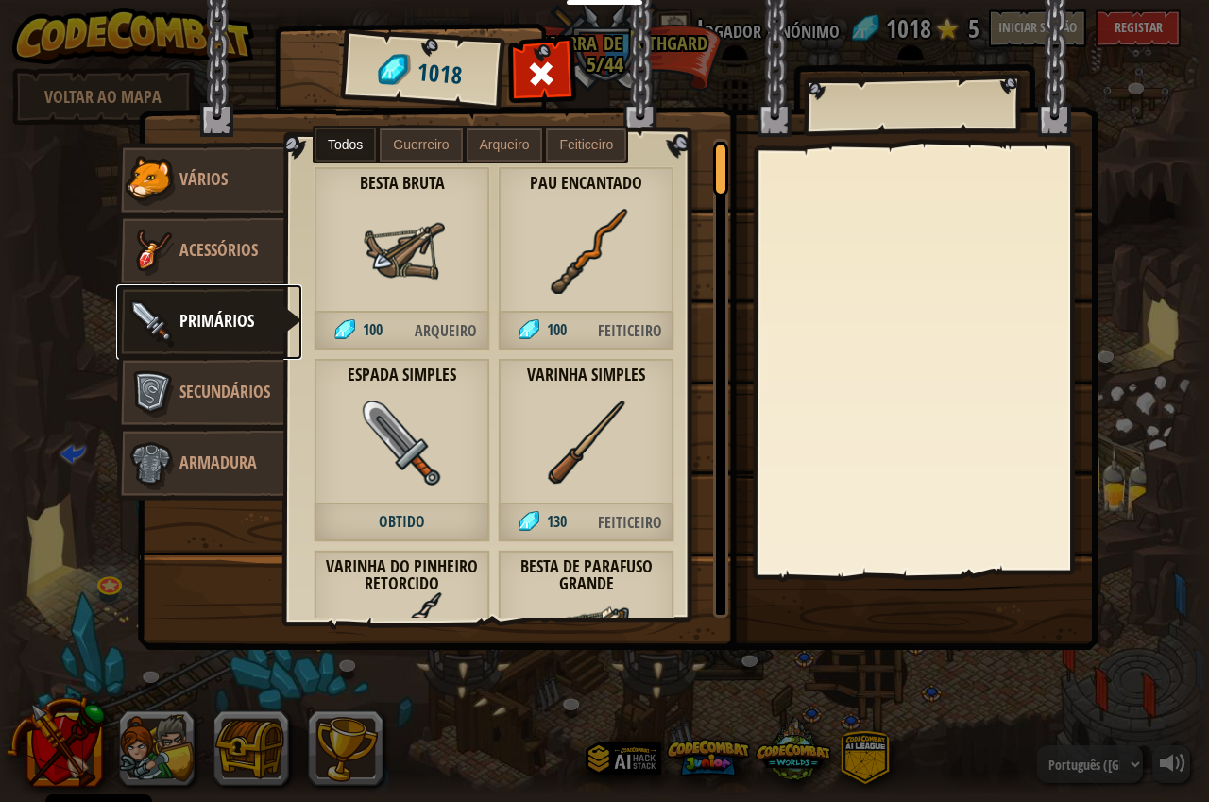
scroll to position [0, 0]
click at [453, 330] on span "Arqueiro" at bounding box center [446, 332] width 88 height 39
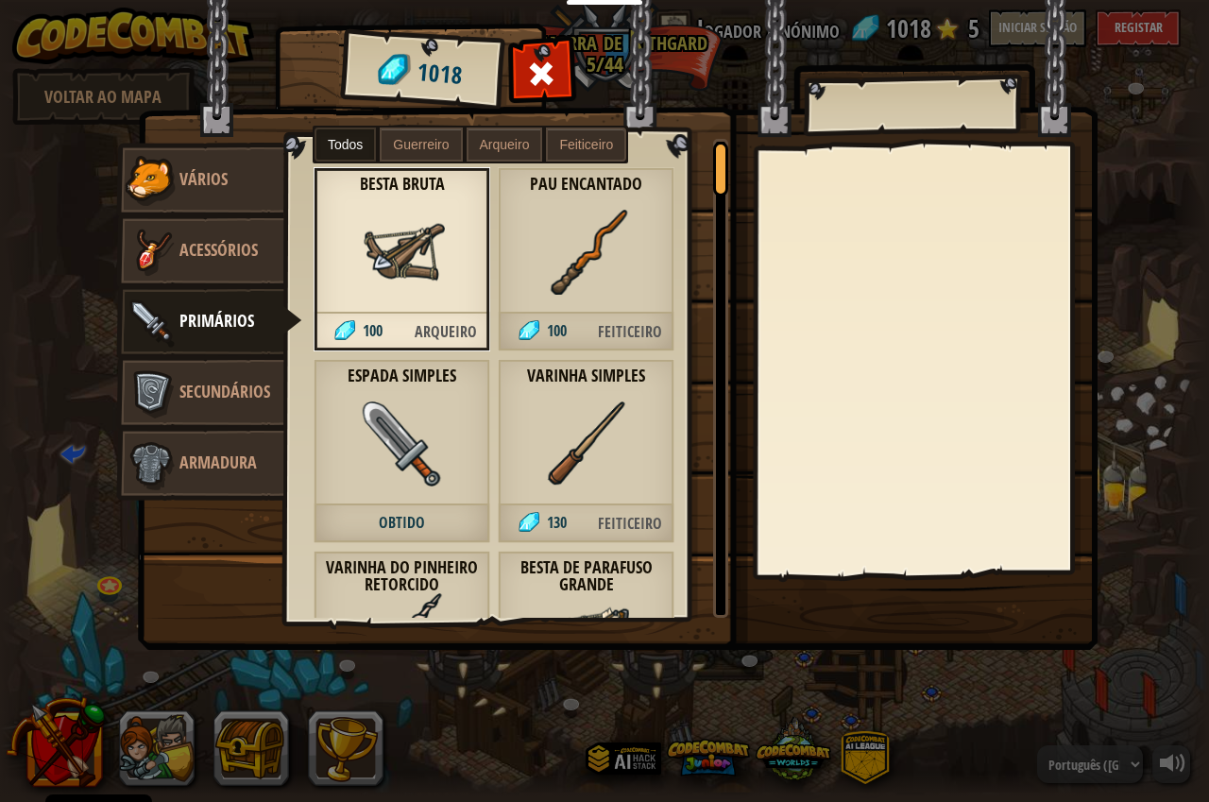
click at [414, 153] on label "Guerreiro" at bounding box center [421, 145] width 82 height 34
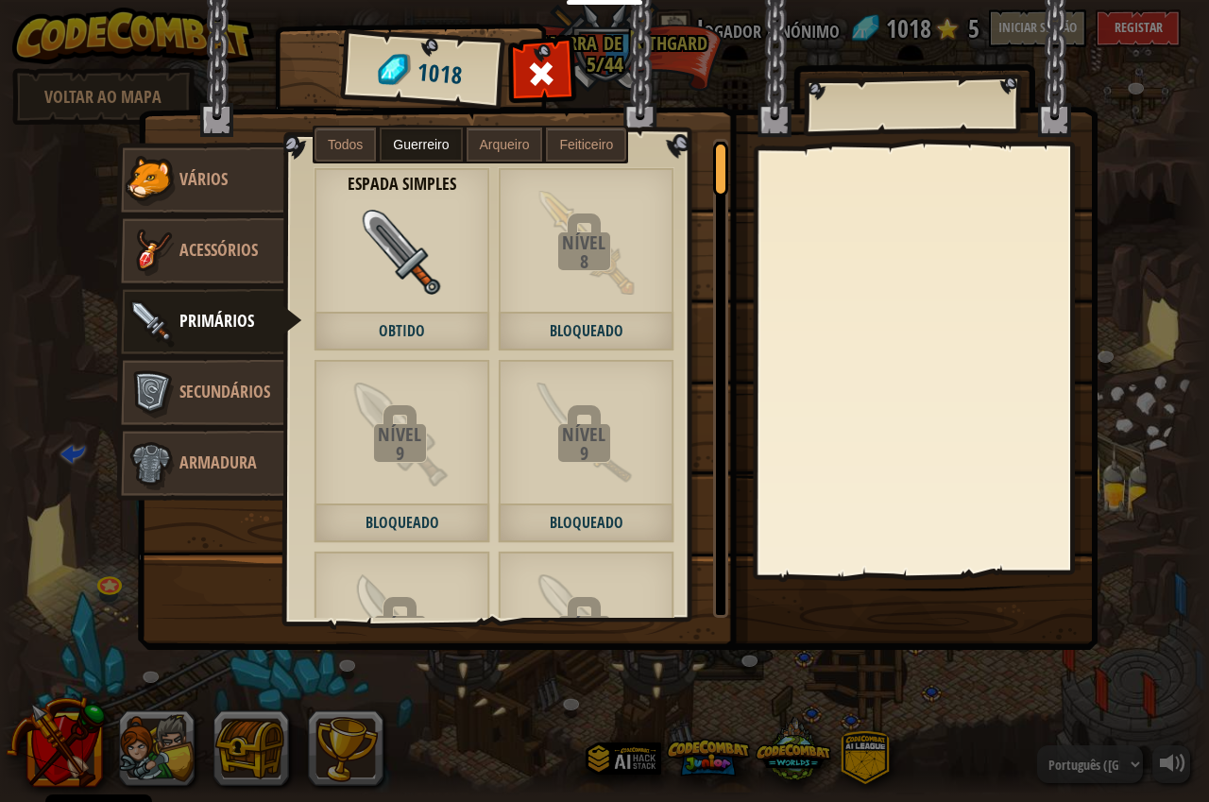
click at [510, 138] on span "Arqueiro" at bounding box center [505, 144] width 50 height 15
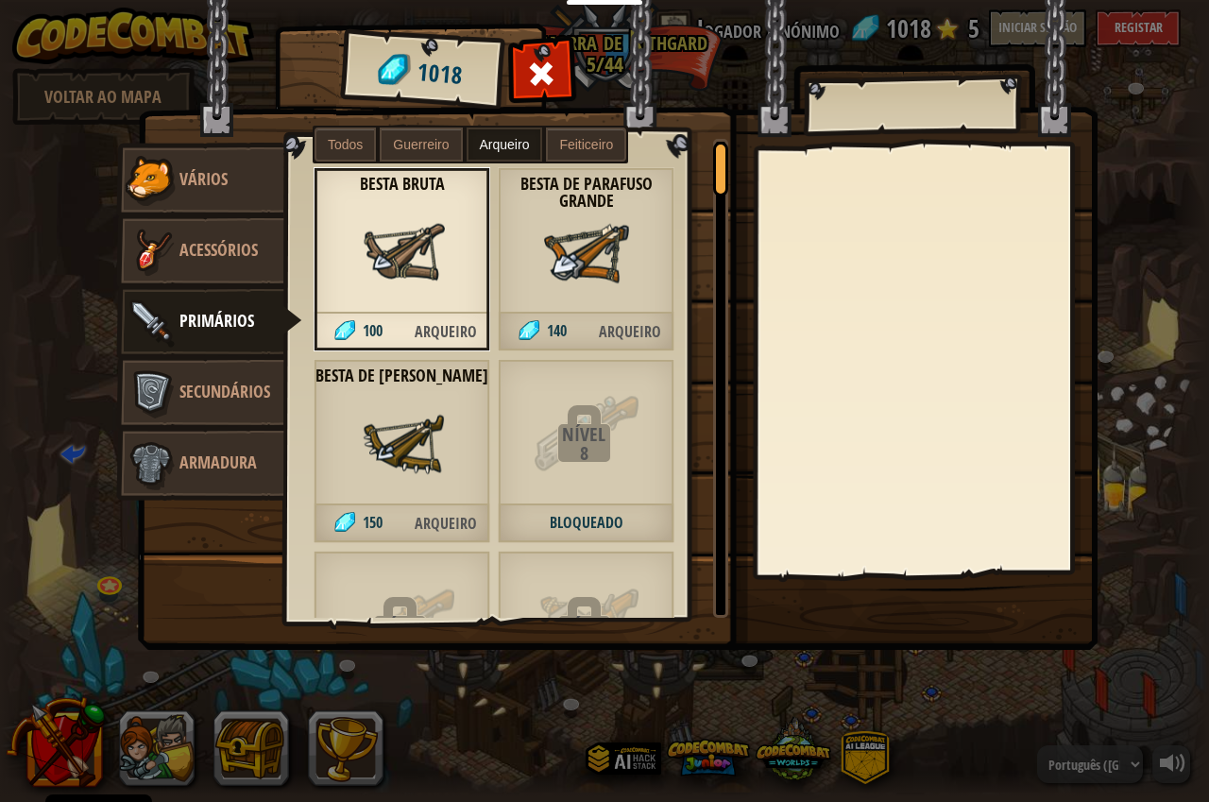
click at [435, 520] on span "Arqueiro" at bounding box center [446, 523] width 88 height 39
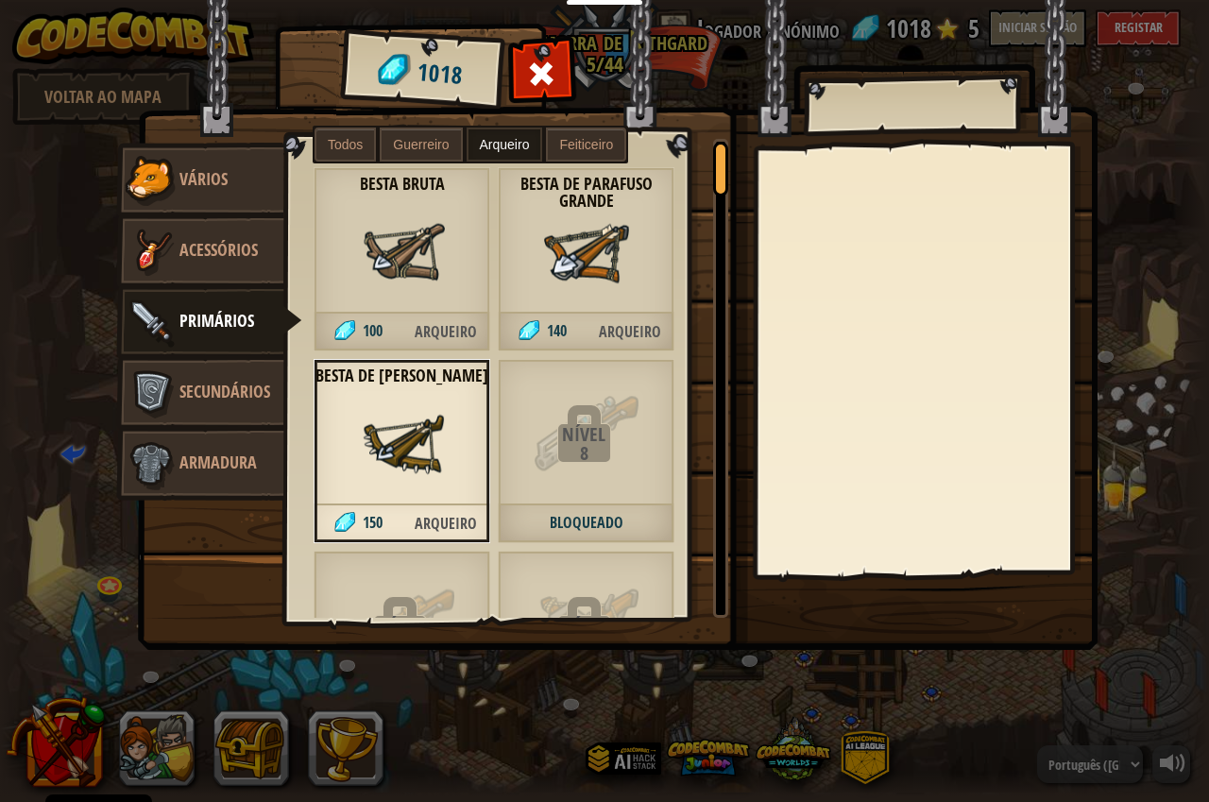
click at [435, 520] on span "Arqueiro" at bounding box center [446, 523] width 88 height 39
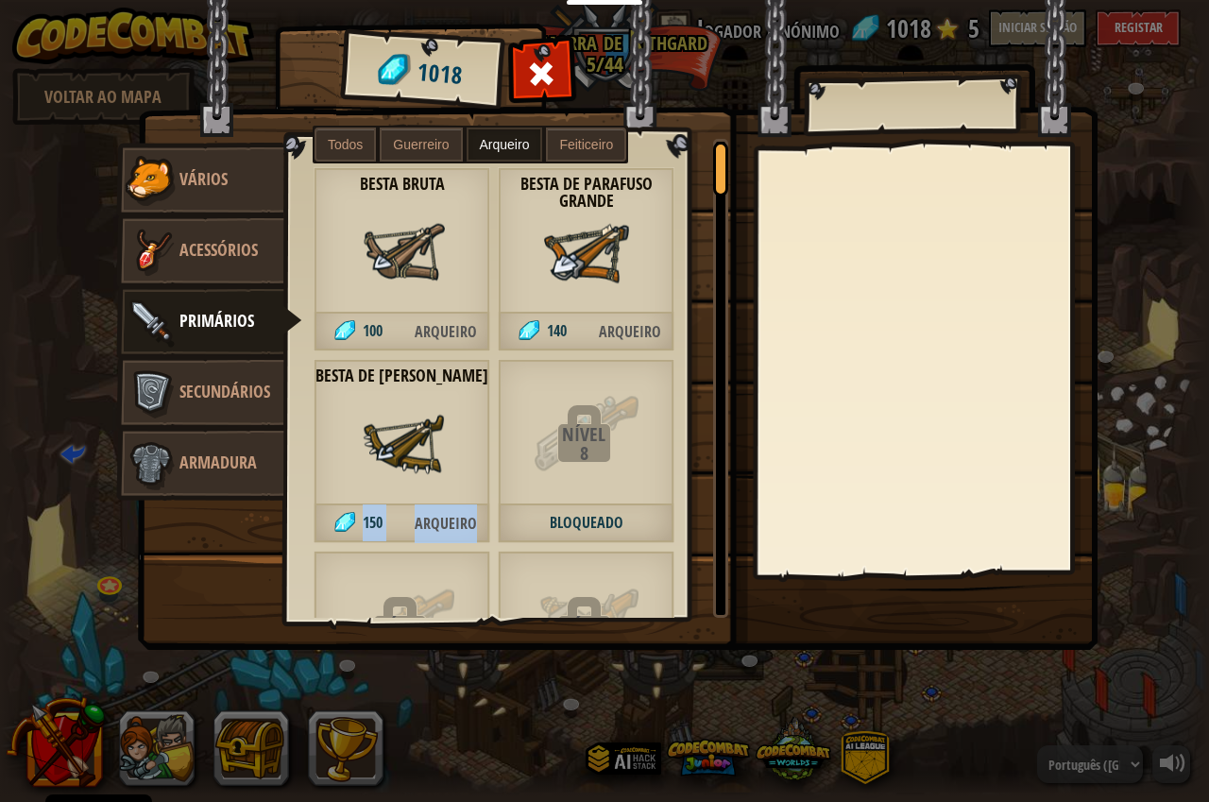
click at [435, 520] on span "Arqueiro" at bounding box center [446, 523] width 88 height 39
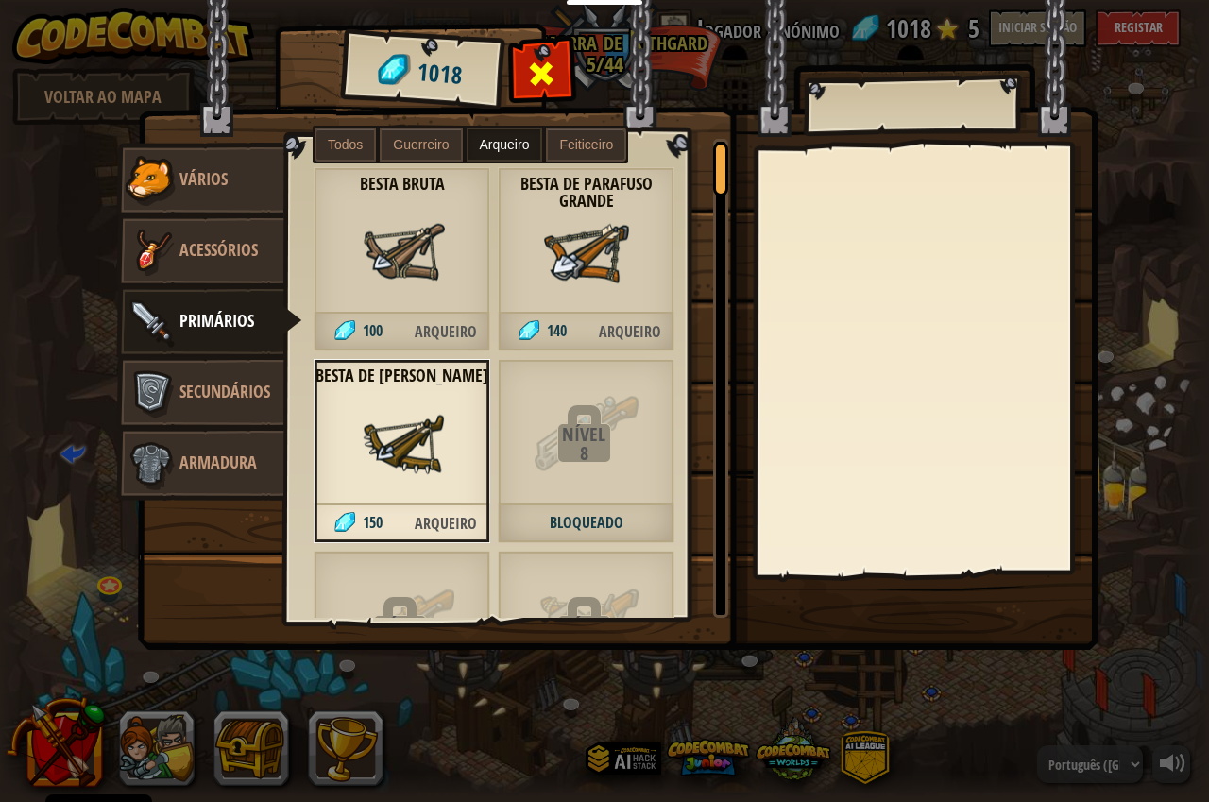
click at [538, 69] on span at bounding box center [542, 74] width 30 height 30
